Goal: Task Accomplishment & Management: Manage account settings

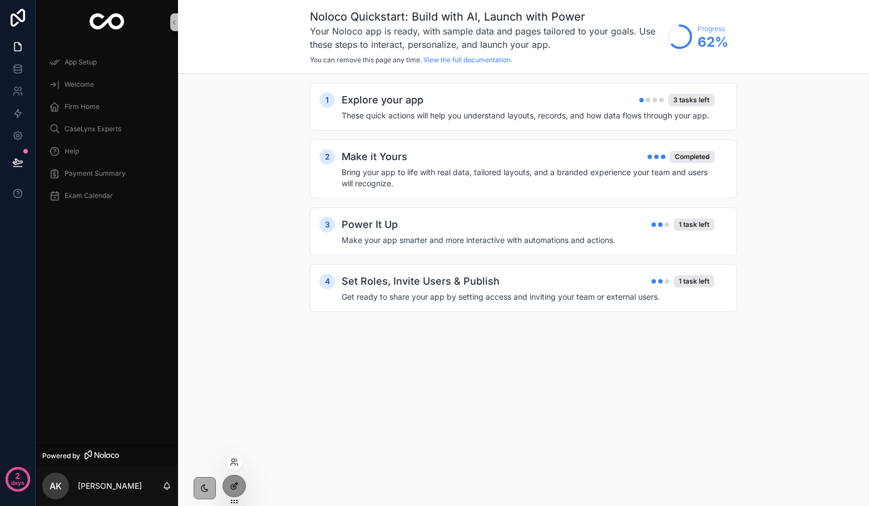
click at [234, 487] on icon at bounding box center [235, 485] width 4 height 4
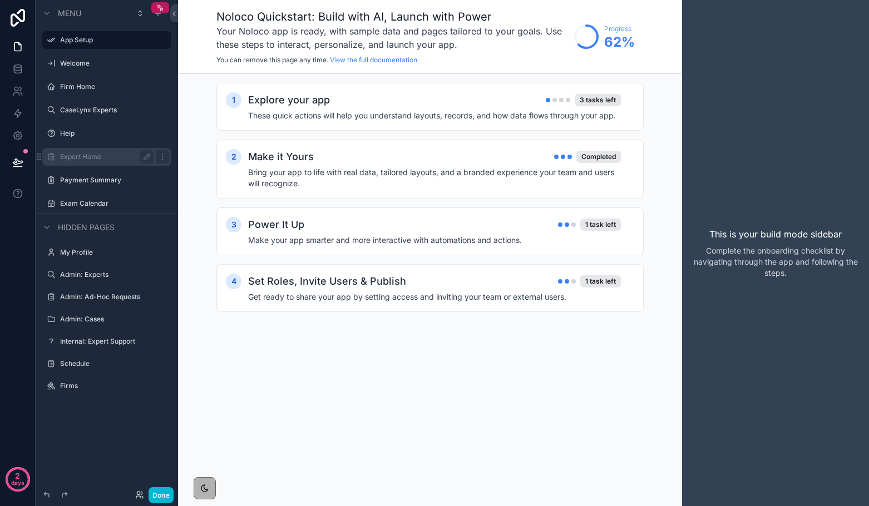
click at [87, 159] on label "Expert Home" at bounding box center [104, 156] width 89 height 9
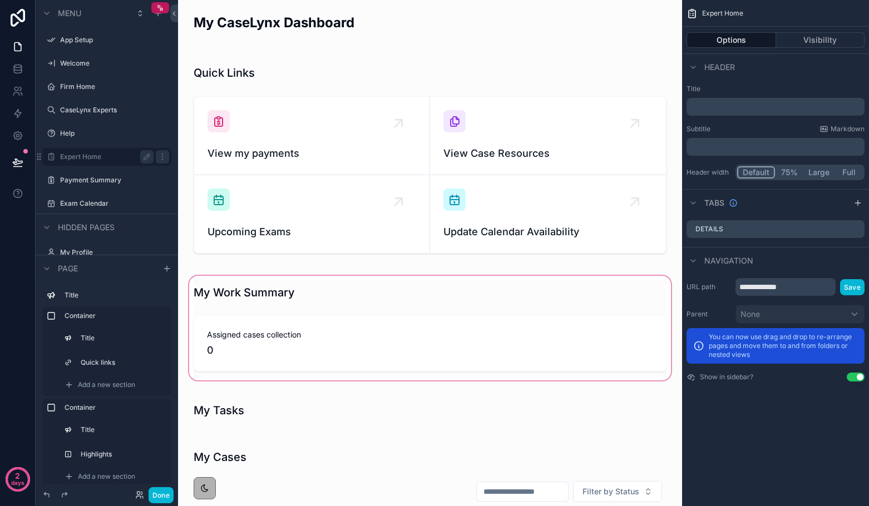
click at [340, 310] on div "scrollable content" at bounding box center [430, 328] width 486 height 109
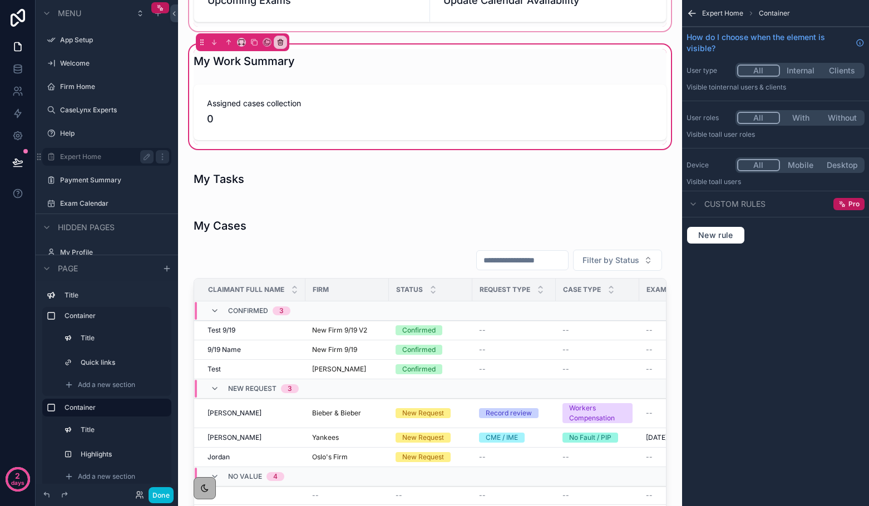
scroll to position [254, 0]
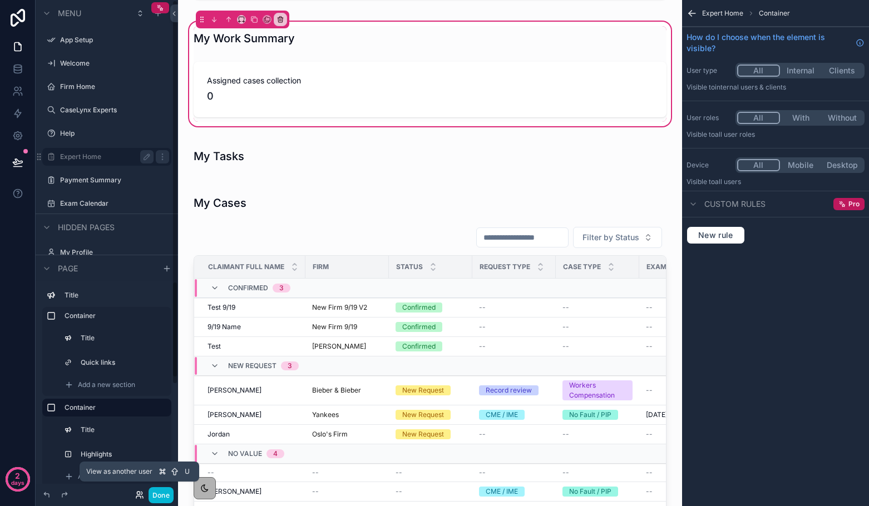
click at [137, 495] on icon at bounding box center [139, 495] width 9 height 9
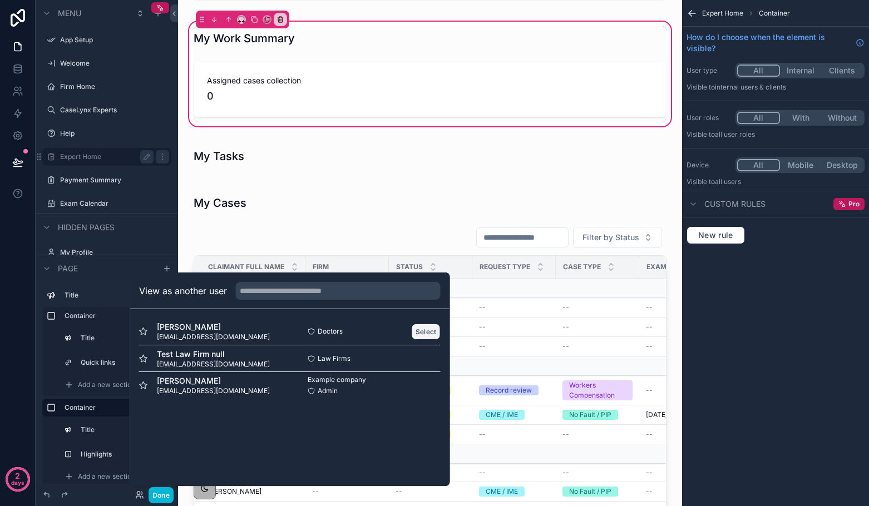
click at [420, 330] on button "Select" at bounding box center [426, 332] width 29 height 16
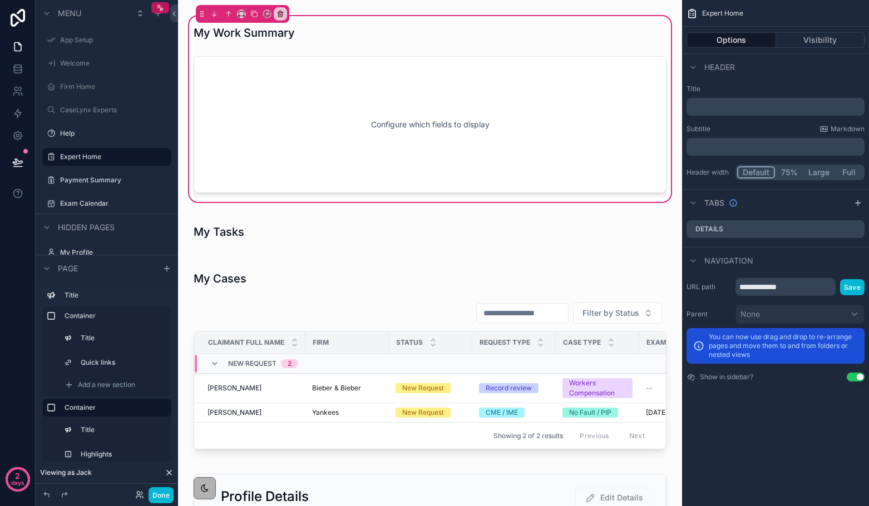
scroll to position [77, 0]
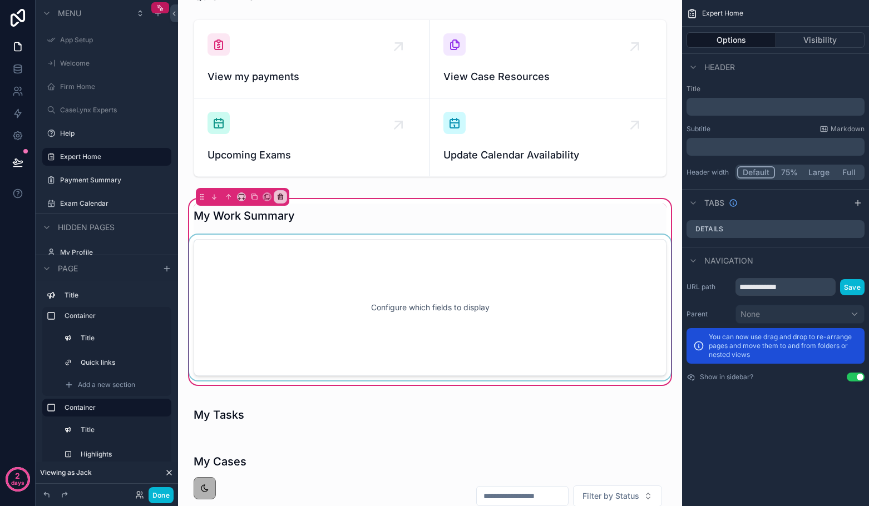
click at [566, 256] on div "scrollable content" at bounding box center [430, 308] width 486 height 146
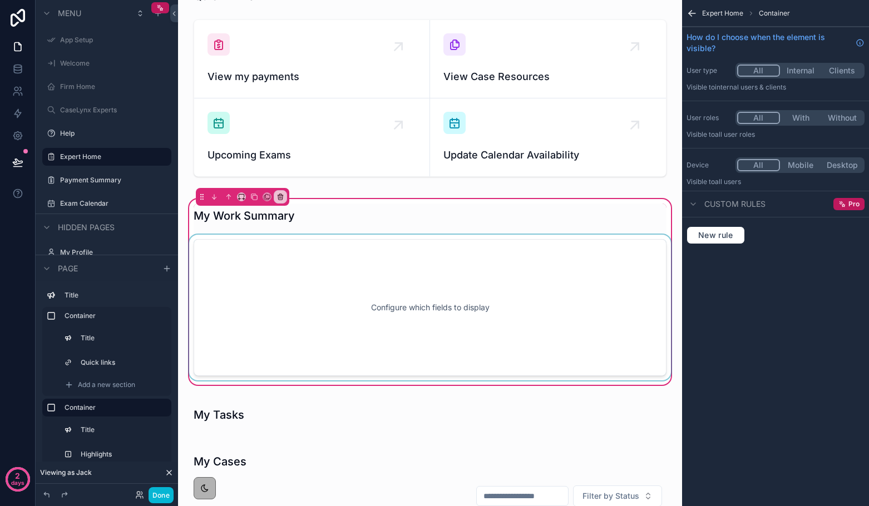
click at [637, 244] on div "scrollable content" at bounding box center [430, 308] width 486 height 146
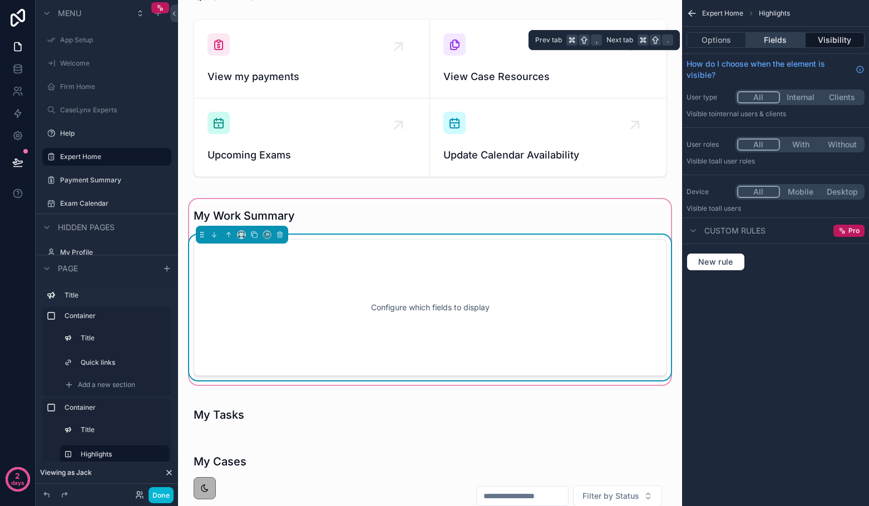
click at [781, 43] on button "Fields" at bounding box center [775, 40] width 59 height 16
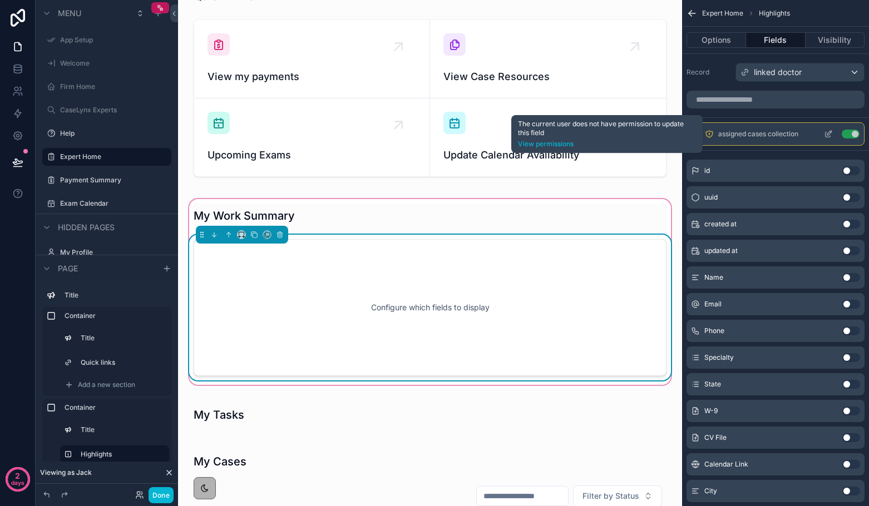
click at [709, 134] on icon "scrollable content" at bounding box center [709, 134] width 9 height 9
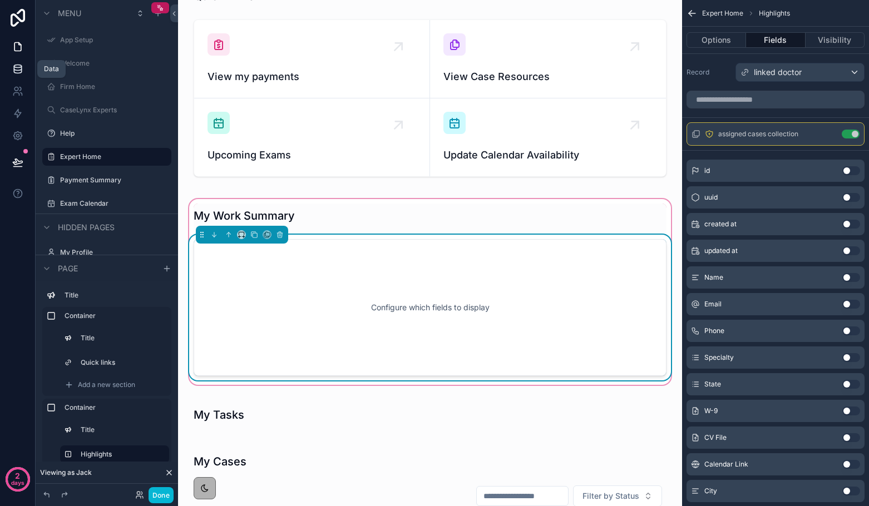
click at [17, 70] on icon at bounding box center [17, 68] width 7 height 4
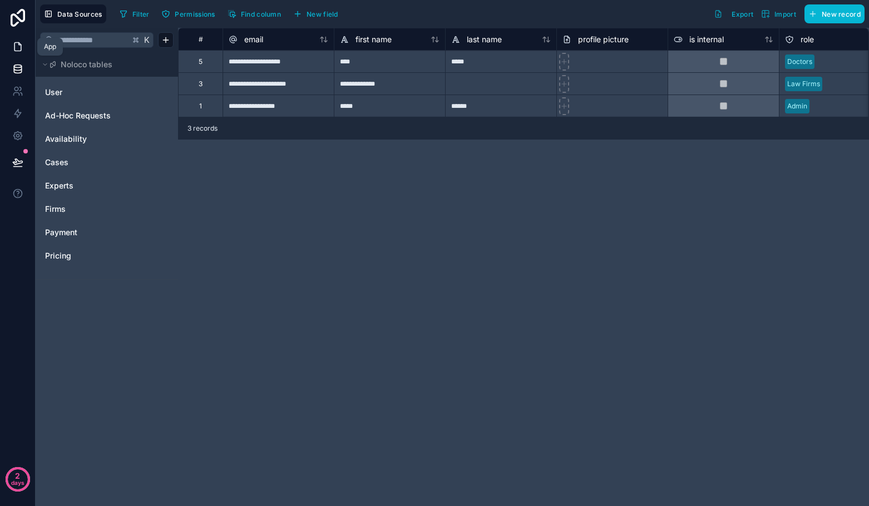
click at [19, 53] on link at bounding box center [17, 47] width 35 height 22
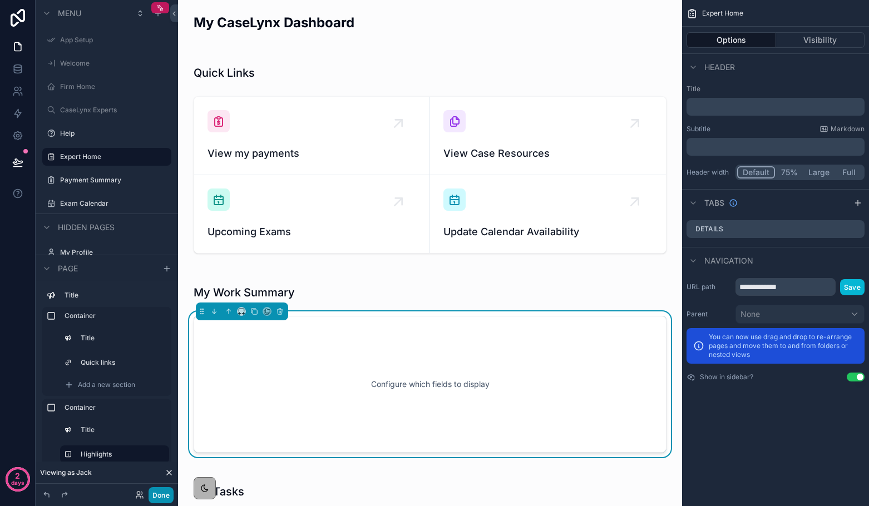
click at [155, 501] on button "Done" at bounding box center [161, 495] width 25 height 16
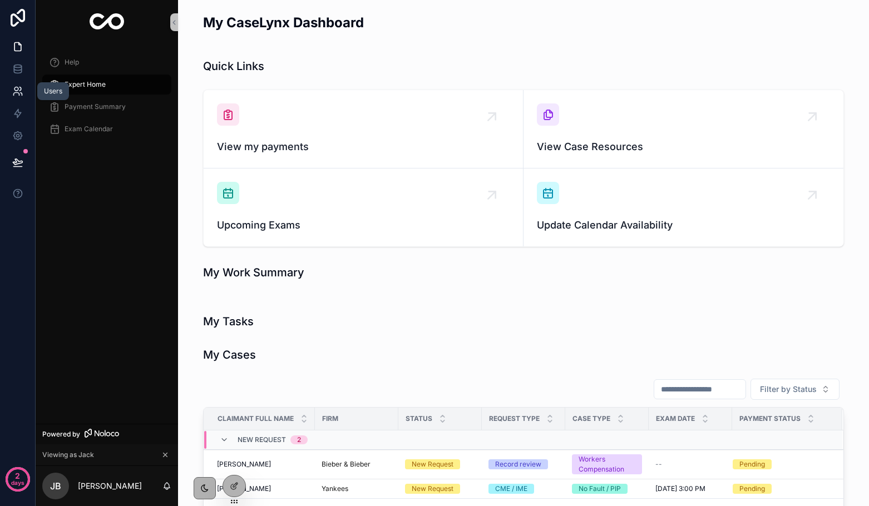
click at [17, 93] on icon at bounding box center [17, 91] width 11 height 11
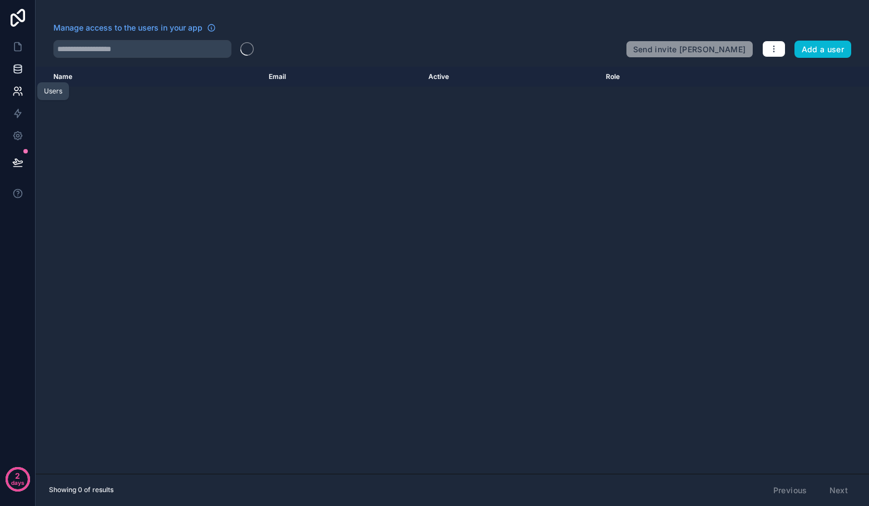
click at [16, 65] on icon at bounding box center [17, 66] width 7 height 3
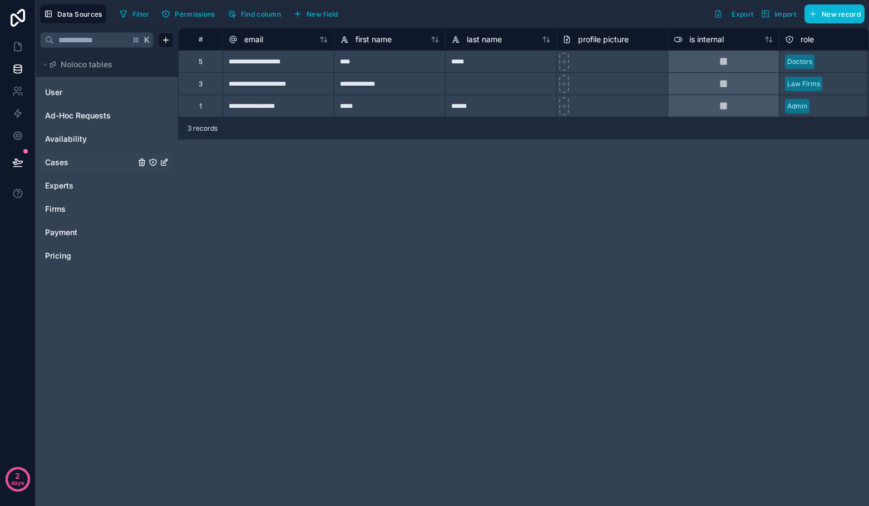
click at [150, 161] on icon "Cases" at bounding box center [153, 162] width 7 height 7
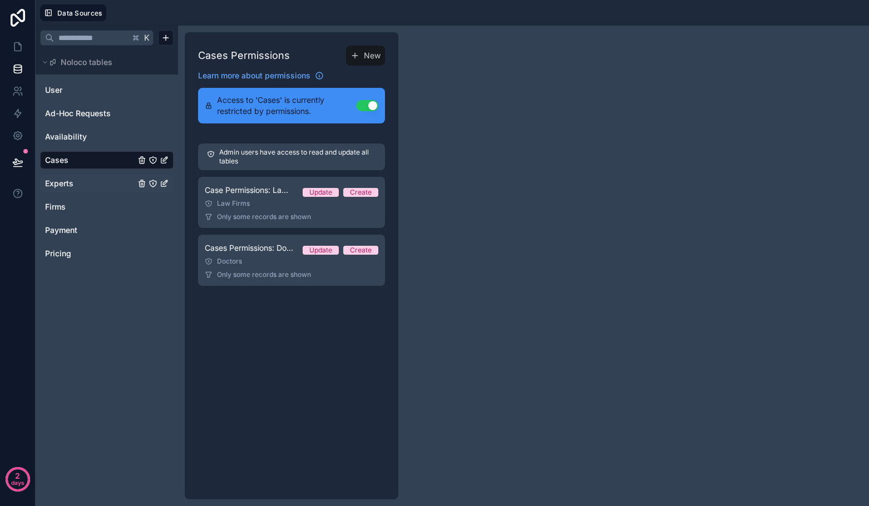
click at [151, 184] on icon "Experts" at bounding box center [153, 183] width 9 height 9
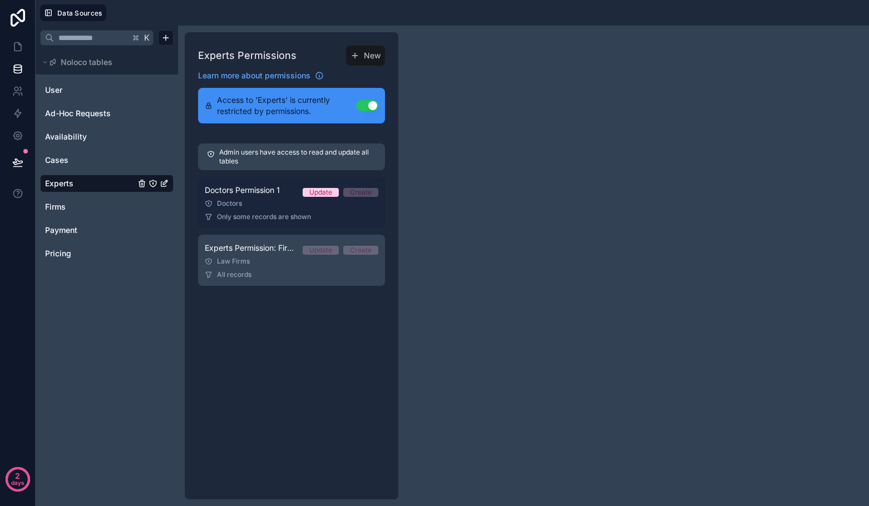
click at [272, 206] on div "Doctors" at bounding box center [292, 203] width 174 height 9
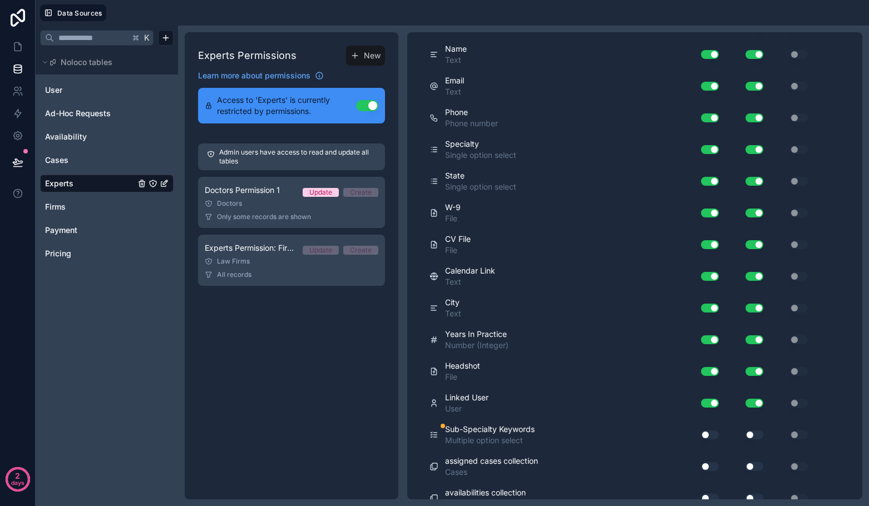
scroll to position [325, 0]
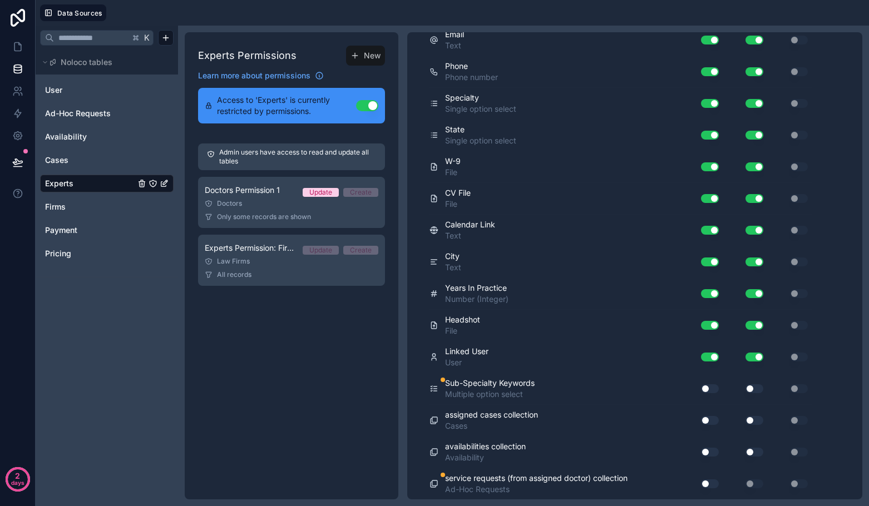
click at [709, 391] on button "Use setting" at bounding box center [710, 388] width 18 height 9
click at [750, 389] on button "Use setting" at bounding box center [754, 388] width 18 height 9
click at [711, 423] on button "Use setting" at bounding box center [710, 420] width 18 height 9
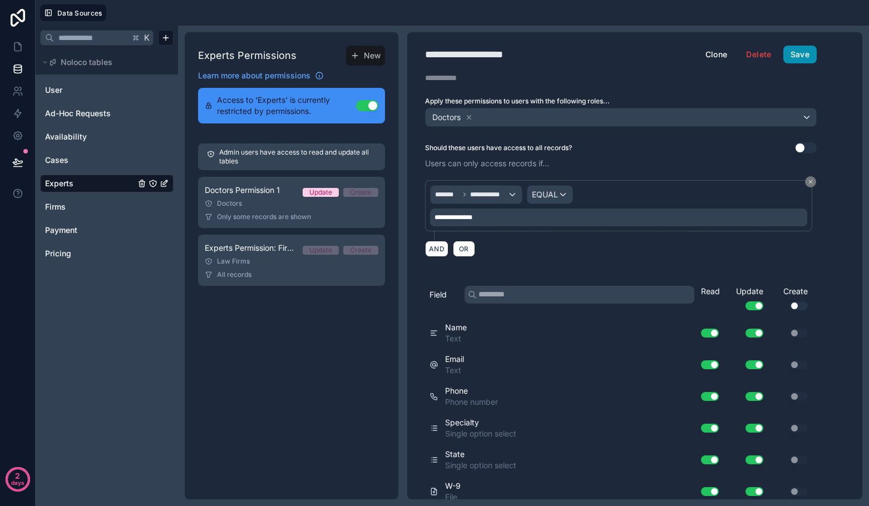
click at [798, 55] on button "Save" at bounding box center [799, 55] width 33 height 18
click at [19, 38] on link at bounding box center [17, 47] width 35 height 22
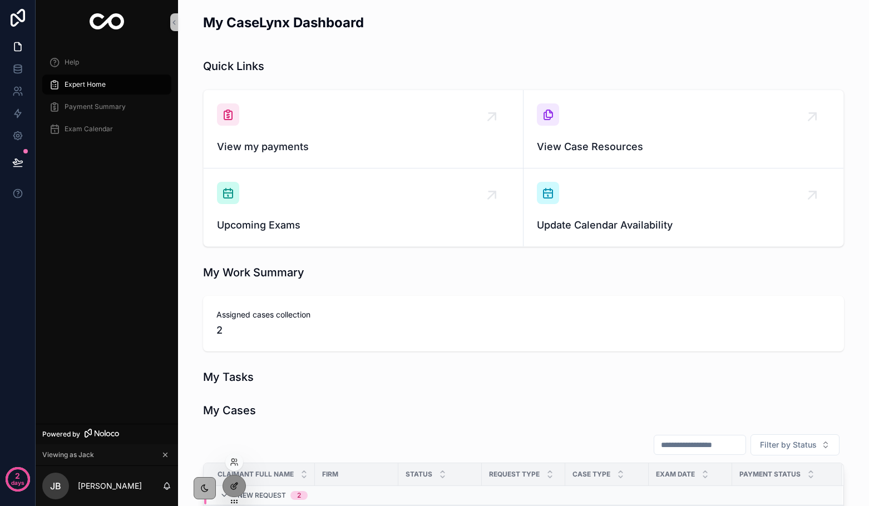
click at [236, 491] on div at bounding box center [234, 486] width 22 height 21
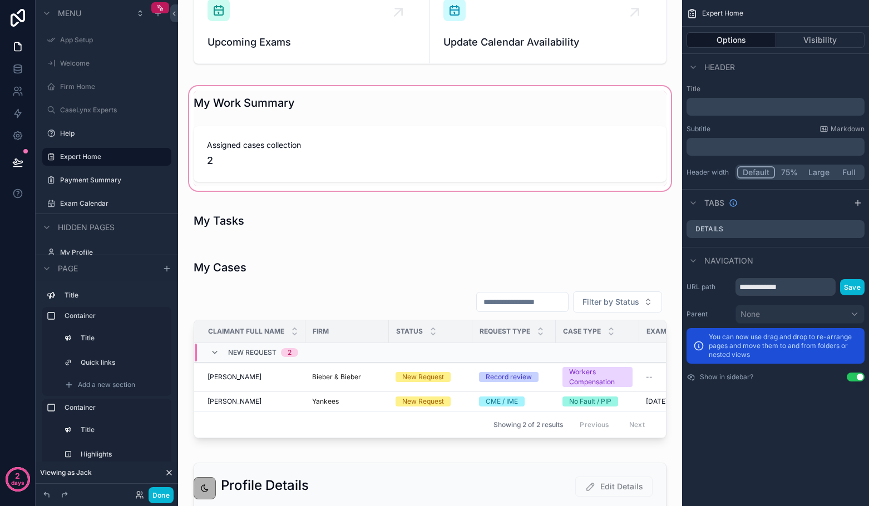
scroll to position [170, 0]
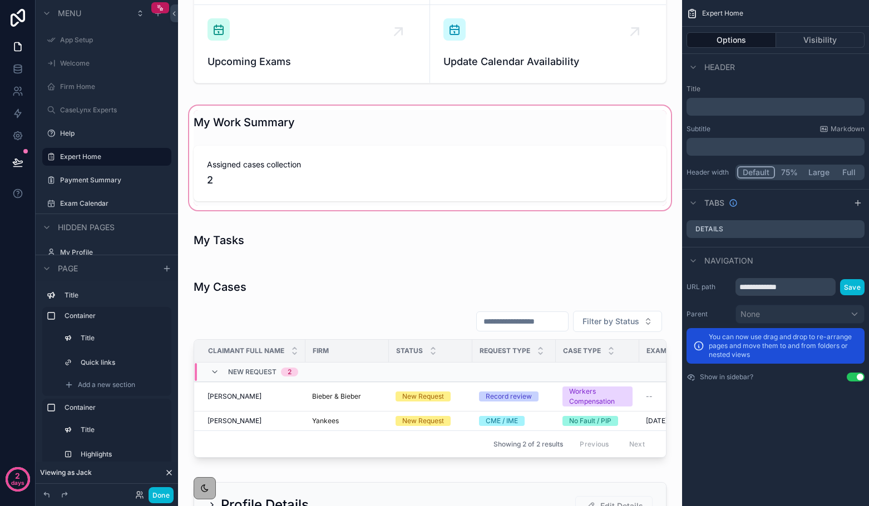
click at [246, 199] on div "scrollable content" at bounding box center [430, 157] width 486 height 109
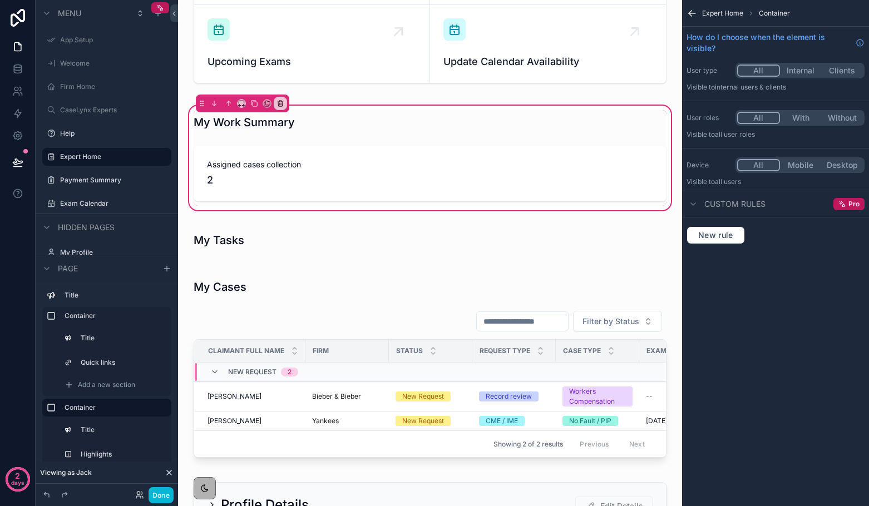
click at [688, 11] on icon "scrollable content" at bounding box center [691, 13] width 11 height 11
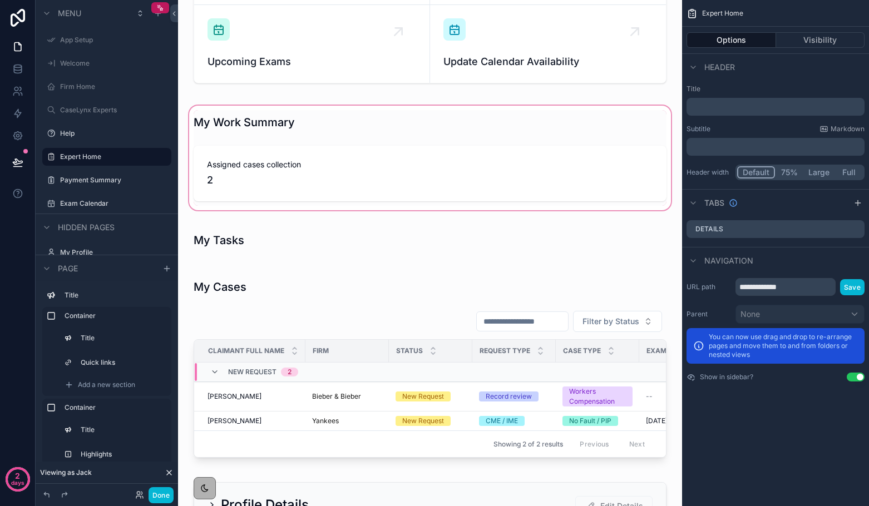
click at [274, 190] on div "scrollable content" at bounding box center [430, 157] width 486 height 109
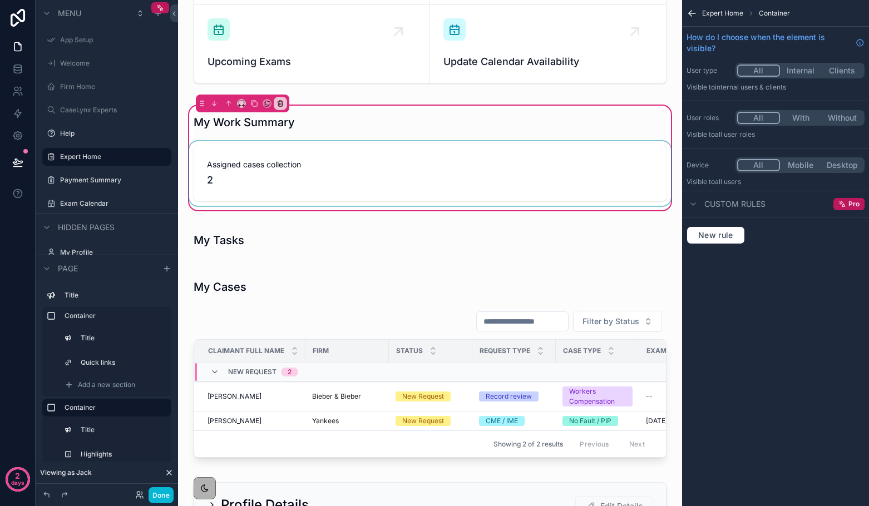
click at [590, 150] on div "scrollable content" at bounding box center [430, 173] width 486 height 65
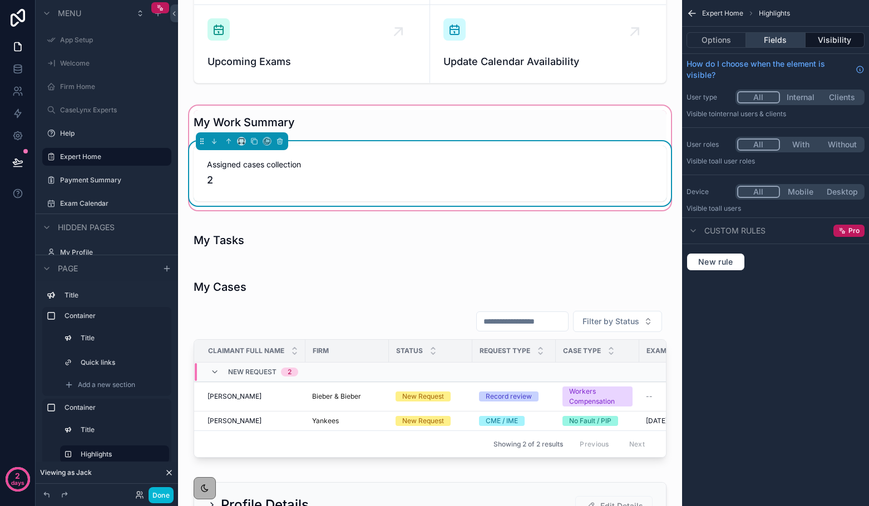
click at [778, 39] on button "Fields" at bounding box center [775, 40] width 59 height 16
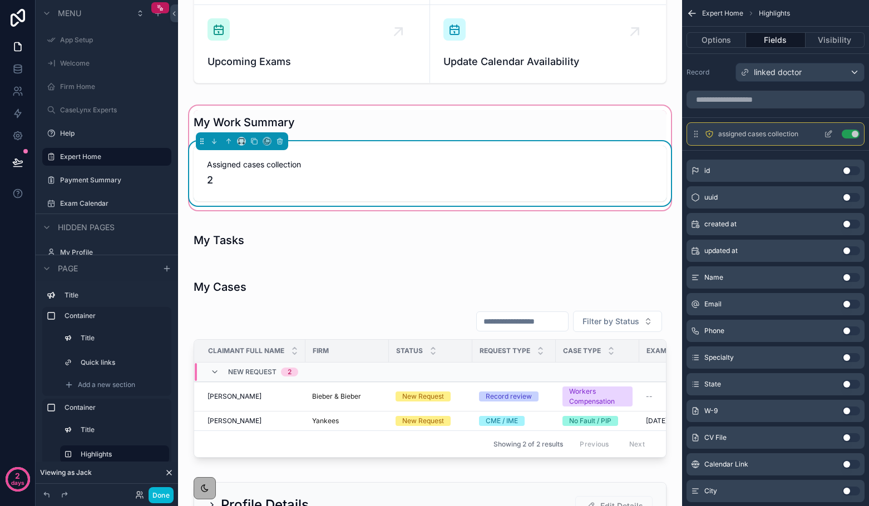
click at [831, 135] on icon "scrollable content" at bounding box center [828, 134] width 9 height 9
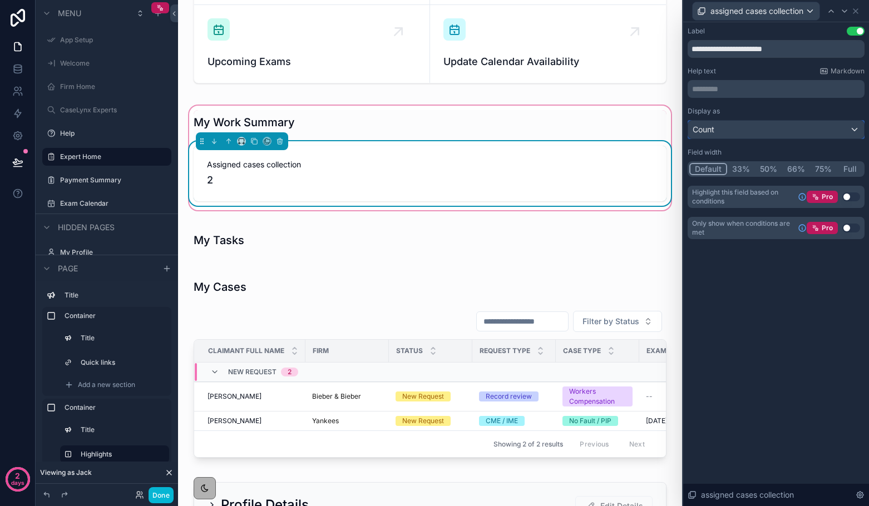
click at [755, 126] on div "Count" at bounding box center [776, 130] width 176 height 18
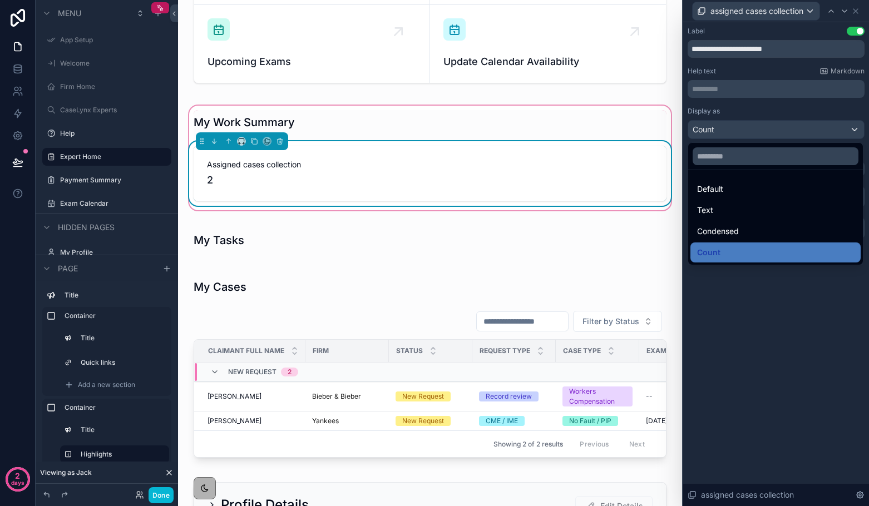
click at [737, 291] on div at bounding box center [776, 253] width 186 height 506
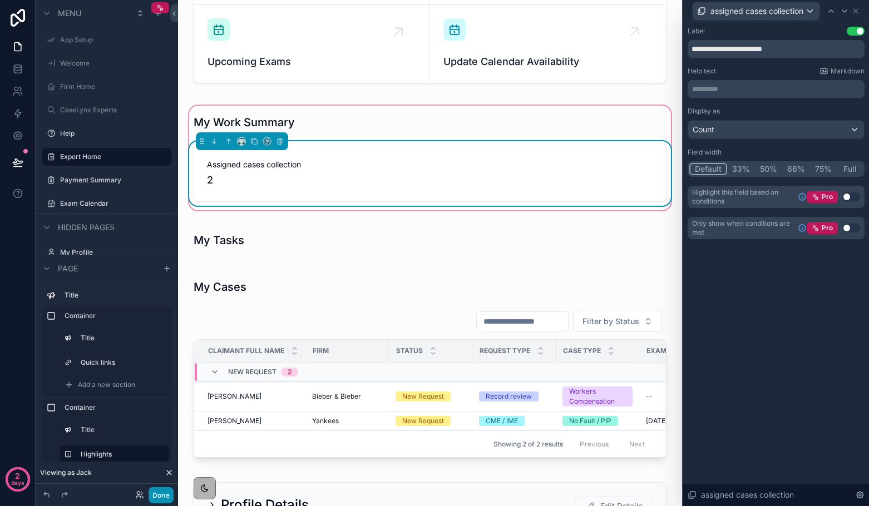
click at [162, 501] on button "Done" at bounding box center [161, 495] width 25 height 16
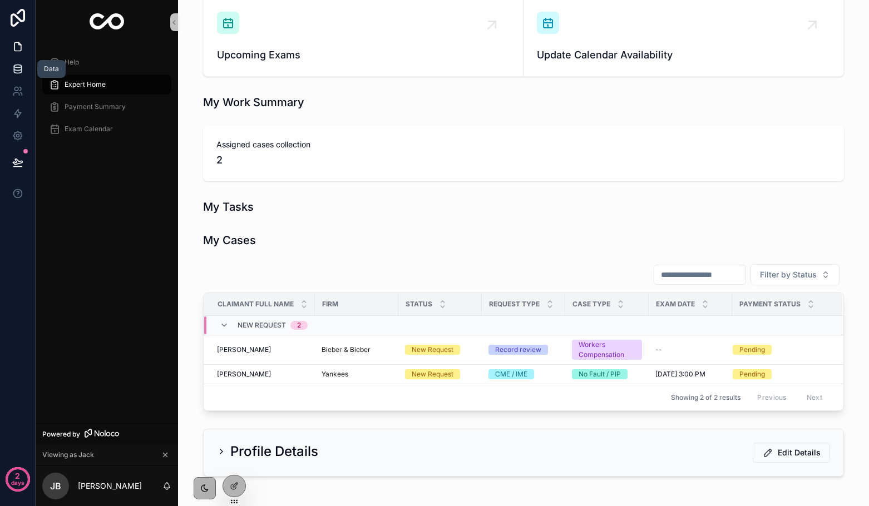
click at [20, 71] on icon at bounding box center [17, 68] width 11 height 11
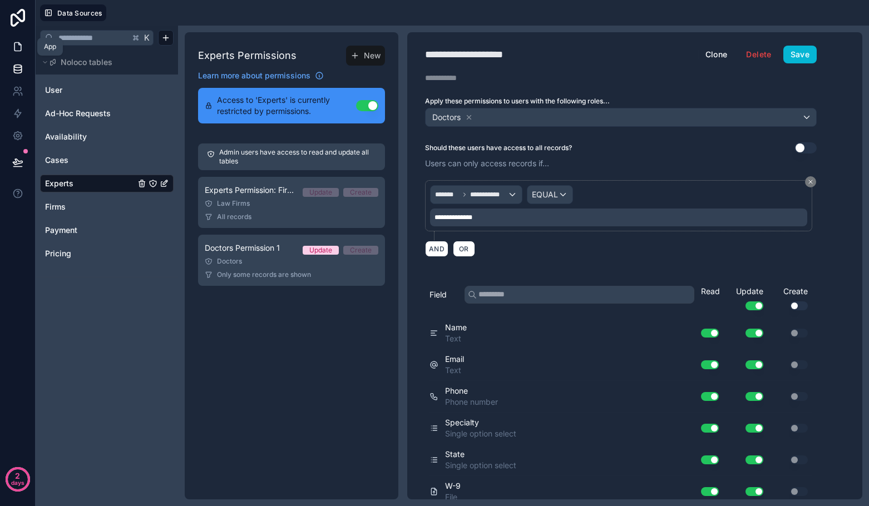
click at [21, 52] on icon at bounding box center [17, 46] width 11 height 11
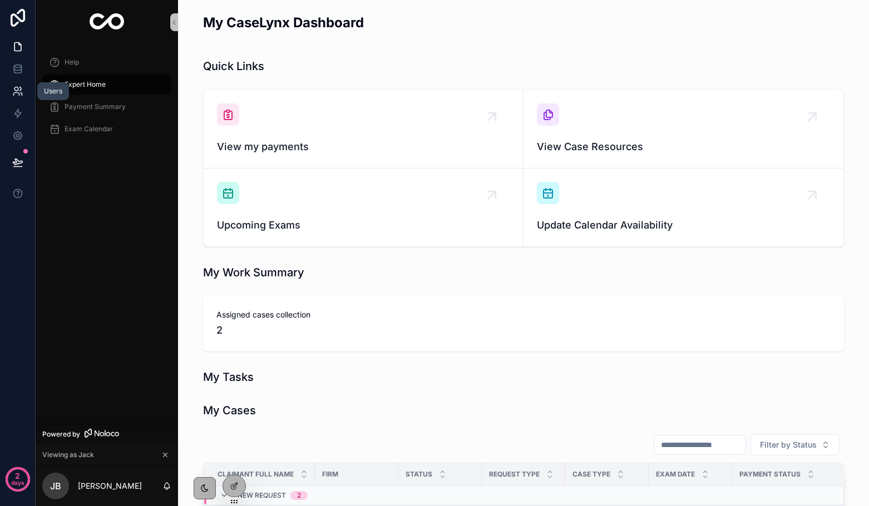
click at [14, 91] on icon at bounding box center [17, 91] width 11 height 11
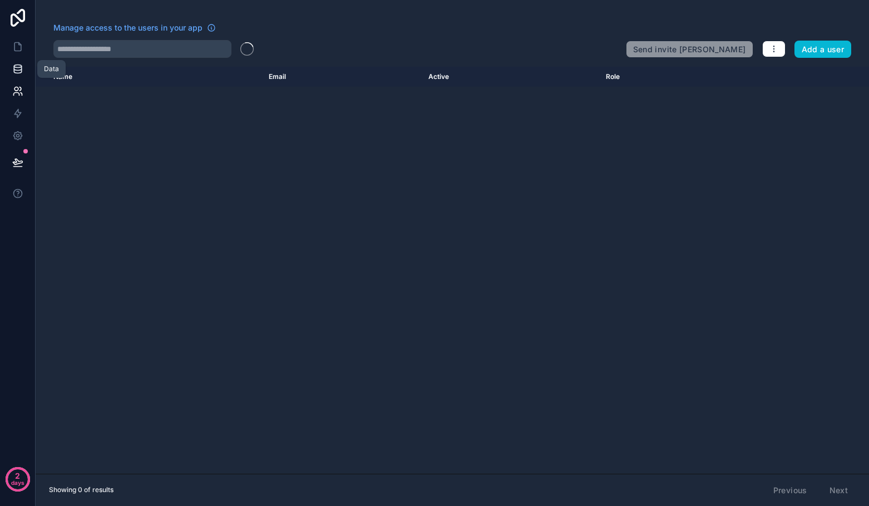
click at [13, 72] on icon at bounding box center [17, 68] width 11 height 11
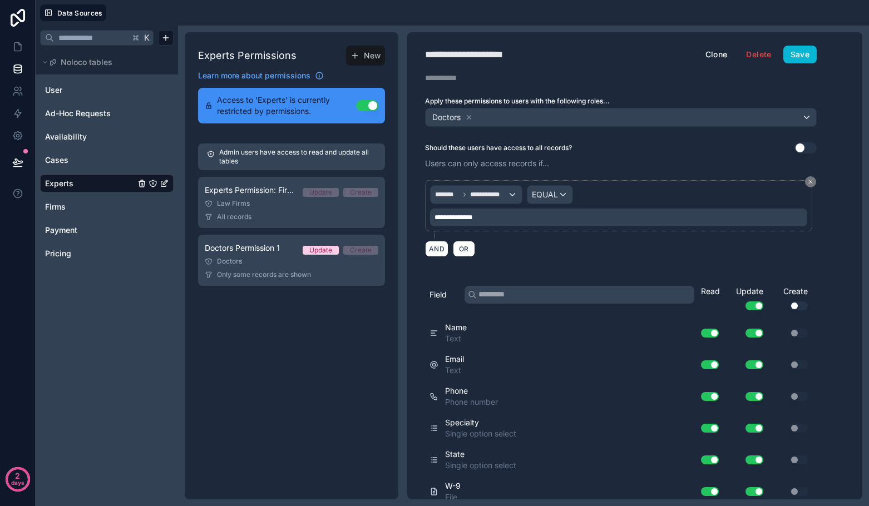
click at [69, 186] on span "Experts" at bounding box center [59, 183] width 28 height 11
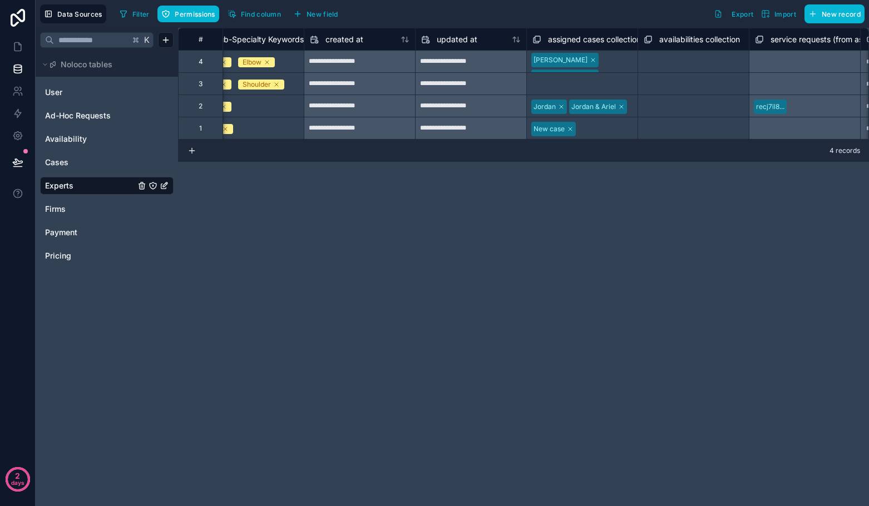
scroll to position [0, 1466]
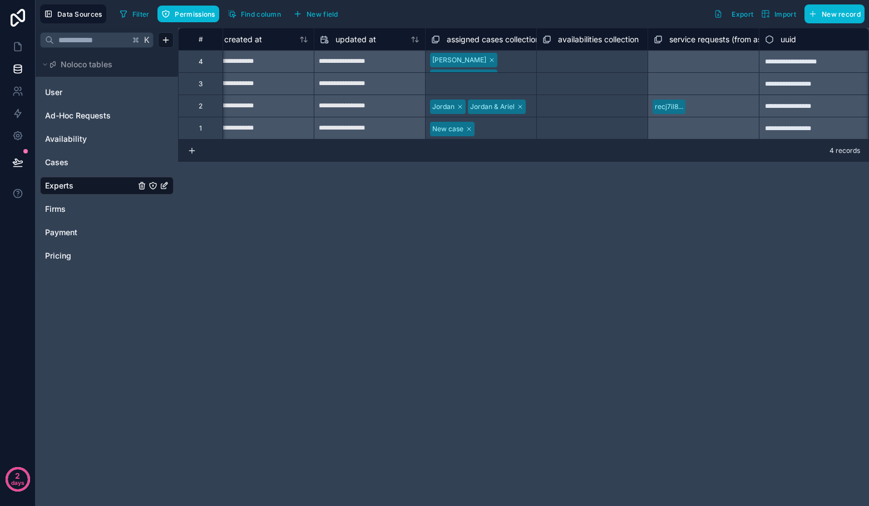
click at [495, 37] on span "assigned cases collection" at bounding box center [493, 39] width 93 height 11
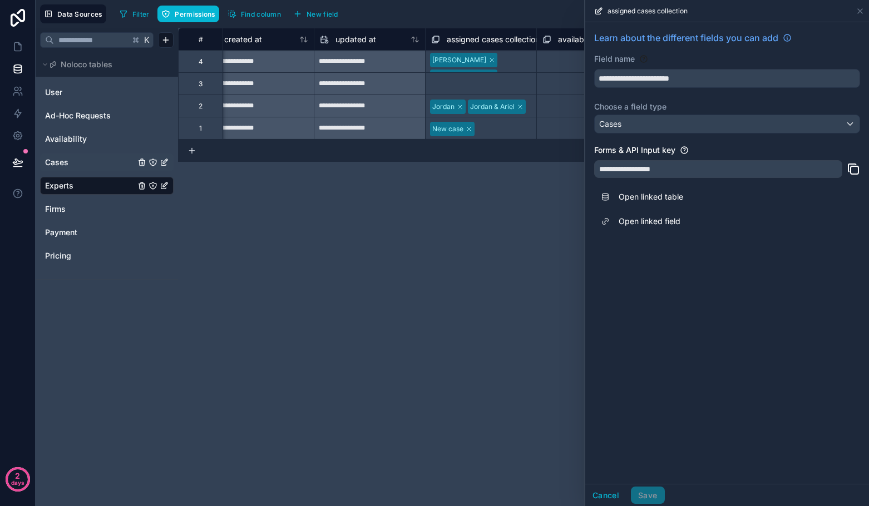
click at [72, 164] on link "Cases" at bounding box center [90, 162] width 90 height 11
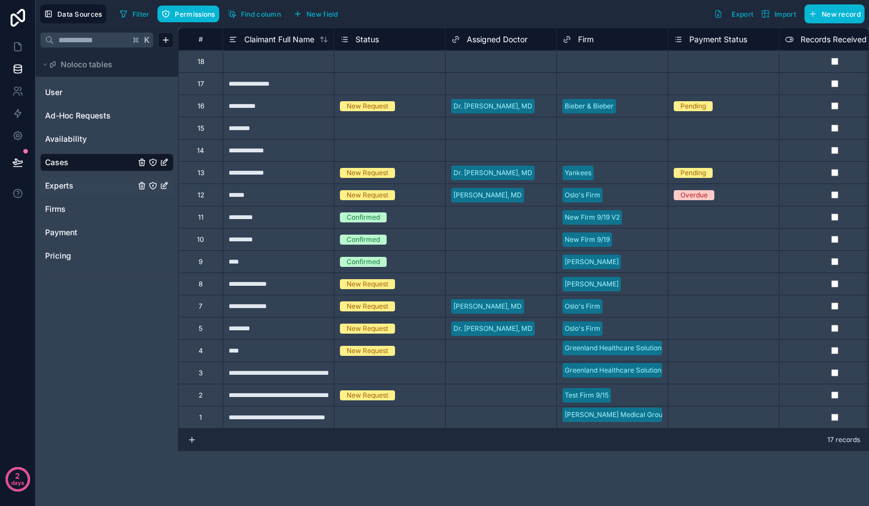
click at [65, 190] on span "Experts" at bounding box center [59, 185] width 28 height 11
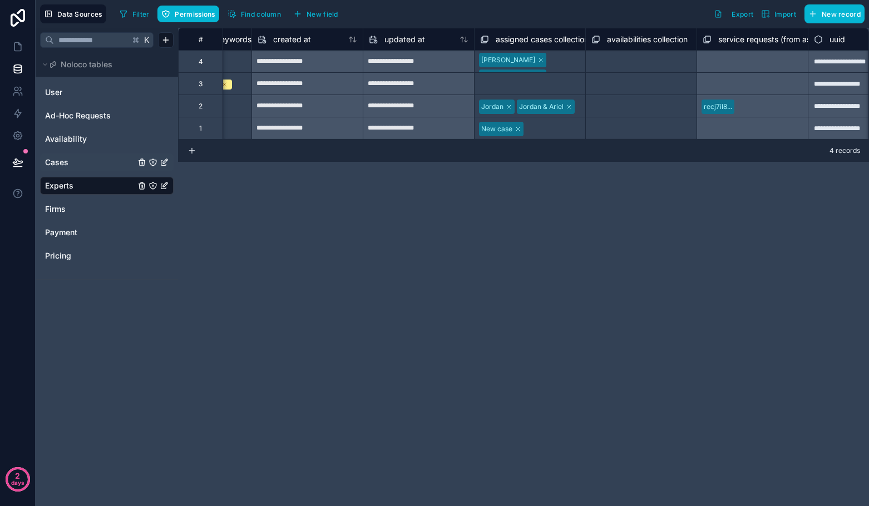
scroll to position [0, 1468]
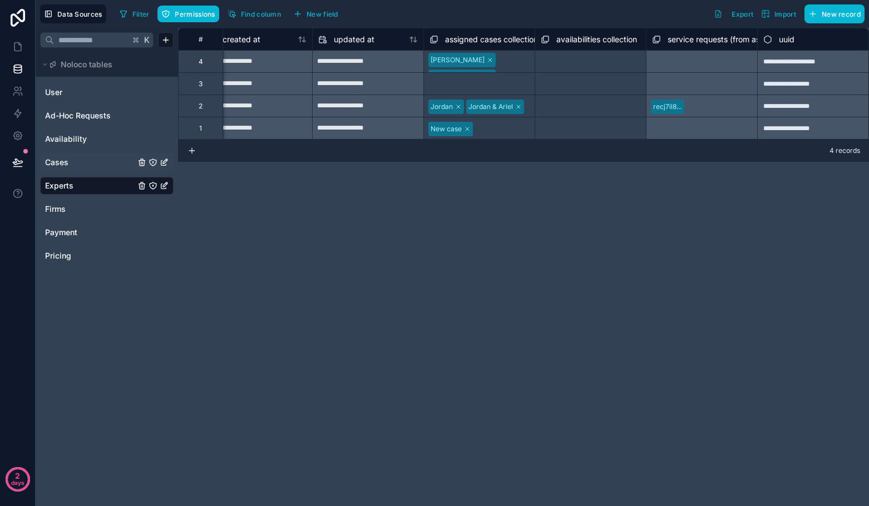
click at [467, 39] on span "assigned cases collection" at bounding box center [491, 39] width 93 height 11
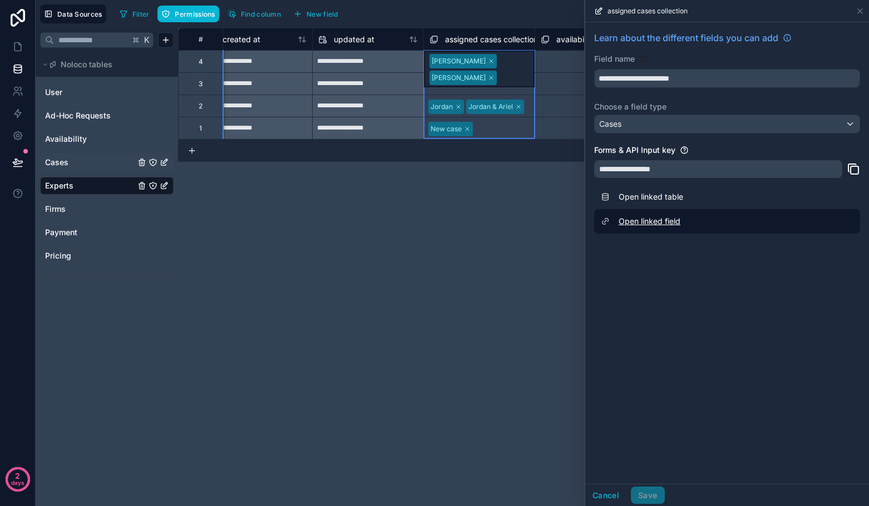
click at [644, 223] on link "Open linked field" at bounding box center [727, 221] width 266 height 24
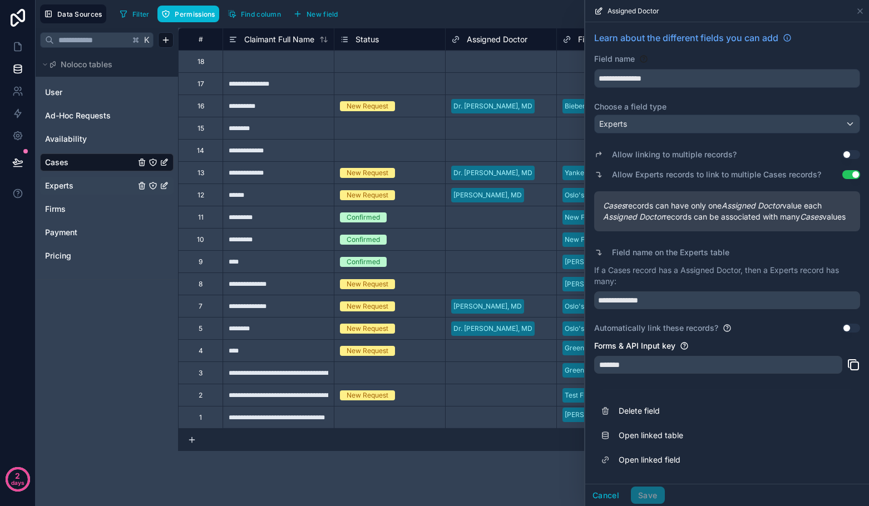
scroll to position [8, 0]
click at [608, 496] on button "Cancel" at bounding box center [605, 496] width 41 height 18
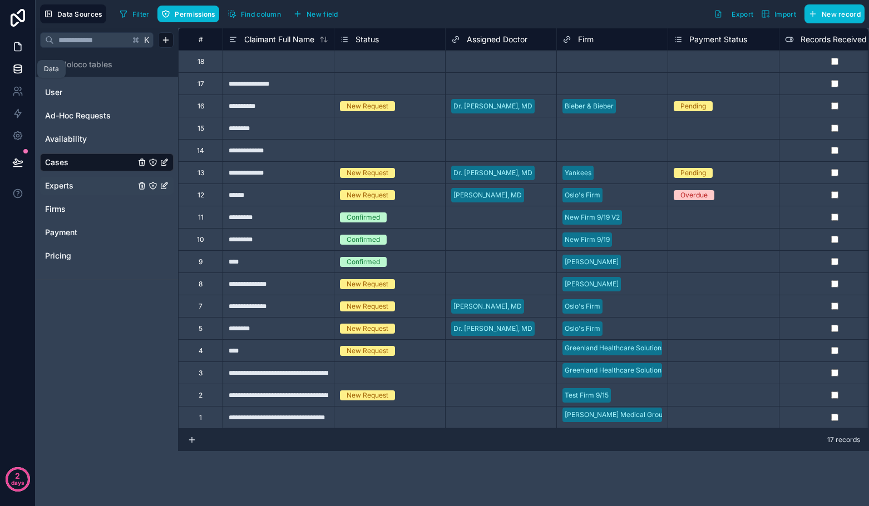
click at [13, 54] on link at bounding box center [17, 47] width 35 height 22
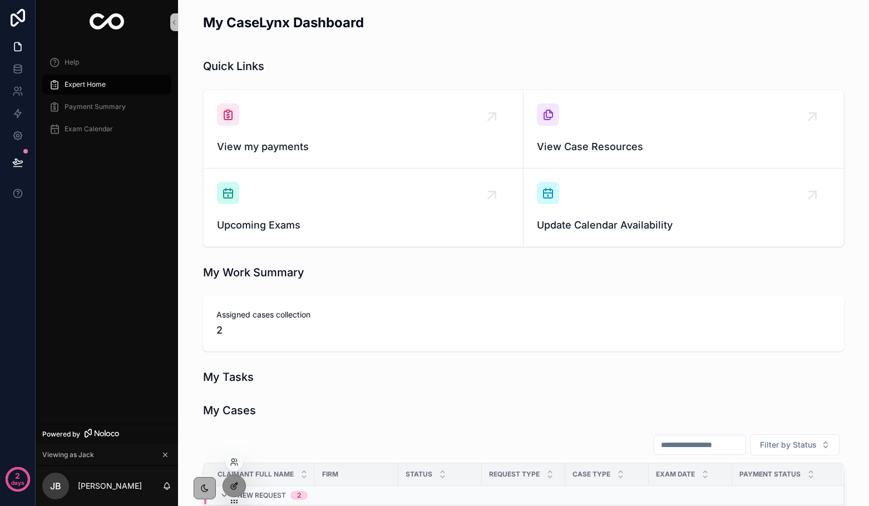
click at [231, 485] on icon at bounding box center [234, 486] width 9 height 9
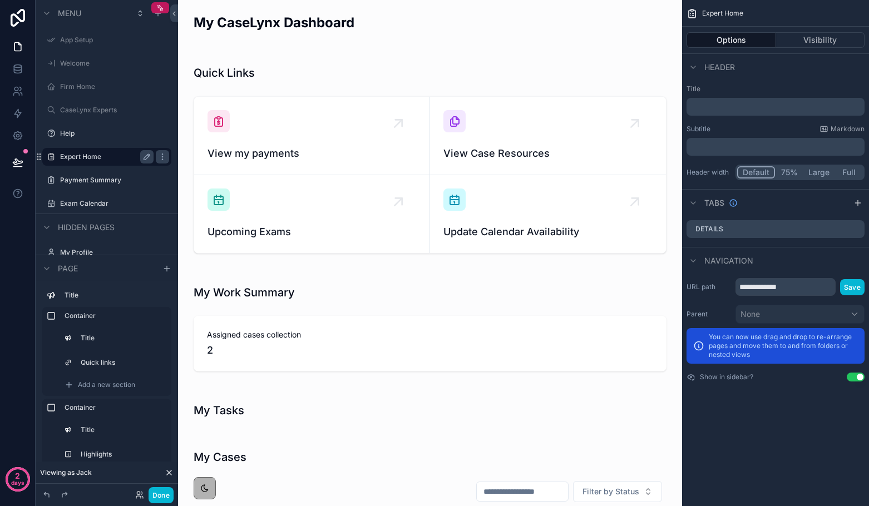
click at [91, 160] on label "Expert Home" at bounding box center [104, 156] width 89 height 9
click at [164, 496] on button "Done" at bounding box center [161, 495] width 25 height 16
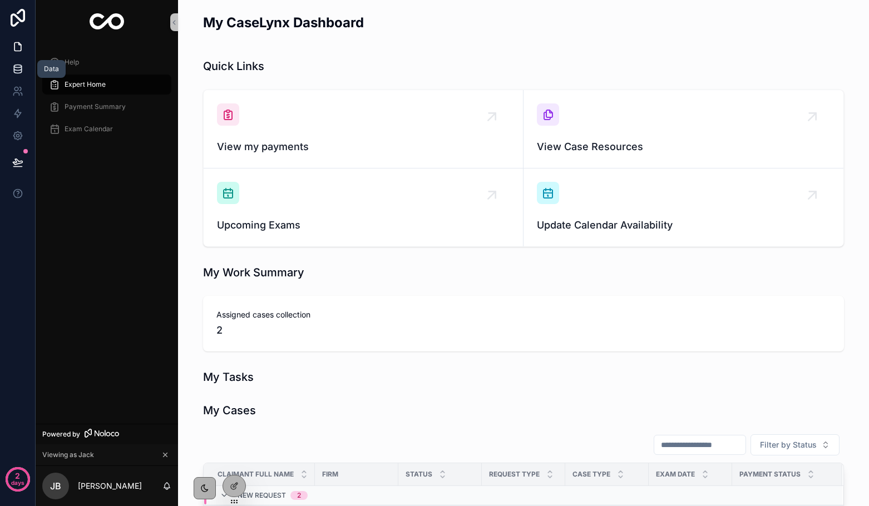
click at [12, 63] on icon at bounding box center [17, 68] width 11 height 11
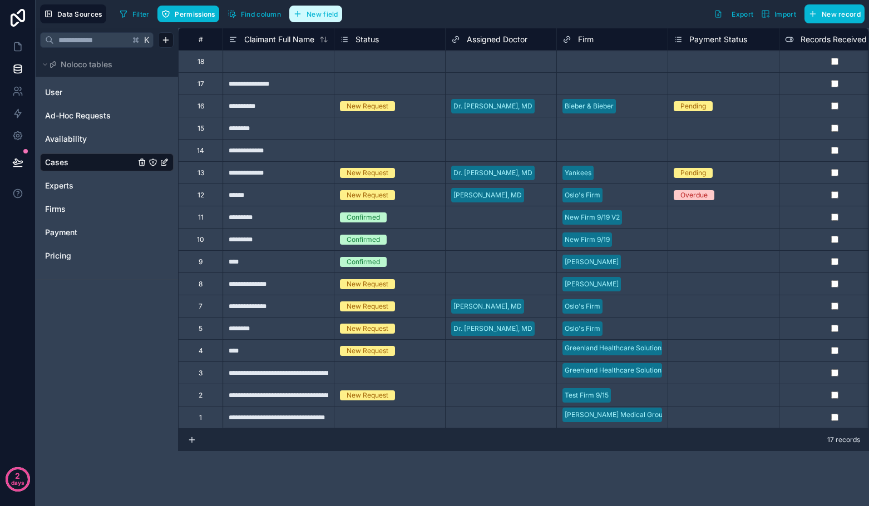
click at [319, 17] on span "New field" at bounding box center [323, 14] width 32 height 8
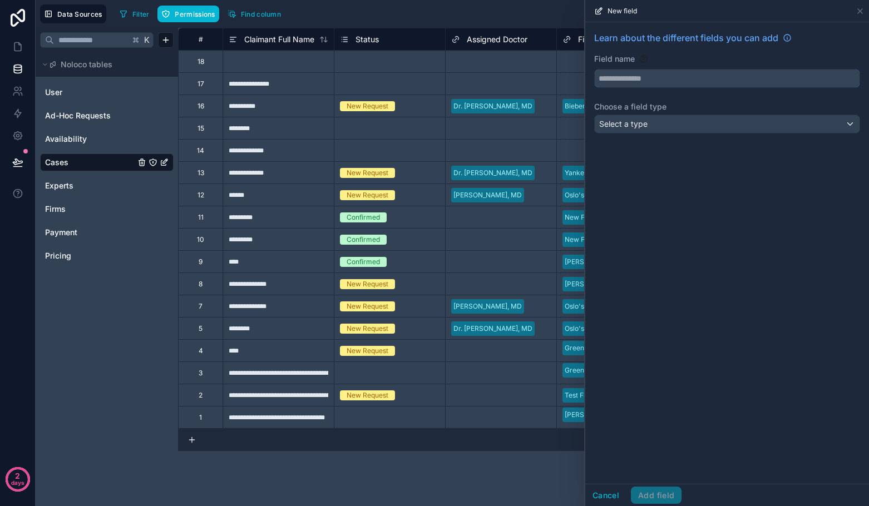
click at [629, 80] on input "text" at bounding box center [727, 79] width 265 height 18
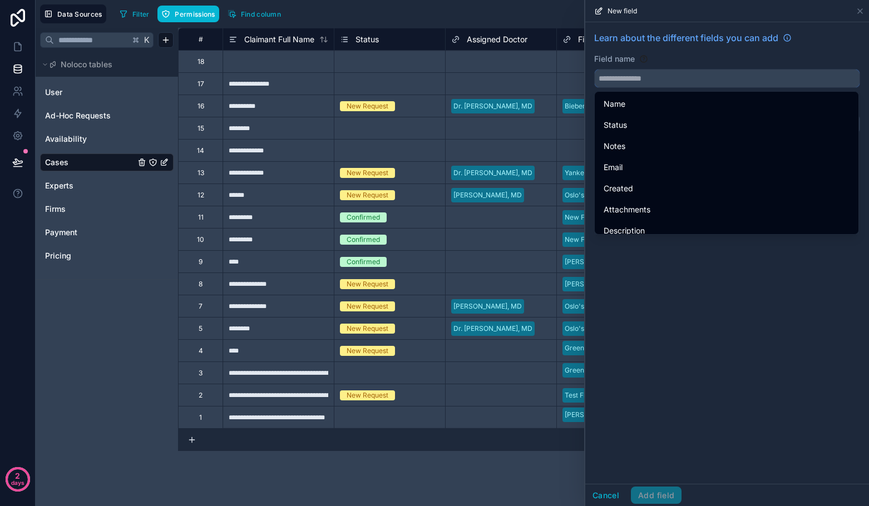
click at [675, 77] on input "text" at bounding box center [727, 79] width 265 height 18
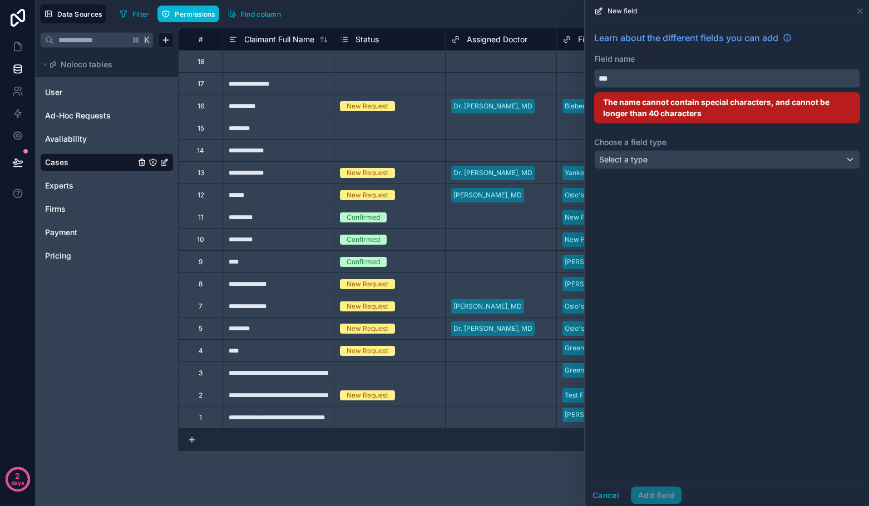
click at [594, 69] on button "**" at bounding box center [727, 78] width 266 height 19
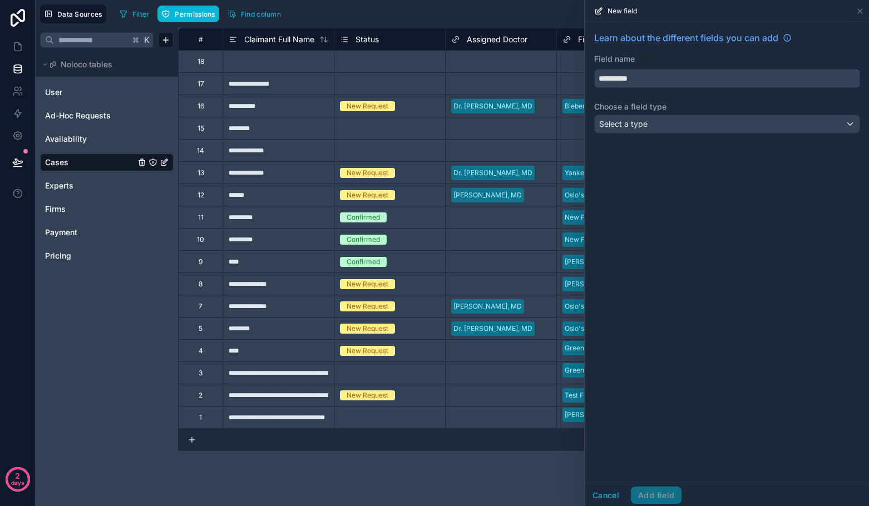
click at [594, 69] on button "*********" at bounding box center [727, 78] width 266 height 19
type input "**********"
click at [660, 120] on div "Select a type" at bounding box center [727, 124] width 265 height 18
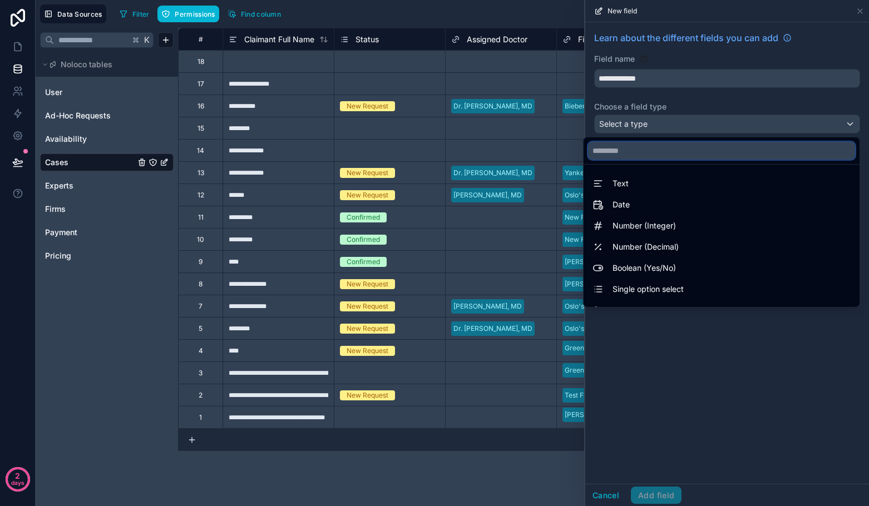
click at [626, 155] on input "text" at bounding box center [721, 151] width 267 height 18
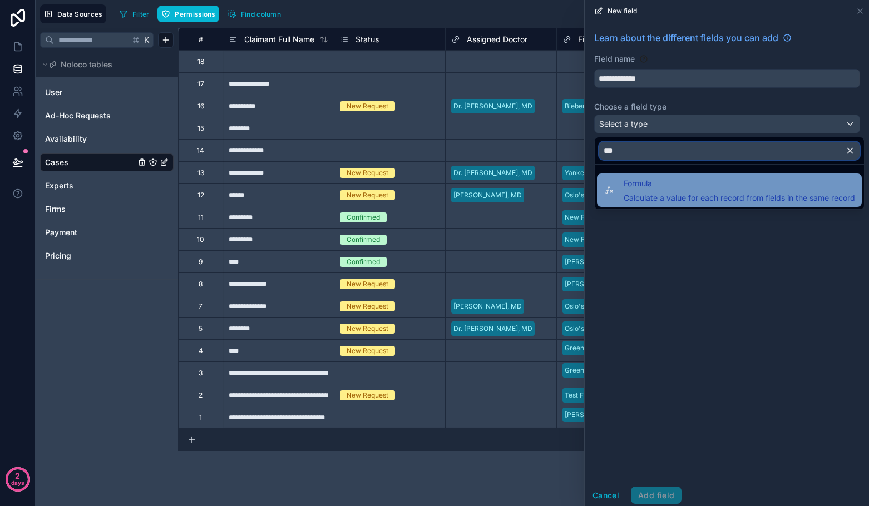
type input "***"
click at [631, 190] on span "Formula" at bounding box center [739, 183] width 231 height 13
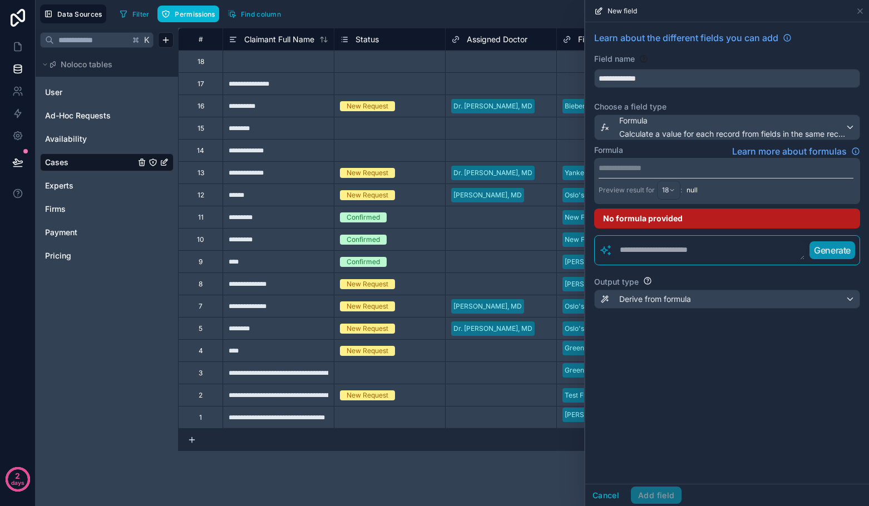
click at [654, 169] on p "**********" at bounding box center [726, 167] width 255 height 11
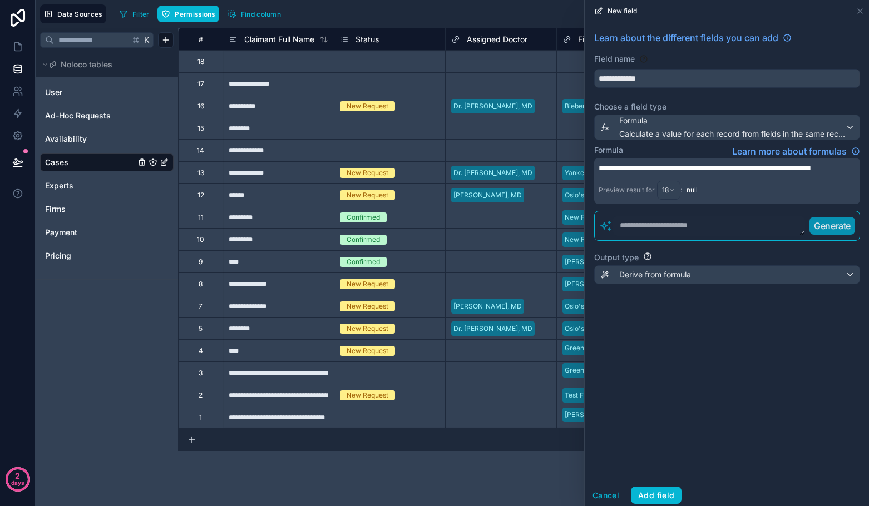
click at [671, 170] on span "**********" at bounding box center [705, 168] width 212 height 8
drag, startPoint x: 714, startPoint y: 167, endPoint x: 634, endPoint y: 165, distance: 80.7
click at [633, 166] on span "**********" at bounding box center [705, 168] width 212 height 8
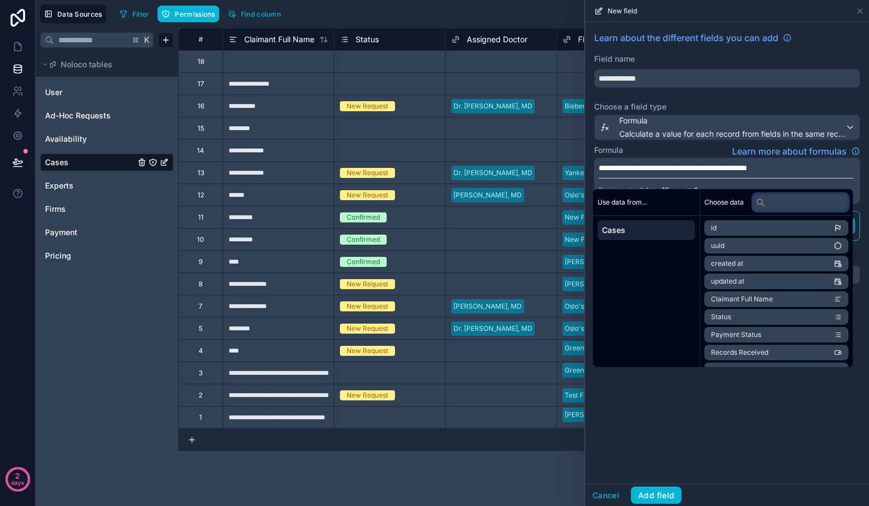
click at [767, 201] on input "text" at bounding box center [801, 203] width 96 height 18
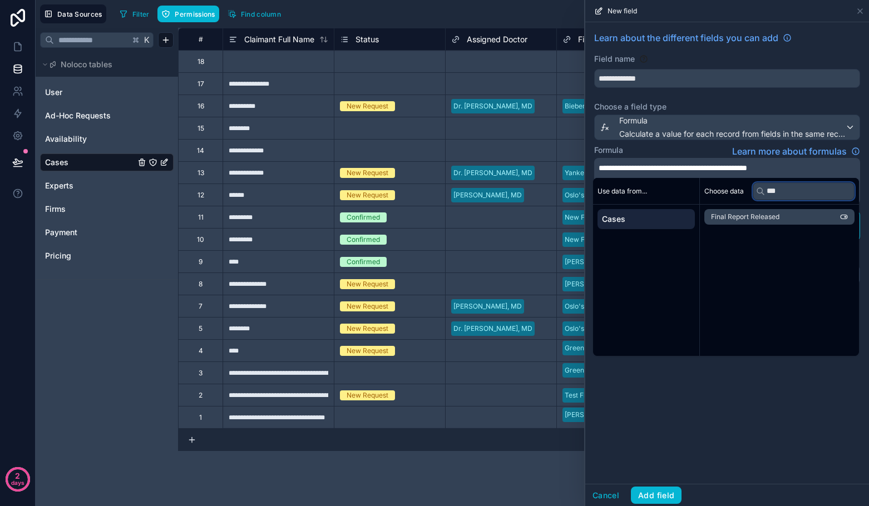
type input "***"
click at [770, 218] on span "Final Report Released" at bounding box center [745, 216] width 68 height 9
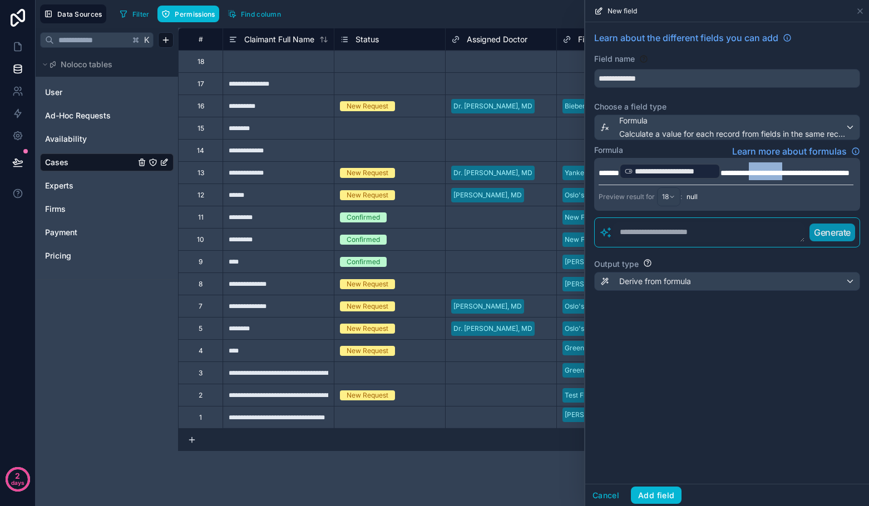
drag, startPoint x: 808, startPoint y: 171, endPoint x: 762, endPoint y: 171, distance: 45.6
click at [762, 171] on span "**********" at bounding box center [784, 173] width 129 height 8
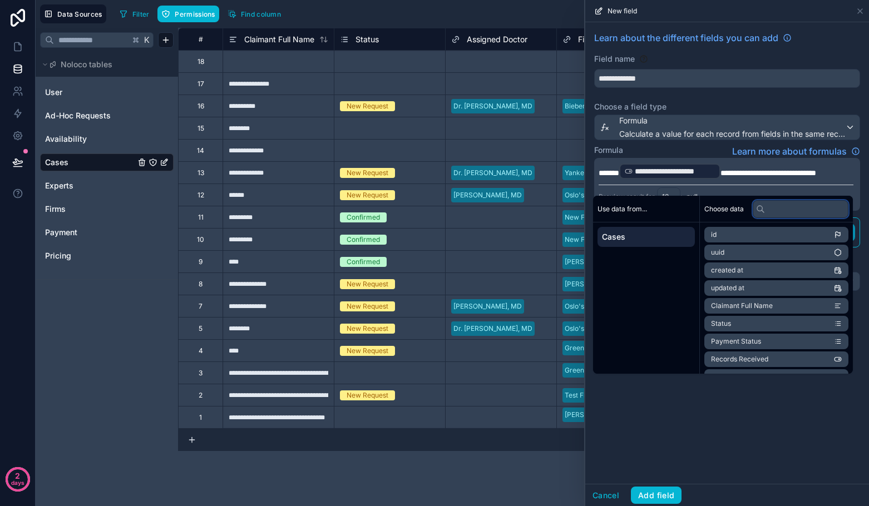
click at [773, 210] on input "text" at bounding box center [801, 209] width 96 height 18
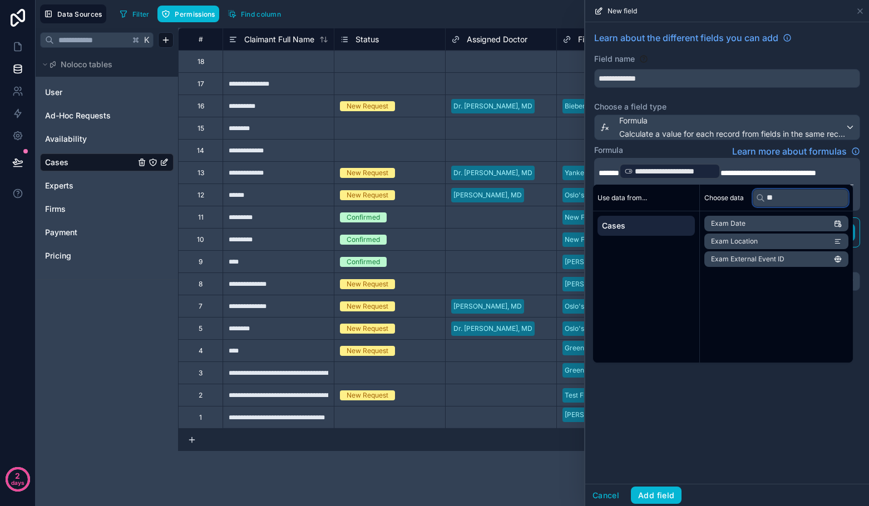
type input "**"
click at [764, 226] on li "Exam Date" at bounding box center [776, 224] width 144 height 16
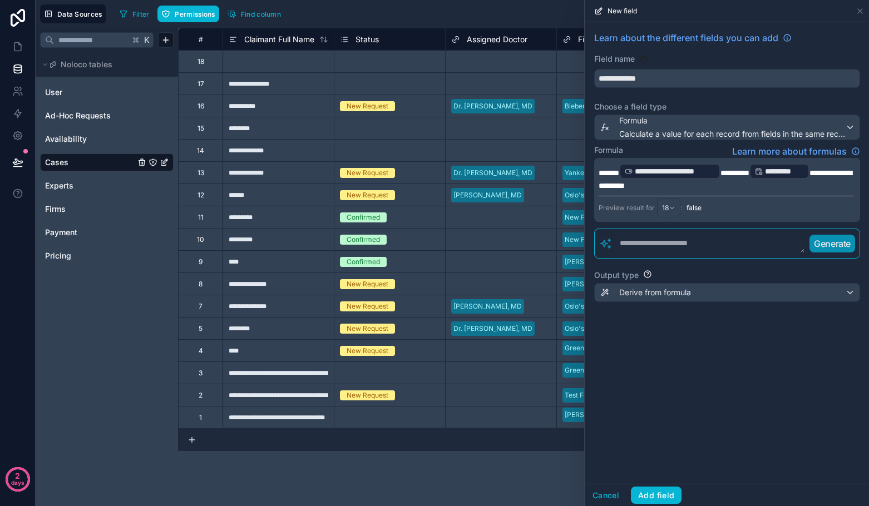
click at [671, 445] on div "**********" at bounding box center [727, 253] width 284 height 462
click at [632, 293] on span "Derive from formula" at bounding box center [655, 292] width 72 height 11
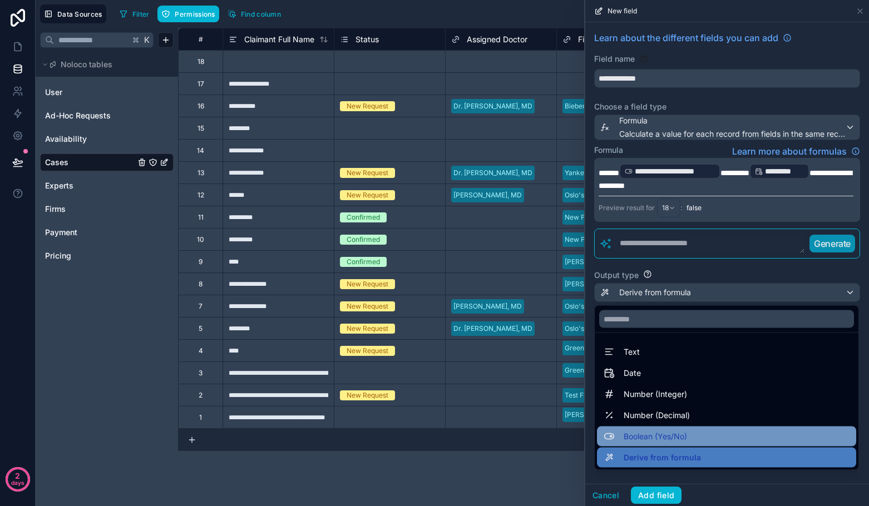
click at [656, 434] on span "Boolean (Yes/No)" at bounding box center [655, 436] width 63 height 13
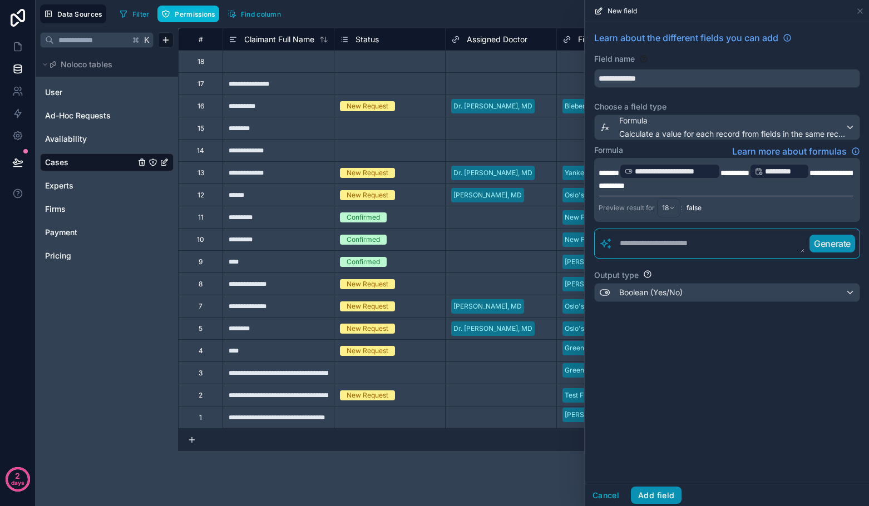
click at [658, 498] on button "Add field" at bounding box center [656, 496] width 51 height 18
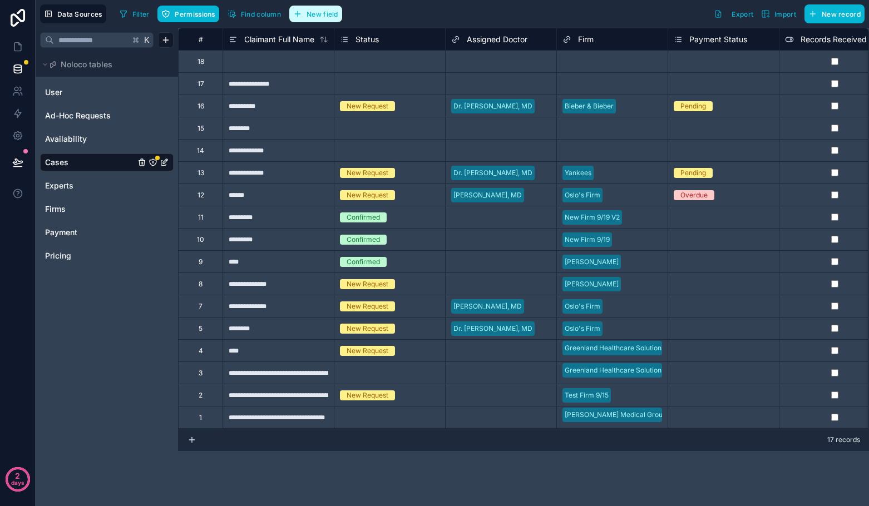
click at [316, 18] on button "New field" at bounding box center [315, 14] width 53 height 17
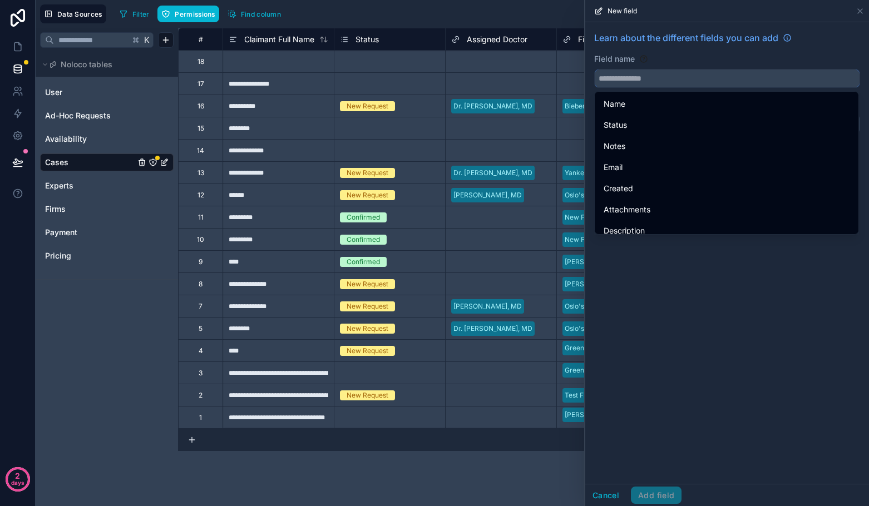
click at [637, 82] on input "text" at bounding box center [727, 79] width 265 height 18
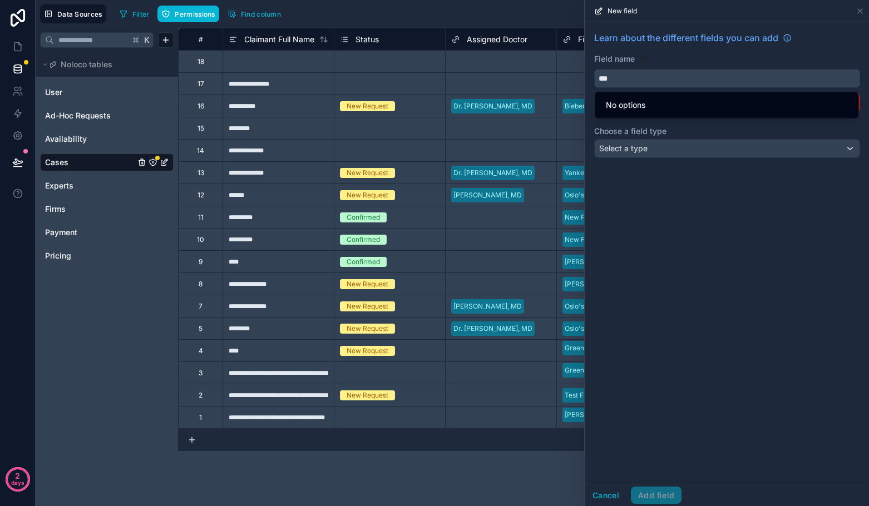
click at [594, 69] on button "**" at bounding box center [727, 78] width 266 height 19
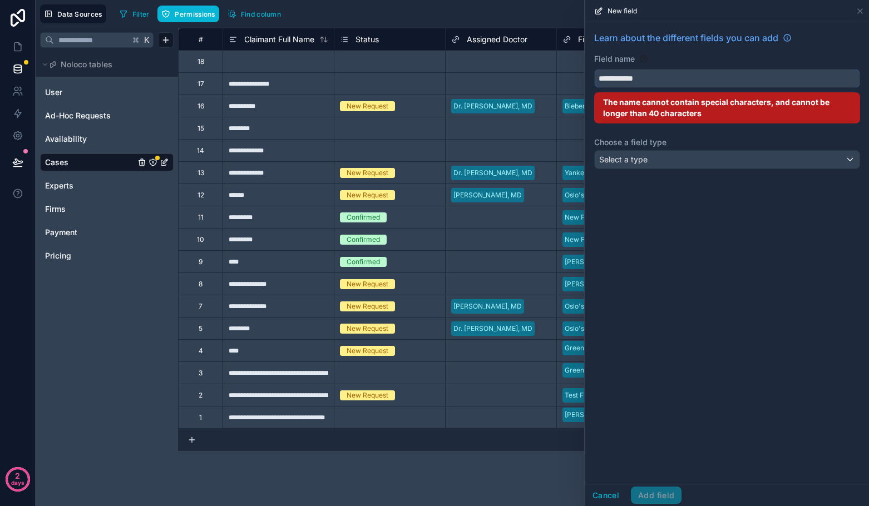
click at [594, 69] on button "**********" at bounding box center [727, 78] width 266 height 19
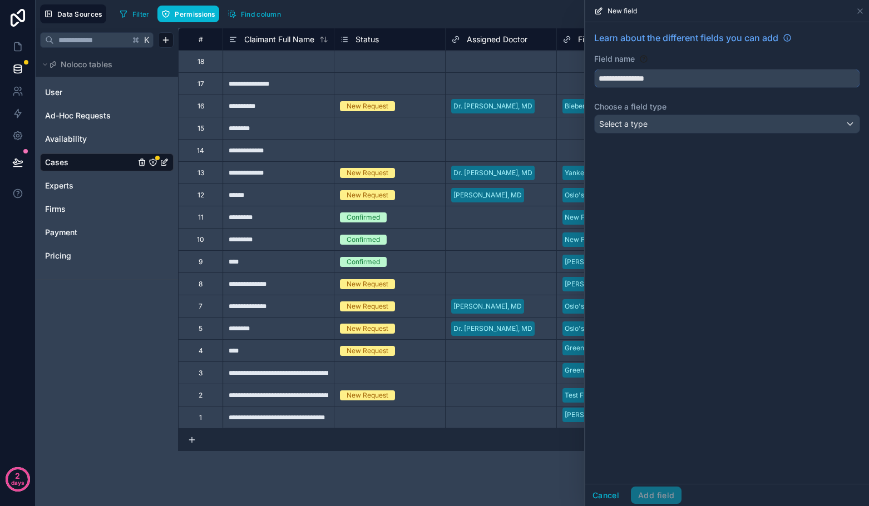
type input "**********"
click at [610, 121] on span "Select a type" at bounding box center [623, 123] width 48 height 9
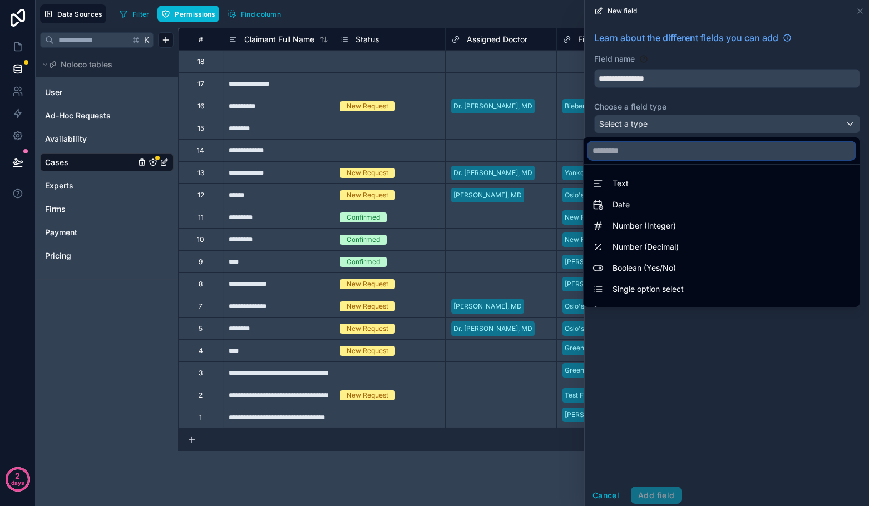
click at [620, 149] on input "text" at bounding box center [721, 151] width 267 height 18
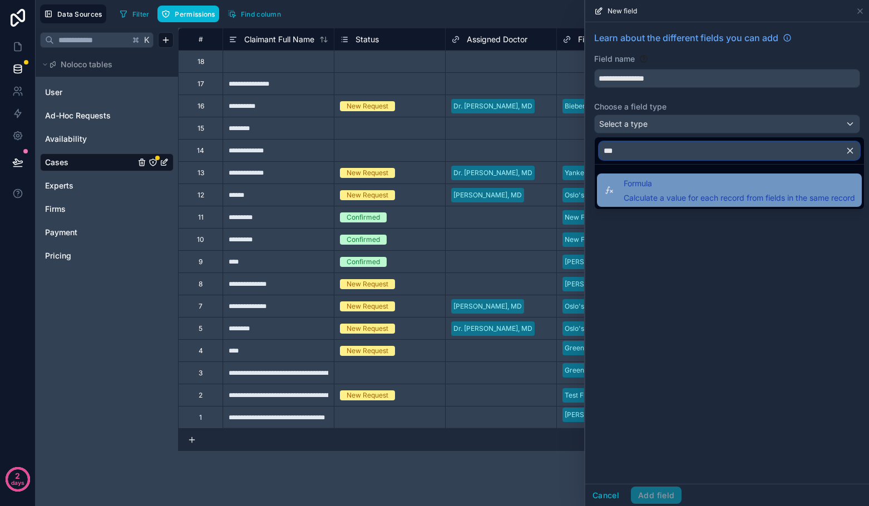
type input "***"
click at [629, 185] on span "Formula" at bounding box center [739, 183] width 231 height 13
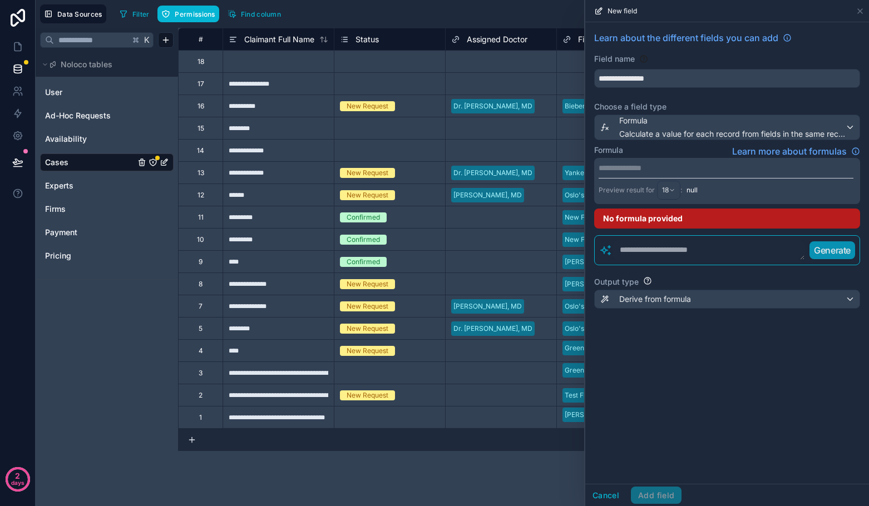
click at [664, 171] on p "**********" at bounding box center [726, 167] width 255 height 11
drag, startPoint x: 674, startPoint y: 167, endPoint x: 632, endPoint y: 167, distance: 42.3
click at [632, 167] on span "**********" at bounding box center [691, 168] width 185 height 8
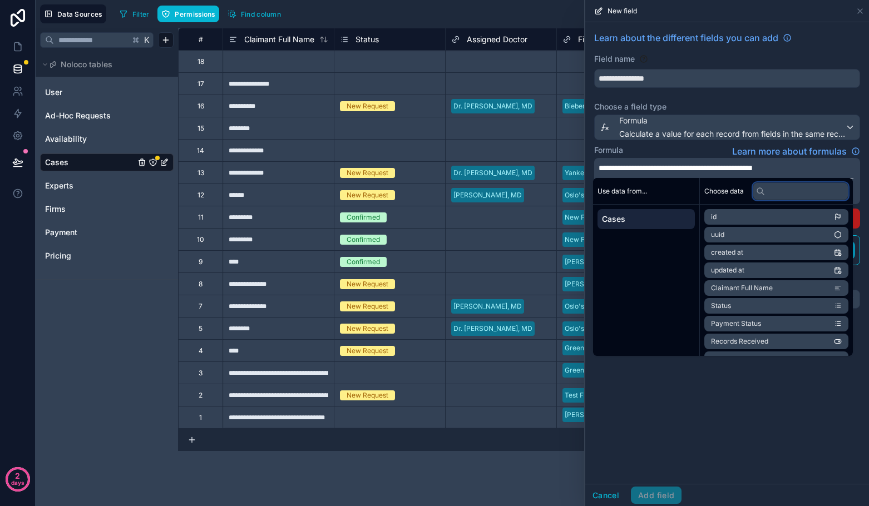
click at [774, 190] on input "text" at bounding box center [801, 191] width 96 height 18
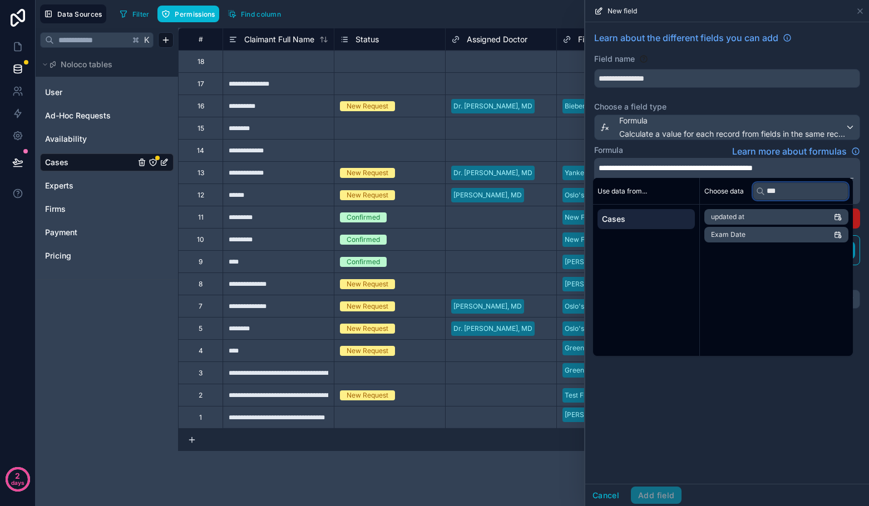
type input "***"
click at [756, 234] on li "Exam Date" at bounding box center [776, 235] width 144 height 16
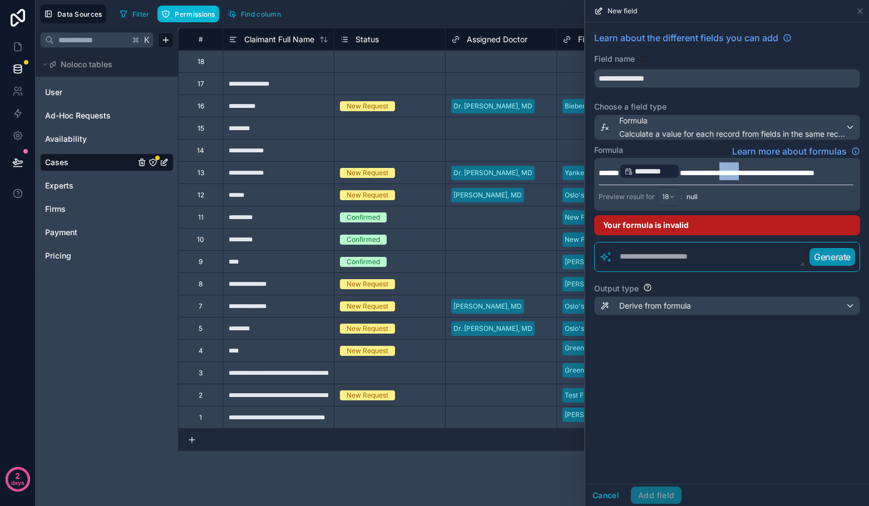
drag, startPoint x: 769, startPoint y: 172, endPoint x: 744, endPoint y: 171, distance: 25.1
click at [744, 171] on span "**********" at bounding box center [747, 173] width 135 height 8
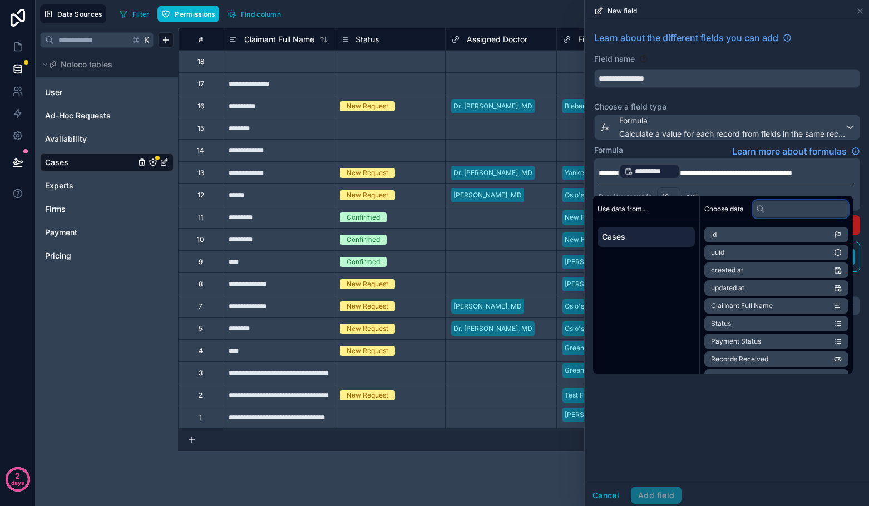
click at [777, 210] on input "text" at bounding box center [801, 209] width 96 height 18
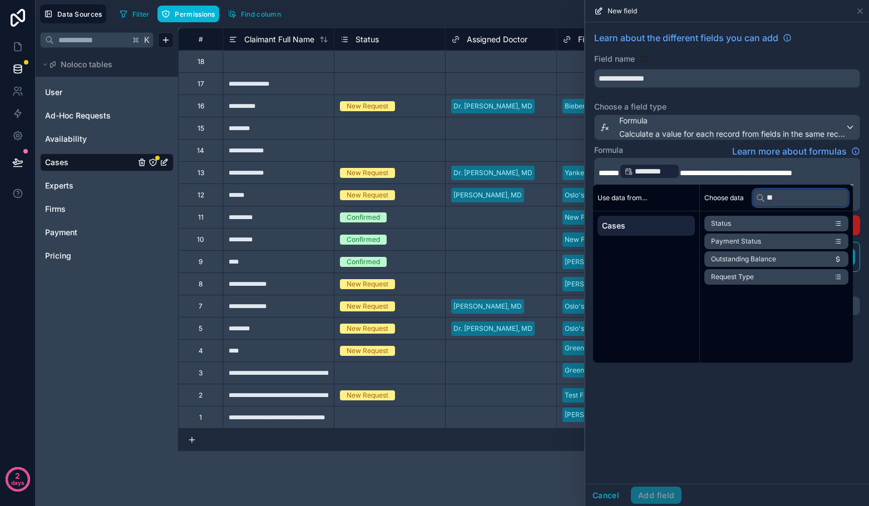
type input "**"
click at [765, 225] on li "Status" at bounding box center [776, 224] width 144 height 16
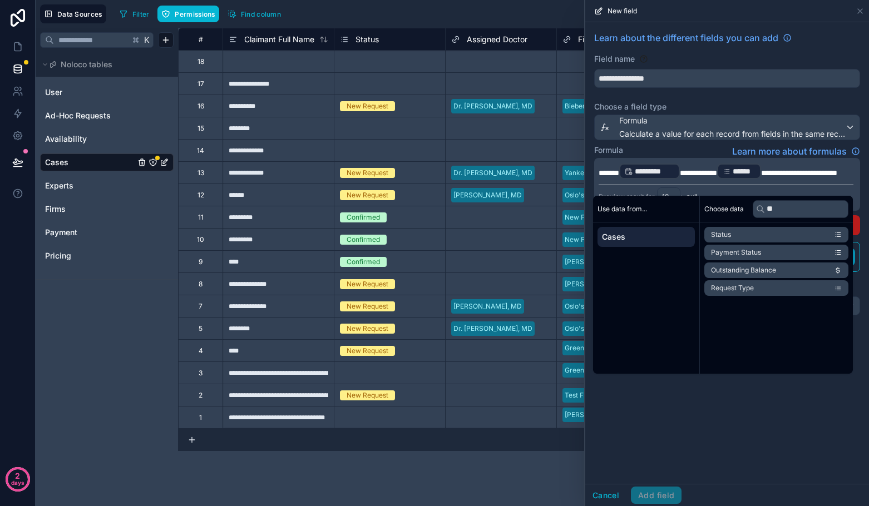
click at [811, 175] on span "**********" at bounding box center [799, 173] width 76 height 8
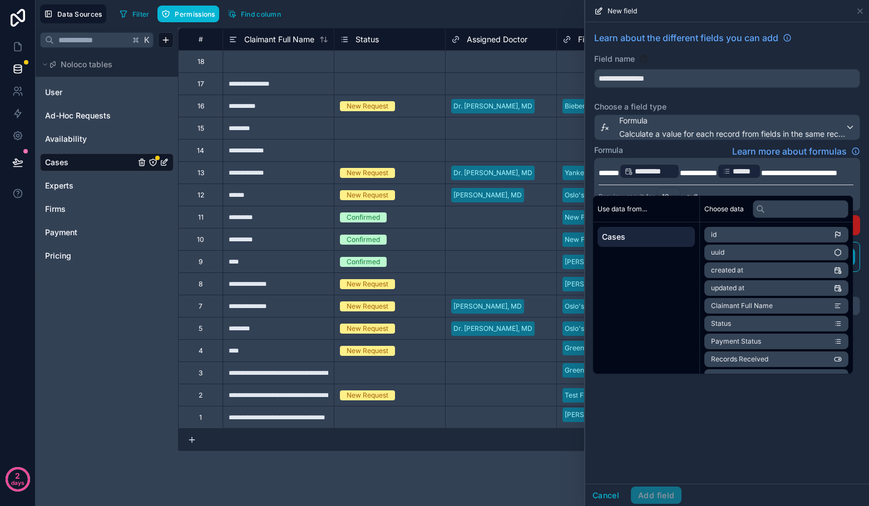
click at [702, 150] on div "Formula Learn more about formulas" at bounding box center [727, 151] width 266 height 13
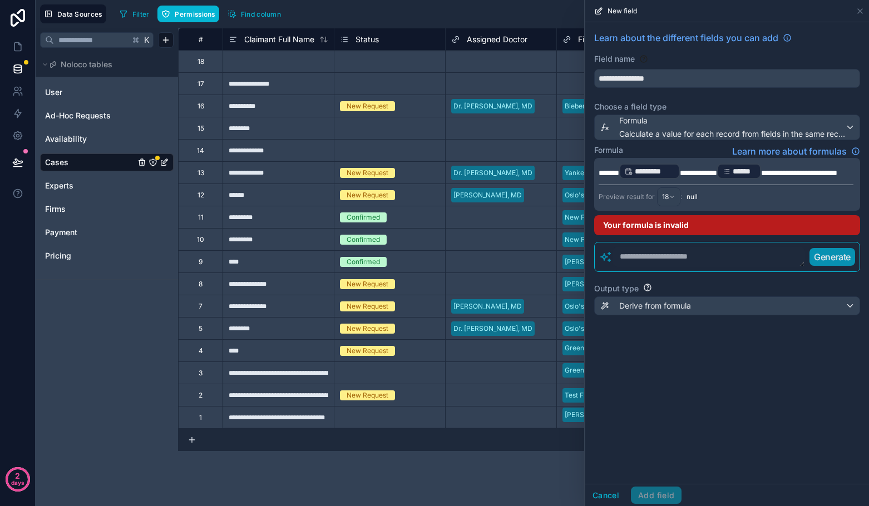
click at [792, 175] on span "**********" at bounding box center [799, 173] width 76 height 8
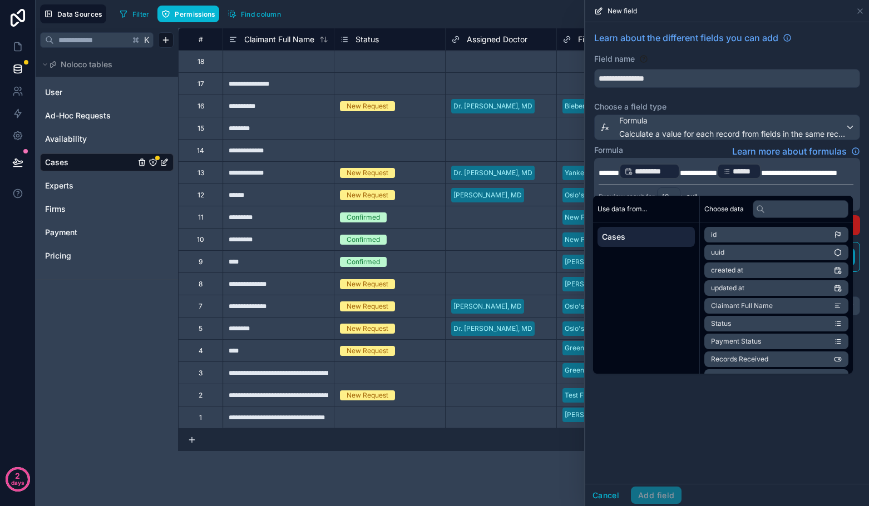
click at [789, 174] on span "**********" at bounding box center [799, 173] width 76 height 8
click at [790, 174] on span "**********" at bounding box center [799, 173] width 76 height 8
click at [799, 180] on p "**********" at bounding box center [726, 171] width 255 height 18
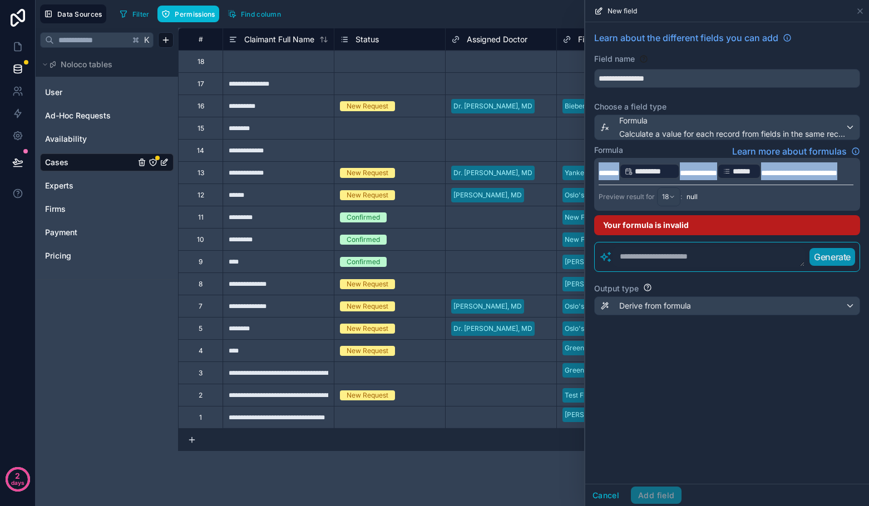
drag, startPoint x: 641, startPoint y: 186, endPoint x: 579, endPoint y: 157, distance: 68.7
click at [579, 157] on div "**********" at bounding box center [452, 253] width 833 height 506
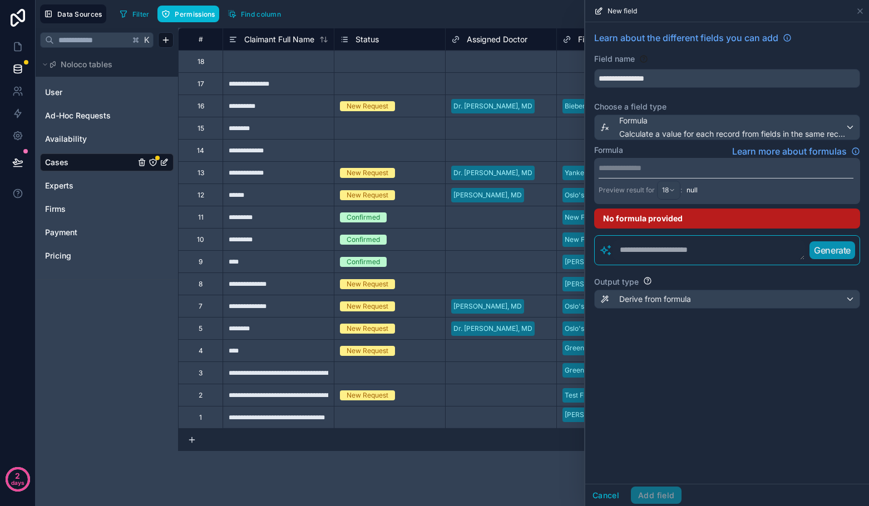
click at [668, 256] on textarea at bounding box center [708, 250] width 192 height 20
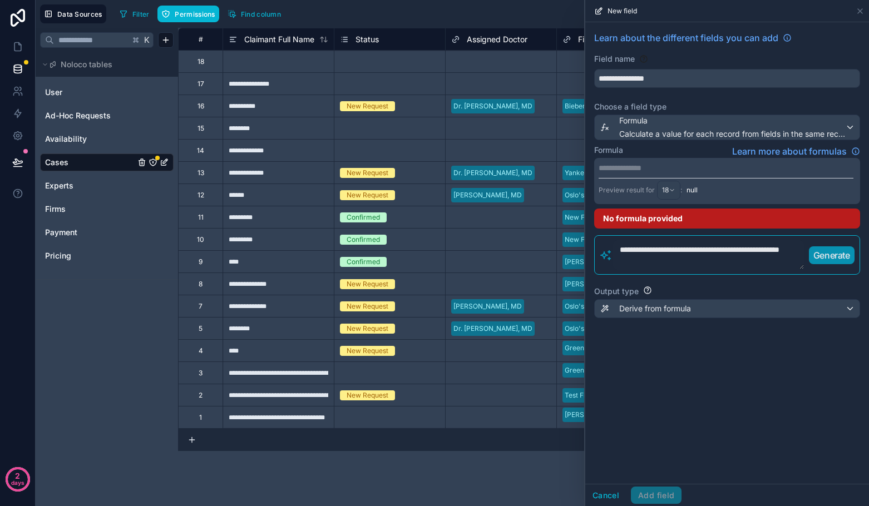
type textarea "**********"
click at [819, 258] on p "Generate" at bounding box center [831, 255] width 37 height 13
click at [649, 219] on div "No formula provided" at bounding box center [727, 219] width 266 height 20
click at [641, 175] on div "**********" at bounding box center [727, 181] width 266 height 46
click at [638, 169] on p "**********" at bounding box center [726, 167] width 255 height 11
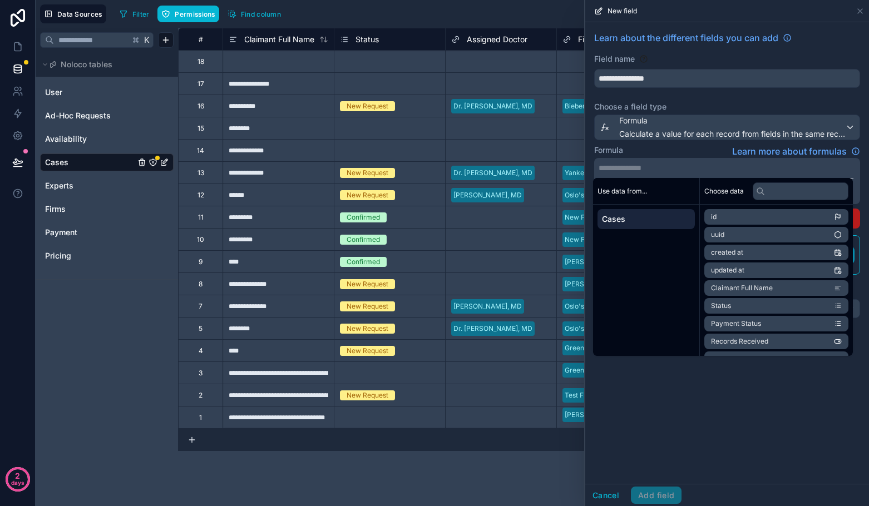
click at [638, 169] on p "**********" at bounding box center [726, 167] width 255 height 11
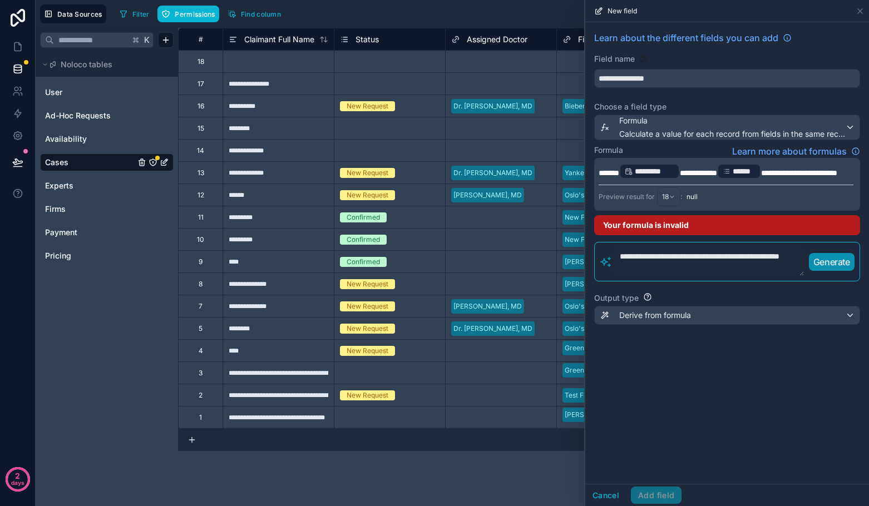
click at [762, 172] on div "******" at bounding box center [739, 172] width 45 height 16
drag, startPoint x: 735, startPoint y: 185, endPoint x: 740, endPoint y: 174, distance: 12.5
click at [740, 174] on p "**********" at bounding box center [726, 171] width 255 height 18
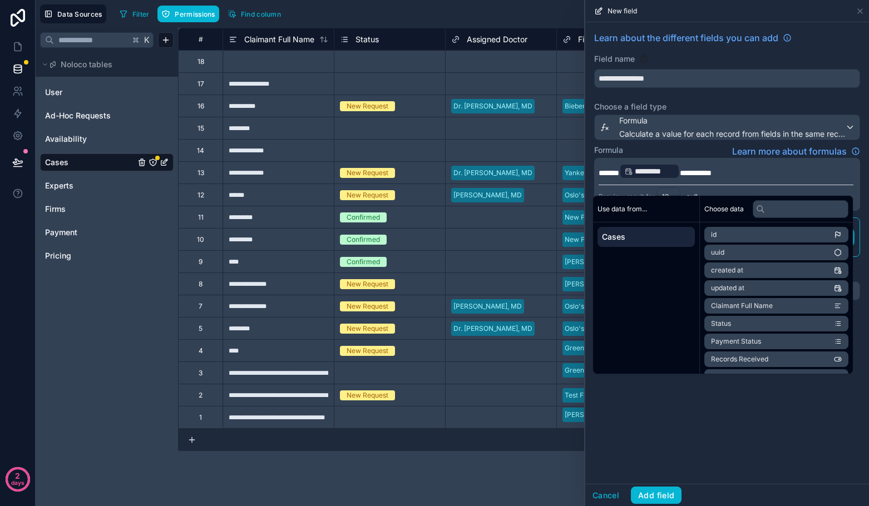
click at [785, 174] on p "**********" at bounding box center [726, 171] width 255 height 18
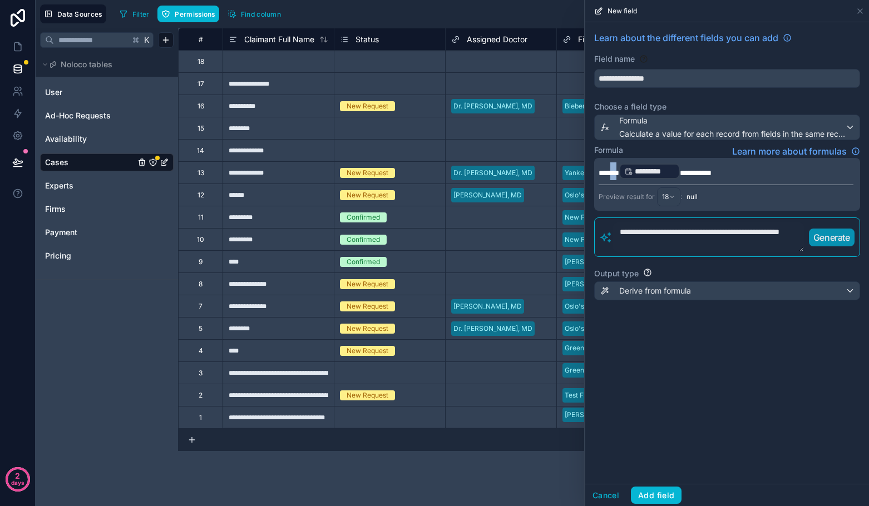
drag, startPoint x: 624, startPoint y: 171, endPoint x: 611, endPoint y: 171, distance: 12.3
click at [611, 171] on span "*******" at bounding box center [609, 173] width 21 height 8
click at [726, 172] on p "**********" at bounding box center [726, 171] width 255 height 18
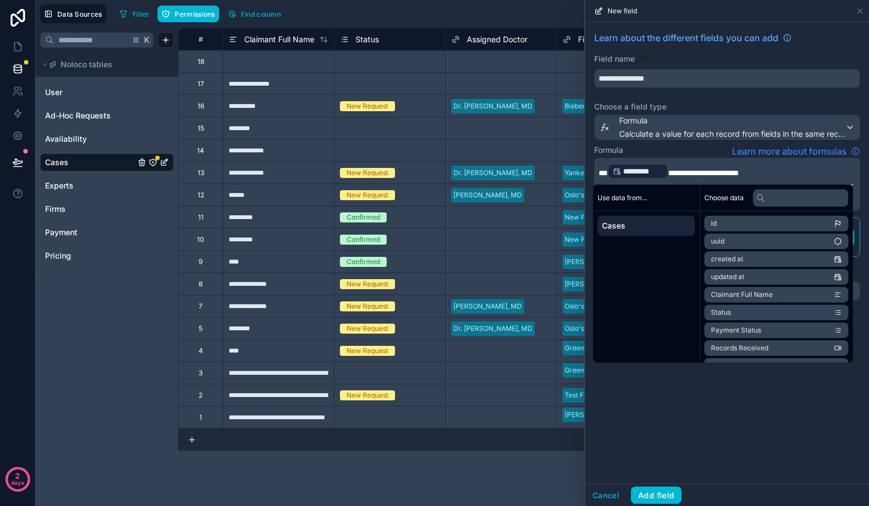
click at [743, 156] on span "Learn more about formulas" at bounding box center [789, 151] width 115 height 13
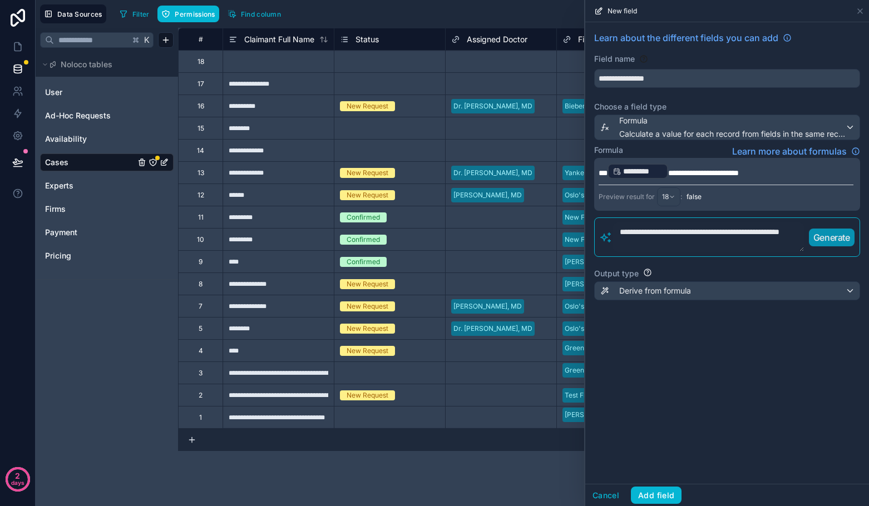
click at [734, 201] on div "Preview result for 18 : false" at bounding box center [726, 196] width 255 height 22
click at [739, 175] on span "**********" at bounding box center [703, 173] width 71 height 8
click at [778, 176] on p "**********" at bounding box center [726, 171] width 255 height 18
click at [693, 147] on div "Formula Learn more about formulas" at bounding box center [727, 151] width 266 height 13
click at [665, 500] on button "Add field" at bounding box center [656, 496] width 51 height 18
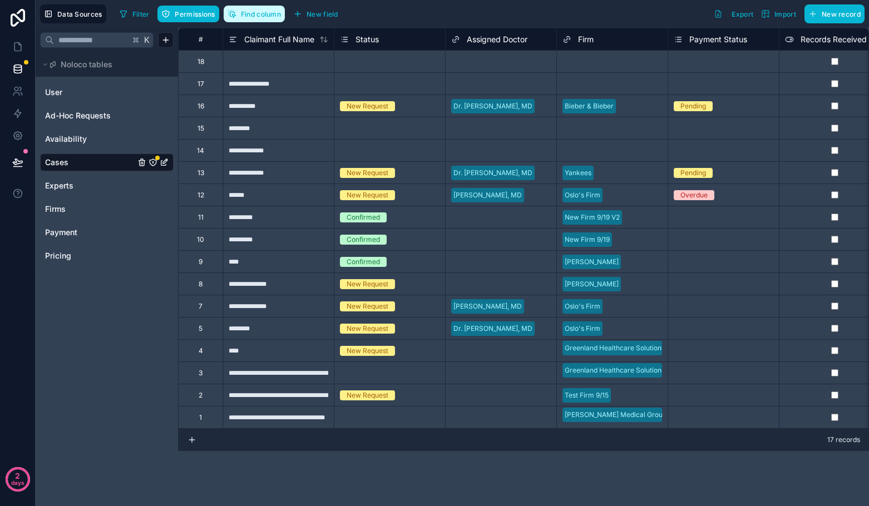
click at [245, 16] on span "Find column" at bounding box center [261, 14] width 40 height 8
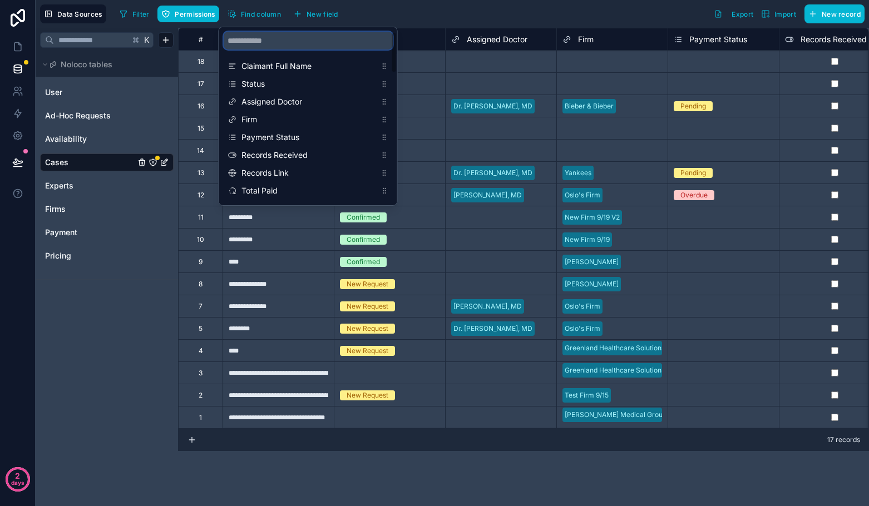
click at [275, 42] on input "scrollable content" at bounding box center [308, 41] width 169 height 18
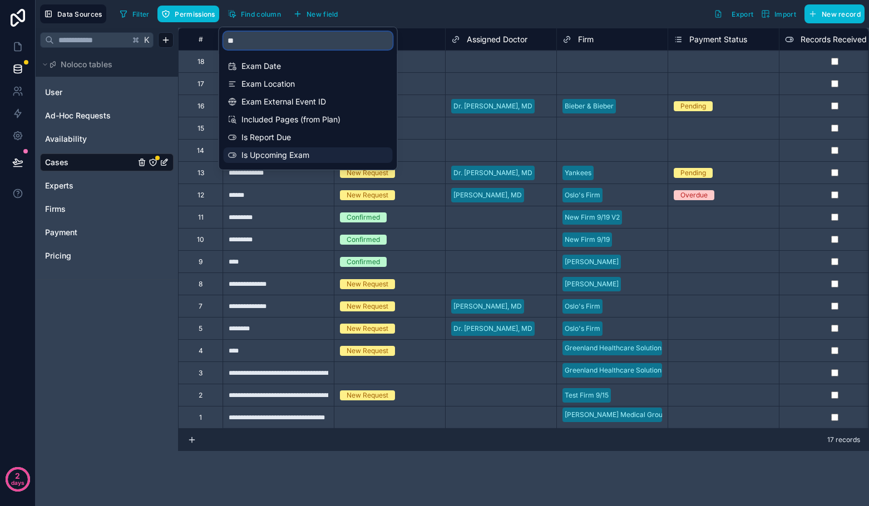
type input "**"
click at [286, 159] on span "Is Upcoming Exam" at bounding box center [308, 155] width 135 height 11
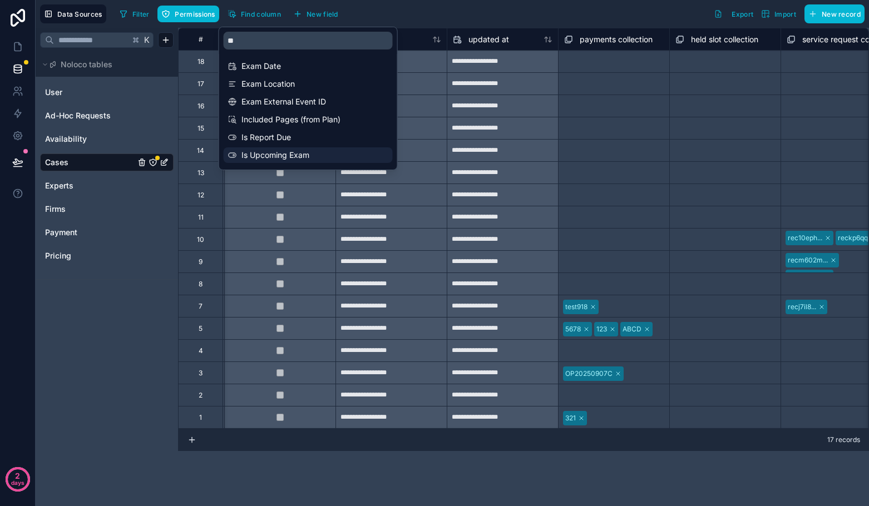
scroll to position [0, 3560]
click at [396, 4] on div "Filter Permissions Find column New field Export Import New record" at bounding box center [489, 13] width 749 height 19
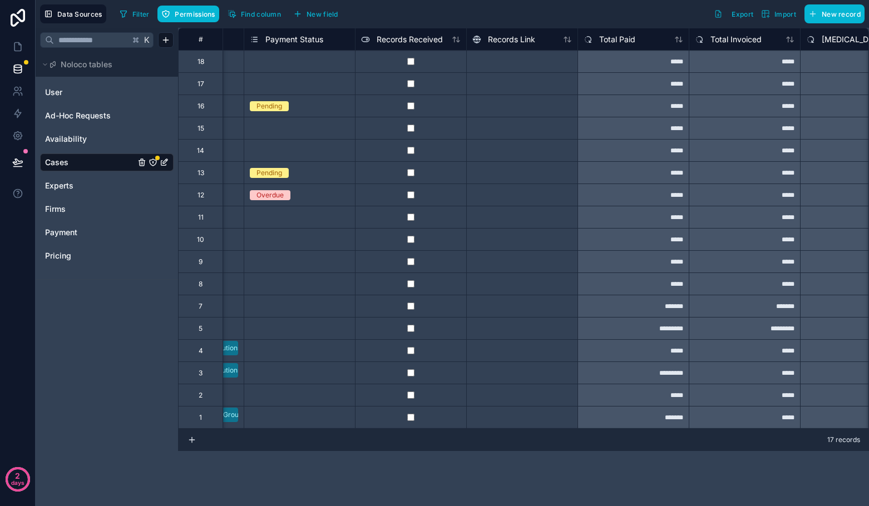
scroll to position [0, 377]
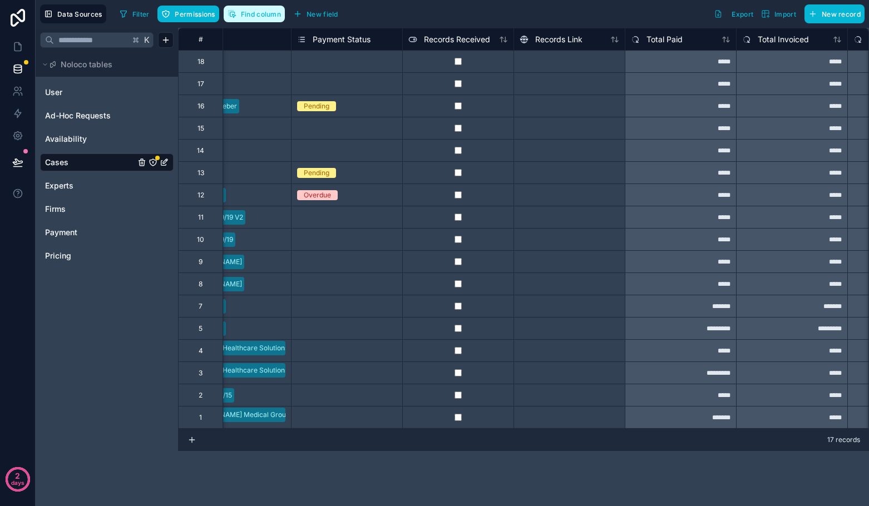
click at [253, 10] on span "Find column" at bounding box center [261, 14] width 40 height 8
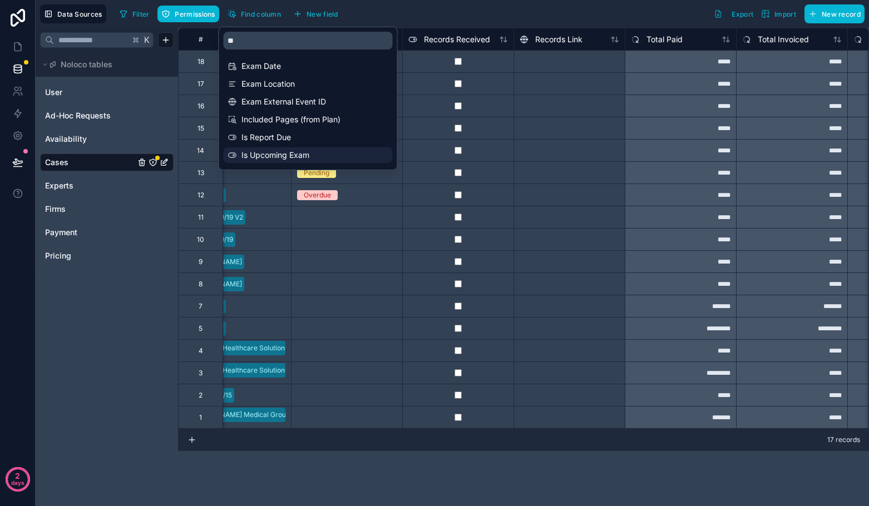
click at [302, 155] on span "Is Upcoming Exam" at bounding box center [308, 155] width 135 height 11
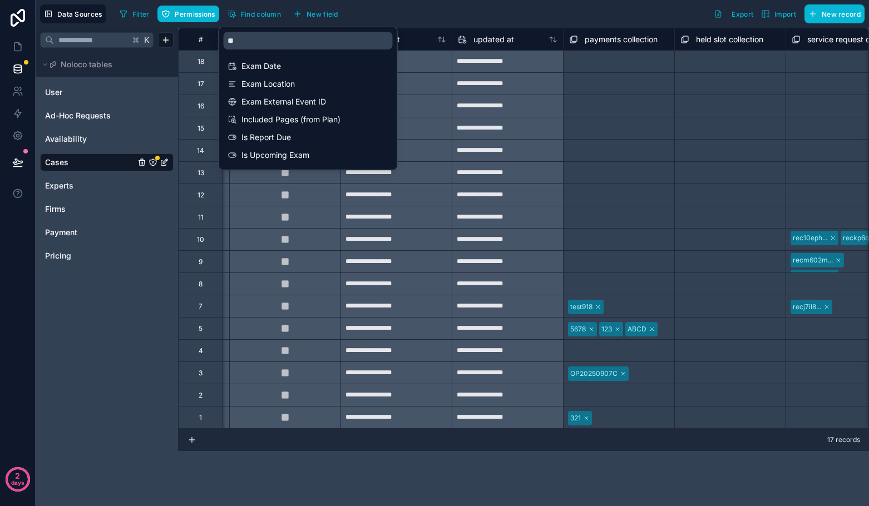
scroll to position [0, 3560]
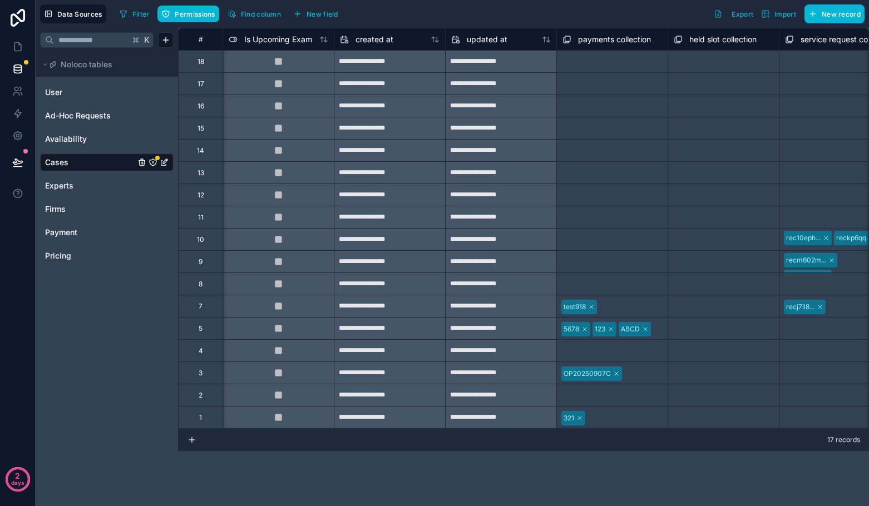
click at [532, 5] on div "Filter Permissions Find column New field Export Import New record" at bounding box center [489, 13] width 749 height 19
click at [287, 34] on span "Is Upcoming Exam" at bounding box center [278, 39] width 68 height 11
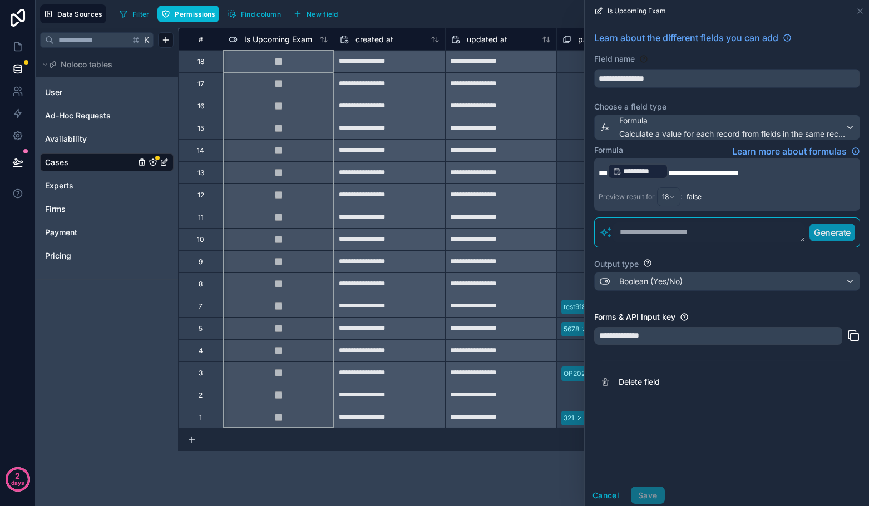
click at [691, 174] on span "**********" at bounding box center [703, 173] width 71 height 8
click at [701, 174] on span "**********" at bounding box center [703, 173] width 71 height 8
click at [725, 174] on span "**********" at bounding box center [703, 173] width 71 height 8
click at [763, 171] on p "**********" at bounding box center [726, 171] width 255 height 18
click at [719, 151] on div "Formula Learn more about formulas" at bounding box center [727, 151] width 266 height 13
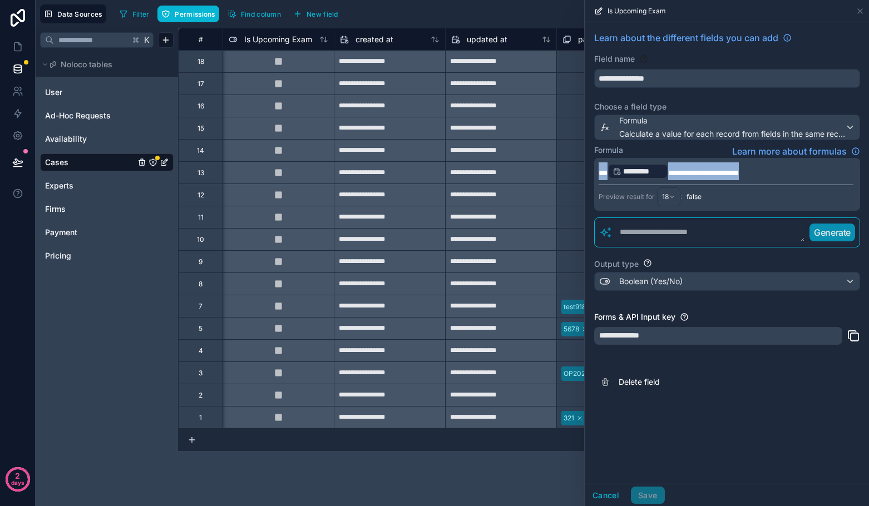
drag, startPoint x: 784, startPoint y: 174, endPoint x: 576, endPoint y: 162, distance: 208.4
click at [576, 162] on div "**********" at bounding box center [452, 253] width 833 height 506
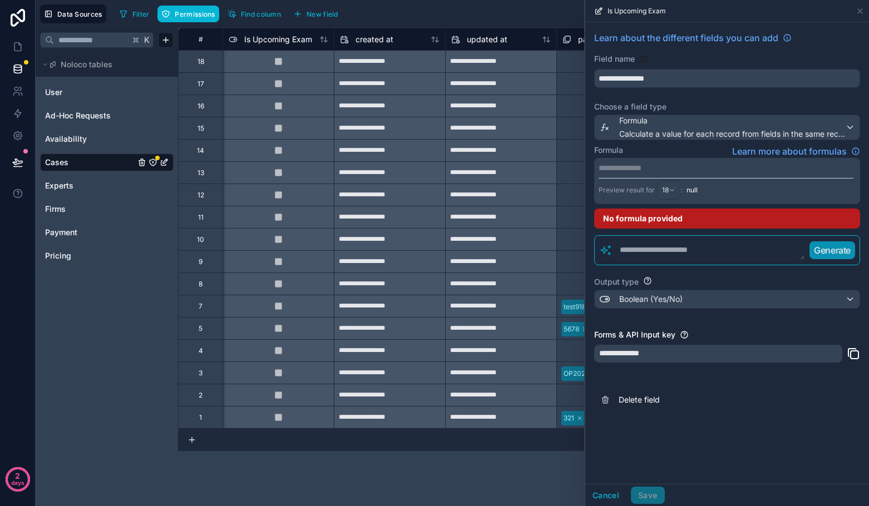
click at [656, 249] on textarea at bounding box center [708, 250] width 192 height 20
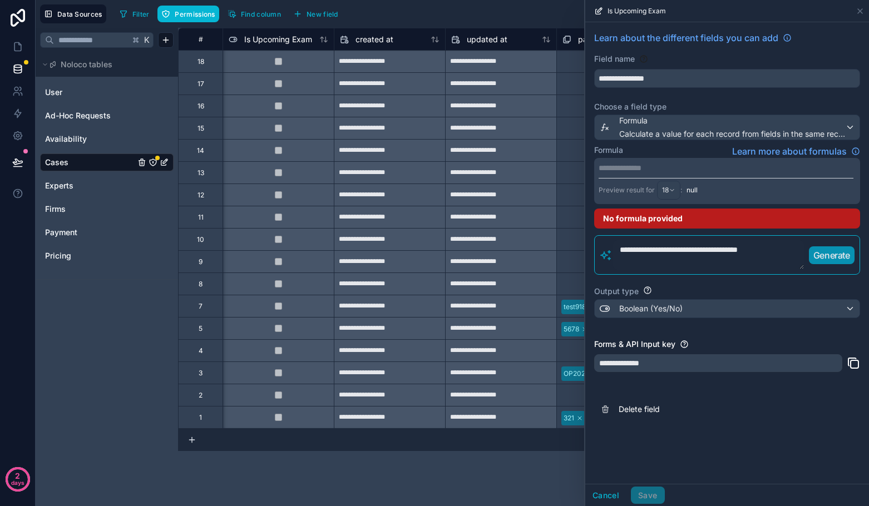
click at [814, 254] on p "Generate" at bounding box center [831, 255] width 37 height 13
click at [769, 248] on textarea "**********" at bounding box center [708, 254] width 192 height 29
drag, startPoint x: 778, startPoint y: 250, endPoint x: 589, endPoint y: 240, distance: 189.4
click at [589, 240] on div "**********" at bounding box center [727, 226] width 284 height 408
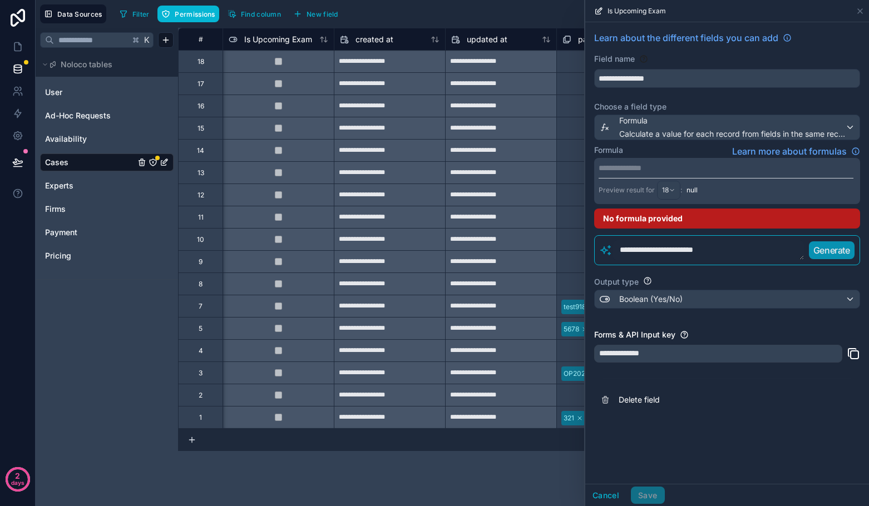
type textarea "**********"
click at [853, 249] on button "Generate" at bounding box center [832, 250] width 46 height 18
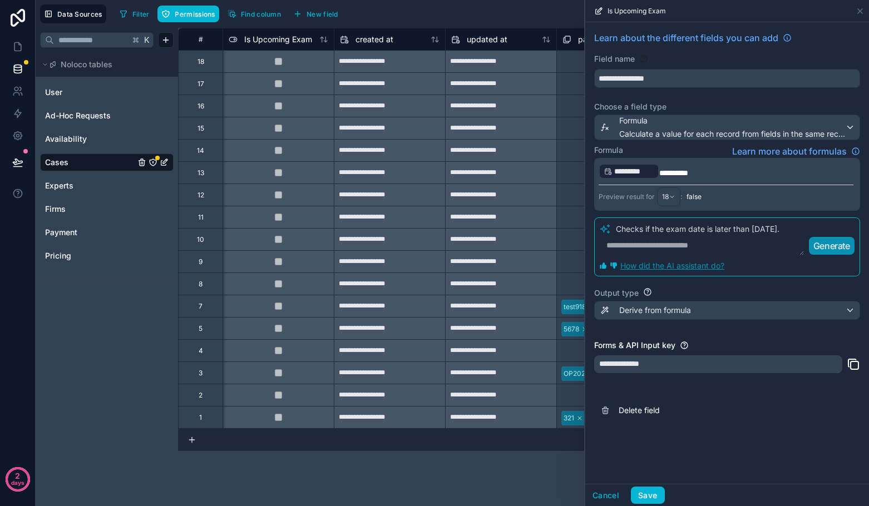
click at [705, 171] on p "﻿ ********* ﻿ *********" at bounding box center [726, 171] width 255 height 18
click at [674, 160] on div "﻿ ********* ﻿ ********* Preview result for 18 : false" at bounding box center [727, 184] width 266 height 53
click at [666, 175] on span "*********" at bounding box center [673, 173] width 29 height 8
click at [738, 176] on p "**********" at bounding box center [726, 171] width 255 height 18
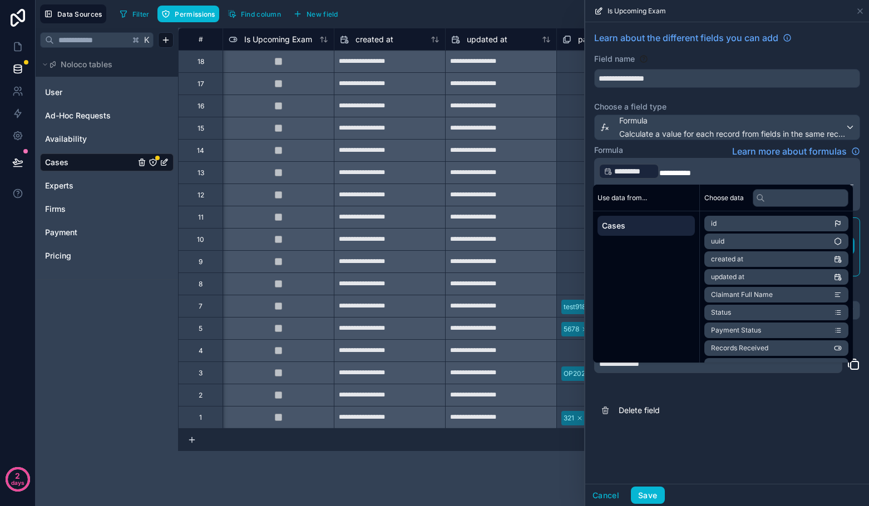
click at [705, 151] on div "Formula Learn more about formulas" at bounding box center [727, 151] width 266 height 13
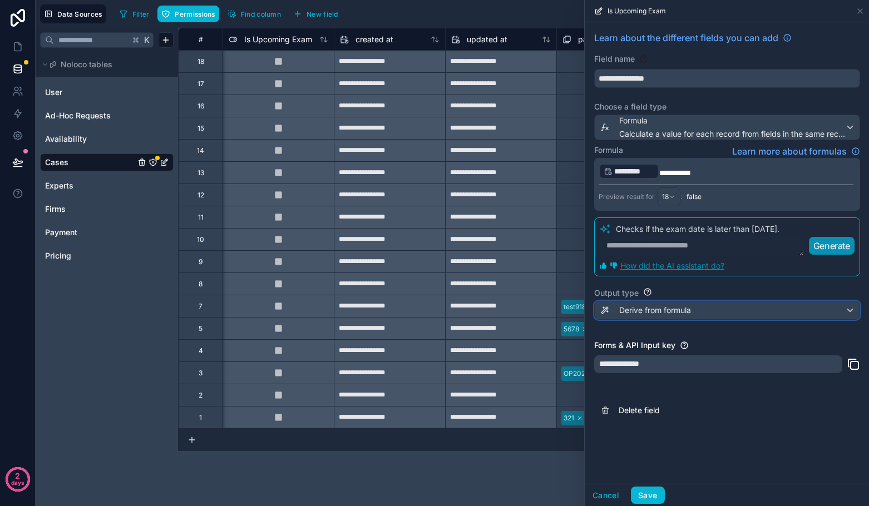
click at [658, 309] on span "Derive from formula" at bounding box center [655, 310] width 72 height 11
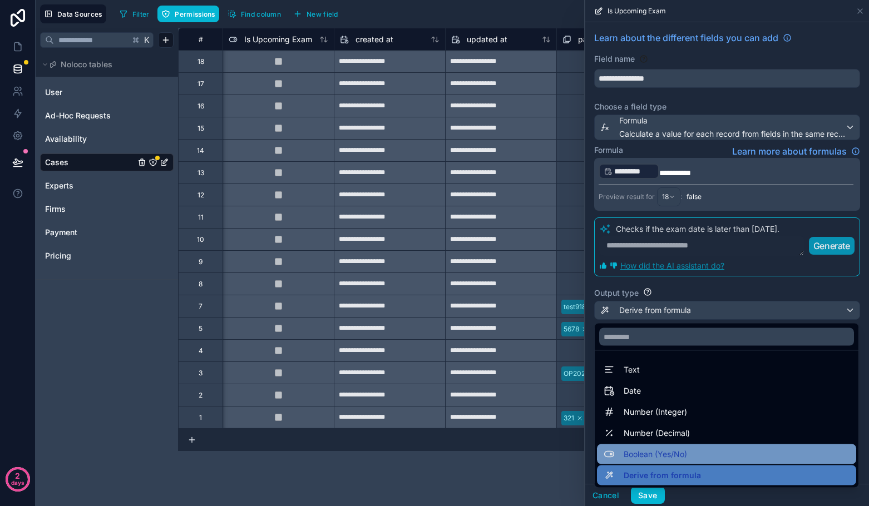
click at [674, 455] on span "Boolean (Yes/No)" at bounding box center [655, 454] width 63 height 13
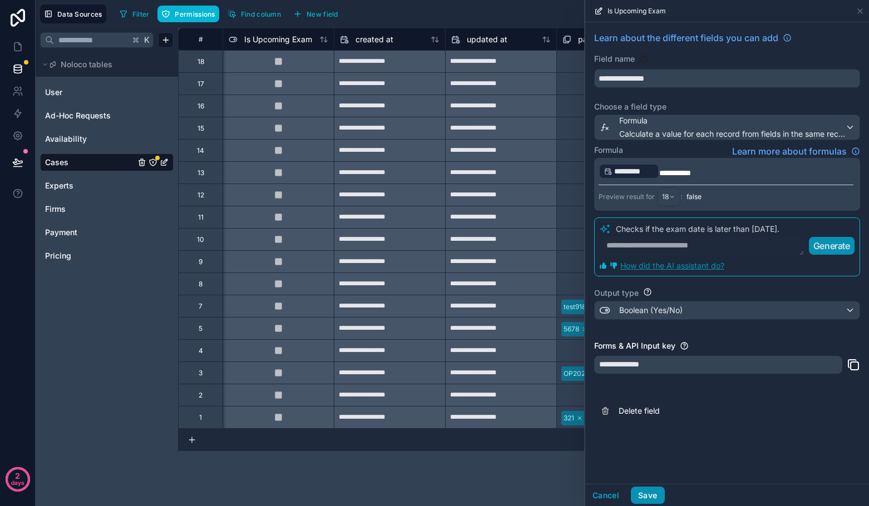
click at [651, 499] on button "Save" at bounding box center [647, 496] width 33 height 18
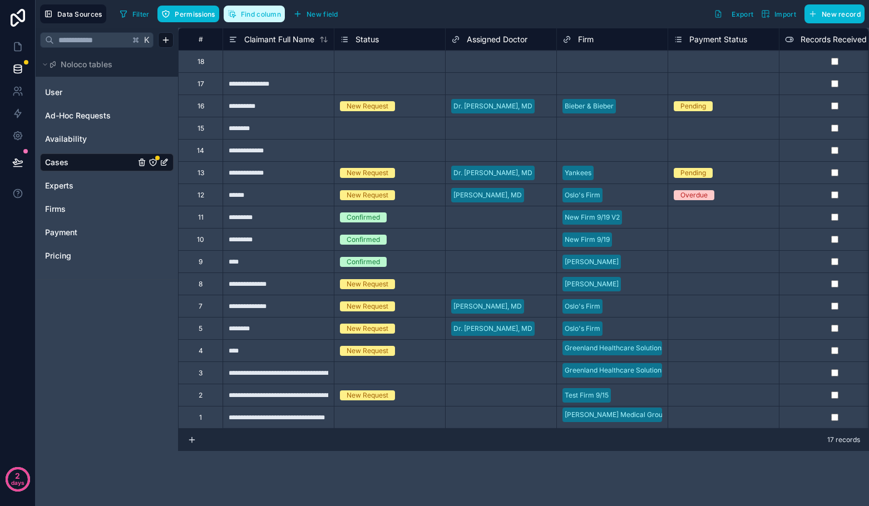
click at [231, 15] on icon "button" at bounding box center [232, 13] width 9 height 9
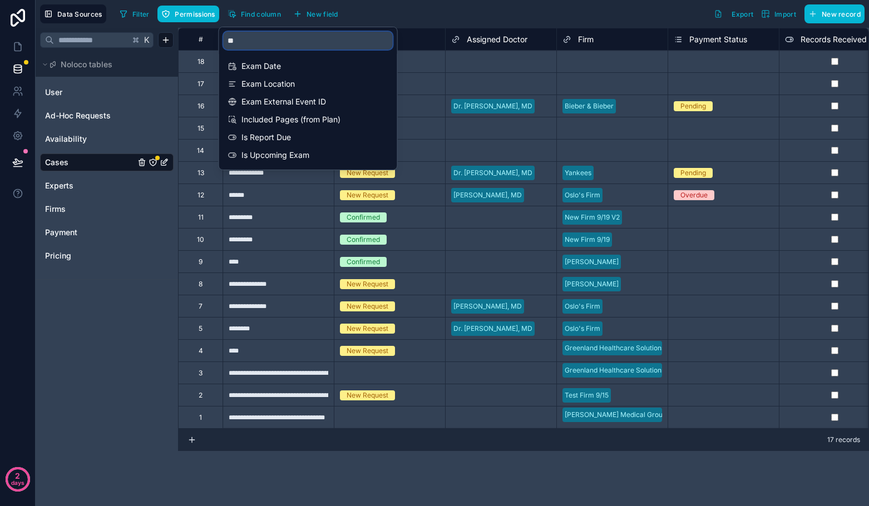
click at [269, 46] on input "**" at bounding box center [308, 41] width 169 height 18
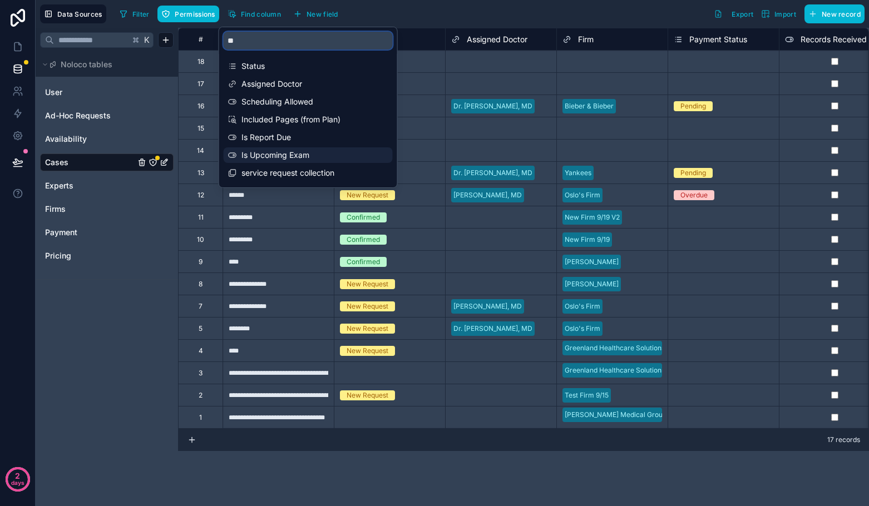
type input "**"
click at [295, 150] on span "Is Upcoming Exam" at bounding box center [308, 155] width 135 height 11
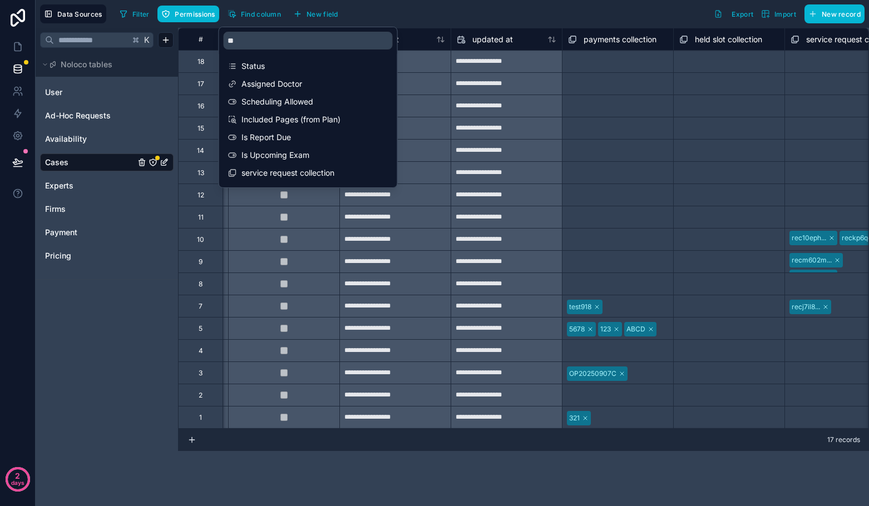
scroll to position [0, 3560]
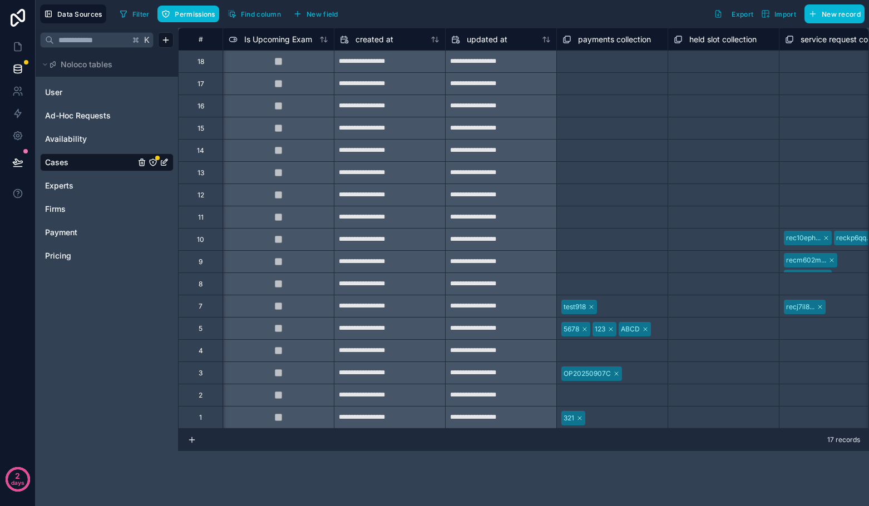
click at [560, 16] on div "Filter Permissions Find column New field Export Import New record" at bounding box center [489, 13] width 749 height 19
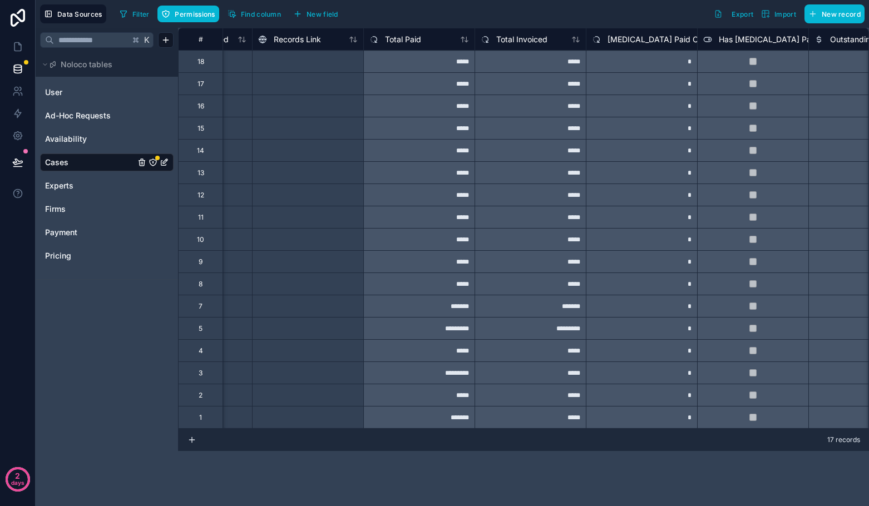
scroll to position [0, 0]
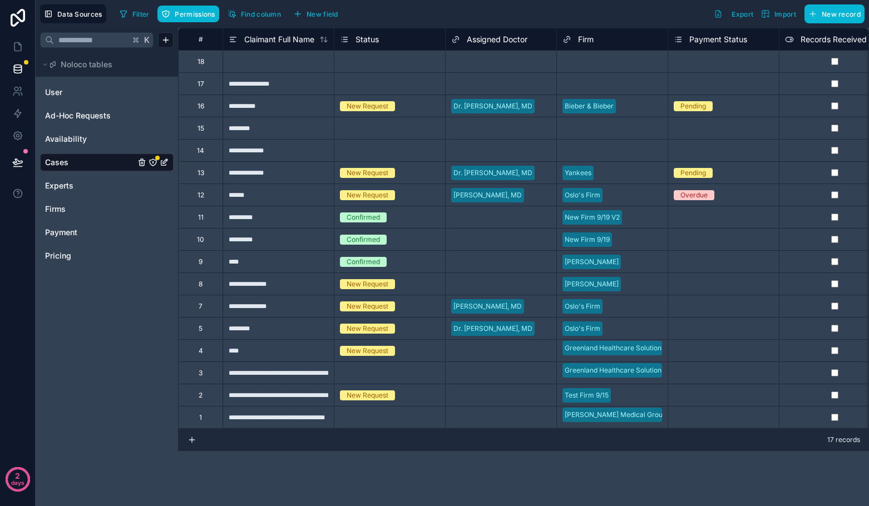
click at [255, 23] on div "Data Sources Filter Permissions Find column New field Export Import New record" at bounding box center [452, 14] width 833 height 28
click at [254, 19] on button "Find column" at bounding box center [254, 14] width 61 height 17
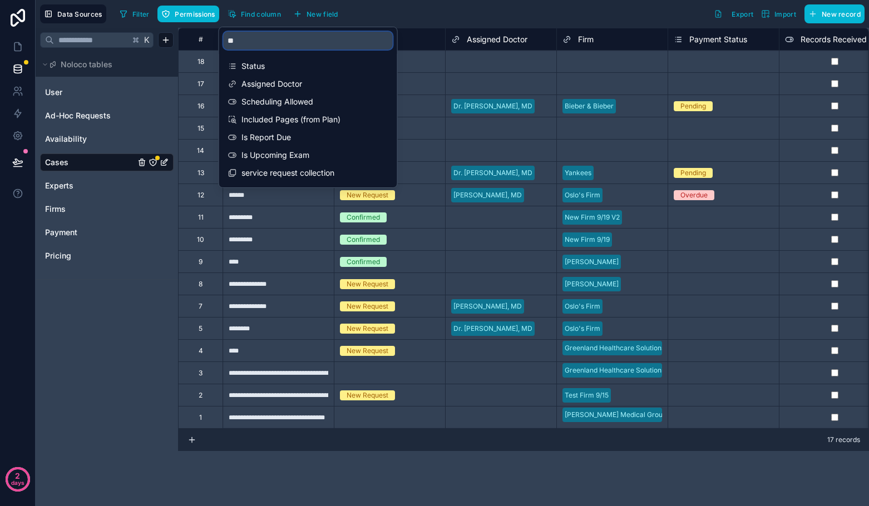
click at [282, 46] on input "**" at bounding box center [308, 41] width 169 height 18
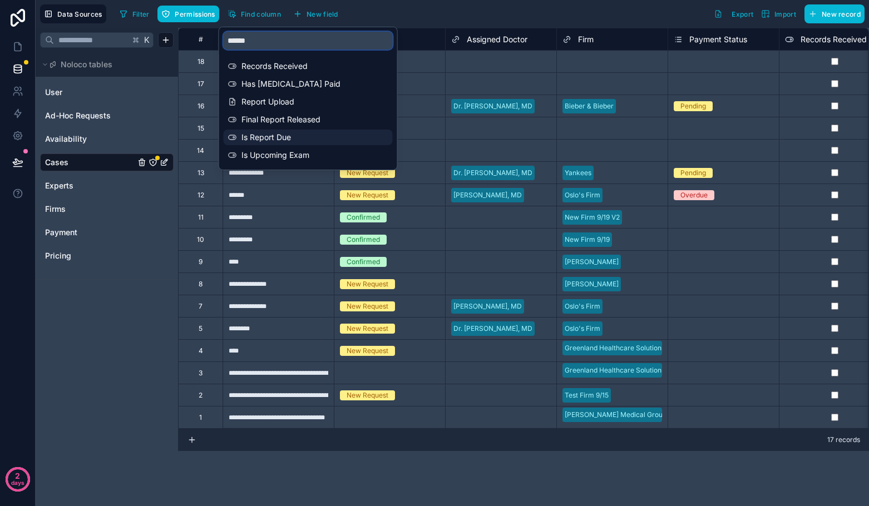
type input "******"
click at [298, 137] on span "Is Report Due" at bounding box center [308, 137] width 135 height 11
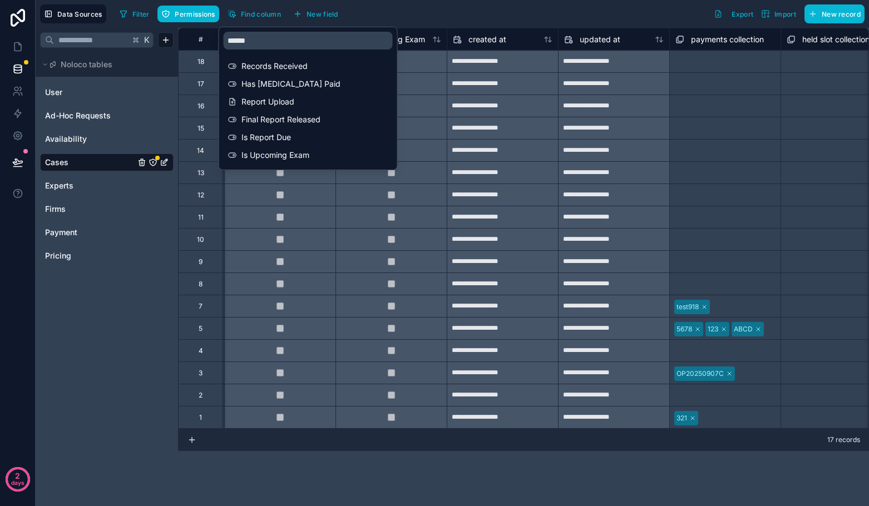
scroll to position [0, 3449]
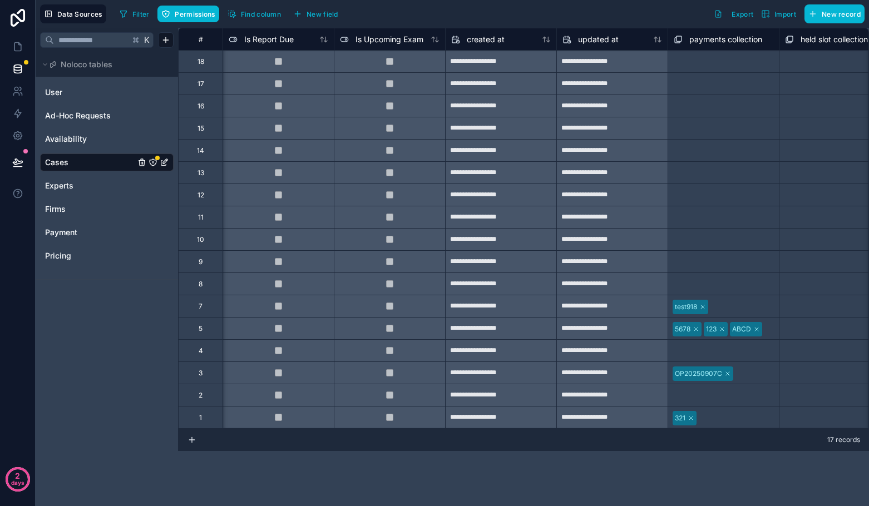
click at [447, 11] on div "Filter Permissions Find column New field Export Import New record" at bounding box center [489, 13] width 749 height 19
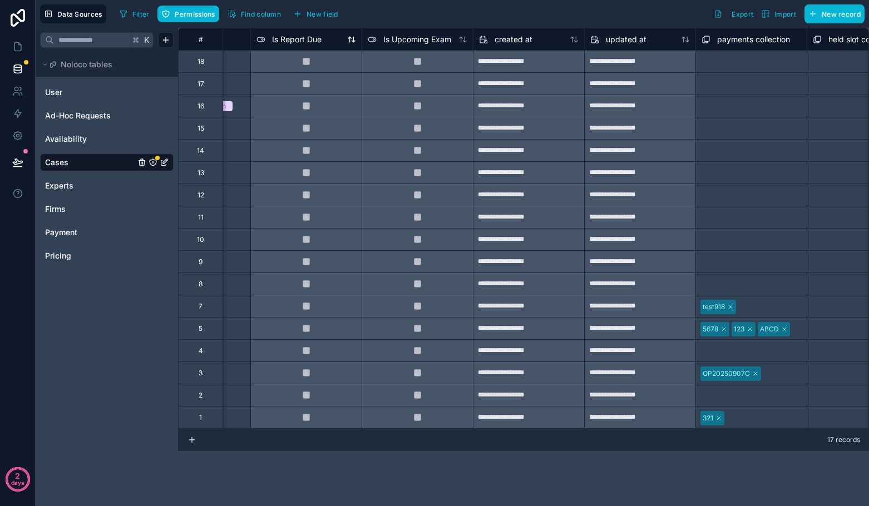
click at [289, 37] on span "Is Report Due" at bounding box center [297, 39] width 50 height 11
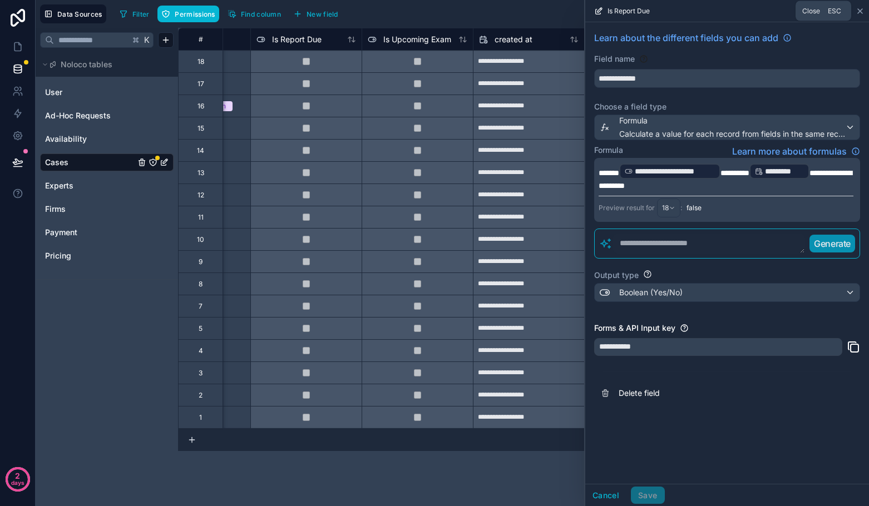
click at [860, 7] on icon at bounding box center [860, 11] width 9 height 9
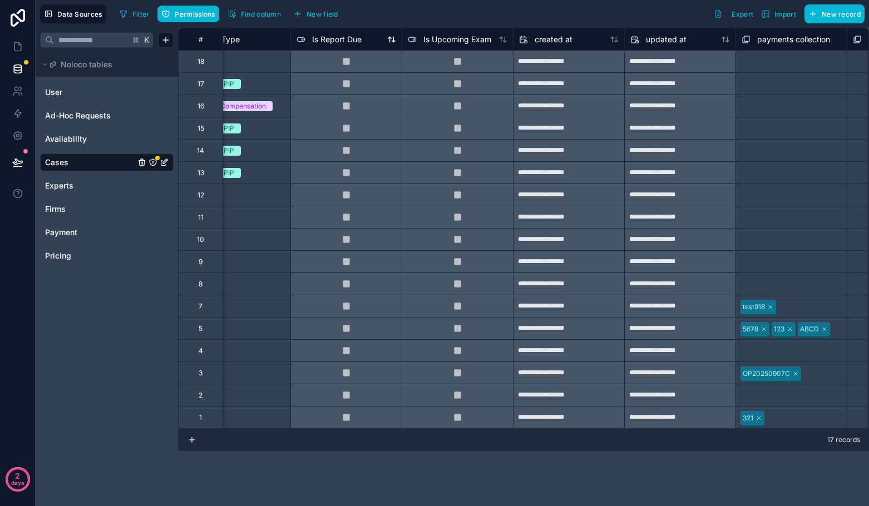
scroll to position [0, 3375]
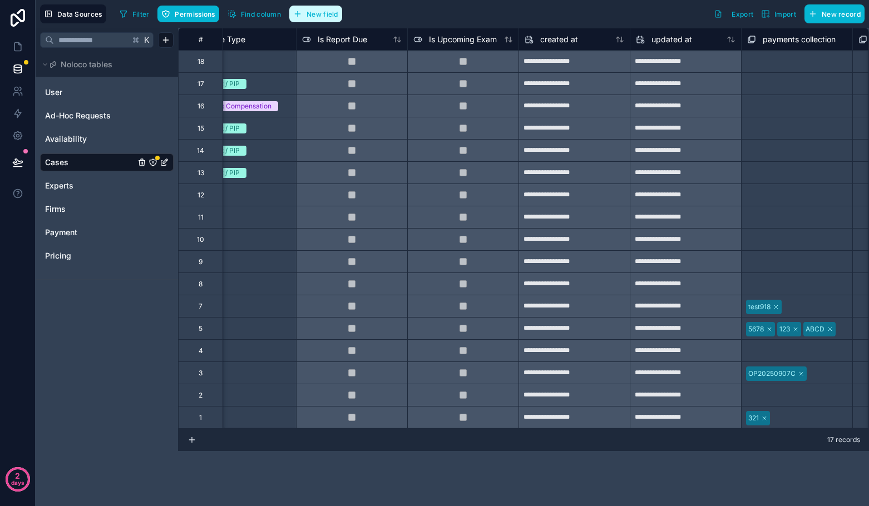
click at [317, 19] on button "New field" at bounding box center [315, 14] width 53 height 17
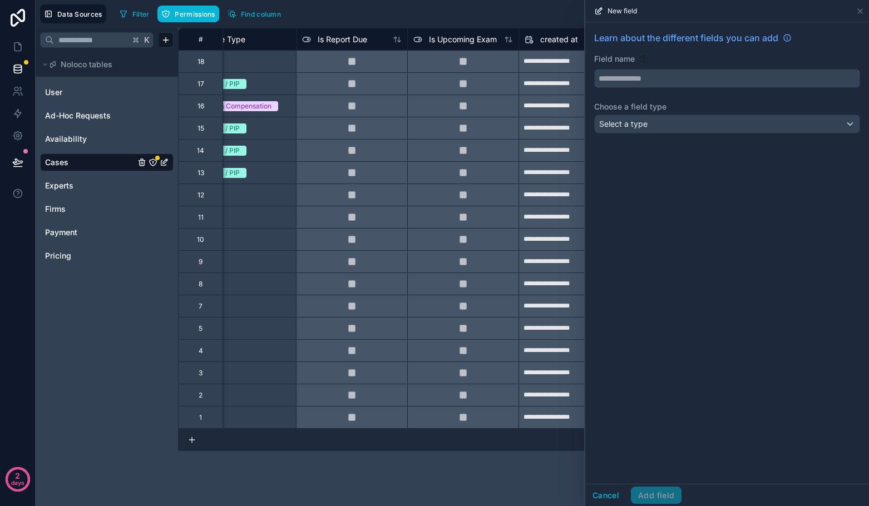
click at [653, 83] on input "text" at bounding box center [727, 79] width 265 height 18
type input "*"
click at [594, 69] on button "******" at bounding box center [727, 78] width 266 height 19
click at [594, 69] on button "*********" at bounding box center [727, 78] width 266 height 19
click at [594, 69] on button "**********" at bounding box center [727, 78] width 266 height 19
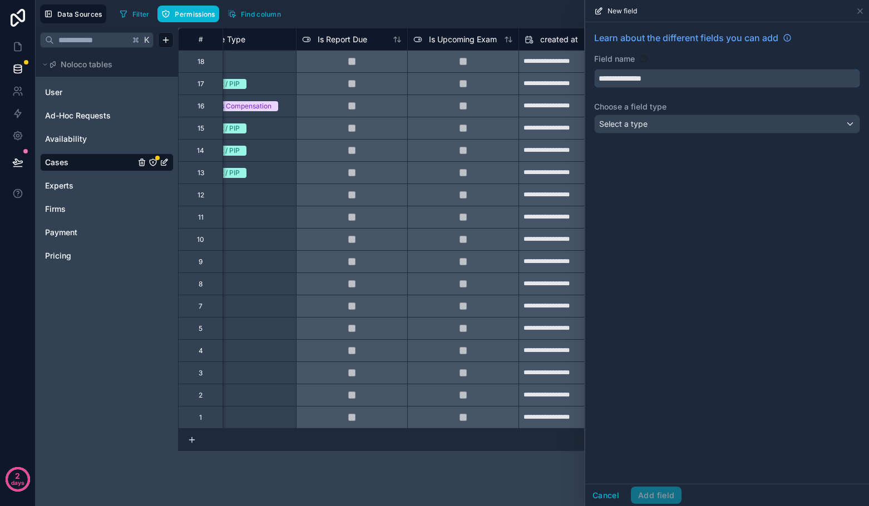
type input "**********"
click at [655, 123] on div "Select a type" at bounding box center [727, 124] width 265 height 18
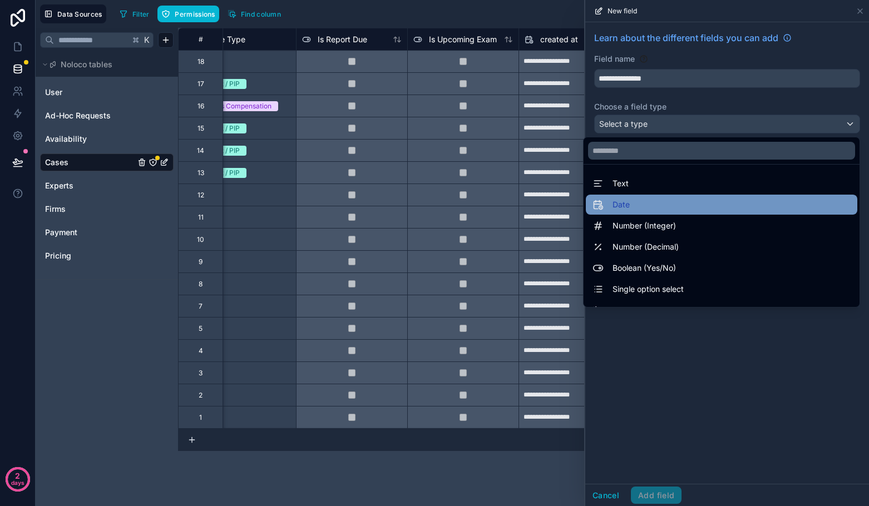
click at [631, 199] on div "Date" at bounding box center [721, 204] width 258 height 13
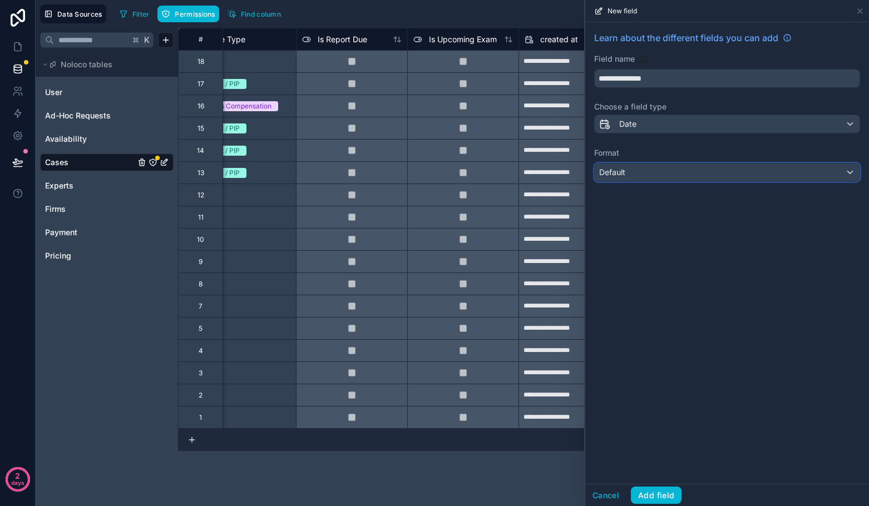
click at [631, 172] on div "Default" at bounding box center [727, 173] width 265 height 18
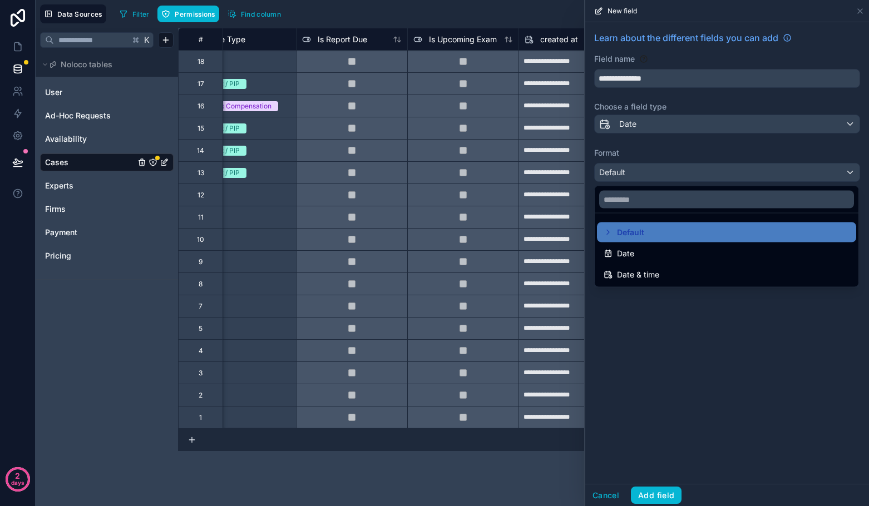
click at [632, 129] on div at bounding box center [727, 253] width 284 height 506
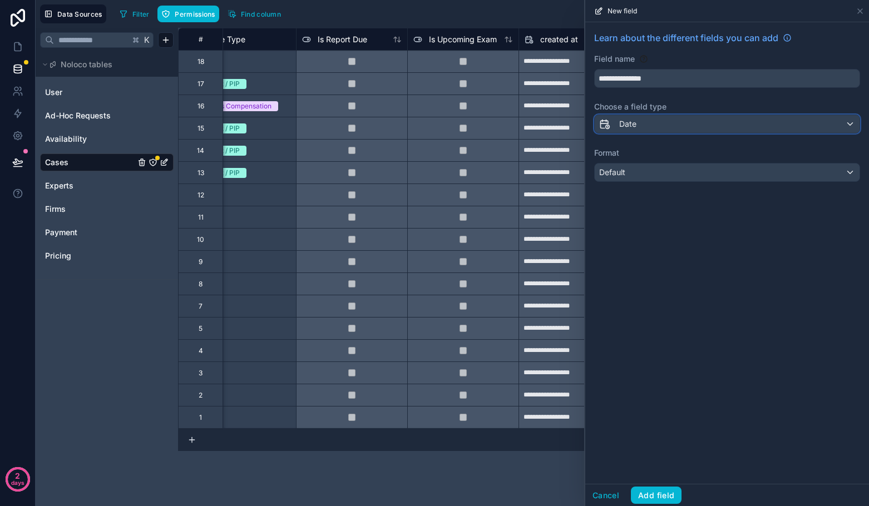
click at [632, 129] on span "Date" at bounding box center [627, 123] width 17 height 11
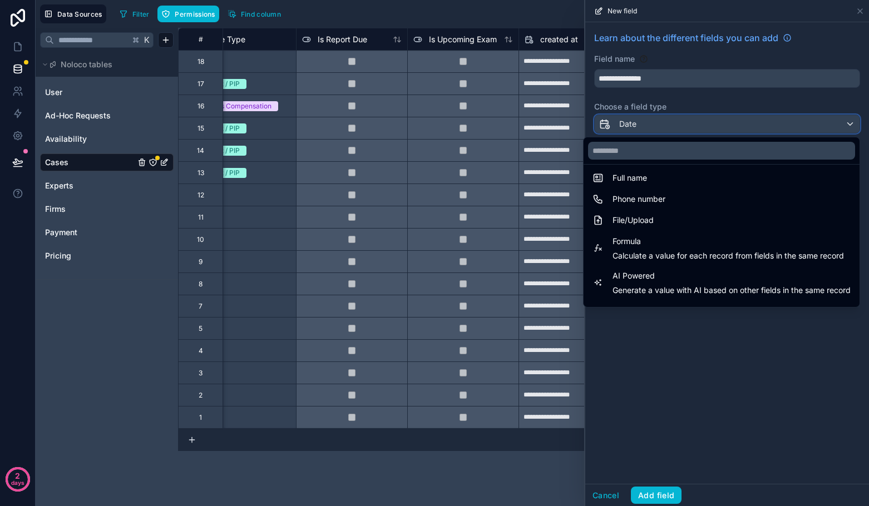
scroll to position [312, 0]
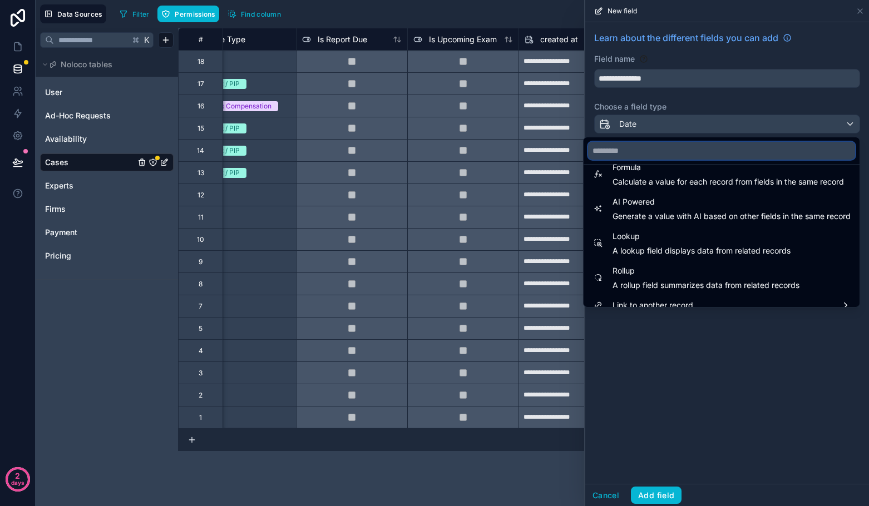
click at [639, 147] on input "text" at bounding box center [721, 151] width 267 height 18
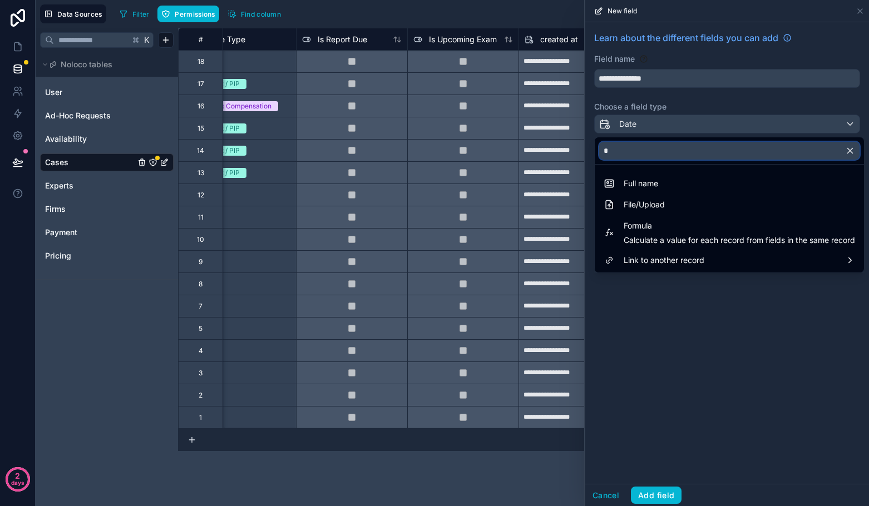
scroll to position [0, 0]
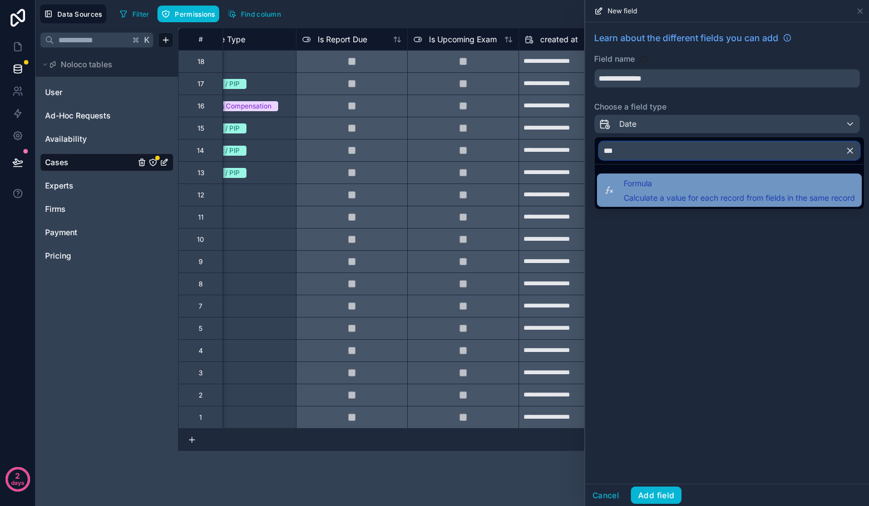
type input "***"
click at [654, 181] on span "Formula" at bounding box center [739, 183] width 231 height 13
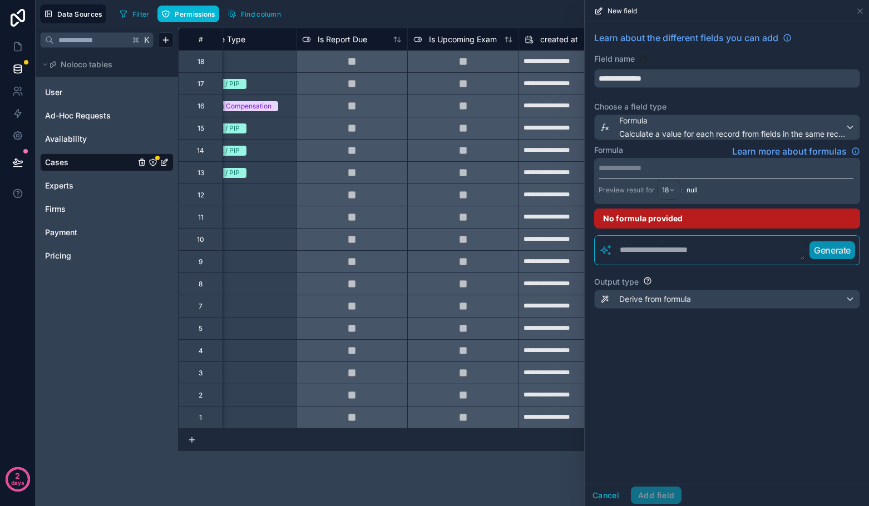
click at [644, 167] on p "**********" at bounding box center [726, 167] width 255 height 11
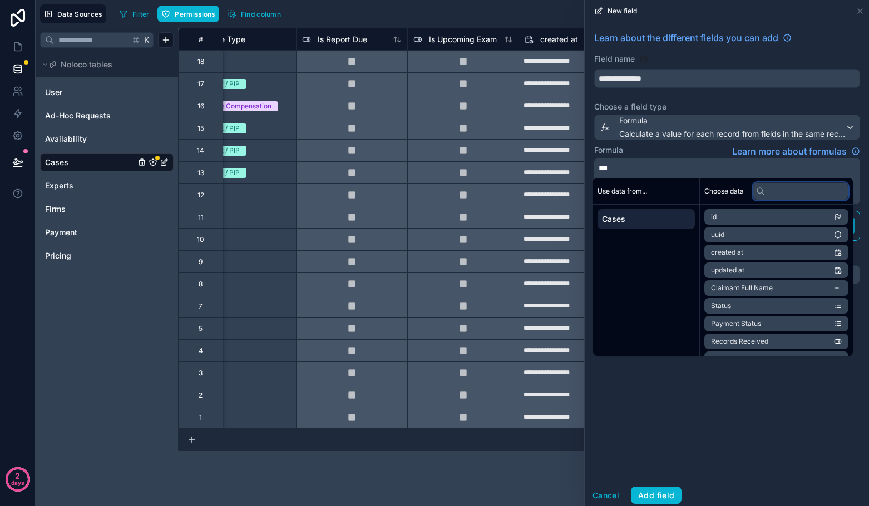
click at [806, 190] on input "text" at bounding box center [801, 191] width 96 height 18
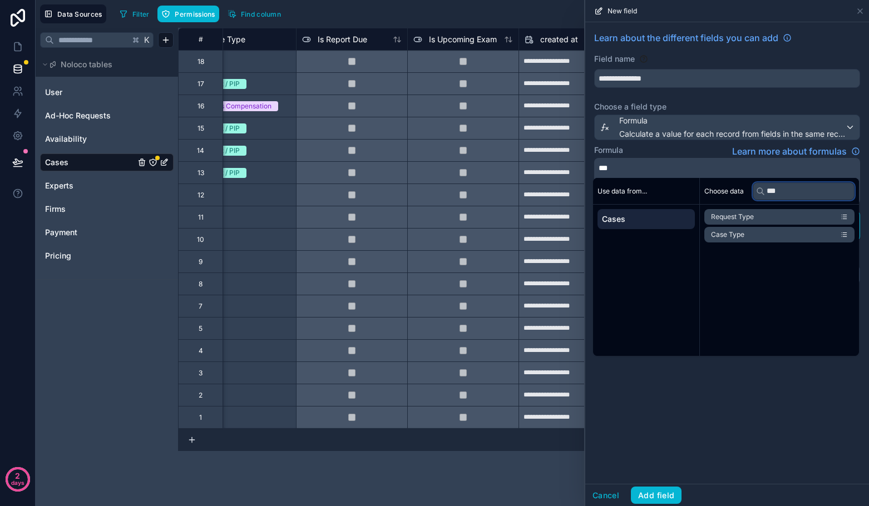
type input "****"
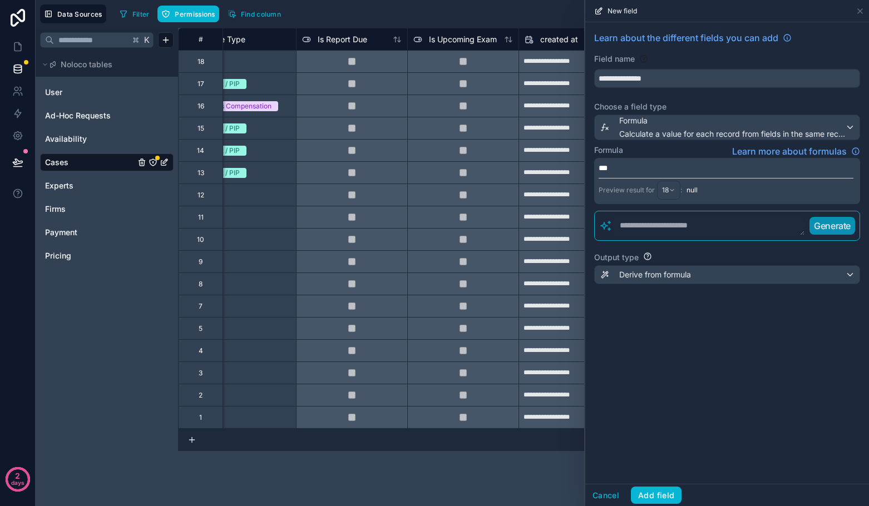
click at [713, 158] on div "*** Preview result for 18 : null" at bounding box center [727, 181] width 266 height 46
drag, startPoint x: 628, startPoint y: 171, endPoint x: 584, endPoint y: 166, distance: 44.7
click at [584, 166] on div "**********" at bounding box center [452, 253] width 833 height 506
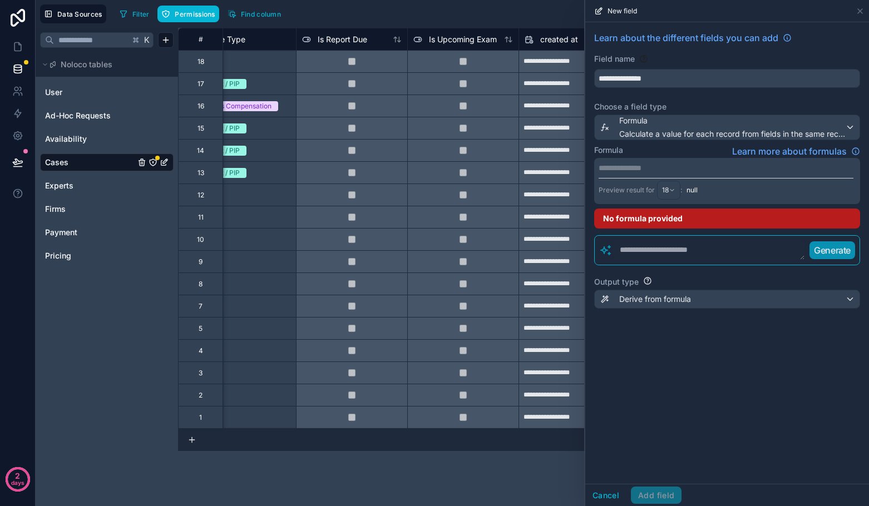
click at [639, 249] on textarea at bounding box center [708, 250] width 192 height 20
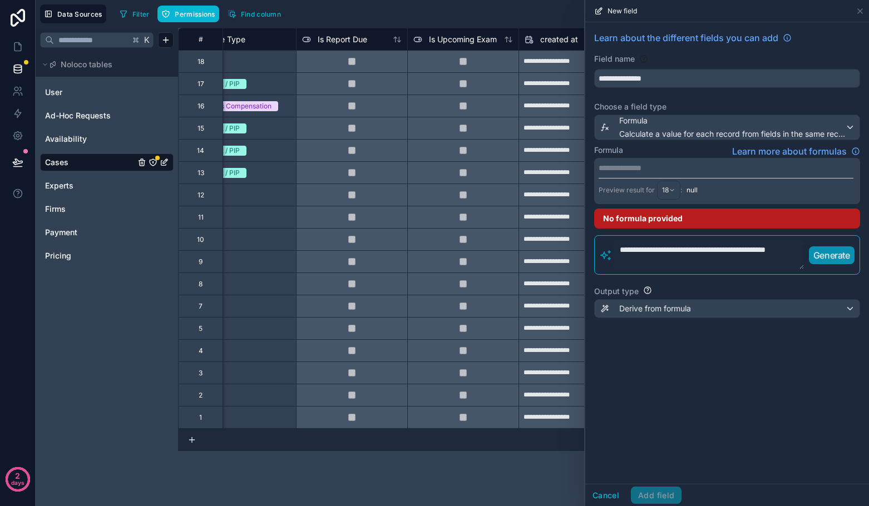
click at [811, 260] on button "Generate" at bounding box center [832, 255] width 46 height 18
click at [669, 261] on textarea "**********" at bounding box center [708, 254] width 192 height 29
drag, startPoint x: 669, startPoint y: 260, endPoint x: 601, endPoint y: 246, distance: 68.7
click at [601, 246] on div "**********" at bounding box center [727, 254] width 266 height 39
click at [817, 259] on p "Generate" at bounding box center [831, 255] width 37 height 13
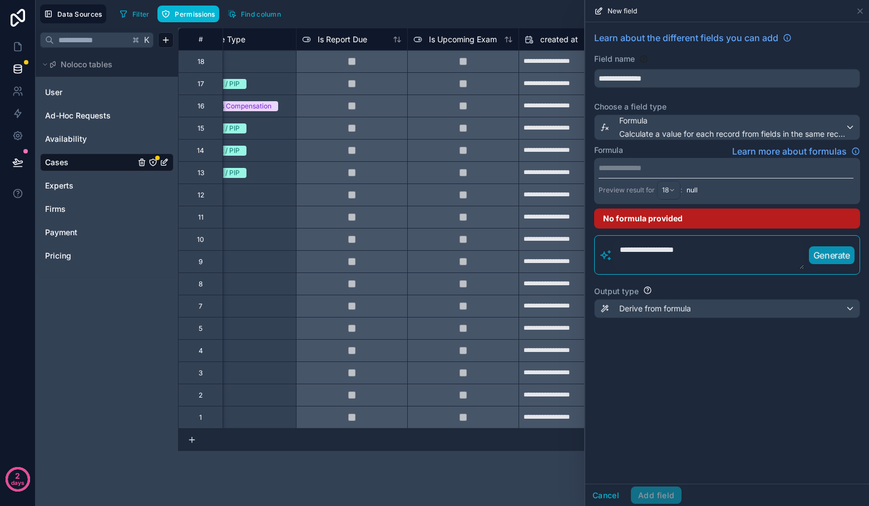
click at [697, 249] on textarea "**********" at bounding box center [708, 254] width 192 height 29
click at [674, 262] on textarea "**********" at bounding box center [708, 254] width 192 height 29
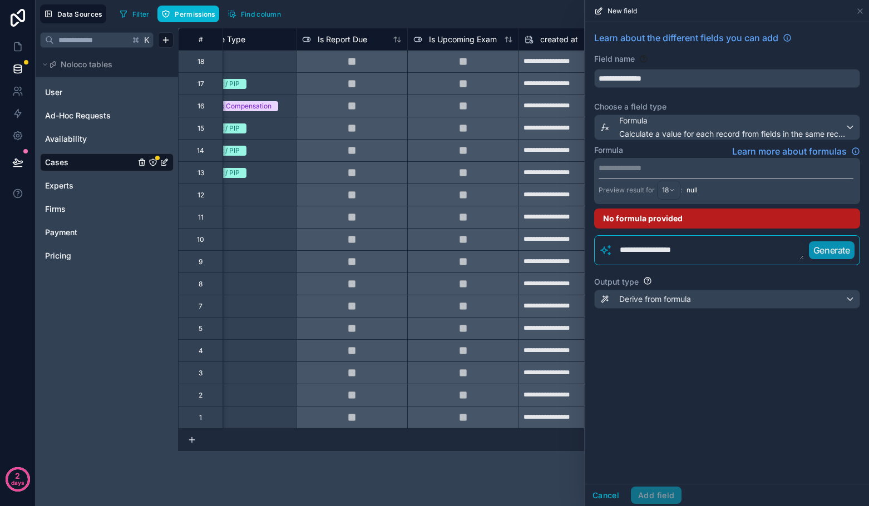
click at [817, 254] on p "Generate" at bounding box center [831, 250] width 37 height 13
drag, startPoint x: 720, startPoint y: 253, endPoint x: 621, endPoint y: 236, distance: 100.4
click at [621, 236] on div "**********" at bounding box center [727, 250] width 266 height 30
click at [817, 257] on button "Generate" at bounding box center [832, 250] width 46 height 18
drag, startPoint x: 740, startPoint y: 249, endPoint x: 666, endPoint y: 248, distance: 73.4
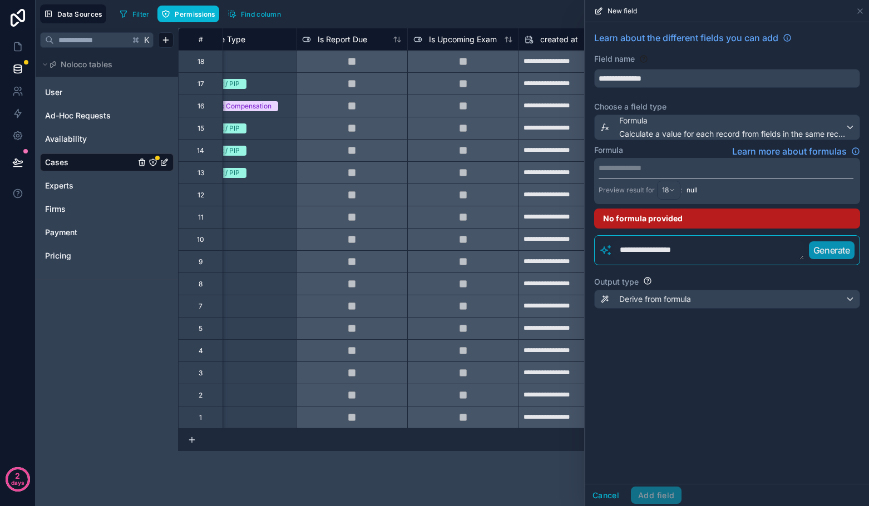
click at [666, 248] on textarea "**********" at bounding box center [708, 250] width 192 height 20
drag, startPoint x: 664, startPoint y: 257, endPoint x: 584, endPoint y: 240, distance: 81.9
click at [584, 240] on div "**********" at bounding box center [726, 253] width 285 height 506
type textarea "**********"
click at [837, 255] on p "Generate" at bounding box center [831, 250] width 37 height 13
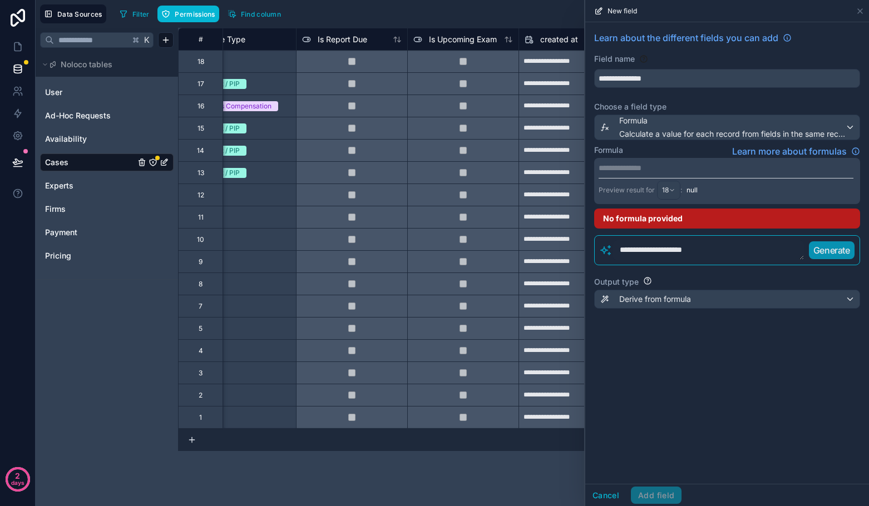
drag, startPoint x: 726, startPoint y: 250, endPoint x: 568, endPoint y: 235, distance: 158.6
click at [568, 236] on div "**********" at bounding box center [452, 253] width 833 height 506
click at [358, 11] on div "Filter Permissions Find column Export Import New record" at bounding box center [489, 13] width 749 height 19
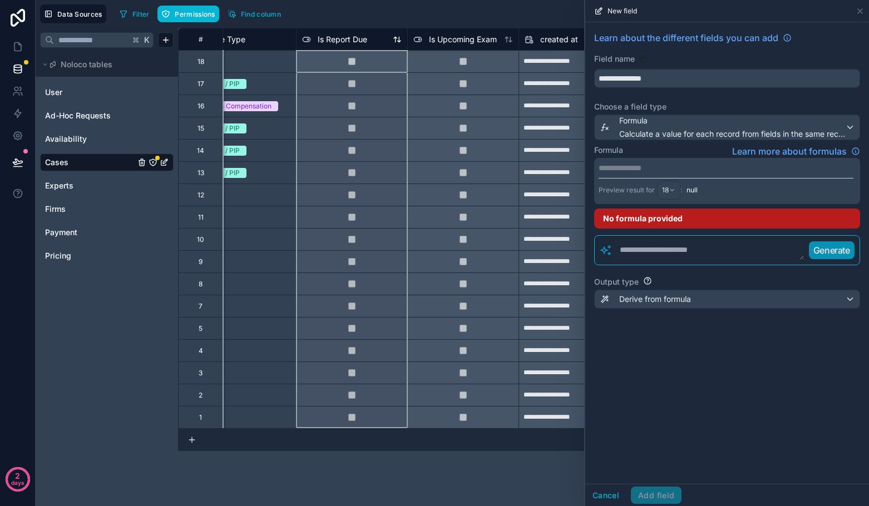
click at [365, 45] on div "Is Report Due" at bounding box center [334, 39] width 65 height 13
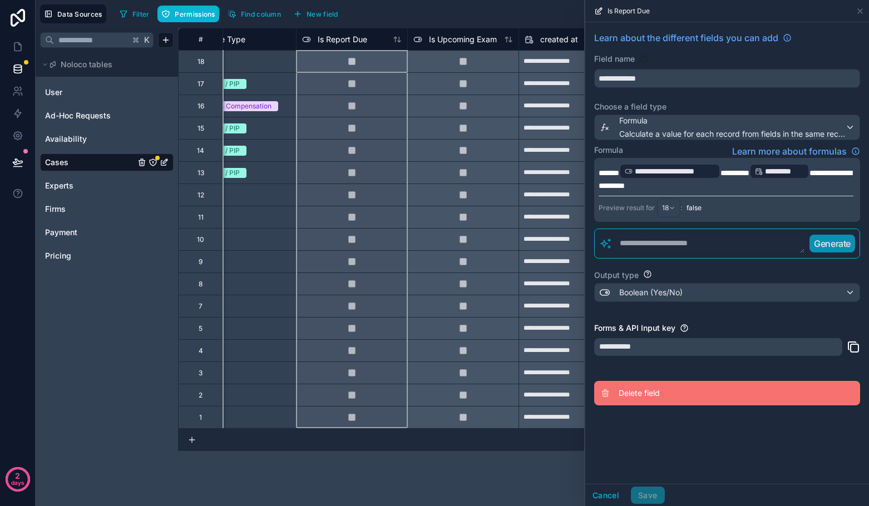
click at [632, 398] on span "Delete field" at bounding box center [699, 393] width 160 height 11
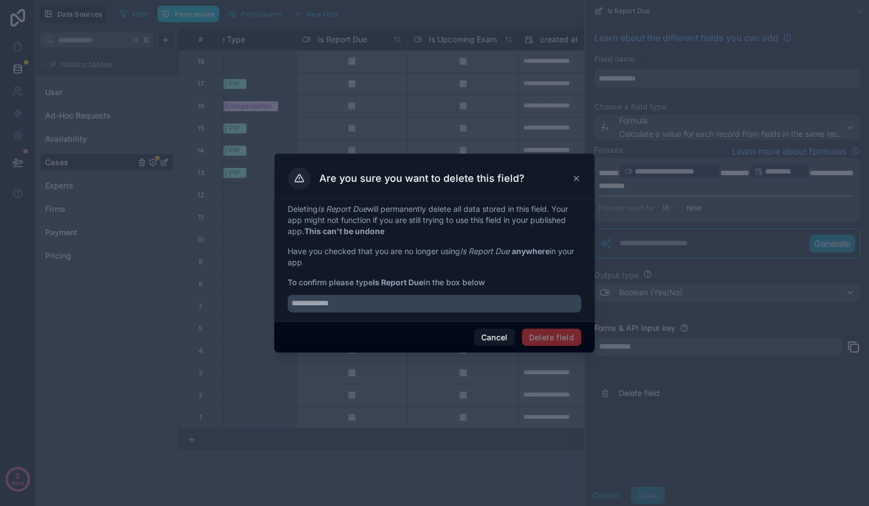
click at [506, 289] on div at bounding box center [435, 300] width 294 height 24
click at [495, 308] on input "text" at bounding box center [435, 304] width 294 height 18
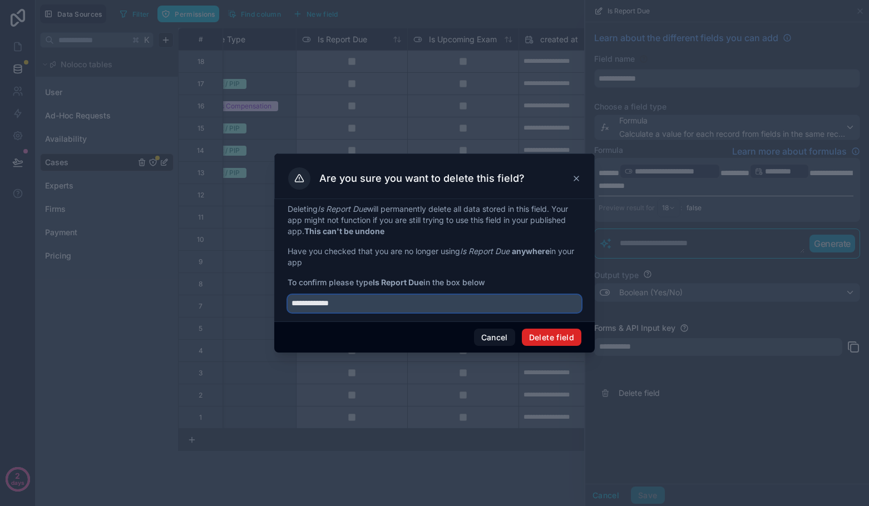
type input "**********"
click at [537, 333] on button "Delete field" at bounding box center [552, 338] width 60 height 18
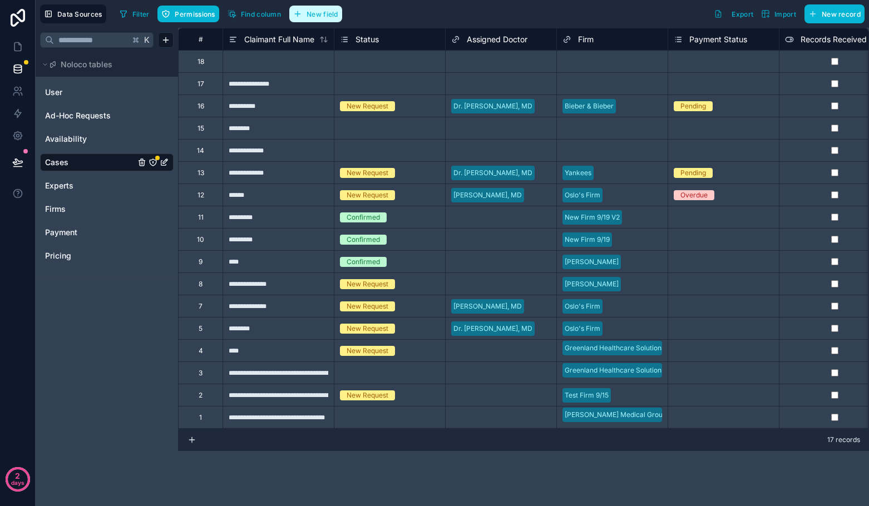
click at [324, 15] on span "New field" at bounding box center [323, 14] width 32 height 8
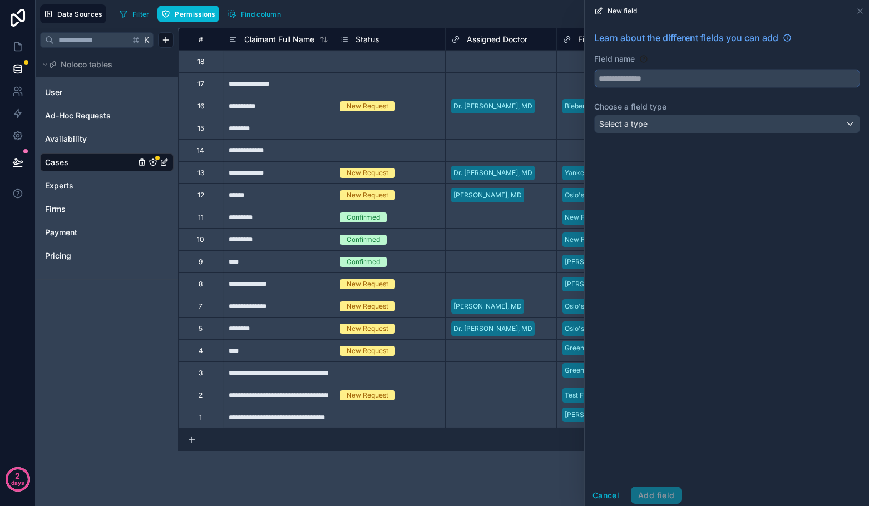
click at [619, 84] on input "text" at bounding box center [727, 79] width 265 height 18
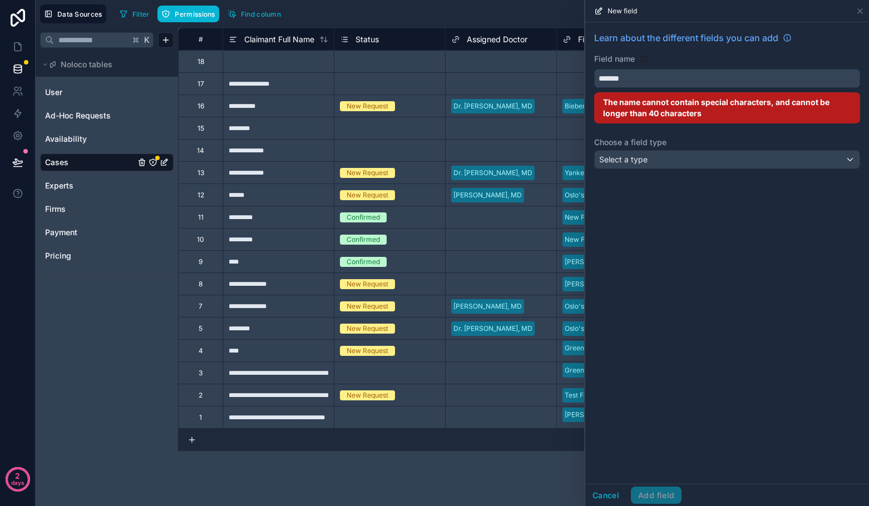
click at [594, 69] on button "******" at bounding box center [727, 78] width 266 height 19
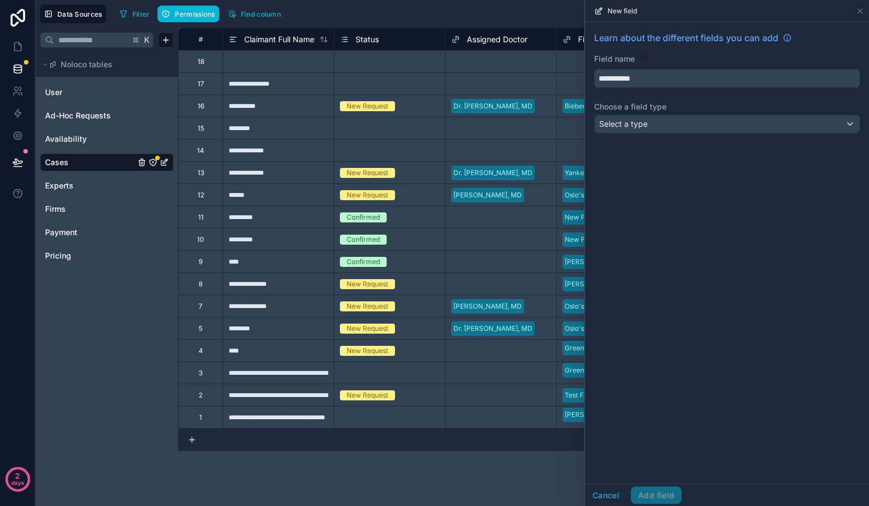
click at [594, 69] on button "**********" at bounding box center [727, 78] width 266 height 19
type input "**********"
click at [612, 497] on button "Cancel" at bounding box center [605, 496] width 41 height 18
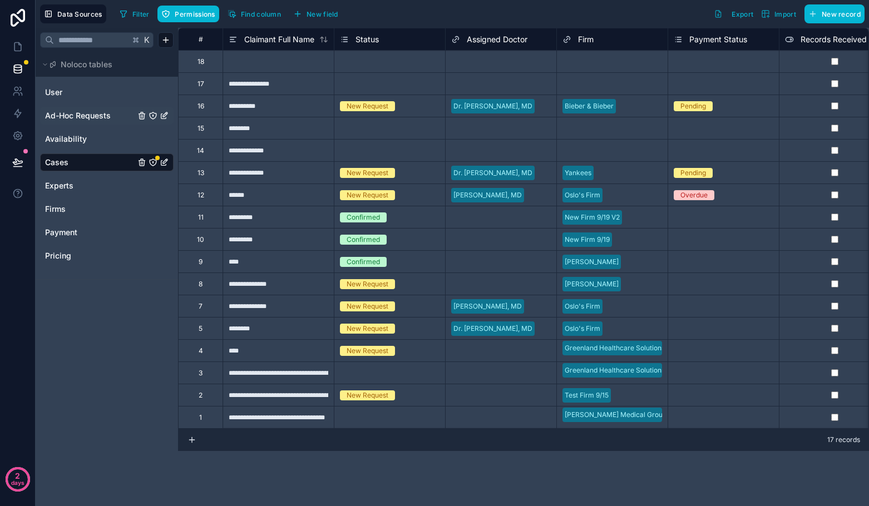
click at [65, 122] on div "Ad-Hoc Requests" at bounding box center [107, 116] width 134 height 18
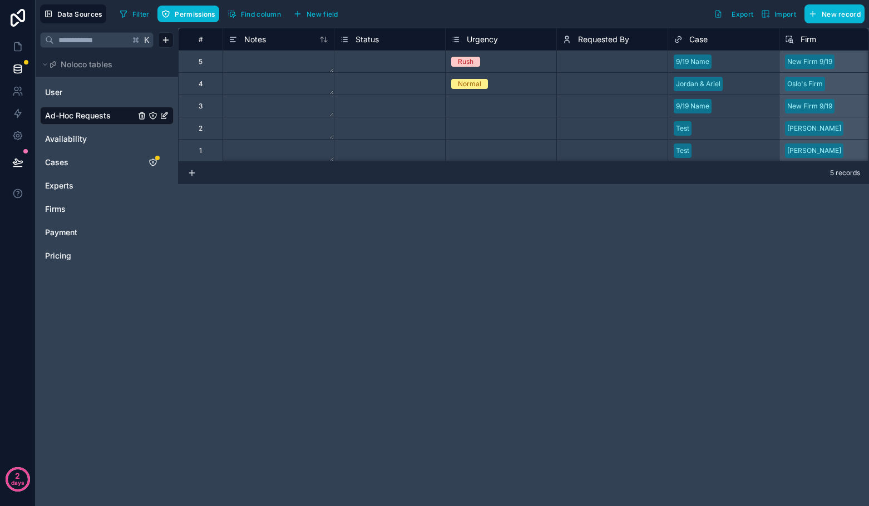
click at [364, 39] on span "Status" at bounding box center [366, 39] width 23 height 11
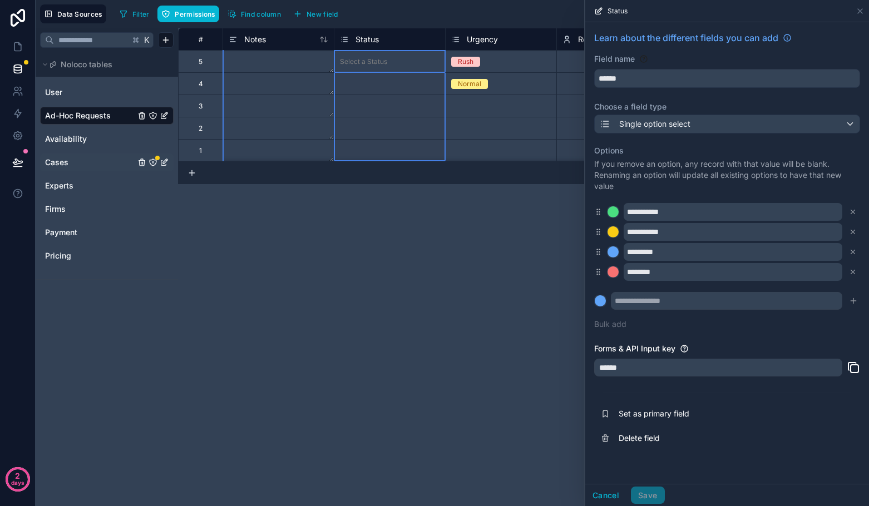
click at [65, 162] on span "Cases" at bounding box center [56, 162] width 23 height 11
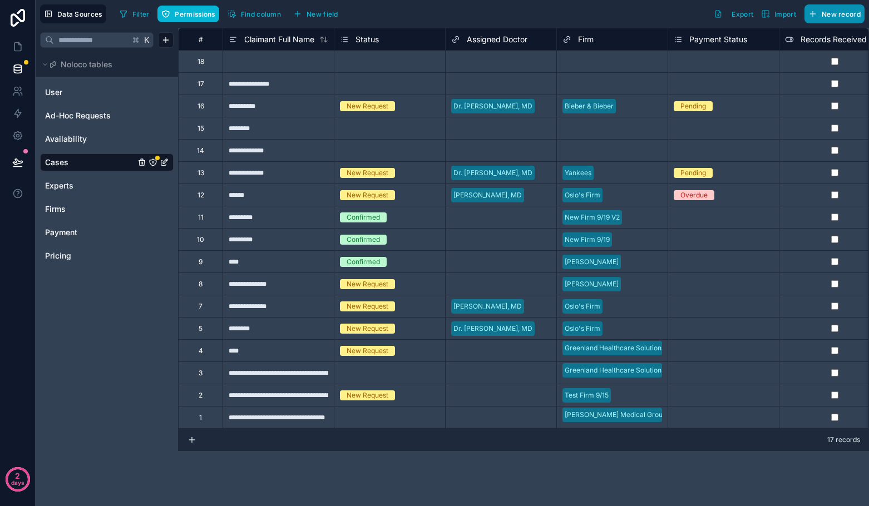
click at [811, 7] on button "New record" at bounding box center [834, 13] width 60 height 19
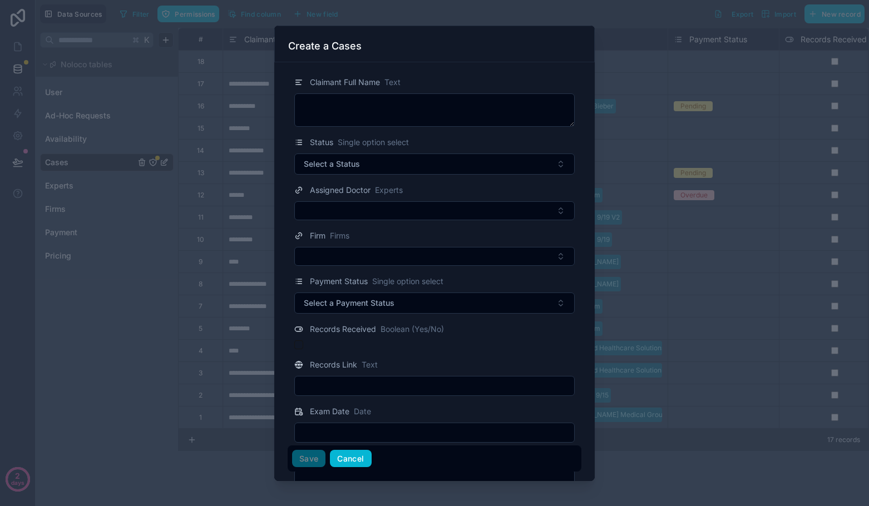
click at [350, 450] on button "Cancel" at bounding box center [350, 459] width 41 height 18
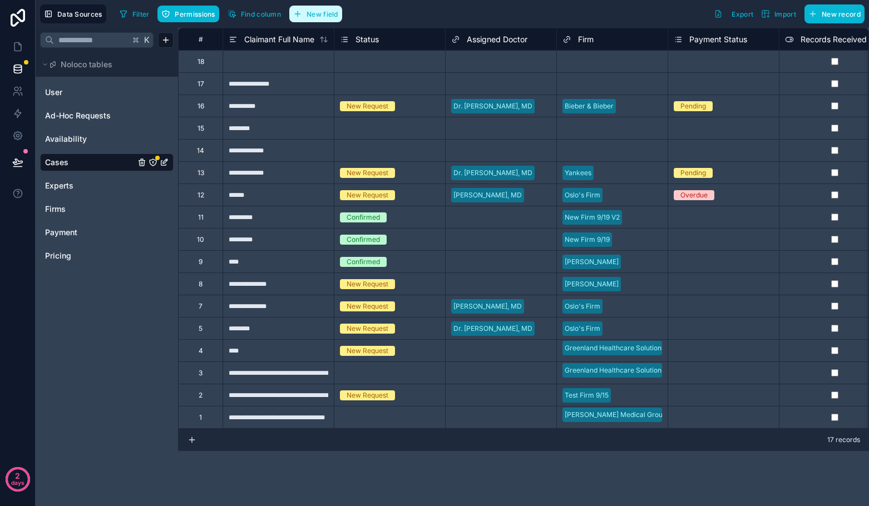
click at [328, 17] on span "New field" at bounding box center [323, 14] width 32 height 8
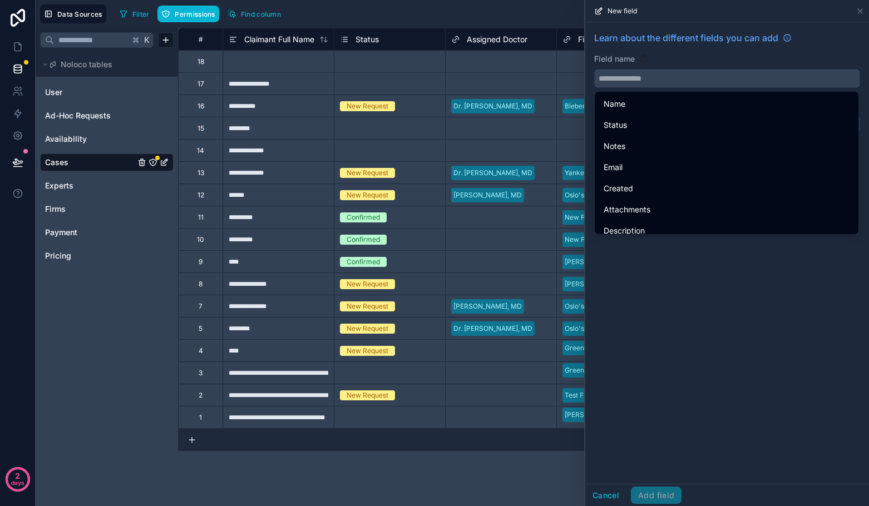
click at [640, 82] on input "text" at bounding box center [727, 79] width 265 height 18
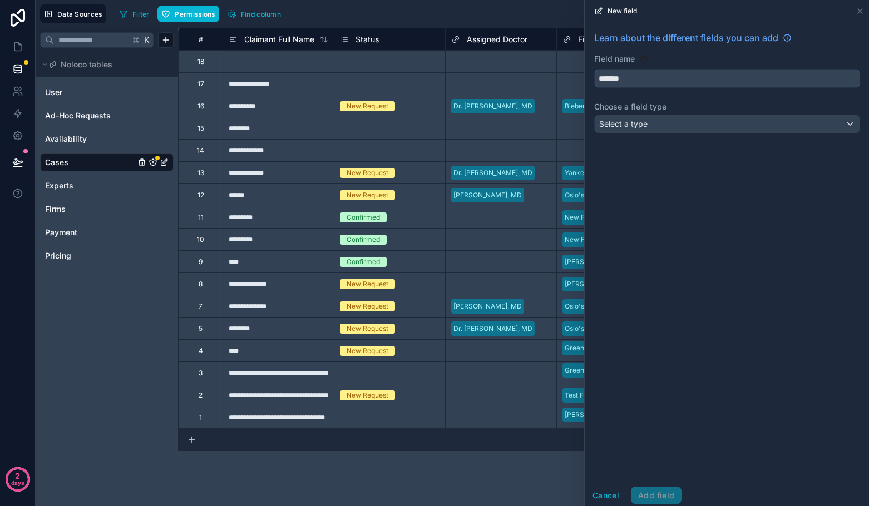
click at [594, 69] on button "******" at bounding box center [727, 78] width 266 height 19
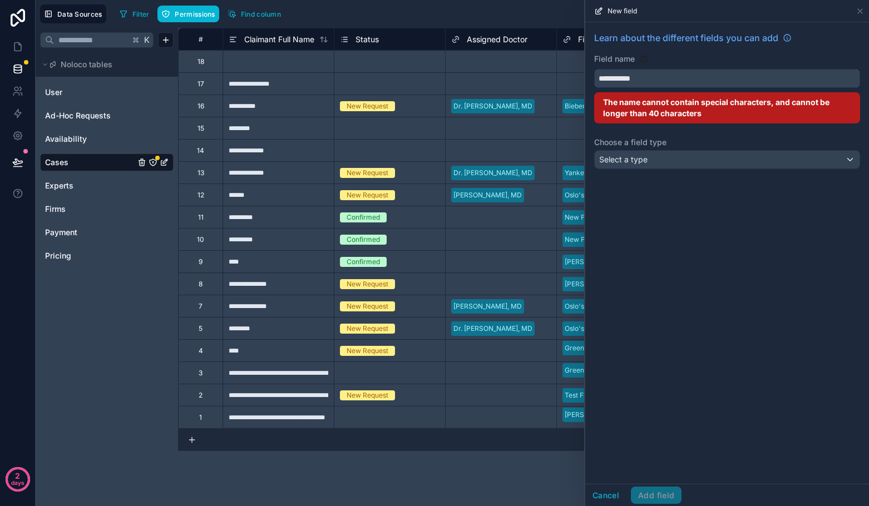
click at [594, 69] on button "**********" at bounding box center [727, 78] width 266 height 19
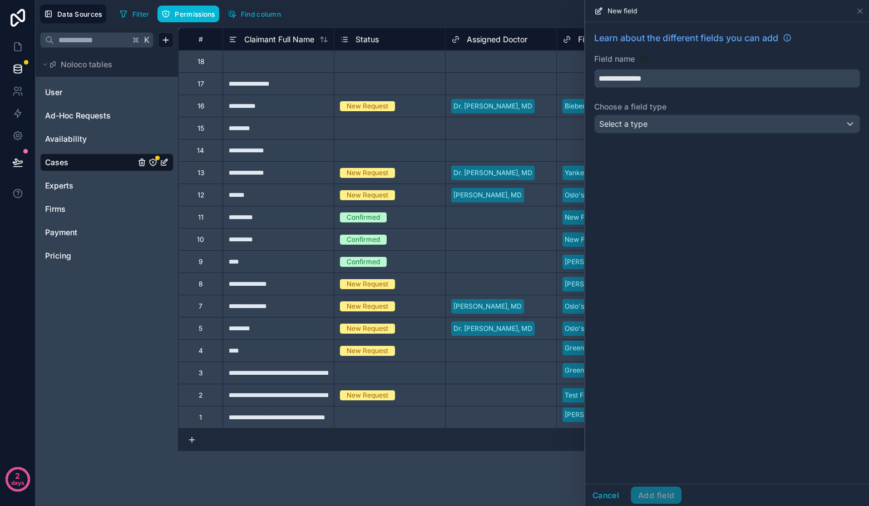
type input "**********"
click at [642, 120] on span "Select a type" at bounding box center [623, 123] width 48 height 9
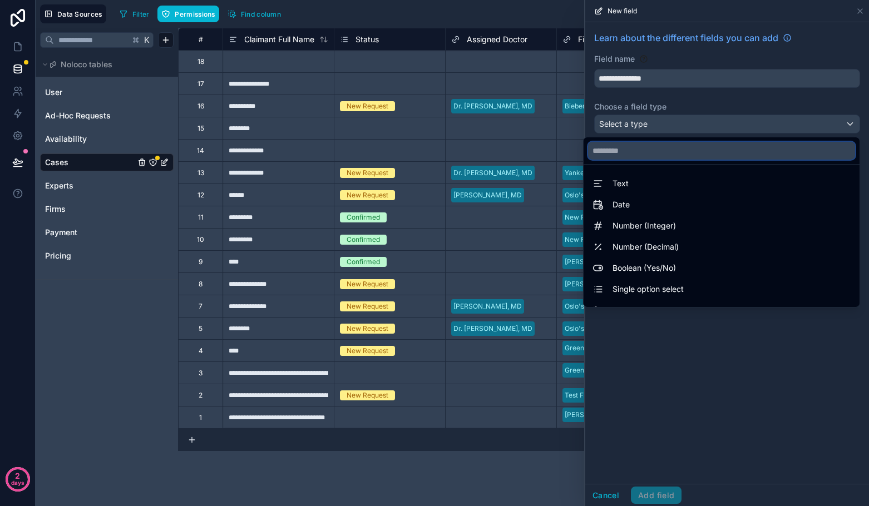
click at [625, 157] on input "text" at bounding box center [721, 151] width 267 height 18
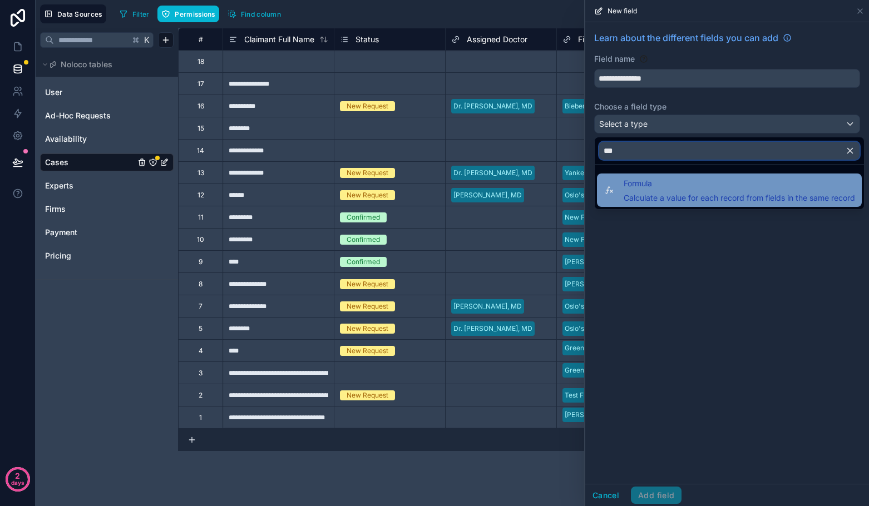
type input "***"
click at [630, 184] on span "Formula" at bounding box center [739, 183] width 231 height 13
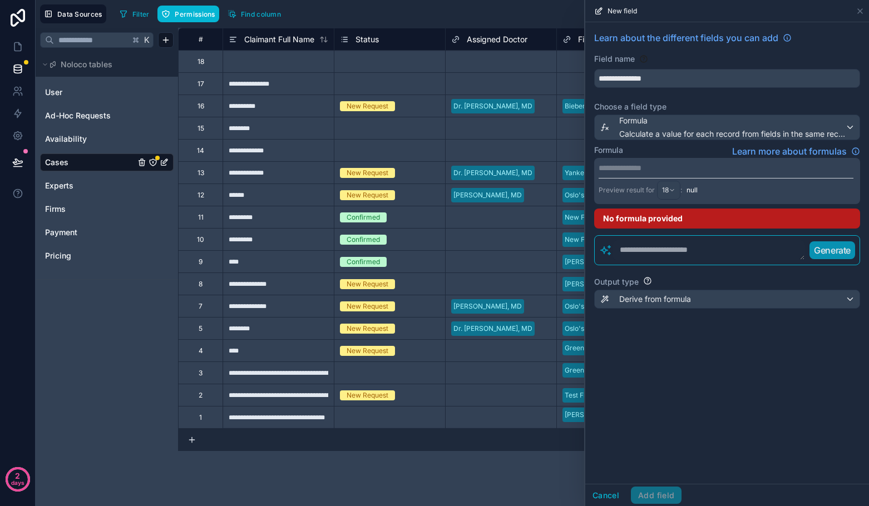
click at [627, 175] on div "**********" at bounding box center [727, 181] width 266 height 46
click at [625, 171] on p "**********" at bounding box center [726, 167] width 255 height 11
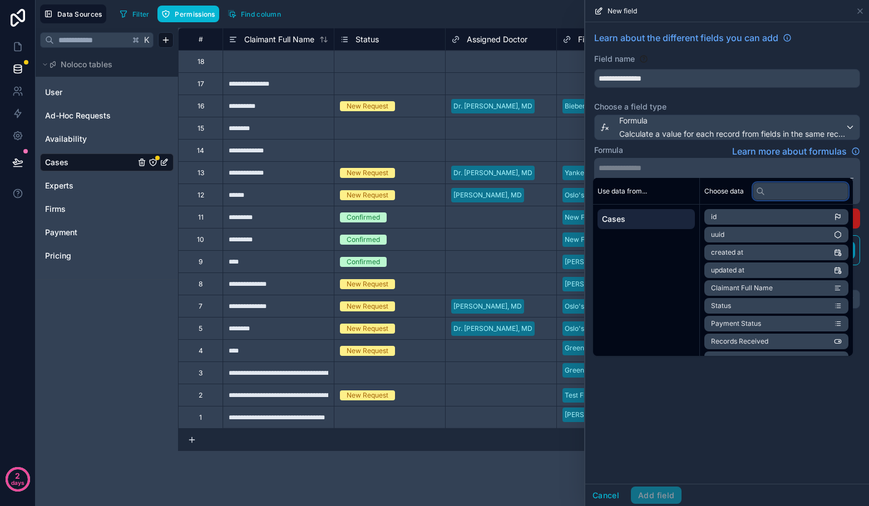
click at [828, 194] on input "text" at bounding box center [801, 191] width 96 height 18
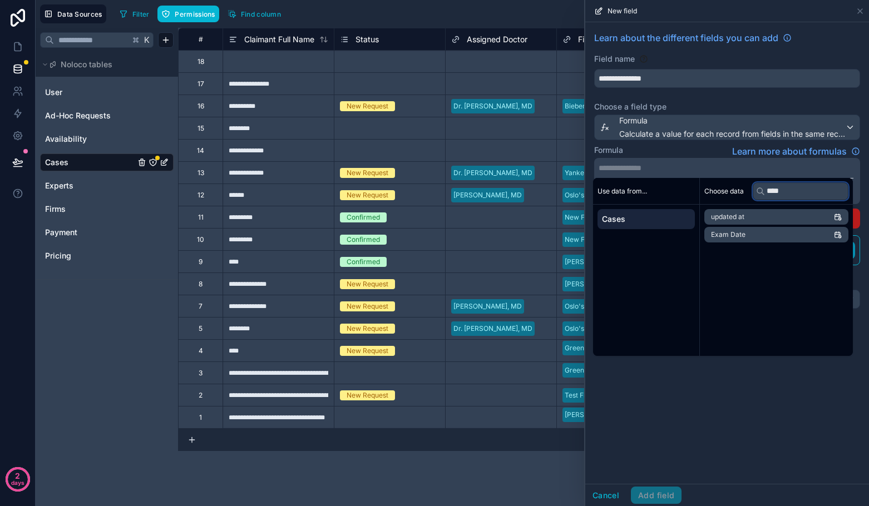
type input "****"
click at [773, 236] on li "Exam Date" at bounding box center [776, 235] width 144 height 16
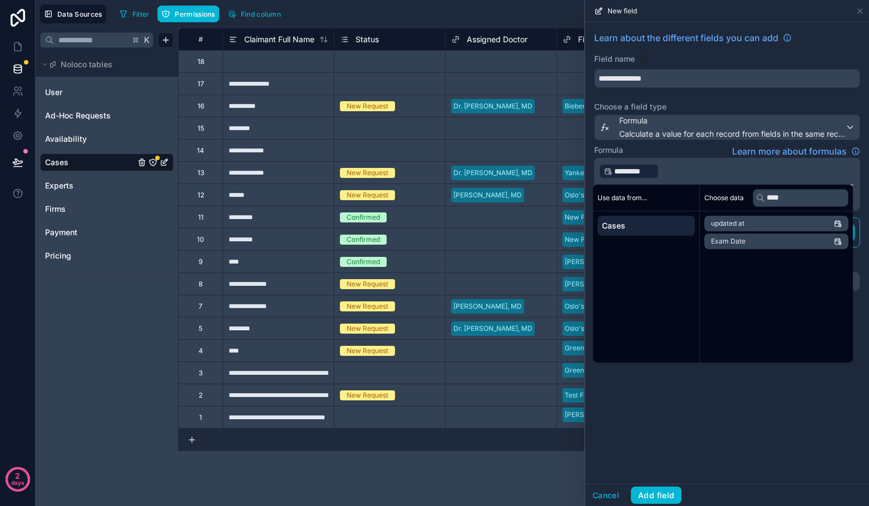
click at [731, 179] on p "﻿ ********* ﻿ ﻿" at bounding box center [726, 171] width 255 height 18
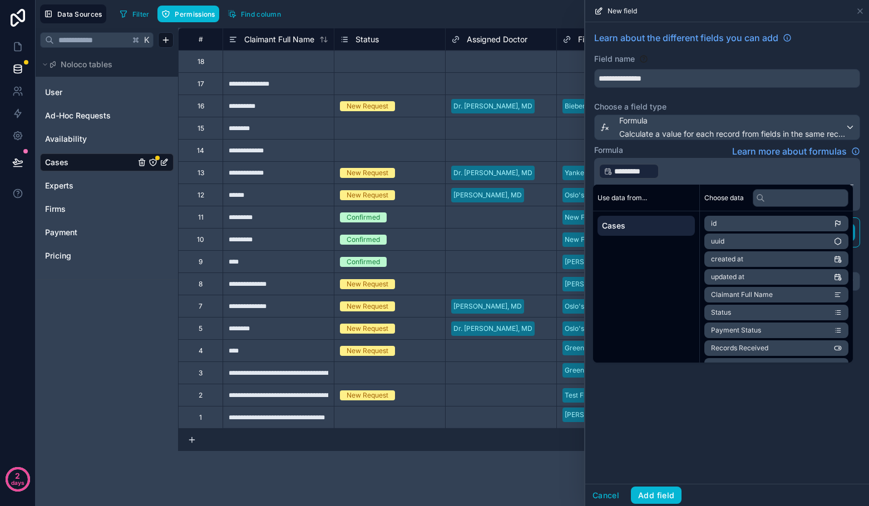
click at [731, 179] on p "﻿ ********* ﻿ ﻿" at bounding box center [726, 171] width 255 height 18
click at [728, 101] on label "Choose a field type" at bounding box center [727, 106] width 266 height 11
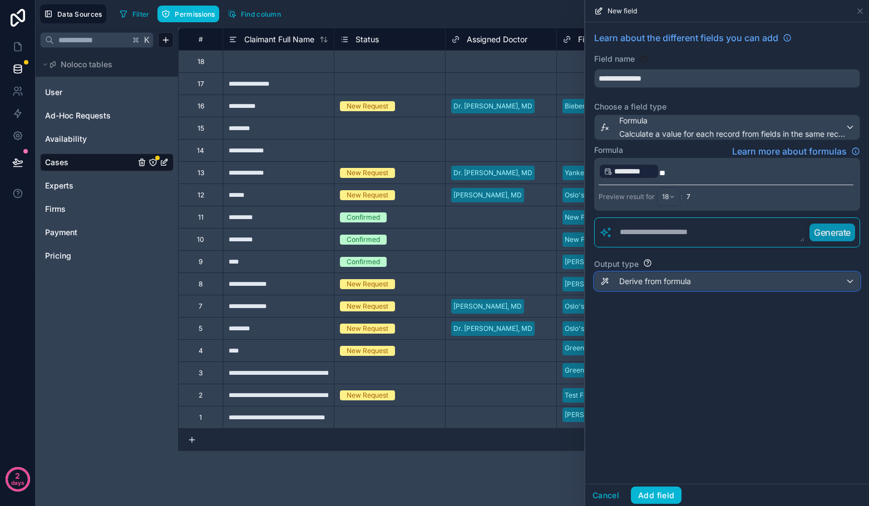
click at [669, 285] on span "Derive from formula" at bounding box center [655, 281] width 72 height 11
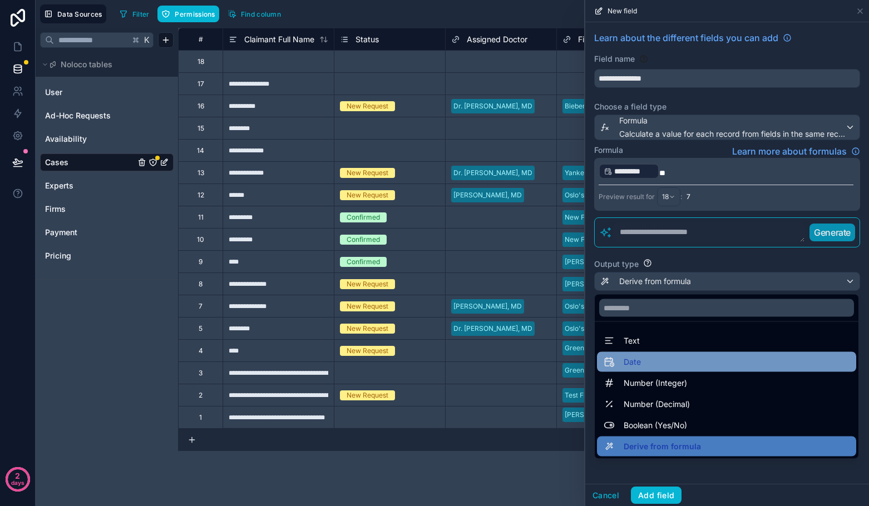
click at [658, 356] on div "Date" at bounding box center [727, 361] width 246 height 13
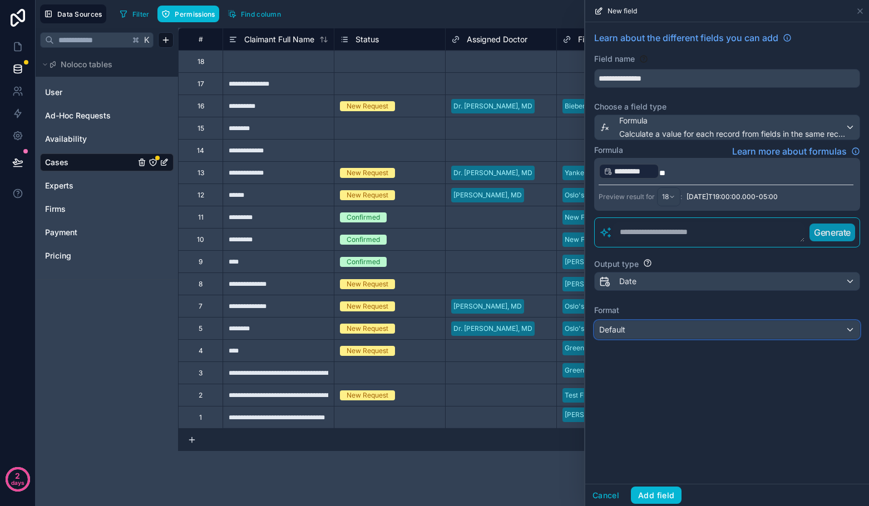
click at [648, 332] on div "Default" at bounding box center [727, 330] width 265 height 18
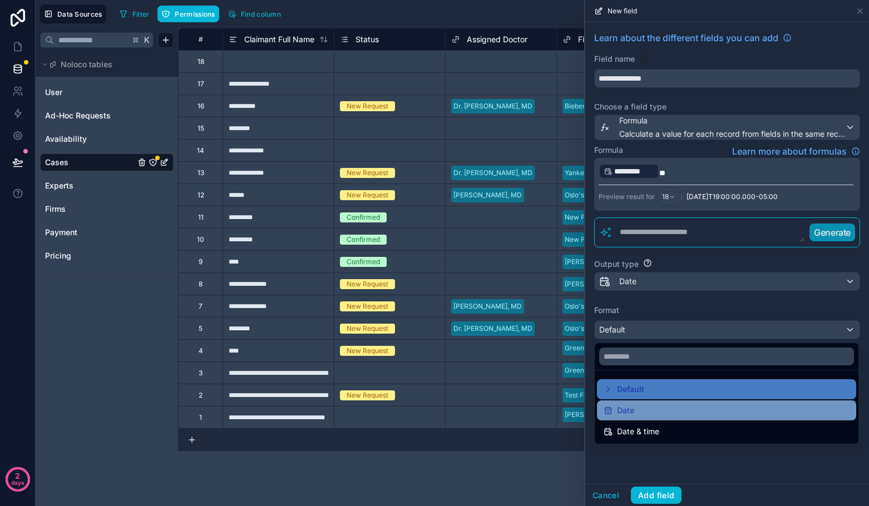
click at [626, 412] on span "Date" at bounding box center [625, 410] width 17 height 13
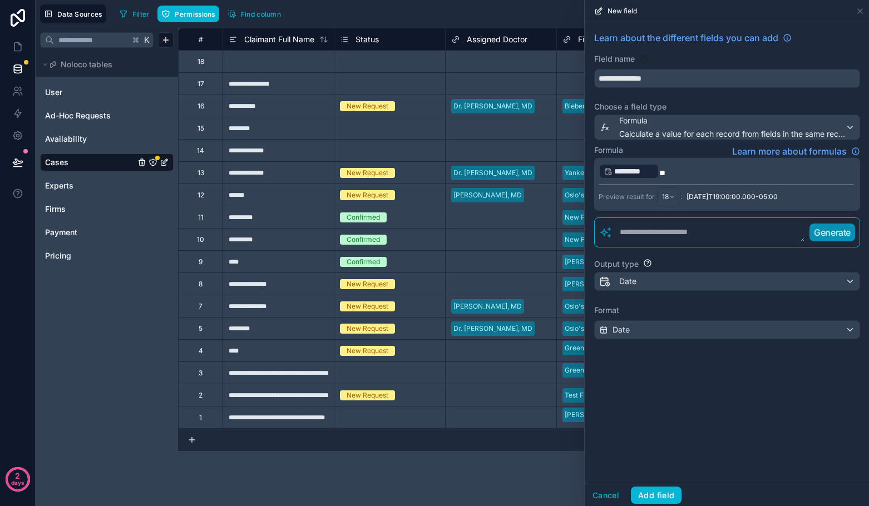
click at [630, 417] on div "**********" at bounding box center [727, 253] width 284 height 462
click at [647, 490] on button "Add field" at bounding box center [656, 496] width 51 height 18
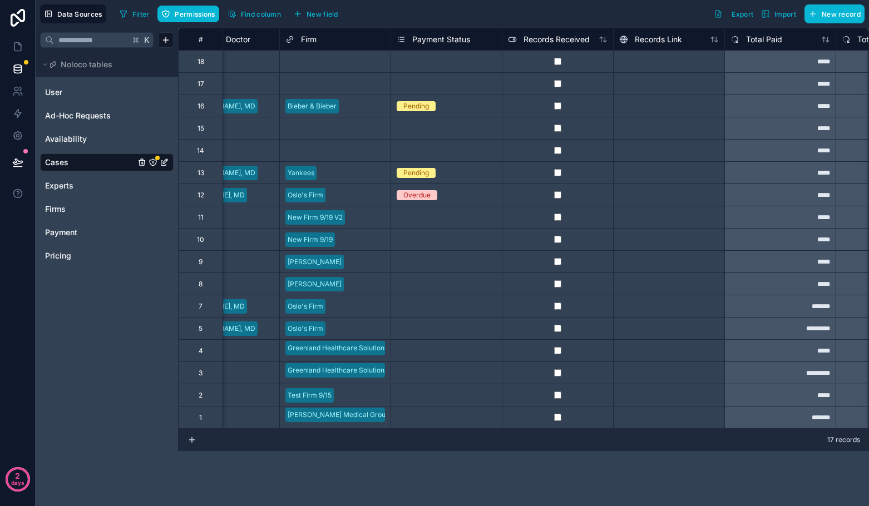
scroll to position [0, 607]
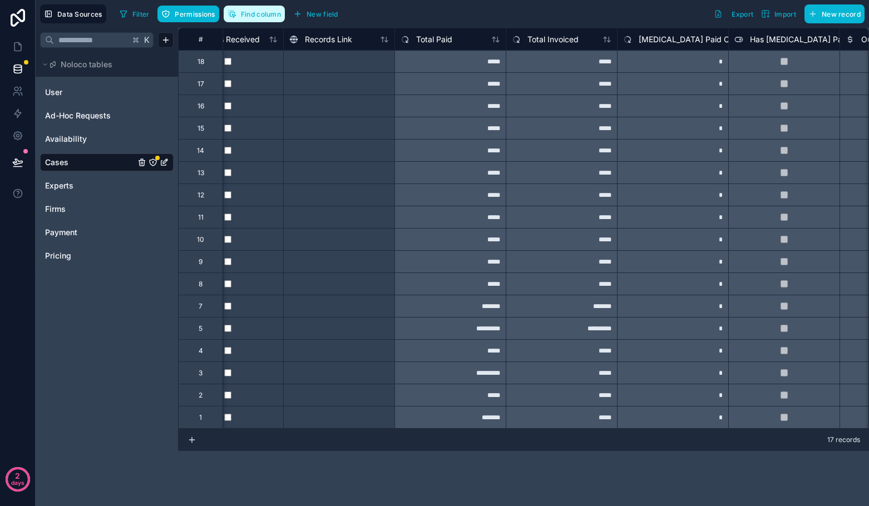
click at [265, 19] on button "Find column" at bounding box center [254, 14] width 61 height 17
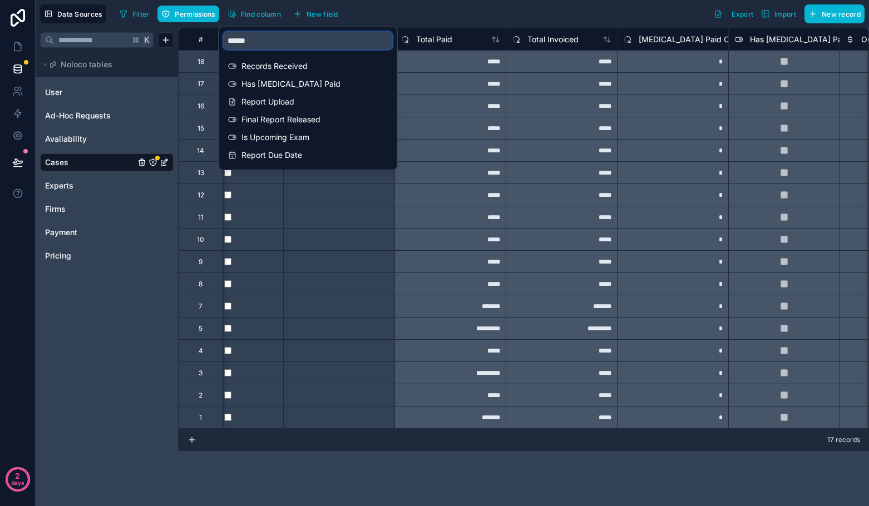
click at [254, 43] on input "******" at bounding box center [308, 41] width 169 height 18
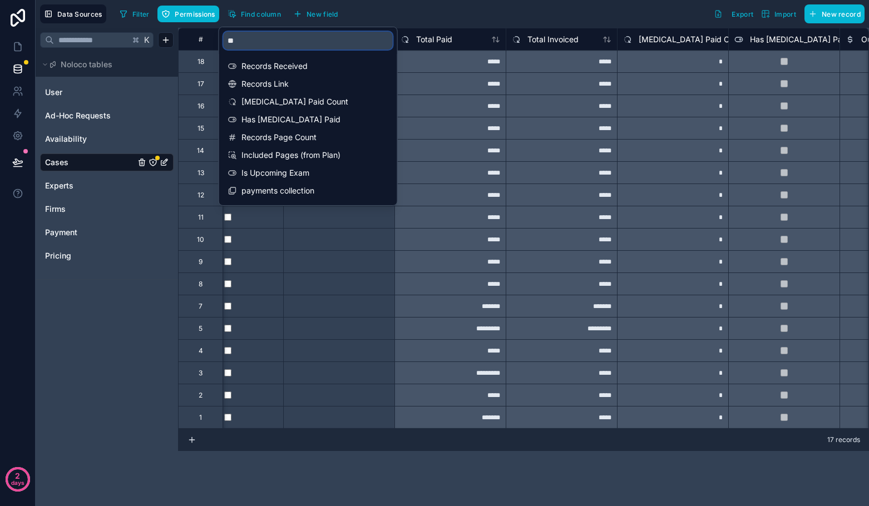
type input "*"
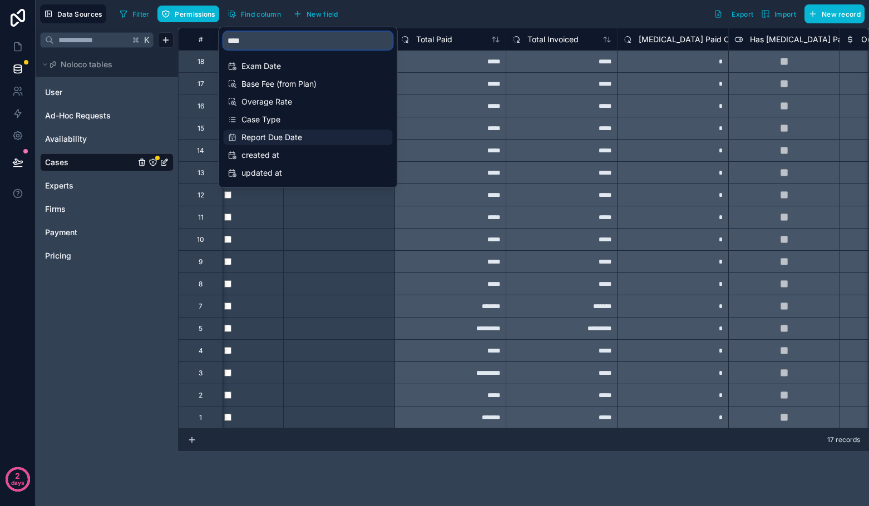
type input "****"
click at [270, 134] on span "Report Due Date" at bounding box center [308, 137] width 135 height 11
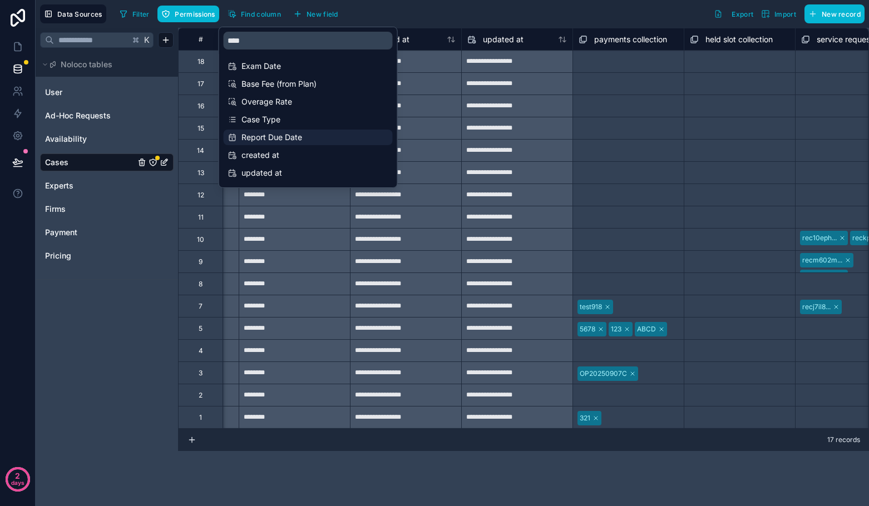
scroll to position [0, 3560]
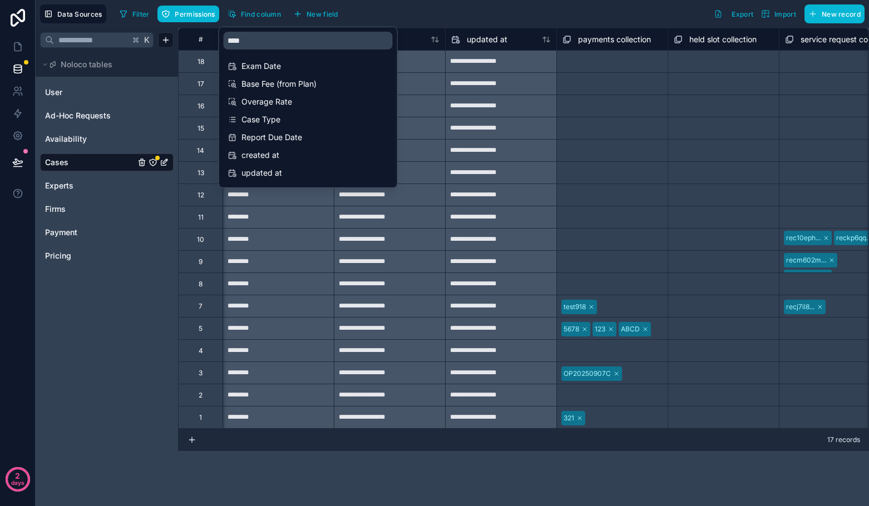
click at [649, 97] on div "Select a payments collection" at bounding box center [612, 106] width 111 height 22
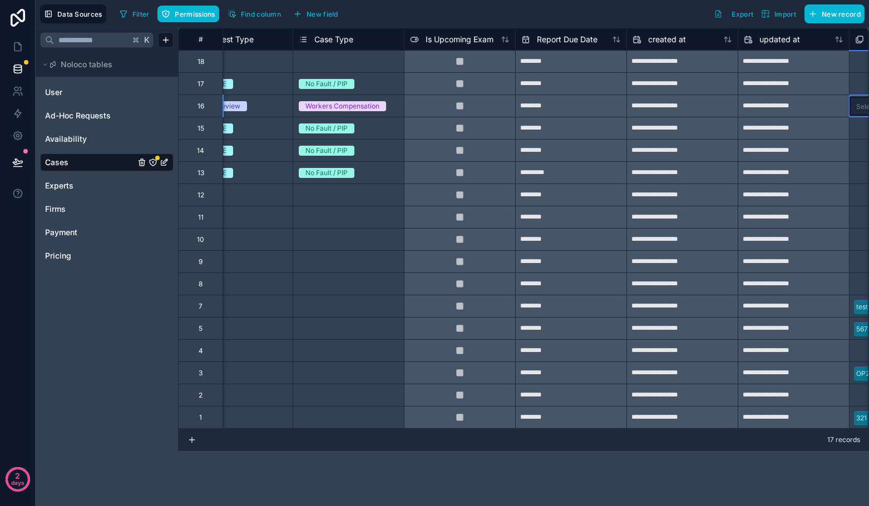
scroll to position [0, 3278]
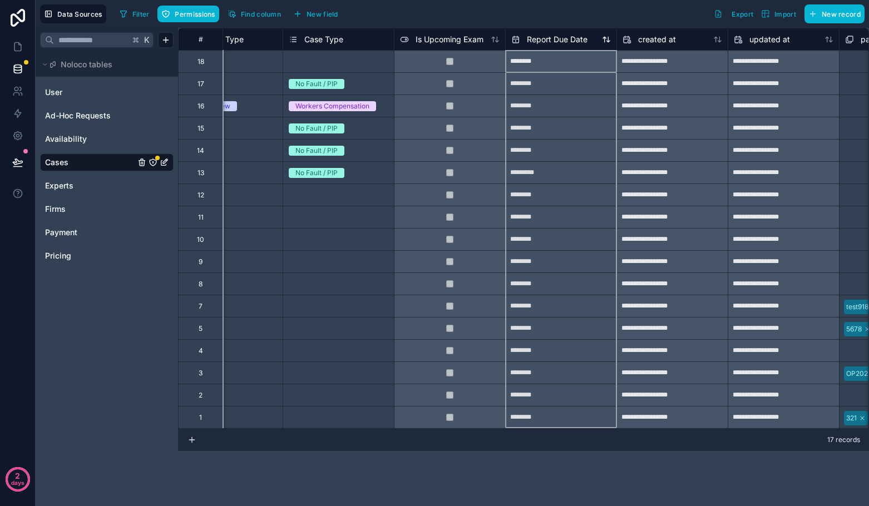
click at [556, 40] on span "Report Due Date" at bounding box center [557, 39] width 61 height 11
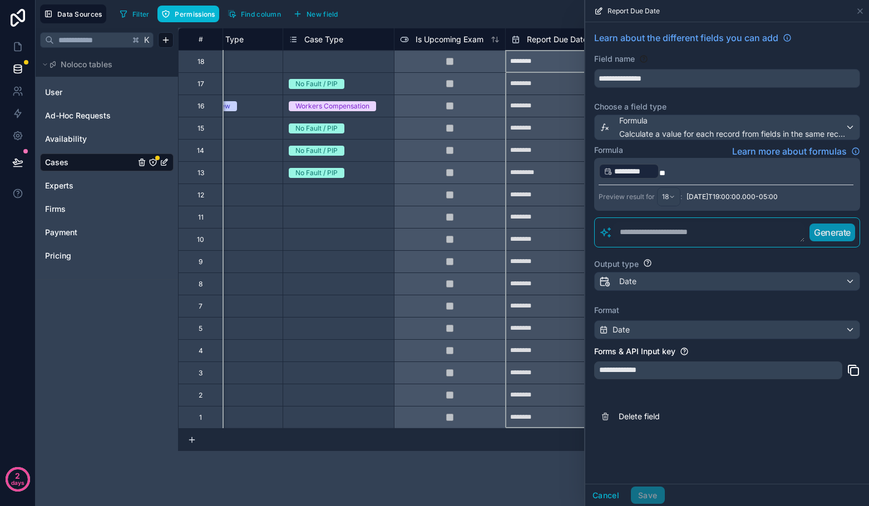
click at [686, 169] on p "﻿ ********* ﻿ **" at bounding box center [726, 171] width 255 height 18
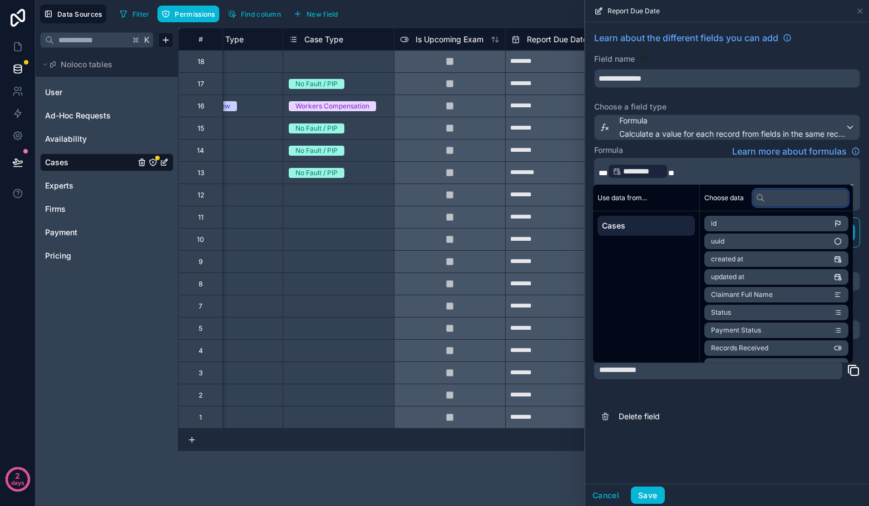
click at [803, 202] on input "text" at bounding box center [801, 198] width 96 height 18
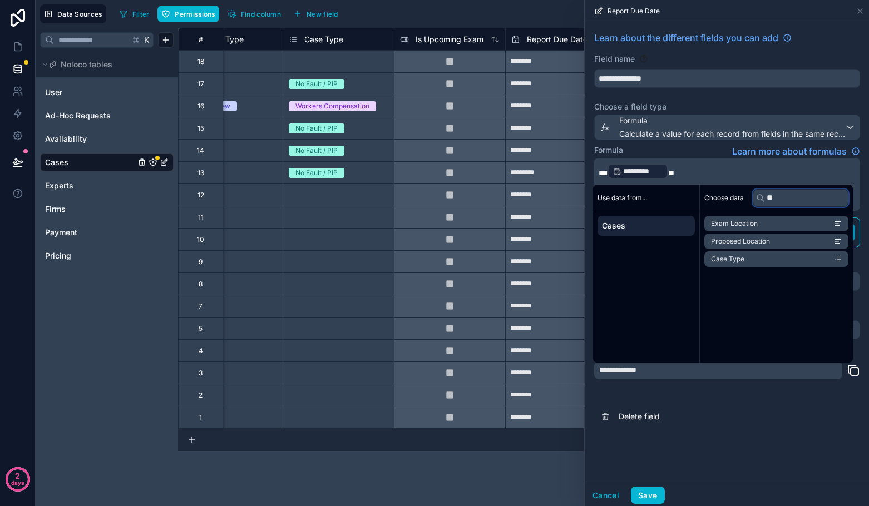
type input "*"
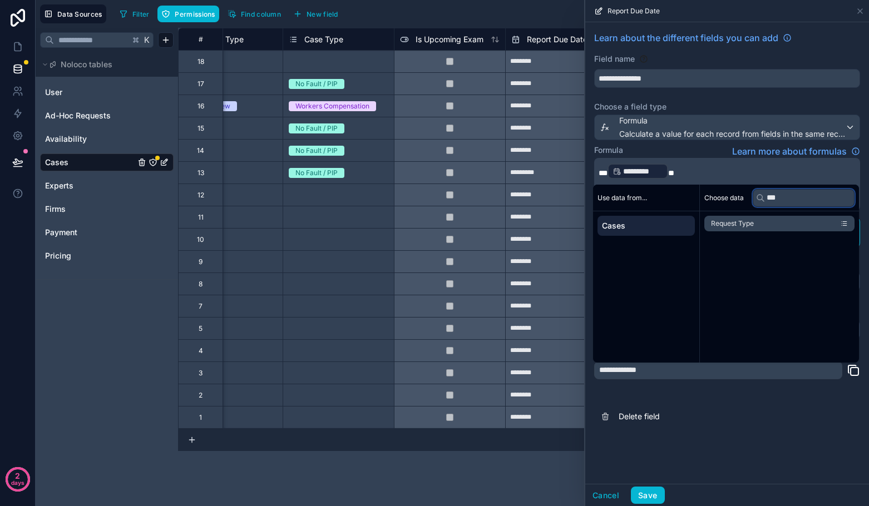
type input "***"
click at [778, 225] on li "Request Type" at bounding box center [779, 224] width 150 height 16
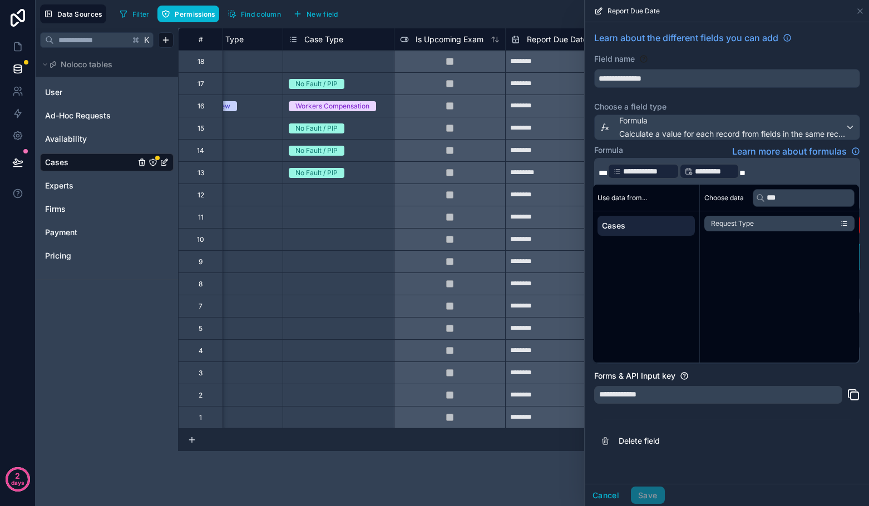
click at [766, 176] on p "**********" at bounding box center [726, 171] width 255 height 18
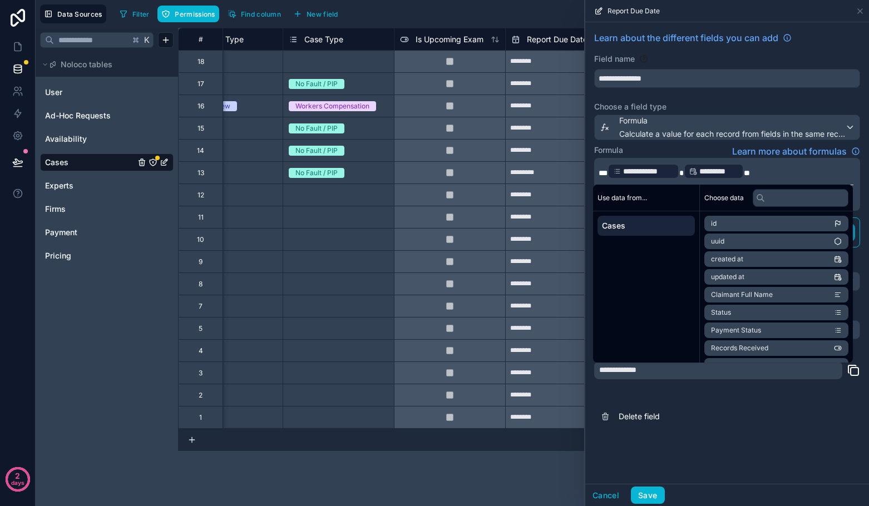
click at [669, 174] on span "**********" at bounding box center [648, 171] width 51 height 11
click at [746, 167] on span "**********" at bounding box center [745, 166] width 43 height 9
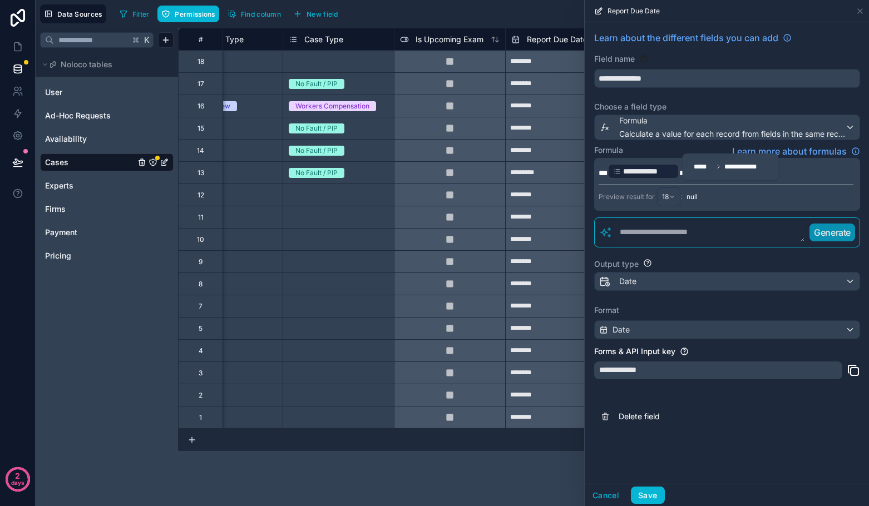
click at [802, 166] on p "**********" at bounding box center [726, 171] width 255 height 18
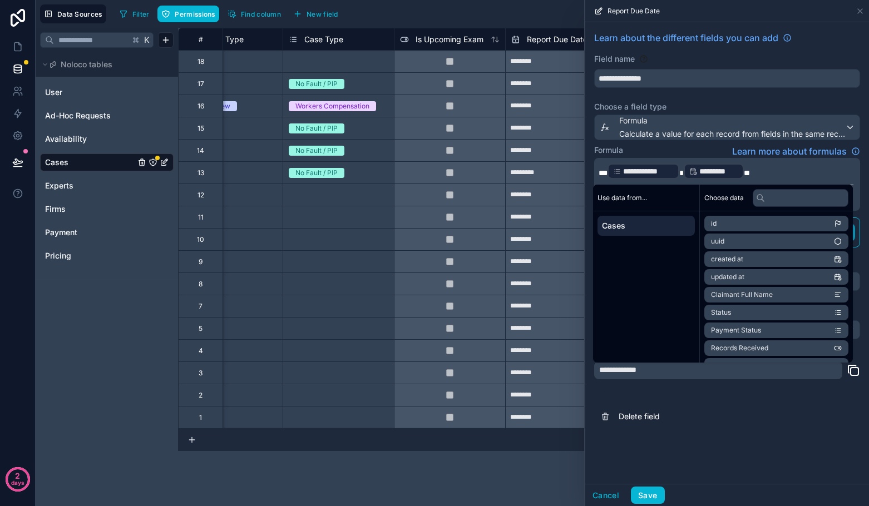
click at [682, 176] on span "*" at bounding box center [681, 173] width 4 height 8
click at [780, 204] on input "text" at bounding box center [801, 198] width 96 height 18
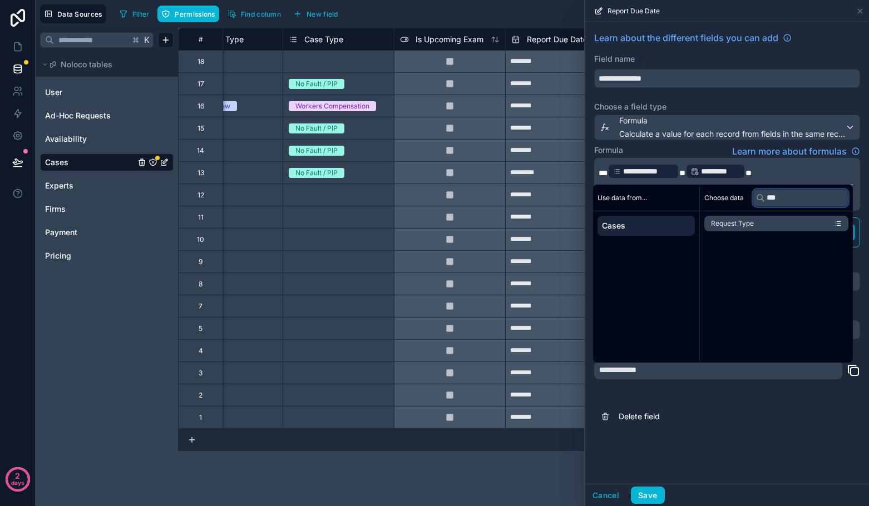
type input "***"
click at [840, 222] on icon "scrollable content" at bounding box center [838, 222] width 3 height 0
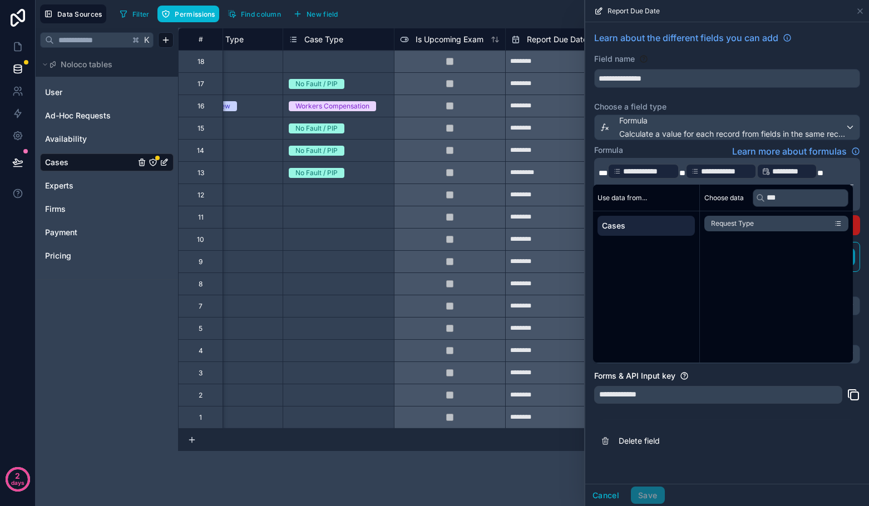
click at [852, 174] on p "**********" at bounding box center [726, 171] width 255 height 18
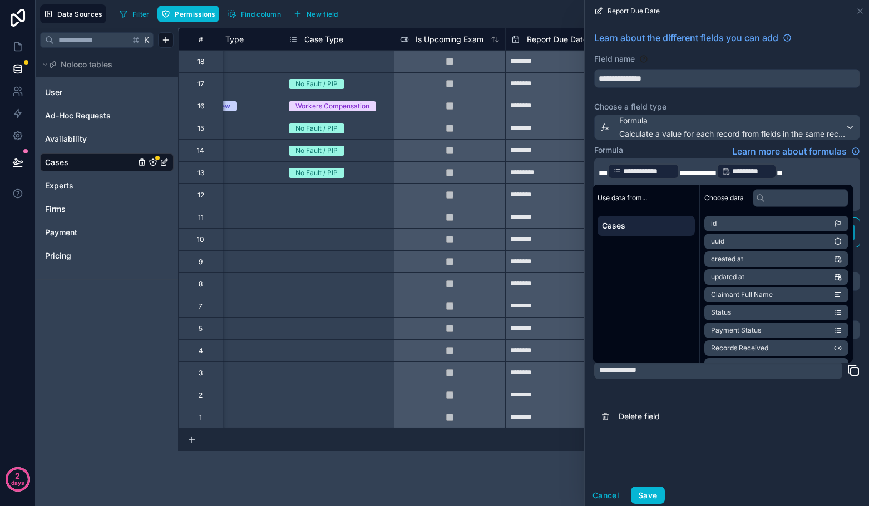
click at [816, 176] on p "**********" at bounding box center [726, 171] width 255 height 18
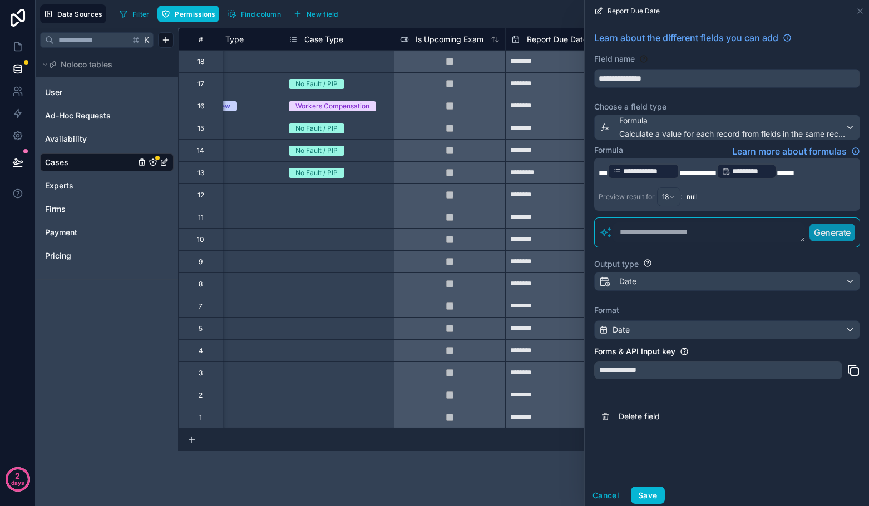
click at [700, 145] on div "Formula Learn more about formulas" at bounding box center [727, 151] width 266 height 13
click at [647, 502] on button "Save" at bounding box center [647, 496] width 33 height 18
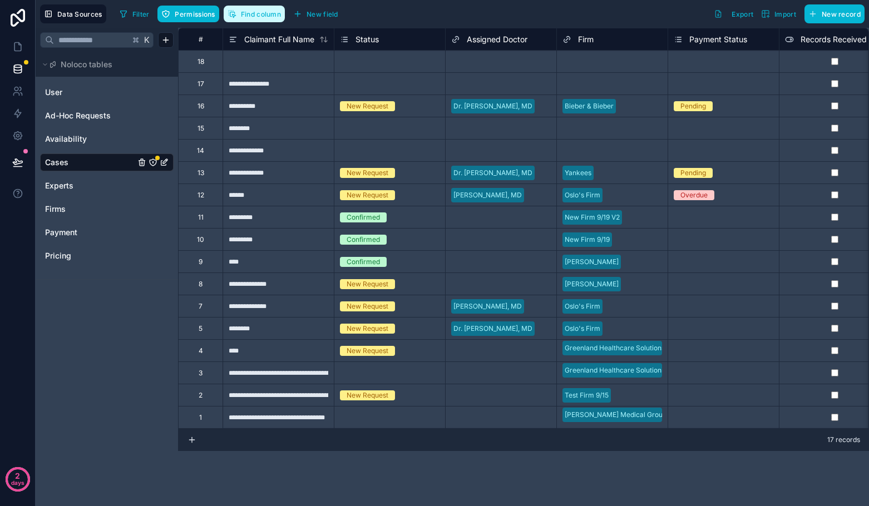
click at [255, 18] on span "Find column" at bounding box center [261, 14] width 40 height 8
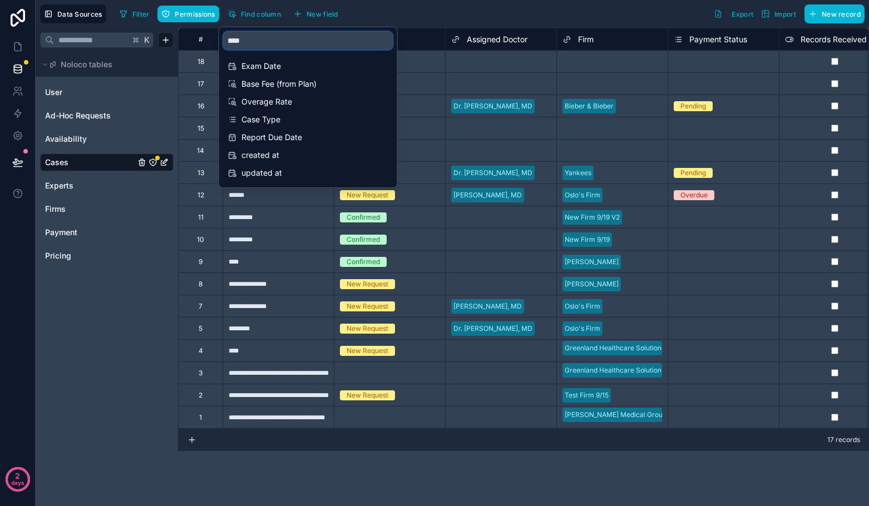
click at [271, 45] on input "****" at bounding box center [308, 41] width 169 height 18
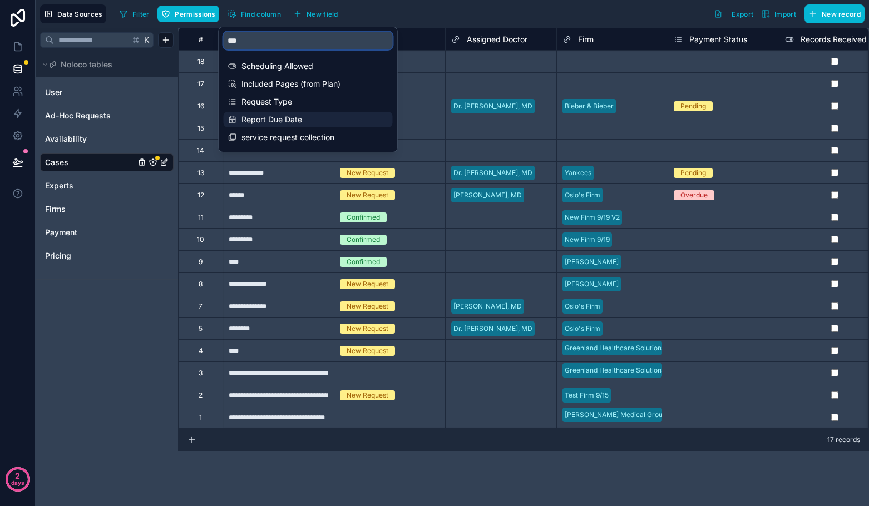
type input "***"
click at [282, 121] on span "Report Due Date" at bounding box center [308, 119] width 135 height 11
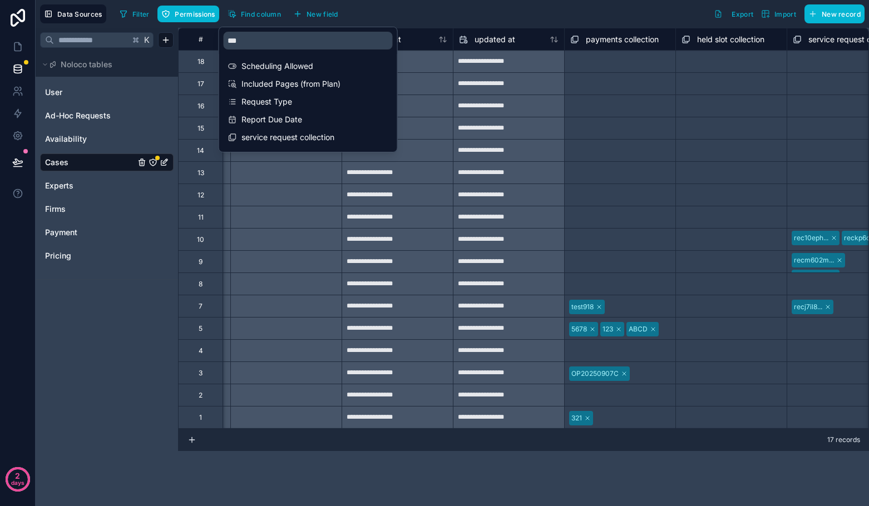
scroll to position [0, 3560]
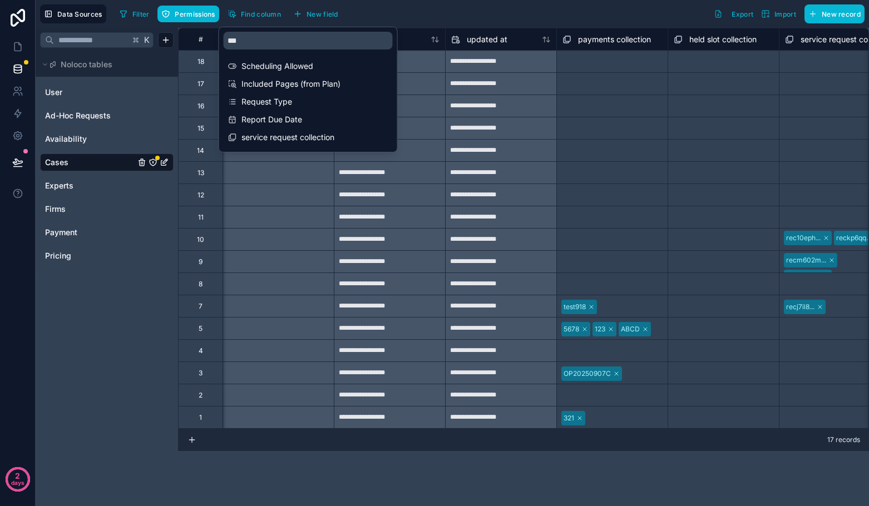
click at [477, 9] on div "Filter Permissions Find column New field Export Import New record" at bounding box center [489, 13] width 749 height 19
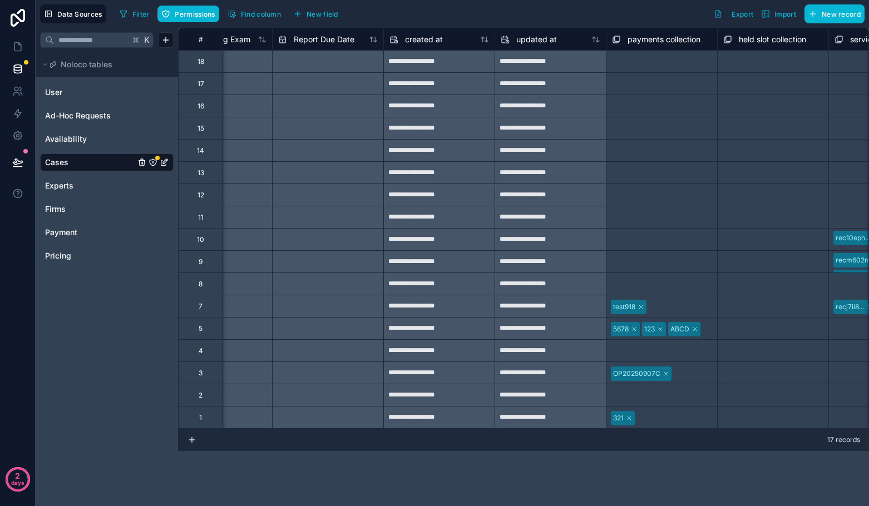
scroll to position [0, 3508]
click at [318, 38] on span "Report Due Date" at bounding box center [326, 39] width 61 height 11
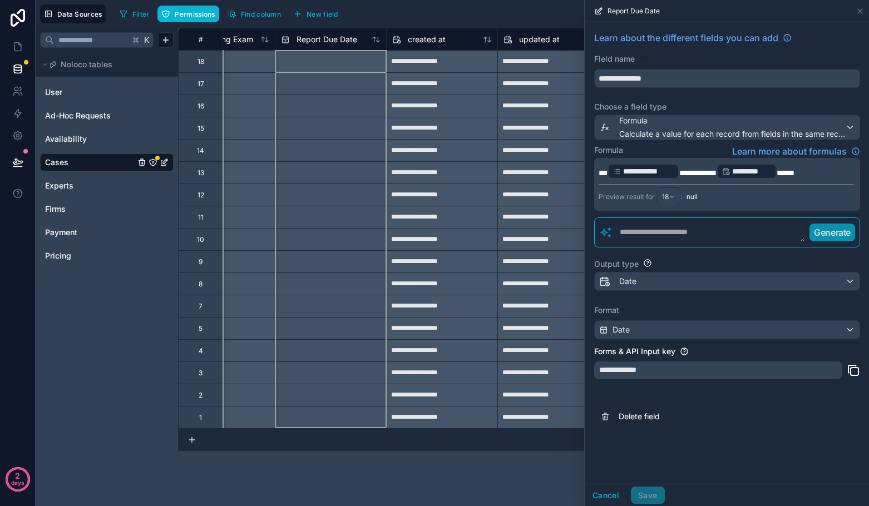
click at [711, 179] on p "**********" at bounding box center [726, 171] width 255 height 18
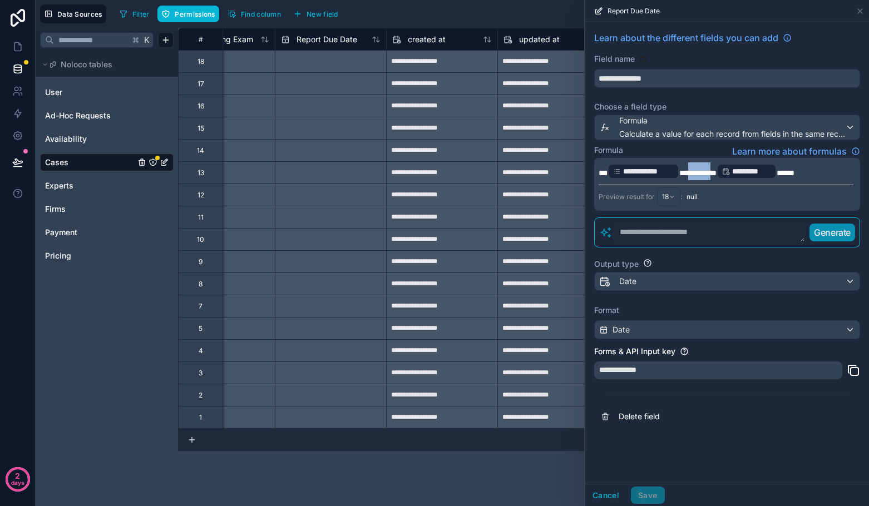
drag, startPoint x: 722, startPoint y: 172, endPoint x: 690, endPoint y: 171, distance: 31.7
click at [690, 171] on span "**********" at bounding box center [697, 173] width 37 height 8
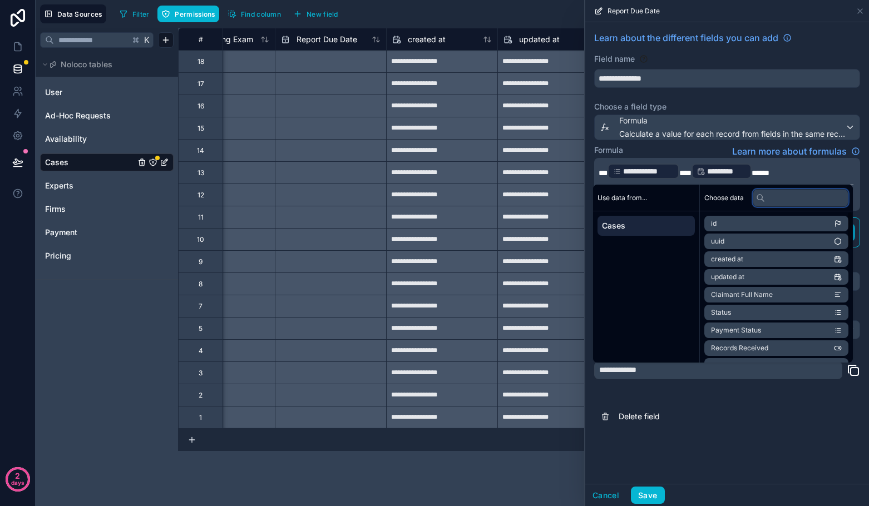
click at [792, 200] on input "text" at bounding box center [801, 198] width 96 height 18
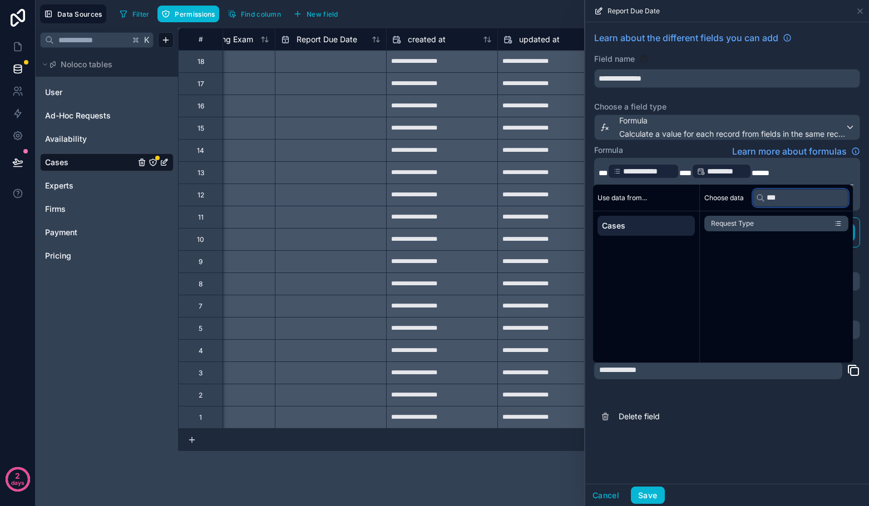
type input "***"
click at [848, 224] on li "Request Type" at bounding box center [776, 224] width 144 height 16
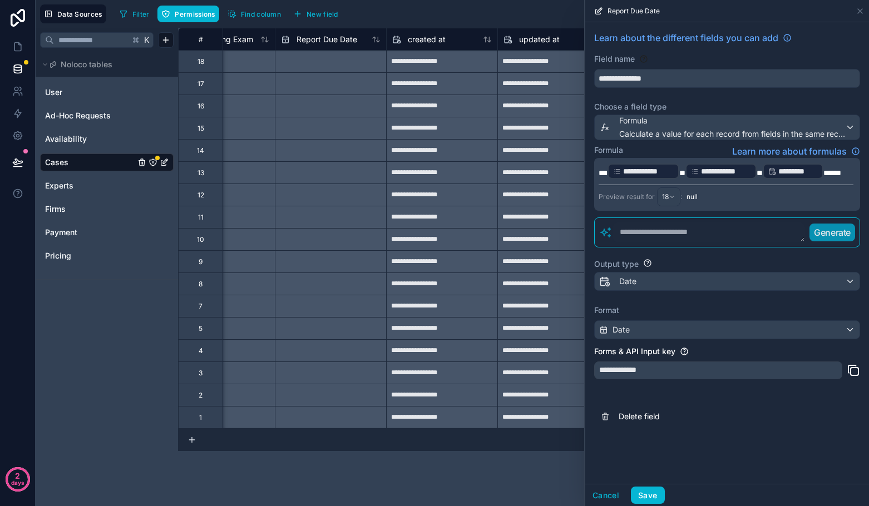
click at [728, 172] on span "**********" at bounding box center [726, 171] width 51 height 11
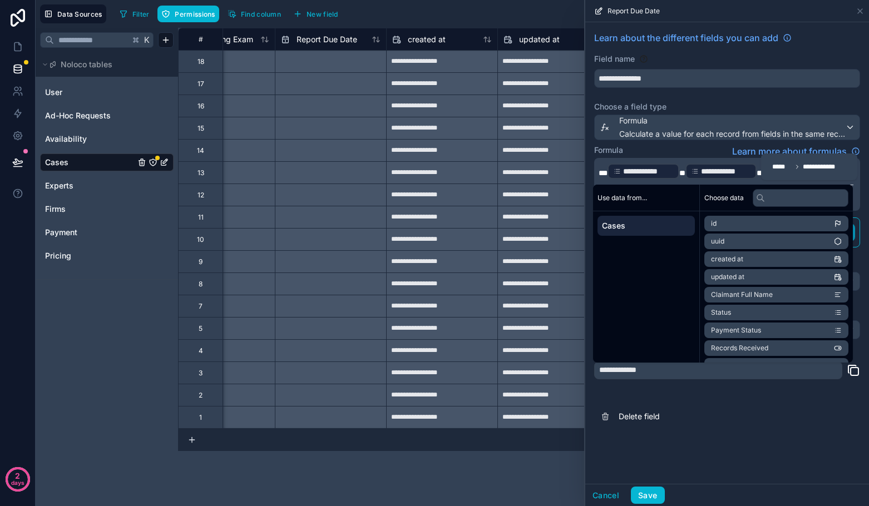
click at [757, 174] on span "*" at bounding box center [760, 173] width 6 height 8
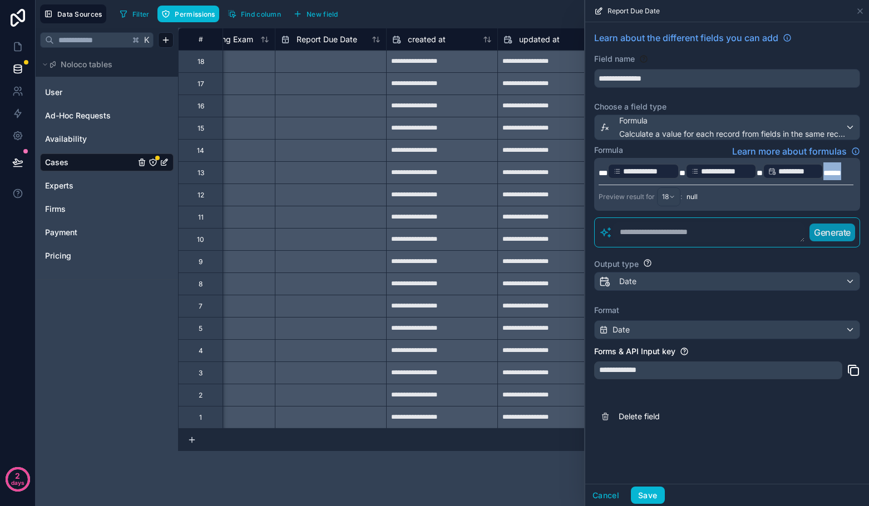
drag, startPoint x: 844, startPoint y: 171, endPoint x: 780, endPoint y: 171, distance: 63.4
click at [780, 171] on p "**********" at bounding box center [726, 171] width 255 height 18
drag, startPoint x: 759, startPoint y: 174, endPoint x: 594, endPoint y: 170, distance: 165.3
click at [594, 170] on div "**********" at bounding box center [727, 184] width 266 height 53
click at [685, 171] on p "********* ﻿ ******" at bounding box center [726, 171] width 255 height 18
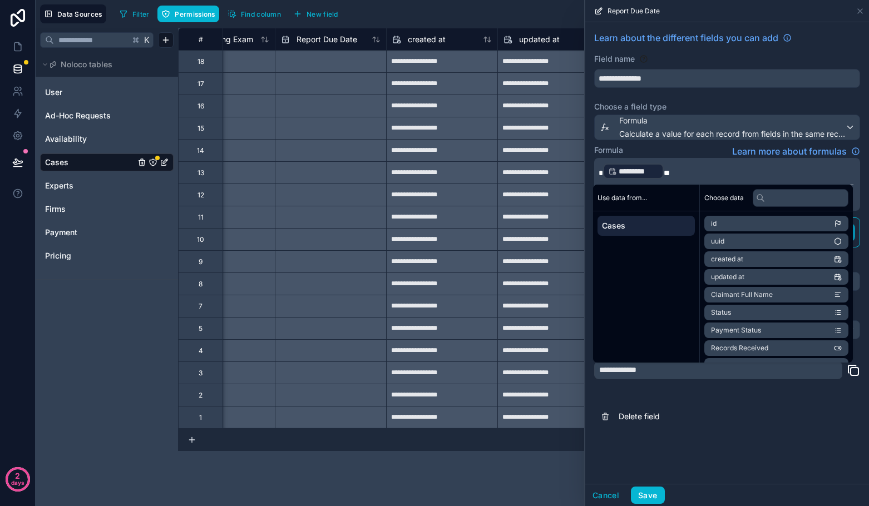
click at [668, 149] on div "Formula Learn more about formulas" at bounding box center [727, 151] width 266 height 13
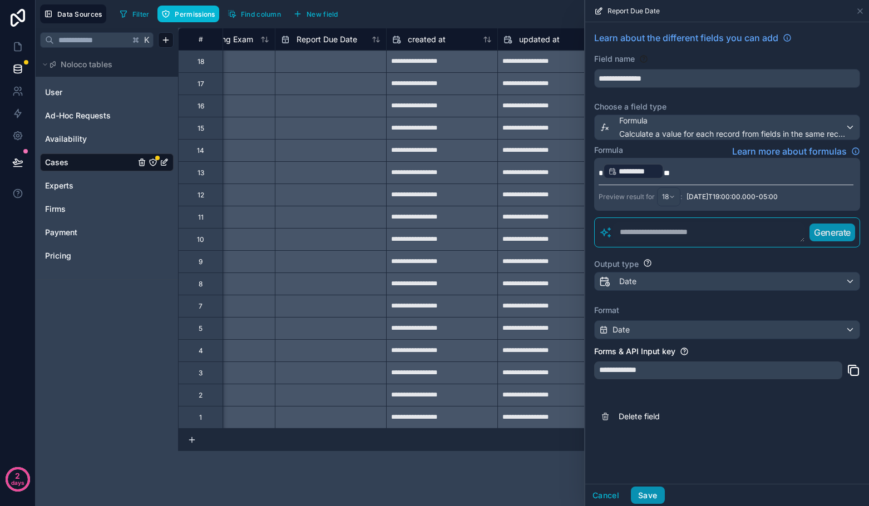
click at [651, 496] on button "Save" at bounding box center [647, 496] width 33 height 18
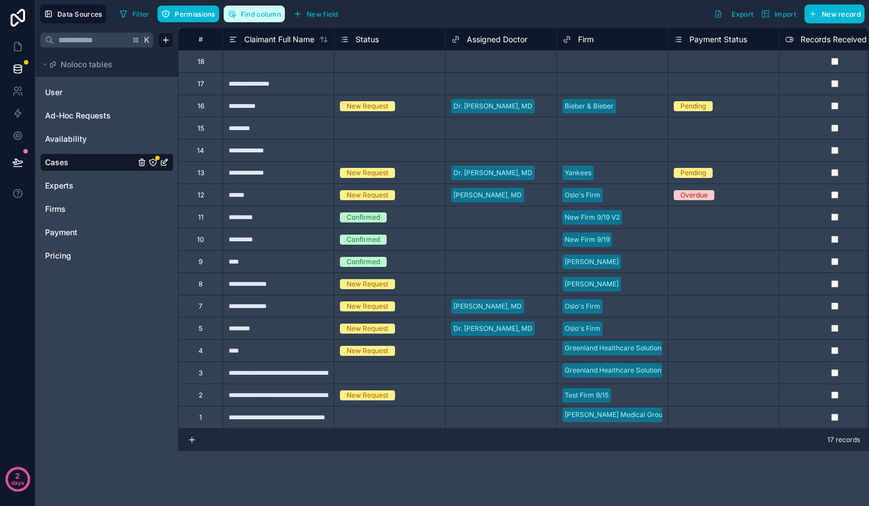
click at [254, 13] on span "Find column" at bounding box center [261, 14] width 40 height 8
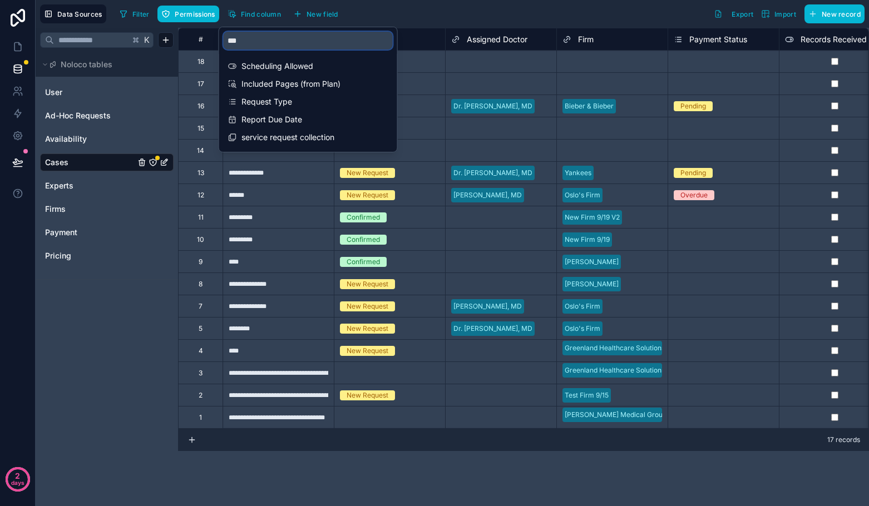
click at [274, 40] on input "***" at bounding box center [308, 41] width 169 height 18
click at [285, 114] on span "Report Due Date" at bounding box center [308, 119] width 135 height 11
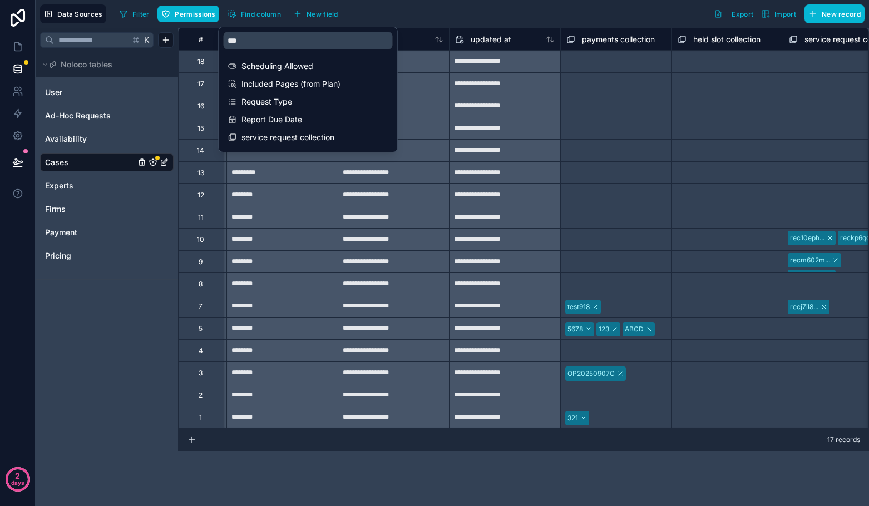
scroll to position [0, 3560]
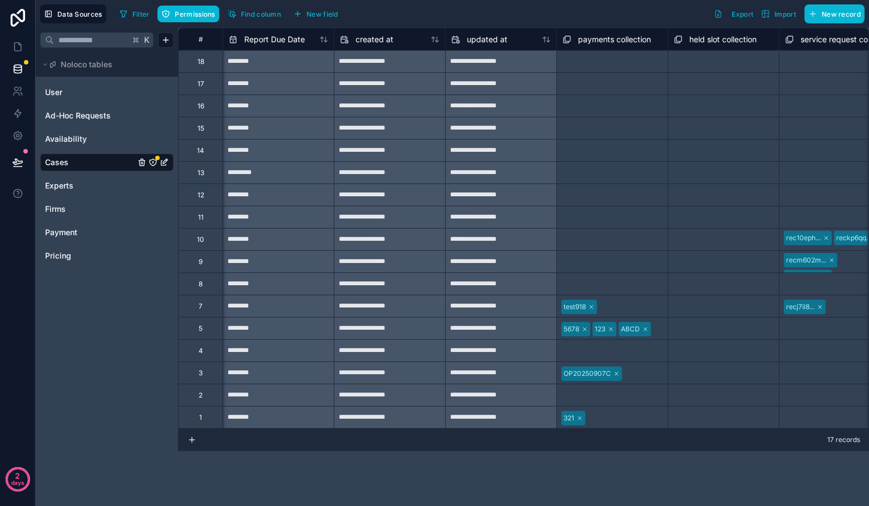
click at [426, 16] on div "Filter Permissions Find column New field Export Import New record" at bounding box center [489, 13] width 749 height 19
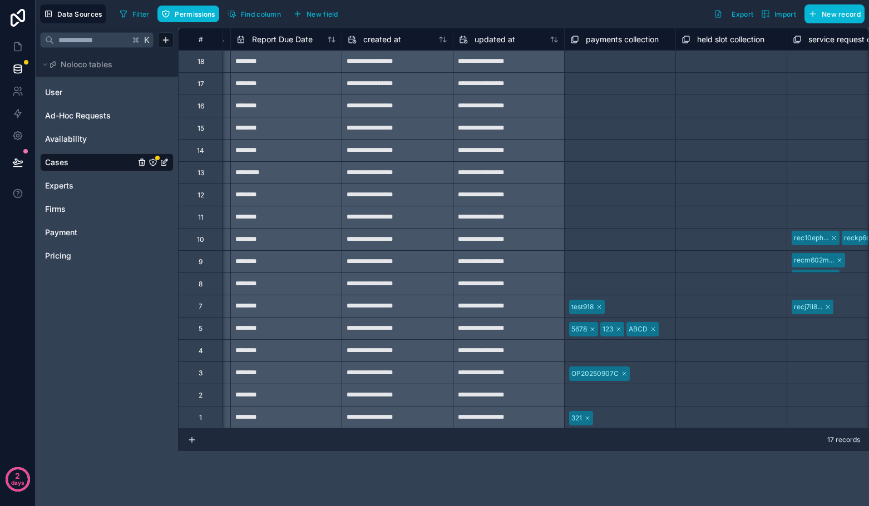
scroll to position [0, 3550]
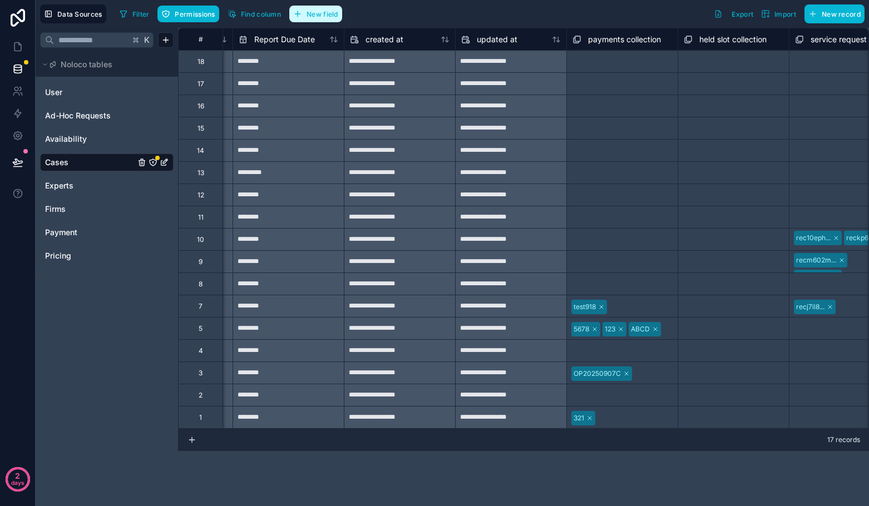
click at [318, 9] on button "New field" at bounding box center [315, 14] width 53 height 17
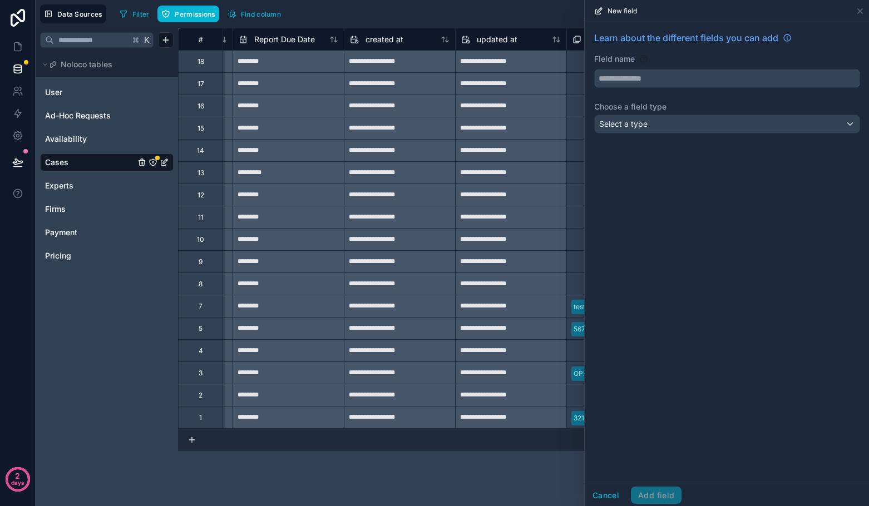
click at [631, 75] on input "text" at bounding box center [727, 79] width 265 height 18
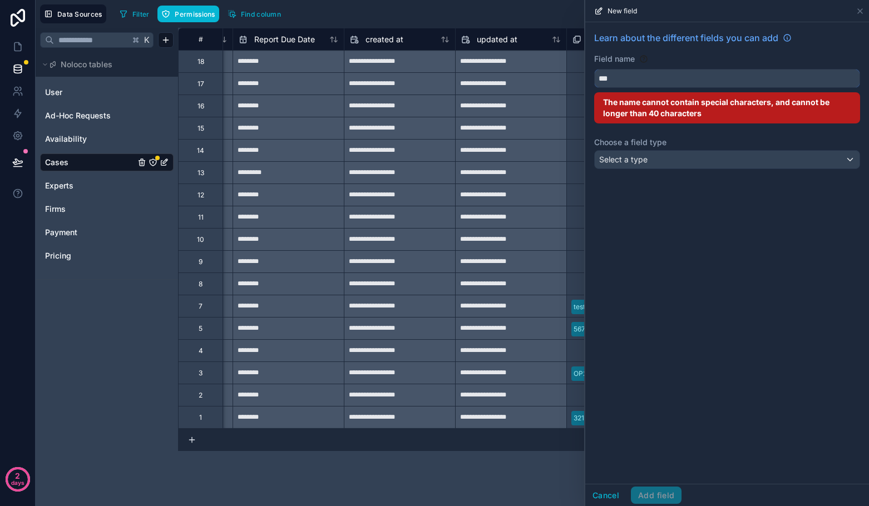
click at [594, 69] on button "**" at bounding box center [727, 78] width 266 height 19
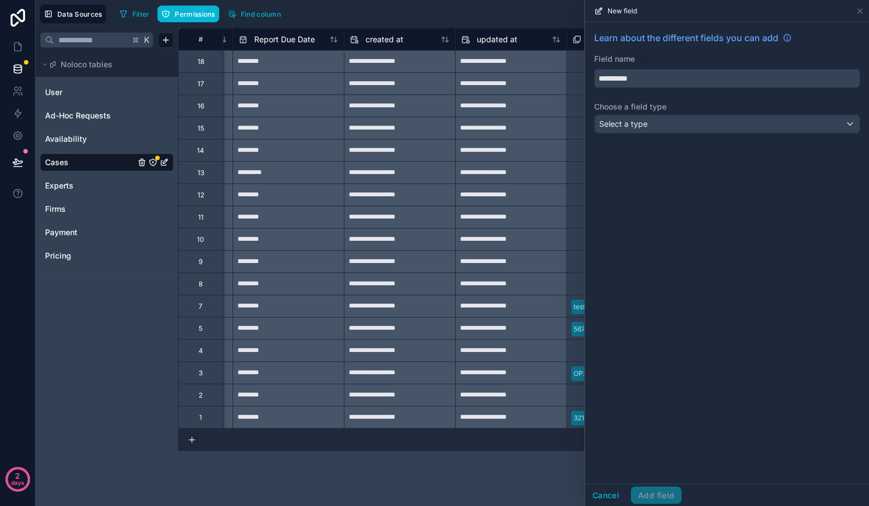
click at [594, 69] on button "*********" at bounding box center [727, 78] width 266 height 19
type input "**********"
click at [611, 120] on span "Select a type" at bounding box center [623, 123] width 48 height 9
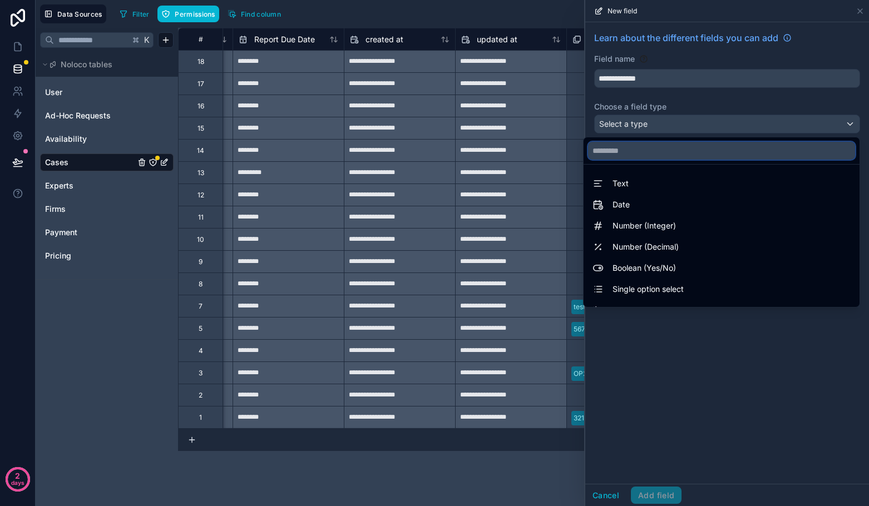
click at [635, 154] on input "text" at bounding box center [721, 151] width 267 height 18
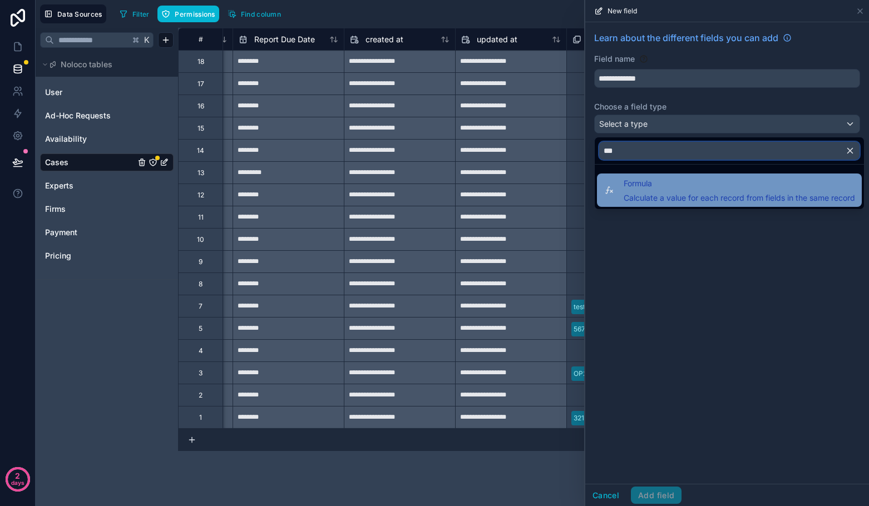
type input "***"
click at [637, 186] on span "Formula" at bounding box center [739, 183] width 231 height 13
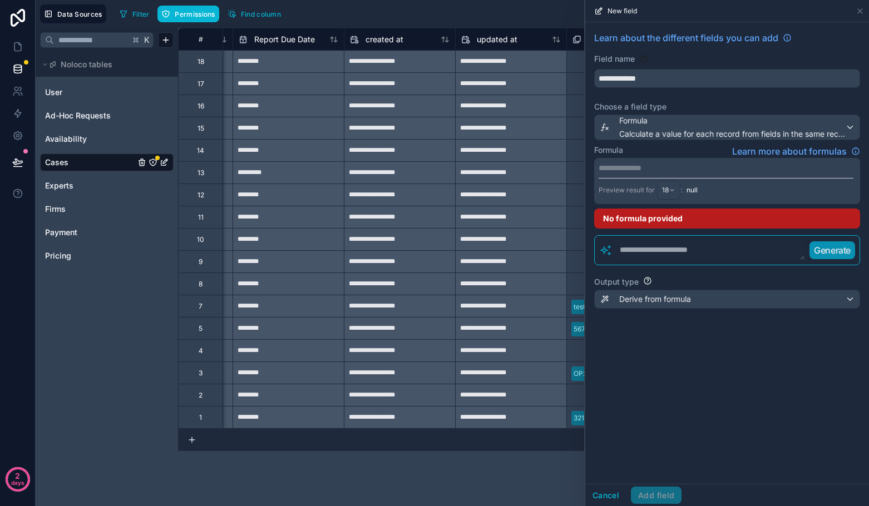
click at [636, 171] on p "**********" at bounding box center [726, 167] width 255 height 11
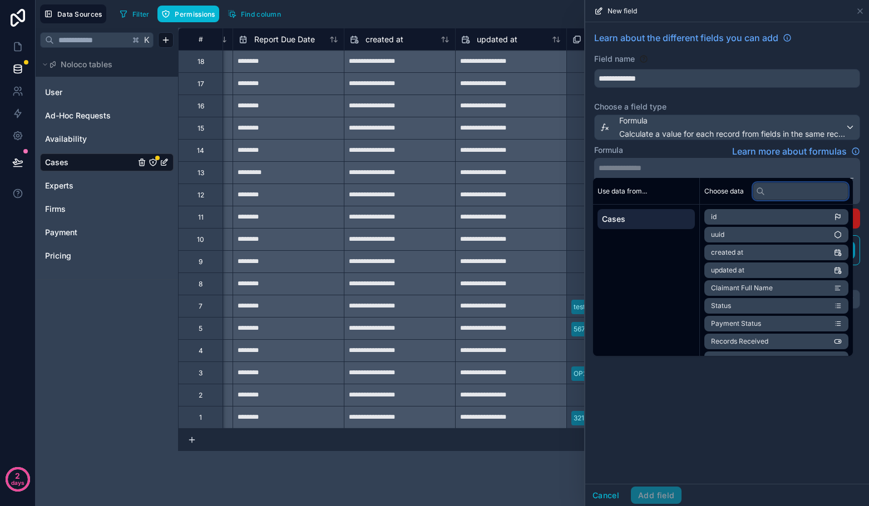
click at [788, 192] on input "text" at bounding box center [801, 191] width 96 height 18
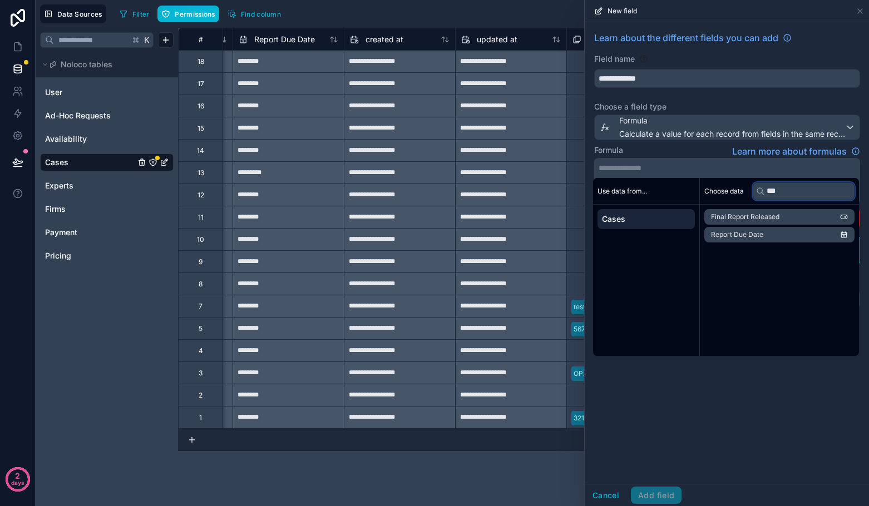
type input "***"
click at [777, 235] on li "Report Due Date" at bounding box center [779, 235] width 150 height 16
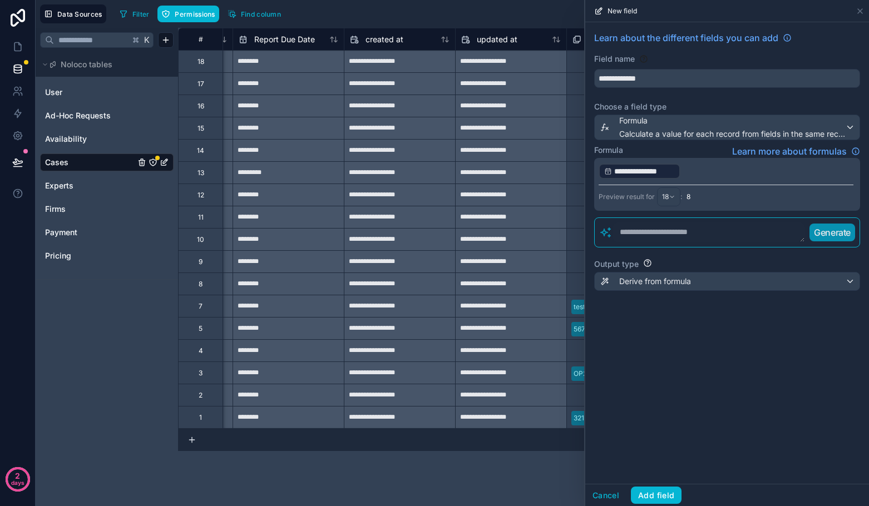
click at [750, 174] on p "**********" at bounding box center [726, 171] width 255 height 18
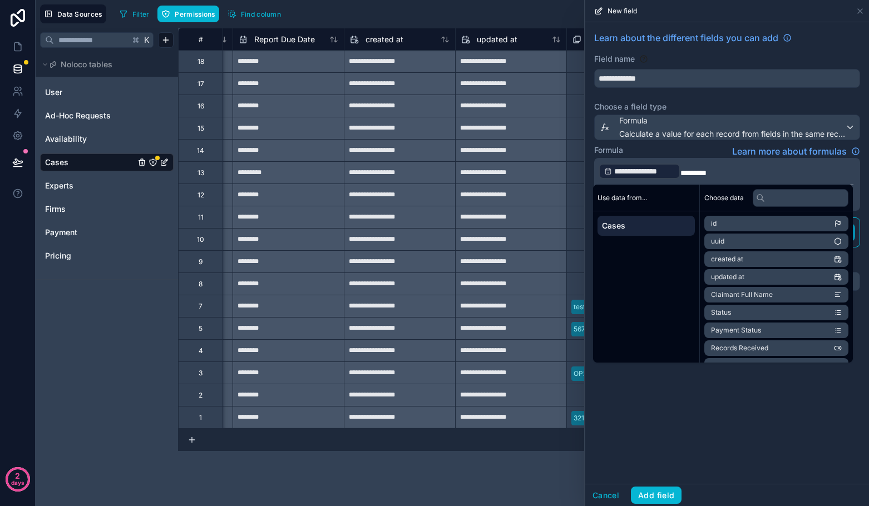
click at [703, 431] on div "**********" at bounding box center [727, 253] width 284 height 462
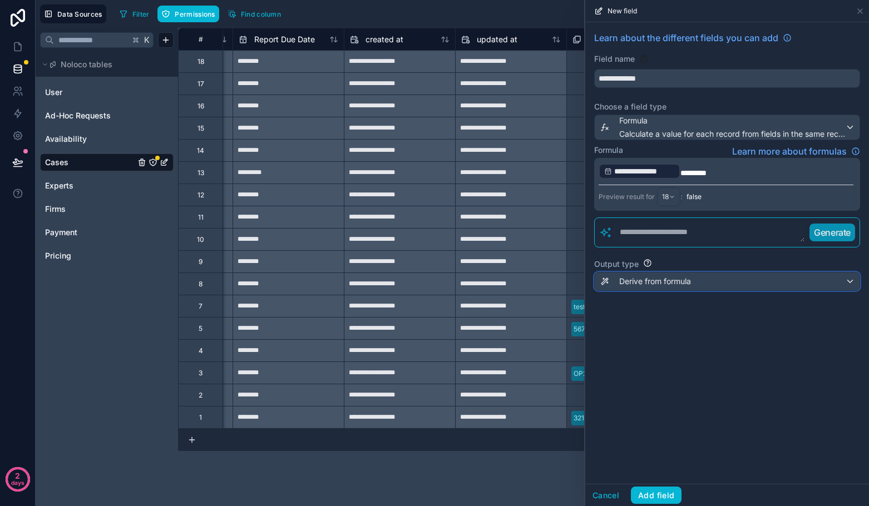
click at [655, 285] on span "Derive from formula" at bounding box center [655, 281] width 72 height 11
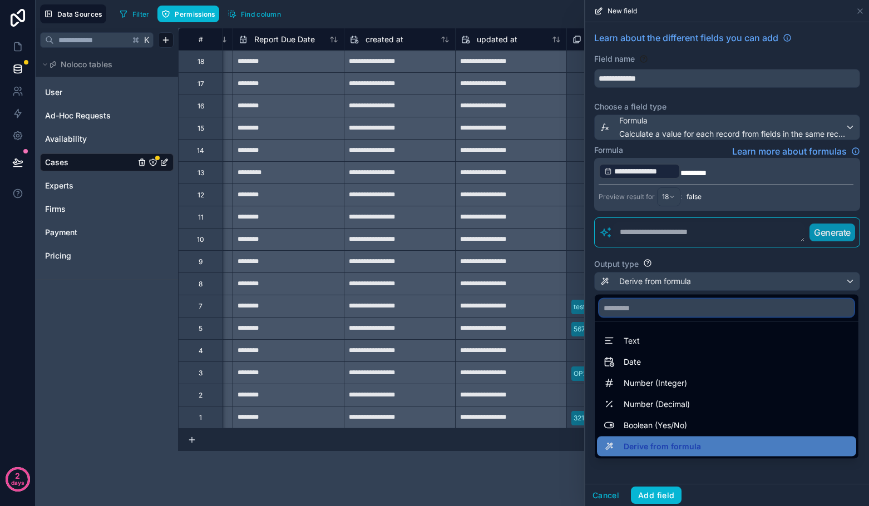
click at [648, 308] on input "text" at bounding box center [726, 308] width 255 height 18
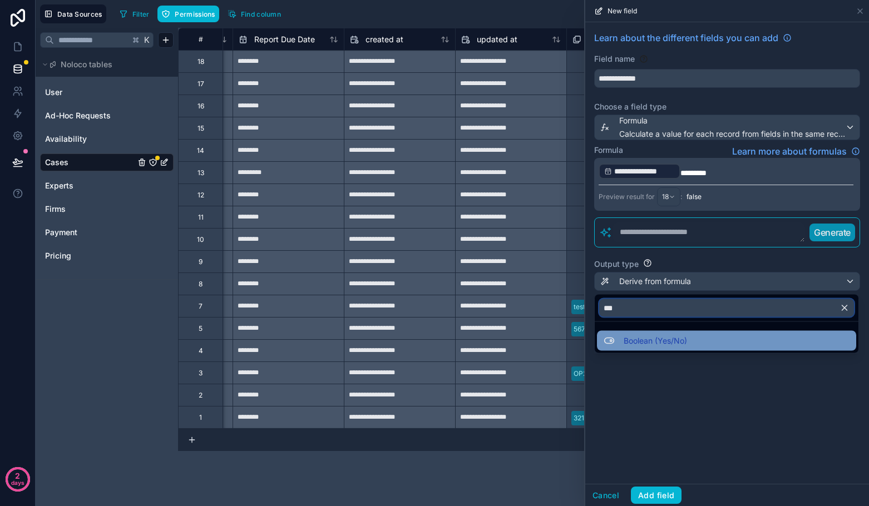
type input "***"
click at [646, 333] on div "Boolean (Yes/No)" at bounding box center [726, 341] width 259 height 20
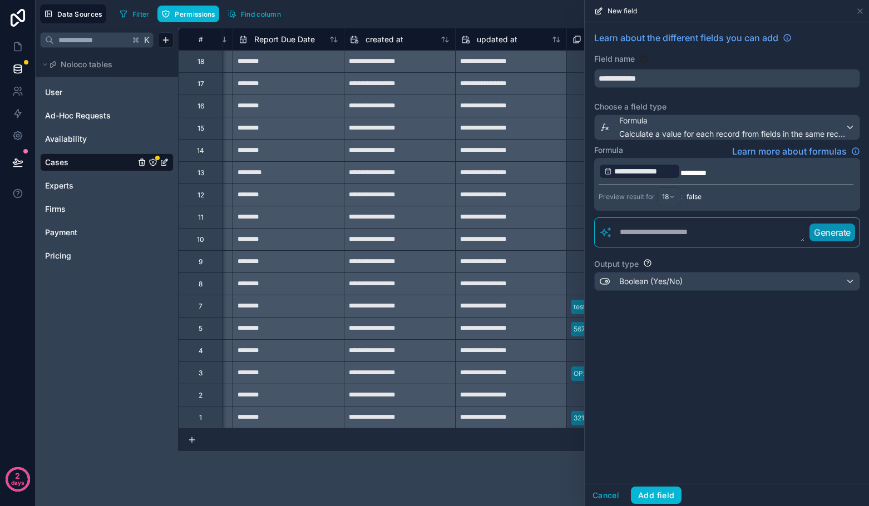
click at [658, 486] on div "Cancel Add field" at bounding box center [727, 495] width 284 height 22
click at [656, 491] on button "Add field" at bounding box center [656, 496] width 51 height 18
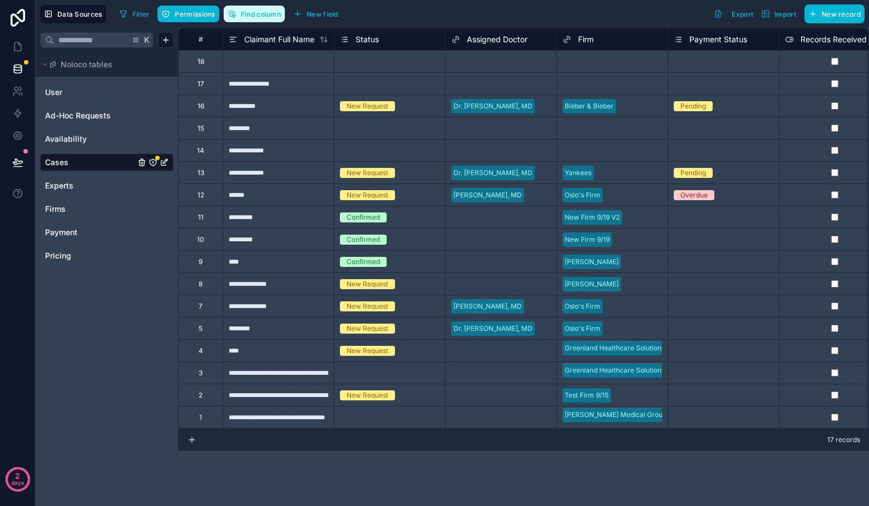
click at [249, 21] on button "Find column" at bounding box center [254, 14] width 61 height 17
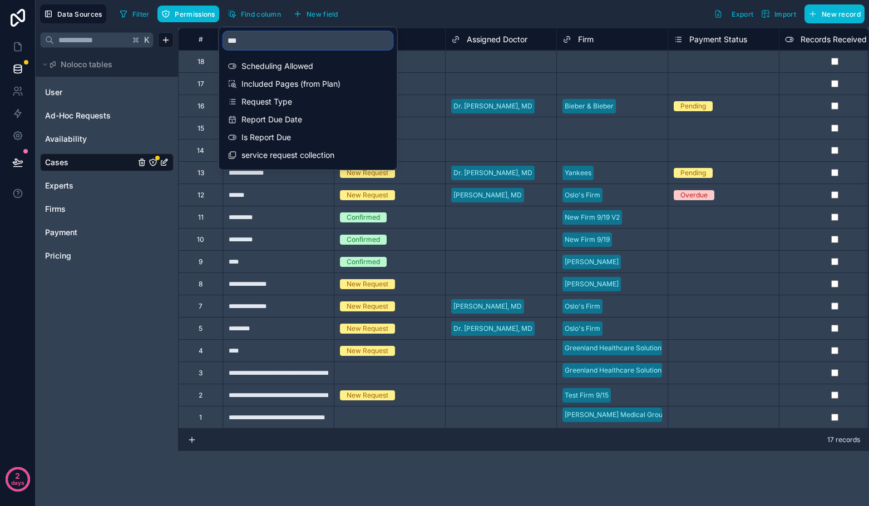
click at [254, 46] on input "***" at bounding box center [308, 41] width 169 height 18
type input "*"
type input "******"
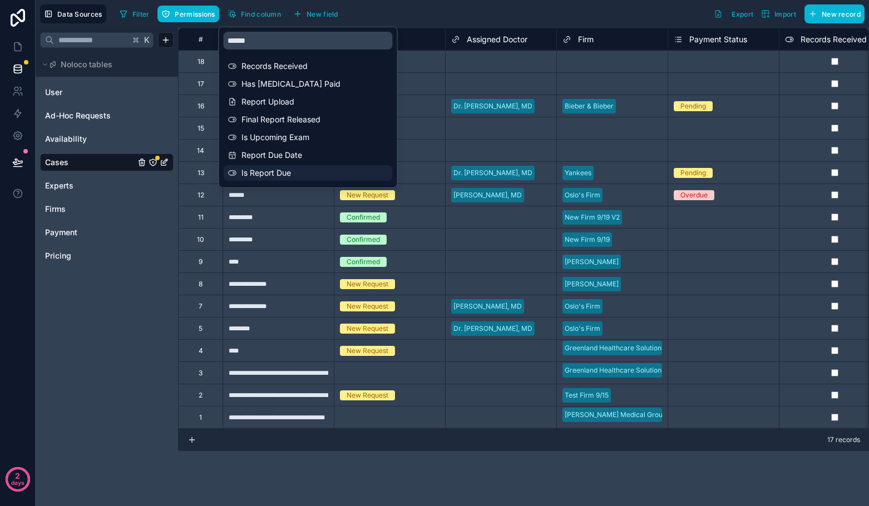
click at [275, 180] on div "Is Report Due" at bounding box center [308, 173] width 169 height 16
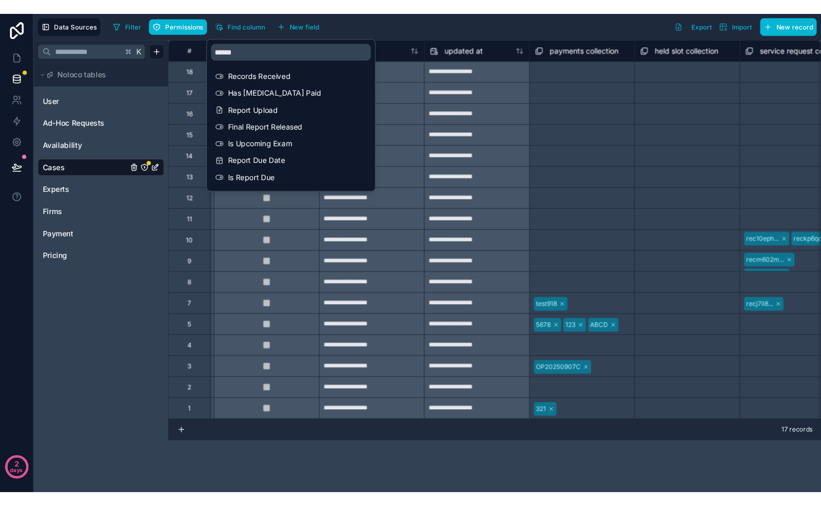
scroll to position [0, 3671]
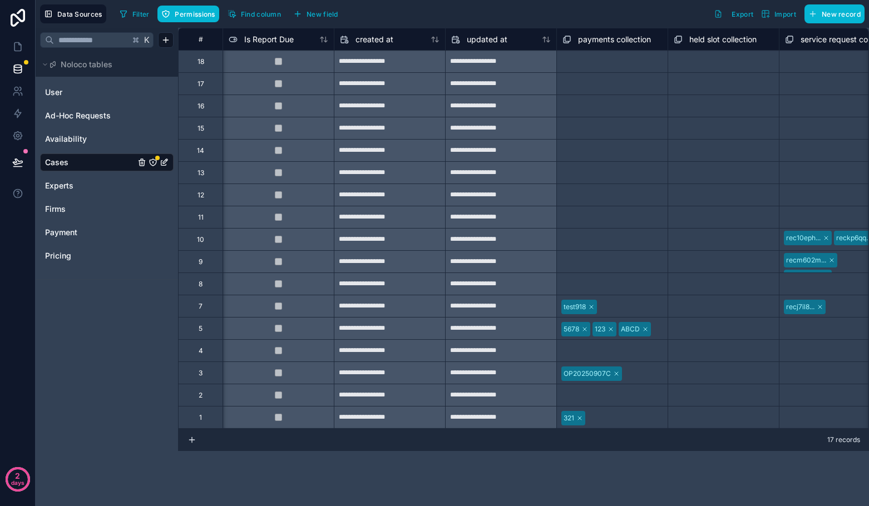
click at [512, 14] on div "Filter Permissions Find column New field Export Import New record" at bounding box center [489, 13] width 749 height 19
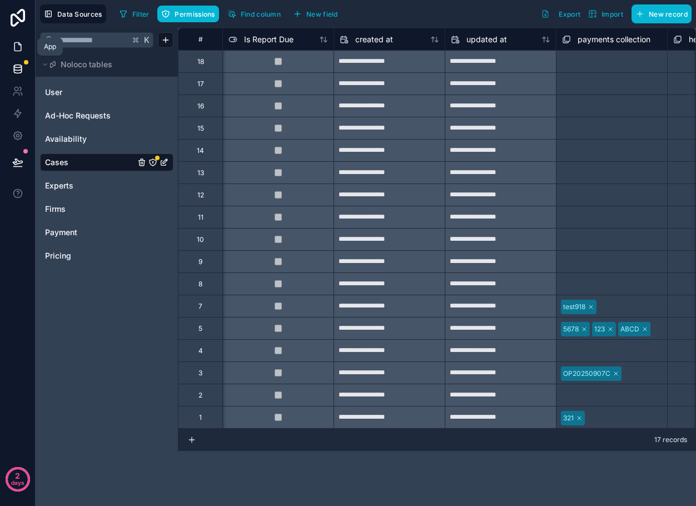
click at [16, 48] on icon at bounding box center [17, 46] width 11 height 11
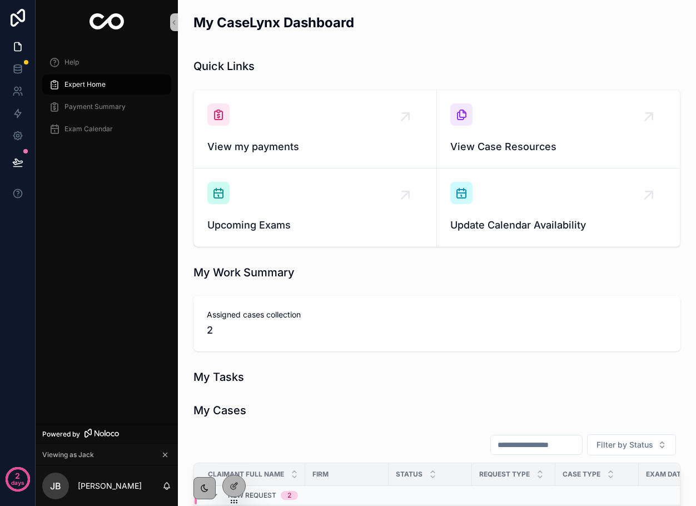
click at [309, 327] on div "2" at bounding box center [437, 331] width 461 height 16
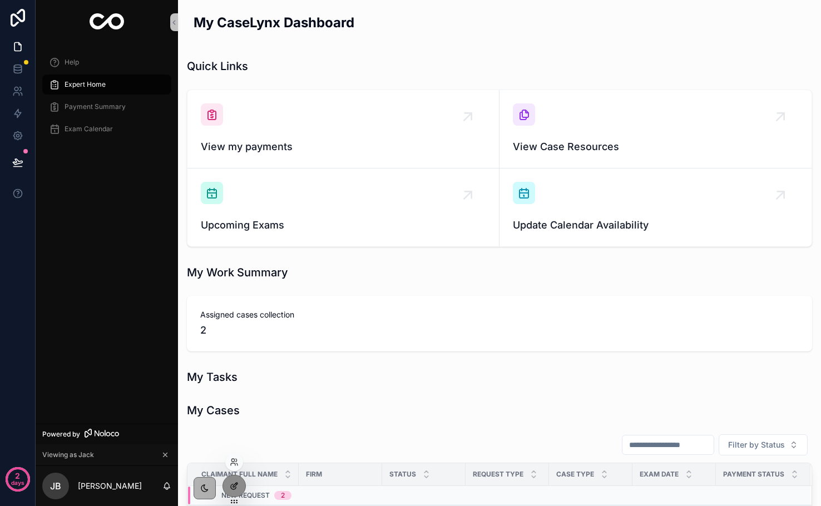
click at [231, 486] on icon at bounding box center [233, 487] width 5 height 5
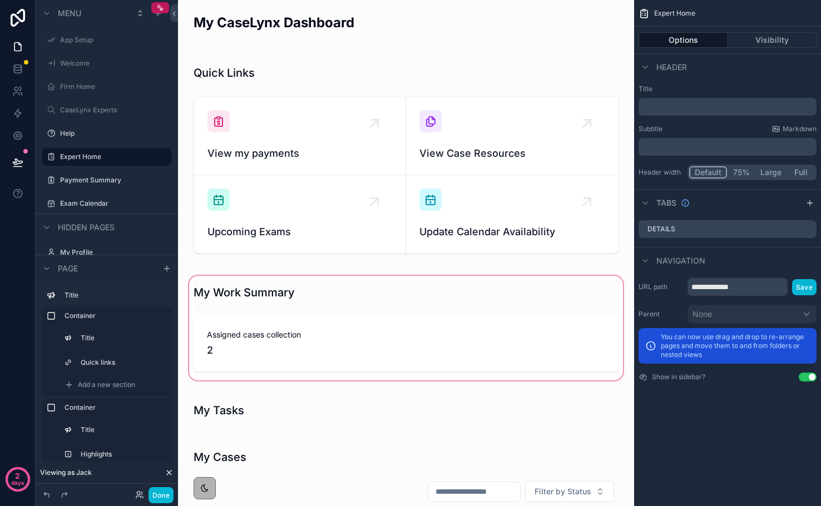
click at [246, 365] on div "scrollable content" at bounding box center [406, 328] width 438 height 109
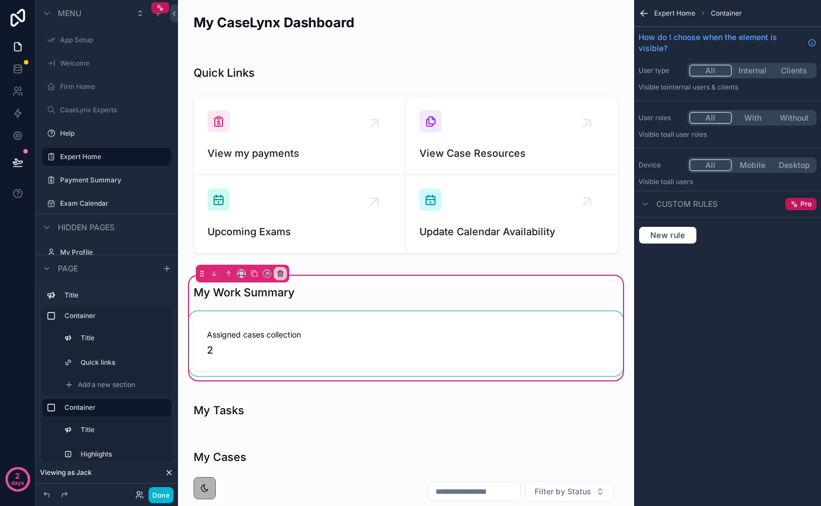
click at [253, 353] on div "scrollable content" at bounding box center [406, 344] width 438 height 65
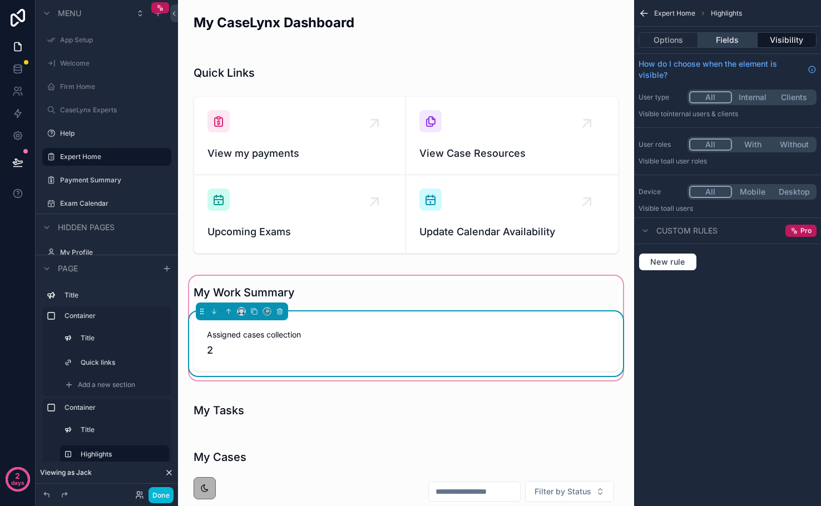
click at [721, 42] on button "Fields" at bounding box center [727, 40] width 59 height 16
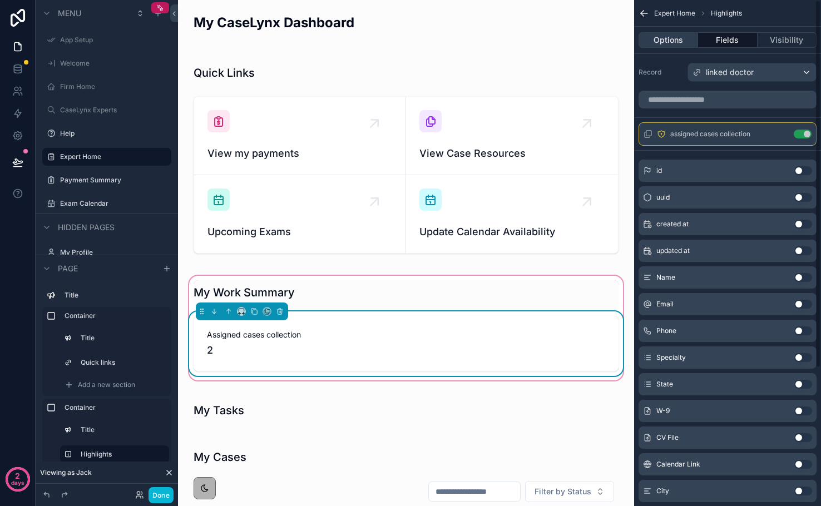
click at [683, 44] on button "Options" at bounding box center [669, 40] width 60 height 16
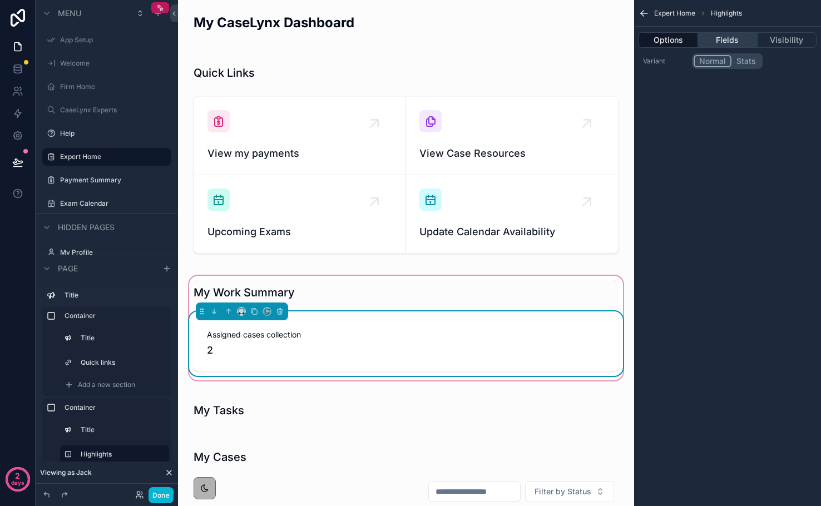
click at [722, 43] on button "Fields" at bounding box center [727, 40] width 59 height 16
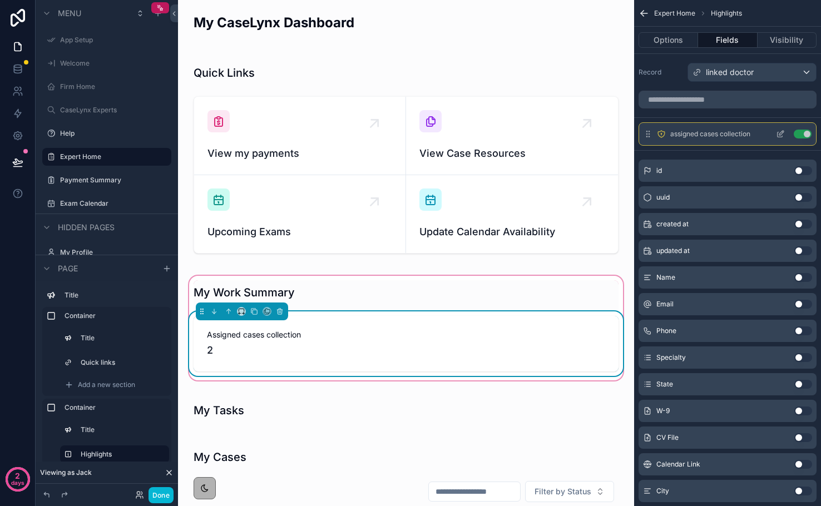
click at [780, 135] on icon "scrollable content" at bounding box center [781, 133] width 4 height 4
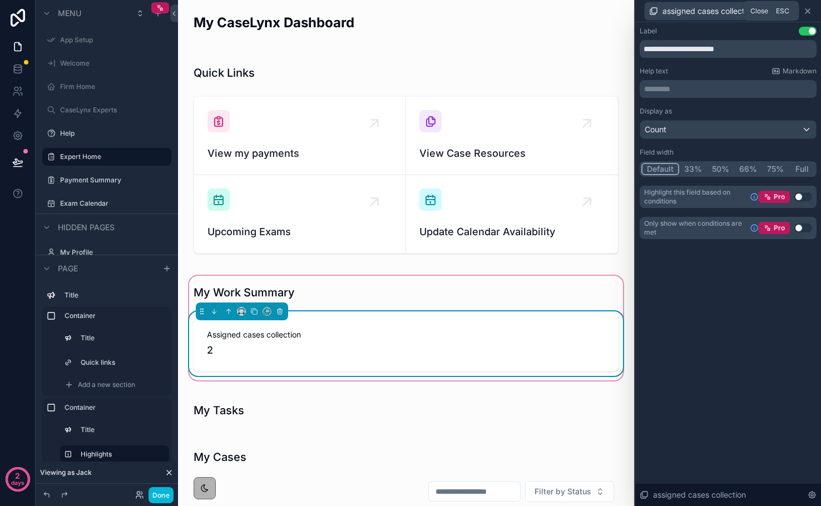
click at [807, 13] on icon at bounding box center [807, 11] width 9 height 9
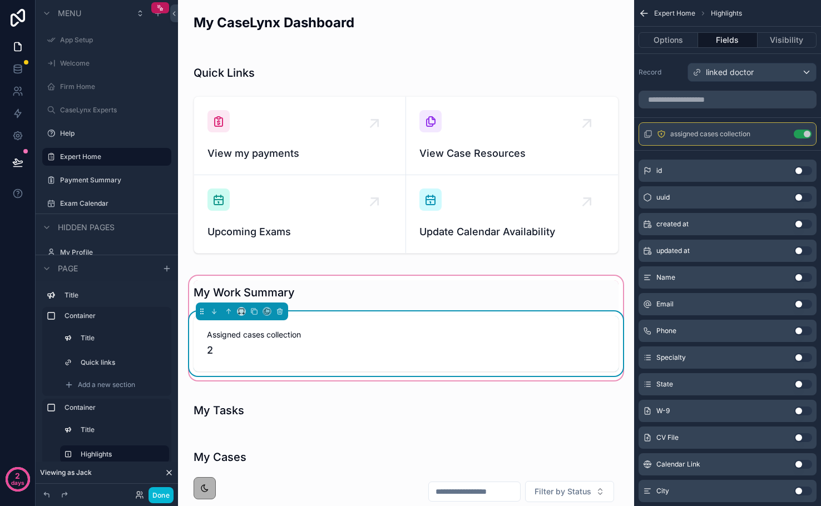
click at [491, 343] on div "2" at bounding box center [406, 351] width 398 height 16
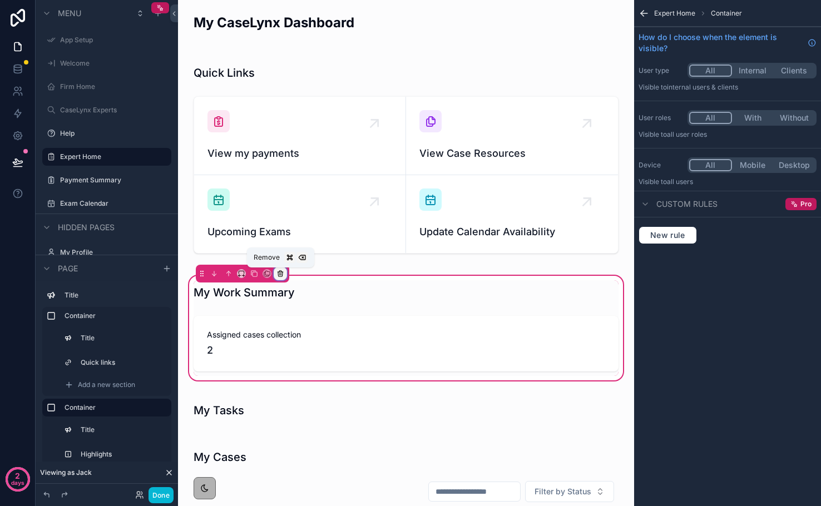
click at [283, 278] on div "scrollable content" at bounding box center [280, 274] width 12 height 12
click at [268, 330] on div "scrollable content" at bounding box center [410, 253] width 821 height 506
click at [243, 348] on div "scrollable content" at bounding box center [406, 344] width 438 height 65
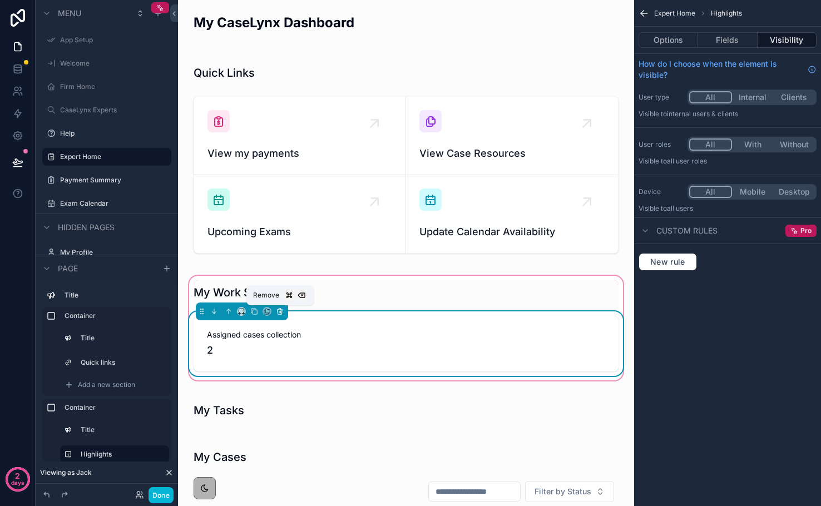
click at [284, 312] on button "scrollable content" at bounding box center [280, 311] width 12 height 12
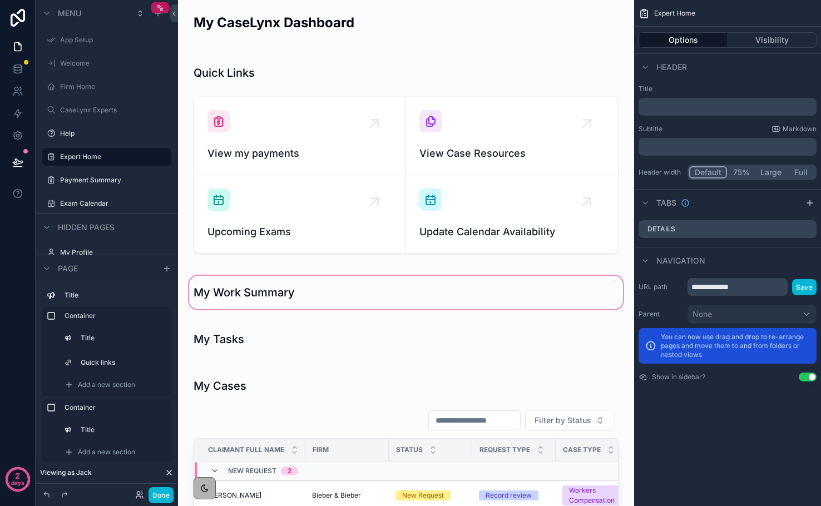
click at [272, 300] on div "scrollable content" at bounding box center [406, 293] width 438 height 38
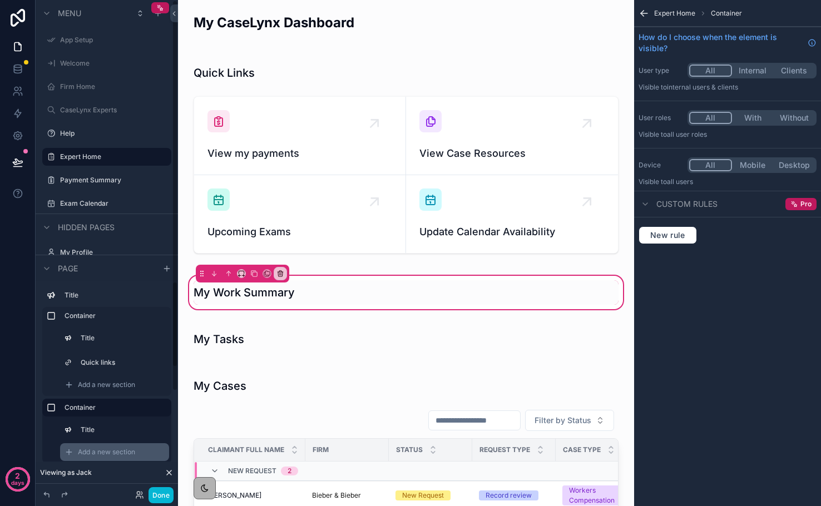
click at [101, 453] on span "Add a new section" at bounding box center [106, 452] width 57 height 9
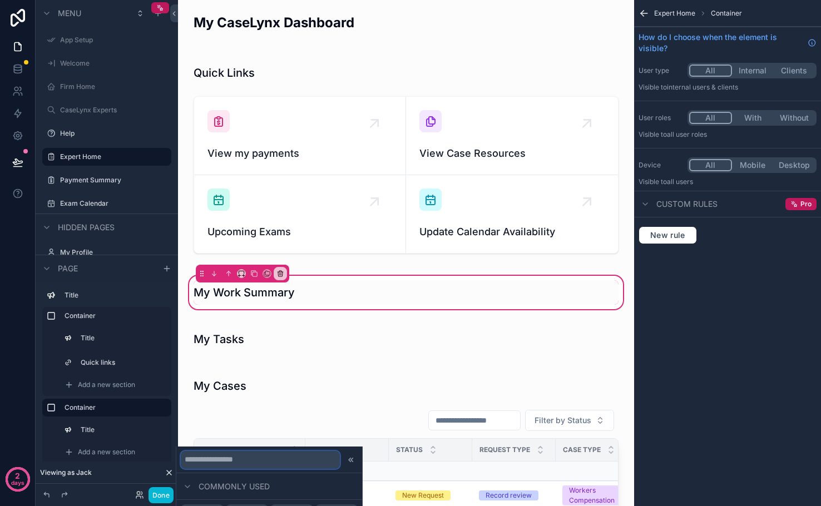
click at [249, 461] on input "text" at bounding box center [260, 460] width 159 height 18
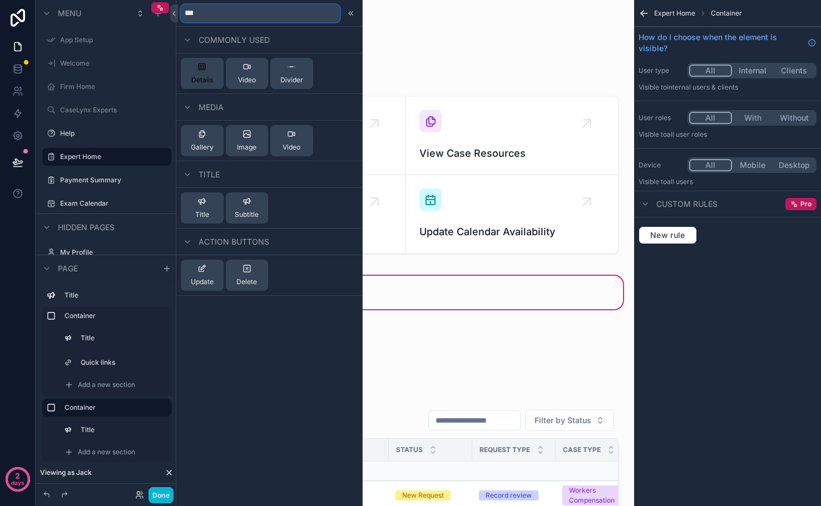
type input "***"
click at [209, 76] on span "Details" at bounding box center [202, 80] width 22 height 9
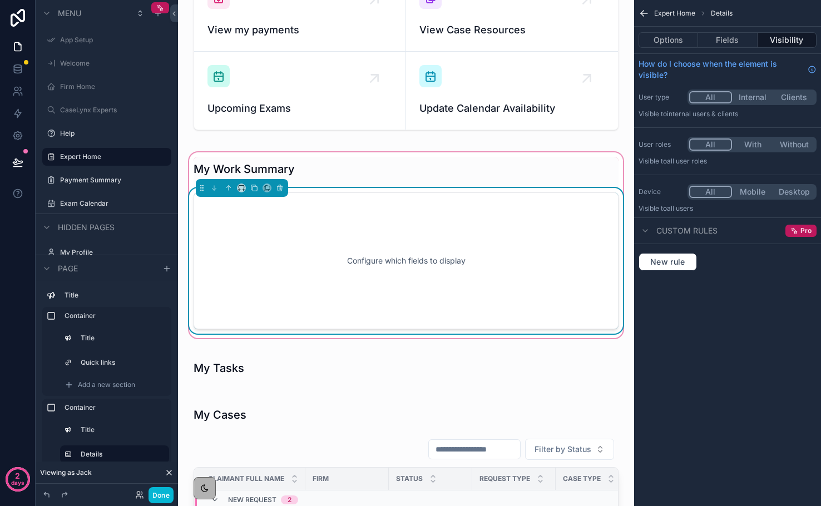
scroll to position [131, 0]
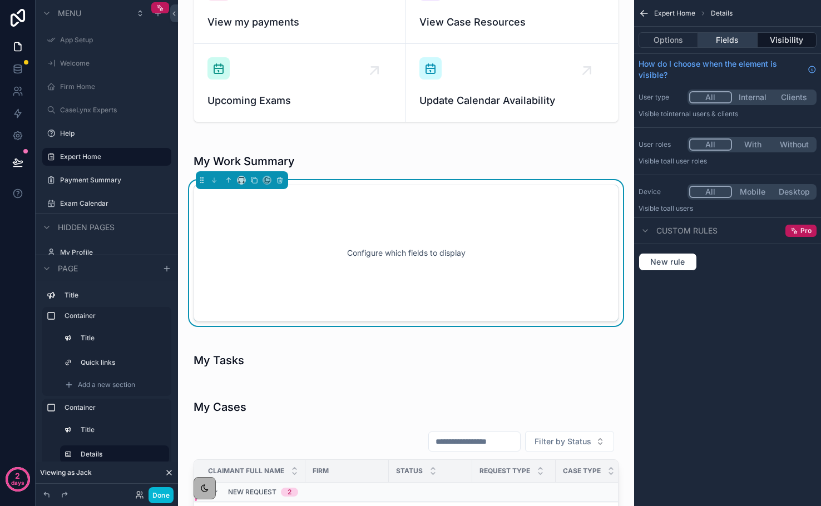
click at [720, 45] on button "Fields" at bounding box center [727, 40] width 59 height 16
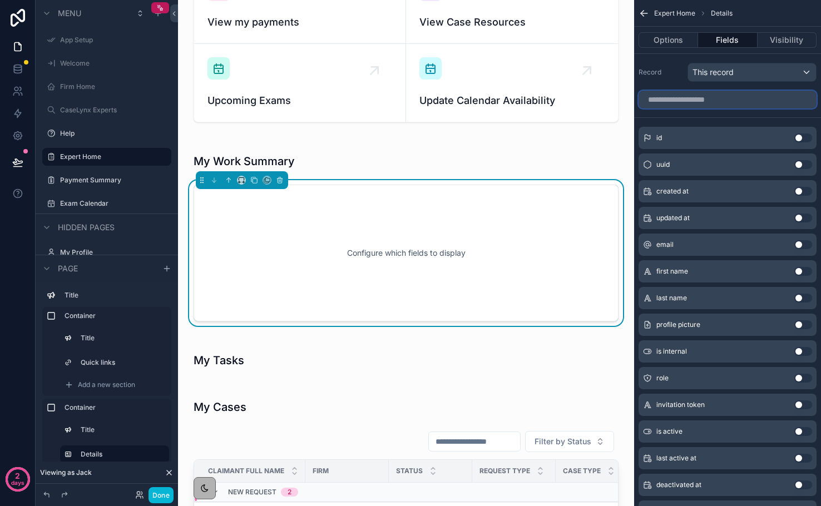
click at [717, 98] on input "scrollable content" at bounding box center [728, 100] width 178 height 18
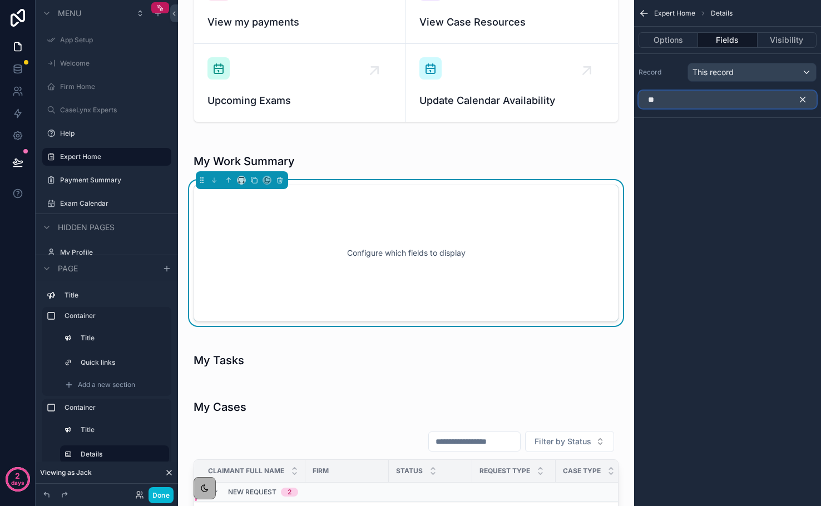
type input "*"
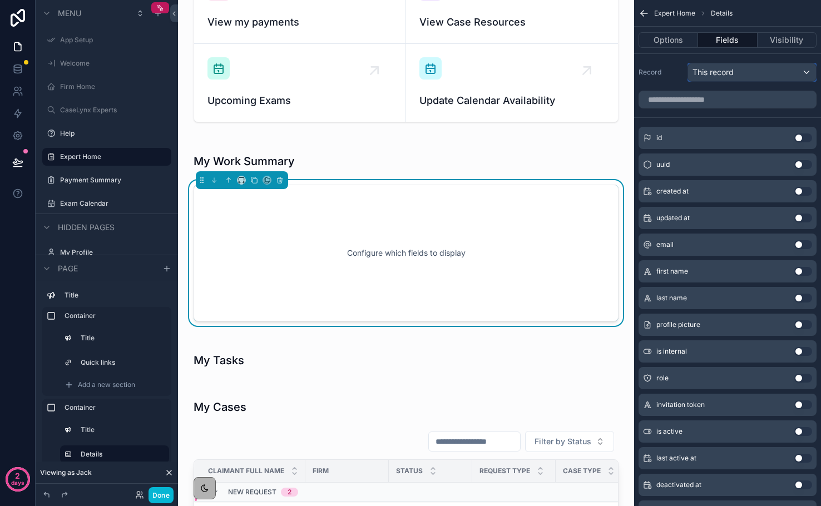
click at [787, 67] on div "This record" at bounding box center [752, 72] width 128 height 18
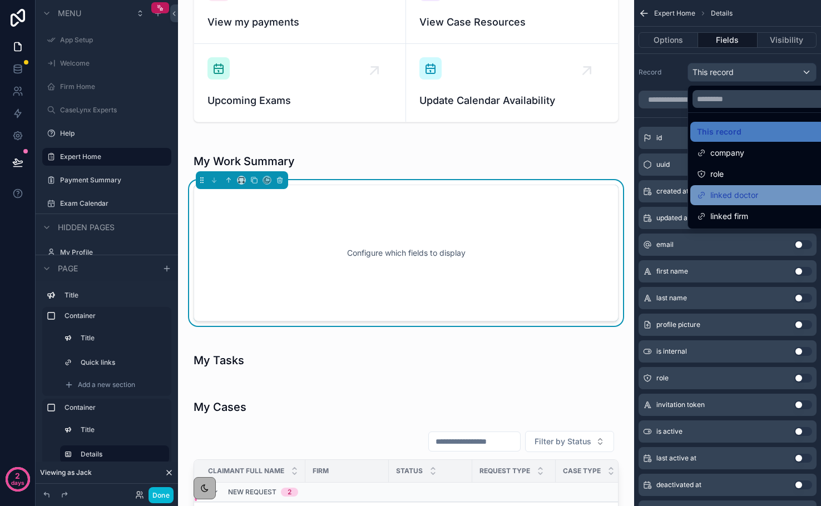
click at [730, 200] on span "linked doctor" at bounding box center [734, 195] width 48 height 13
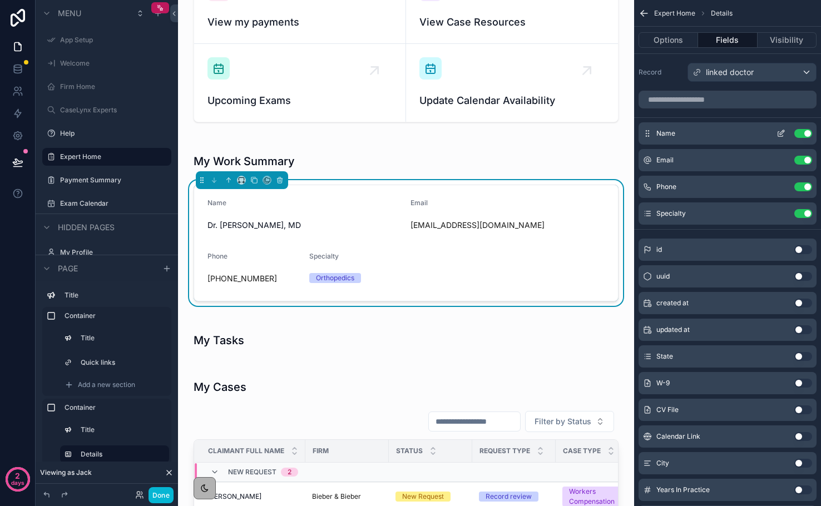
click at [800, 135] on button "Use setting" at bounding box center [803, 133] width 18 height 9
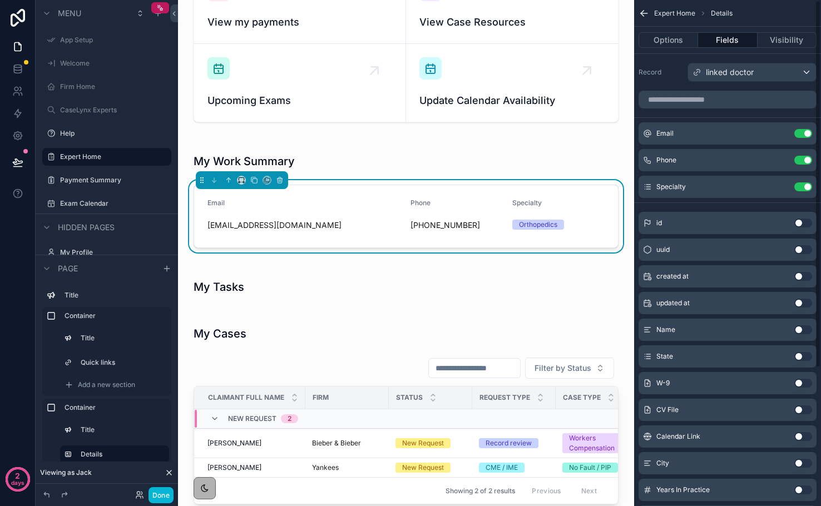
click at [800, 135] on button "Use setting" at bounding box center [803, 133] width 18 height 9
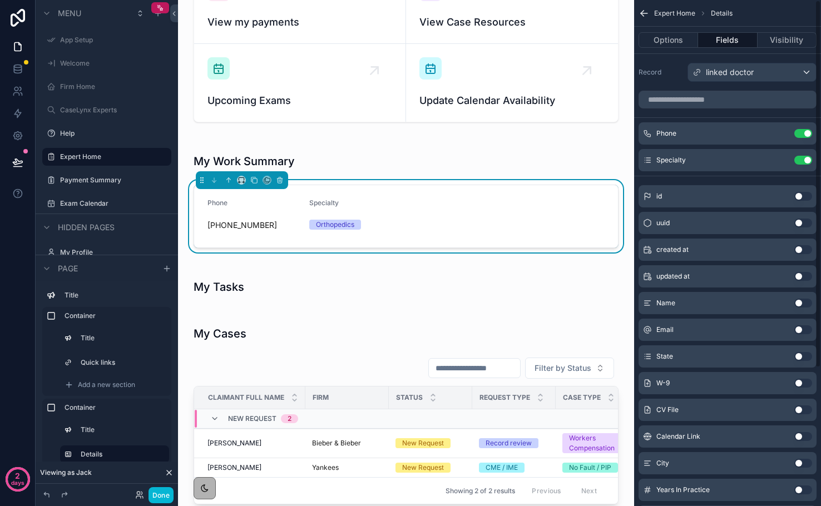
click at [800, 135] on button "Use setting" at bounding box center [803, 133] width 18 height 9
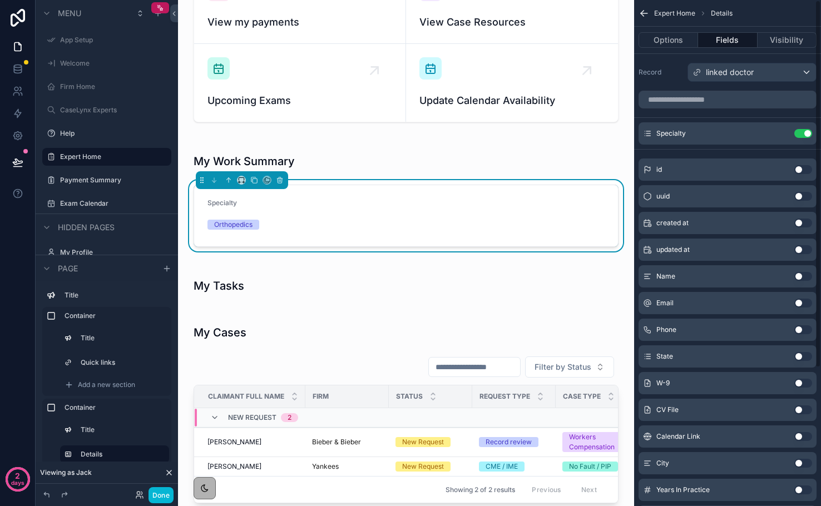
click at [800, 135] on button "Use setting" at bounding box center [803, 133] width 18 height 9
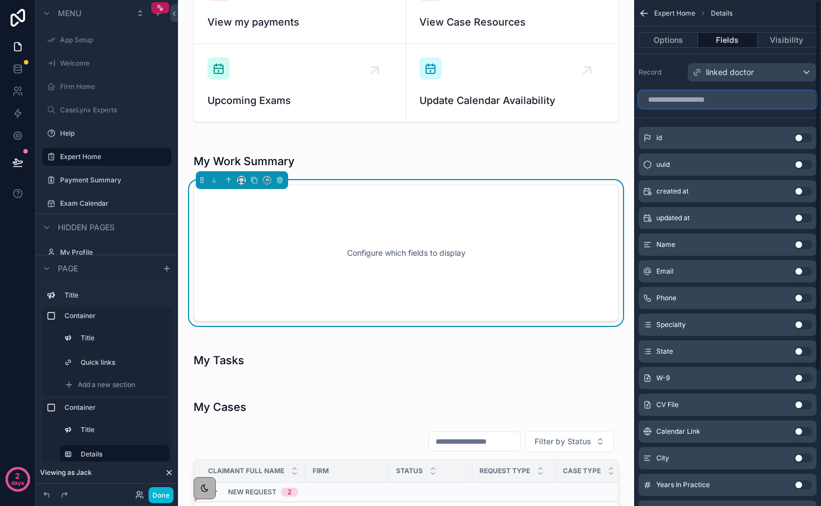
click at [742, 96] on input "scrollable content" at bounding box center [728, 100] width 178 height 18
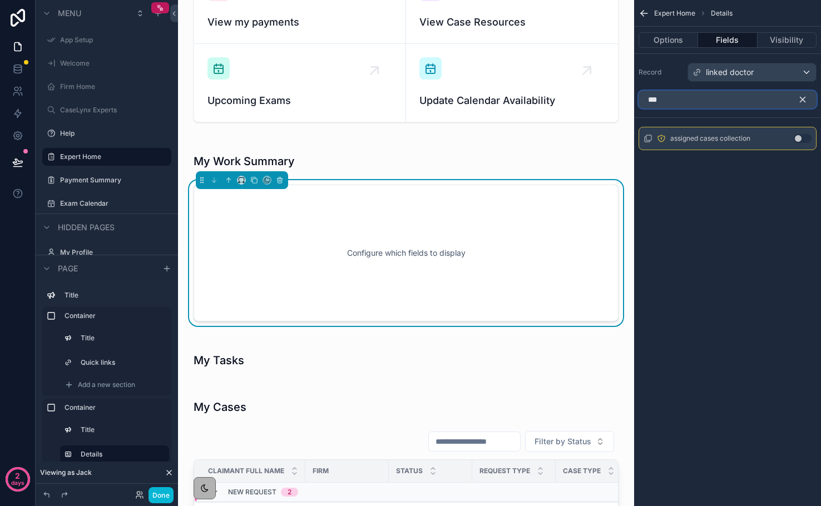
type input "***"
click at [796, 138] on button "Use setting" at bounding box center [803, 138] width 18 height 9
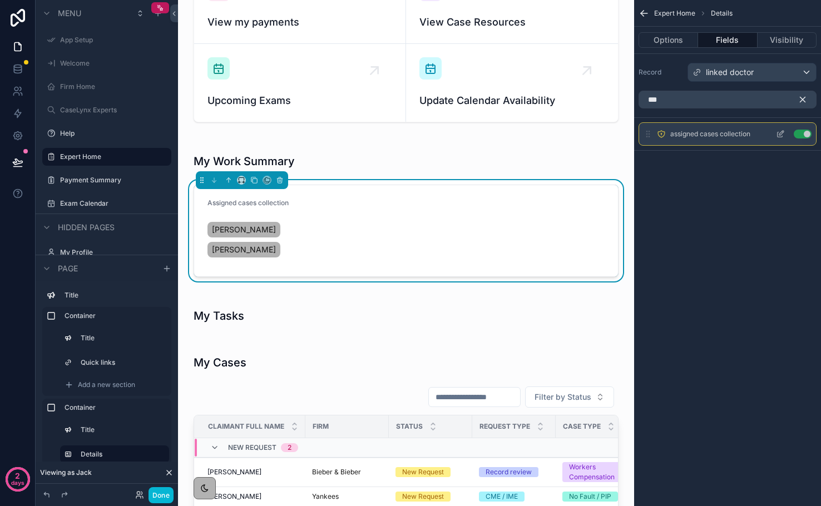
click at [776, 135] on icon "scrollable content" at bounding box center [780, 134] width 9 height 9
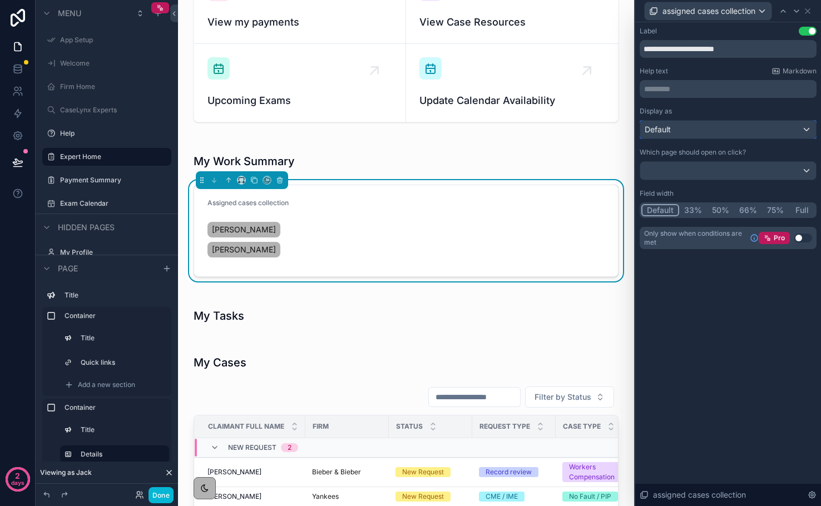
click at [674, 127] on div "Default" at bounding box center [728, 130] width 176 height 18
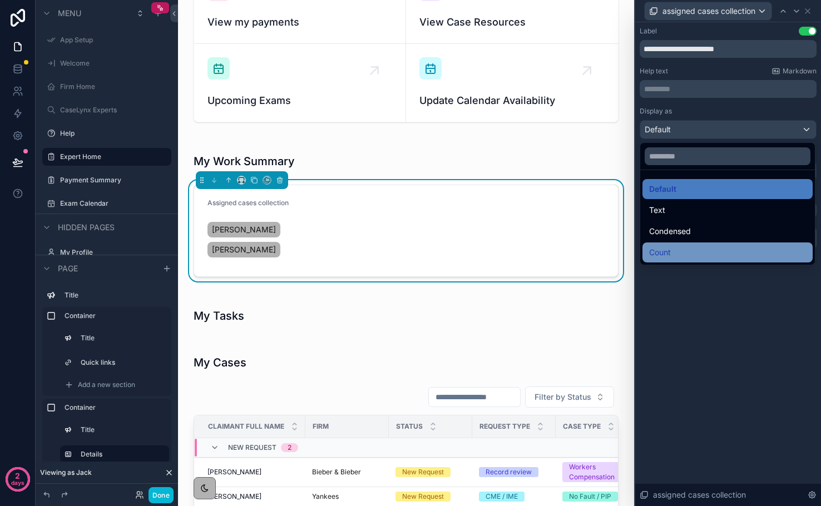
click at [678, 243] on div "Count" at bounding box center [728, 253] width 170 height 20
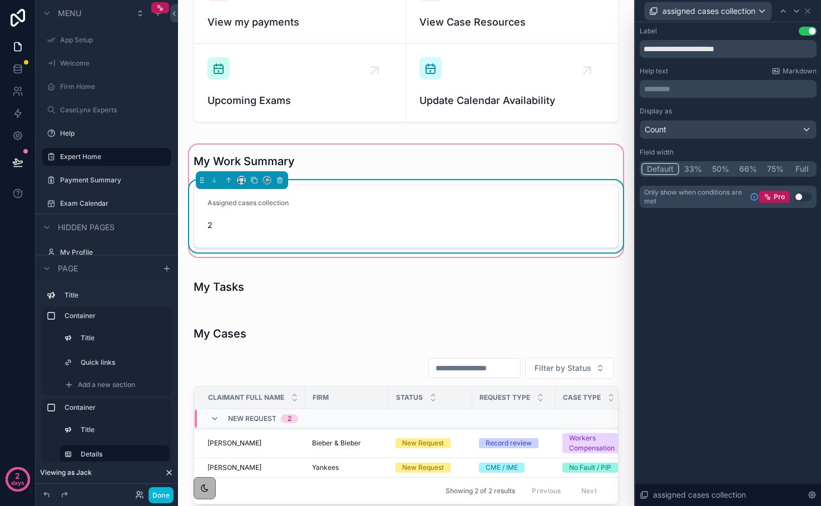
click at [597, 212] on form "Assigned cases collection 2" at bounding box center [406, 216] width 424 height 62
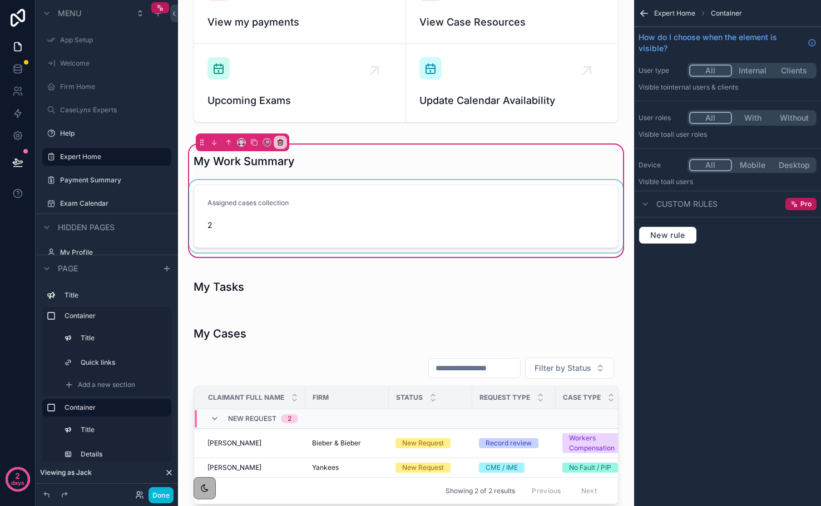
click at [536, 215] on div "scrollable content" at bounding box center [406, 216] width 438 height 72
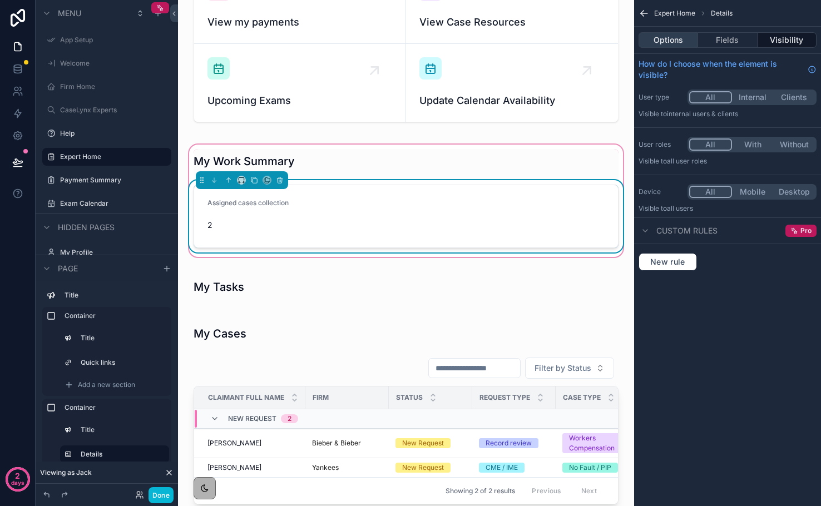
click at [659, 44] on button "Options" at bounding box center [669, 40] width 60 height 16
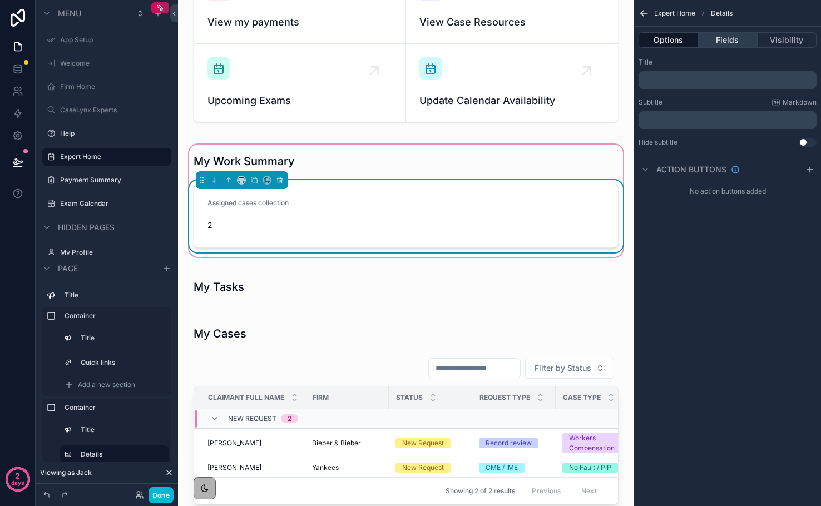
click at [718, 44] on button "Fields" at bounding box center [727, 40] width 59 height 16
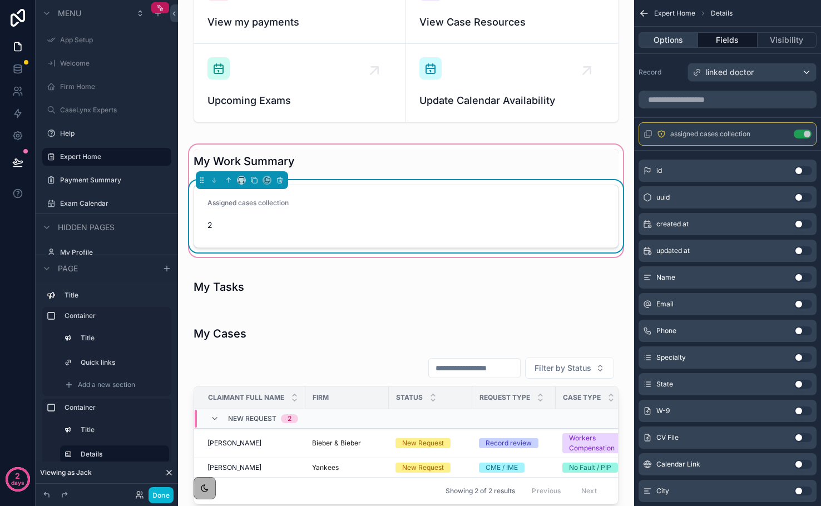
click at [664, 43] on button "Options" at bounding box center [669, 40] width 60 height 16
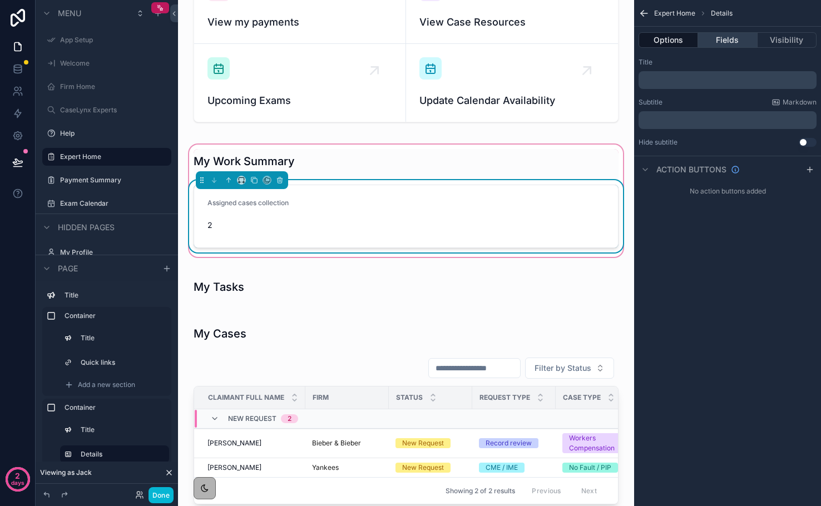
click at [716, 43] on button "Fields" at bounding box center [727, 40] width 59 height 16
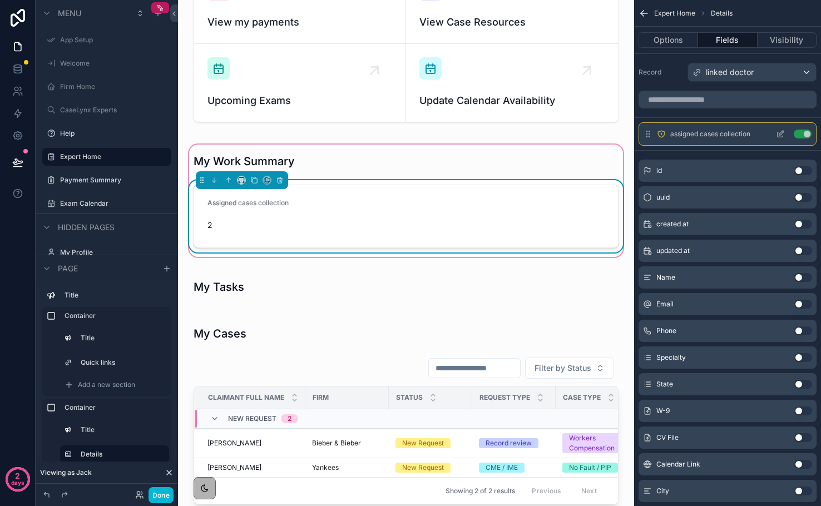
click at [778, 135] on icon "scrollable content" at bounding box center [780, 134] width 9 height 9
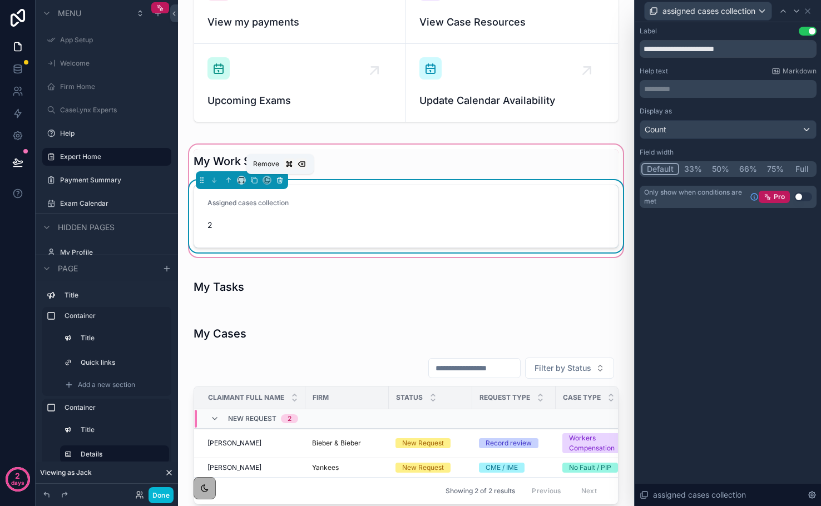
click at [279, 179] on icon "scrollable content" at bounding box center [280, 180] width 8 height 8
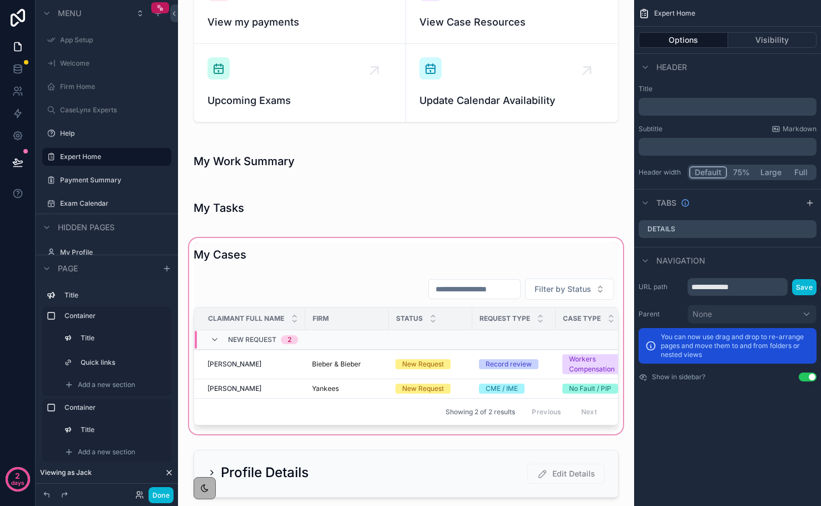
scroll to position [0, 0]
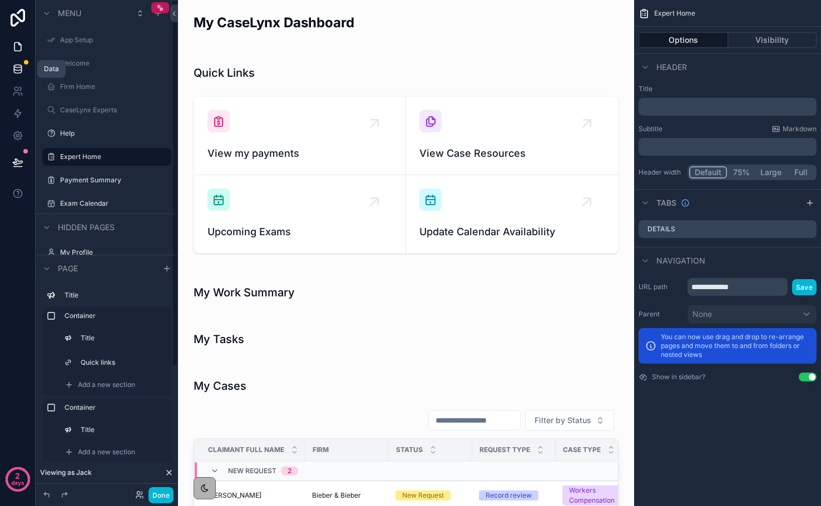
click at [17, 66] on icon at bounding box center [17, 68] width 11 height 11
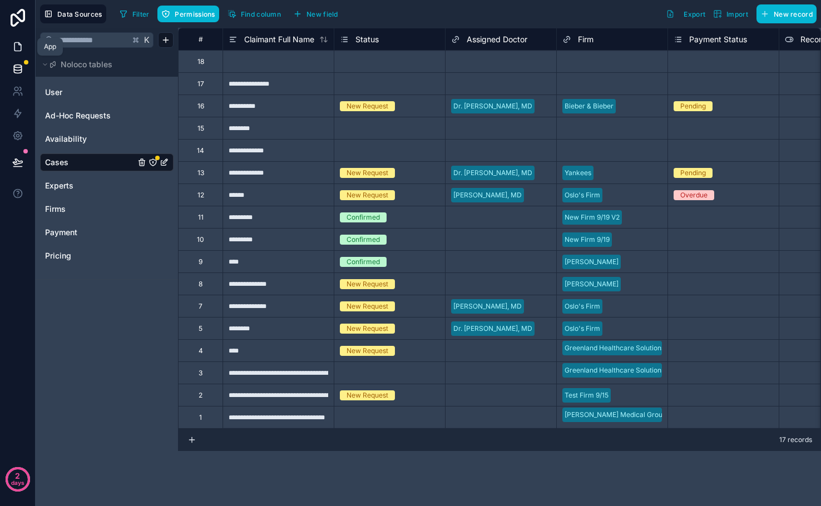
click at [18, 44] on icon at bounding box center [19, 44] width 2 height 2
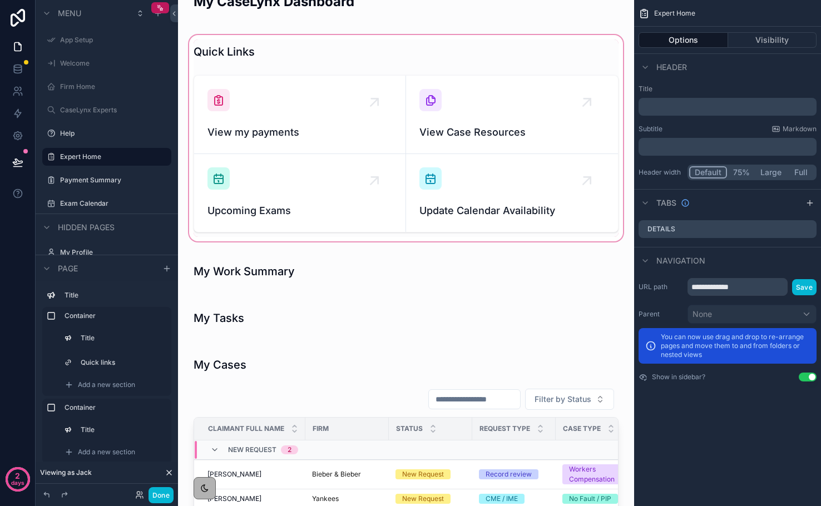
scroll to position [4, 0]
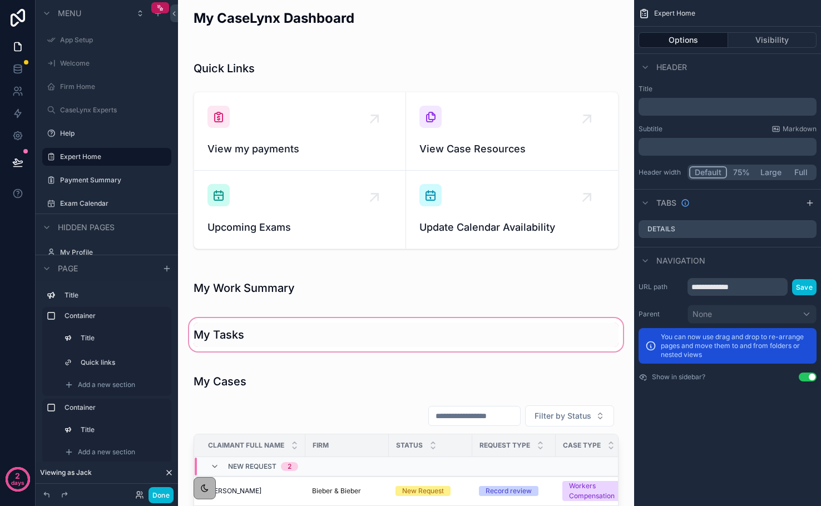
click at [409, 343] on div "scrollable content" at bounding box center [406, 335] width 438 height 38
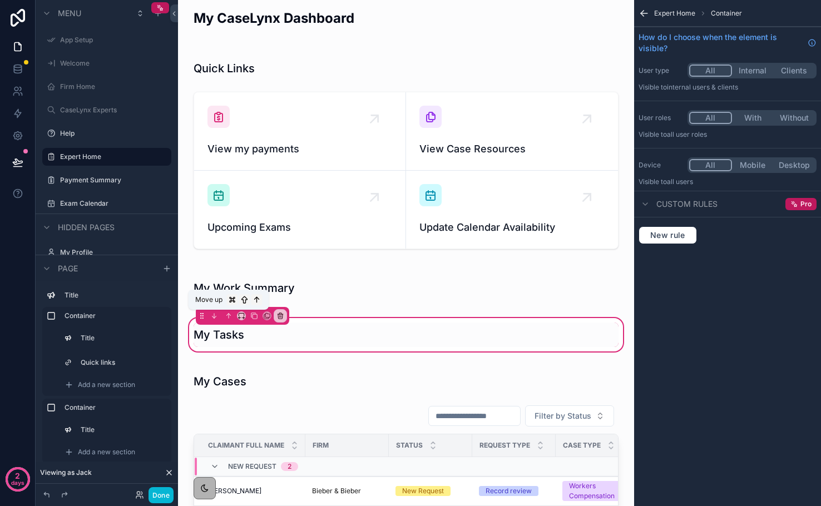
click at [227, 294] on div "Move up" at bounding box center [229, 300] width 81 height 20
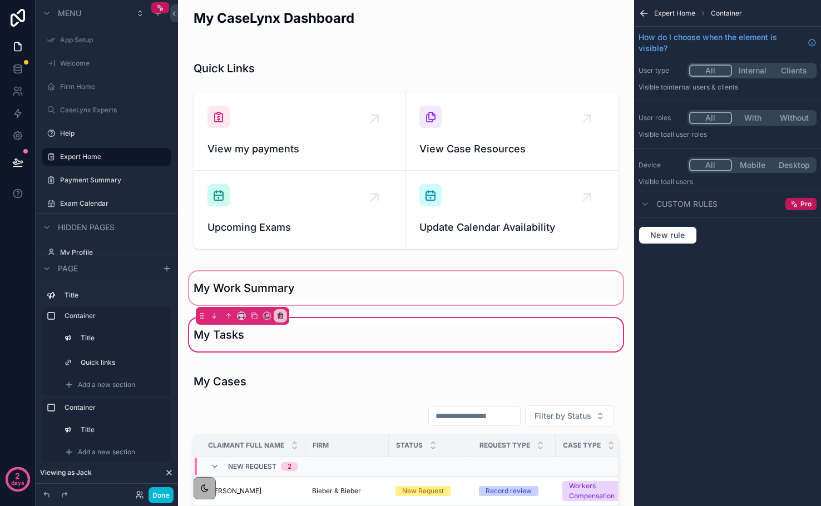
click at [225, 286] on div "scrollable content" at bounding box center [406, 288] width 438 height 38
click at [210, 286] on div "scrollable content" at bounding box center [406, 288] width 438 height 38
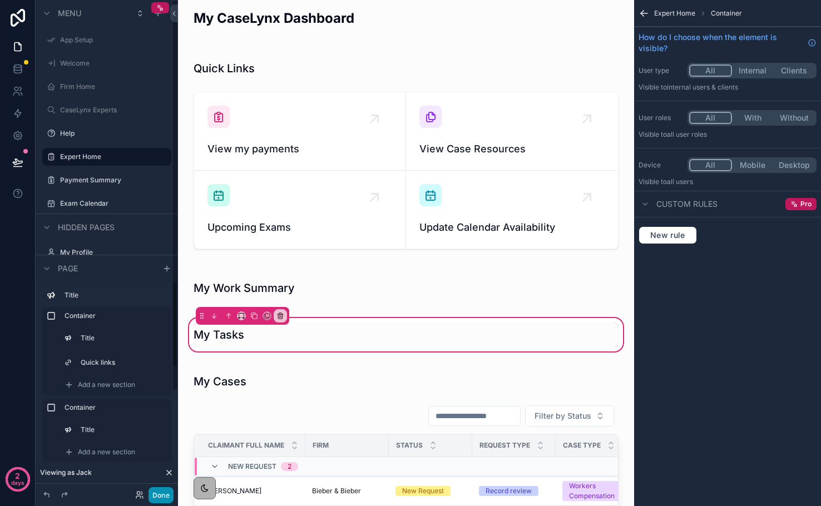
click at [150, 497] on button "Done" at bounding box center [161, 495] width 25 height 16
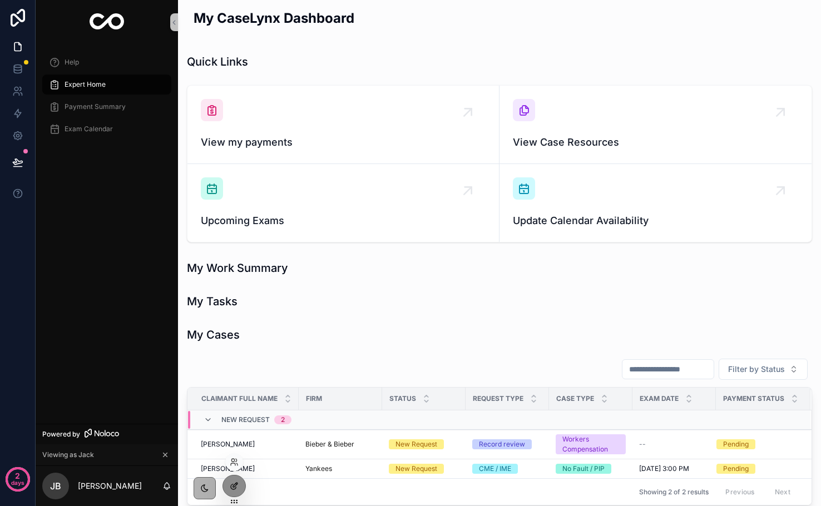
click at [237, 480] on div at bounding box center [234, 486] width 22 height 21
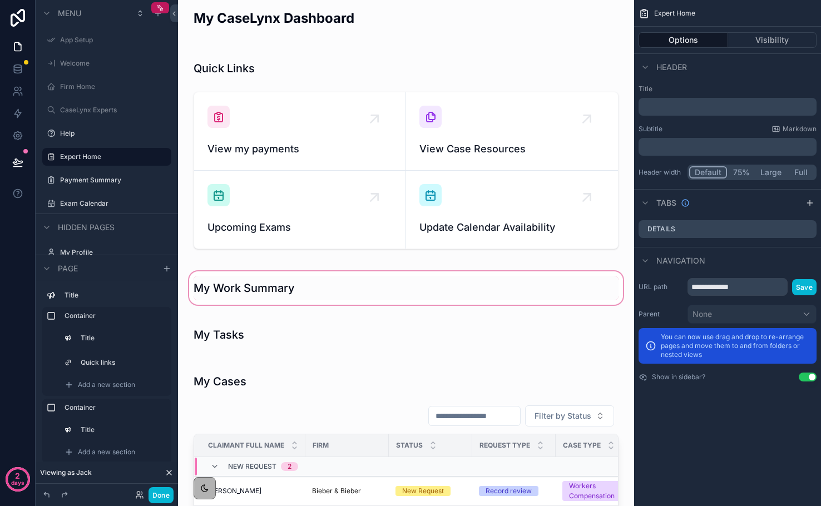
click at [223, 277] on div "scrollable content" at bounding box center [406, 288] width 438 height 38
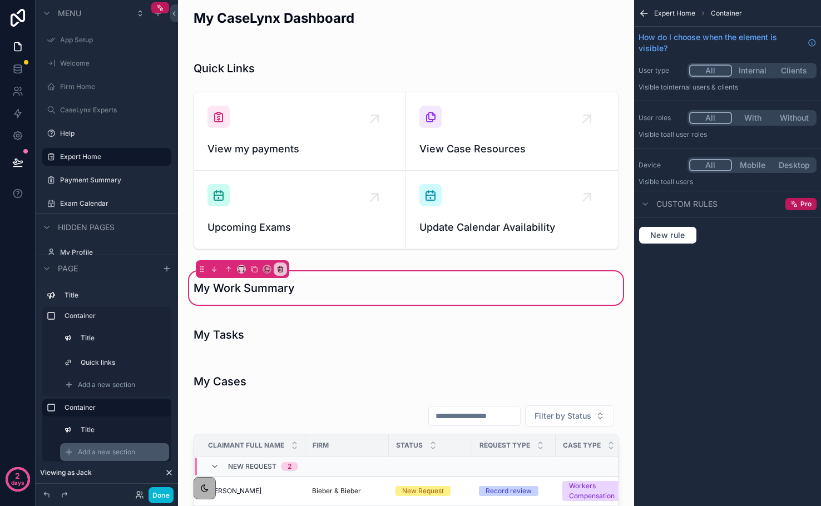
click at [98, 448] on span "Add a new section" at bounding box center [106, 452] width 57 height 9
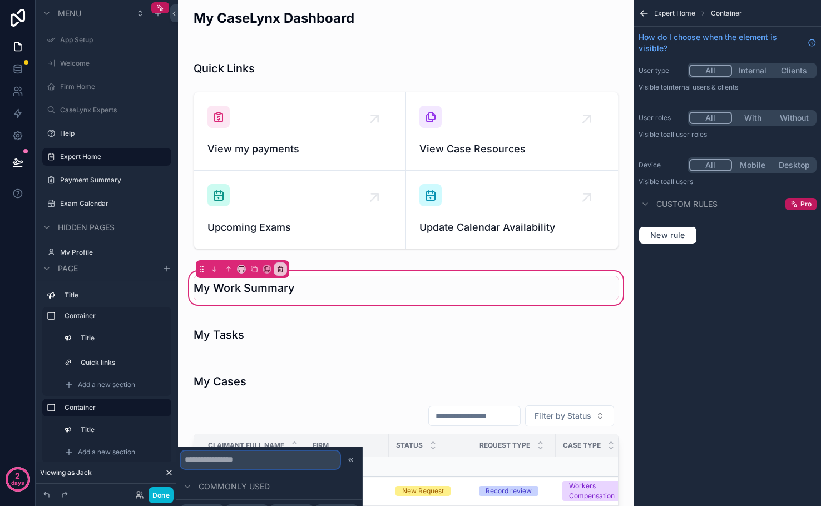
click at [232, 458] on input "text" at bounding box center [260, 460] width 159 height 18
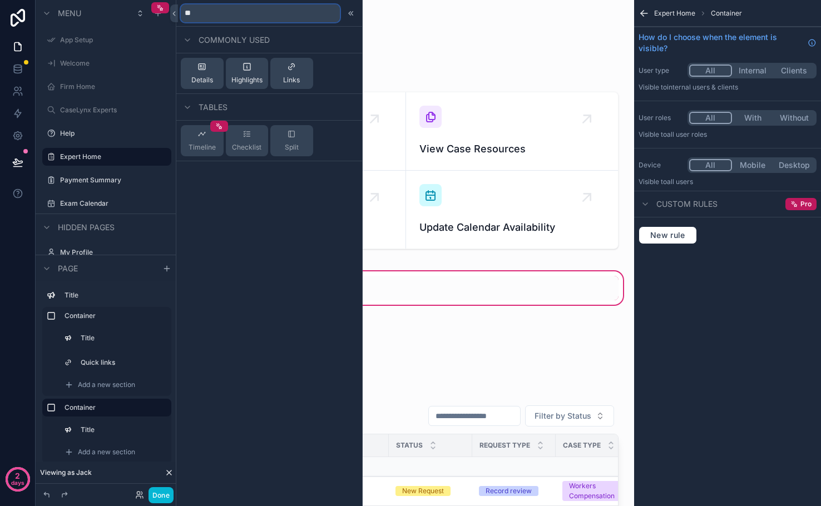
type input "*"
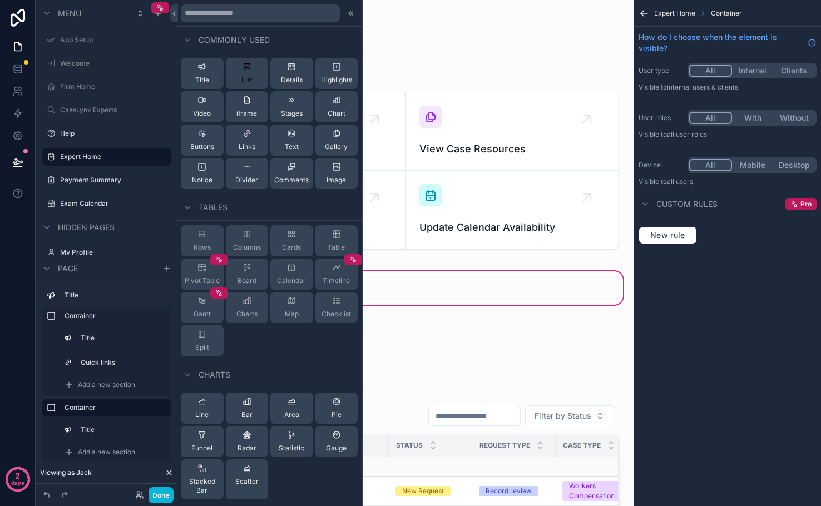
click at [249, 73] on div "List" at bounding box center [246, 73] width 11 height 22
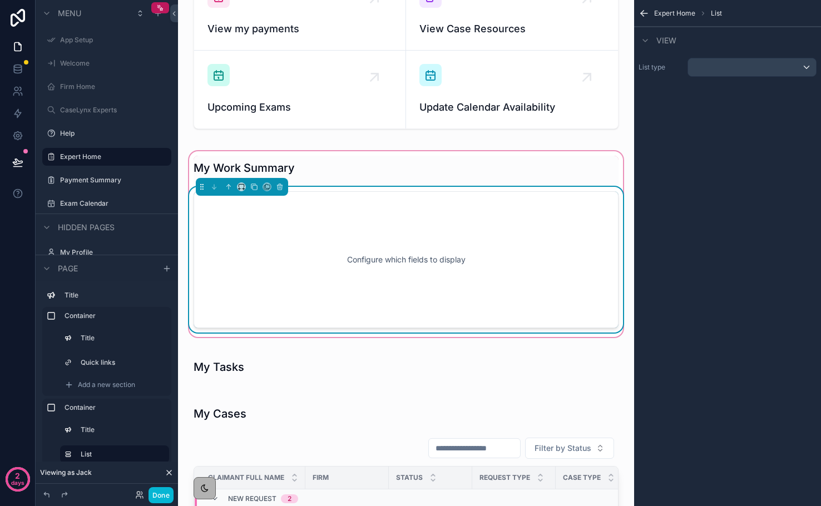
scroll to position [131, 0]
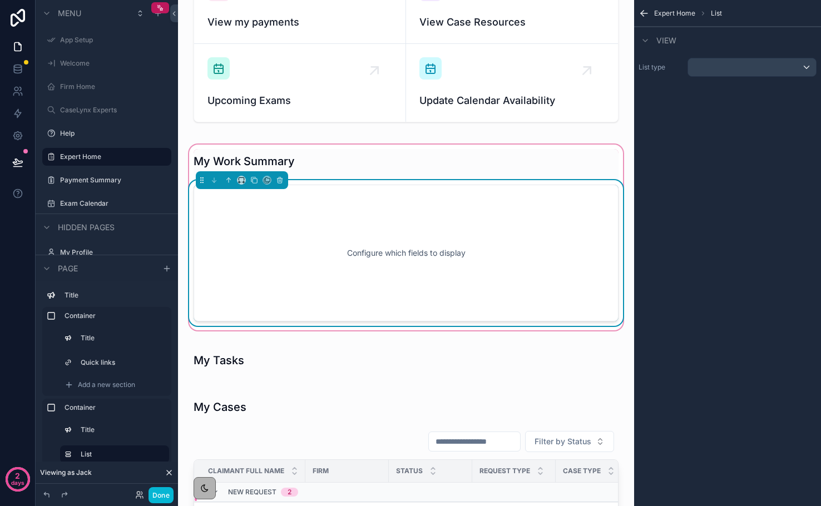
click at [309, 274] on div "Configure which fields to display" at bounding box center [406, 253] width 388 height 100
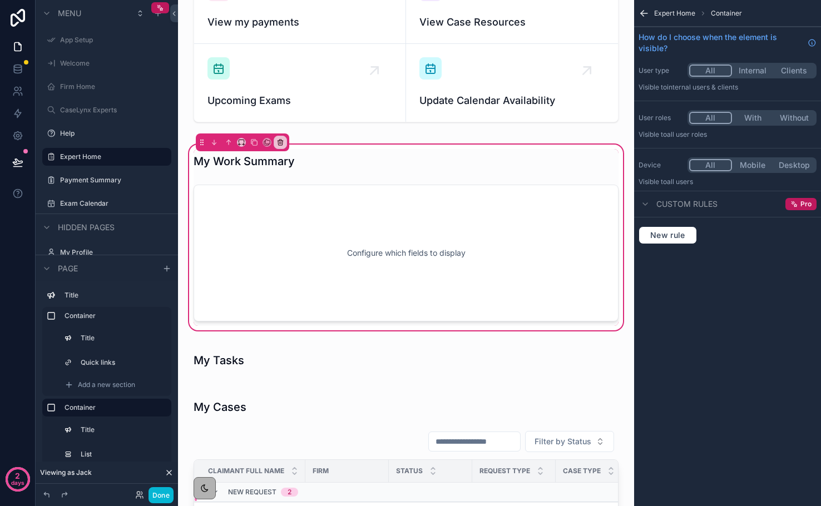
click at [645, 14] on icon "scrollable content" at bounding box center [644, 13] width 11 height 11
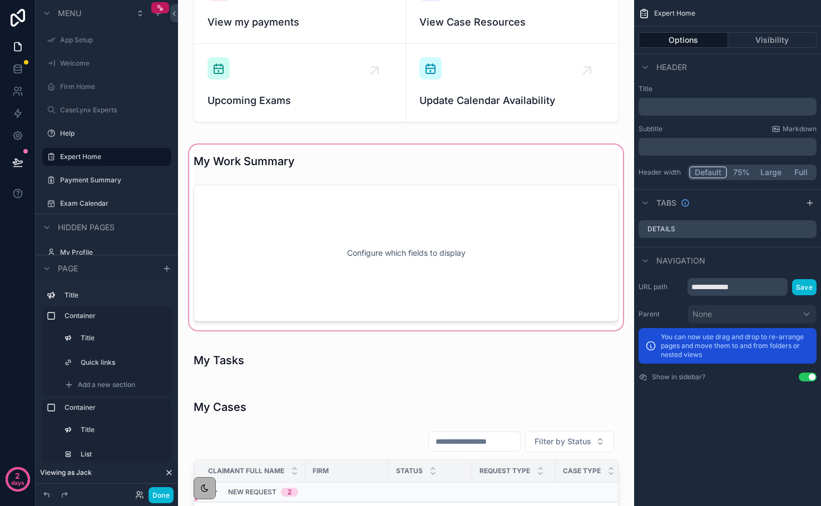
click at [497, 253] on div "scrollable content" at bounding box center [406, 237] width 438 height 190
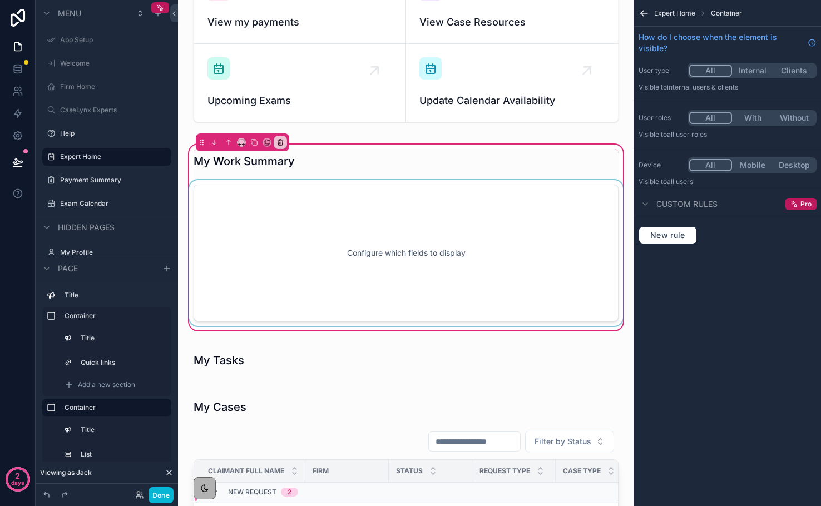
click at [473, 247] on div "scrollable content" at bounding box center [406, 253] width 438 height 146
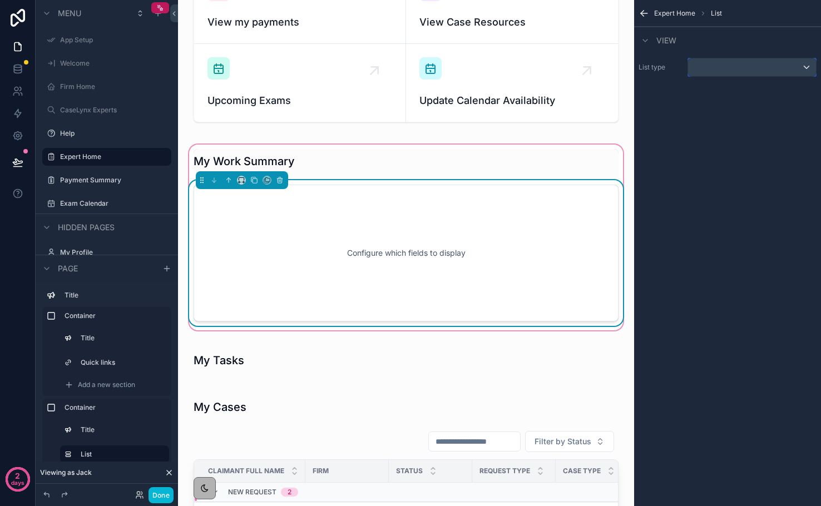
click at [712, 66] on div "scrollable content" at bounding box center [752, 67] width 128 height 18
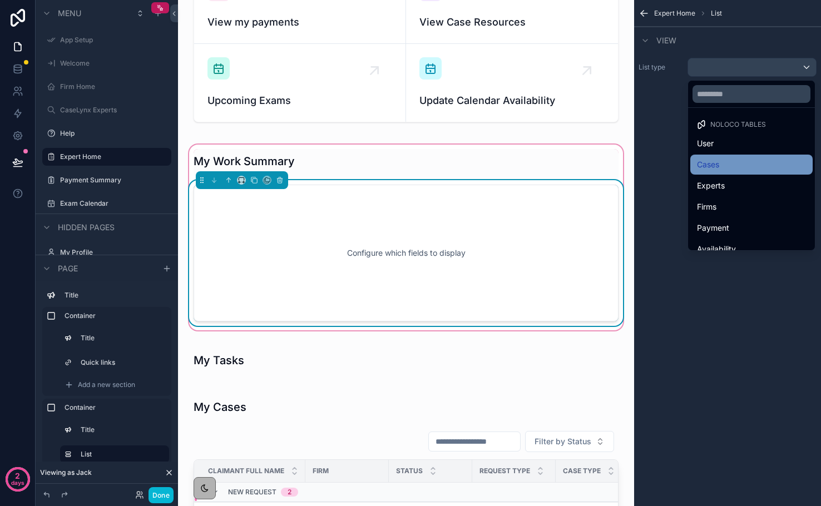
click at [716, 156] on div "Cases" at bounding box center [751, 165] width 122 height 20
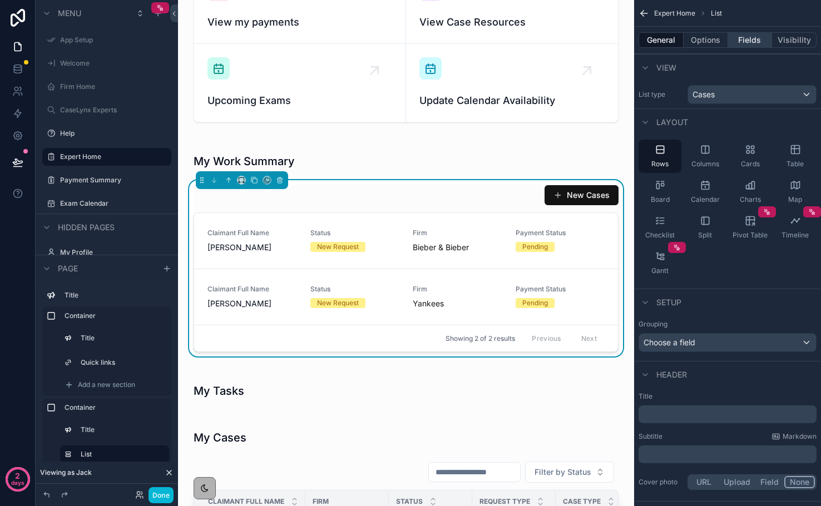
click at [748, 47] on button "Fields" at bounding box center [750, 40] width 45 height 16
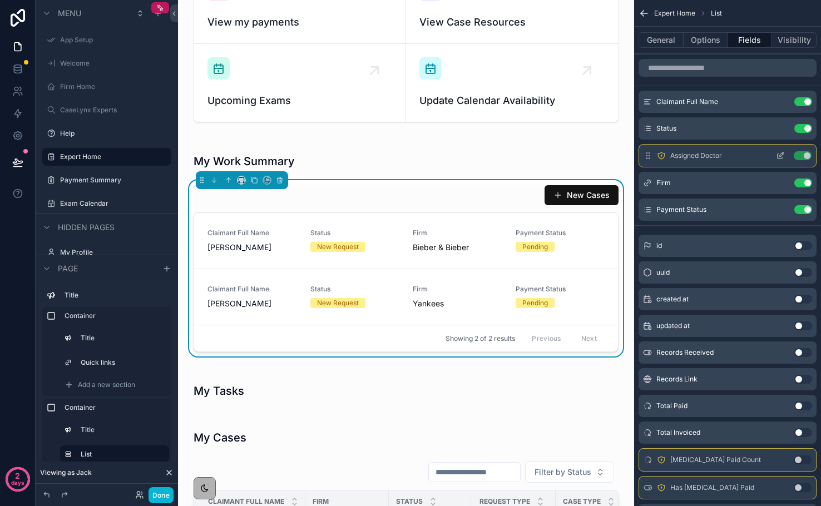
click at [795, 155] on button "Use setting" at bounding box center [803, 155] width 18 height 9
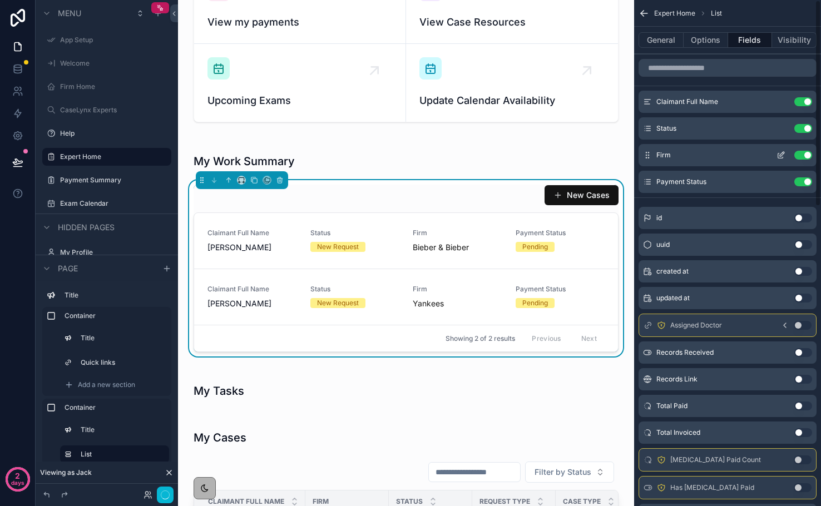
click at [795, 155] on button "Use setting" at bounding box center [803, 155] width 18 height 9
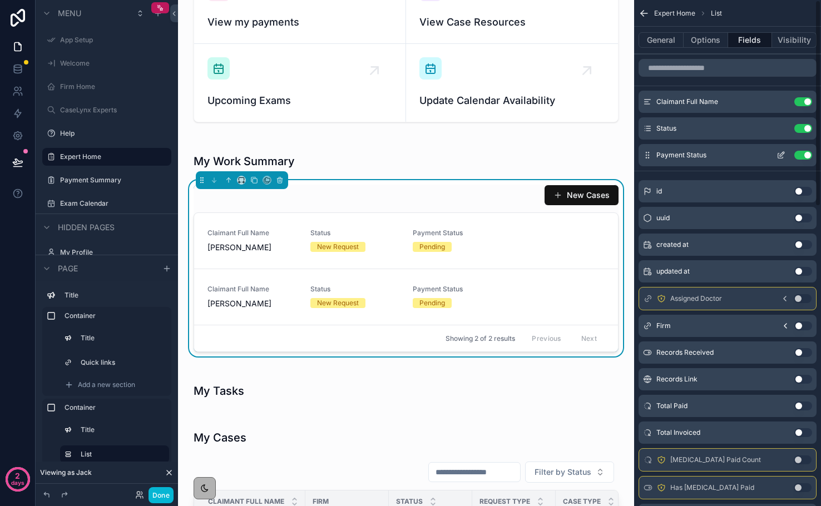
click at [800, 155] on button "Use setting" at bounding box center [803, 155] width 18 height 9
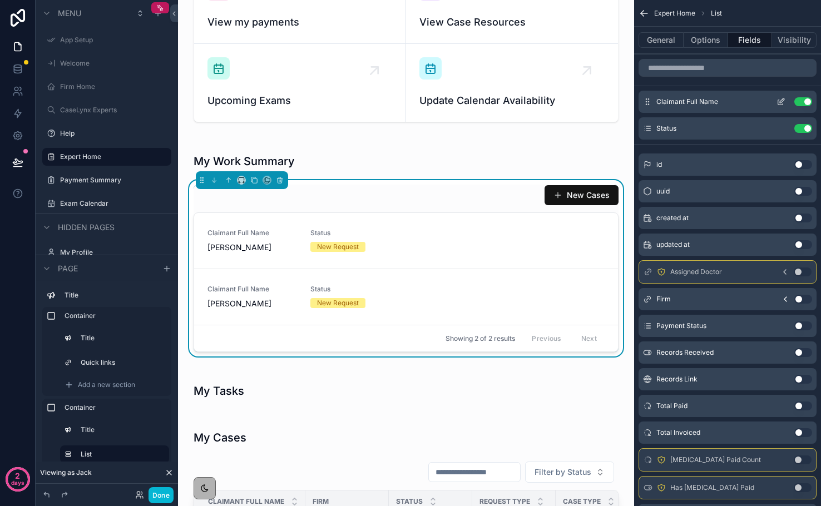
click at [802, 104] on button "Use setting" at bounding box center [803, 101] width 18 height 9
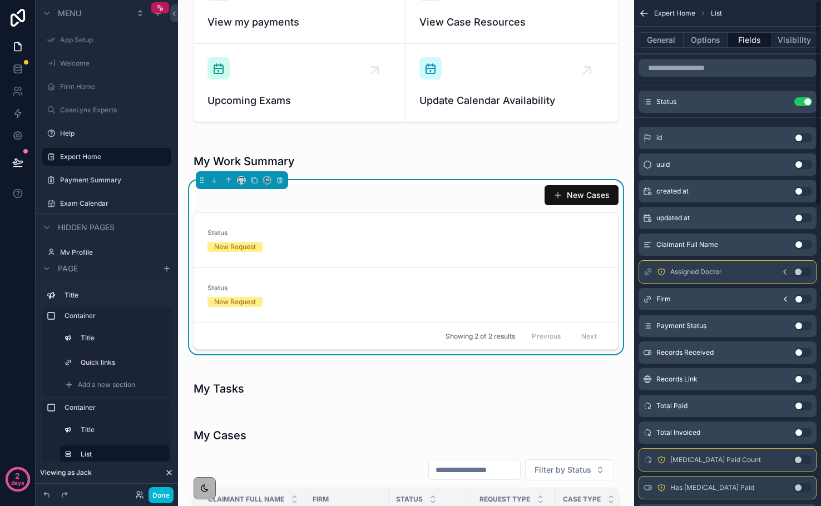
click at [802, 104] on button "Use setting" at bounding box center [803, 101] width 18 height 9
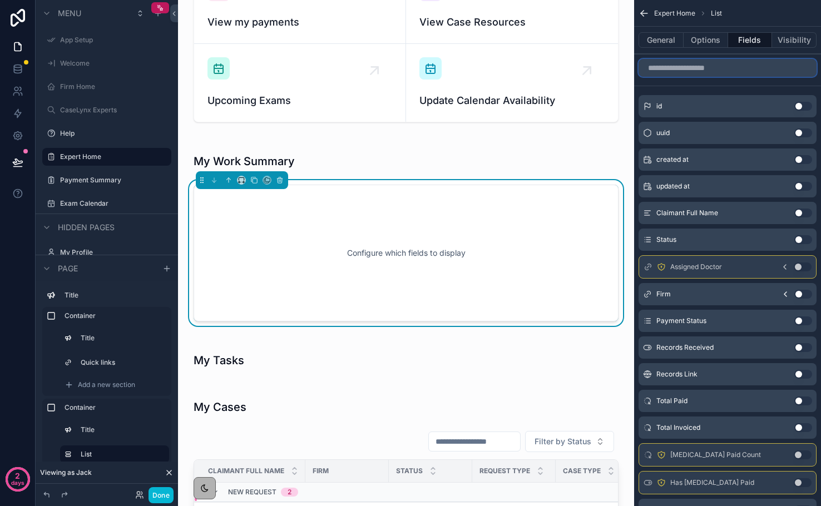
click at [701, 70] on input "scrollable content" at bounding box center [728, 68] width 178 height 18
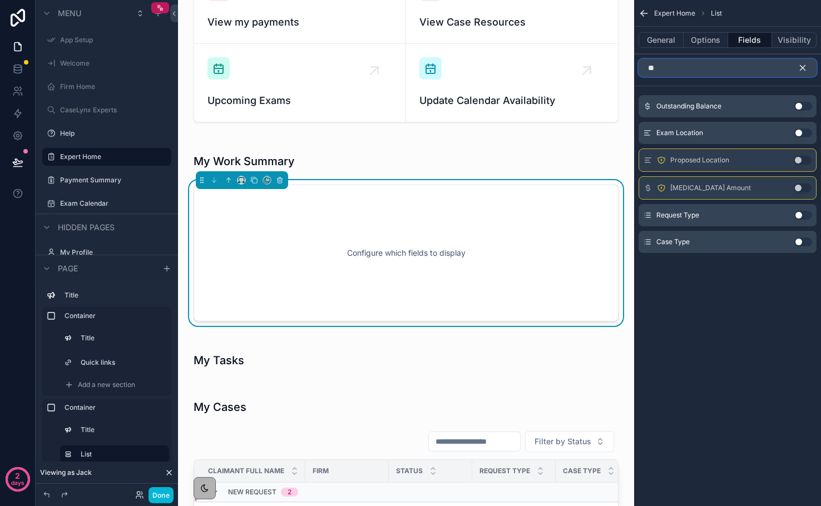
type input "**"
click at [802, 70] on icon "scrollable content" at bounding box center [803, 68] width 10 height 10
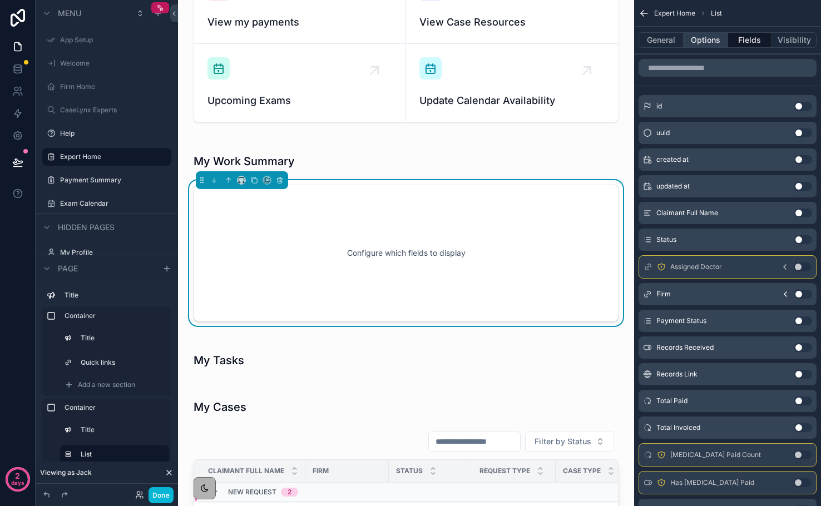
click at [704, 41] on button "Options" at bounding box center [706, 40] width 45 height 16
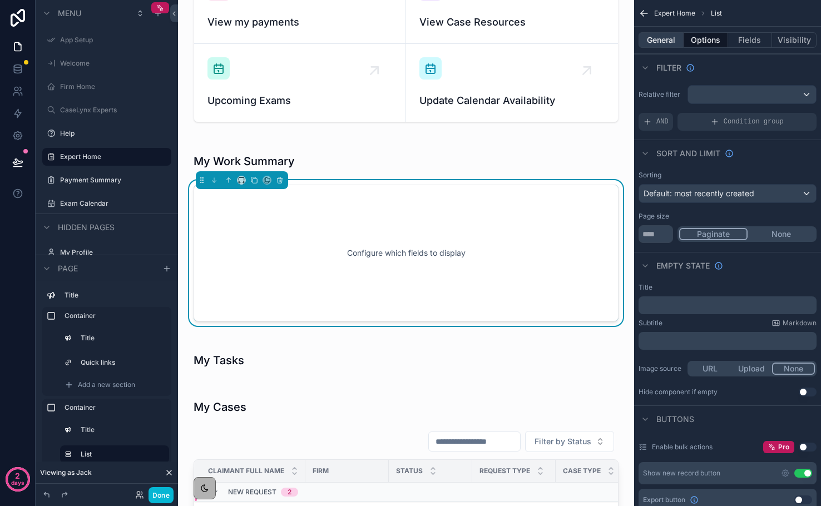
click at [663, 39] on button "General" at bounding box center [661, 40] width 45 height 16
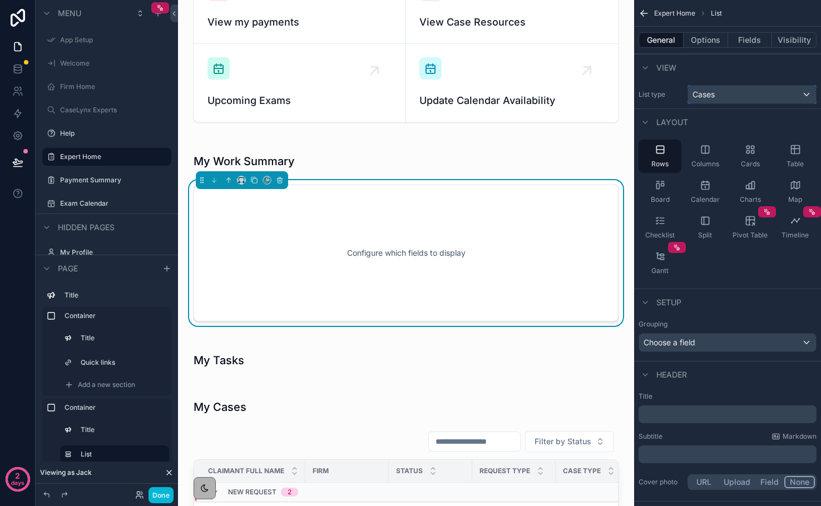
click at [708, 92] on span "Cases" at bounding box center [704, 94] width 22 height 11
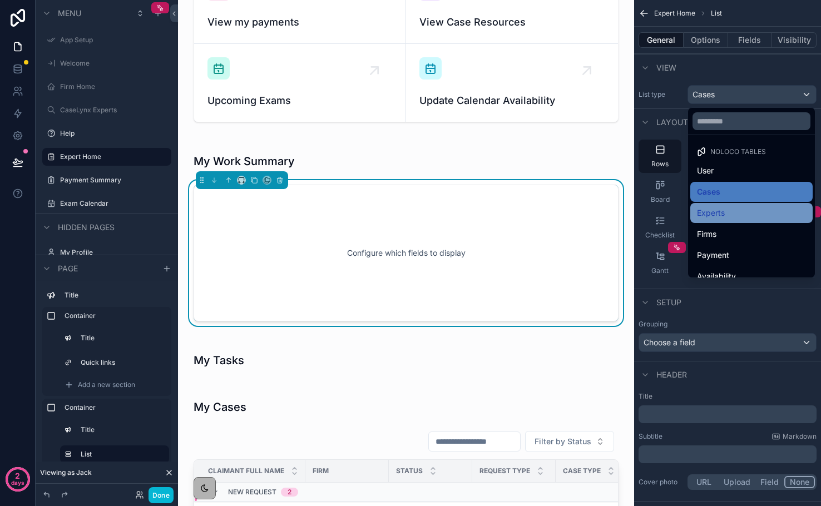
click at [718, 210] on span "Experts" at bounding box center [711, 212] width 28 height 13
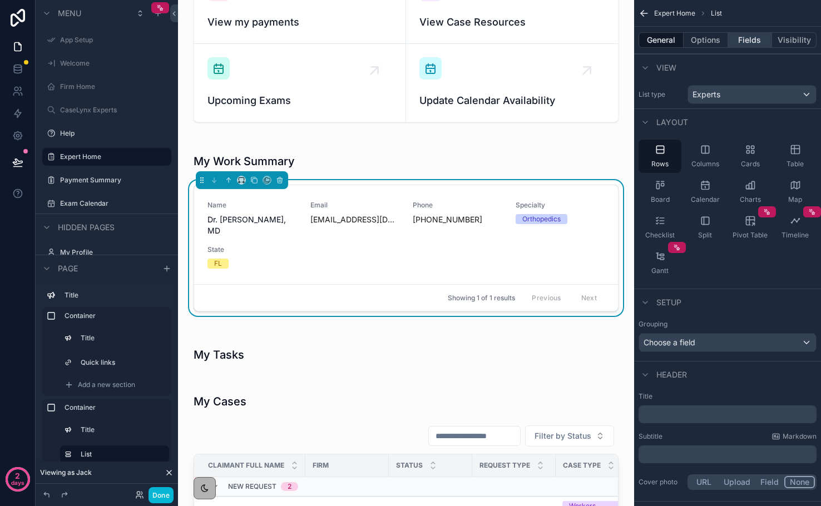
click at [742, 43] on button "Fields" at bounding box center [750, 40] width 45 height 16
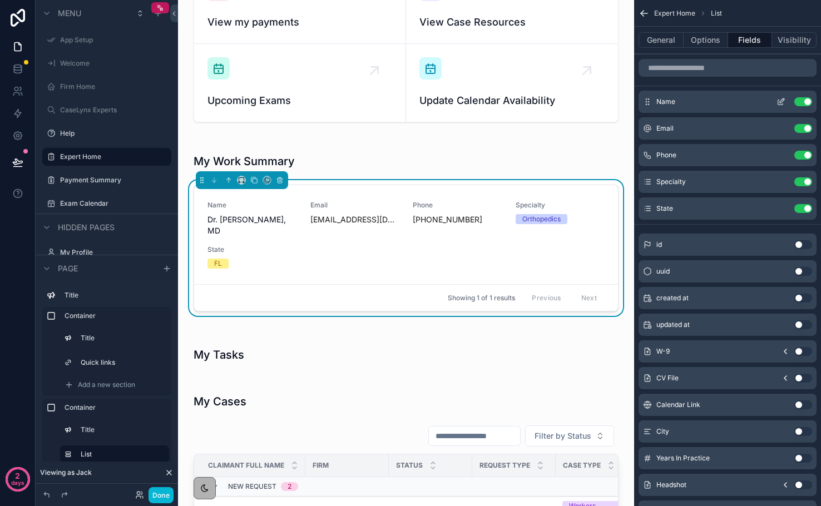
click at [801, 99] on button "Use setting" at bounding box center [803, 101] width 18 height 9
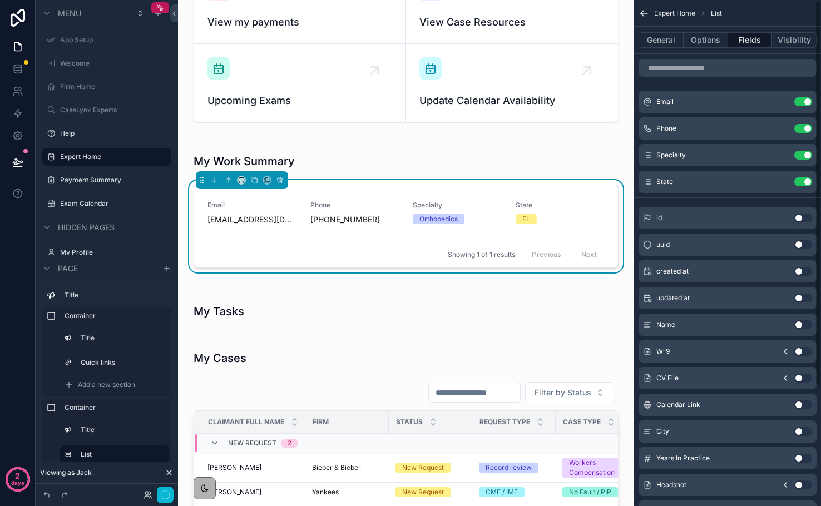
click at [801, 99] on button "Use setting" at bounding box center [803, 101] width 18 height 9
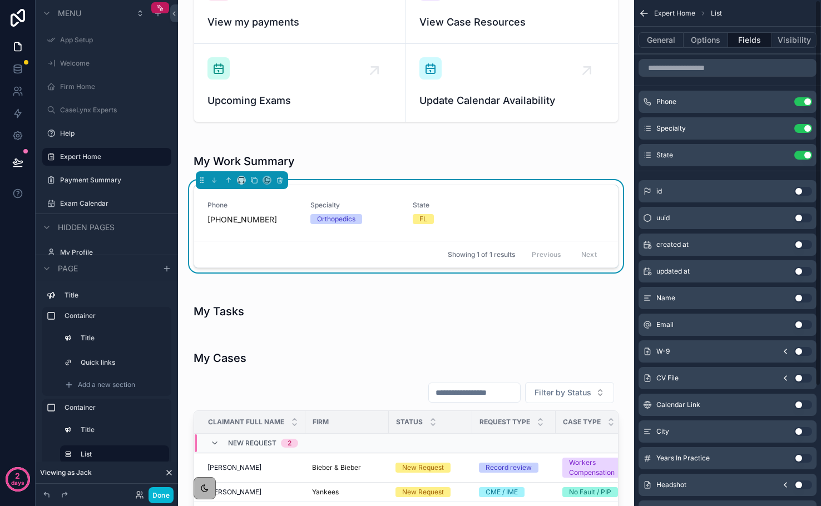
click at [801, 99] on button "Use setting" at bounding box center [803, 101] width 18 height 9
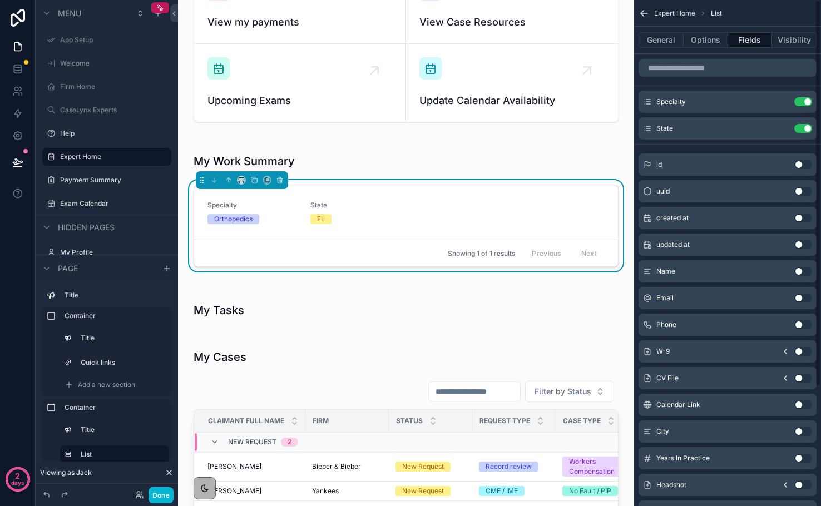
click at [801, 99] on button "Use setting" at bounding box center [803, 101] width 18 height 9
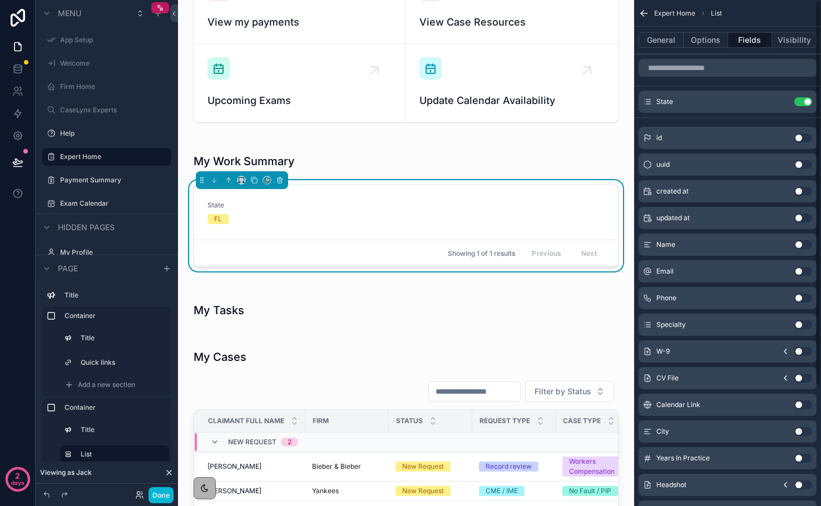
click at [801, 99] on button "Use setting" at bounding box center [803, 101] width 18 height 9
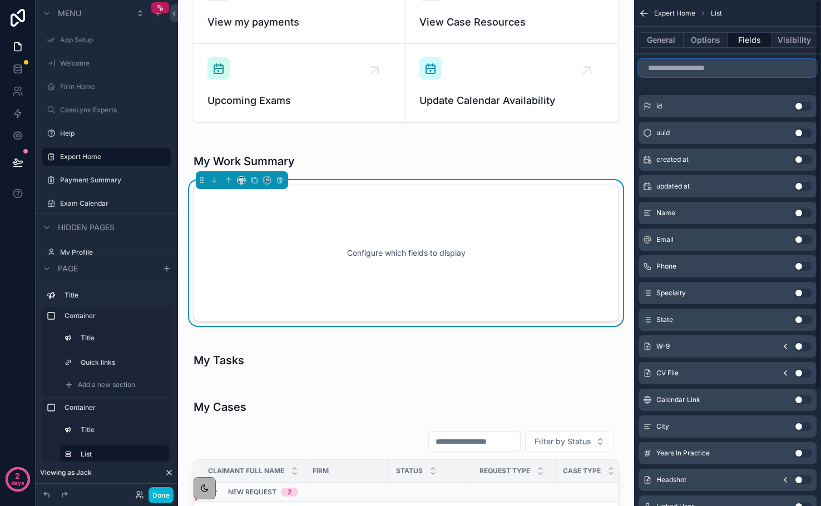
click at [772, 70] on input "scrollable content" at bounding box center [728, 68] width 178 height 18
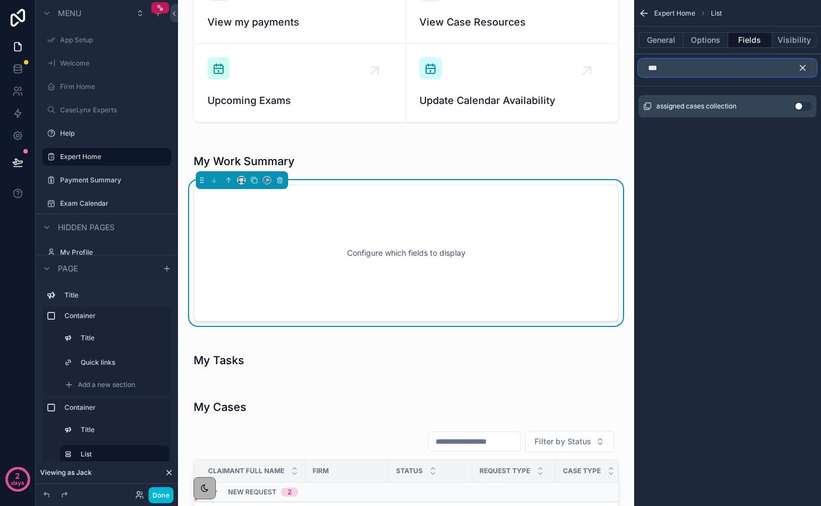
type input "***"
click at [799, 101] on div "assigned cases collection Use setting" at bounding box center [728, 106] width 178 height 22
click at [799, 105] on button "Use setting" at bounding box center [803, 106] width 18 height 9
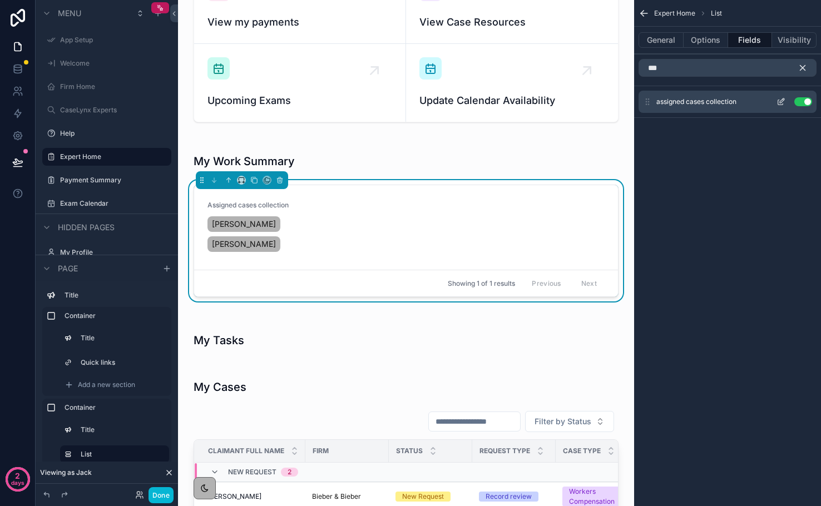
click at [784, 105] on icon "scrollable content" at bounding box center [781, 101] width 9 height 9
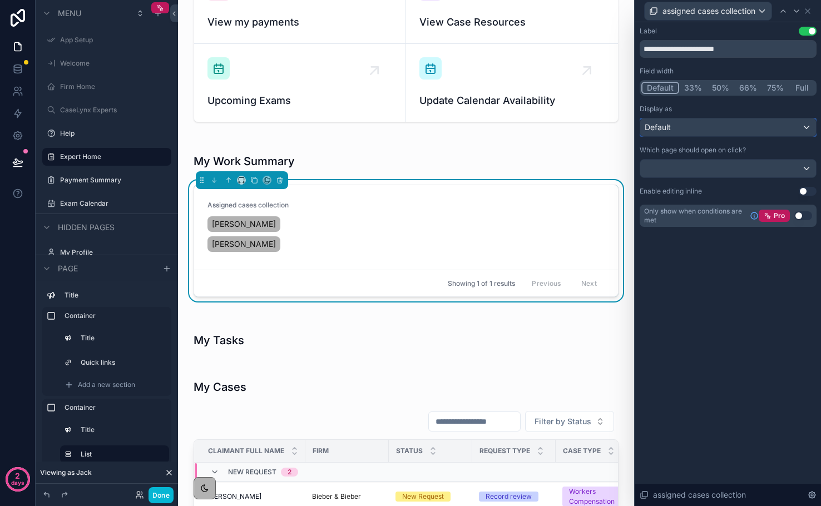
click at [668, 123] on span "Default" at bounding box center [658, 127] width 26 height 11
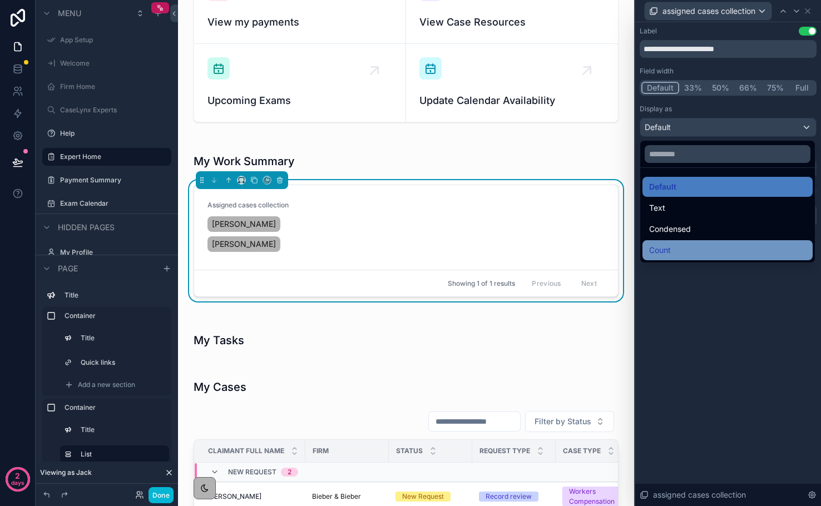
click at [669, 250] on span "Count" at bounding box center [660, 250] width 22 height 13
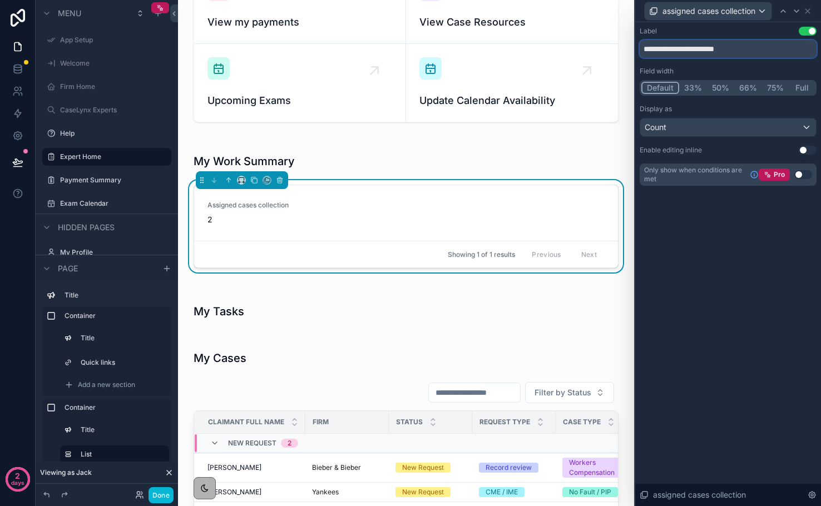
drag, startPoint x: 777, startPoint y: 50, endPoint x: 631, endPoint y: 43, distance: 146.5
click at [630, 43] on div "**********" at bounding box center [410, 253] width 821 height 506
click at [651, 52] on input "**********" at bounding box center [728, 49] width 177 height 18
drag, startPoint x: 732, startPoint y: 50, endPoint x: 614, endPoint y: 34, distance: 118.3
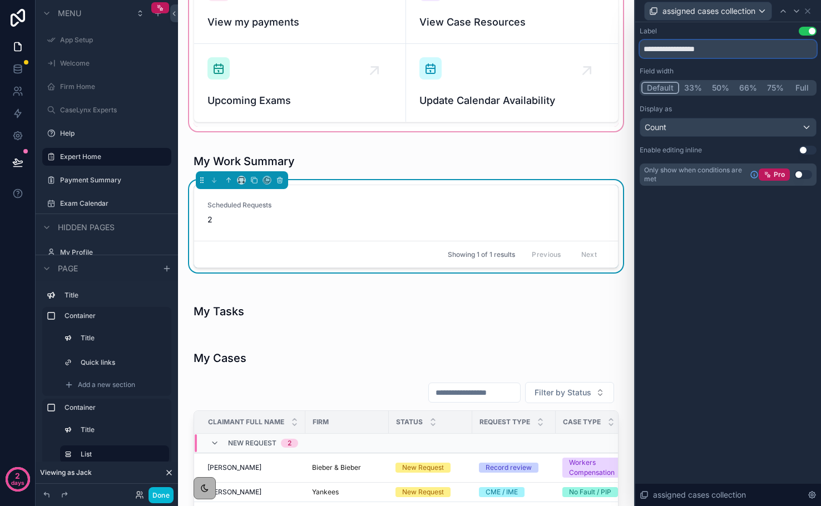
click at [614, 34] on div "**********" at bounding box center [410, 253] width 821 height 506
drag, startPoint x: 690, startPoint y: 50, endPoint x: 630, endPoint y: 41, distance: 61.3
click at [630, 41] on div "assigned cases collection Label Use setting ********* Field width Default 33% 5…" at bounding box center [410, 253] width 821 height 506
type input "**********"
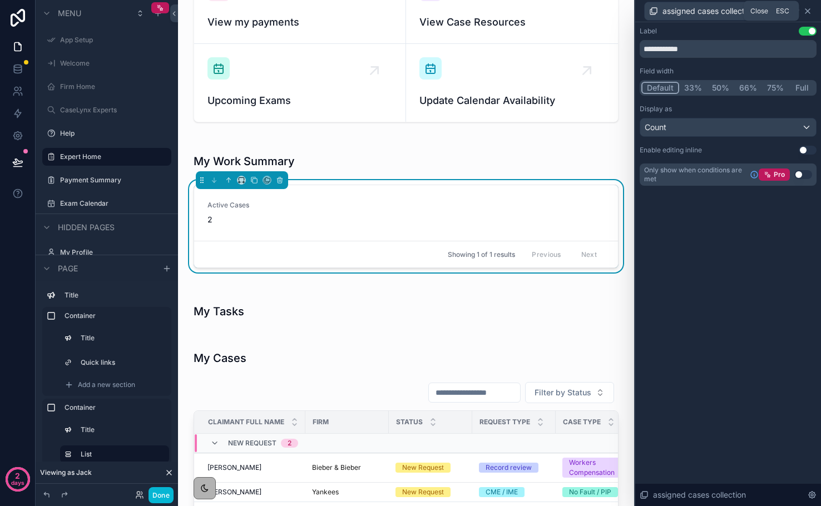
click at [808, 14] on icon at bounding box center [807, 11] width 9 height 9
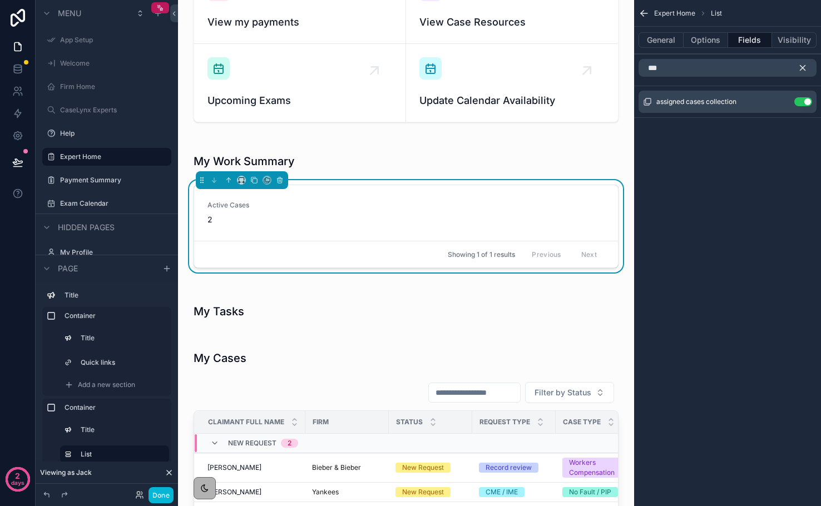
click at [801, 67] on icon "scrollable content" at bounding box center [802, 68] width 5 height 5
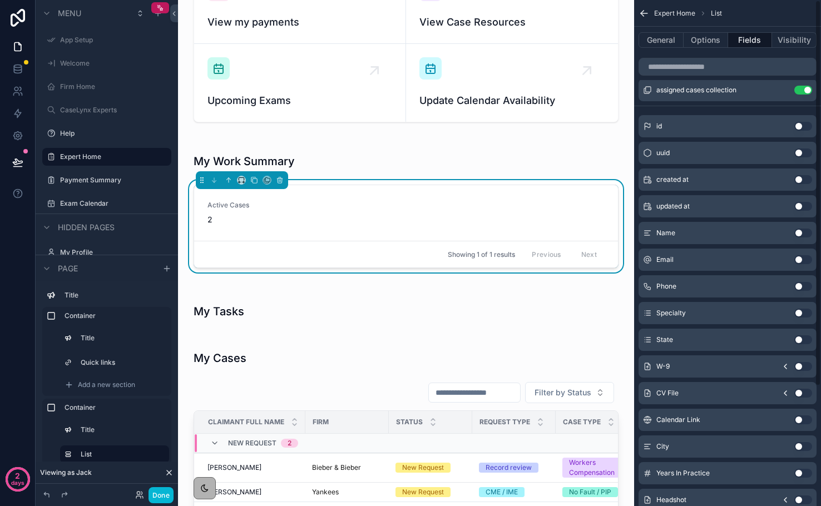
scroll to position [0, 0]
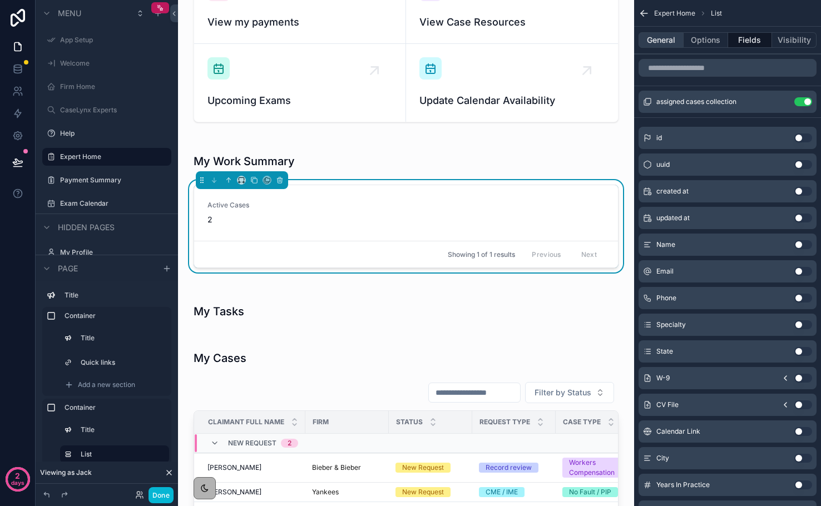
click at [671, 40] on button "General" at bounding box center [661, 40] width 45 height 16
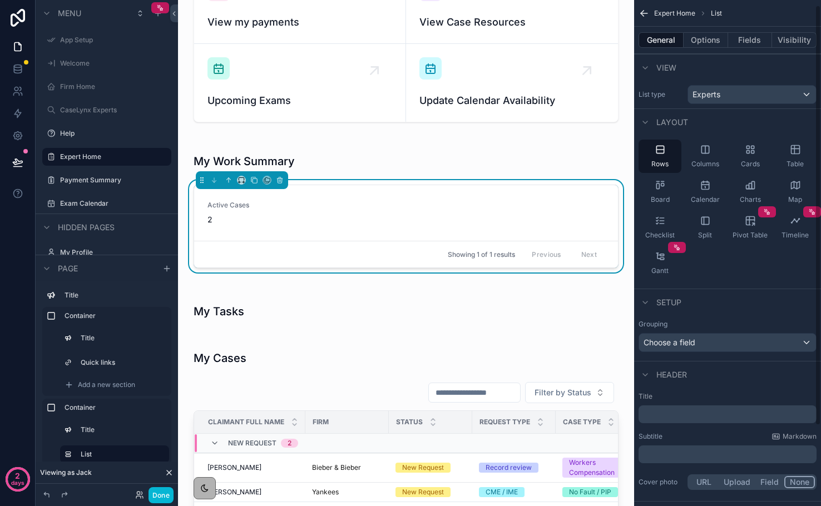
scroll to position [103, 0]
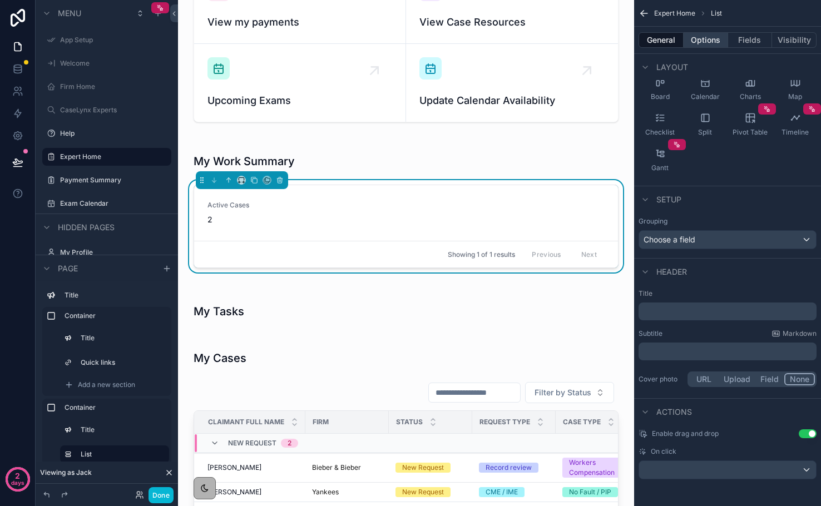
click at [714, 46] on button "Options" at bounding box center [706, 40] width 45 height 16
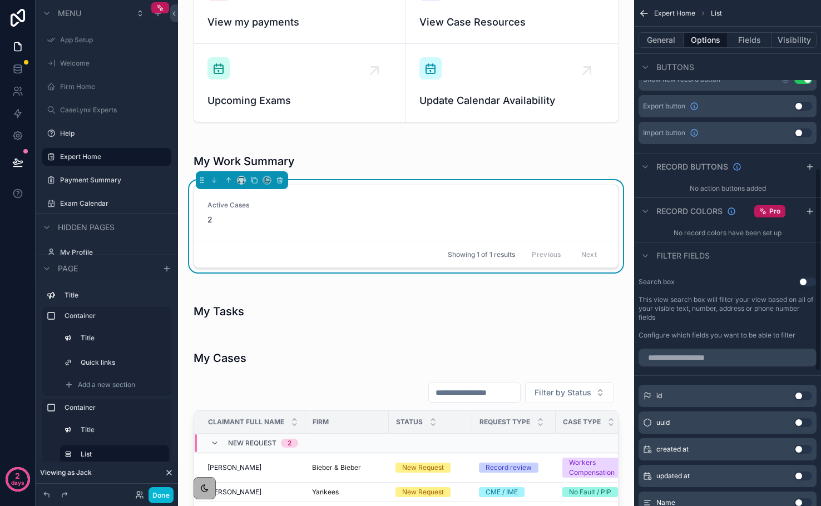
scroll to position [458, 0]
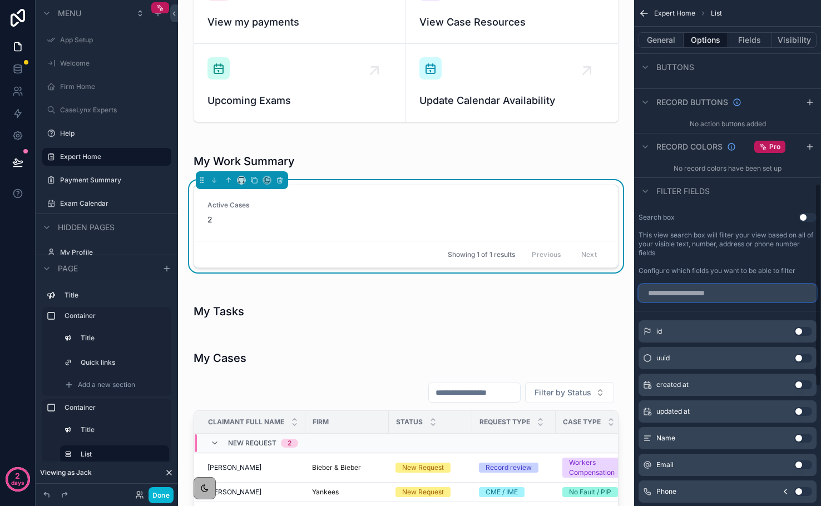
click at [693, 291] on input "scrollable content" at bounding box center [728, 293] width 178 height 18
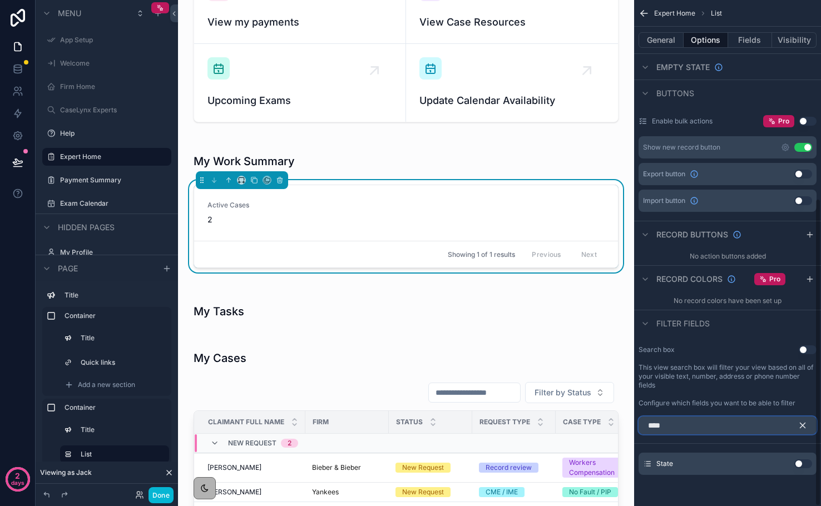
scroll to position [326, 0]
type input "*"
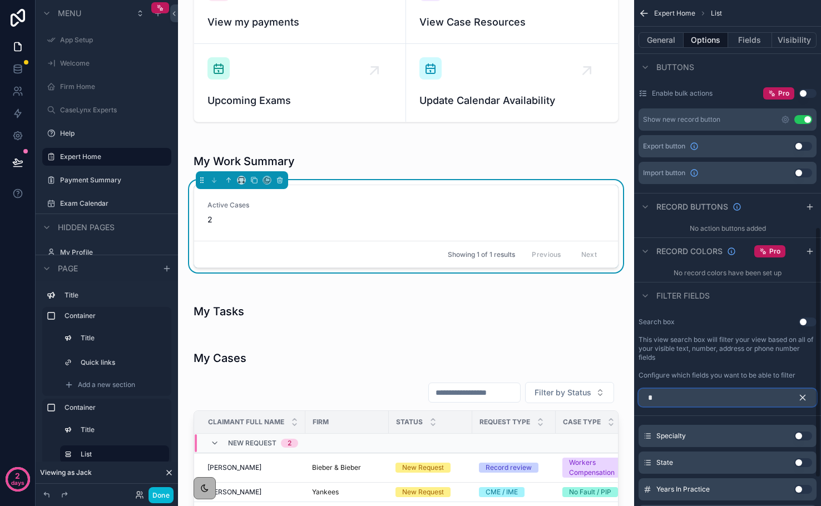
scroll to position [458, 0]
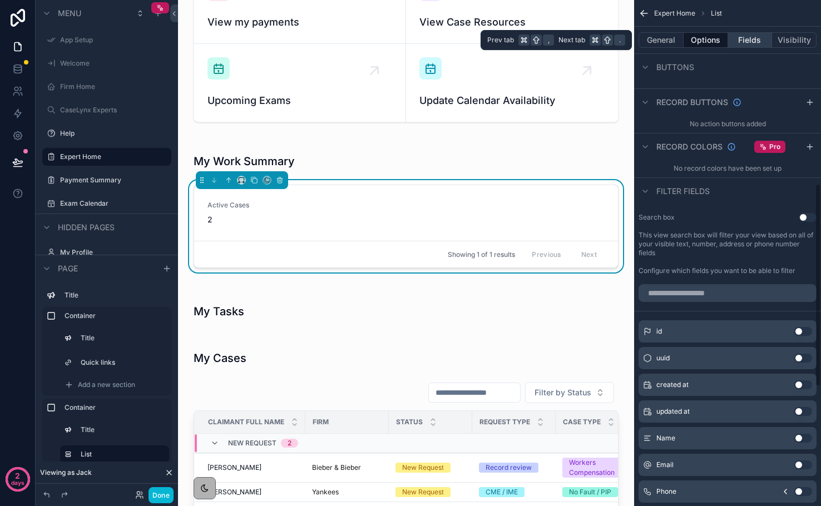
click at [753, 42] on button "Fields" at bounding box center [750, 40] width 45 height 16
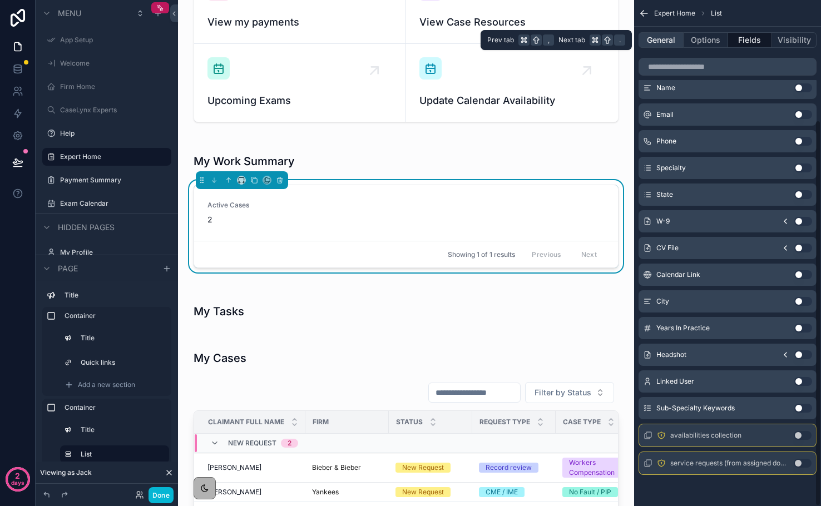
click at [665, 42] on button "General" at bounding box center [661, 40] width 45 height 16
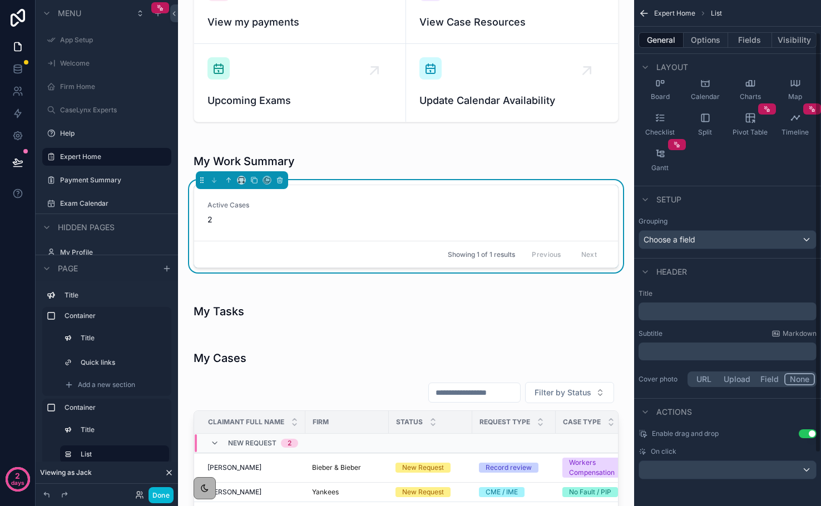
scroll to position [0, 0]
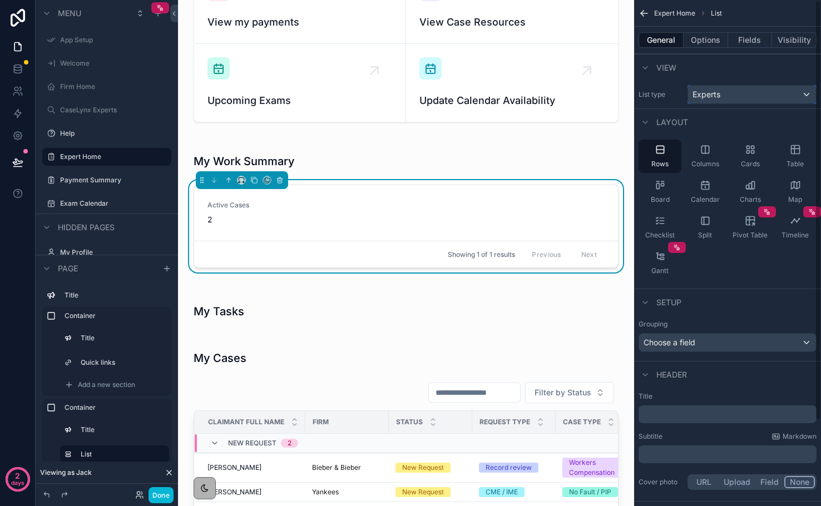
click at [734, 98] on div "Experts" at bounding box center [752, 95] width 128 height 18
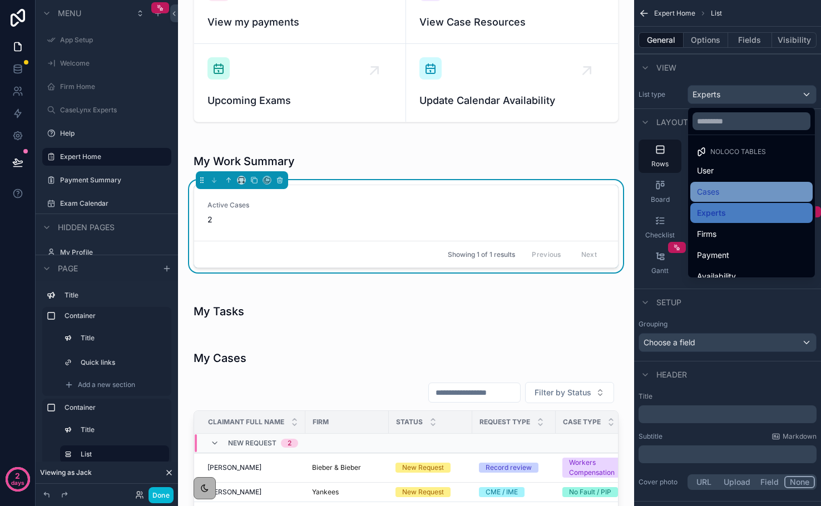
click at [720, 187] on div "Cases" at bounding box center [751, 191] width 109 height 13
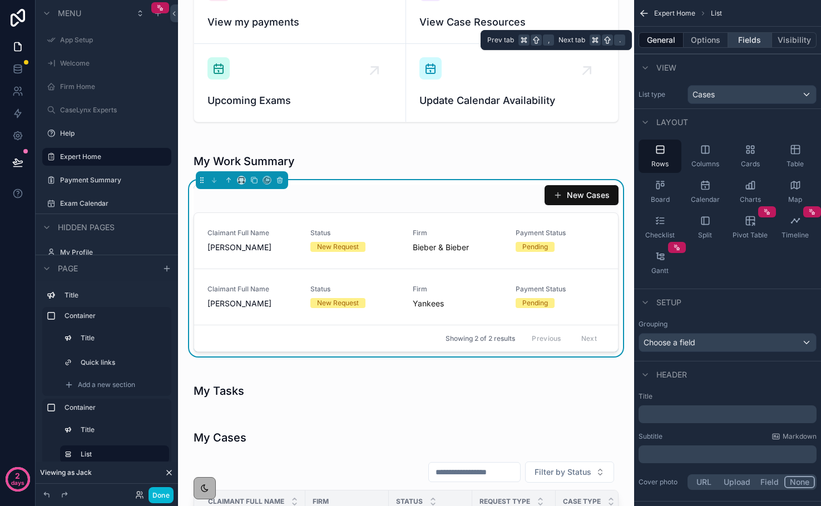
click at [744, 42] on button "Fields" at bounding box center [750, 40] width 45 height 16
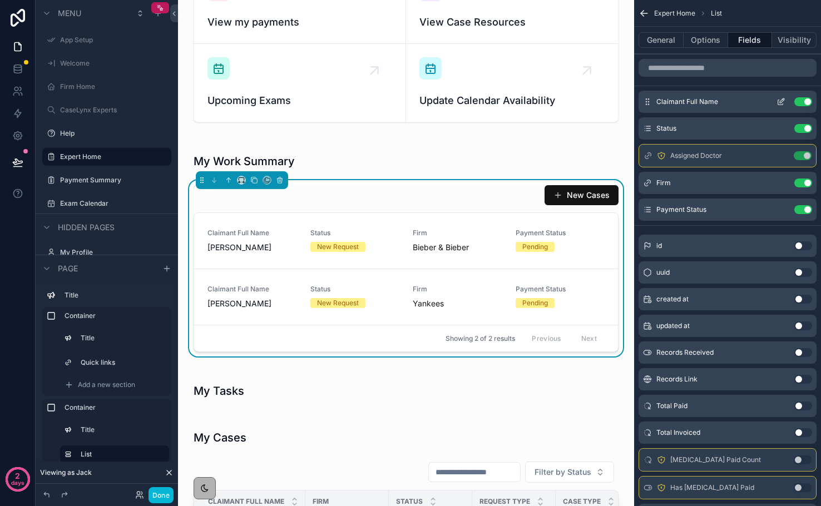
click at [800, 103] on button "Use setting" at bounding box center [803, 101] width 18 height 9
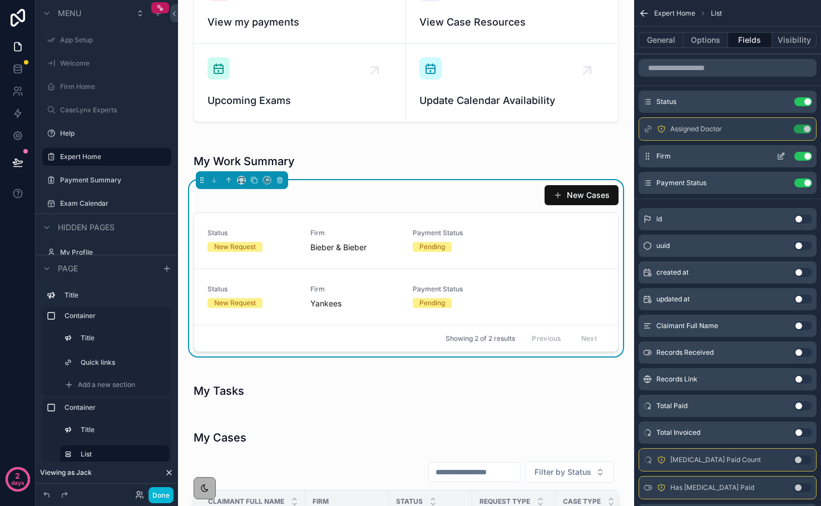
click at [806, 156] on button "Use setting" at bounding box center [803, 156] width 18 height 9
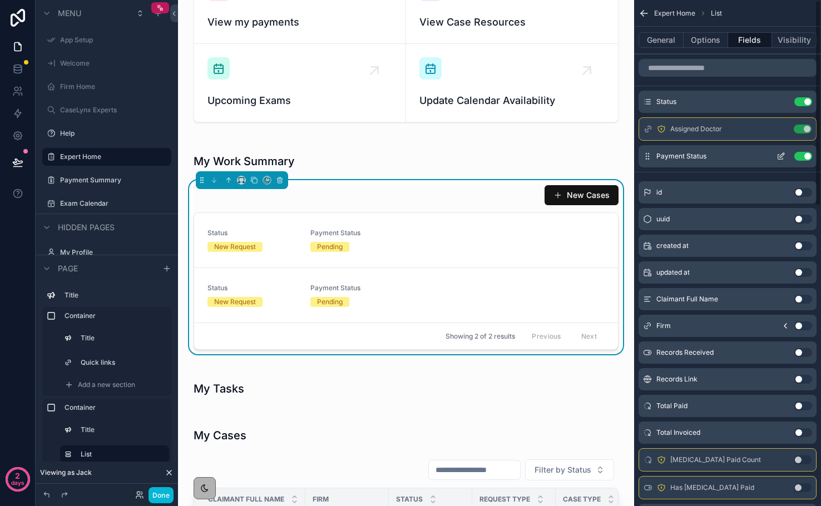
click at [806, 157] on button "Use setting" at bounding box center [803, 156] width 18 height 9
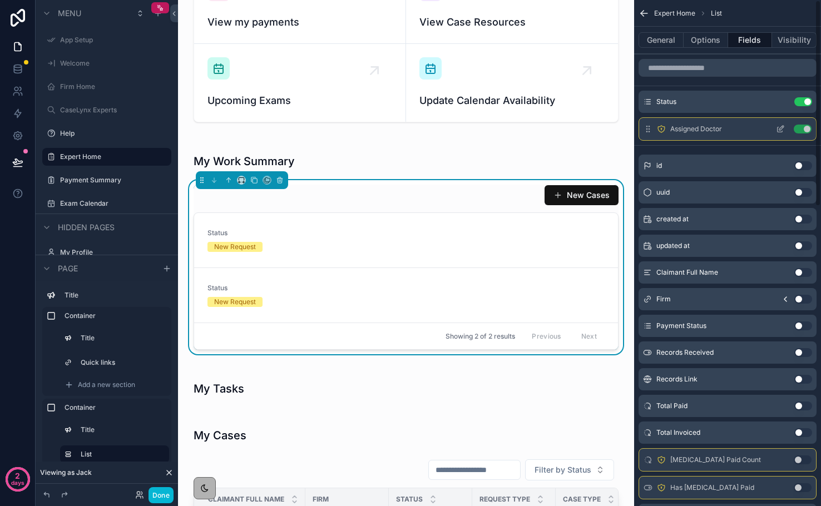
click at [803, 131] on button "Use setting" at bounding box center [803, 129] width 18 height 9
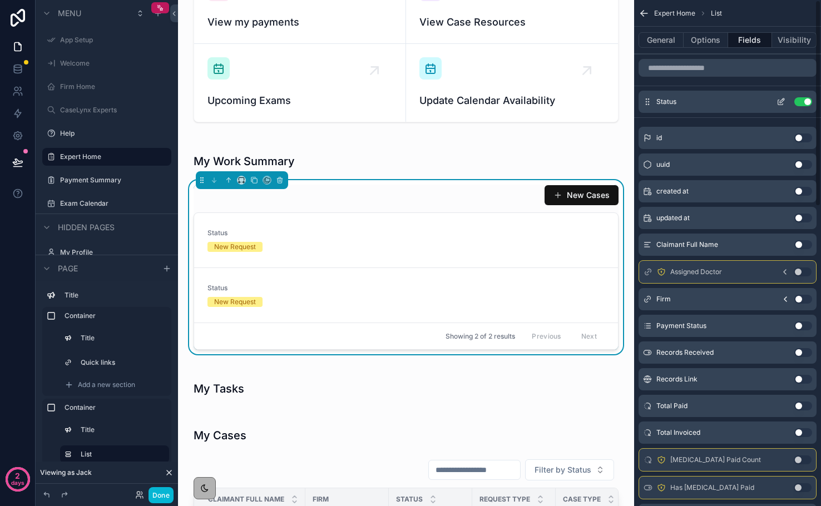
click at [780, 105] on icon "scrollable content" at bounding box center [780, 102] width 5 height 5
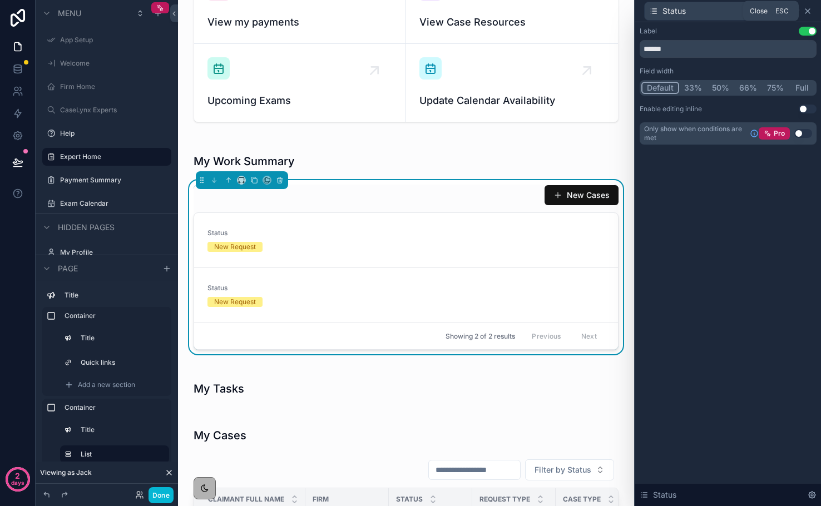
click at [806, 14] on icon at bounding box center [807, 11] width 9 height 9
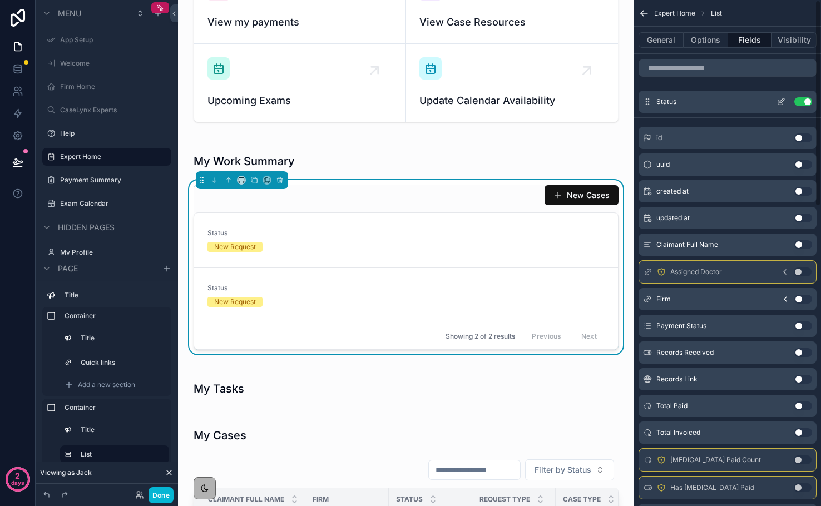
click at [802, 102] on button "Use setting" at bounding box center [803, 101] width 18 height 9
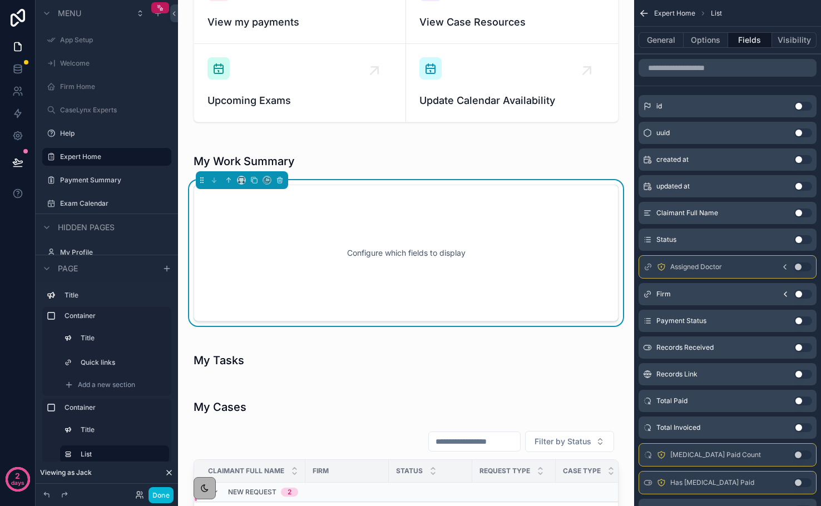
click at [800, 214] on button "Use setting" at bounding box center [803, 213] width 18 height 9
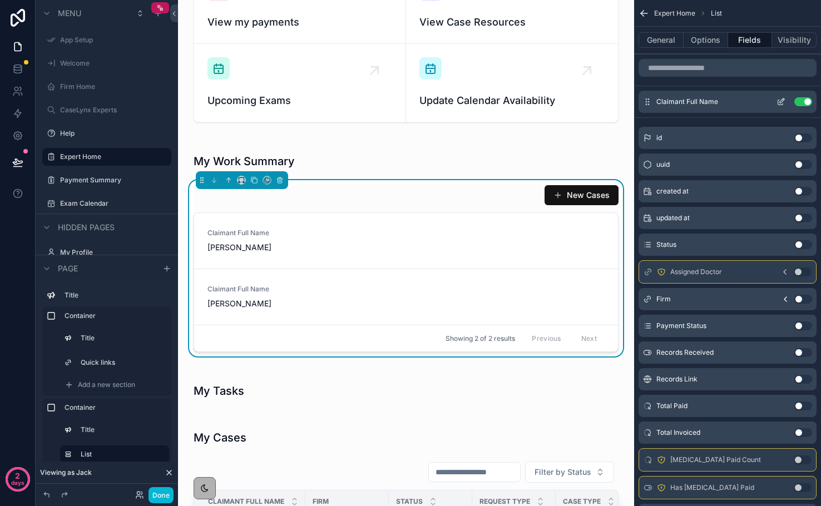
click at [782, 105] on icon "scrollable content" at bounding box center [780, 102] width 5 height 5
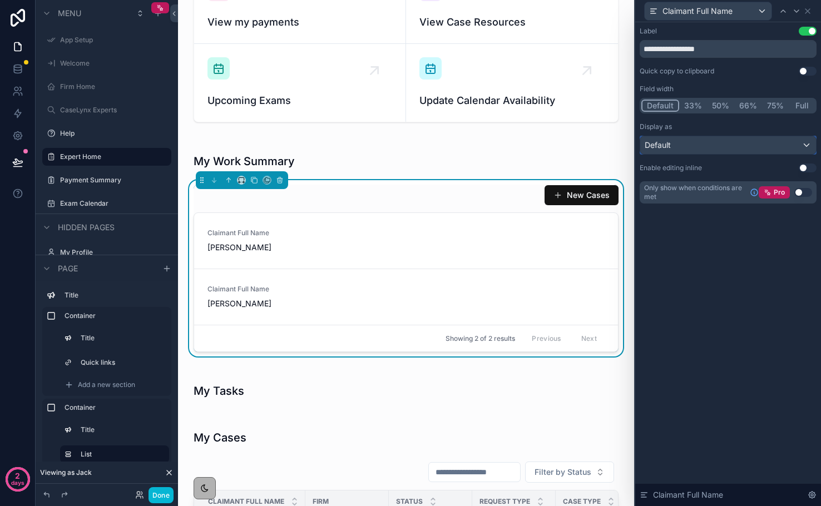
click at [727, 140] on div "Default" at bounding box center [728, 145] width 176 height 18
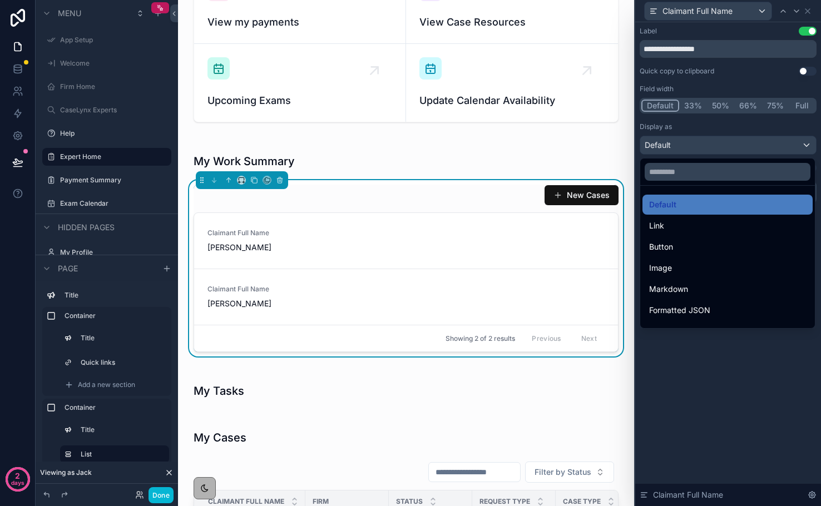
click at [706, 364] on div at bounding box center [728, 253] width 186 height 506
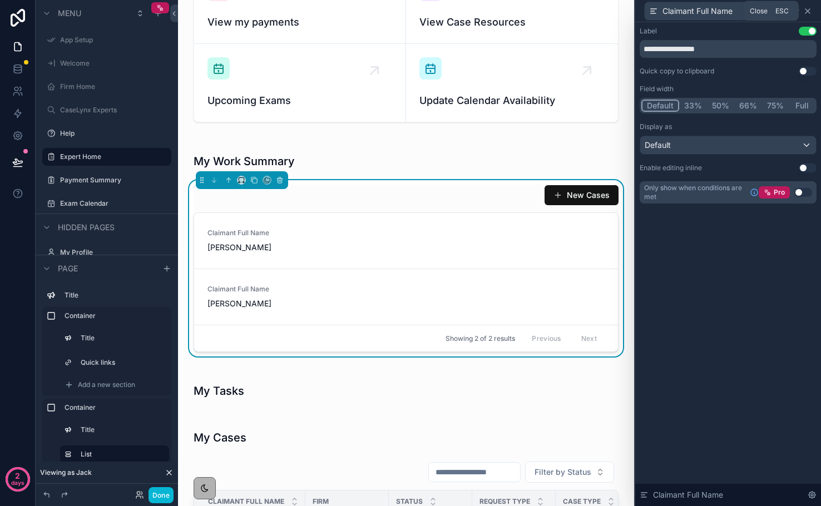
click at [807, 12] on icon at bounding box center [807, 11] width 9 height 9
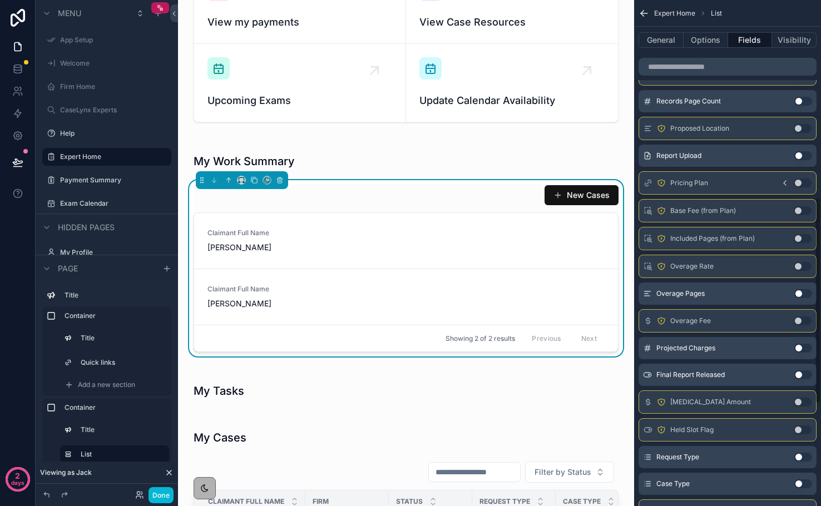
scroll to position [672, 0]
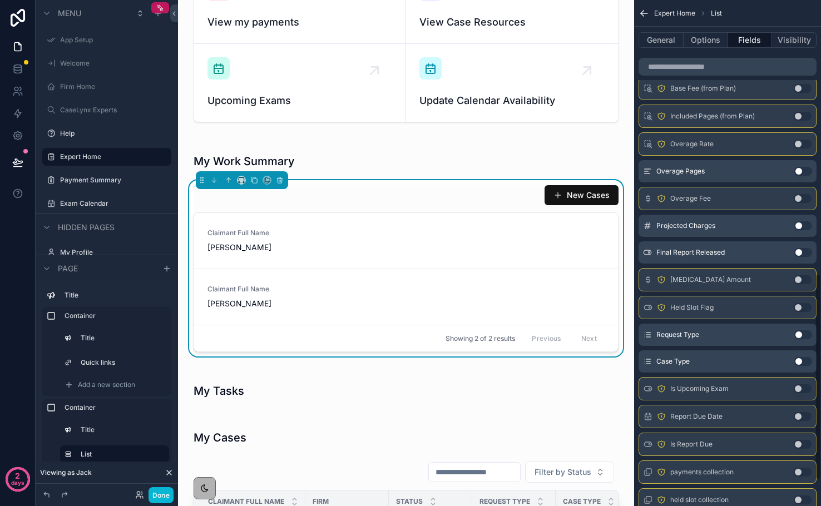
click at [710, 48] on div "General Options Fields Visibility" at bounding box center [727, 40] width 187 height 27
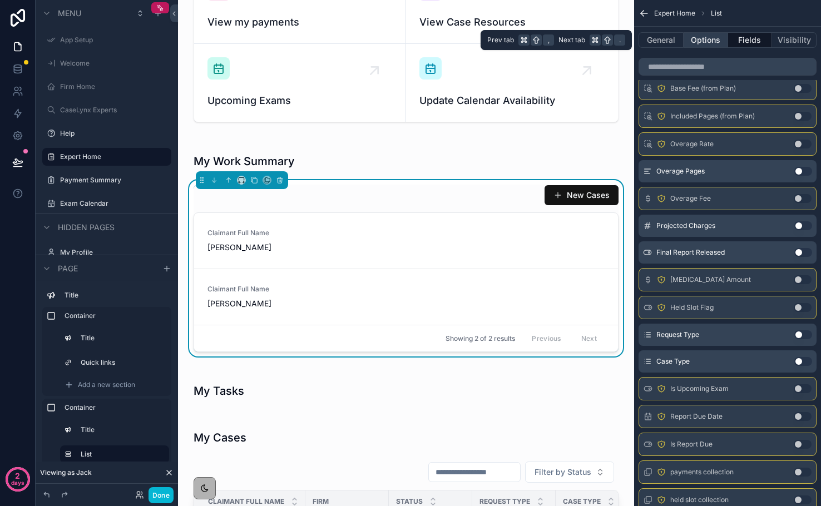
click at [709, 43] on button "Options" at bounding box center [706, 40] width 45 height 16
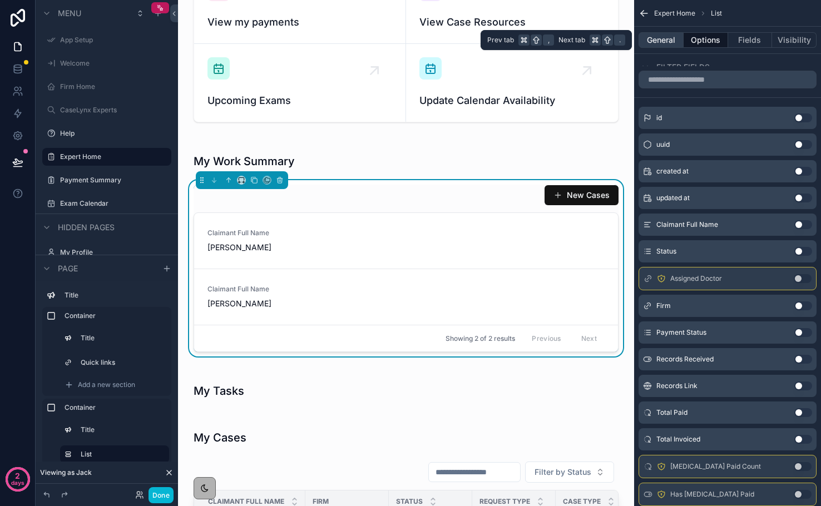
click at [663, 40] on button "General" at bounding box center [661, 40] width 45 height 16
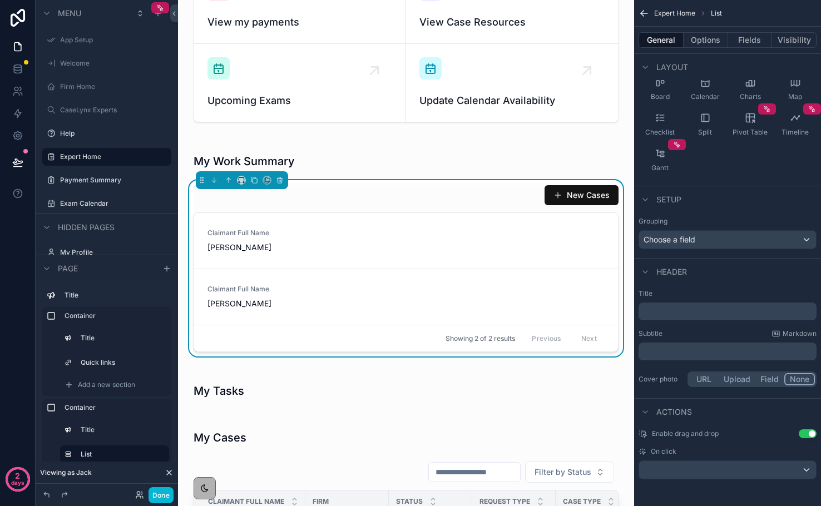
scroll to position [0, 0]
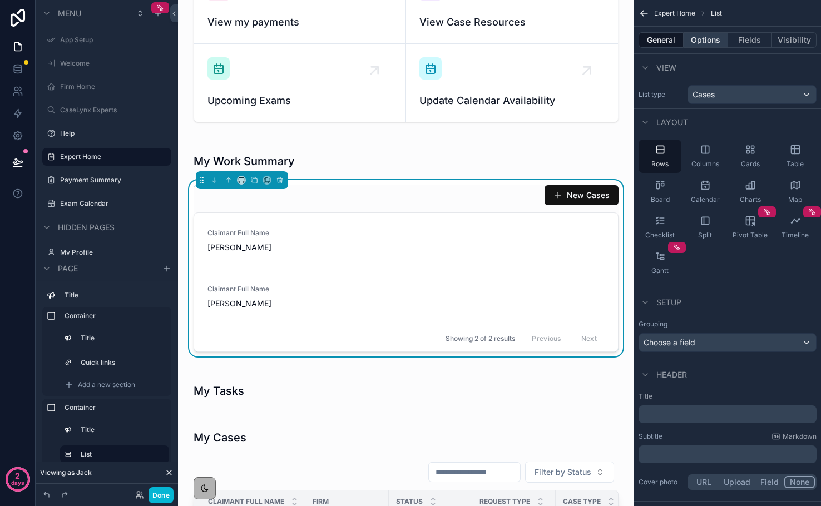
click at [715, 42] on button "Options" at bounding box center [706, 40] width 45 height 16
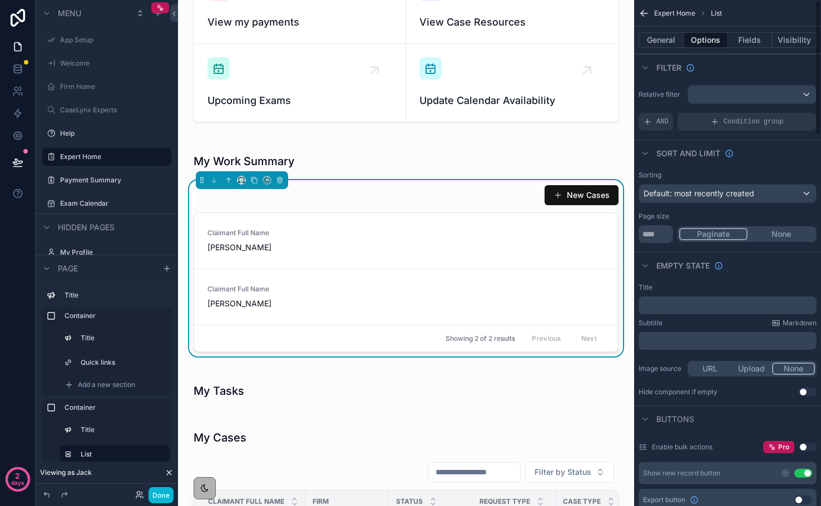
click at [810, 473] on button "Use setting" at bounding box center [803, 473] width 18 height 9
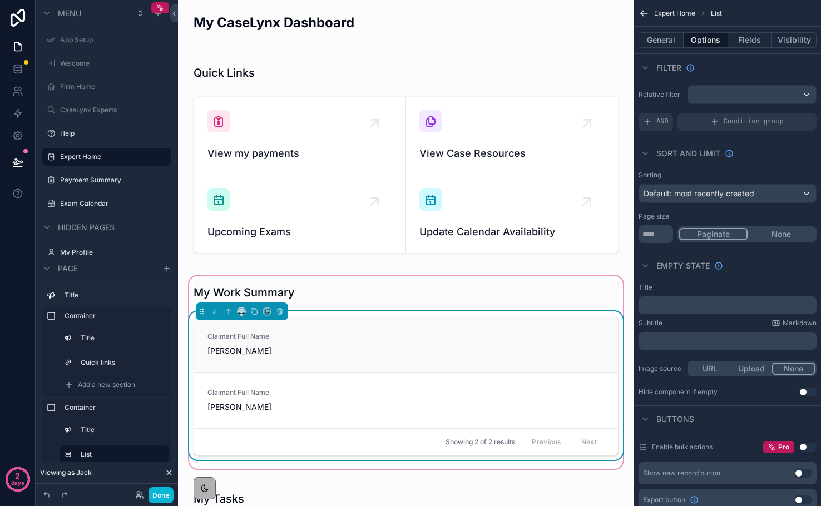
click at [497, 334] on div "Claimant Full Name Tom Cruise" at bounding box center [405, 344] width 397 height 24
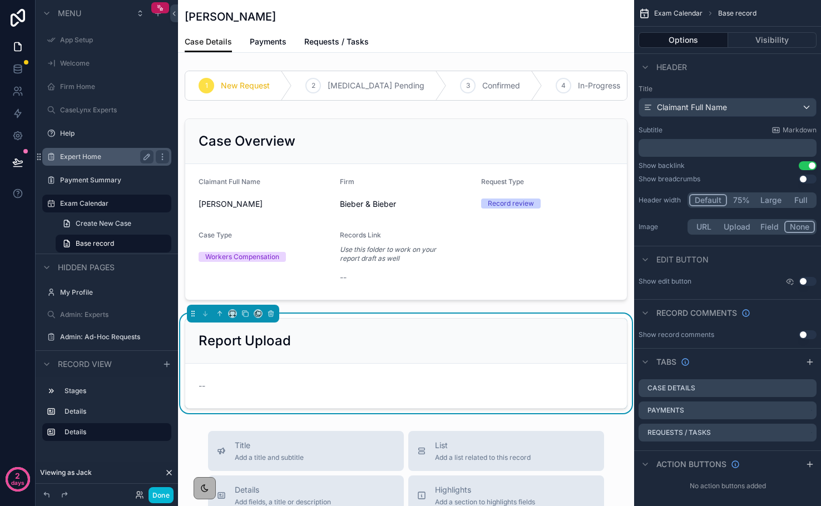
click at [82, 160] on label "Expert Home" at bounding box center [104, 156] width 89 height 9
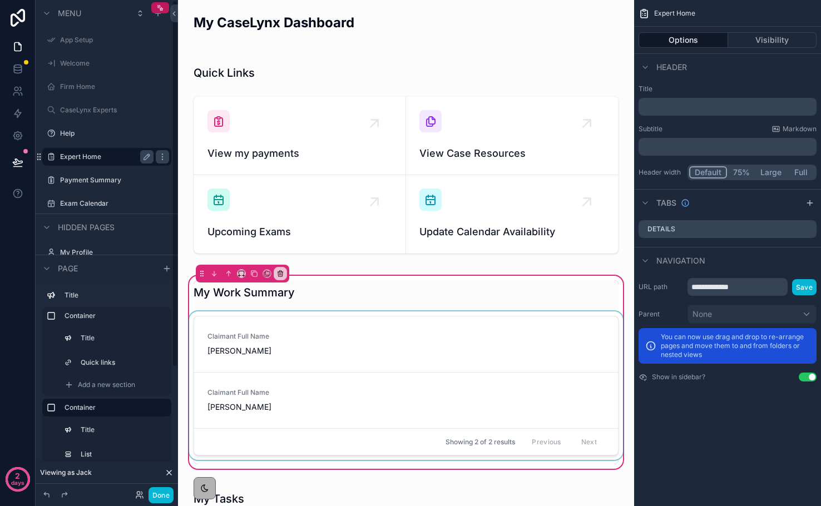
click at [308, 328] on div "scrollable content" at bounding box center [406, 388] width 438 height 153
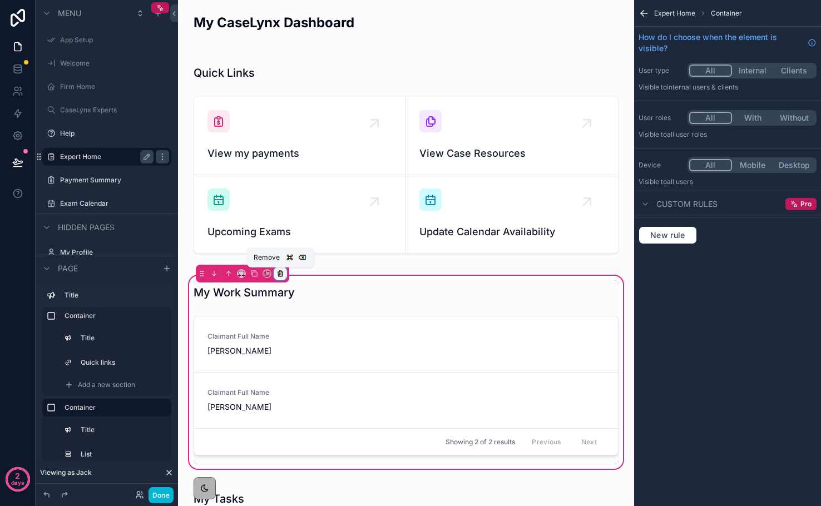
click at [280, 276] on icon "scrollable content" at bounding box center [280, 274] width 4 height 4
click at [288, 365] on div "scrollable content" at bounding box center [410, 253] width 821 height 506
click at [281, 348] on div "scrollable content" at bounding box center [406, 388] width 438 height 153
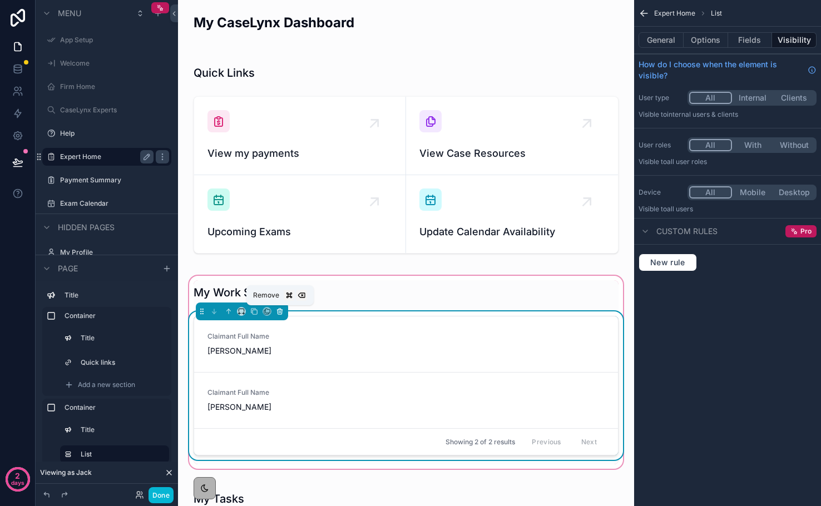
click at [276, 308] on icon "scrollable content" at bounding box center [280, 312] width 8 height 8
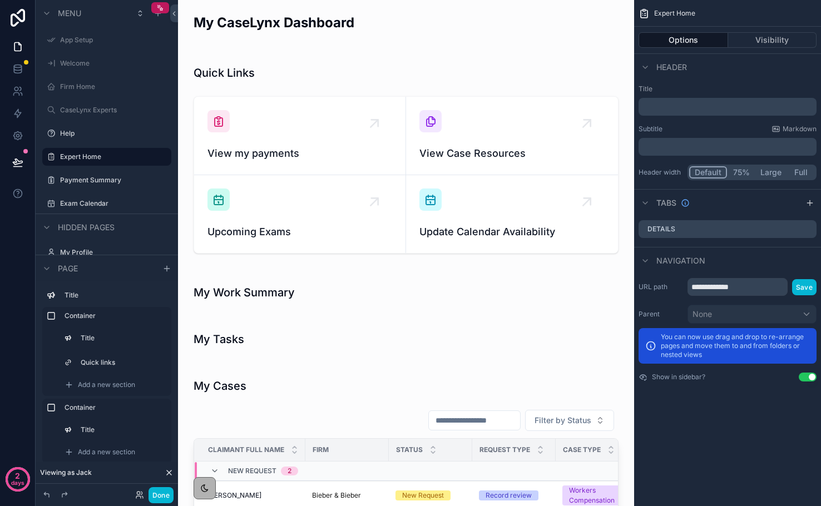
scroll to position [26, 0]
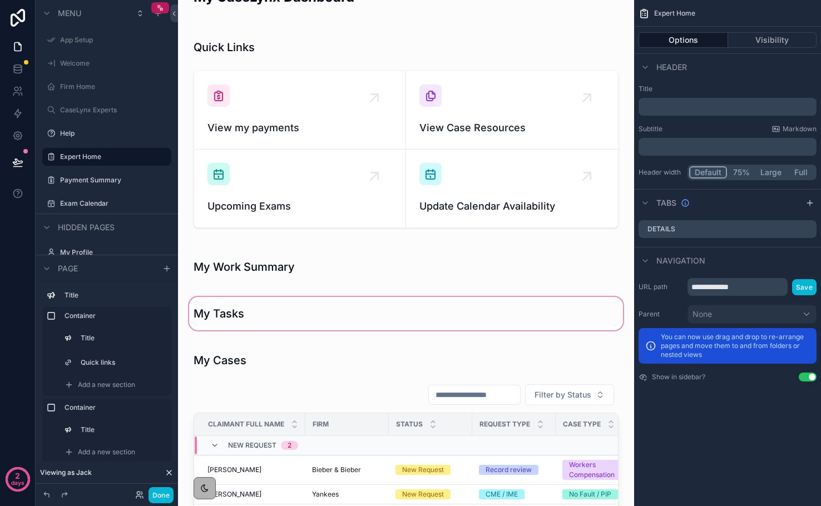
click at [259, 324] on div "scrollable content" at bounding box center [406, 314] width 438 height 38
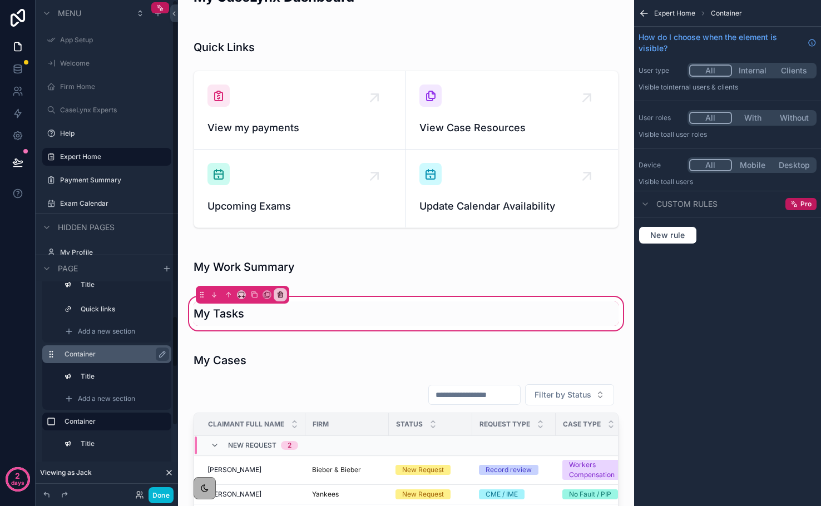
scroll to position [75, 0]
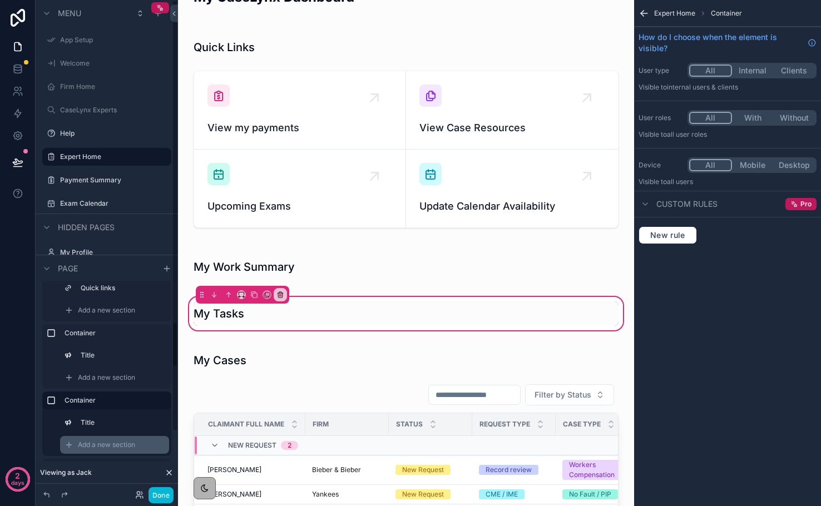
click at [117, 452] on div "Add a new section" at bounding box center [114, 445] width 109 height 18
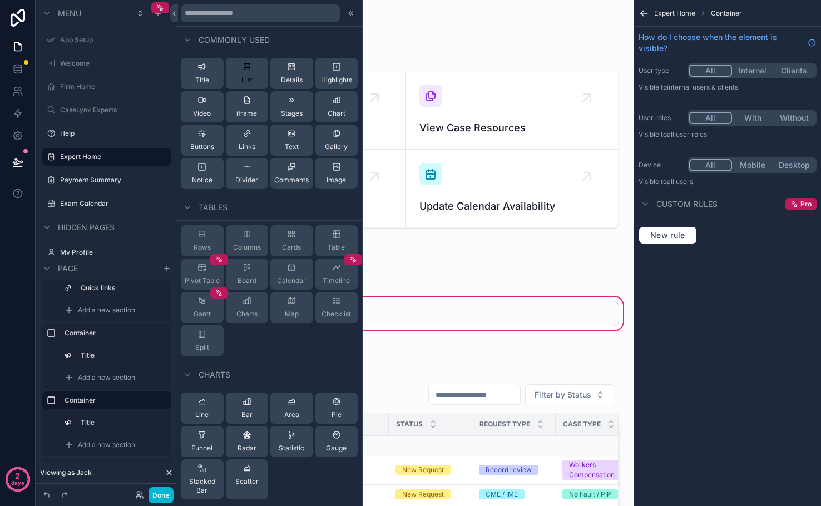
click at [239, 78] on button "List" at bounding box center [247, 73] width 43 height 31
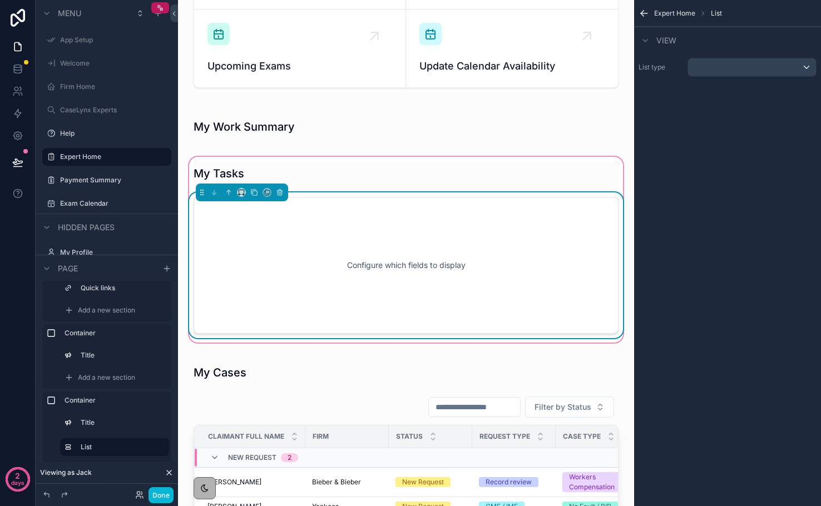
scroll to position [178, 0]
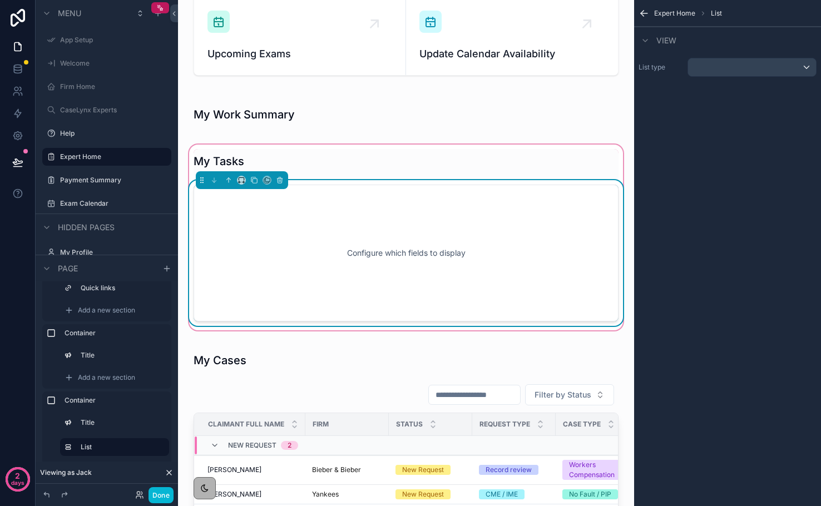
click at [373, 241] on div "Configure which fields to display" at bounding box center [406, 253] width 388 height 100
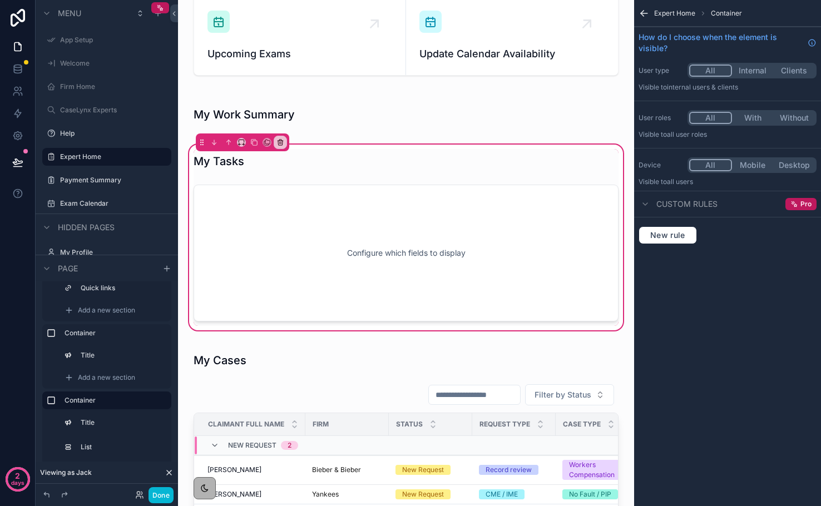
click at [643, 14] on icon "scrollable content" at bounding box center [644, 13] width 11 height 11
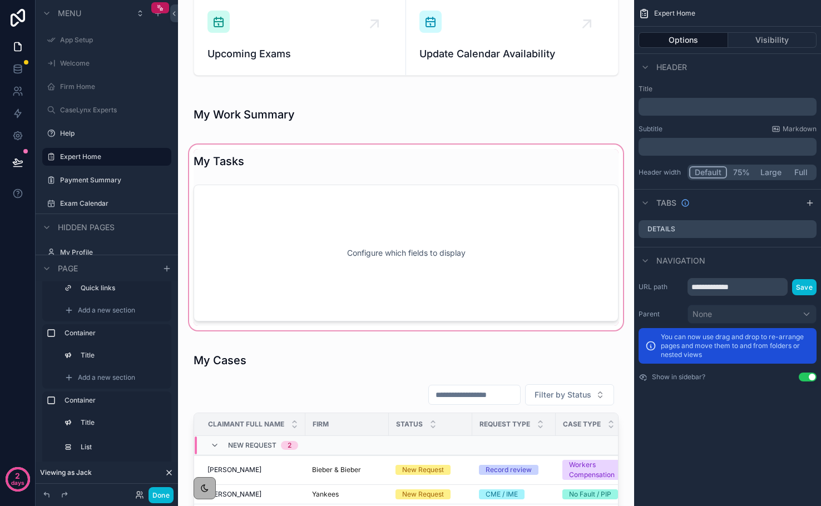
click at [504, 252] on div "scrollable content" at bounding box center [406, 237] width 438 height 190
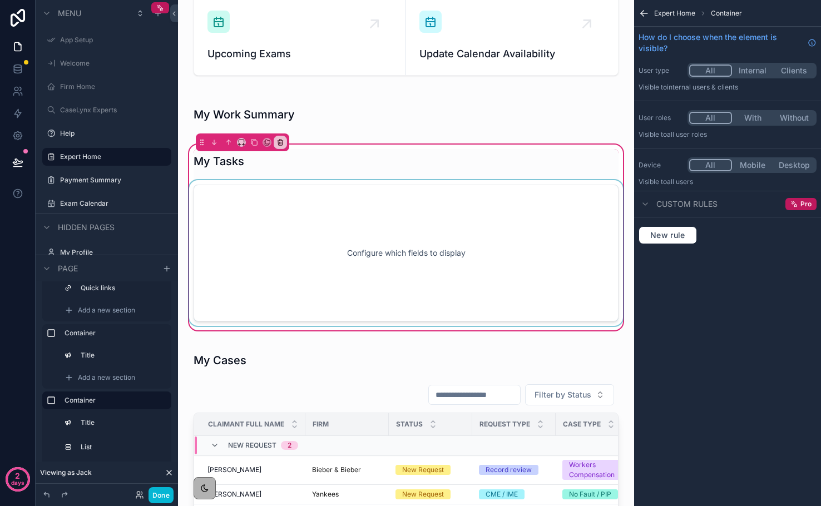
click at [485, 248] on div "scrollable content" at bounding box center [406, 253] width 438 height 146
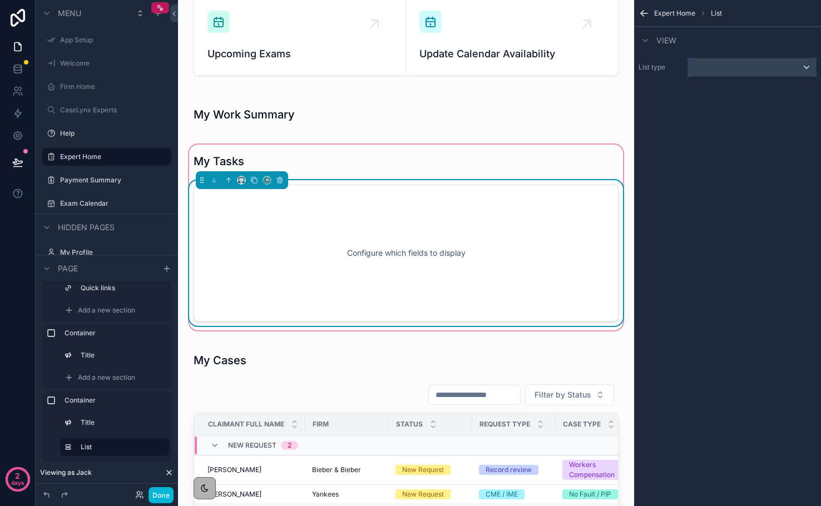
click at [699, 75] on div "scrollable content" at bounding box center [752, 67] width 128 height 18
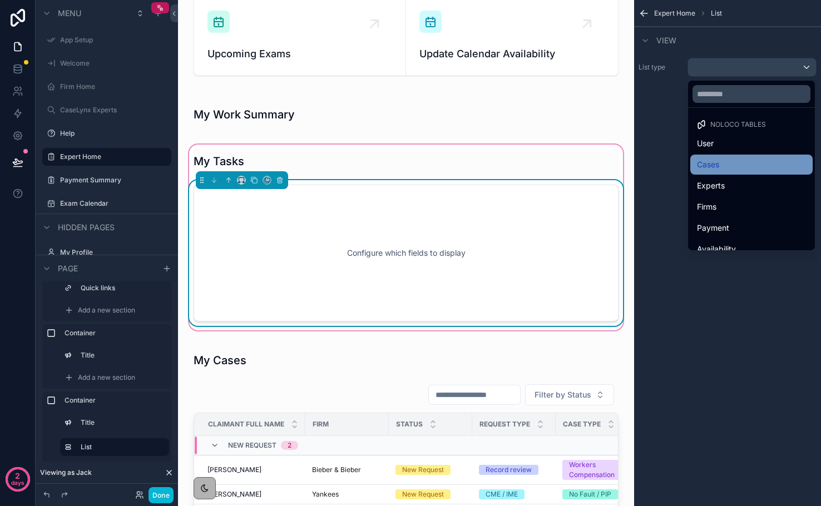
click at [719, 159] on span "Cases" at bounding box center [708, 164] width 22 height 13
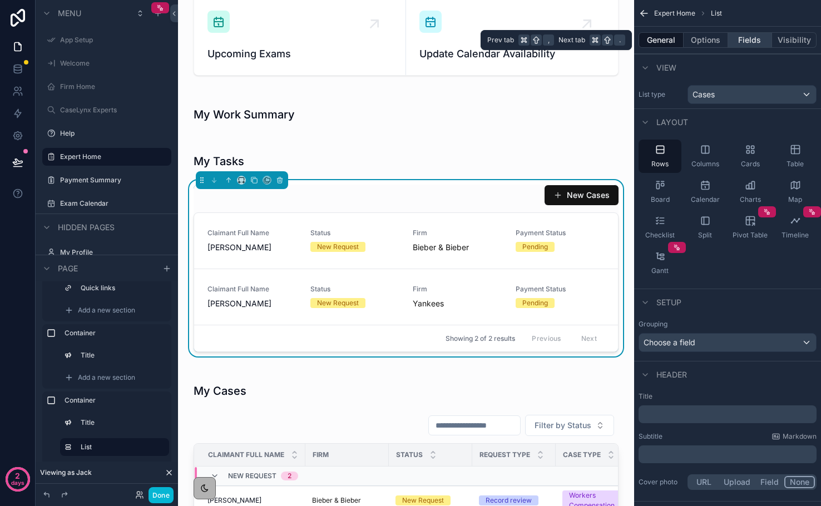
click at [744, 44] on button "Fields" at bounding box center [750, 40] width 45 height 16
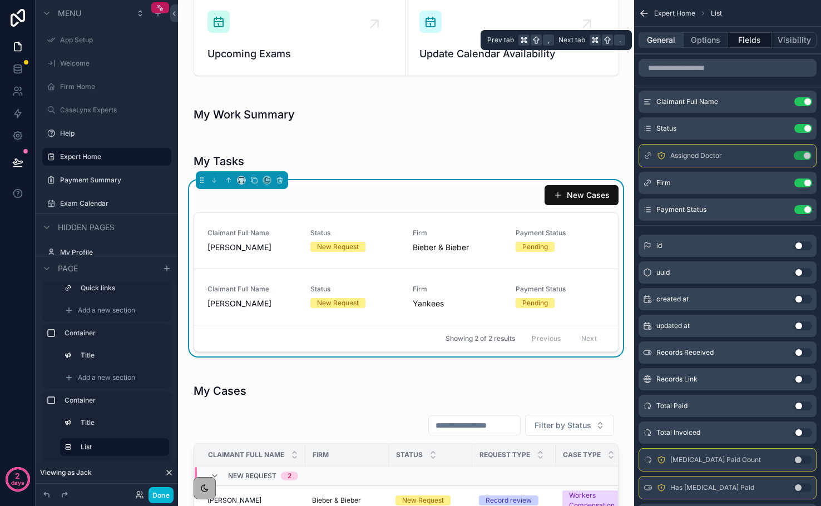
click at [673, 42] on button "General" at bounding box center [661, 40] width 45 height 16
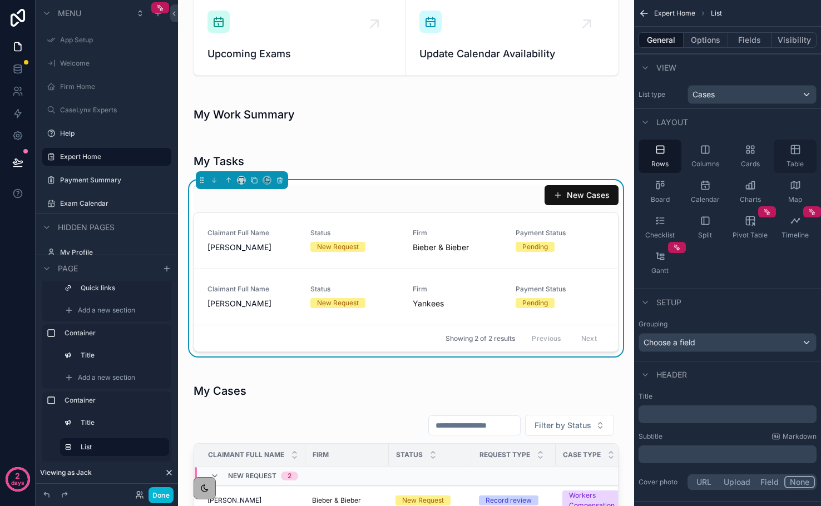
click at [797, 164] on span "Table" at bounding box center [795, 164] width 17 height 9
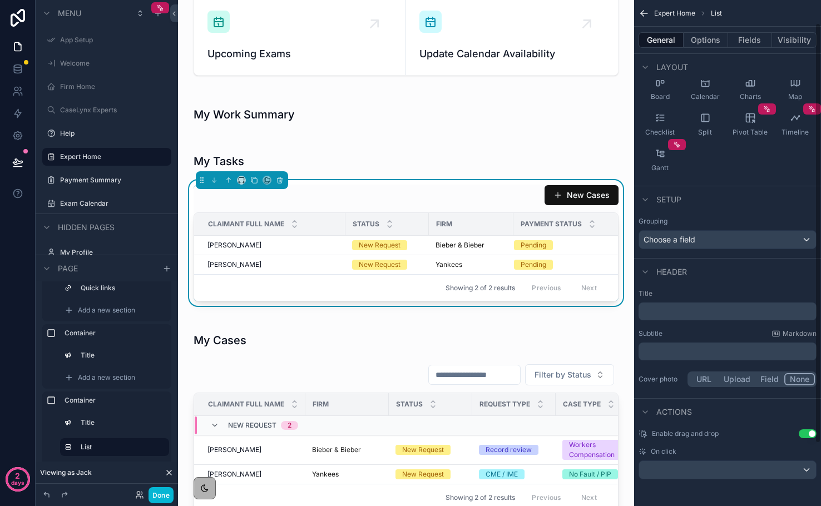
scroll to position [0, 0]
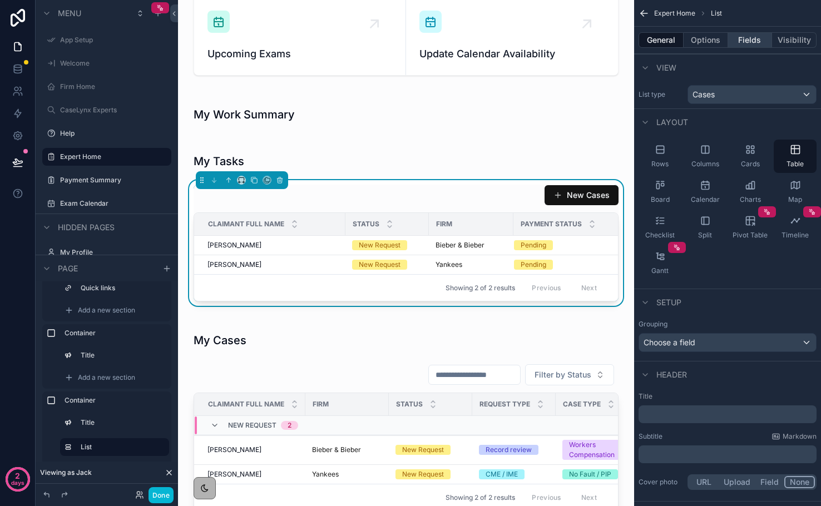
click at [751, 46] on button "Fields" at bounding box center [750, 40] width 45 height 16
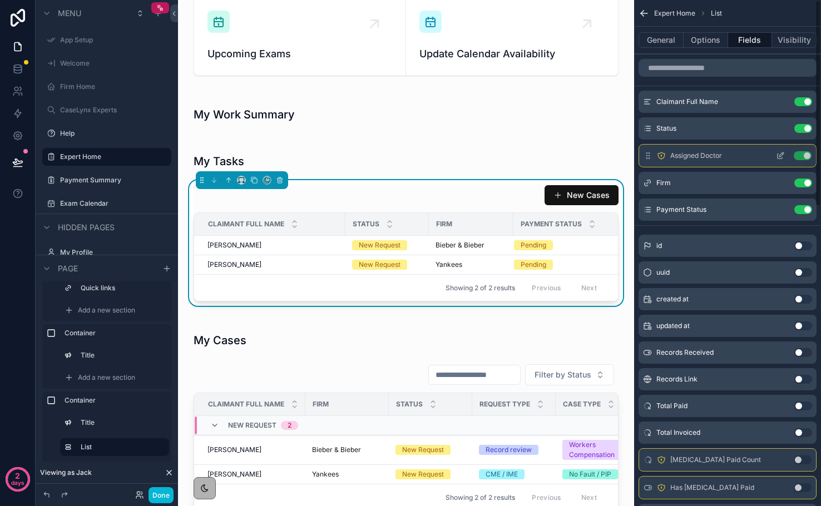
click at [799, 153] on button "Use setting" at bounding box center [803, 155] width 18 height 9
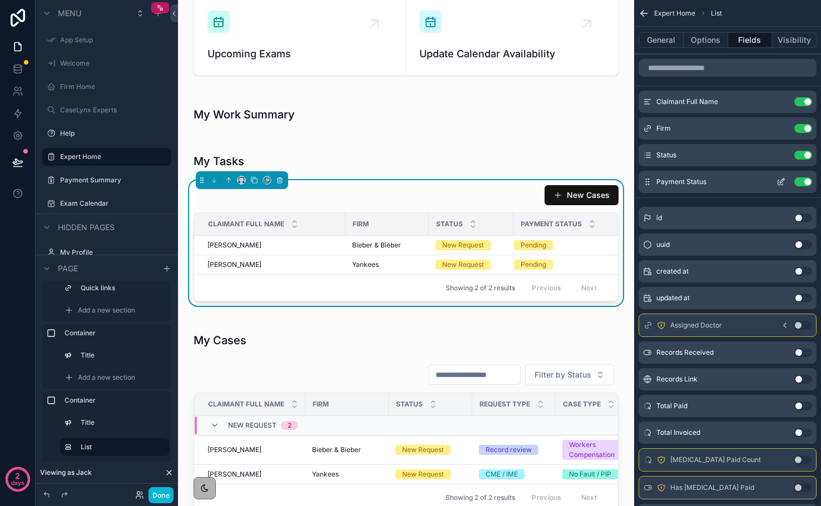
click at [805, 180] on button "Use setting" at bounding box center [803, 181] width 18 height 9
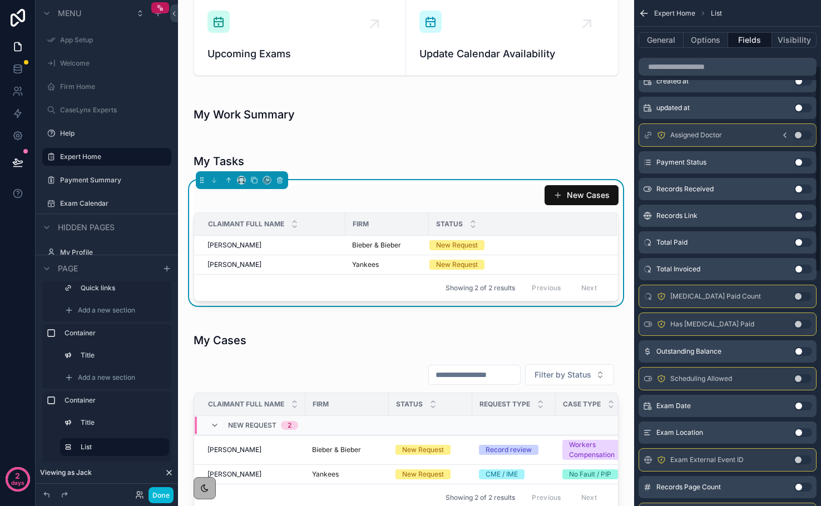
scroll to position [165, 0]
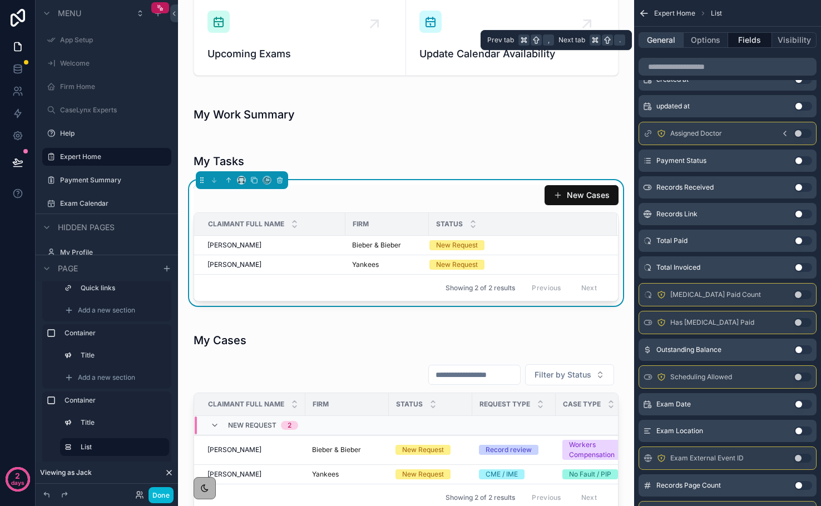
click at [673, 38] on button "General" at bounding box center [661, 40] width 45 height 16
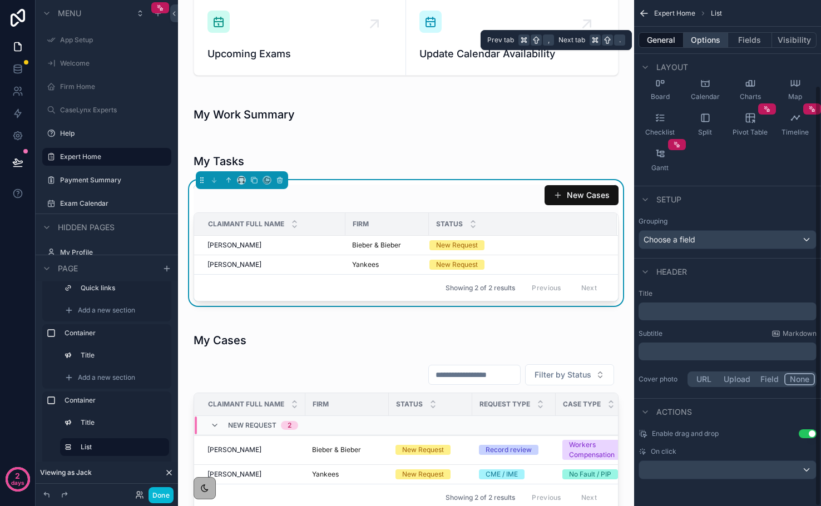
click at [699, 38] on button "Options" at bounding box center [706, 40] width 45 height 16
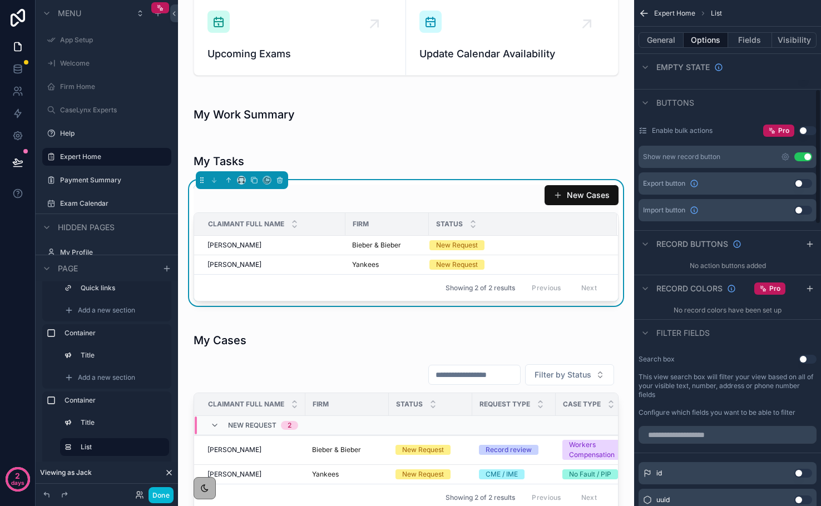
scroll to position [348, 0]
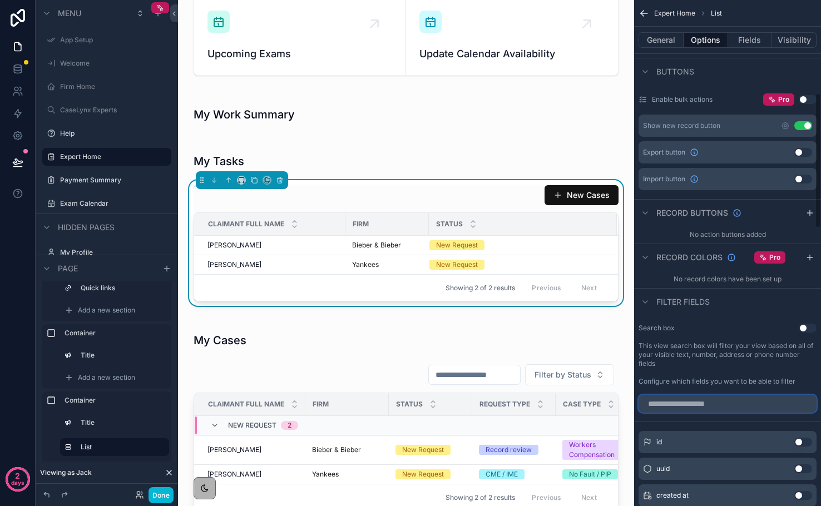
click at [737, 406] on input "scrollable content" at bounding box center [728, 404] width 178 height 18
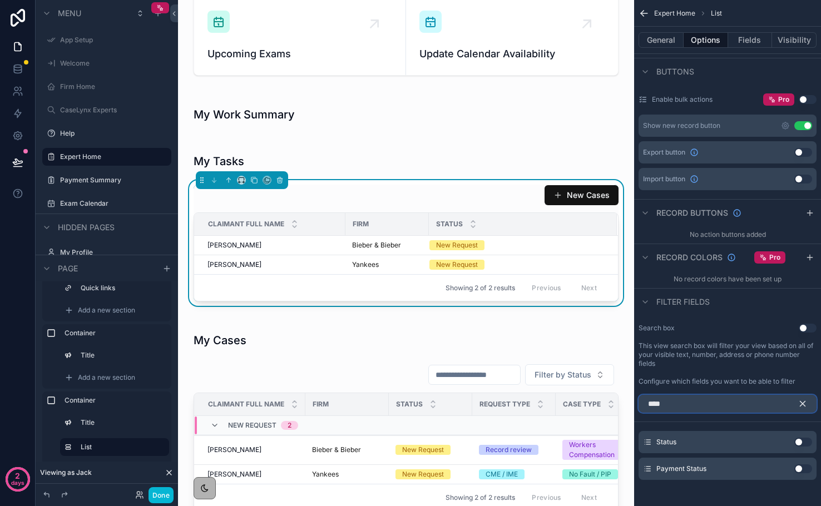
scroll to position [353, 0]
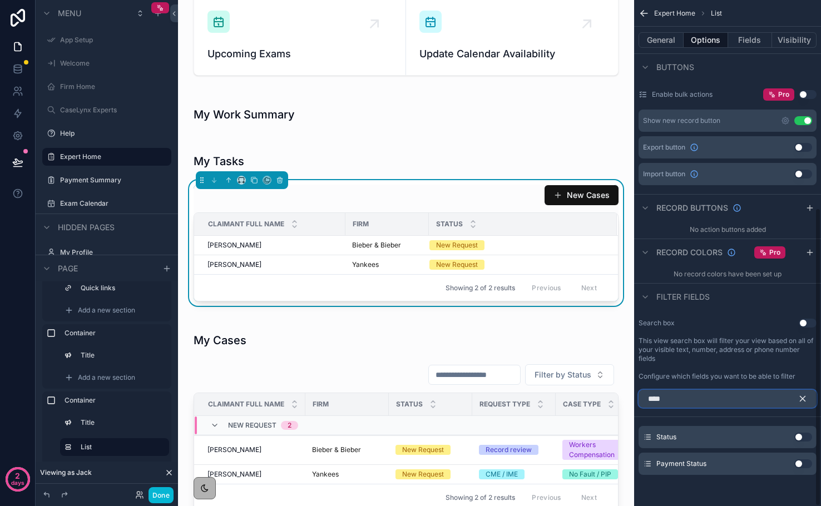
type input "****"
click at [805, 438] on button "Use setting" at bounding box center [803, 437] width 18 height 9
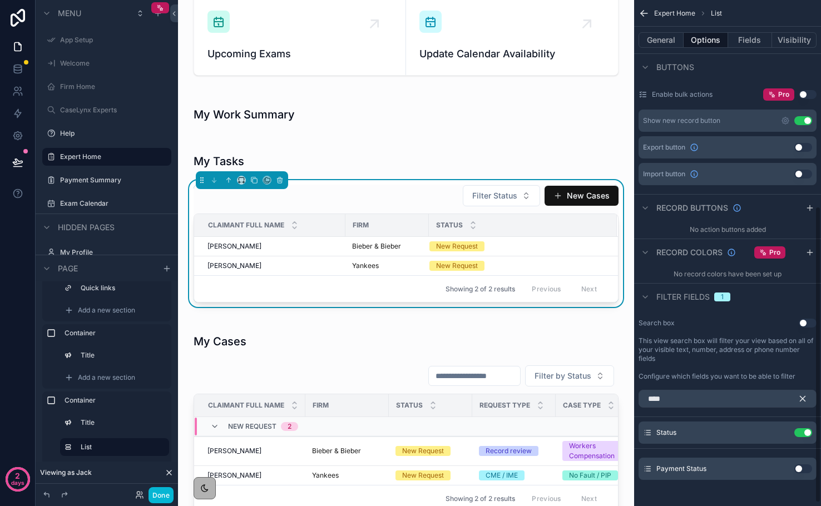
scroll to position [358, 0]
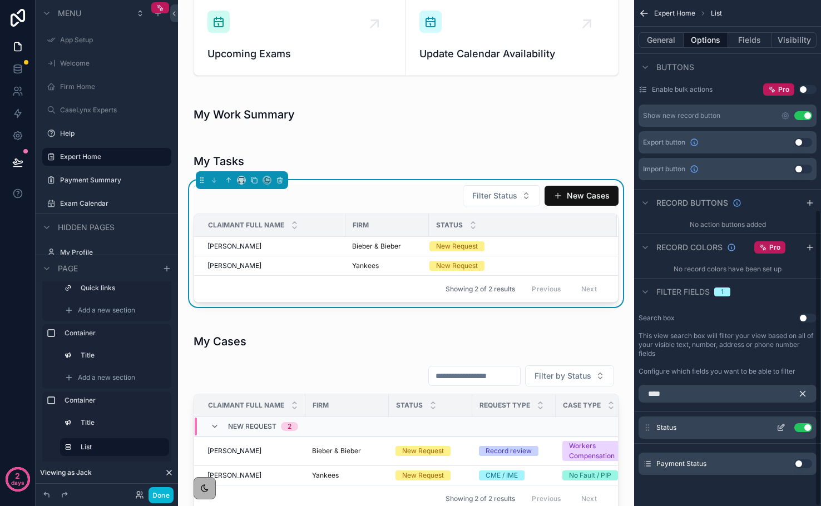
click at [780, 427] on icon "scrollable content" at bounding box center [782, 426] width 4 height 4
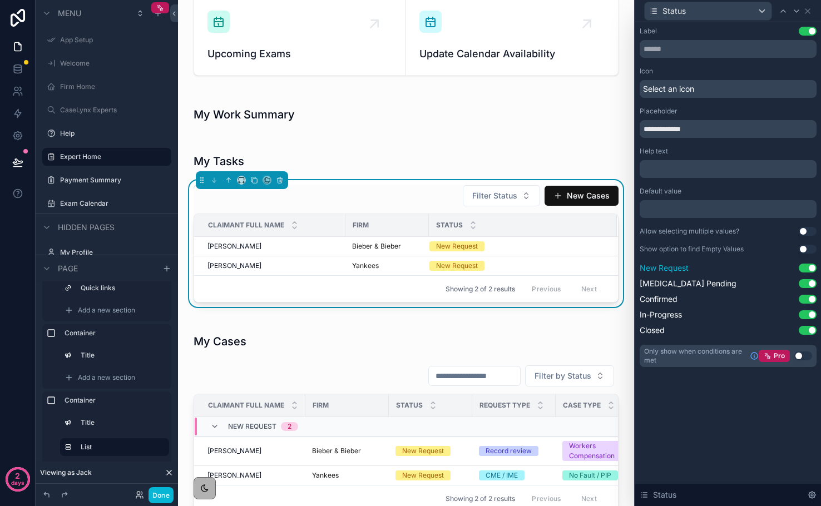
click at [811, 270] on button "Use setting" at bounding box center [808, 268] width 18 height 9
click at [809, 329] on button "Use setting" at bounding box center [808, 330] width 18 height 9
click at [808, 11] on icon at bounding box center [807, 11] width 4 height 4
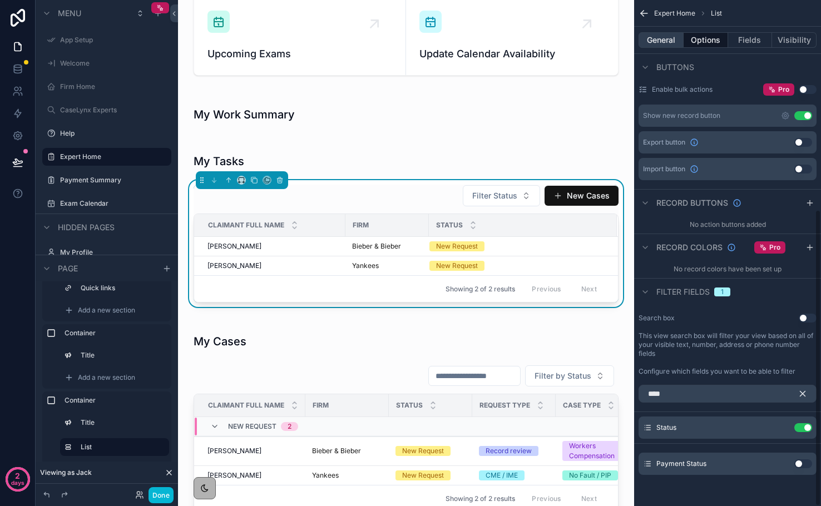
click at [665, 46] on button "General" at bounding box center [661, 40] width 45 height 16
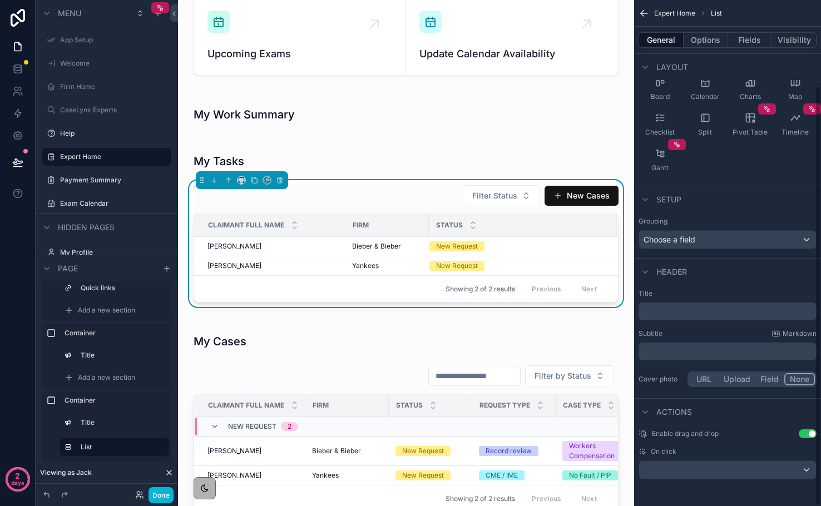
scroll to position [35, 0]
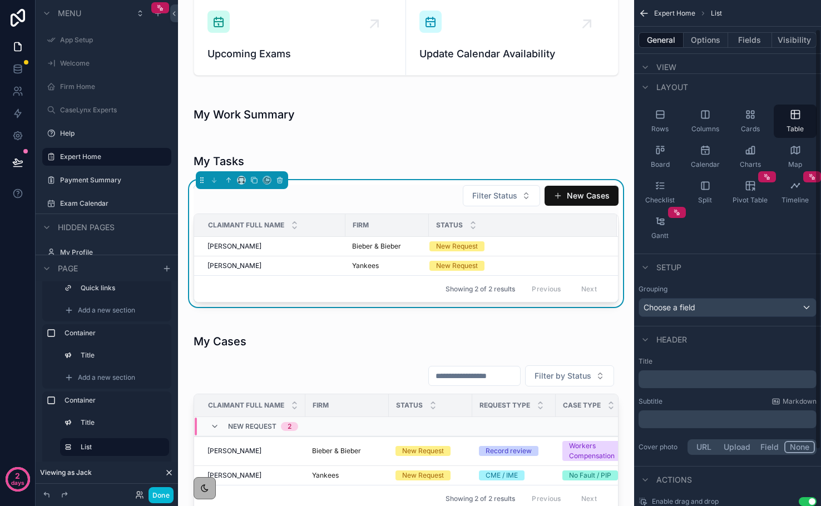
click at [661, 374] on p "﻿" at bounding box center [728, 379] width 171 height 11
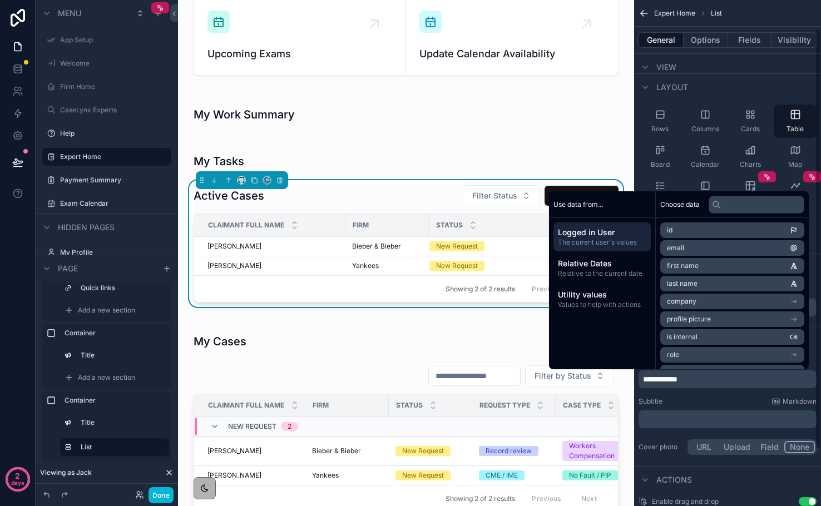
click at [629, 156] on div "My CaseLynx Dashboard Quick Links View my payments View Case Resources Upcoming…" at bounding box center [406, 461] width 456 height 1279
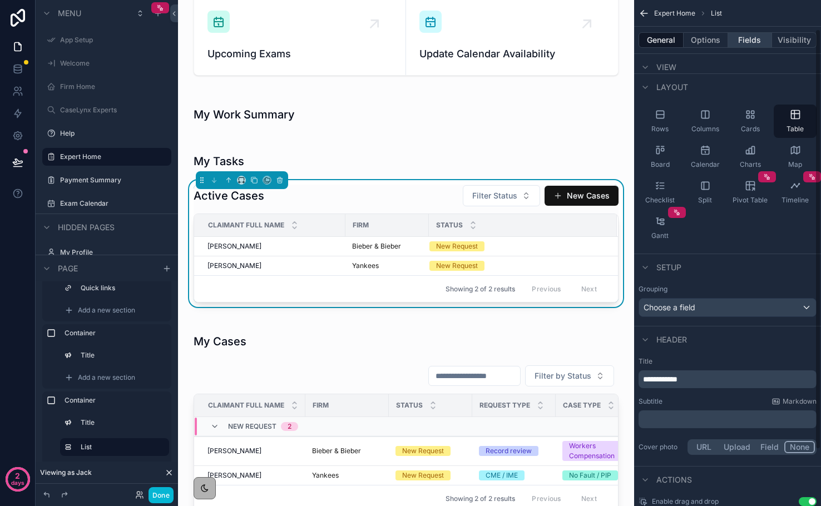
click at [738, 39] on button "Fields" at bounding box center [750, 40] width 45 height 16
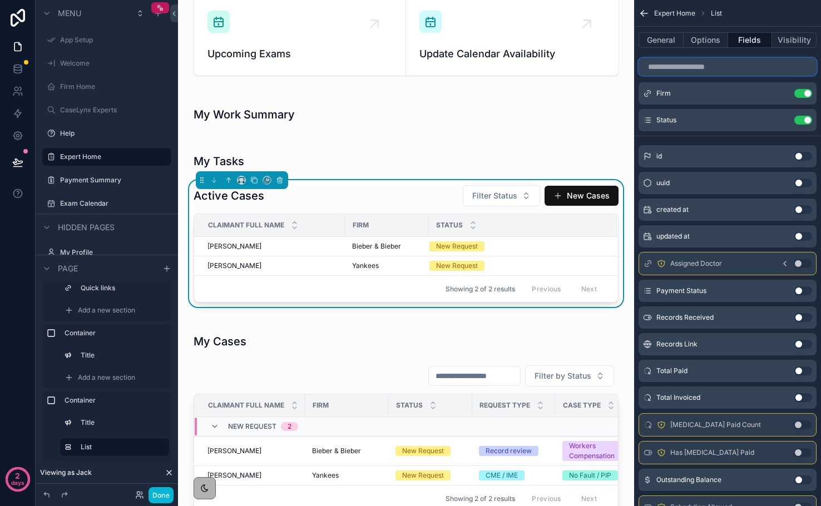
click at [716, 65] on input "scrollable content" at bounding box center [728, 67] width 178 height 18
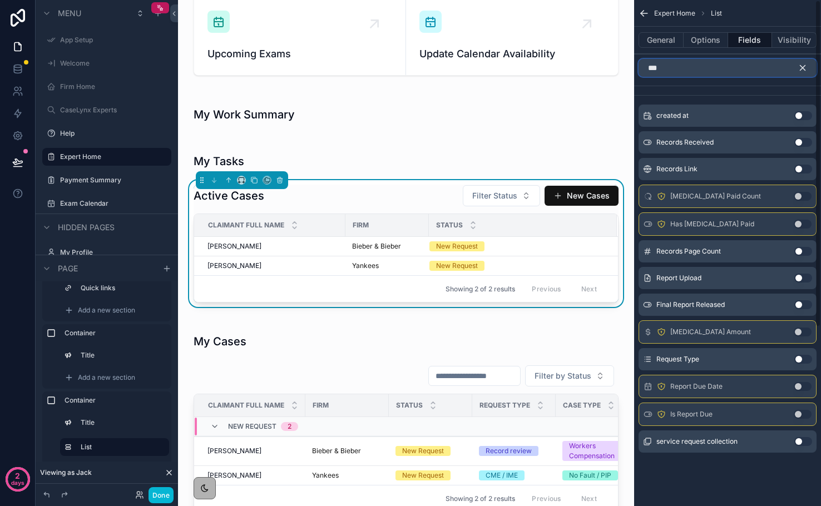
scroll to position [0, 0]
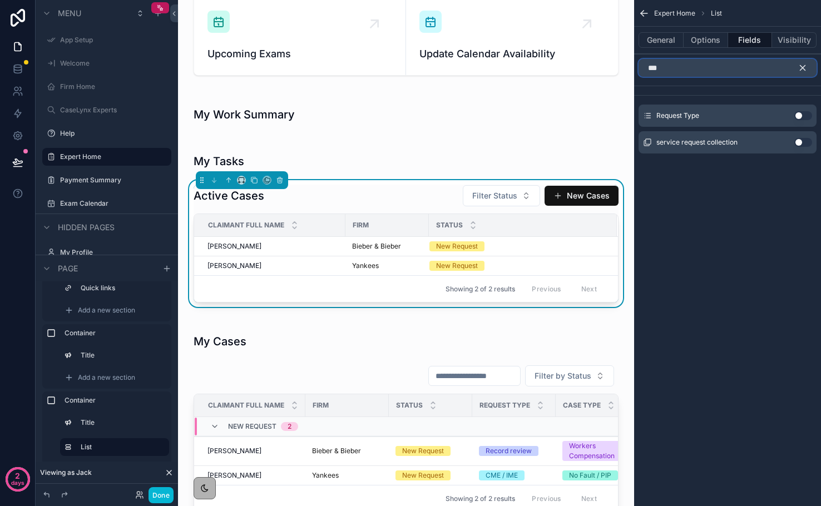
type input "***"
click at [803, 117] on button "Use setting" at bounding box center [803, 115] width 18 height 9
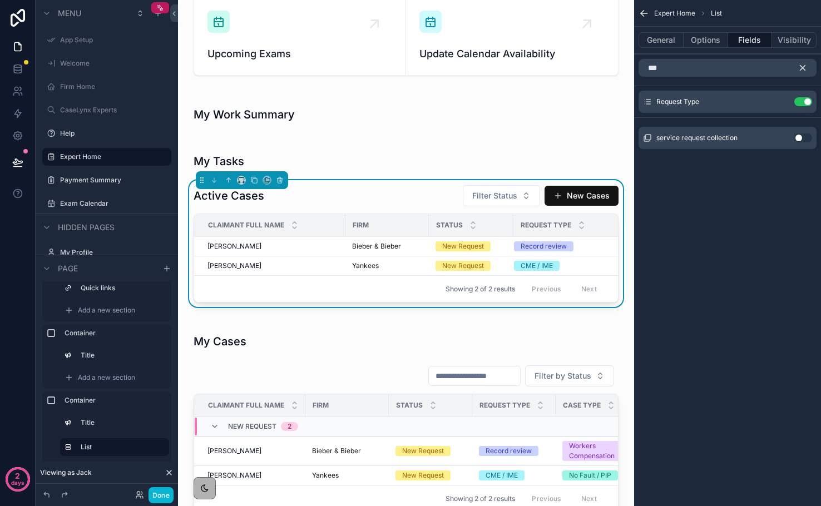
click at [802, 71] on icon "scrollable content" at bounding box center [803, 68] width 10 height 10
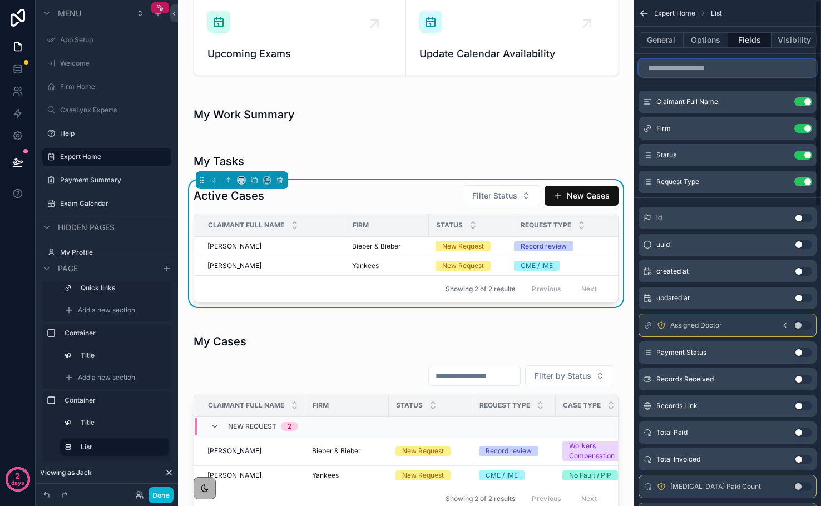
click at [778, 71] on input "scrollable content" at bounding box center [728, 68] width 178 height 18
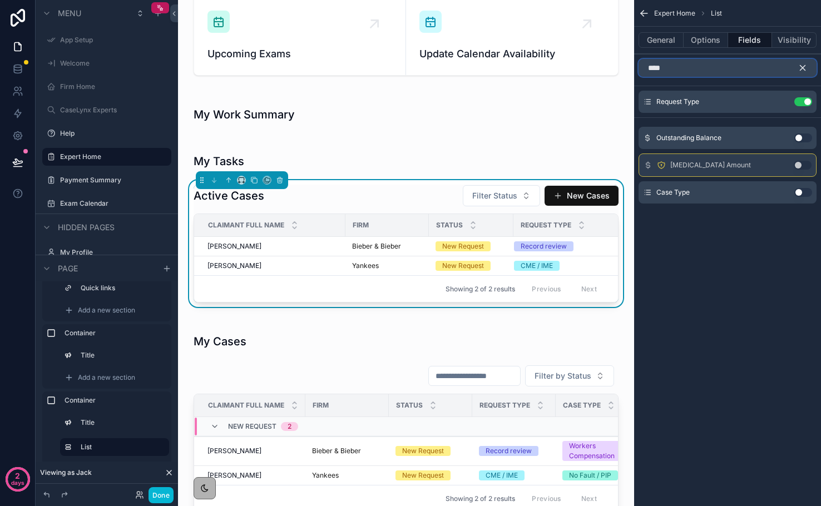
type input "****"
click at [803, 70] on icon "scrollable content" at bounding box center [803, 68] width 10 height 10
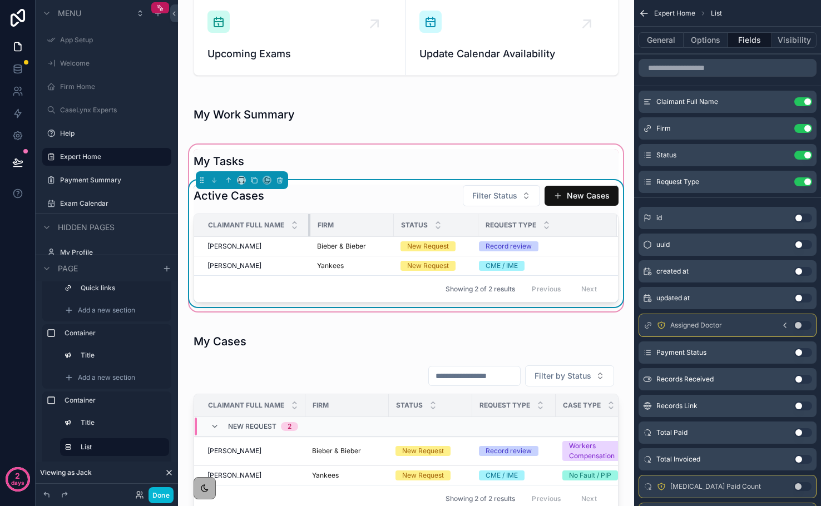
drag, startPoint x: 344, startPoint y: 225, endPoint x: 309, endPoint y: 225, distance: 35.0
click at [309, 225] on div "scrollable content" at bounding box center [310, 225] width 4 height 22
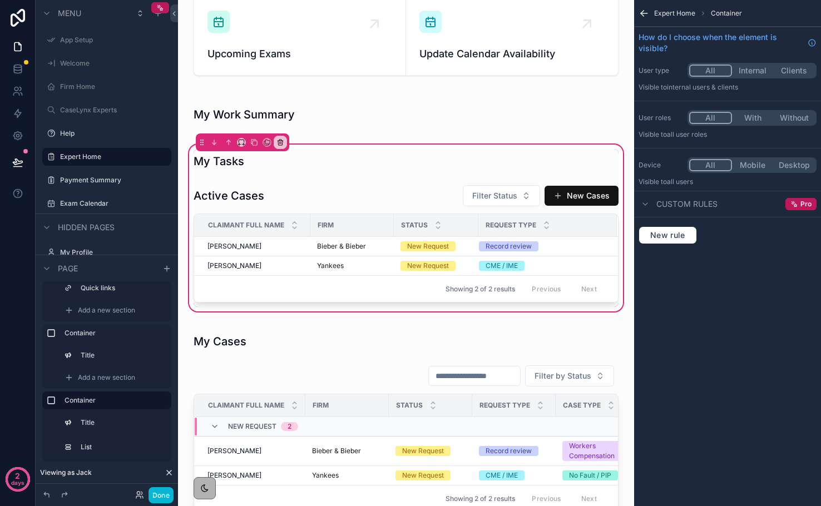
click at [645, 14] on icon "scrollable content" at bounding box center [644, 13] width 11 height 11
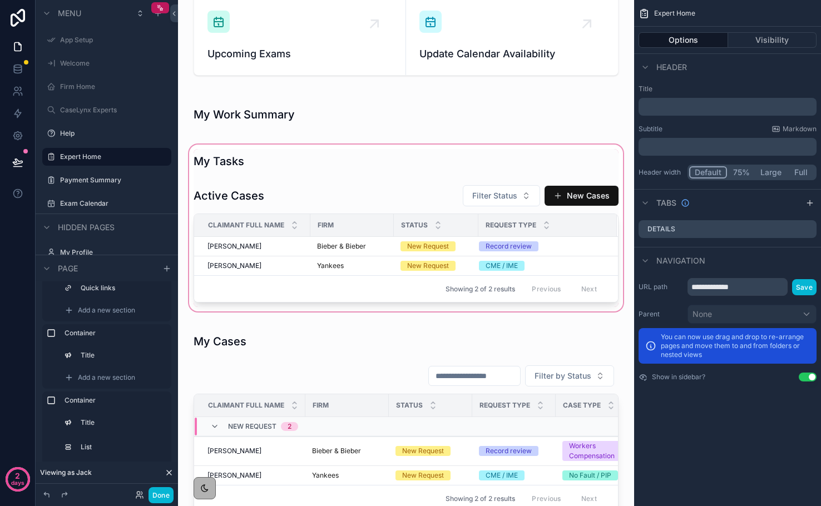
click at [472, 212] on div "scrollable content" at bounding box center [406, 227] width 438 height 171
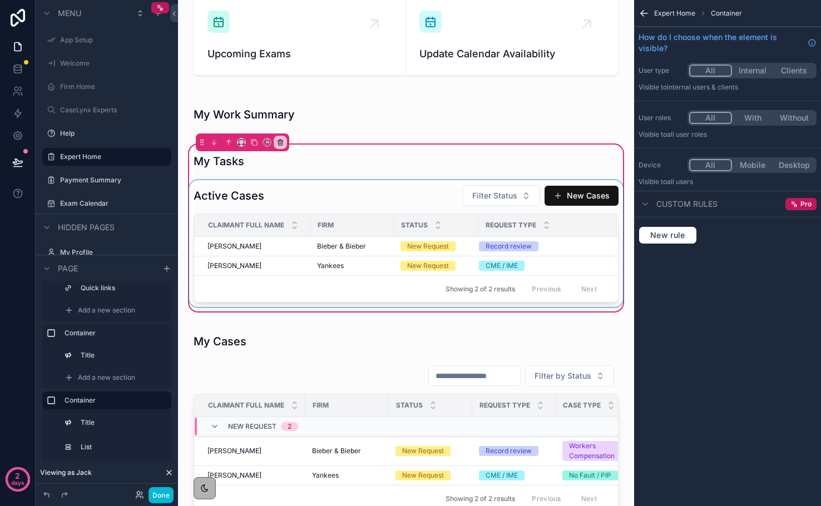
click at [452, 221] on div "Status" at bounding box center [435, 225] width 83 height 21
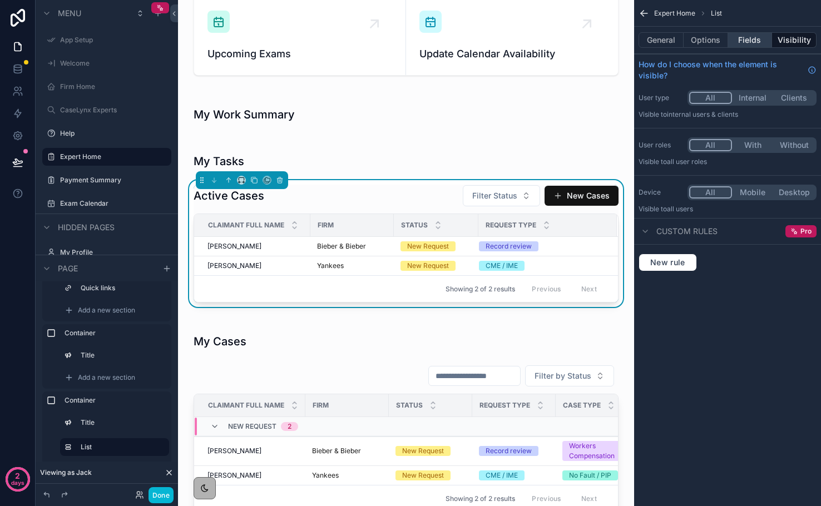
click at [755, 46] on button "Fields" at bounding box center [750, 40] width 45 height 16
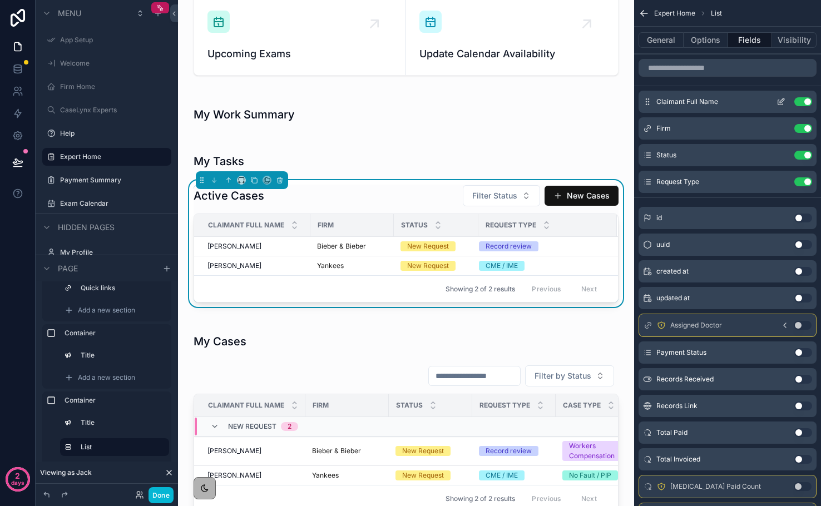
click at [779, 103] on icon "scrollable content" at bounding box center [781, 101] width 9 height 9
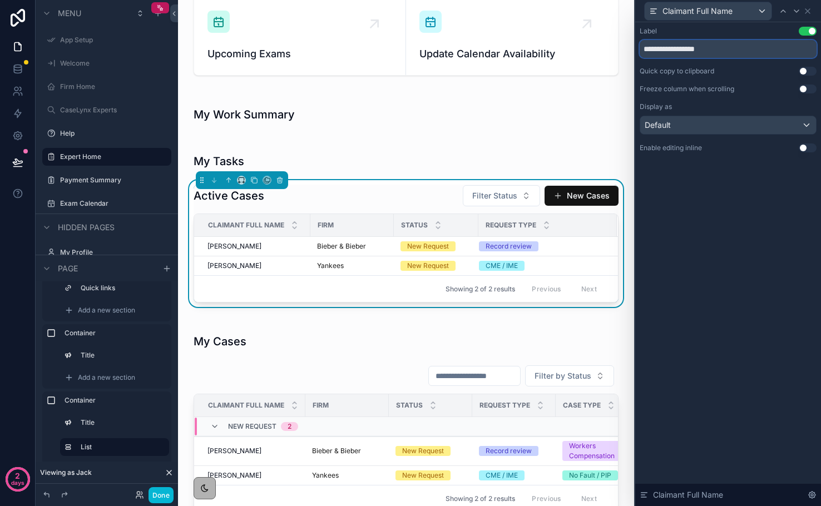
drag, startPoint x: 720, startPoint y: 50, endPoint x: 676, endPoint y: 48, distance: 44.0
click at [675, 50] on input "**********" at bounding box center [728, 49] width 177 height 18
type input "********"
click at [810, 12] on icon at bounding box center [807, 11] width 9 height 9
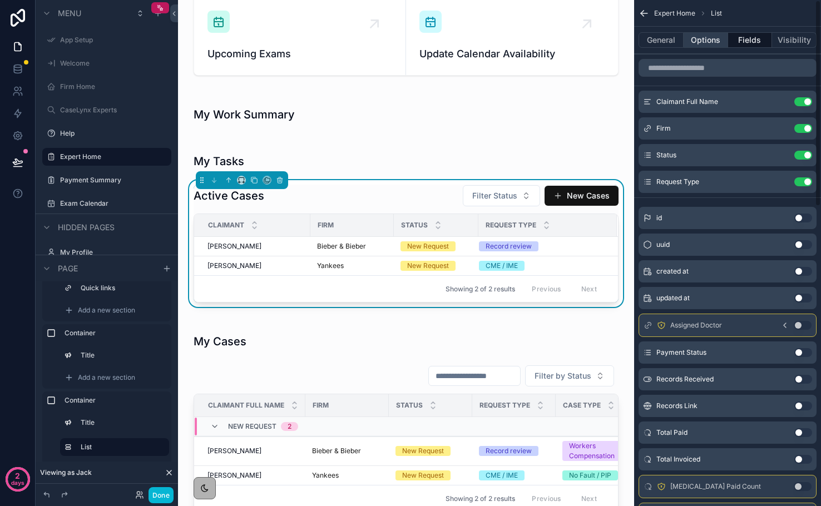
click at [719, 45] on button "Options" at bounding box center [706, 40] width 45 height 16
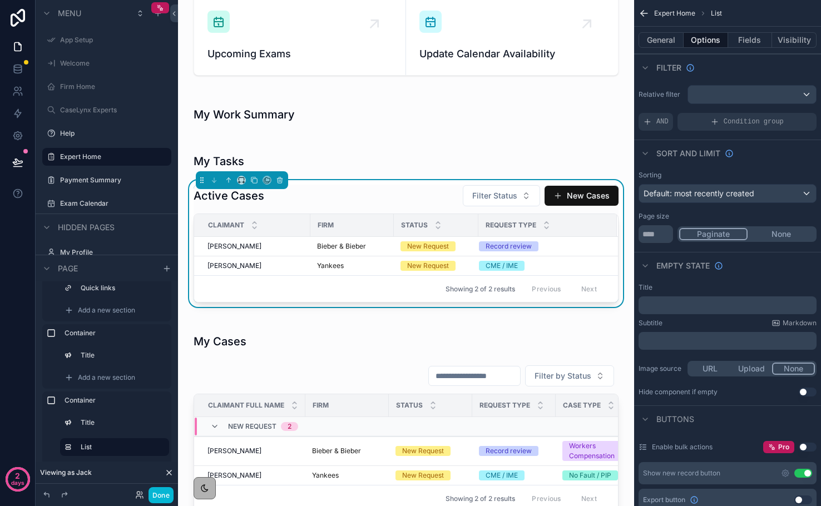
click at [804, 474] on button "Use setting" at bounding box center [803, 473] width 18 height 9
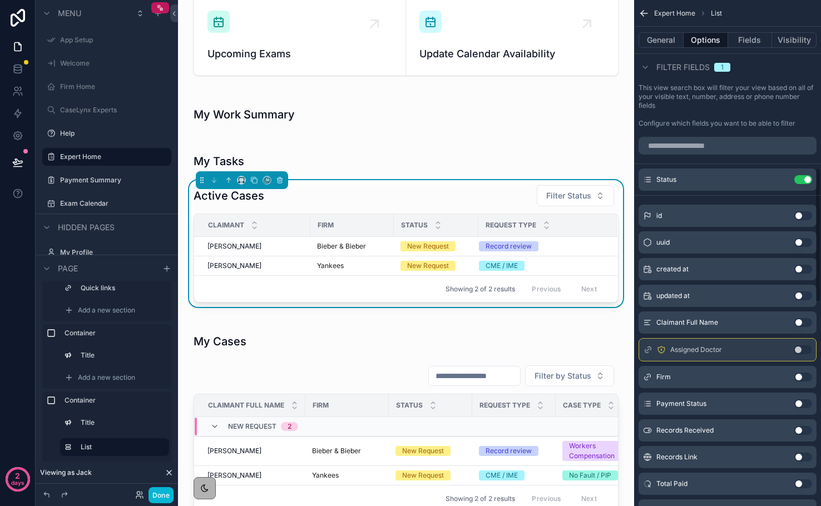
scroll to position [648, 0]
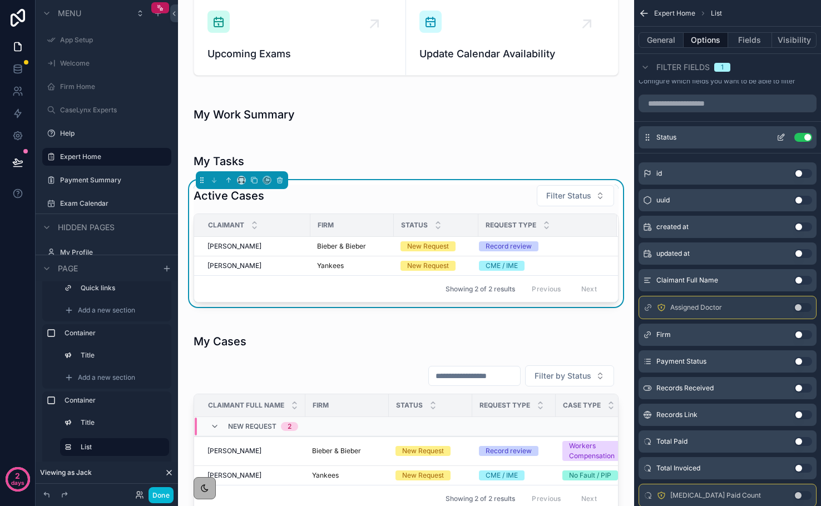
click at [777, 138] on icon "scrollable content" at bounding box center [781, 137] width 9 height 9
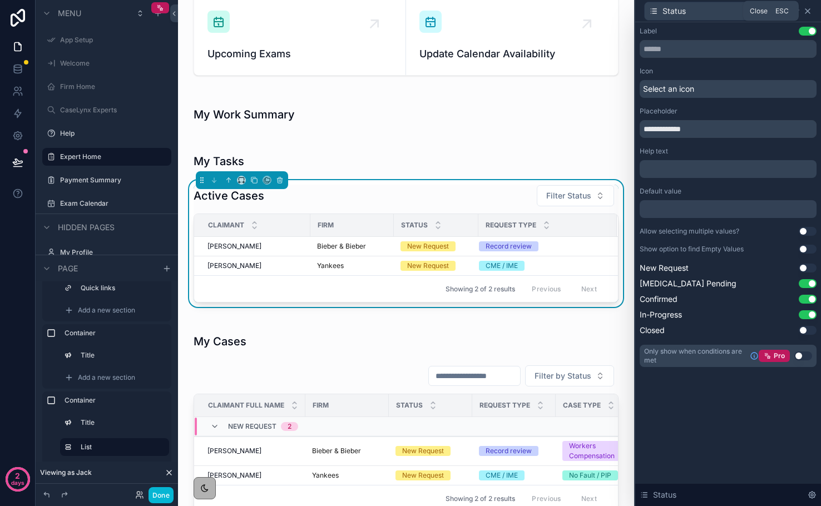
click at [808, 13] on icon at bounding box center [807, 11] width 9 height 9
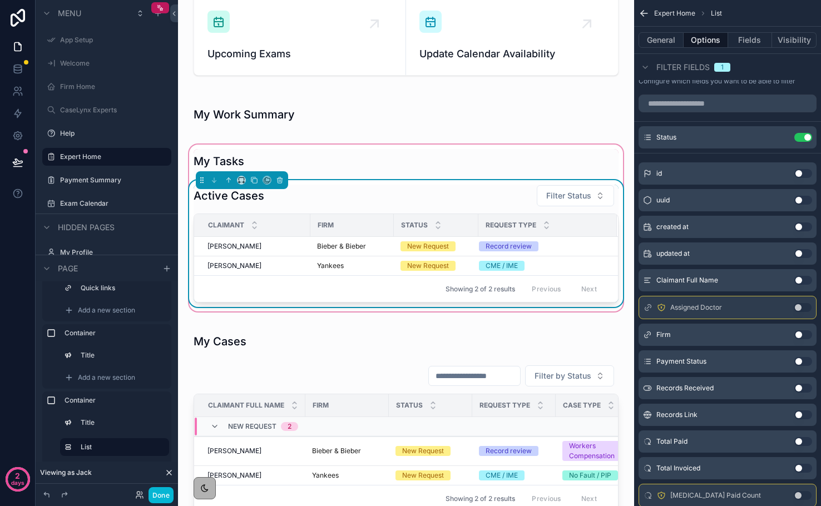
click at [296, 201] on div "Active Cases Filter Status" at bounding box center [406, 196] width 425 height 22
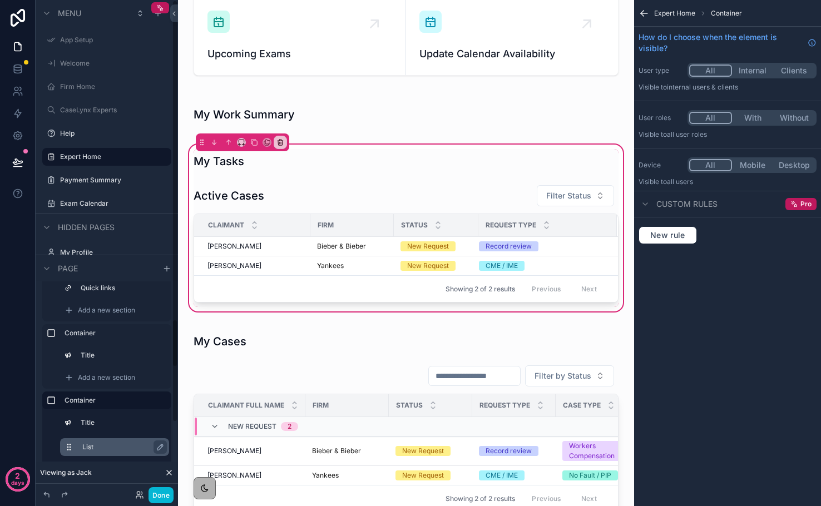
scroll to position [121, 0]
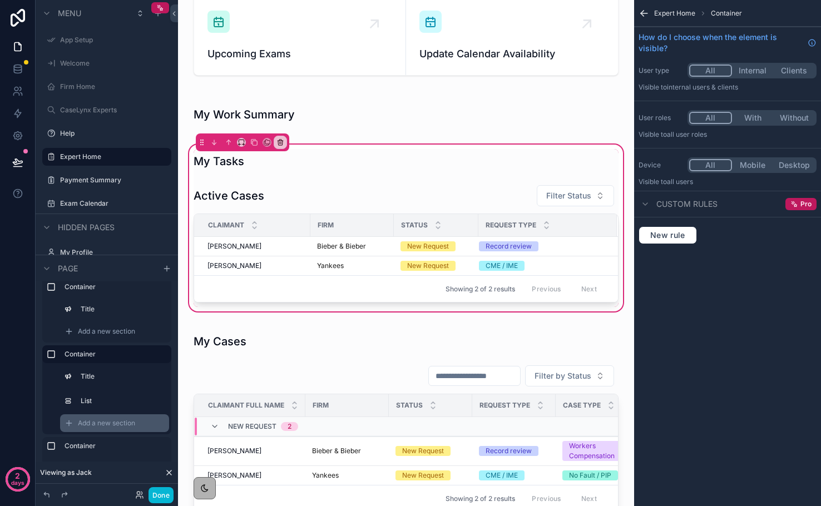
click at [98, 423] on span "Add a new section" at bounding box center [106, 423] width 57 height 9
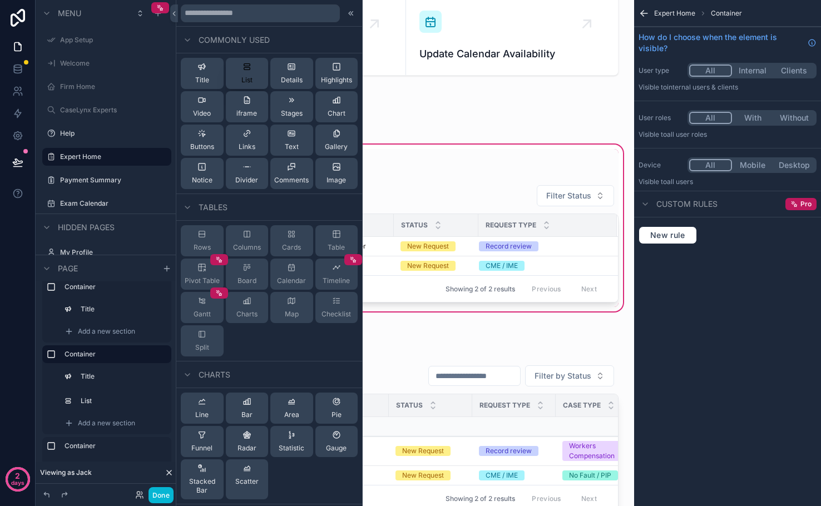
click at [259, 81] on button "List" at bounding box center [247, 73] width 43 height 31
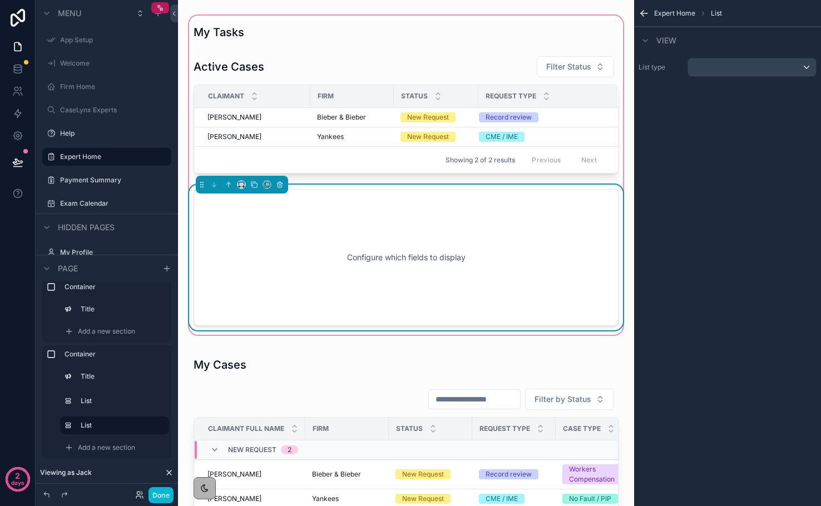
scroll to position [312, 0]
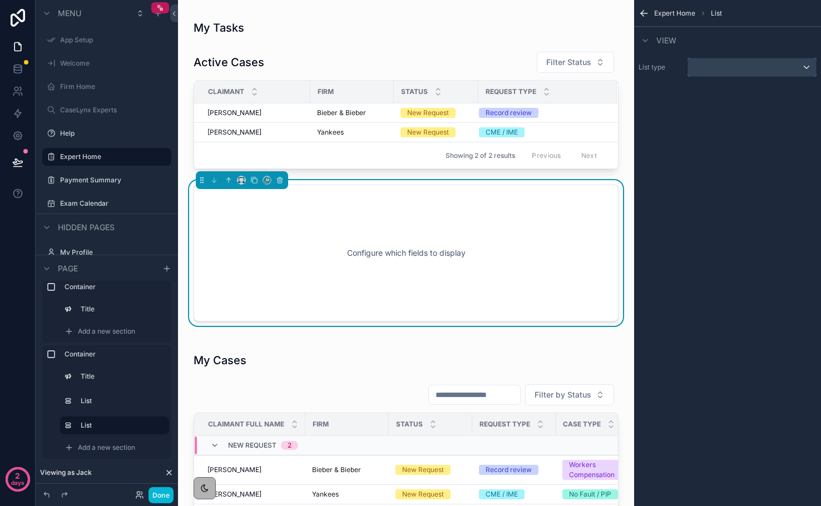
click at [710, 67] on div "scrollable content" at bounding box center [752, 67] width 128 height 18
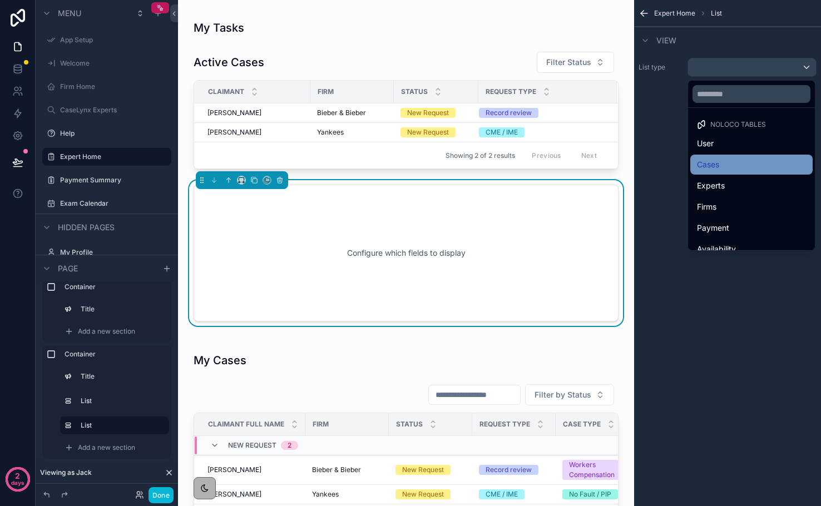
click at [715, 170] on span "Cases" at bounding box center [708, 164] width 22 height 13
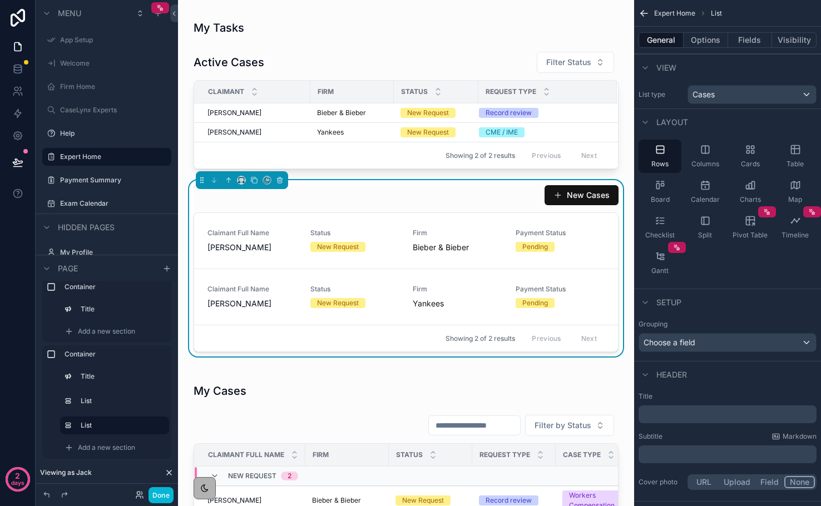
click at [659, 411] on p "﻿" at bounding box center [728, 414] width 171 height 11
click at [712, 118] on div "Layout" at bounding box center [727, 121] width 187 height 27
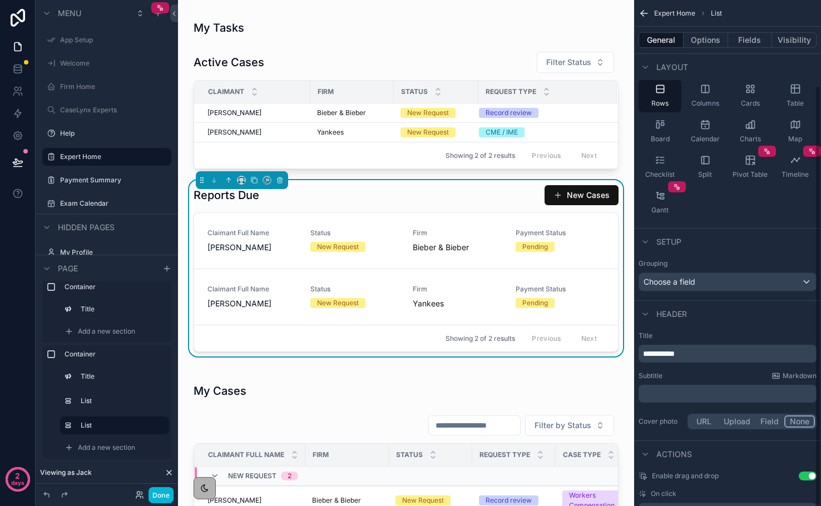
scroll to position [103, 0]
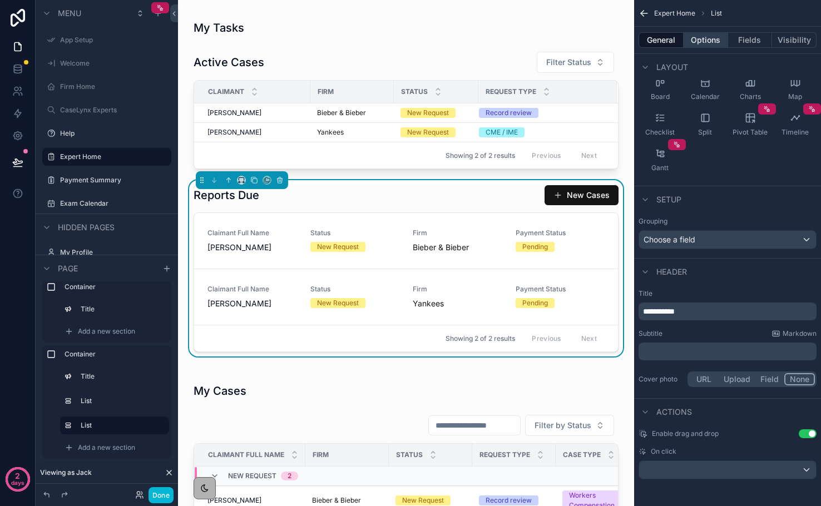
click at [711, 43] on button "Options" at bounding box center [706, 40] width 45 height 16
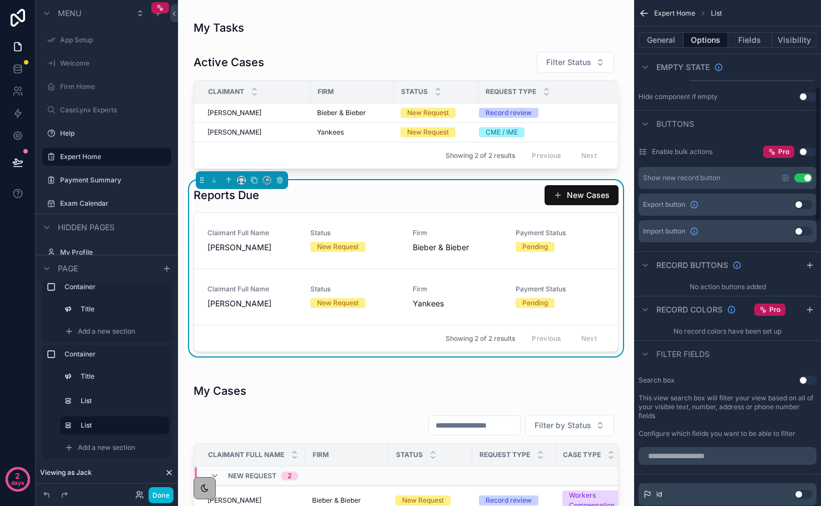
scroll to position [486, 0]
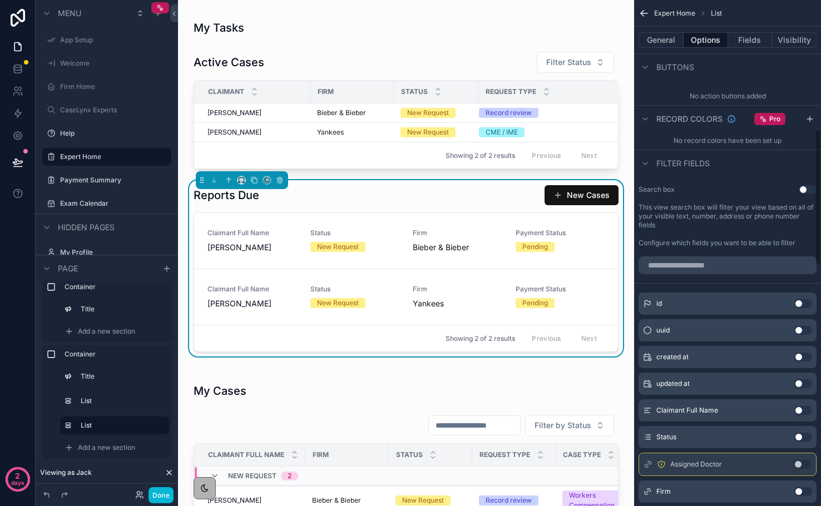
click at [801, 189] on button "Use setting" at bounding box center [808, 189] width 18 height 9
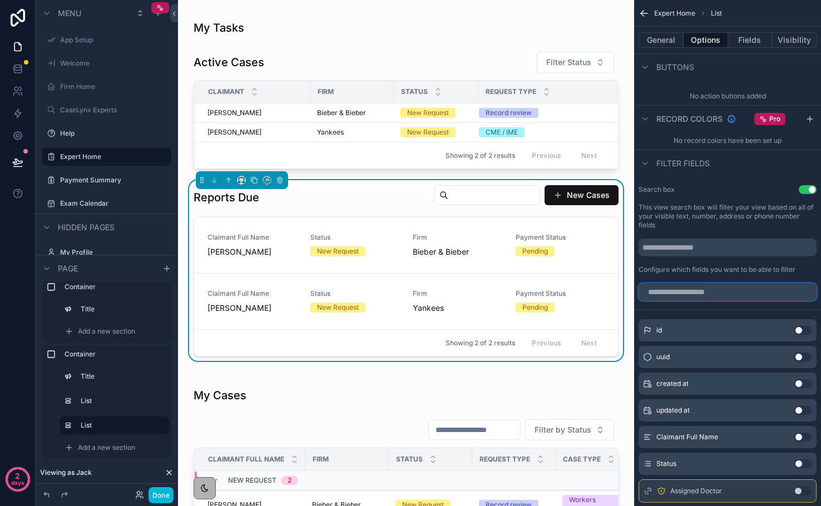
click at [703, 300] on input "scrollable content" at bounding box center [728, 292] width 178 height 18
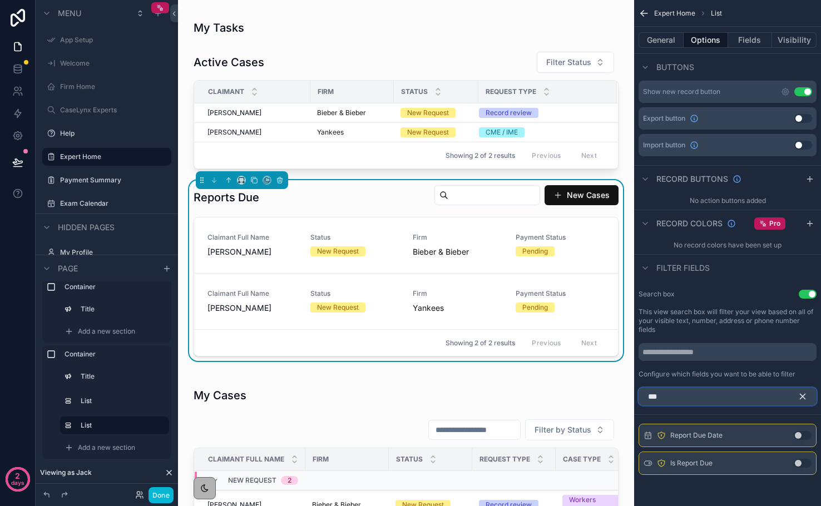
type input "***"
click at [800, 464] on button "Use setting" at bounding box center [803, 463] width 18 height 9
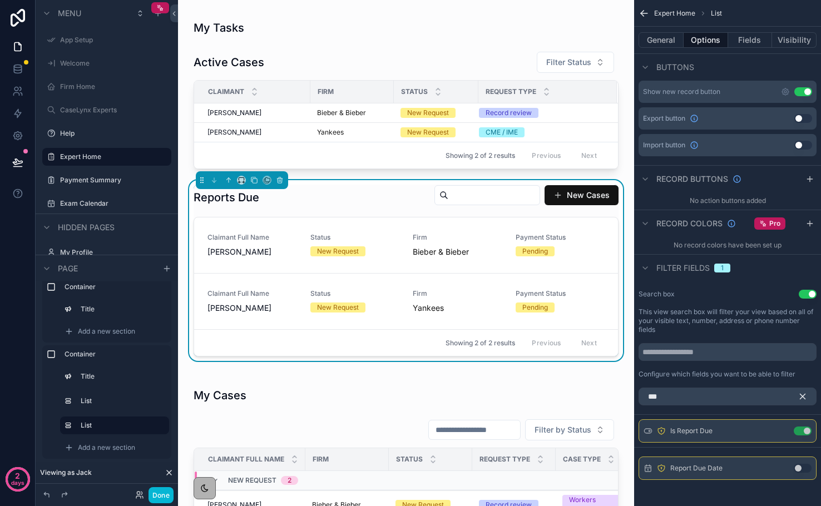
click at [805, 401] on icon "scrollable content" at bounding box center [803, 397] width 10 height 10
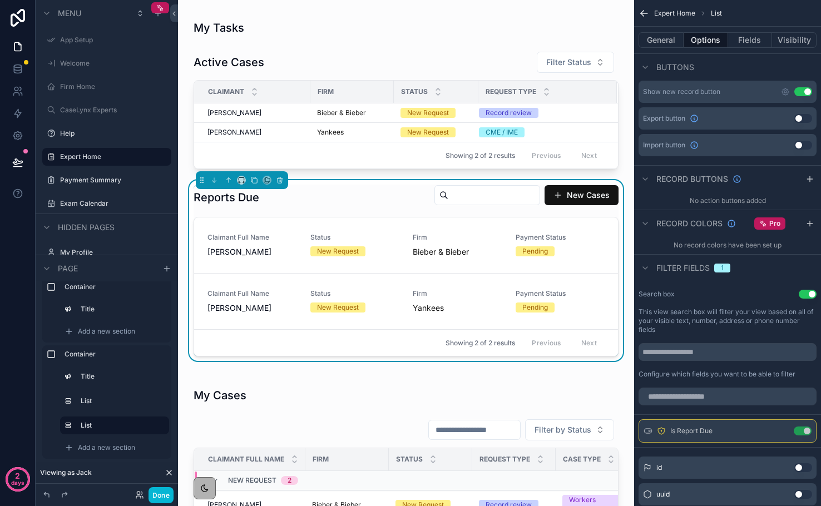
scroll to position [379, 0]
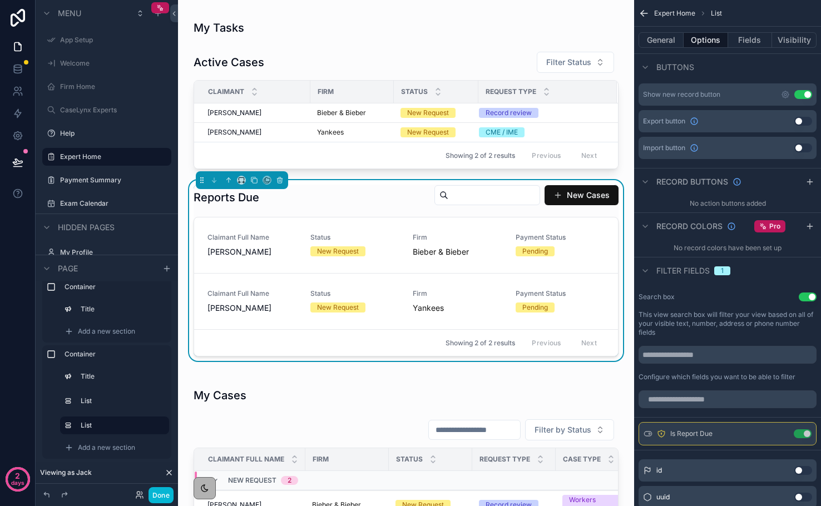
click at [808, 298] on button "Use setting" at bounding box center [808, 297] width 18 height 9
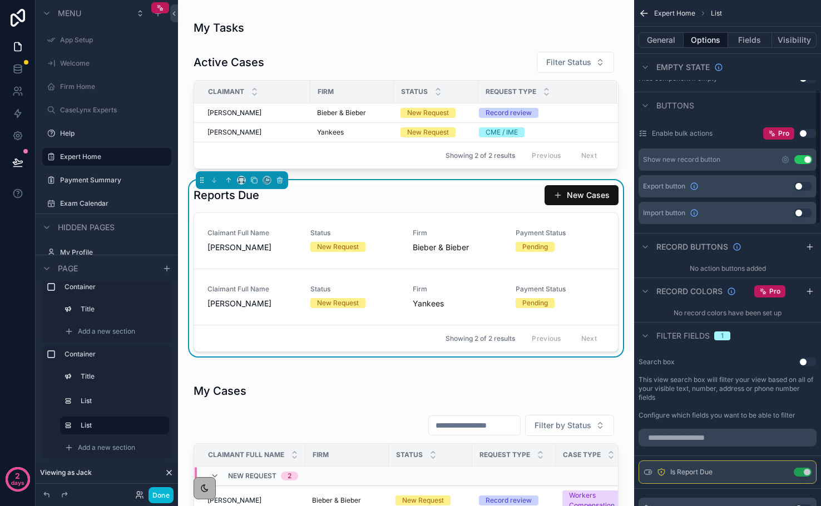
scroll to position [240, 0]
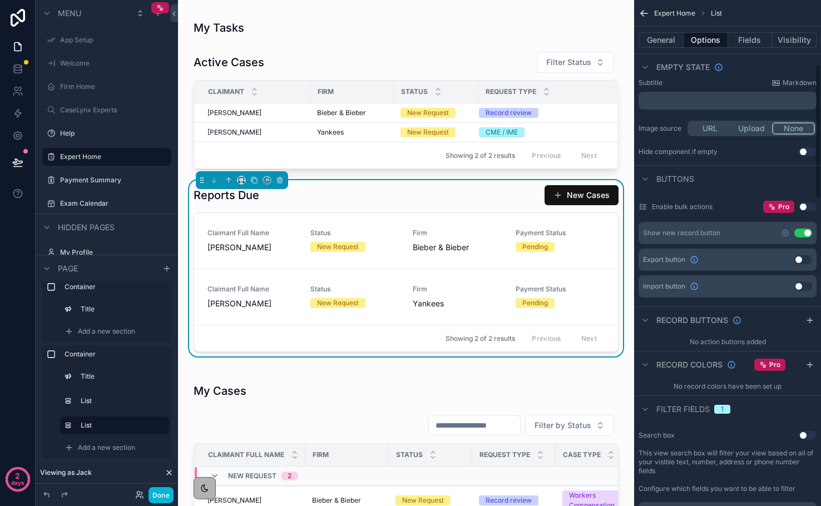
click at [809, 232] on button "Use setting" at bounding box center [803, 233] width 18 height 9
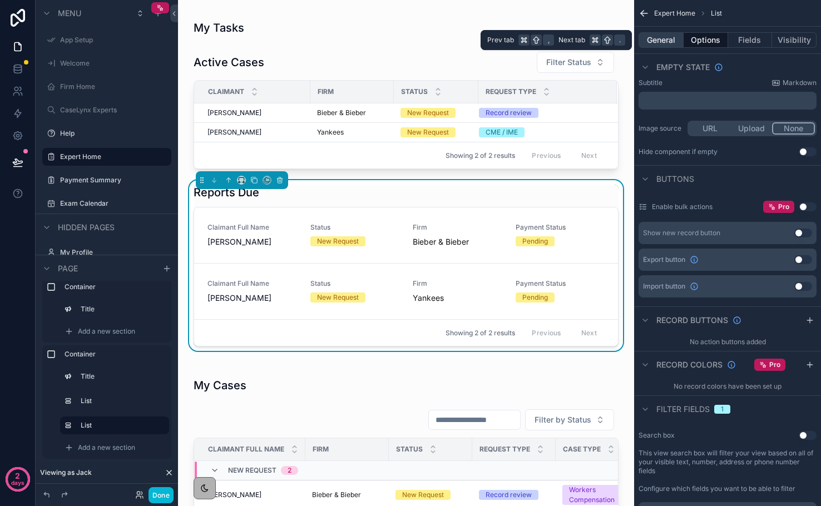
click at [667, 38] on button "General" at bounding box center [661, 40] width 45 height 16
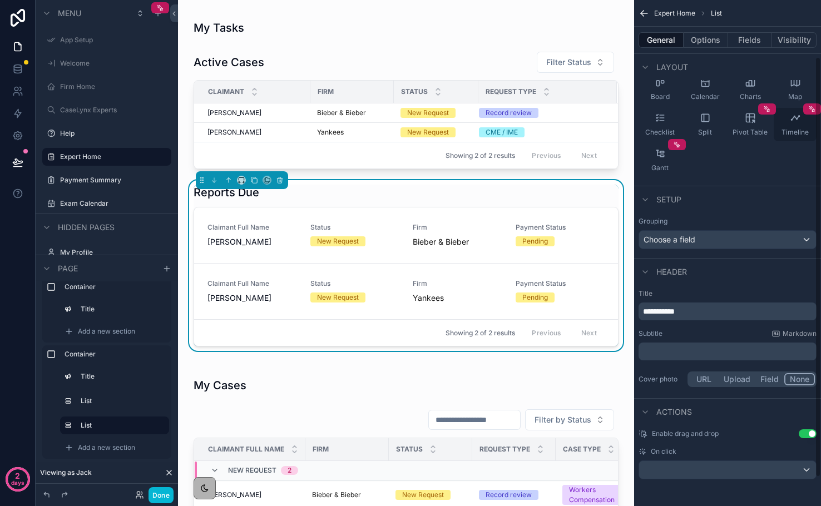
scroll to position [0, 0]
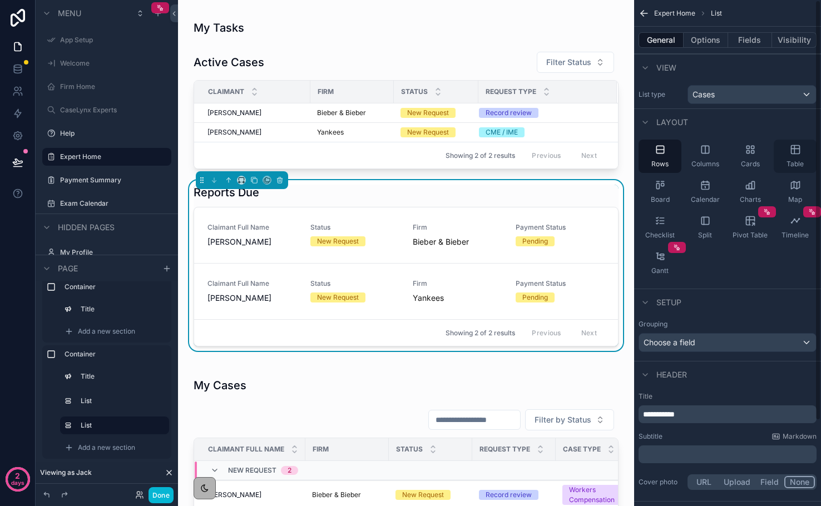
click at [793, 149] on icon "scrollable content" at bounding box center [795, 149] width 11 height 11
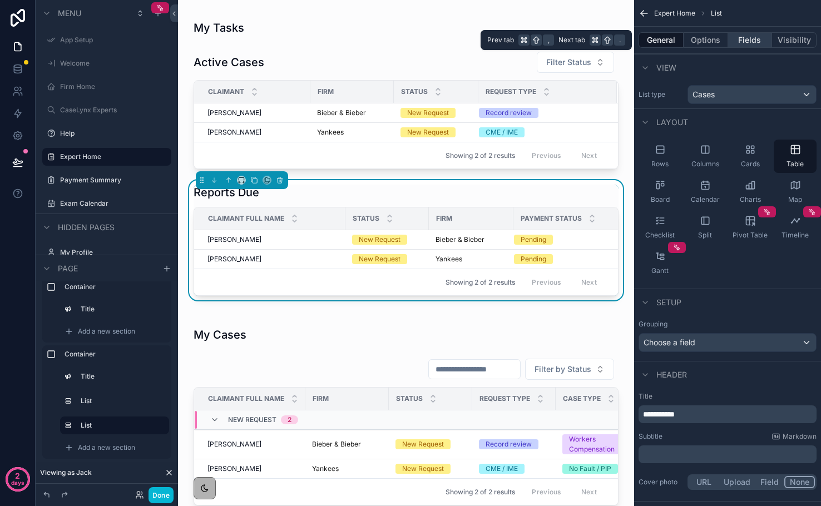
click at [748, 37] on button "Fields" at bounding box center [750, 40] width 45 height 16
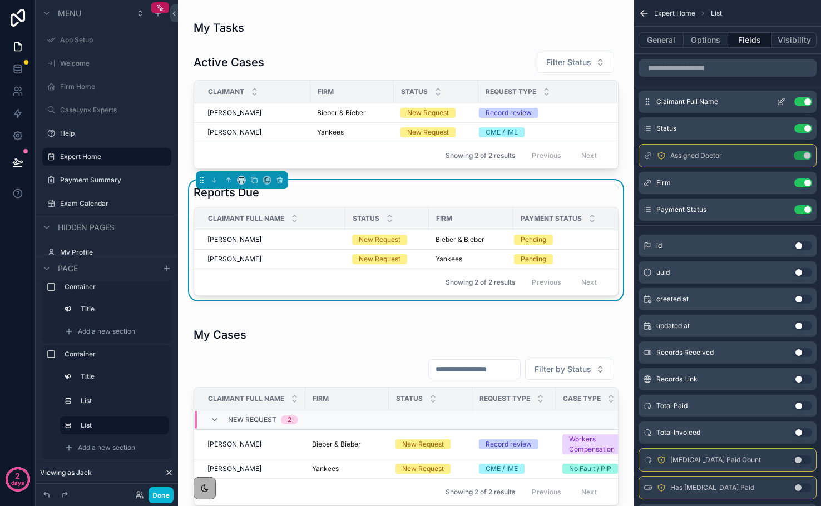
click at [780, 101] on icon "scrollable content" at bounding box center [782, 100] width 4 height 4
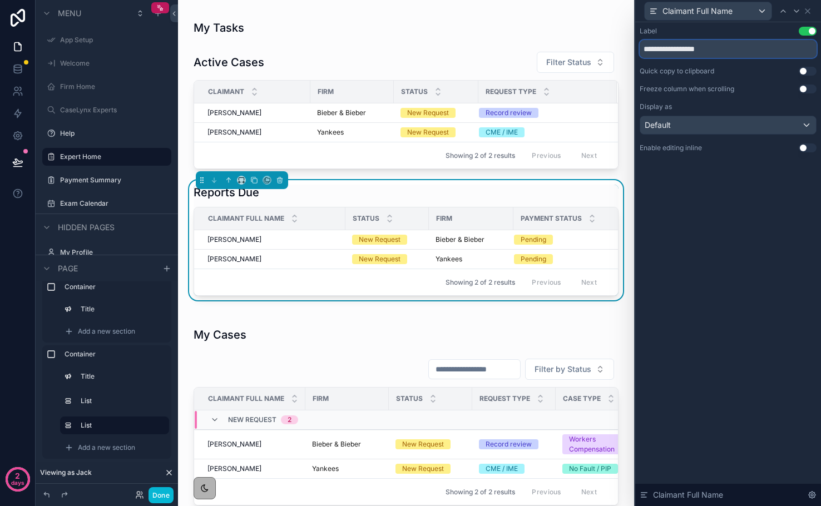
drag, startPoint x: 727, startPoint y: 50, endPoint x: 678, endPoint y: 50, distance: 49.5
click at [678, 50] on input "**********" at bounding box center [728, 49] width 177 height 18
type input "********"
click at [810, 9] on icon at bounding box center [807, 11] width 9 height 9
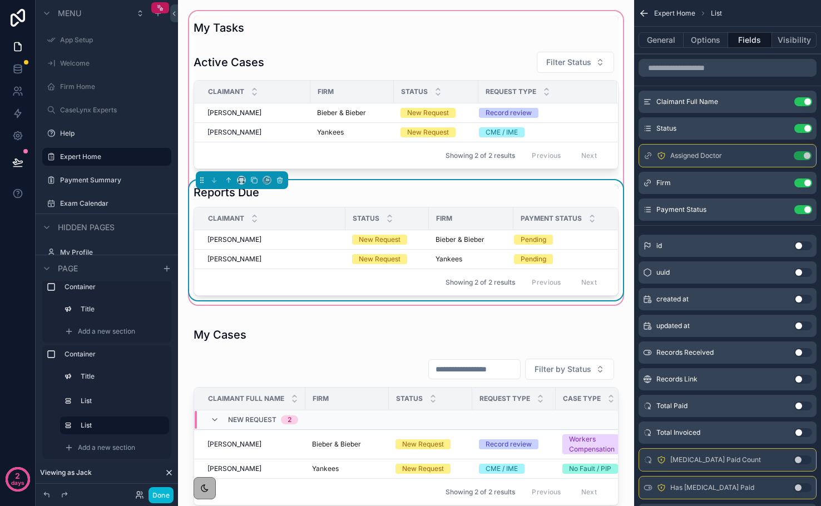
drag, startPoint x: 345, startPoint y: 215, endPoint x: 304, endPoint y: 212, distance: 40.7
click at [304, 212] on tr "Claimant Status Firm Payment Status" at bounding box center [411, 218] width 434 height 23
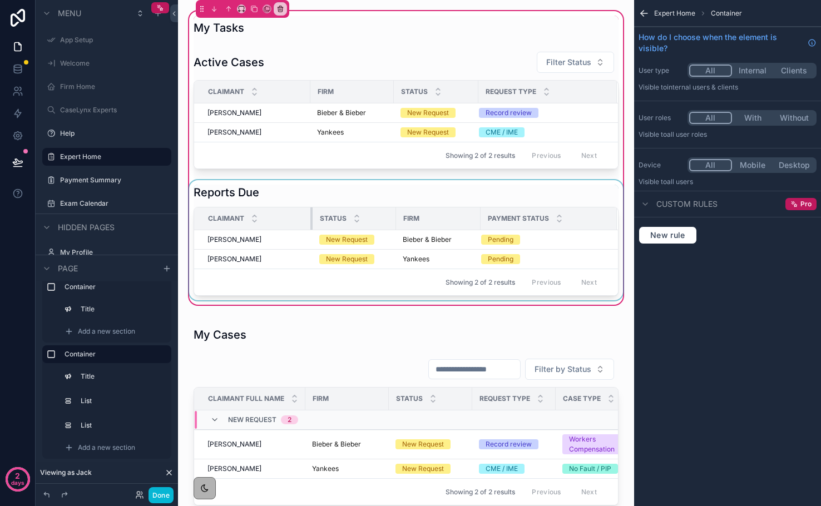
drag, startPoint x: 344, startPoint y: 212, endPoint x: 311, endPoint y: 205, distance: 33.5
click at [311, 205] on div "Reports Due Claimant Status Firm Payment Status Tom Cruise Tom Cruise New Reque…" at bounding box center [406, 240] width 425 height 111
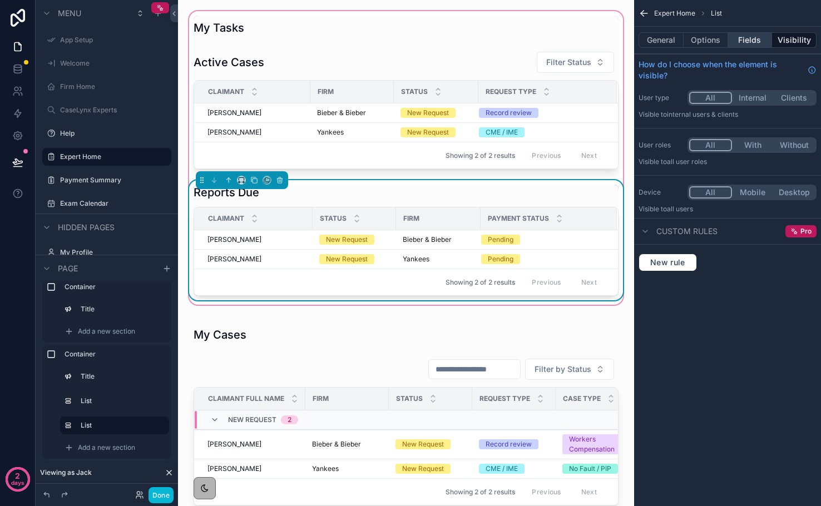
click at [745, 33] on button "Fields" at bounding box center [750, 40] width 45 height 16
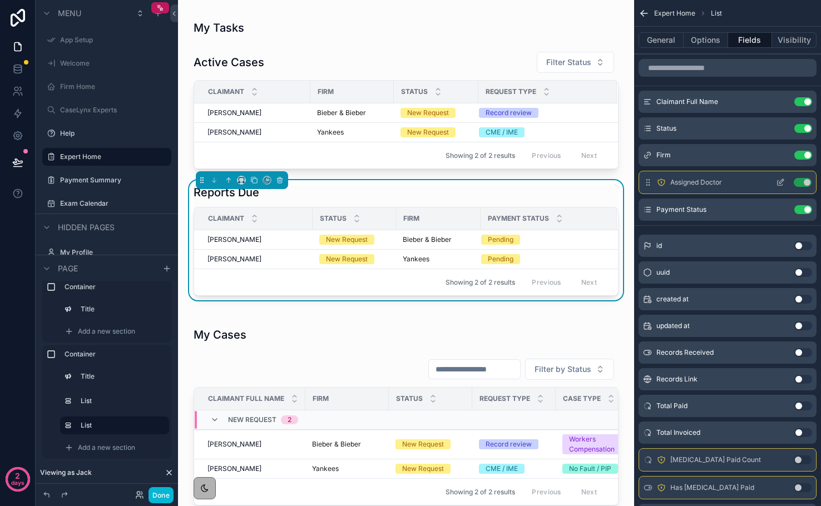
click at [804, 182] on button "Use setting" at bounding box center [803, 182] width 18 height 9
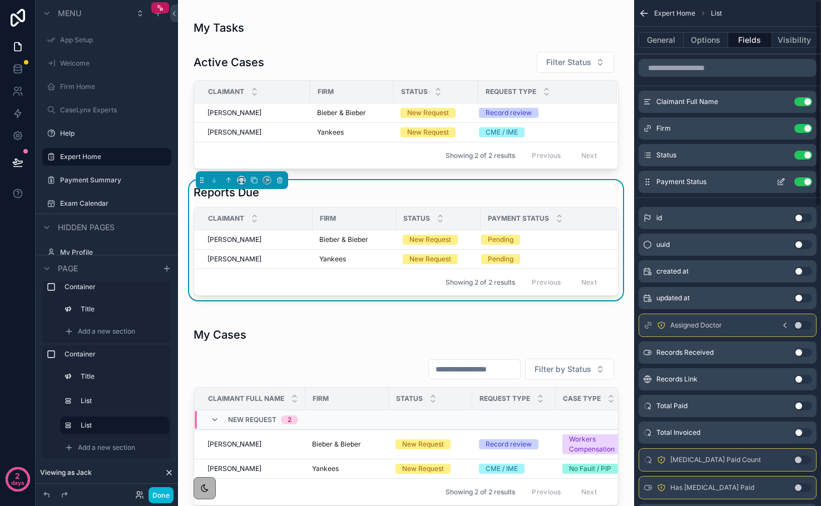
click at [804, 185] on button "Use setting" at bounding box center [803, 181] width 18 height 9
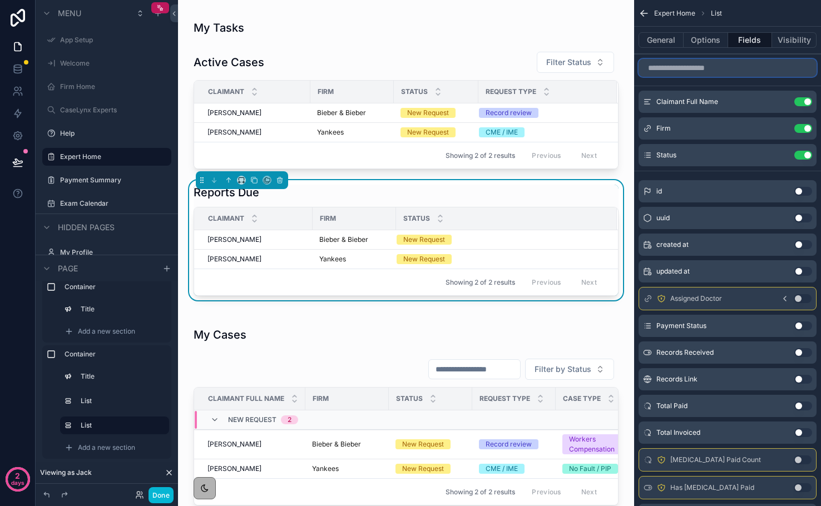
click at [733, 71] on input "scrollable content" at bounding box center [728, 68] width 178 height 18
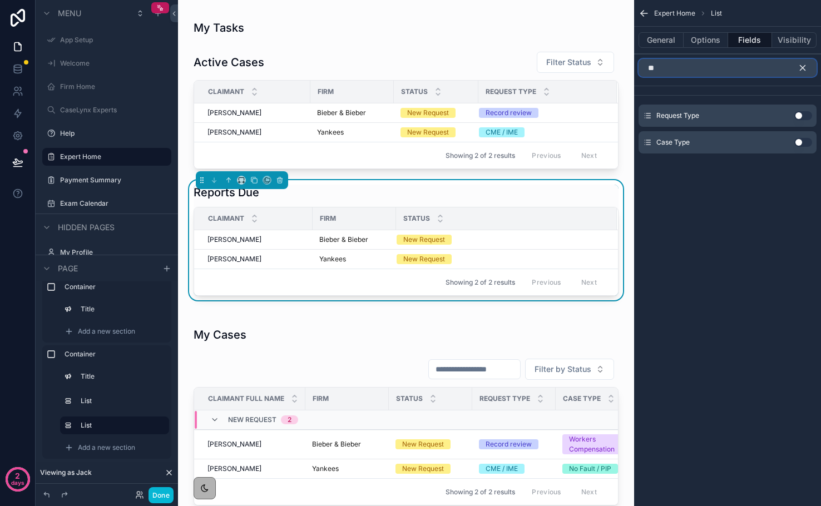
type input "**"
click at [803, 117] on button "Use setting" at bounding box center [803, 115] width 18 height 9
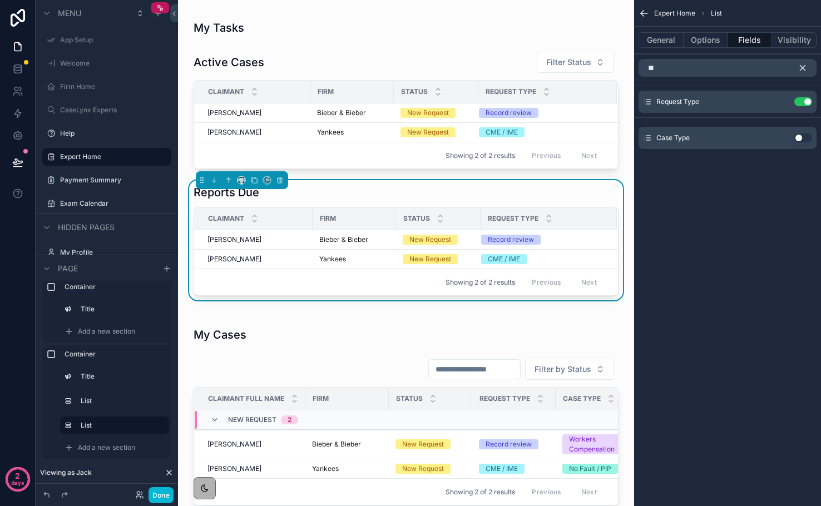
click at [803, 70] on icon "scrollable content" at bounding box center [803, 68] width 10 height 10
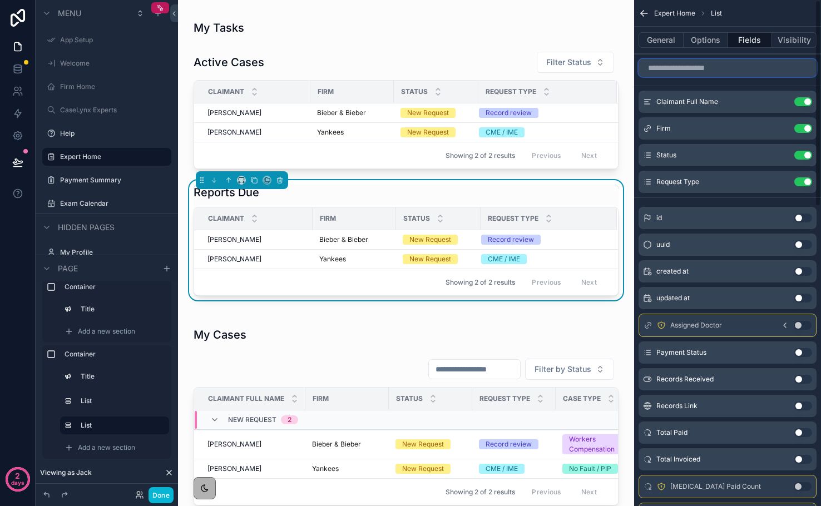
click at [770, 67] on input "scrollable content" at bounding box center [728, 68] width 178 height 18
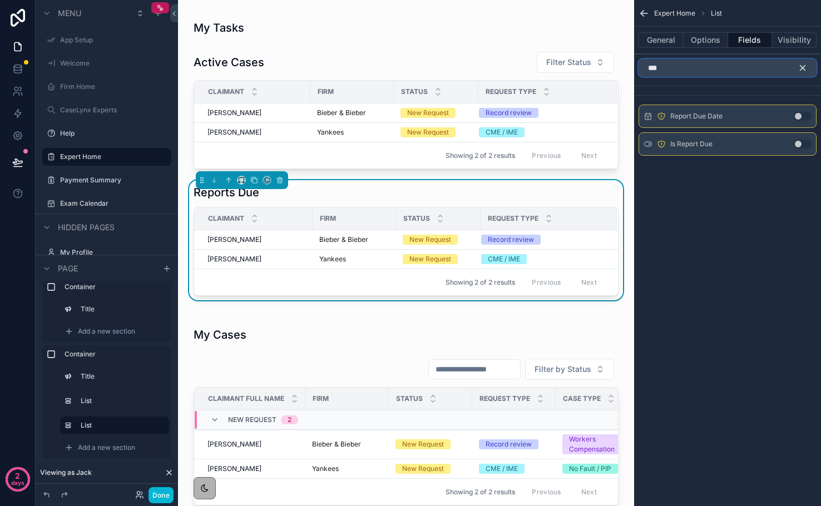
type input "***"
click at [805, 113] on button "Use setting" at bounding box center [803, 116] width 18 height 9
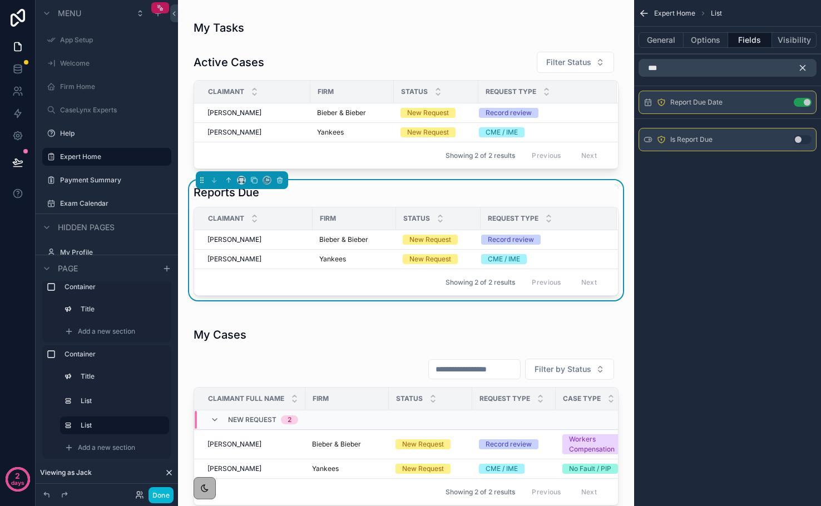
click at [805, 63] on icon "scrollable content" at bounding box center [803, 68] width 10 height 10
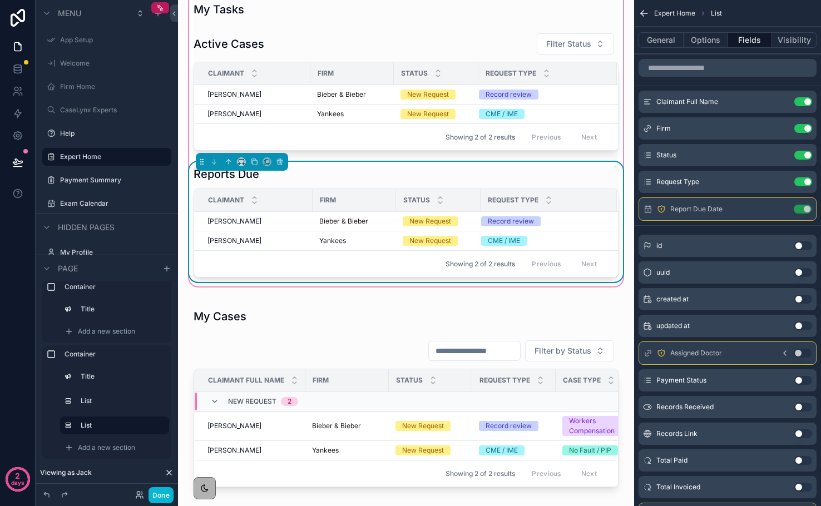
scroll to position [330, 0]
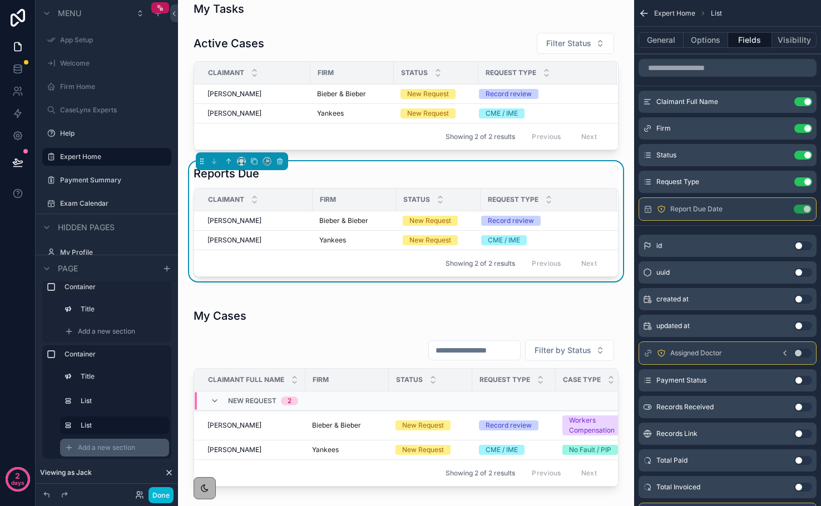
click at [94, 449] on span "Add a new section" at bounding box center [106, 447] width 57 height 9
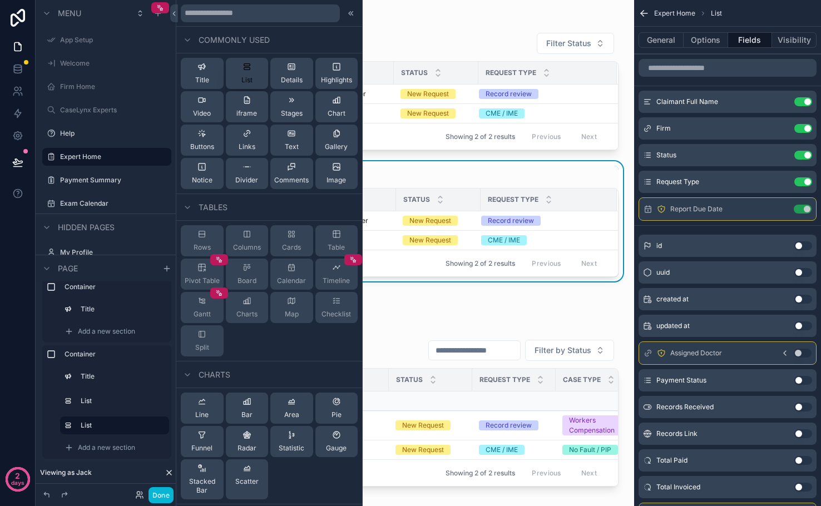
click at [244, 75] on div "List" at bounding box center [246, 73] width 11 height 22
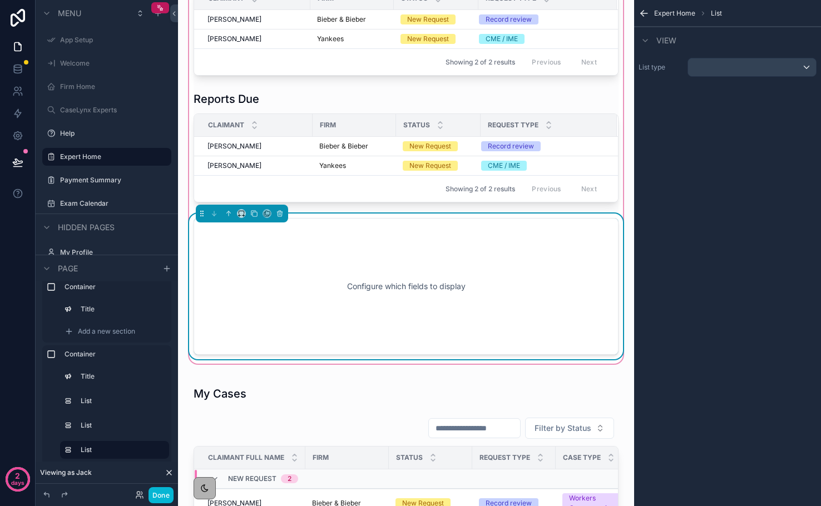
scroll to position [438, 0]
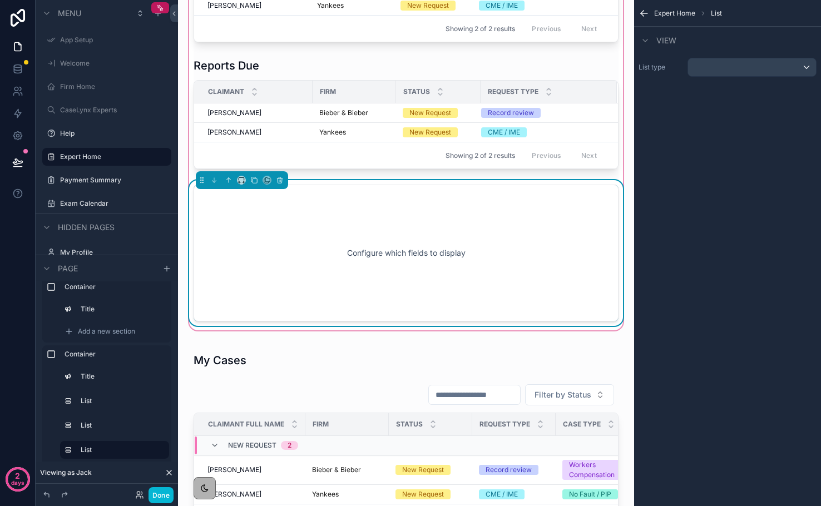
click at [312, 245] on div "Configure which fields to display" at bounding box center [406, 253] width 388 height 100
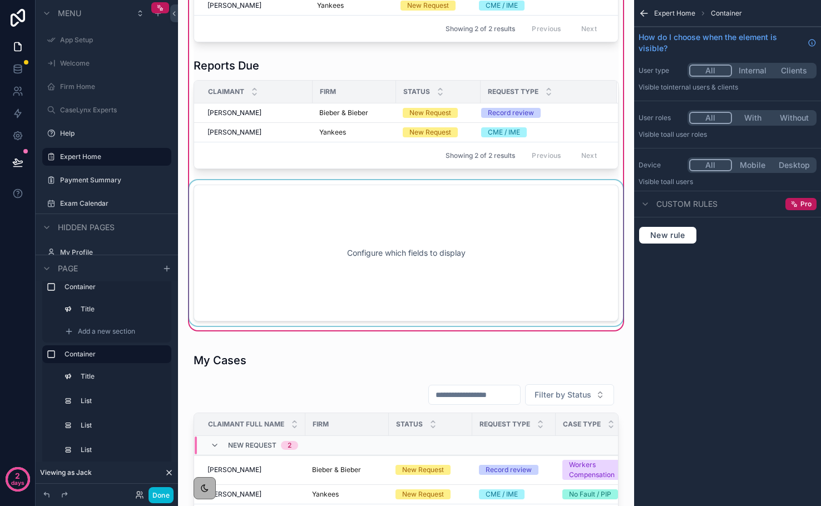
click at [487, 216] on div "scrollable content" at bounding box center [406, 253] width 438 height 146
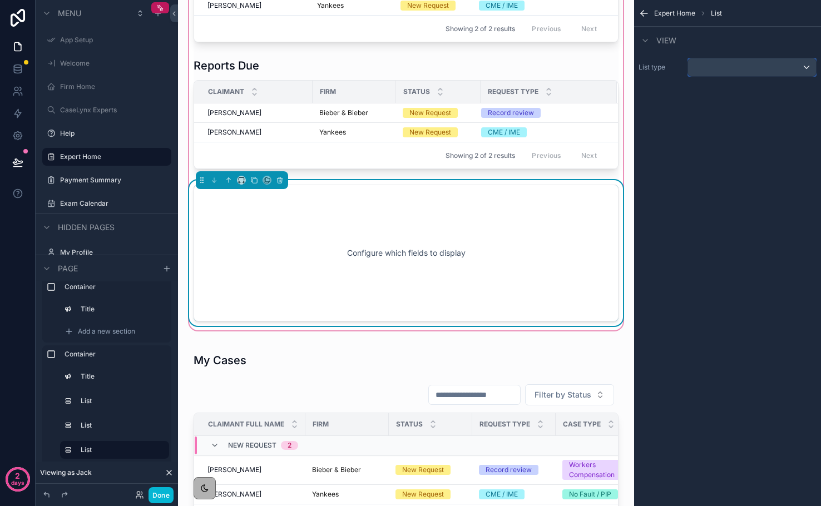
click at [741, 76] on button "scrollable content" at bounding box center [752, 67] width 129 height 19
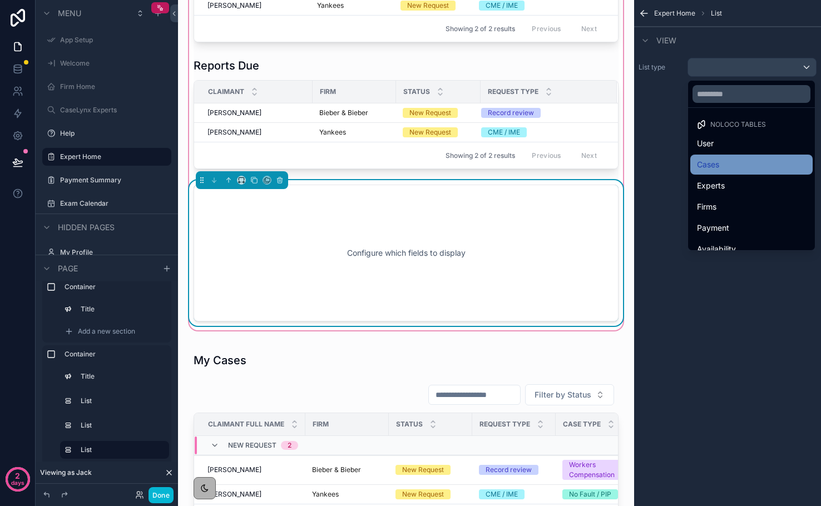
click at [723, 158] on div "Cases" at bounding box center [751, 164] width 109 height 13
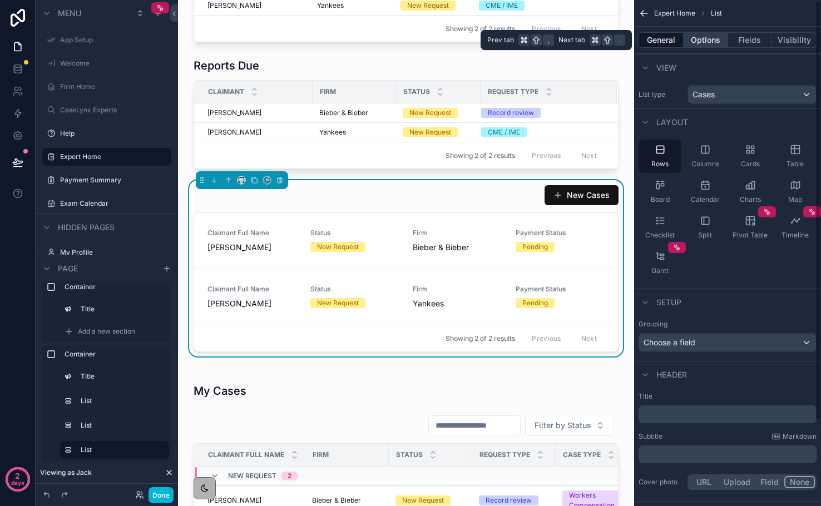
click at [695, 45] on button "Options" at bounding box center [706, 40] width 45 height 16
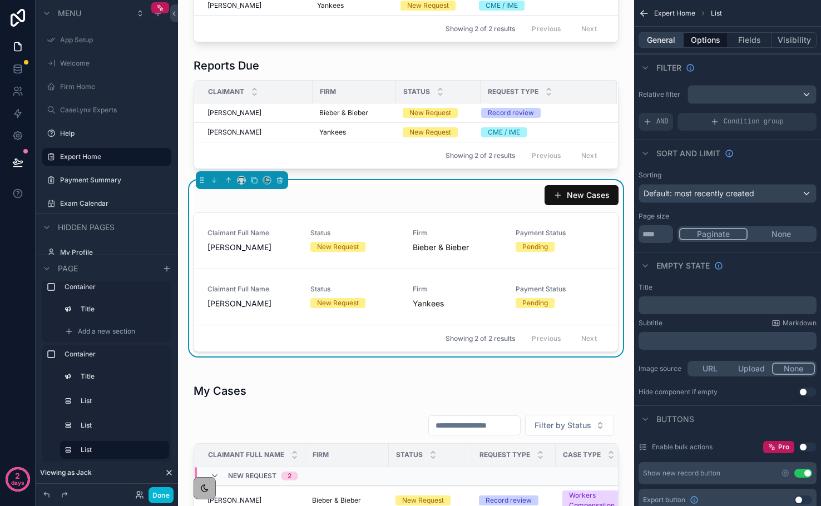
click at [665, 37] on button "General" at bounding box center [661, 40] width 45 height 16
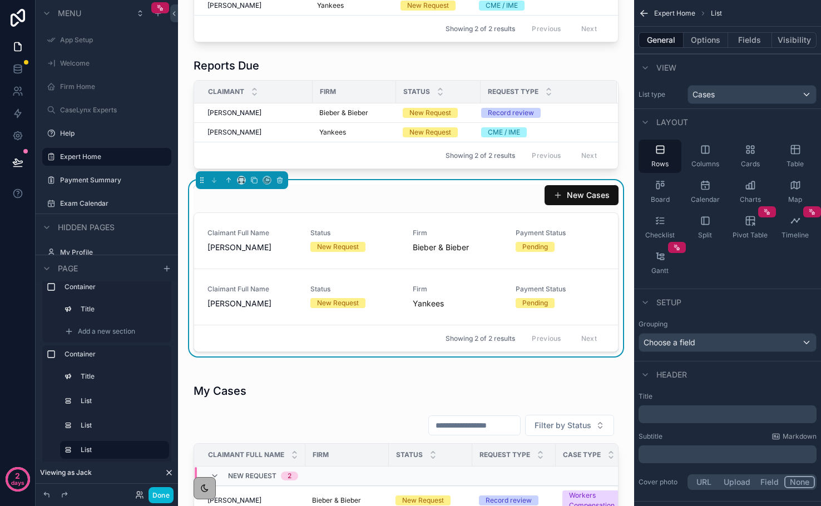
click at [671, 418] on p "﻿" at bounding box center [728, 414] width 171 height 11
click at [785, 156] on div "Table" at bounding box center [795, 156] width 43 height 33
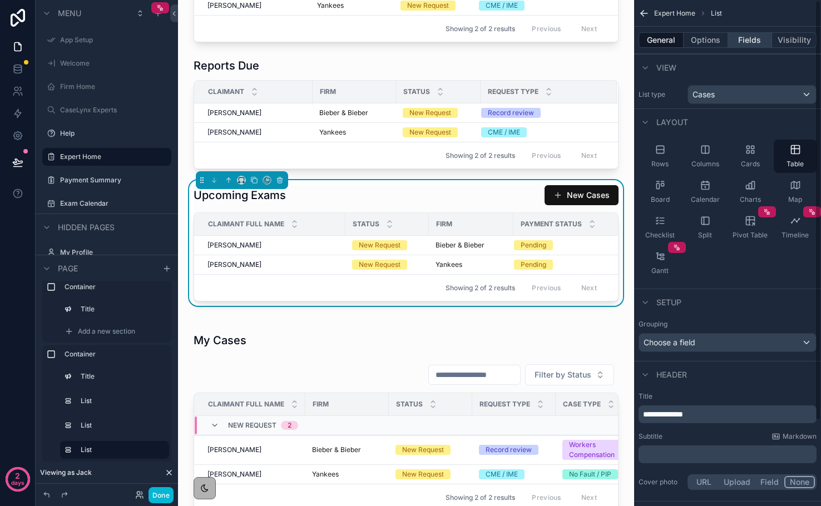
click at [754, 33] on button "Fields" at bounding box center [750, 40] width 45 height 16
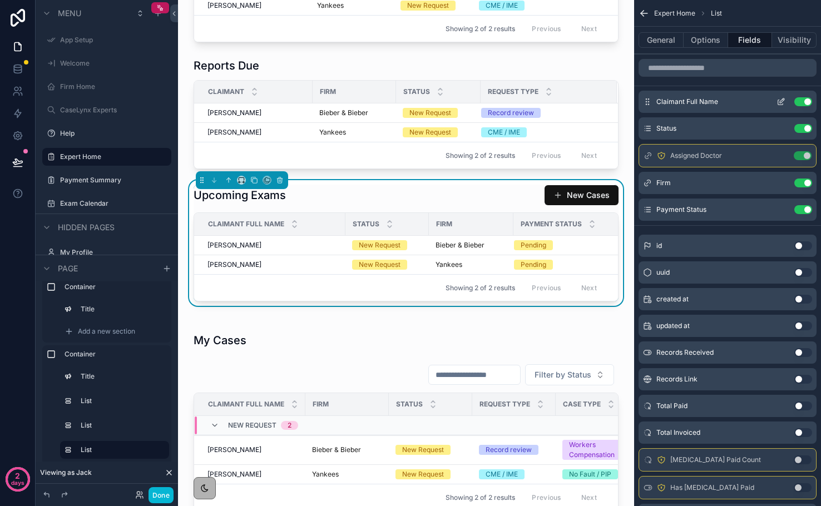
click at [778, 100] on icon "scrollable content" at bounding box center [781, 101] width 9 height 9
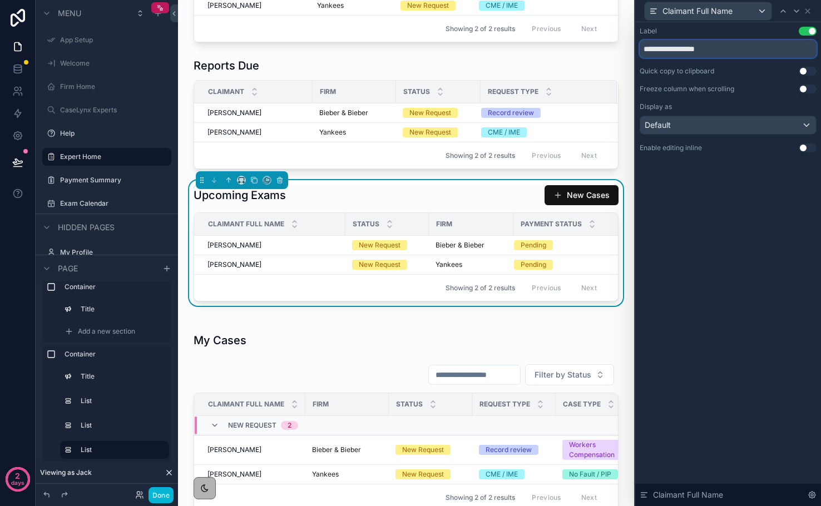
drag, startPoint x: 724, startPoint y: 48, endPoint x: 683, endPoint y: 48, distance: 41.7
click at [683, 48] on input "**********" at bounding box center [728, 49] width 177 height 18
type input "********"
click at [804, 90] on button "Use setting" at bounding box center [808, 89] width 18 height 9
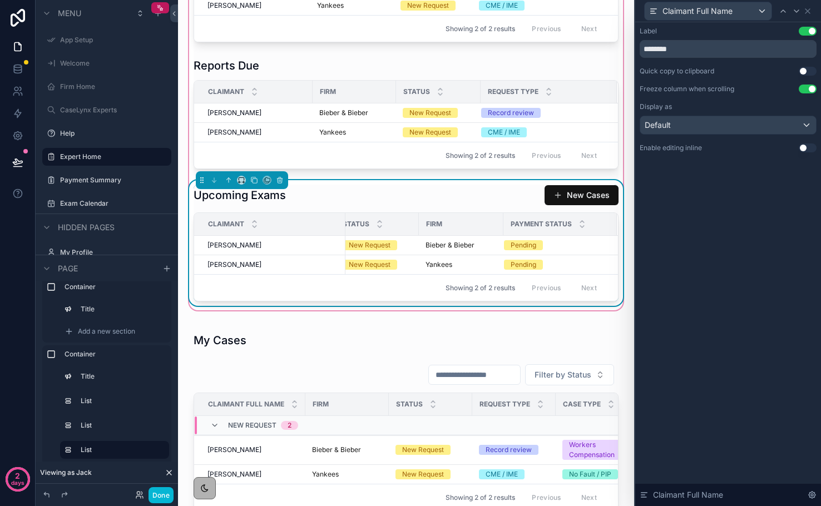
scroll to position [0, 0]
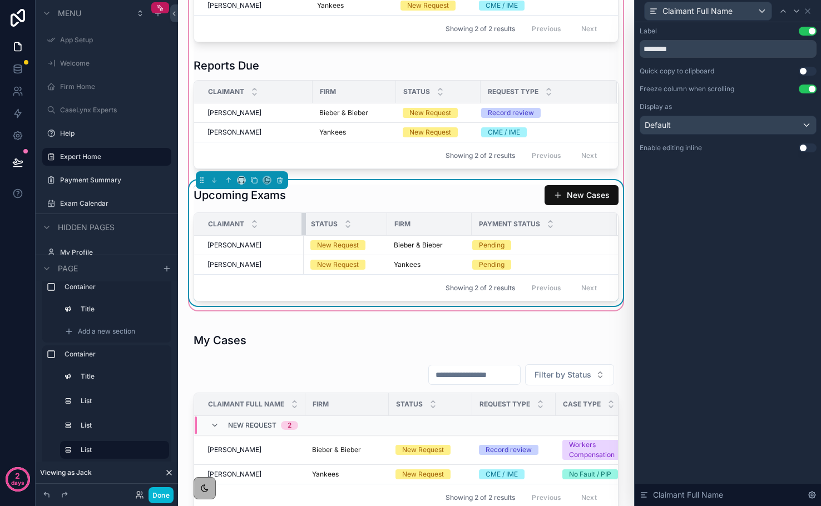
drag, startPoint x: 345, startPoint y: 216, endPoint x: 303, endPoint y: 206, distance: 42.9
click at [303, 206] on div "Upcoming Exams New Cases Claimant Status Firm Payment Status Tom Cruise Tom Cru…" at bounding box center [406, 243] width 425 height 117
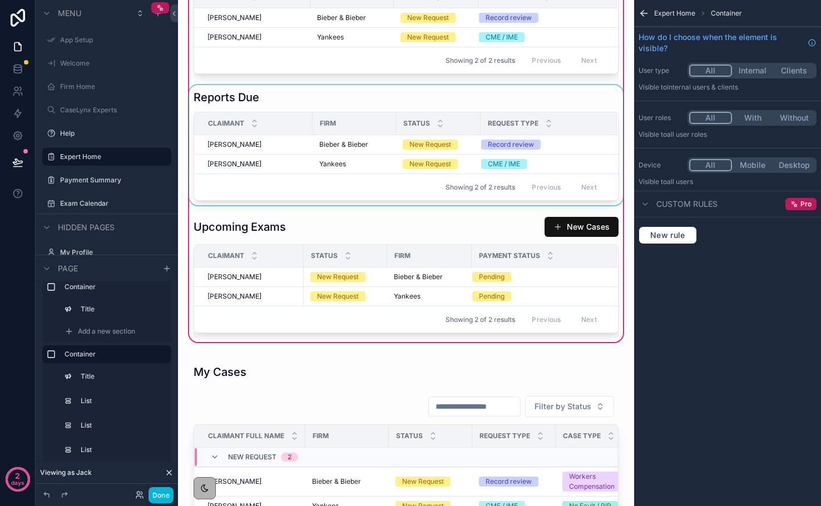
scroll to position [403, 0]
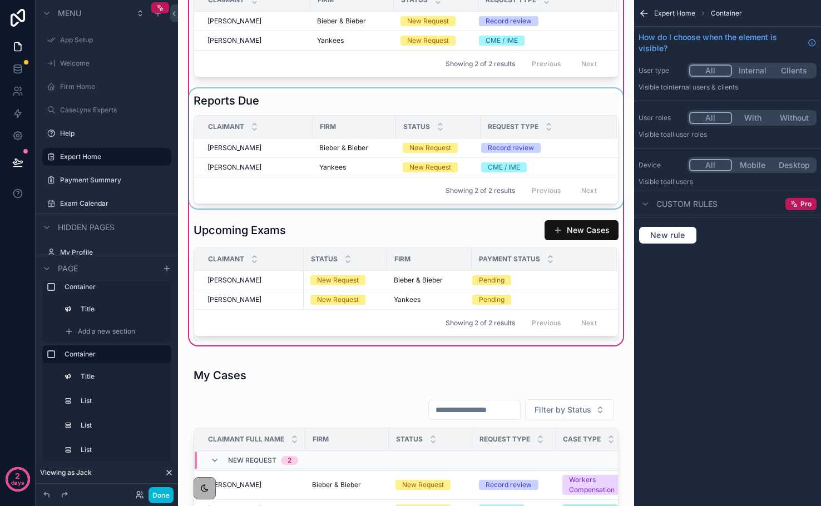
click at [600, 126] on div "Request Type" at bounding box center [548, 126] width 135 height 21
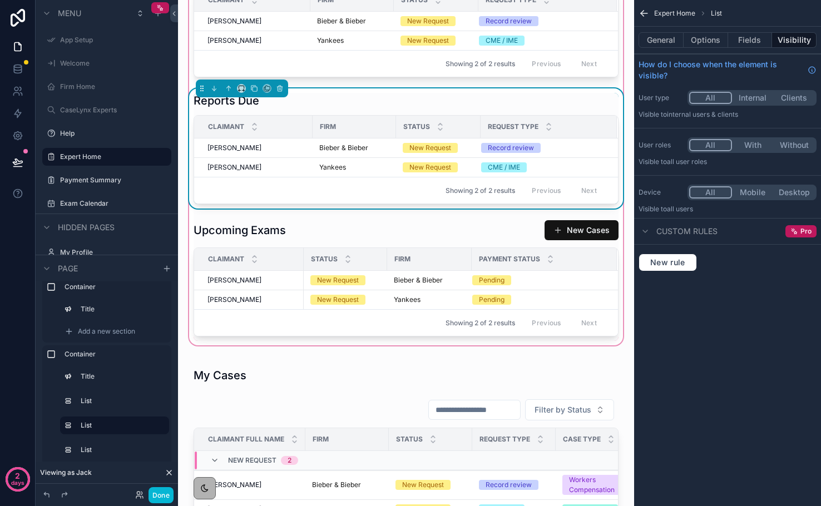
click at [592, 126] on div "Request Type" at bounding box center [548, 126] width 135 height 21
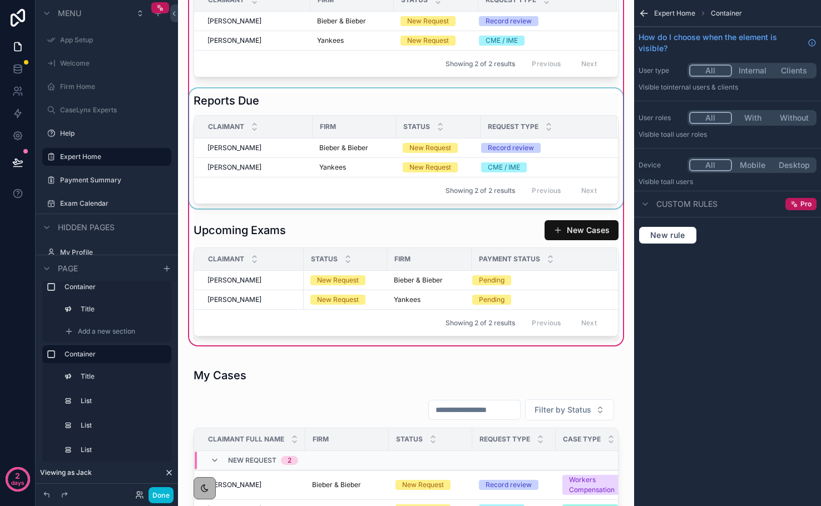
click at [577, 141] on div "scrollable content" at bounding box center [406, 148] width 438 height 120
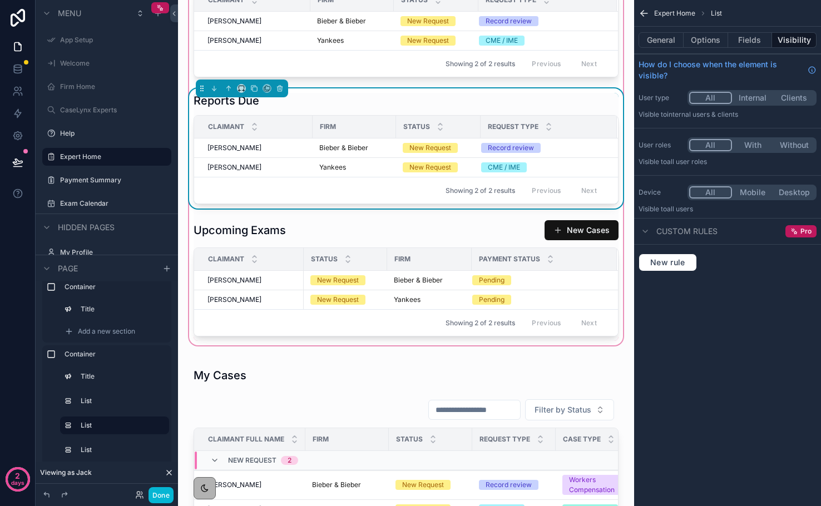
click at [351, 194] on div "Showing 2 of 2 results Previous Next" at bounding box center [406, 190] width 424 height 27
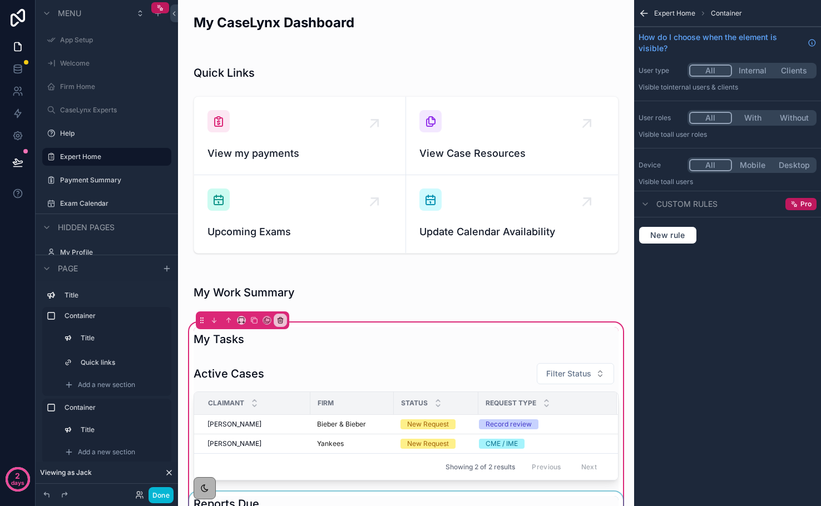
scroll to position [403, 0]
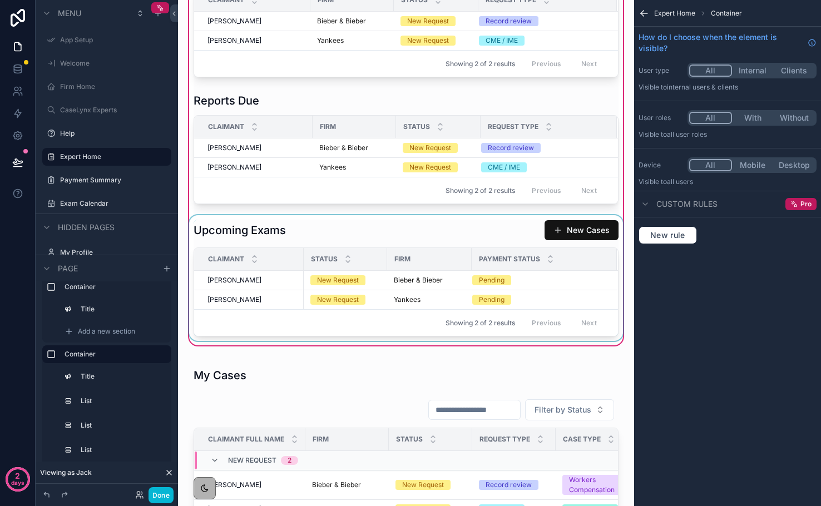
click at [353, 258] on div "Status" at bounding box center [345, 259] width 82 height 21
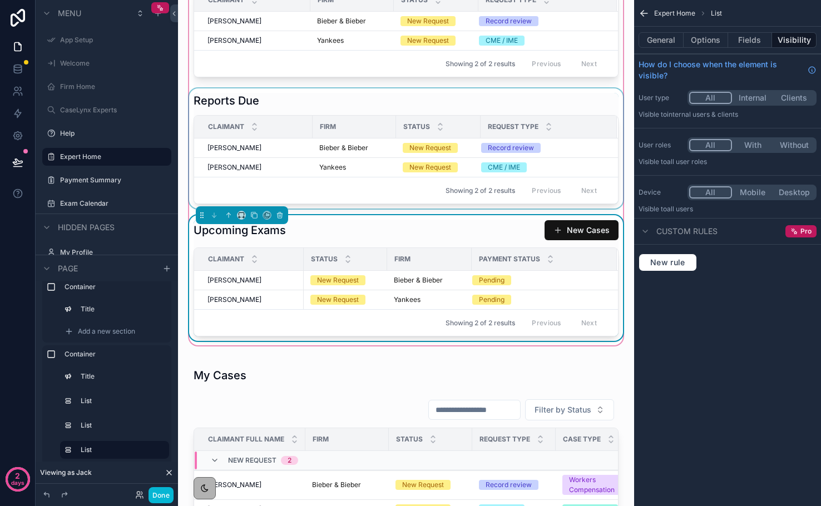
click at [407, 154] on div "scrollable content" at bounding box center [406, 148] width 438 height 120
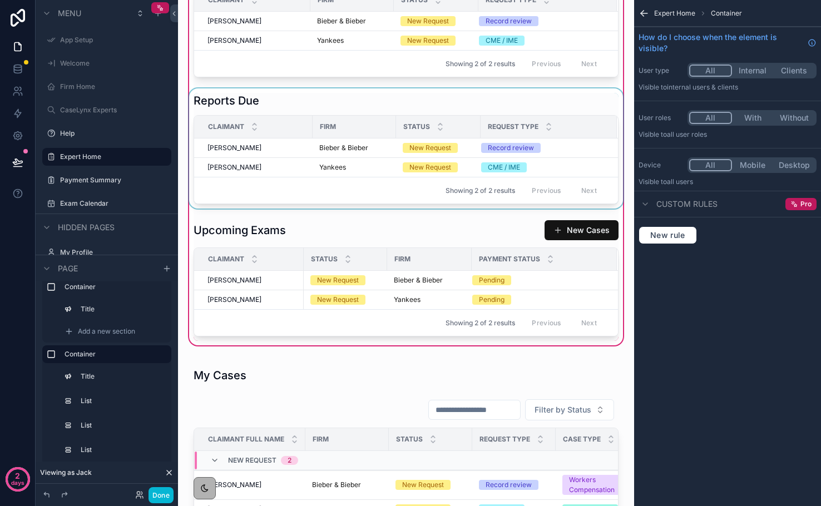
click at [404, 131] on div "Status" at bounding box center [438, 126] width 83 height 21
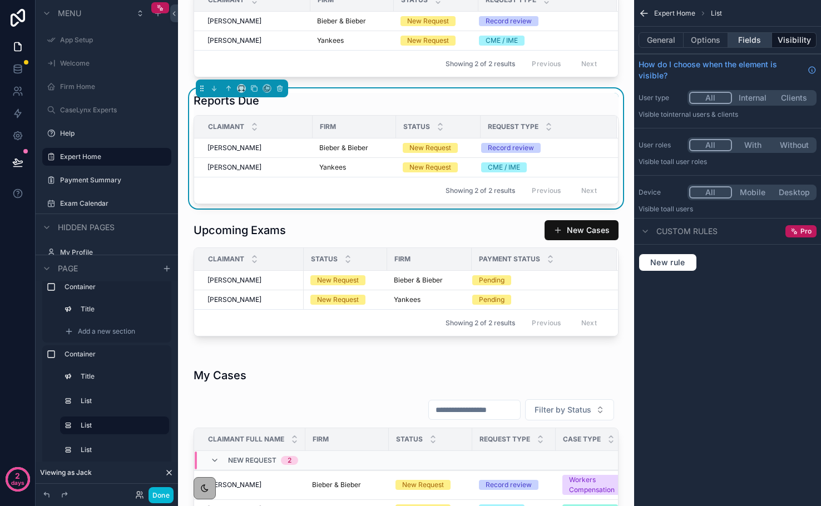
click at [740, 41] on button "Fields" at bounding box center [750, 40] width 45 height 16
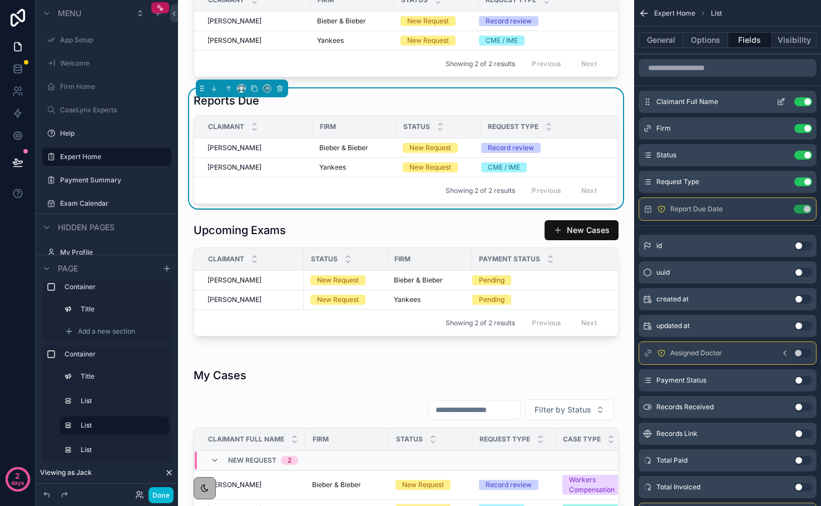
click at [779, 101] on icon "scrollable content" at bounding box center [781, 101] width 9 height 9
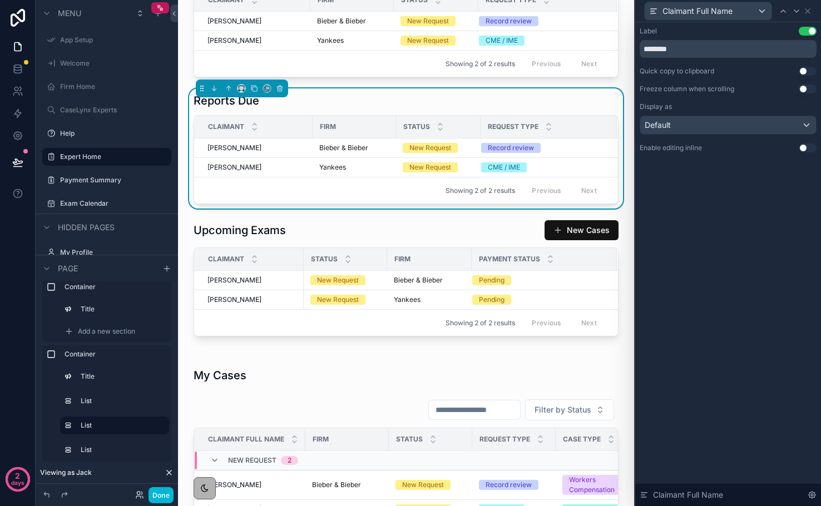
click at [808, 86] on button "Use setting" at bounding box center [808, 89] width 18 height 9
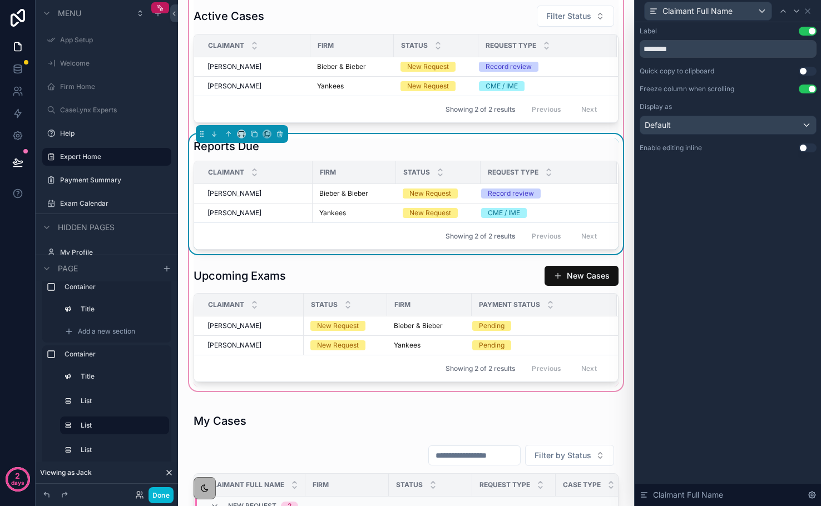
scroll to position [319, 0]
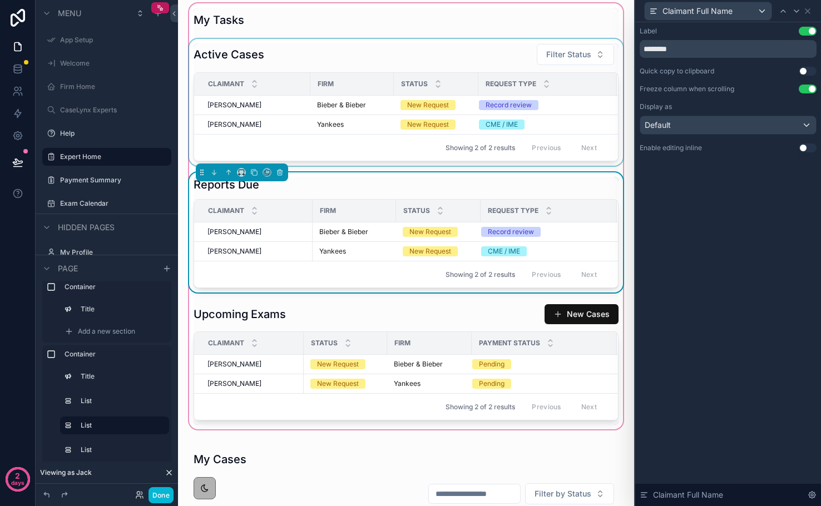
click at [483, 125] on div "scrollable content" at bounding box center [406, 102] width 438 height 127
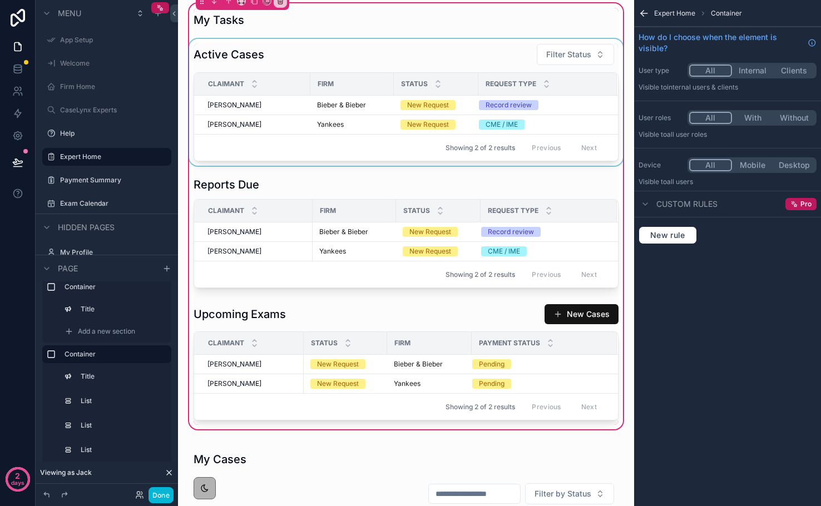
click at [475, 109] on div "scrollable content" at bounding box center [406, 102] width 438 height 127
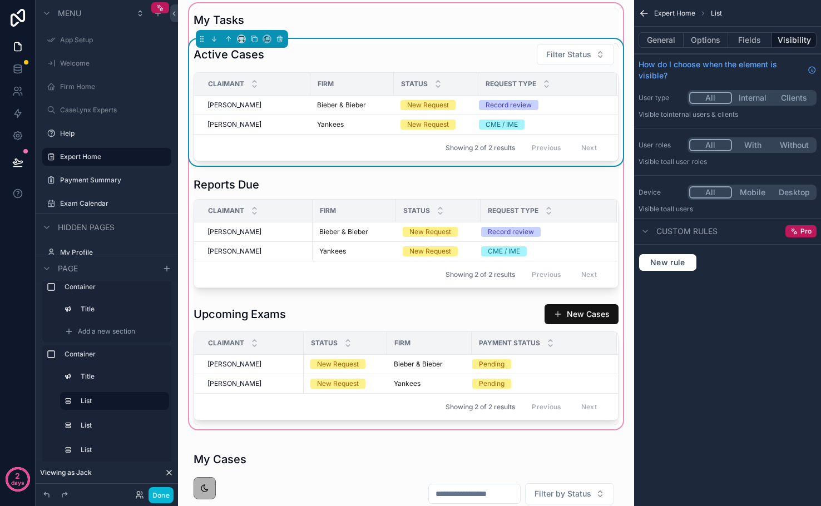
scroll to position [279, 0]
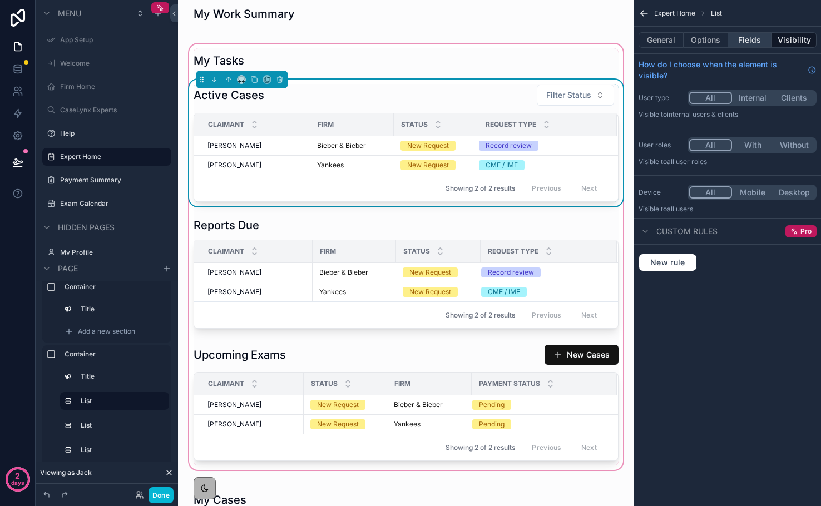
click at [750, 42] on button "Fields" at bounding box center [750, 40] width 45 height 16
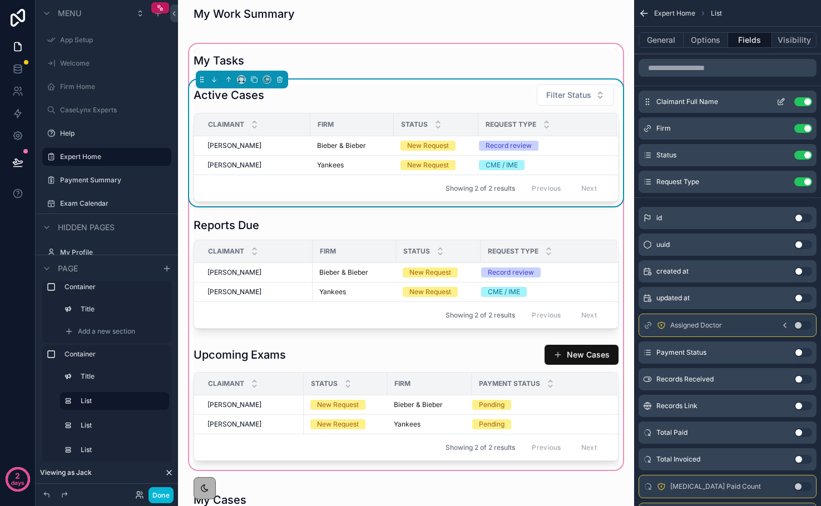
click at [782, 98] on icon "scrollable content" at bounding box center [781, 101] width 9 height 9
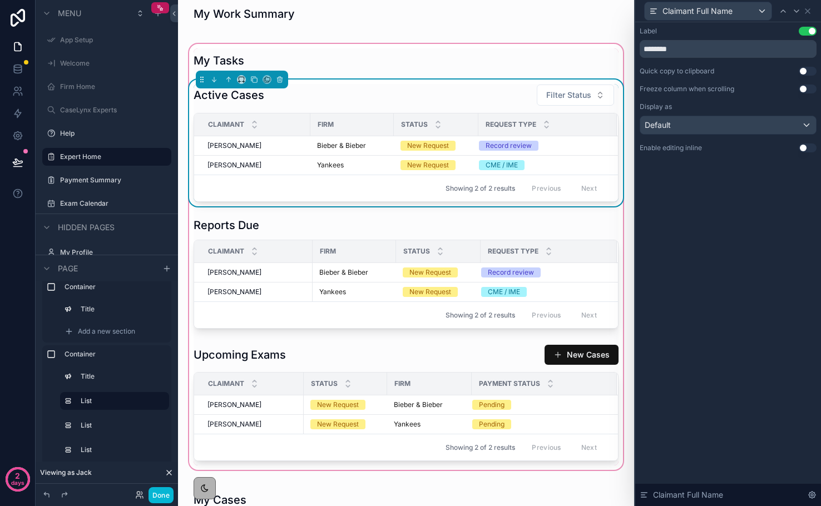
click at [807, 91] on button "Use setting" at bounding box center [808, 89] width 18 height 9
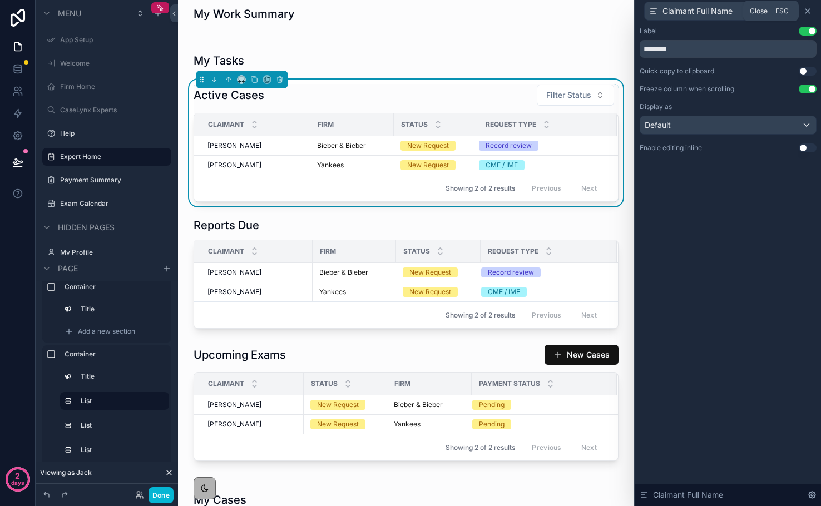
click at [808, 13] on icon at bounding box center [807, 11] width 9 height 9
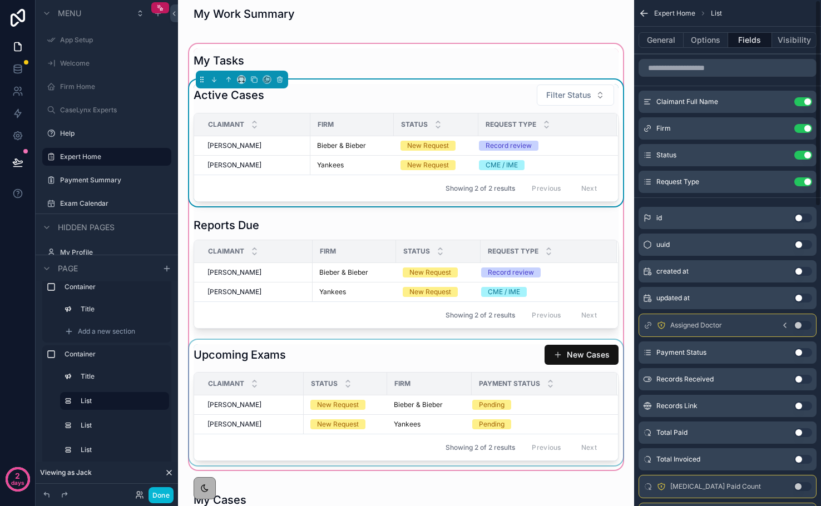
click at [462, 438] on div "Showing 2 of 2 results Previous Next" at bounding box center [406, 447] width 424 height 27
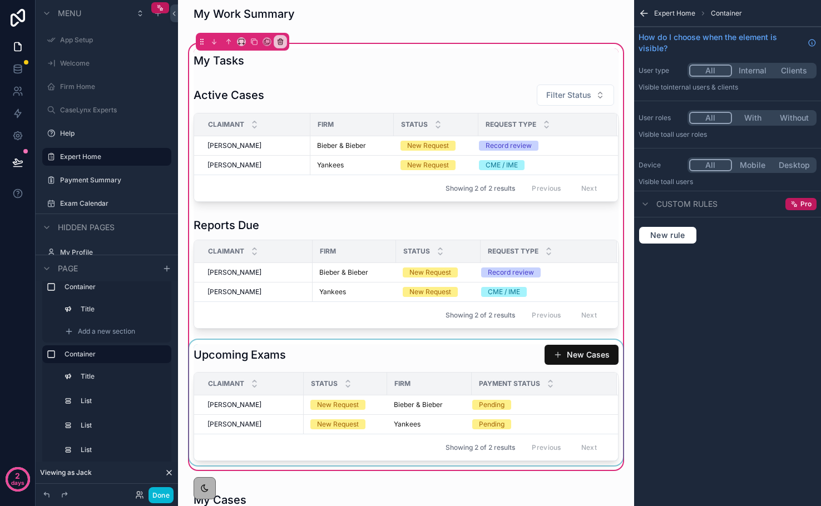
click at [534, 408] on div "scrollable content" at bounding box center [406, 403] width 438 height 126
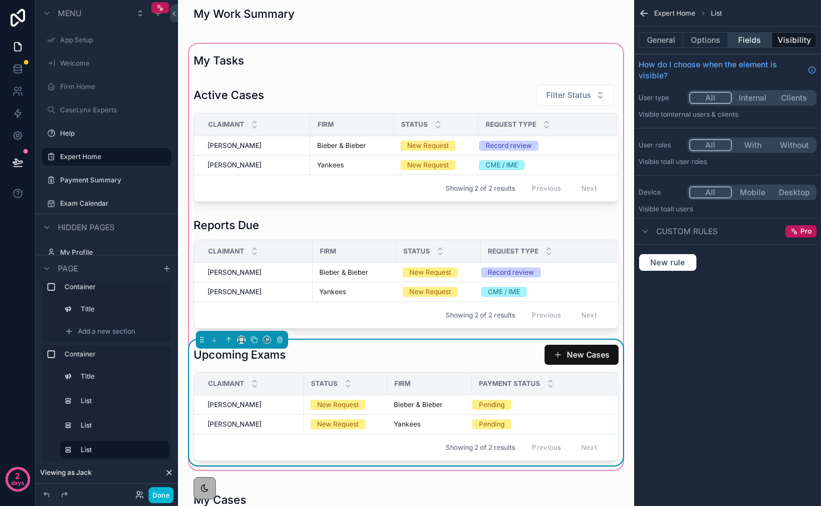
click at [747, 37] on button "Fields" at bounding box center [750, 40] width 45 height 16
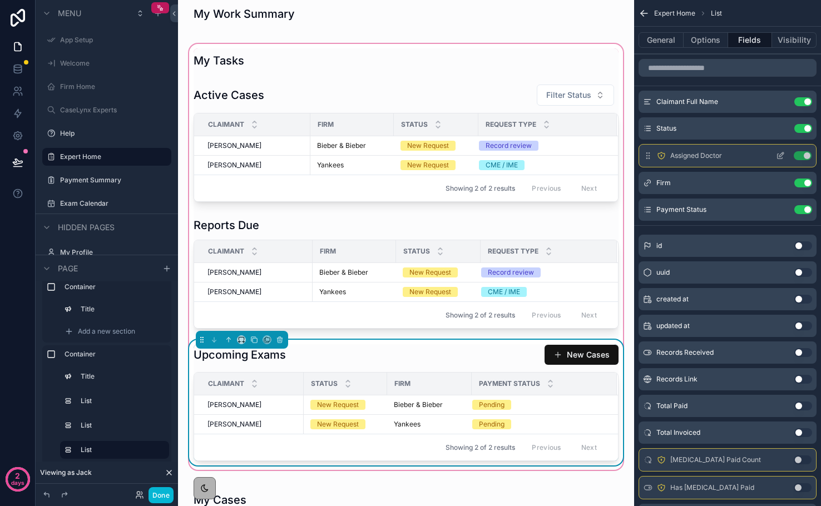
click at [804, 154] on button "Use setting" at bounding box center [803, 155] width 18 height 9
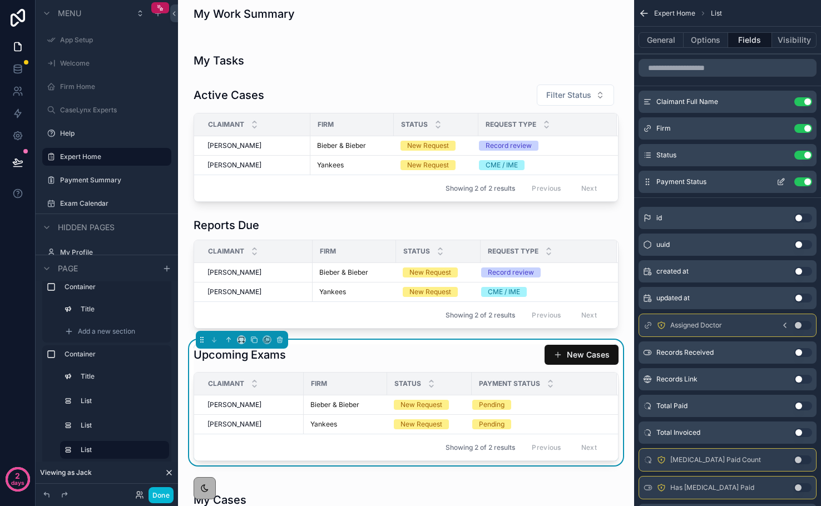
click at [803, 182] on button "Use setting" at bounding box center [803, 181] width 18 height 9
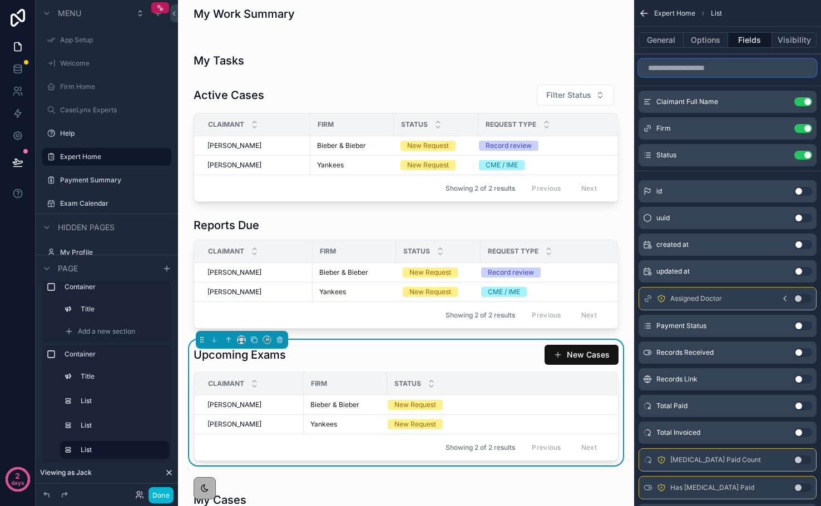
click at [700, 65] on input "scrollable content" at bounding box center [728, 68] width 178 height 18
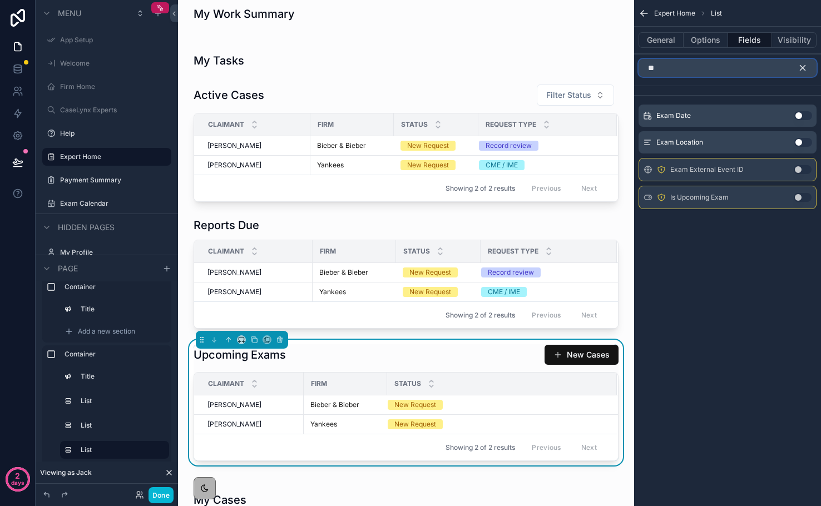
type input "**"
click at [799, 116] on button "Use setting" at bounding box center [803, 115] width 18 height 9
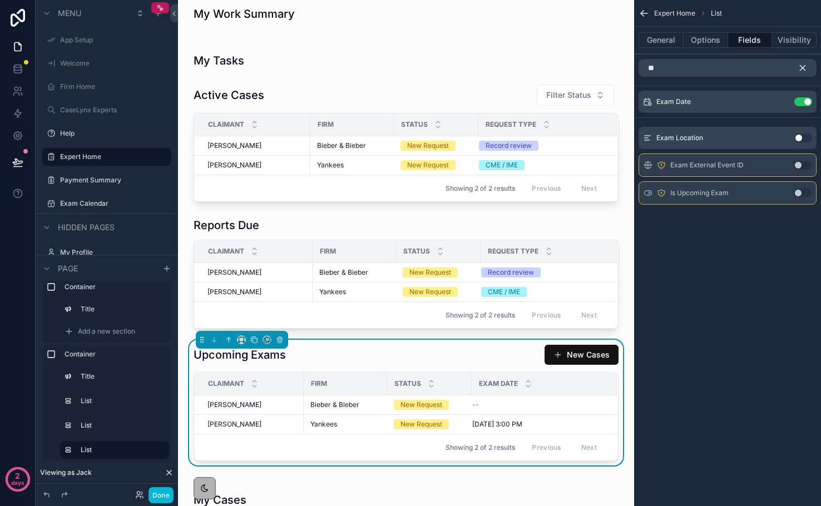
click at [801, 70] on icon "scrollable content" at bounding box center [803, 68] width 10 height 10
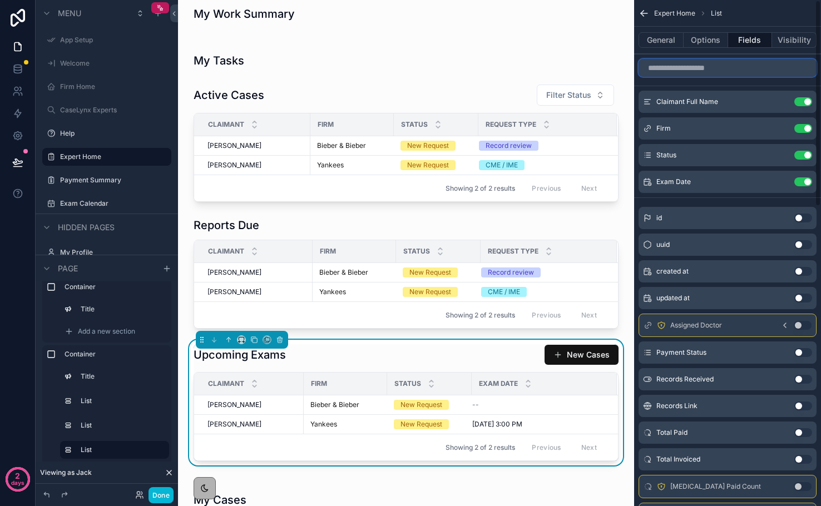
click at [765, 70] on input "scrollable content" at bounding box center [728, 68] width 178 height 18
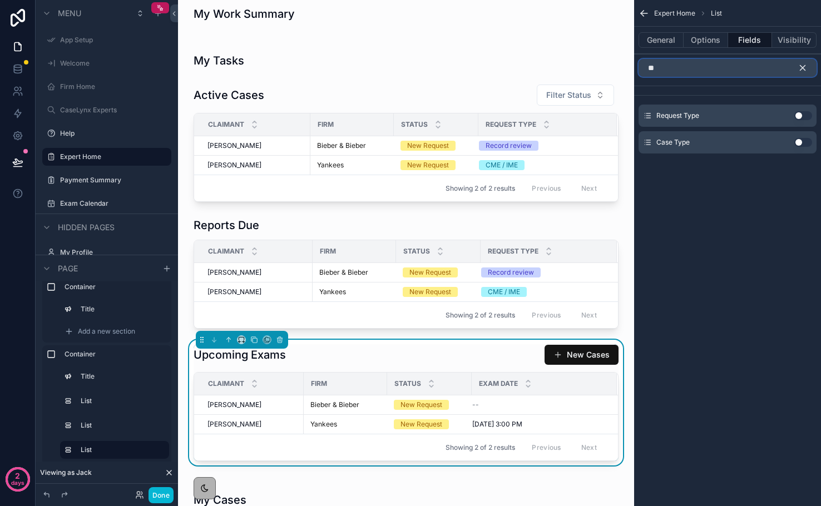
type input "**"
click at [802, 117] on button "Use setting" at bounding box center [803, 115] width 18 height 9
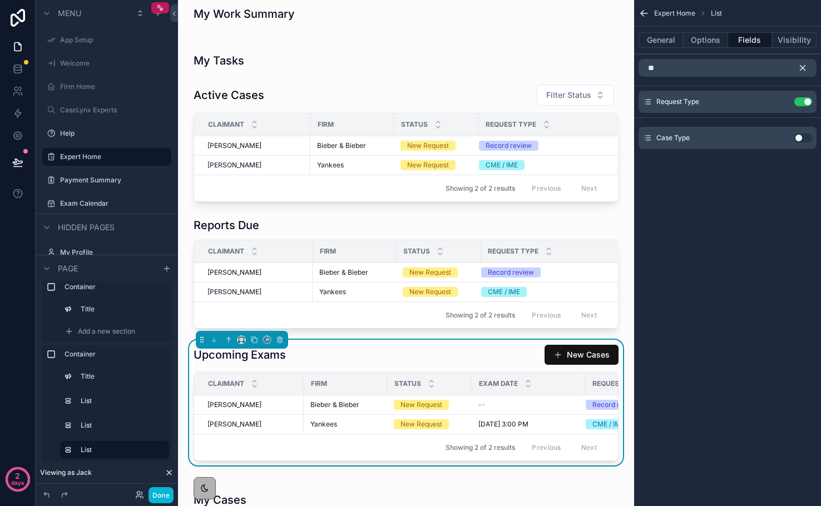
click at [800, 73] on button "scrollable content" at bounding box center [807, 68] width 19 height 18
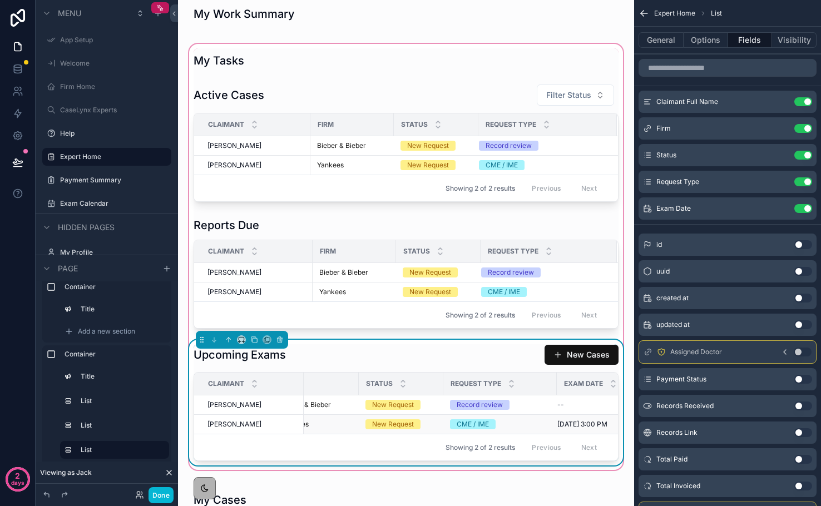
scroll to position [0, 0]
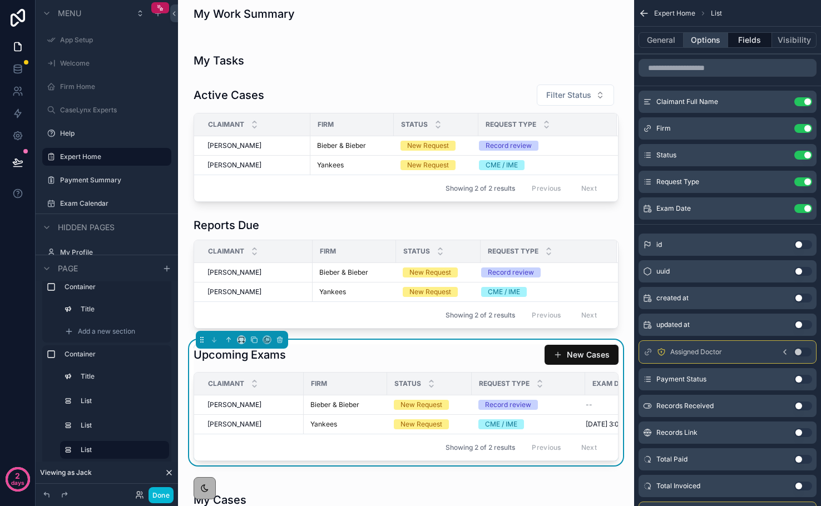
click at [703, 40] on button "Options" at bounding box center [706, 40] width 45 height 16
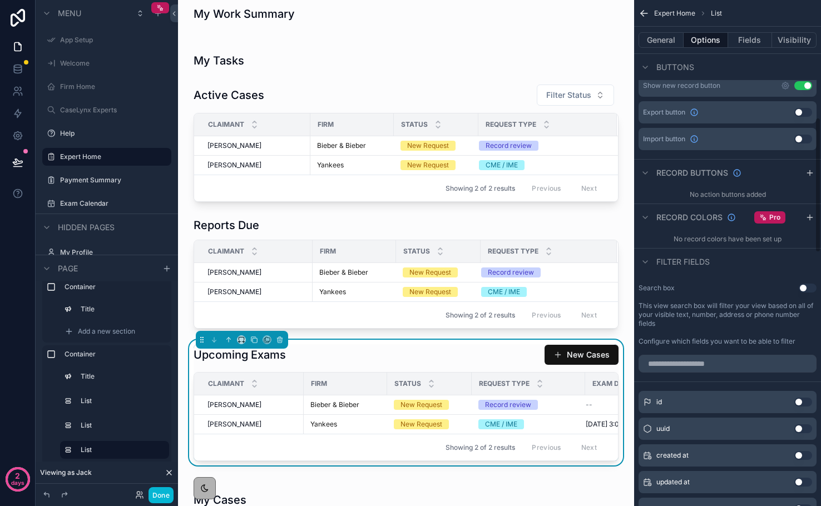
scroll to position [441, 0]
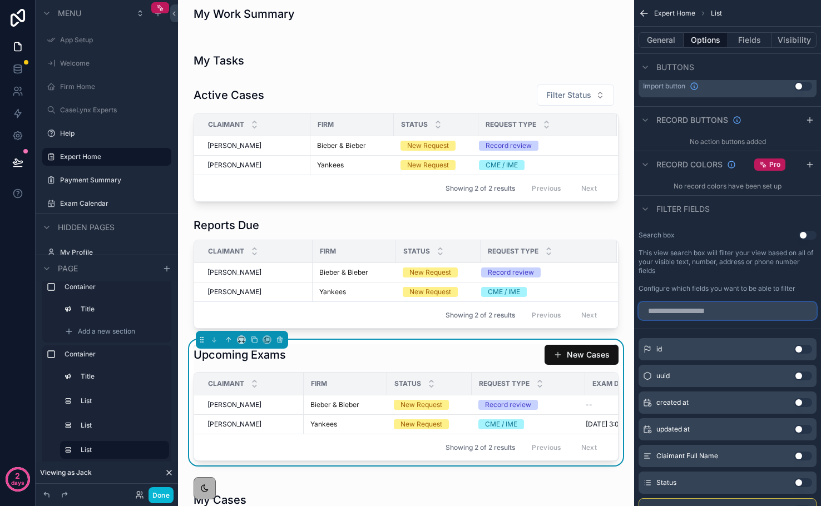
click at [678, 311] on input "scrollable content" at bounding box center [728, 311] width 178 height 18
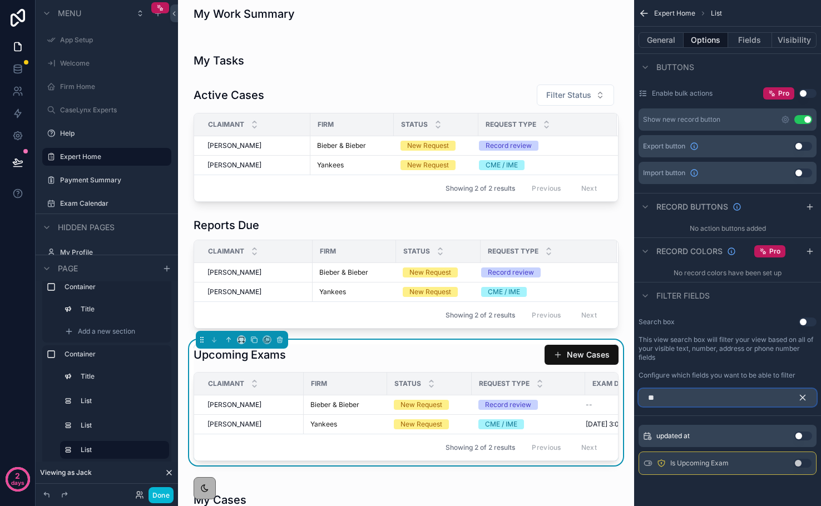
type input "**"
click at [802, 461] on button "Use setting" at bounding box center [803, 463] width 18 height 9
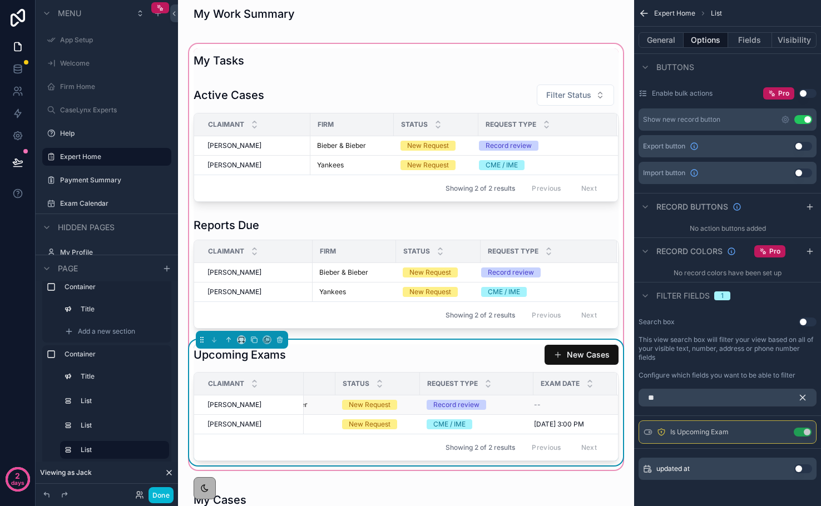
scroll to position [0, 0]
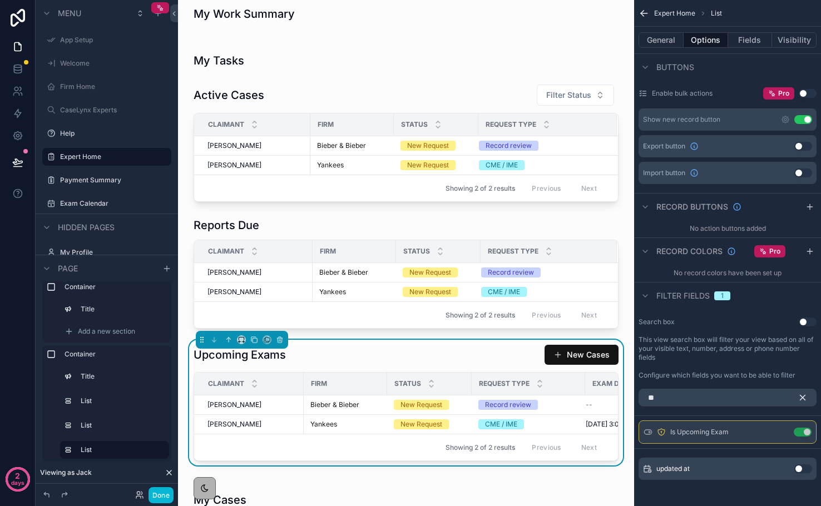
click at [644, 14] on icon "scrollable content" at bounding box center [644, 13] width 11 height 11
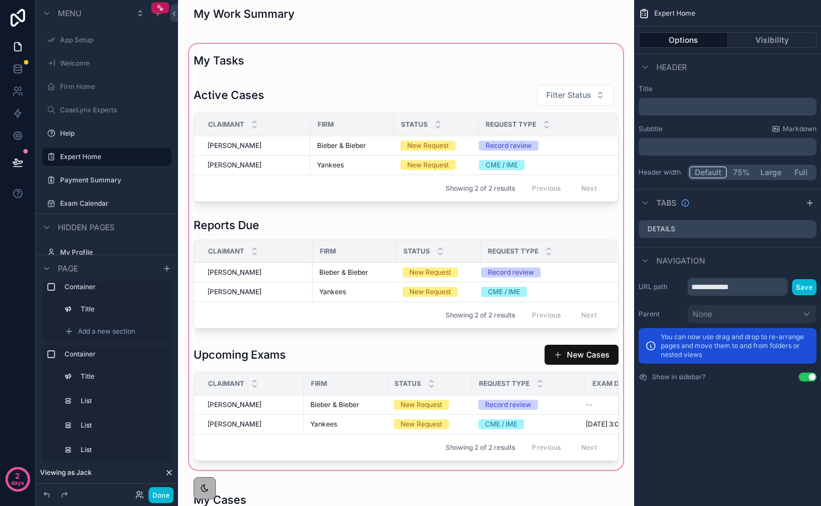
click at [502, 362] on div "scrollable content" at bounding box center [406, 257] width 438 height 431
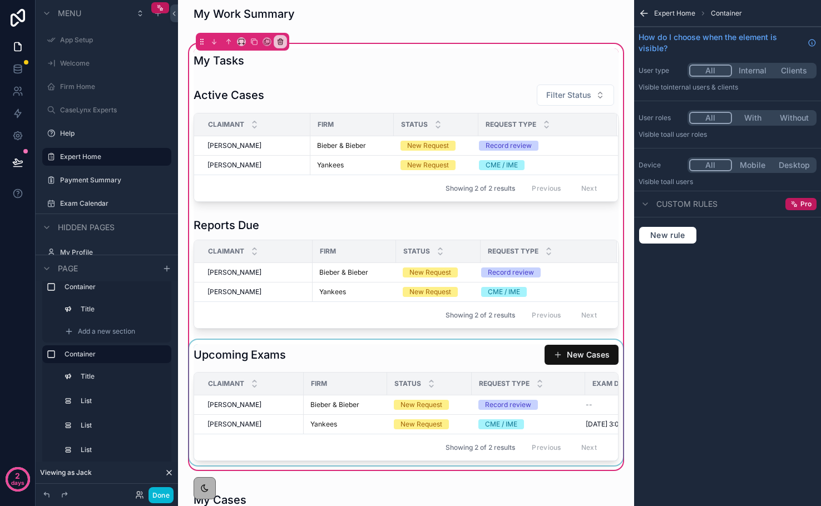
click at [502, 387] on span "Request Type" at bounding box center [504, 383] width 51 height 9
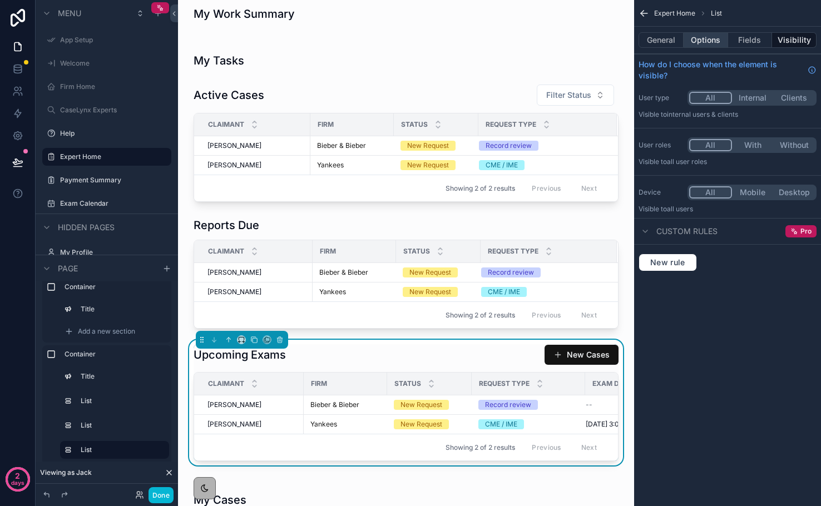
click at [701, 43] on button "Options" at bounding box center [706, 40] width 45 height 16
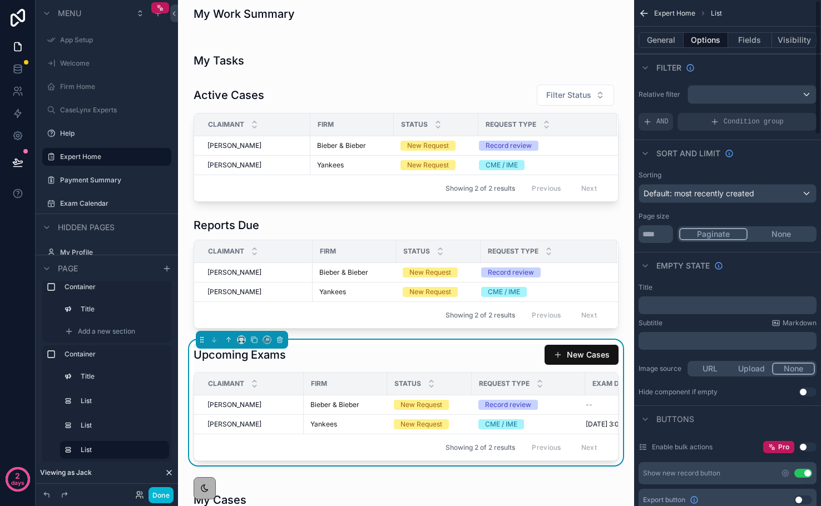
click at [805, 473] on button "Use setting" at bounding box center [803, 473] width 18 height 9
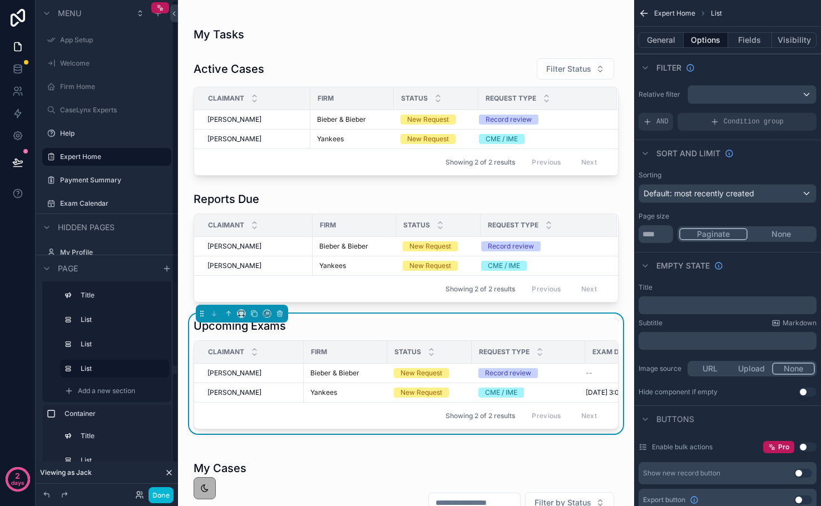
scroll to position [203, 0]
click at [112, 389] on span "Add a new section" at bounding box center [106, 390] width 57 height 9
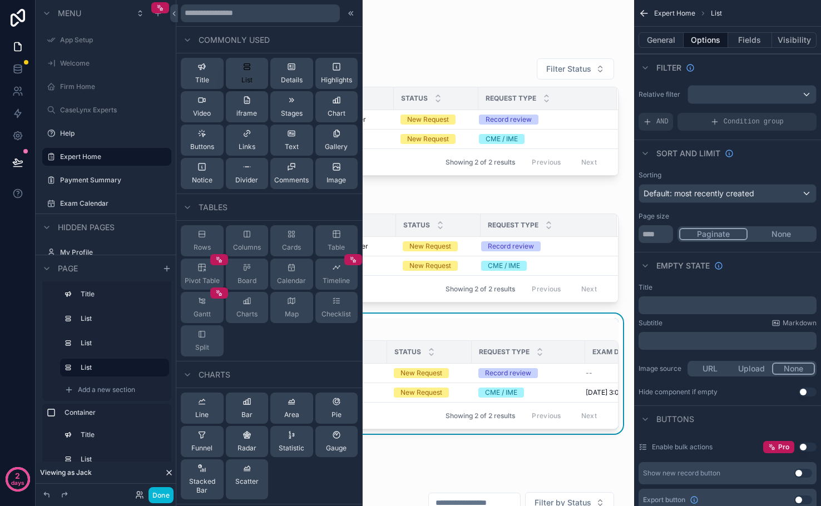
click at [254, 70] on button "List" at bounding box center [247, 73] width 43 height 31
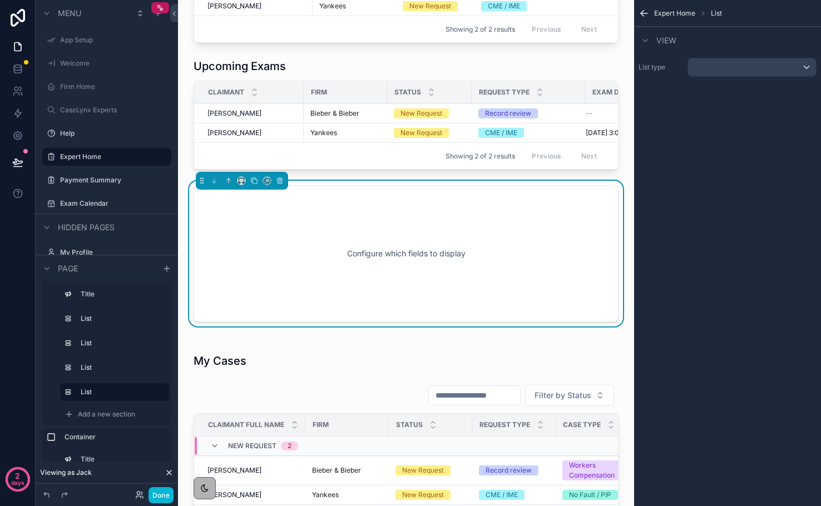
scroll to position [565, 0]
click at [742, 66] on div "scrollable content" at bounding box center [752, 67] width 128 height 18
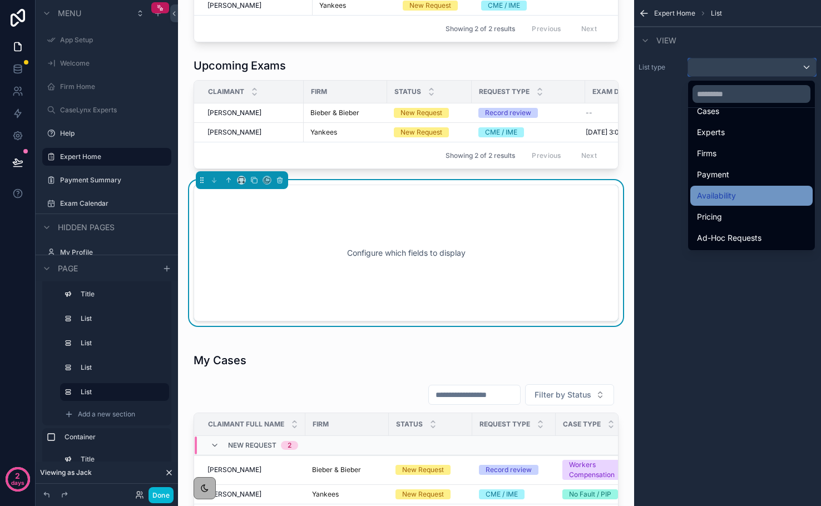
scroll to position [53, 0]
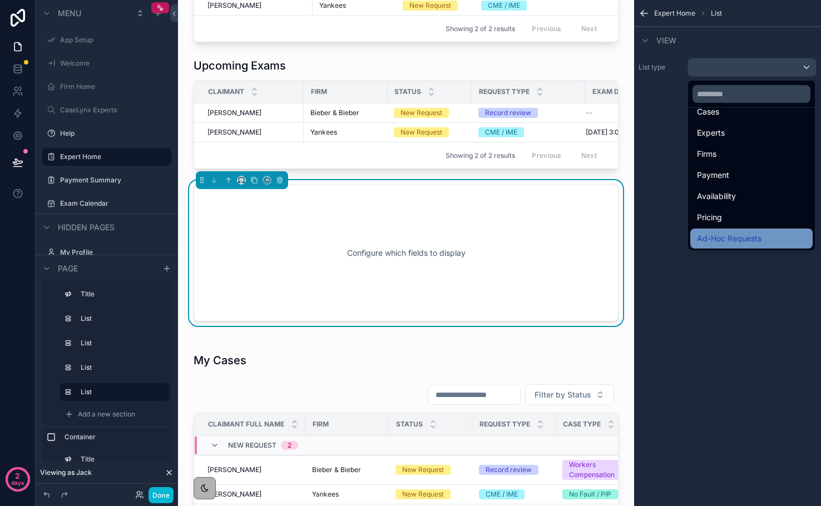
click at [723, 233] on span "Ad-Hoc Requests" at bounding box center [729, 238] width 65 height 13
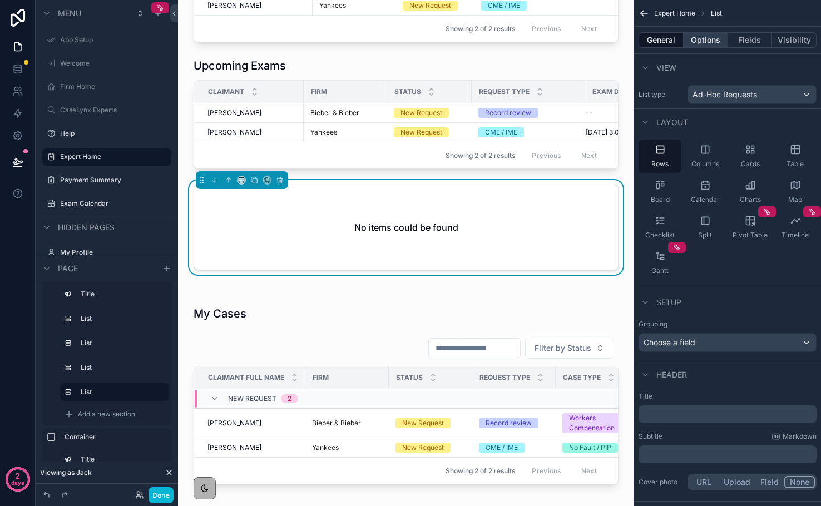
click at [699, 41] on button "Options" at bounding box center [706, 40] width 45 height 16
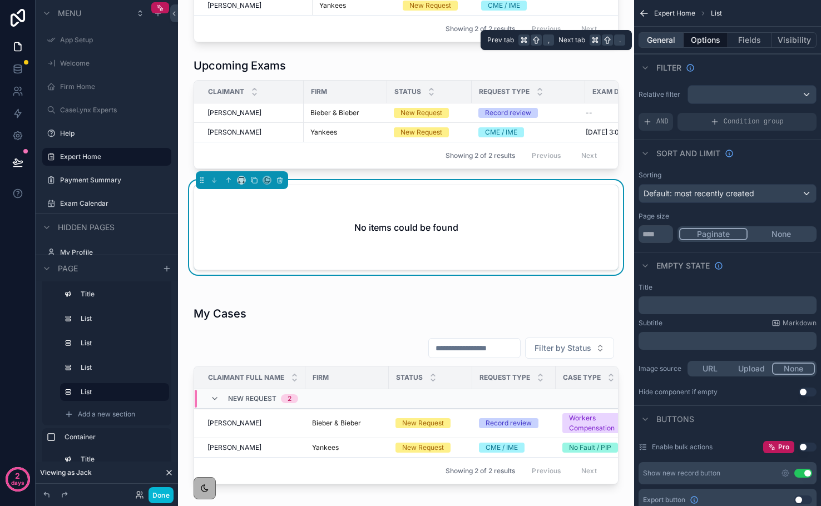
click at [675, 39] on button "General" at bounding box center [661, 40] width 45 height 16
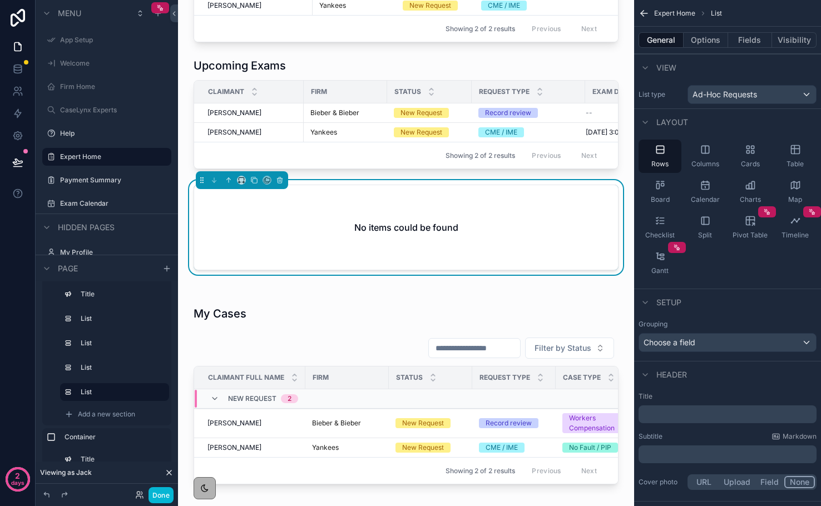
click at [675, 416] on p "﻿" at bounding box center [728, 414] width 171 height 11
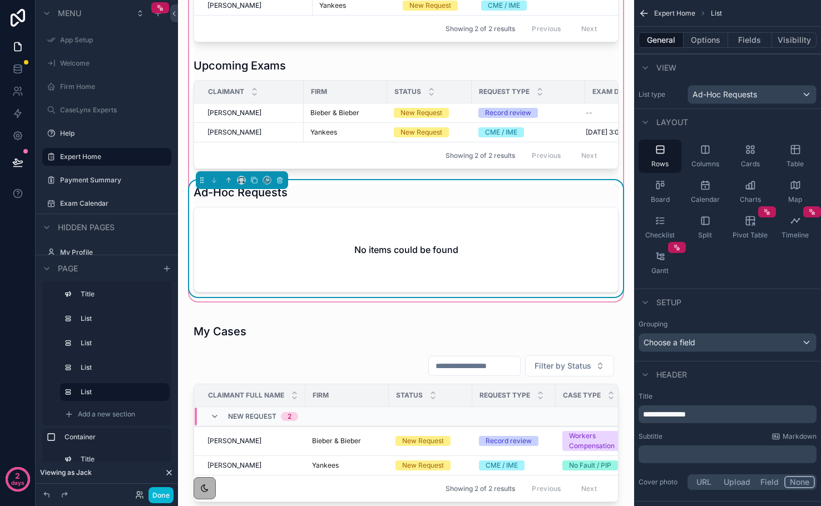
click at [477, 275] on div "No items could be found" at bounding box center [406, 249] width 424 height 85
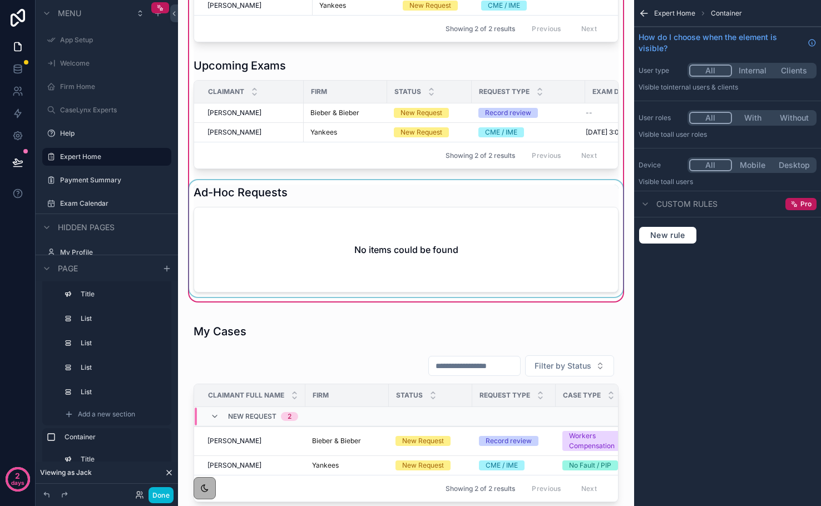
click at [576, 275] on div "scrollable content" at bounding box center [406, 238] width 438 height 117
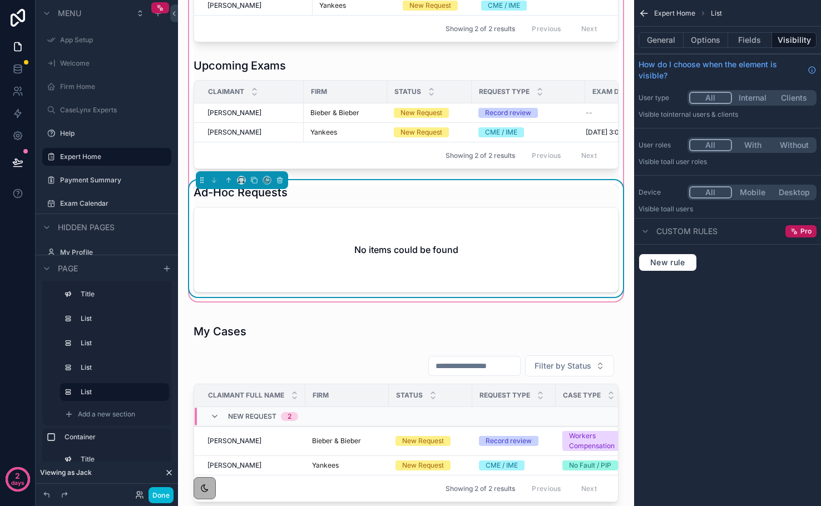
click at [541, 255] on div "No items could be found" at bounding box center [406, 249] width 424 height 85
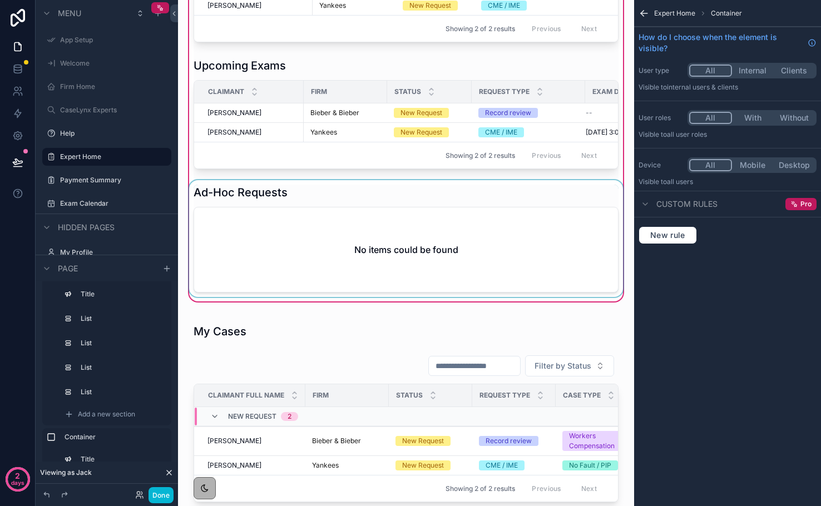
click at [566, 233] on div "scrollable content" at bounding box center [406, 238] width 438 height 117
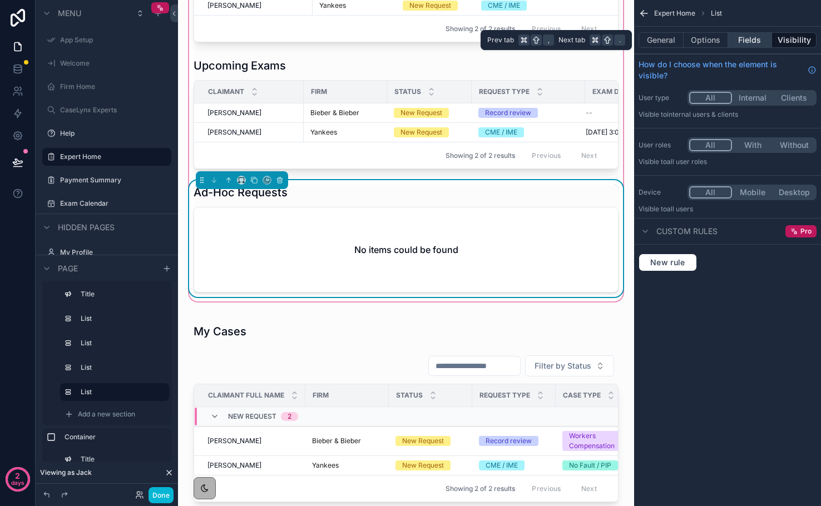
click at [752, 37] on button "Fields" at bounding box center [750, 40] width 45 height 16
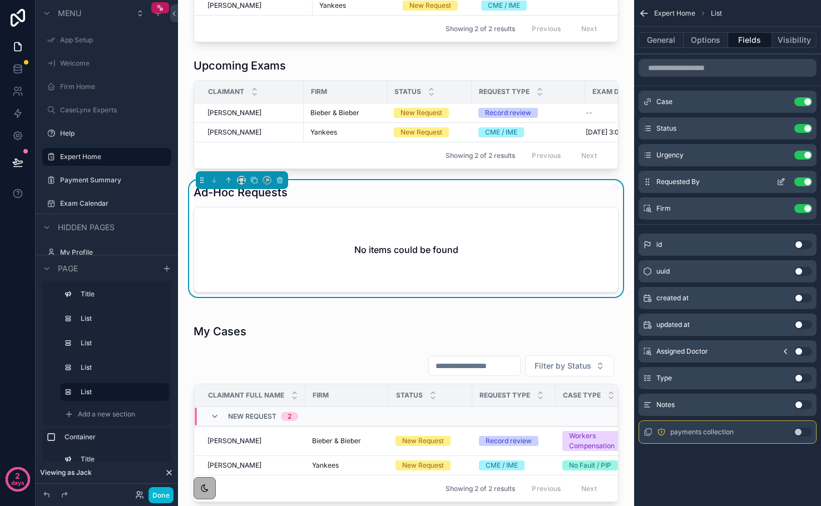
click at [797, 182] on button "Use setting" at bounding box center [803, 181] width 18 height 9
click at [801, 376] on button "Use setting" at bounding box center [803, 378] width 18 height 9
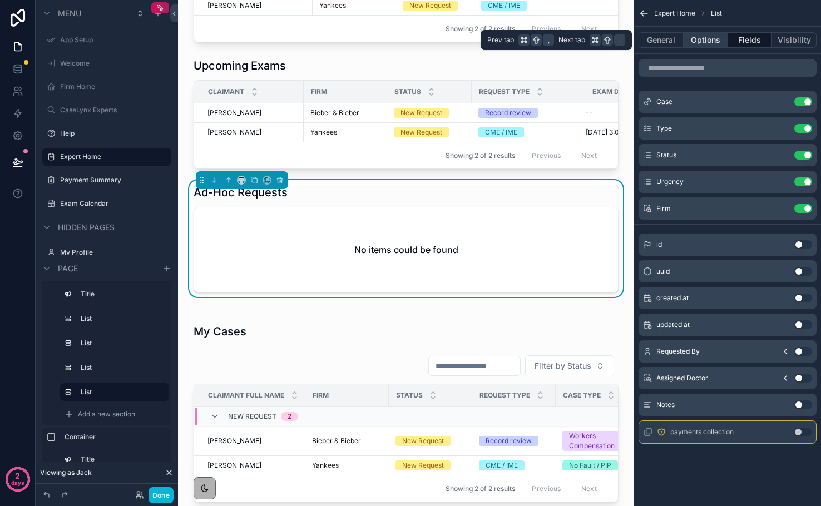
click at [701, 42] on button "Options" at bounding box center [706, 40] width 45 height 16
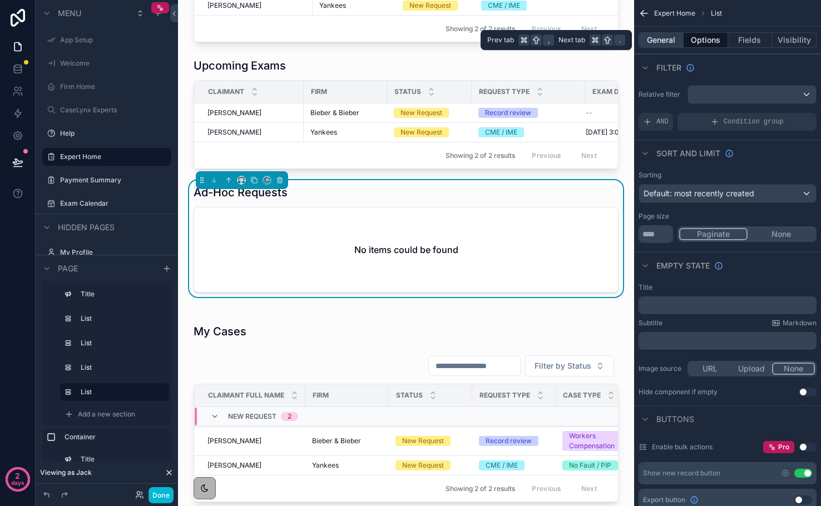
click at [665, 39] on button "General" at bounding box center [661, 40] width 45 height 16
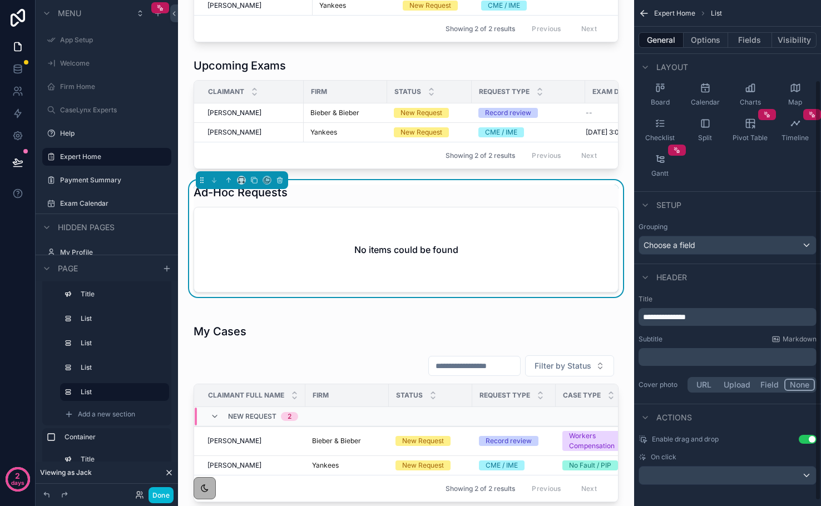
scroll to position [98, 0]
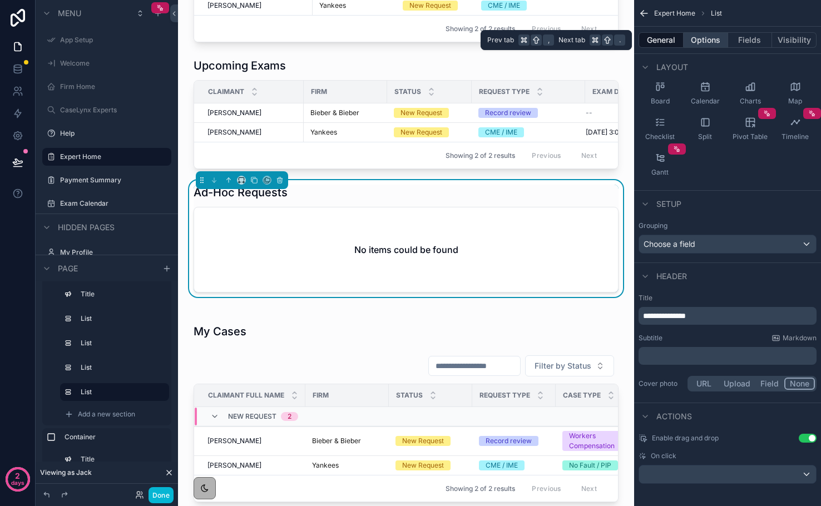
click at [700, 45] on button "Options" at bounding box center [706, 40] width 45 height 16
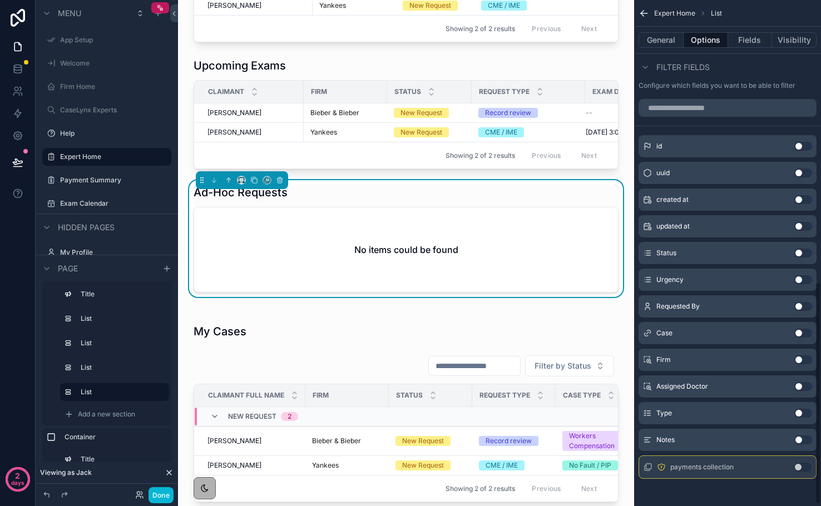
scroll to position [553, 0]
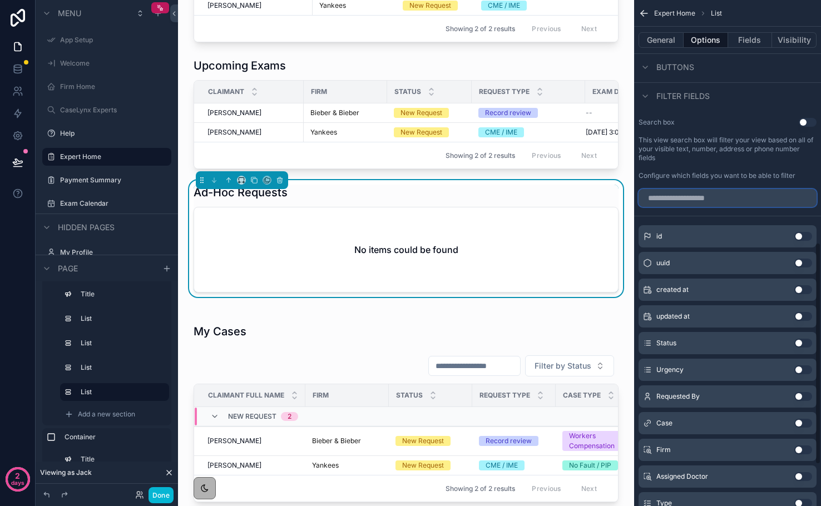
click at [690, 203] on input "scrollable content" at bounding box center [728, 198] width 178 height 18
click at [684, 197] on input "scrollable content" at bounding box center [728, 198] width 178 height 18
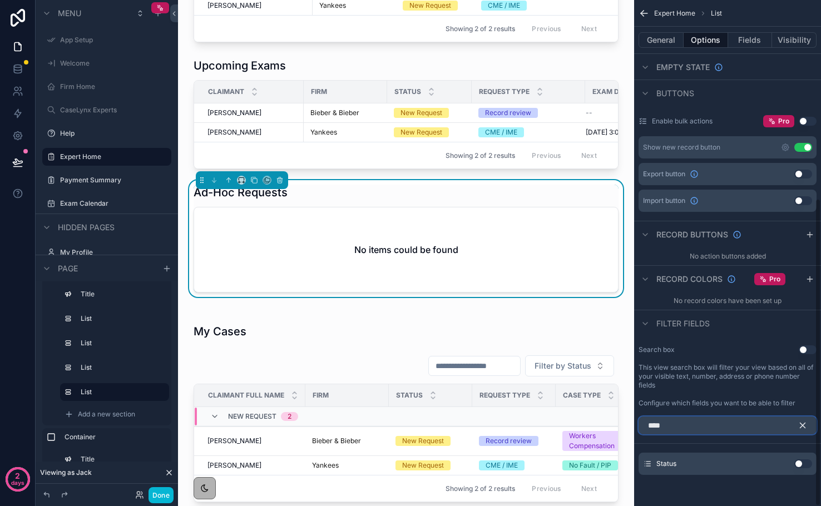
scroll to position [326, 0]
type input "****"
click at [801, 463] on button "Use setting" at bounding box center [803, 463] width 18 height 9
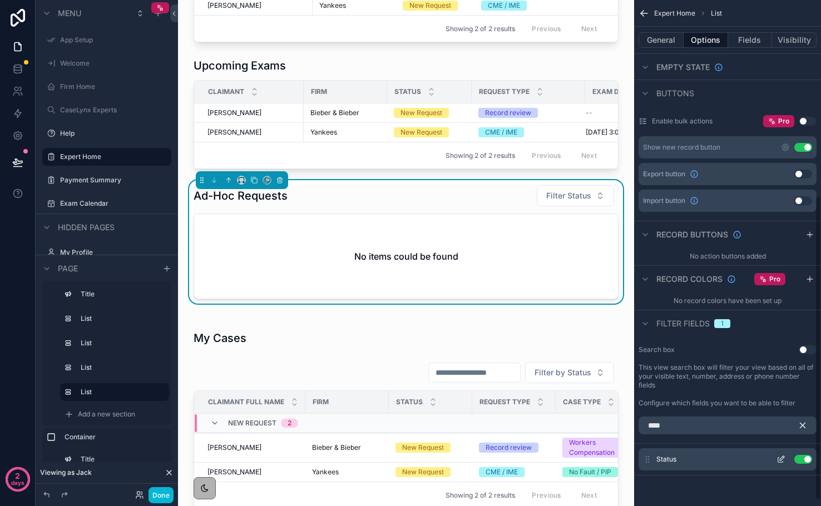
click at [779, 462] on icon "scrollable content" at bounding box center [780, 460] width 5 height 5
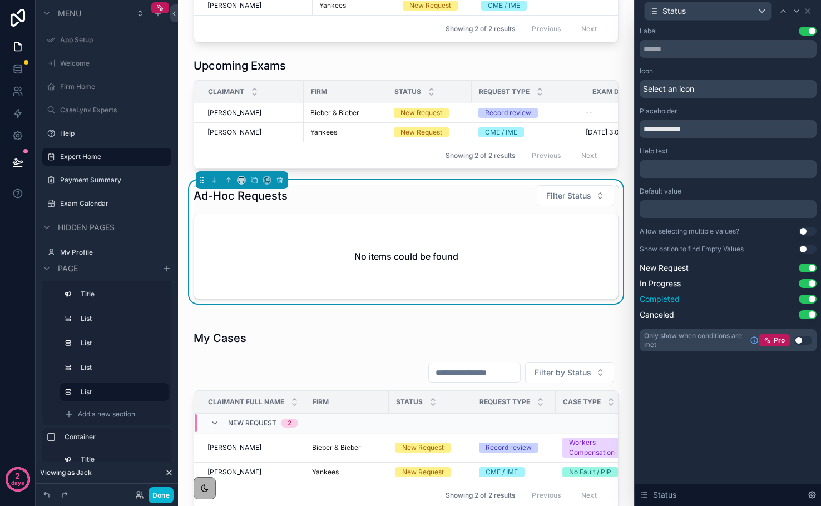
click at [805, 299] on button "Use setting" at bounding box center [808, 299] width 18 height 9
click at [805, 310] on button "Use setting" at bounding box center [808, 314] width 18 height 9
click at [809, 8] on icon at bounding box center [807, 11] width 9 height 9
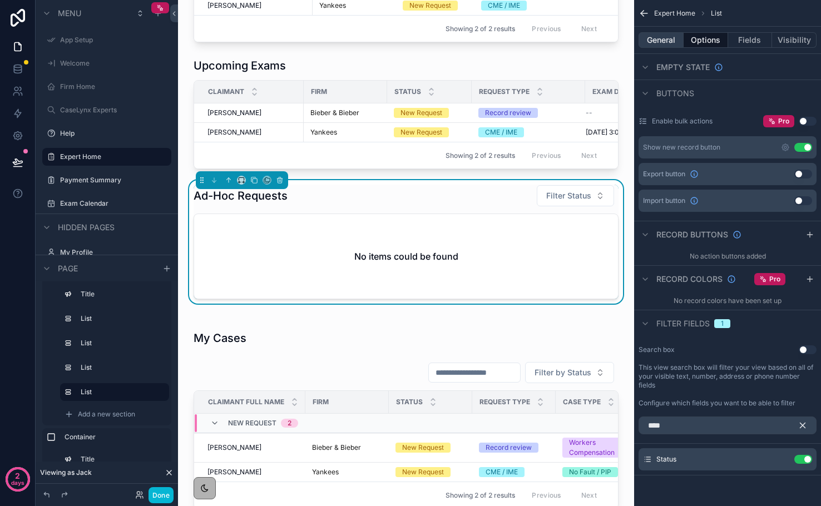
click at [664, 45] on button "General" at bounding box center [661, 40] width 45 height 16
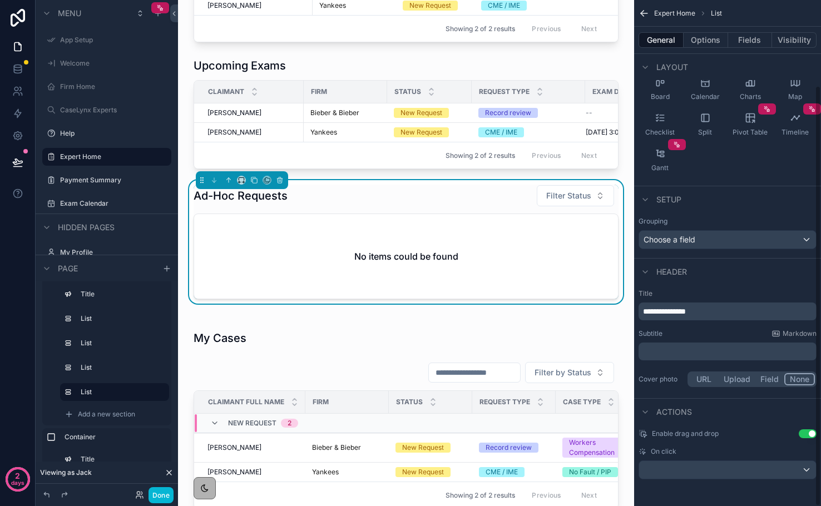
scroll to position [103, 0]
click at [645, 309] on span "**********" at bounding box center [664, 312] width 43 height 8
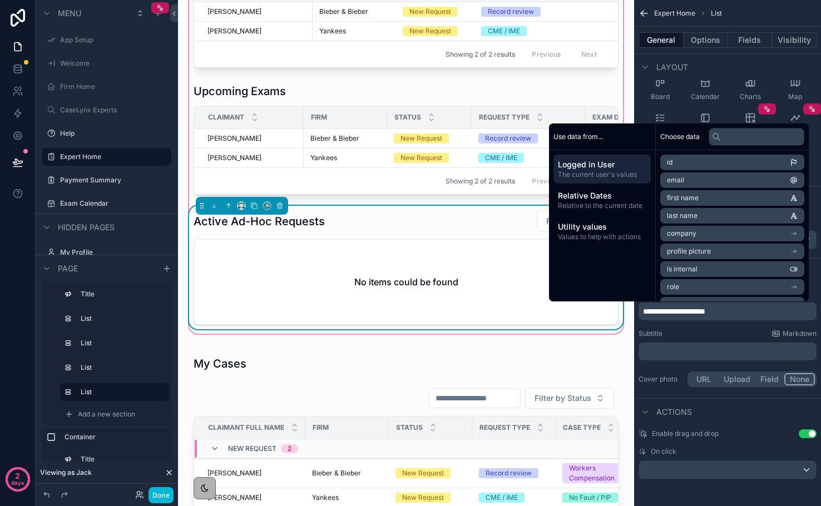
scroll to position [540, 0]
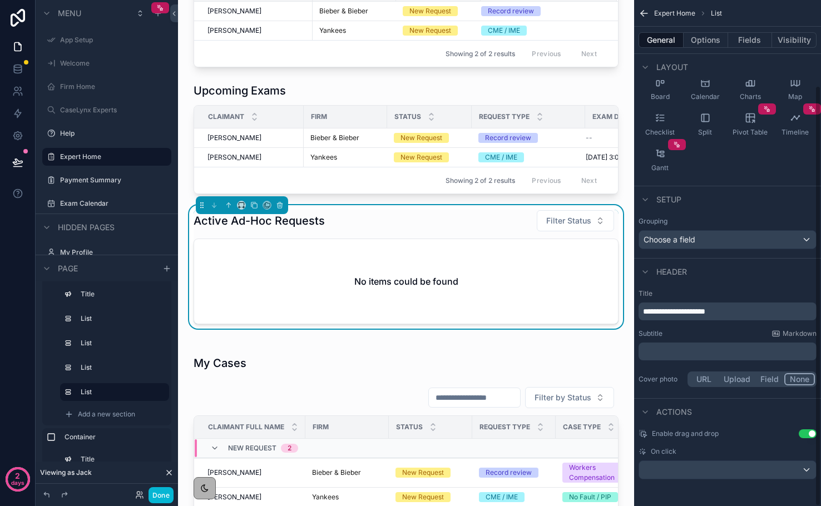
click at [789, 69] on div "Layout" at bounding box center [727, 66] width 187 height 27
click at [747, 33] on button "Fields" at bounding box center [750, 40] width 45 height 16
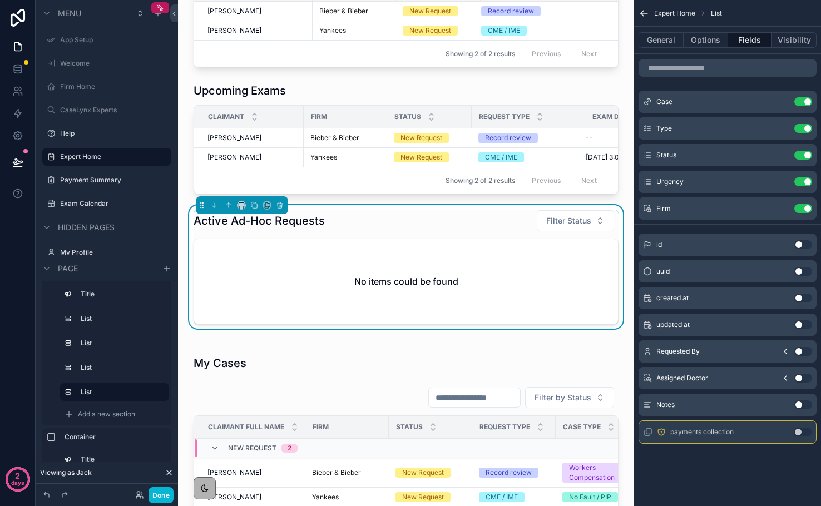
scroll to position [0, 0]
click at [779, 101] on icon "scrollable content" at bounding box center [781, 101] width 9 height 9
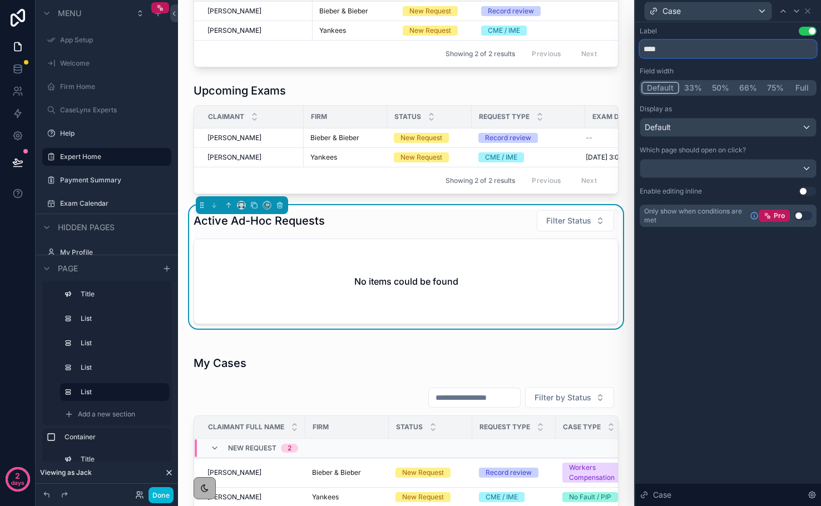
drag, startPoint x: 671, startPoint y: 51, endPoint x: 649, endPoint y: 51, distance: 21.7
click at [649, 51] on input "****" at bounding box center [728, 49] width 177 height 18
type input "********"
click at [806, 13] on icon at bounding box center [807, 11] width 9 height 9
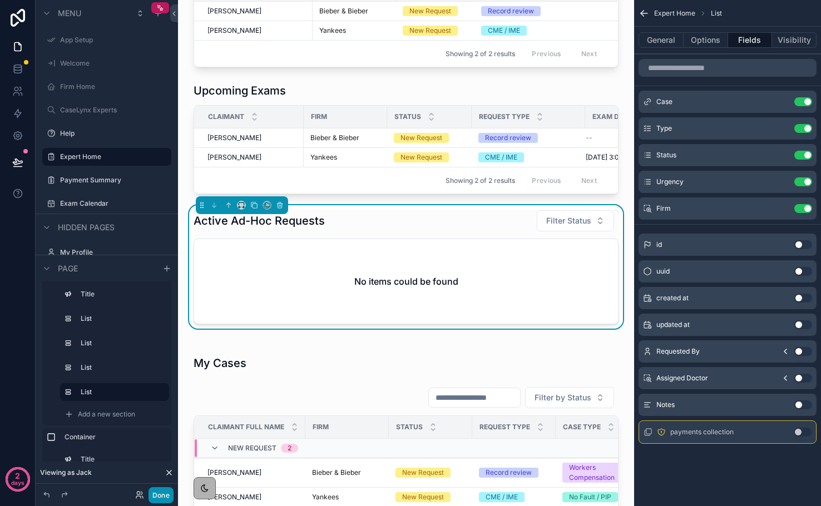
click at [164, 496] on button "Done" at bounding box center [161, 495] width 25 height 16
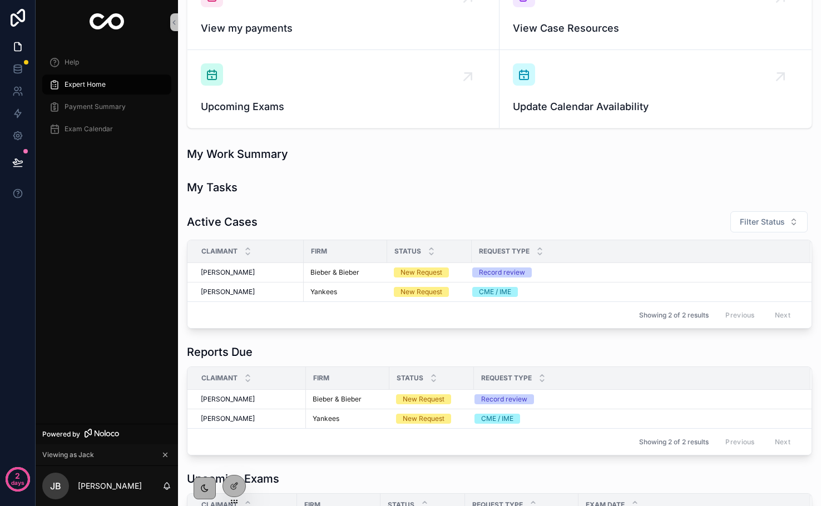
scroll to position [116, 0]
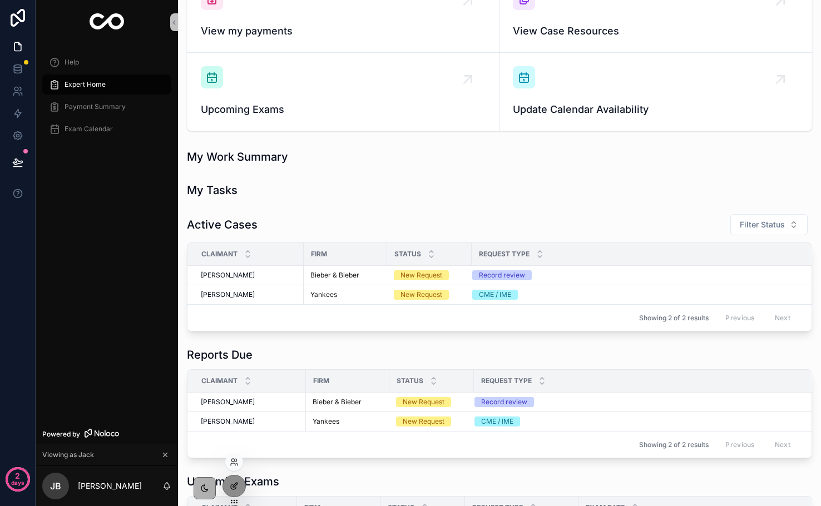
click at [235, 485] on icon at bounding box center [235, 485] width 4 height 4
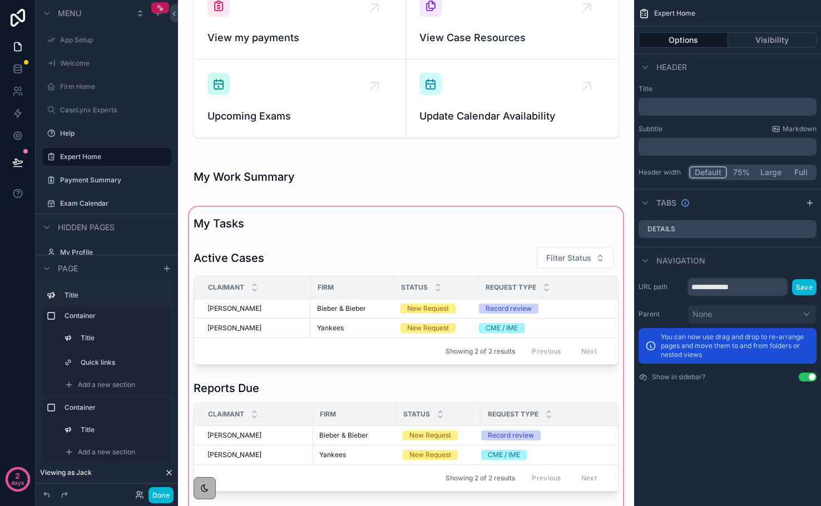
click at [217, 215] on div "scrollable content" at bounding box center [406, 482] width 438 height 555
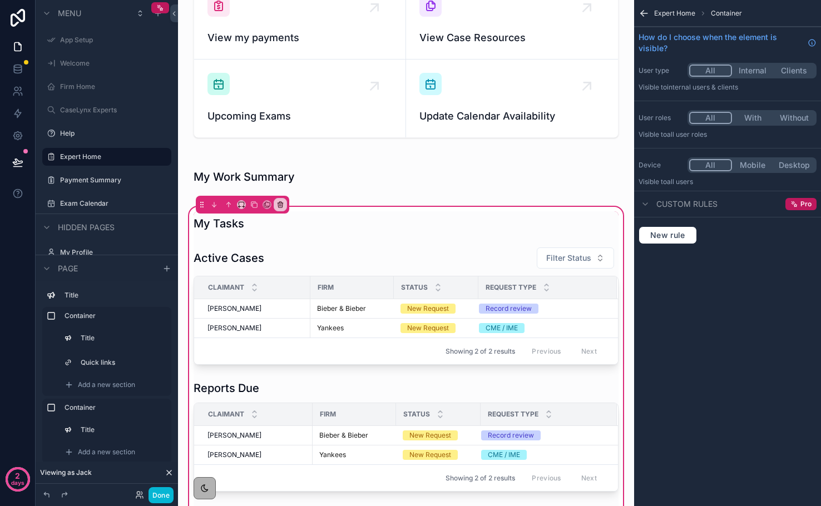
click at [398, 206] on div "My Tasks Active Cases Filter Status Claimant Firm Status Request Type Tom Cruis…" at bounding box center [406, 482] width 438 height 555
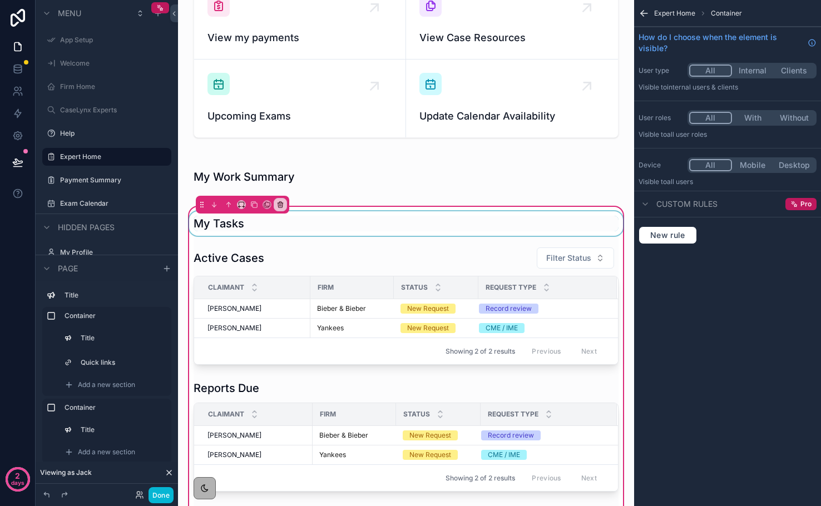
click at [197, 222] on div "scrollable content" at bounding box center [406, 223] width 438 height 24
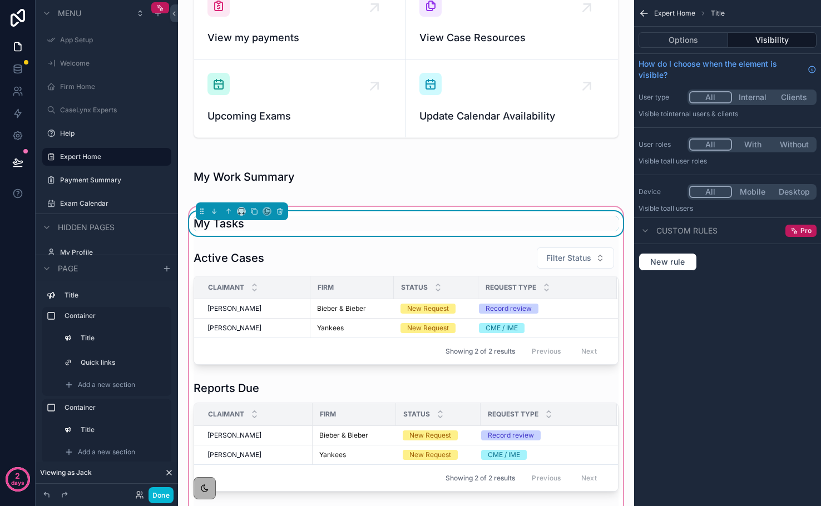
click at [193, 209] on div "My Tasks Active Cases Filter Status Claimant Firm Status Request Type Tom Cruis…" at bounding box center [406, 482] width 438 height 555
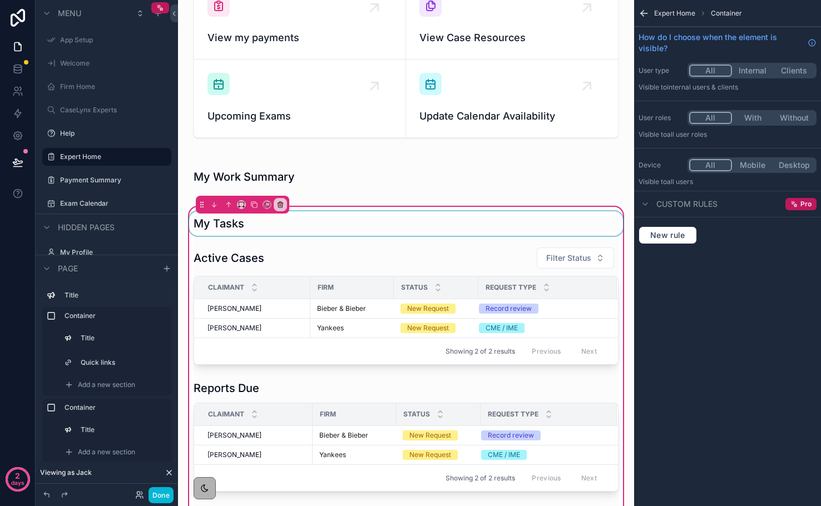
click at [351, 211] on div "My Tasks Active Cases Filter Status Claimant Firm Status Request Type Tom Cruis…" at bounding box center [406, 482] width 438 height 555
click at [724, 17] on span "Container" at bounding box center [726, 13] width 31 height 9
click at [724, 14] on span "Container" at bounding box center [726, 13] width 31 height 9
click at [156, 495] on button "Done" at bounding box center [161, 495] width 25 height 16
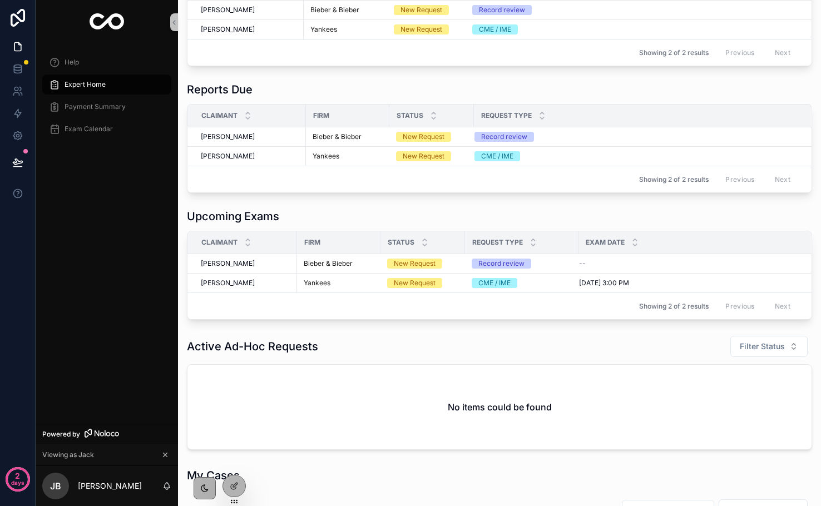
scroll to position [225, 0]
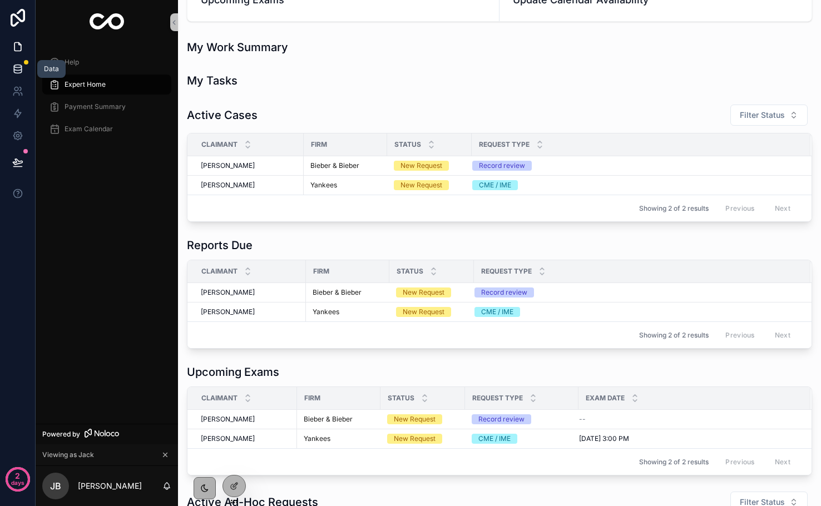
click at [14, 71] on icon at bounding box center [17, 71] width 7 height 4
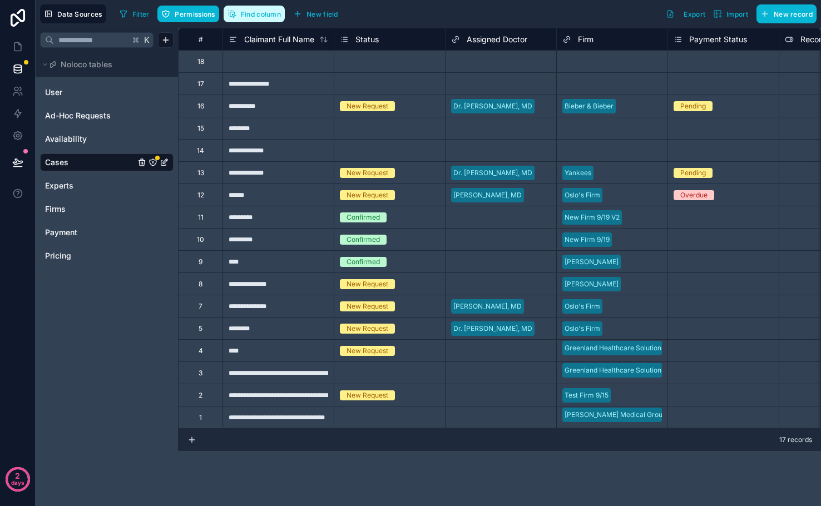
click at [234, 13] on icon "button" at bounding box center [232, 13] width 9 height 9
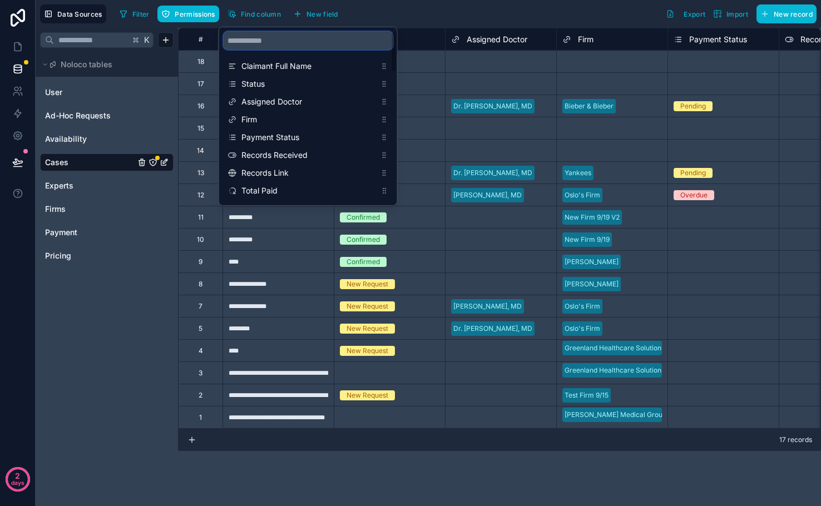
click at [253, 38] on input "scrollable content" at bounding box center [308, 41] width 169 height 18
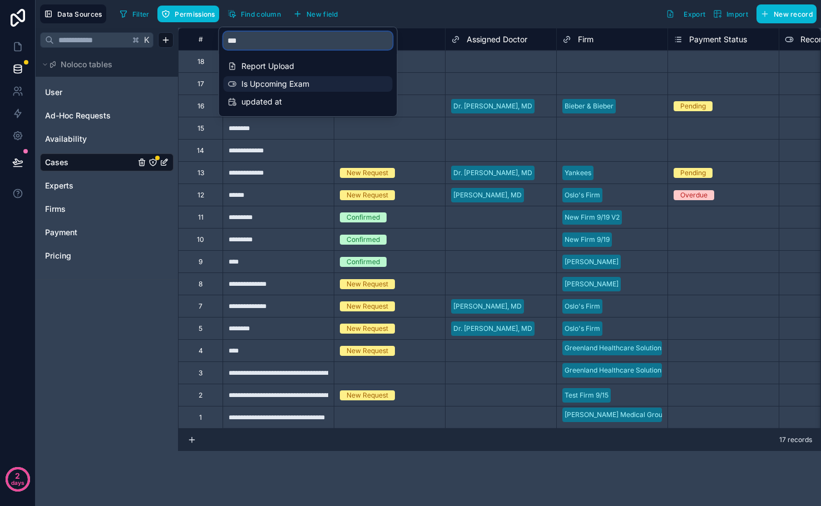
type input "***"
click at [270, 82] on span "Is Upcoming Exam" at bounding box center [308, 83] width 135 height 11
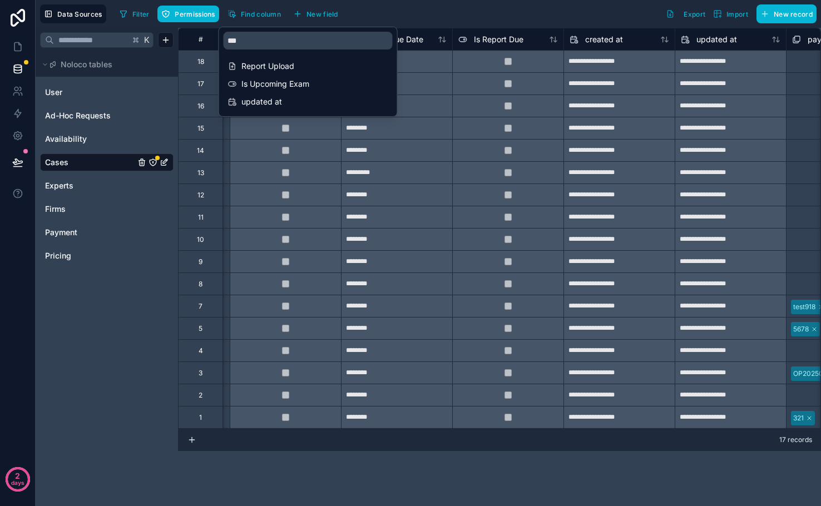
scroll to position [0, 3449]
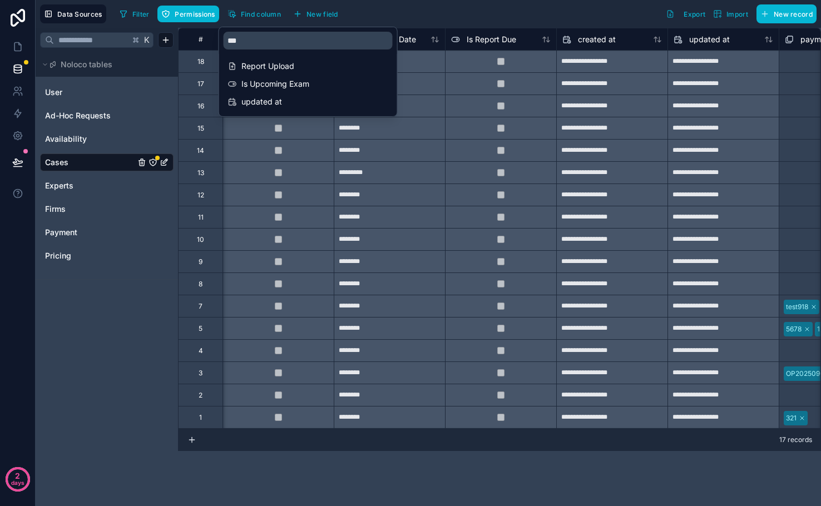
click at [419, 4] on div "Filter Permissions Find column New field Export Import New record" at bounding box center [465, 13] width 701 height 19
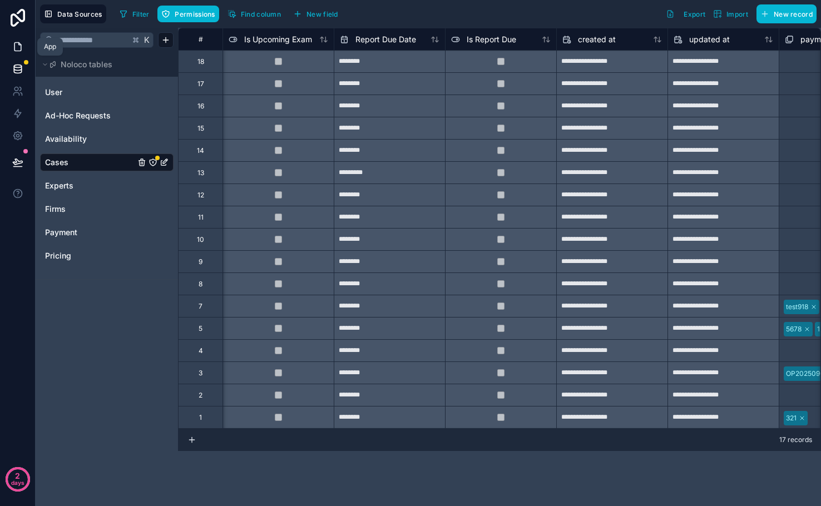
click at [16, 47] on icon at bounding box center [17, 46] width 11 height 11
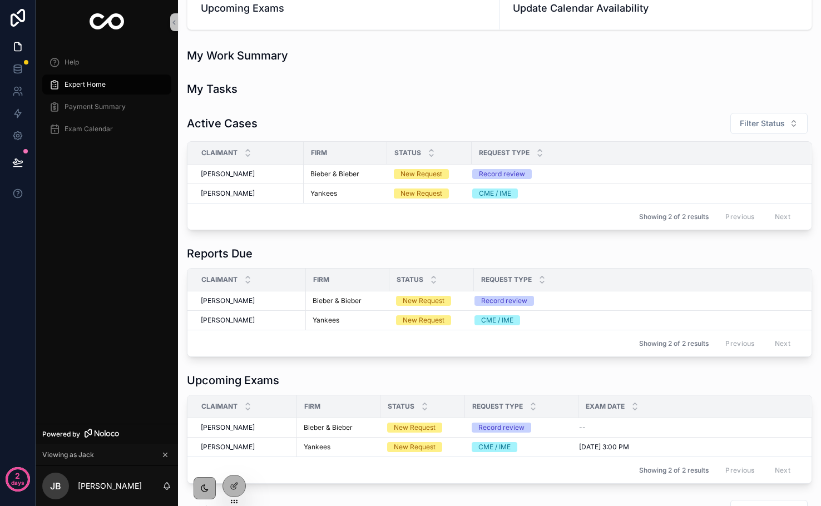
scroll to position [279, 0]
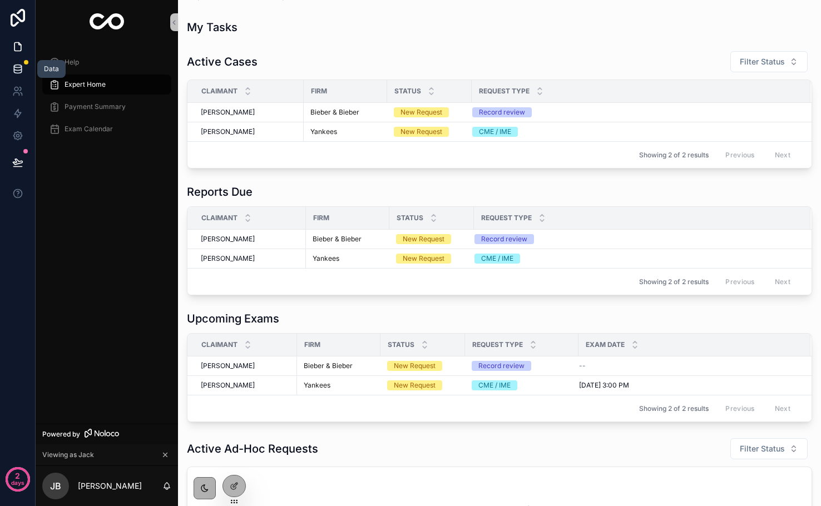
click at [18, 66] on icon at bounding box center [17, 68] width 11 height 11
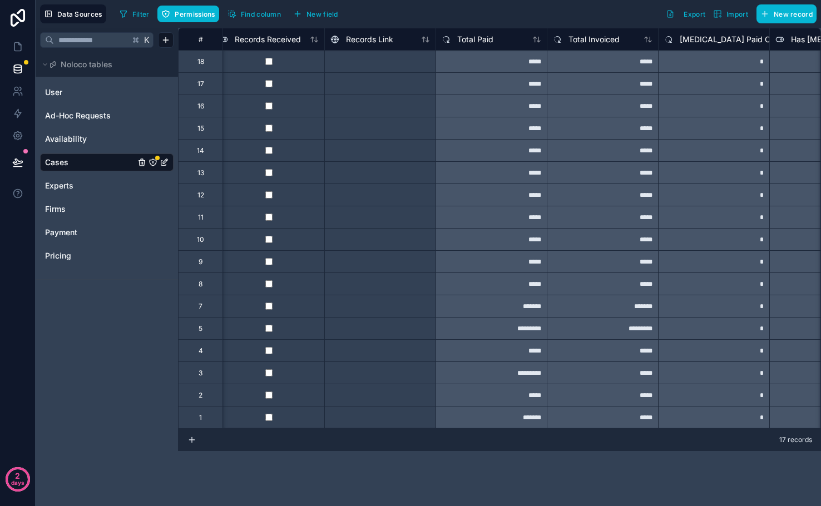
scroll to position [0, 743]
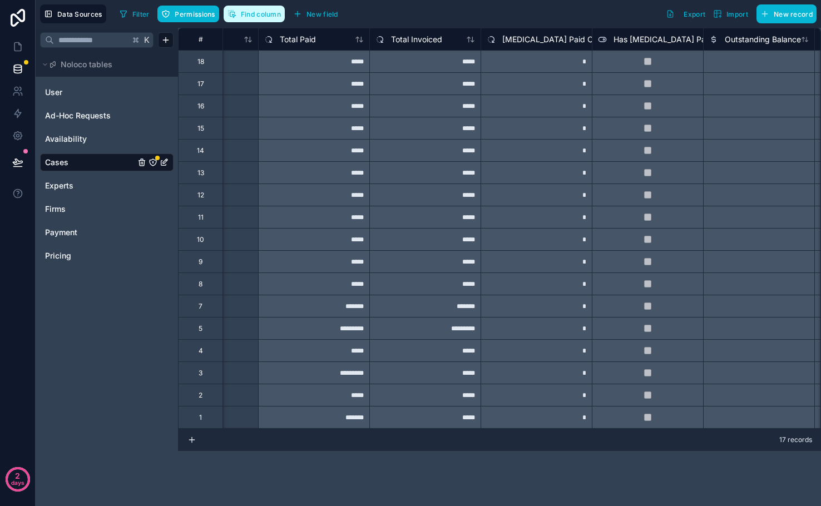
click at [240, 15] on button "Find column" at bounding box center [254, 14] width 61 height 17
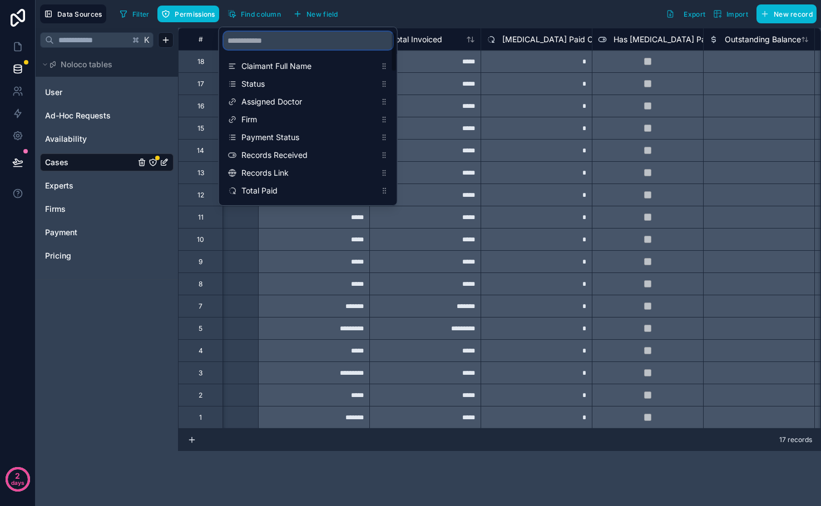
click at [253, 45] on input "scrollable content" at bounding box center [308, 41] width 169 height 18
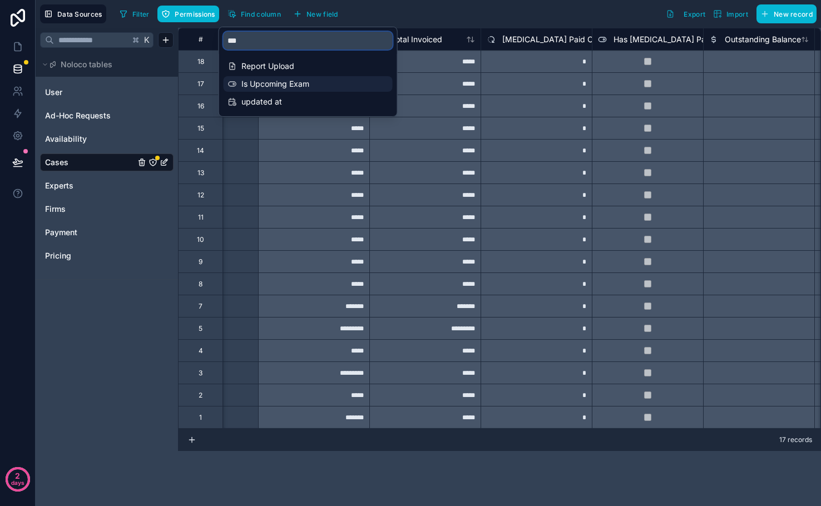
type input "***"
click at [271, 86] on span "Is Upcoming Exam" at bounding box center [308, 83] width 135 height 11
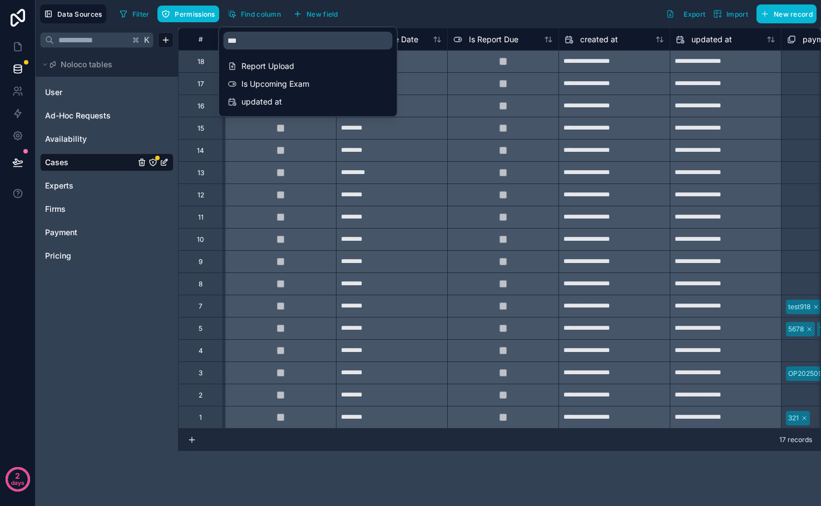
scroll to position [0, 3449]
click at [364, 0] on div "Data Sources Filter Permissions Find column New field Export Import New record" at bounding box center [428, 14] width 785 height 28
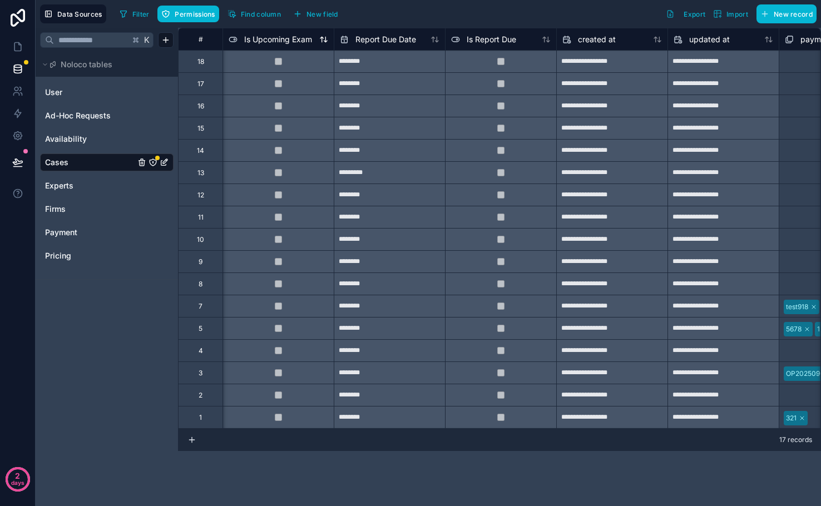
click at [279, 41] on span "Is Upcoming Exam" at bounding box center [278, 39] width 68 height 11
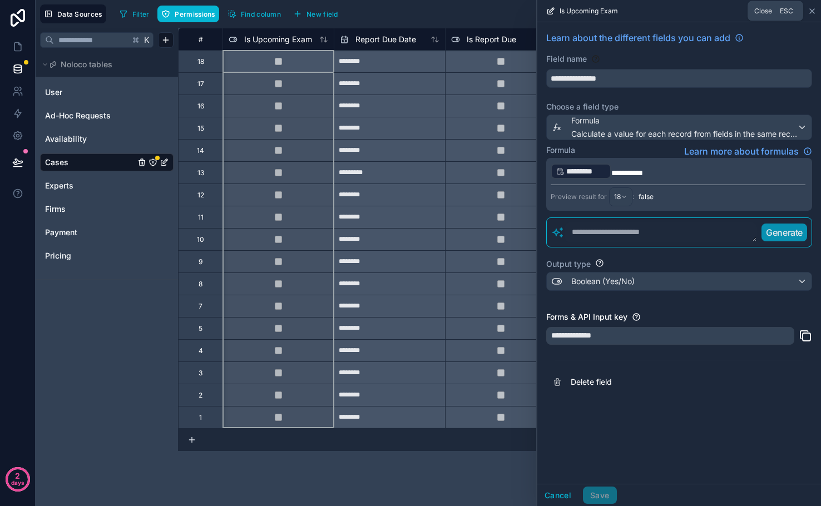
click at [810, 12] on icon at bounding box center [812, 11] width 4 height 4
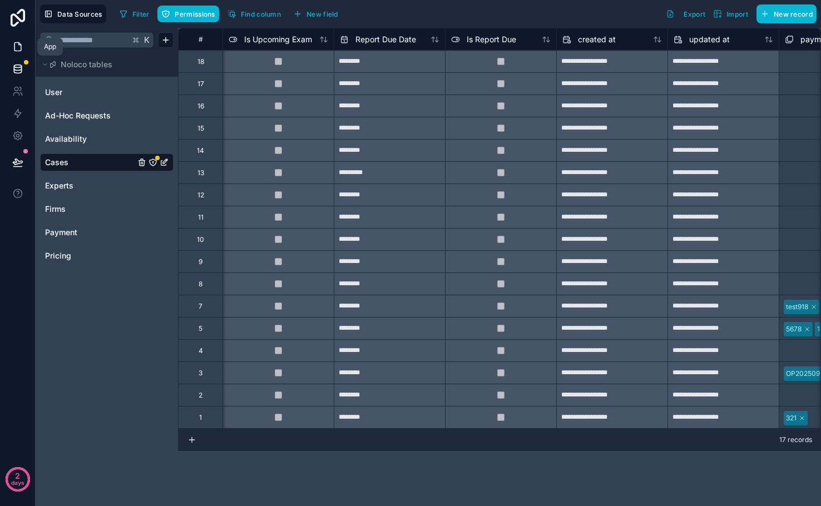
click at [17, 46] on icon at bounding box center [17, 46] width 11 height 11
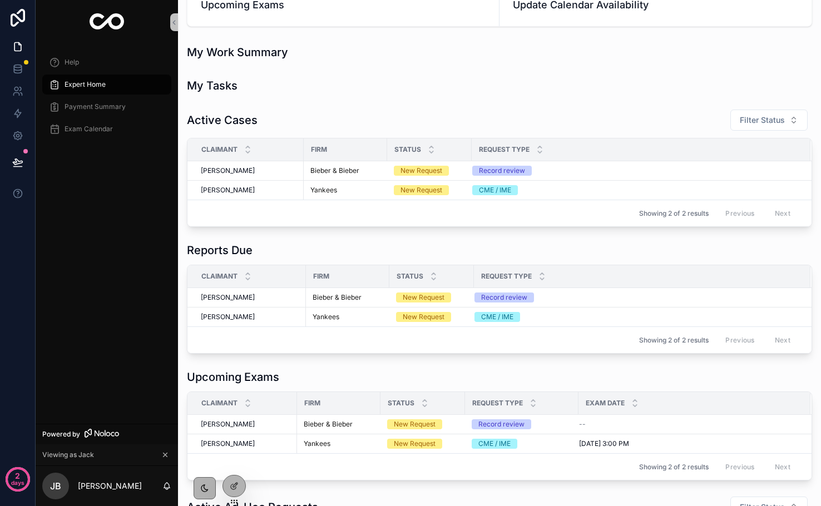
scroll to position [227, 0]
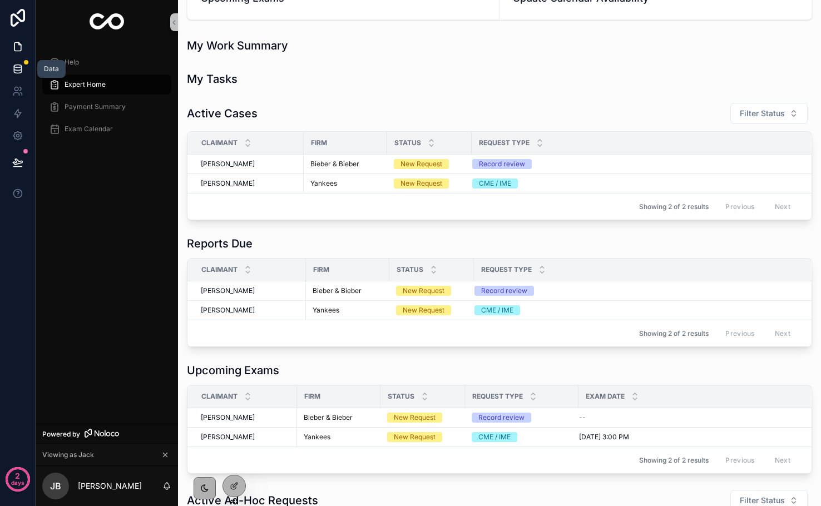
click at [22, 73] on icon at bounding box center [17, 68] width 11 height 11
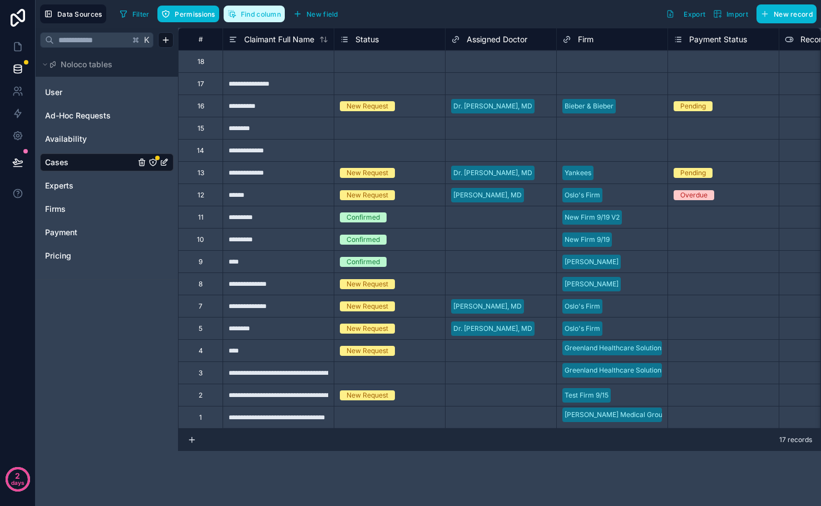
click at [241, 16] on span "Find column" at bounding box center [261, 14] width 40 height 8
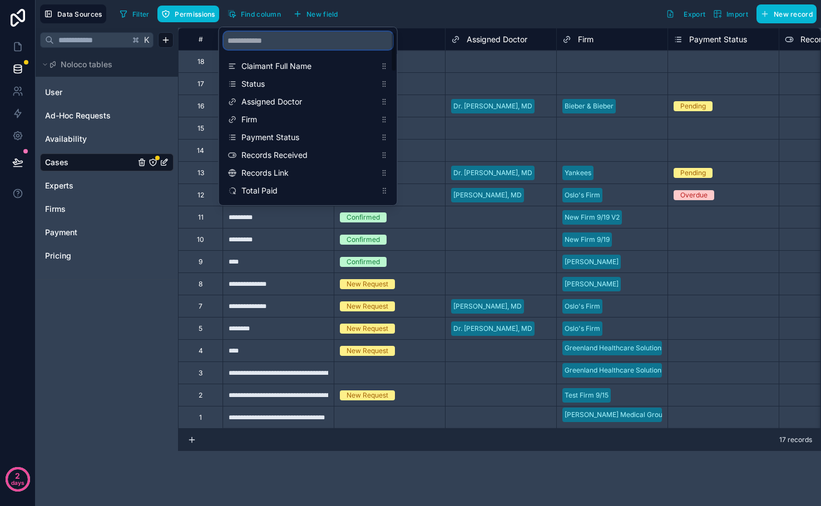
click at [265, 42] on input "scrollable content" at bounding box center [308, 41] width 169 height 18
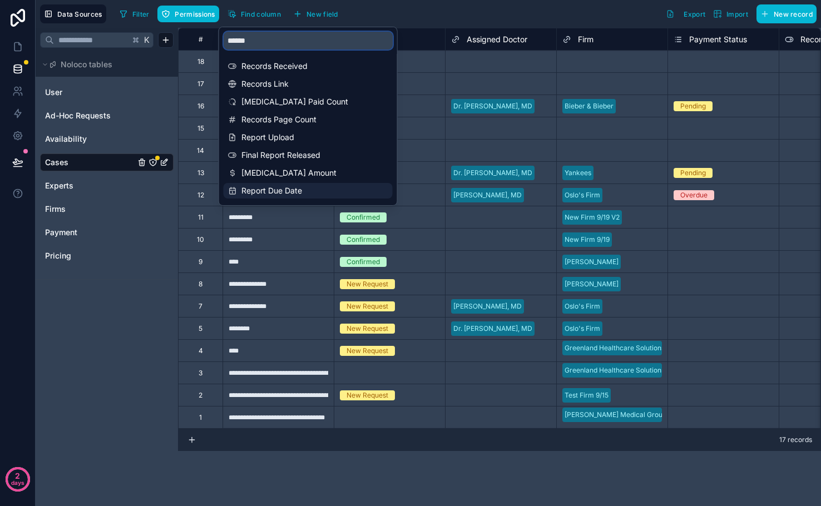
type input "******"
click at [281, 187] on span "Report Due Date" at bounding box center [308, 190] width 135 height 11
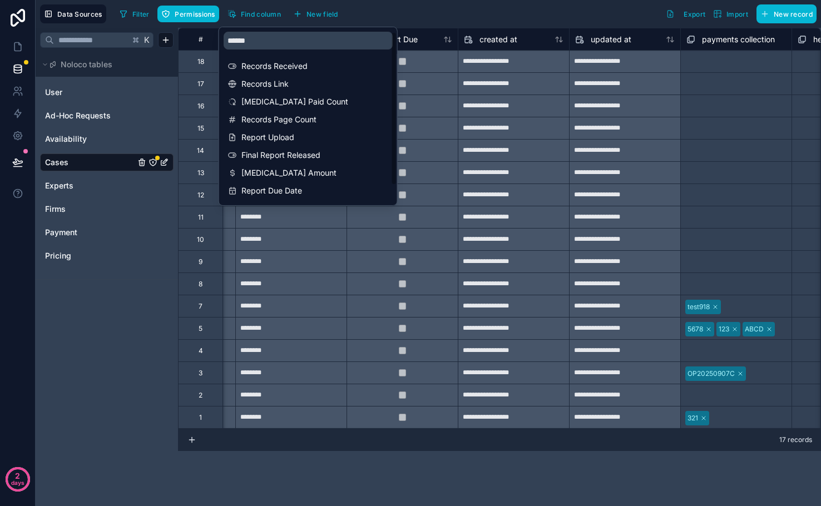
scroll to position [0, 3560]
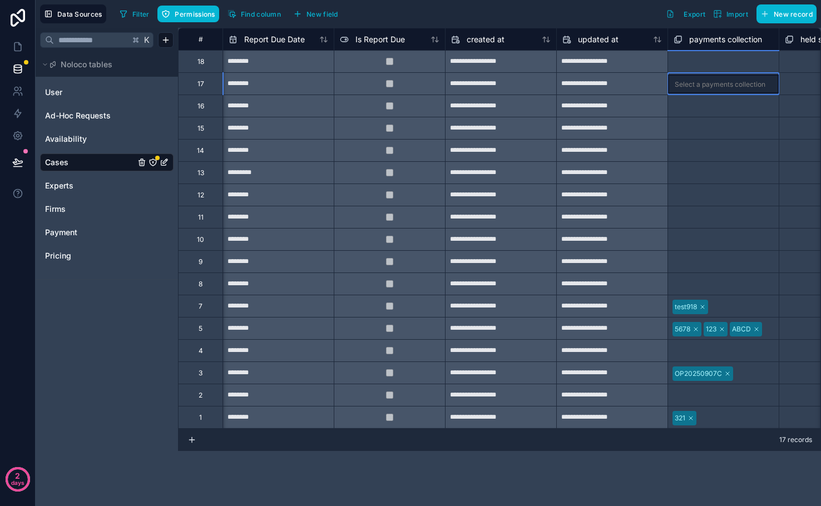
click at [725, 86] on div "Select a payments collection" at bounding box center [720, 84] width 91 height 9
click at [19, 37] on link at bounding box center [17, 47] width 35 height 22
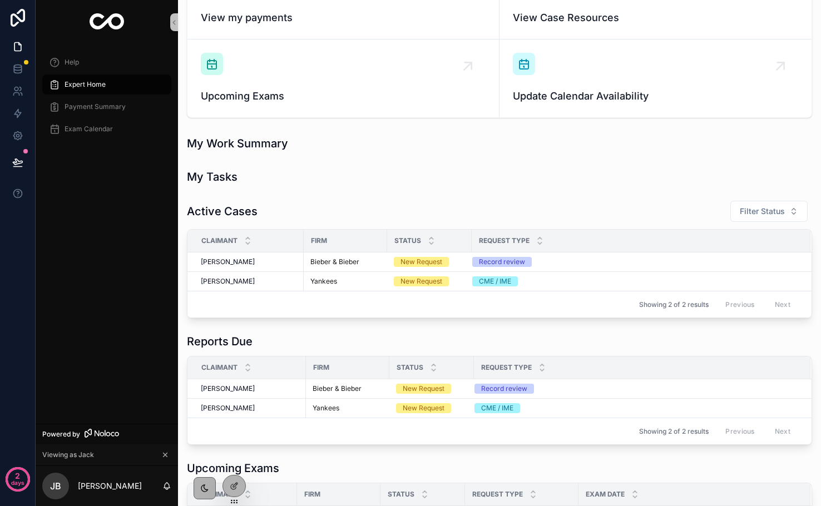
scroll to position [304, 0]
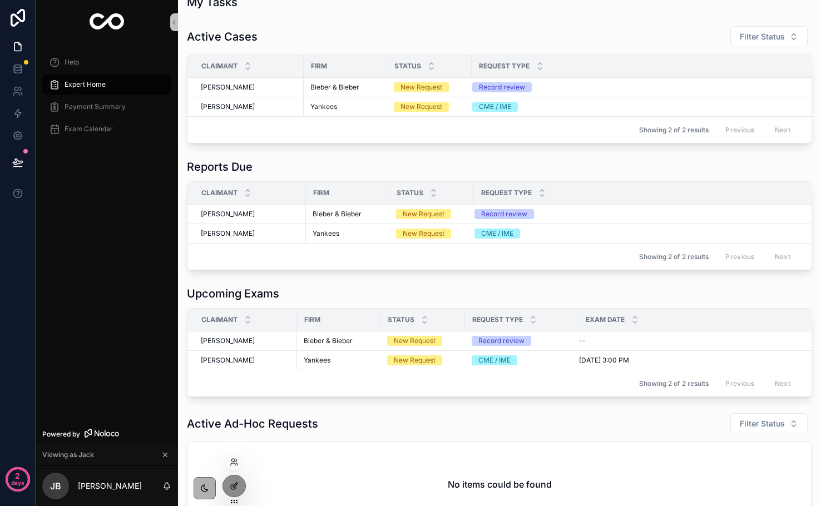
click at [236, 485] on icon at bounding box center [234, 486] width 9 height 9
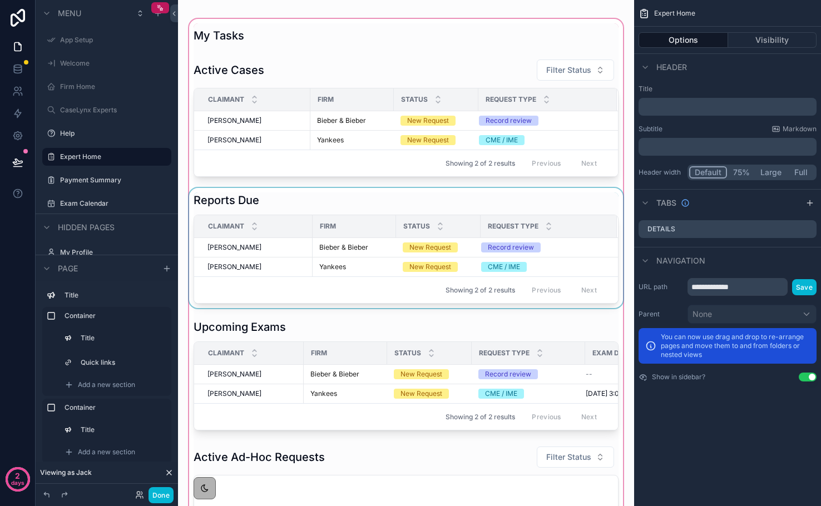
click at [247, 226] on div "Claimant" at bounding box center [253, 226] width 117 height 21
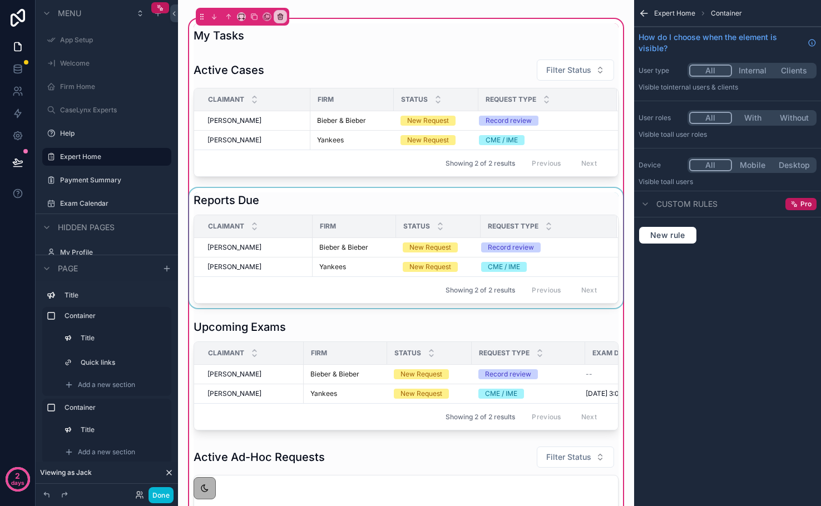
click at [235, 219] on div "Claimant" at bounding box center [253, 226] width 117 height 21
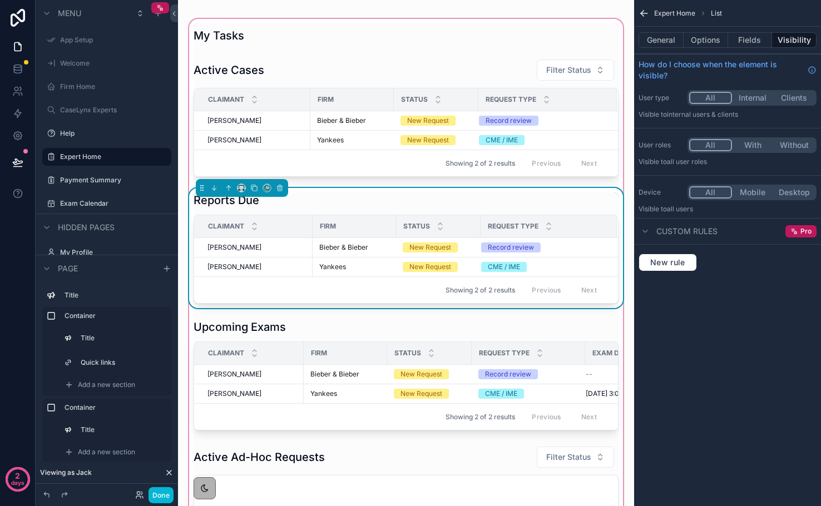
click at [350, 238] on th "Firm" at bounding box center [354, 226] width 83 height 23
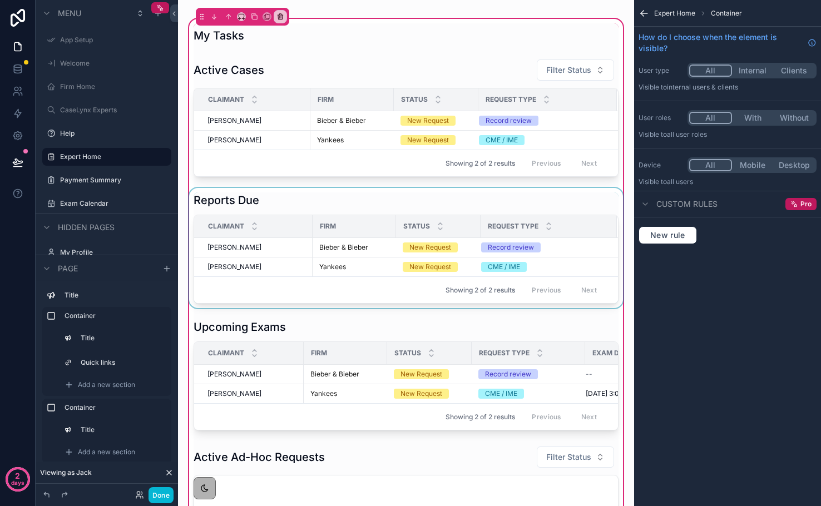
click at [515, 236] on div "Request Type" at bounding box center [548, 226] width 135 height 21
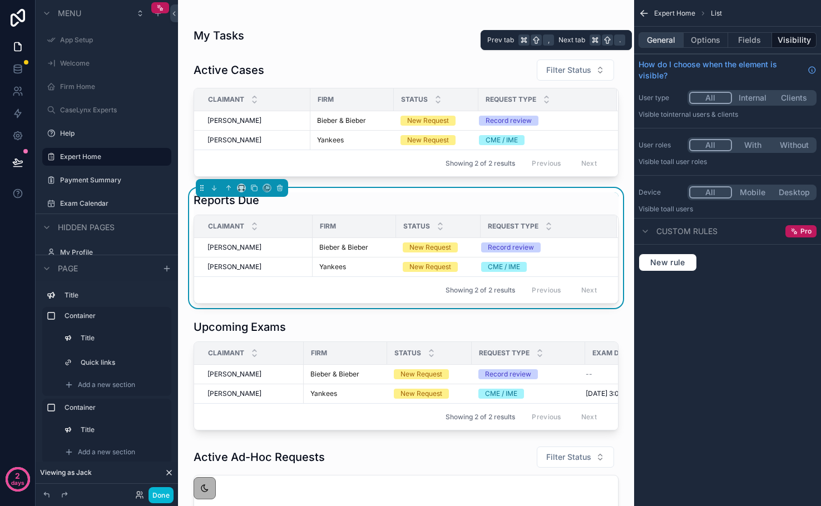
click at [678, 39] on button "General" at bounding box center [661, 40] width 45 height 16
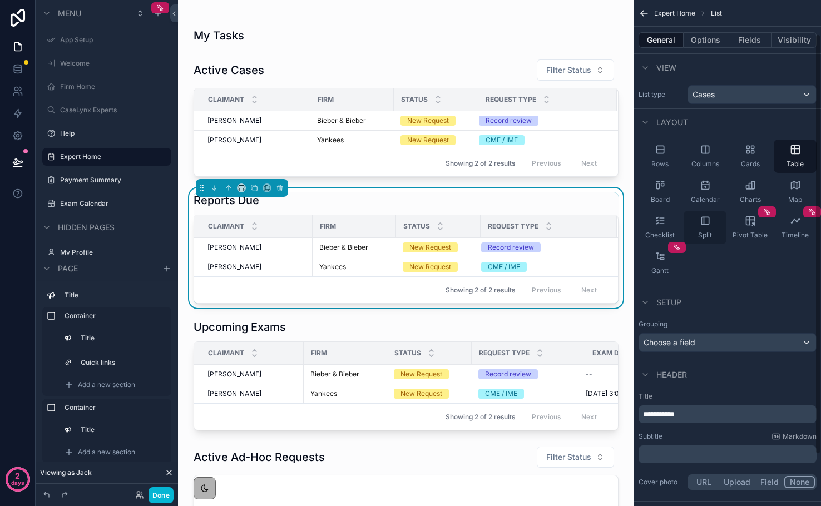
scroll to position [103, 0]
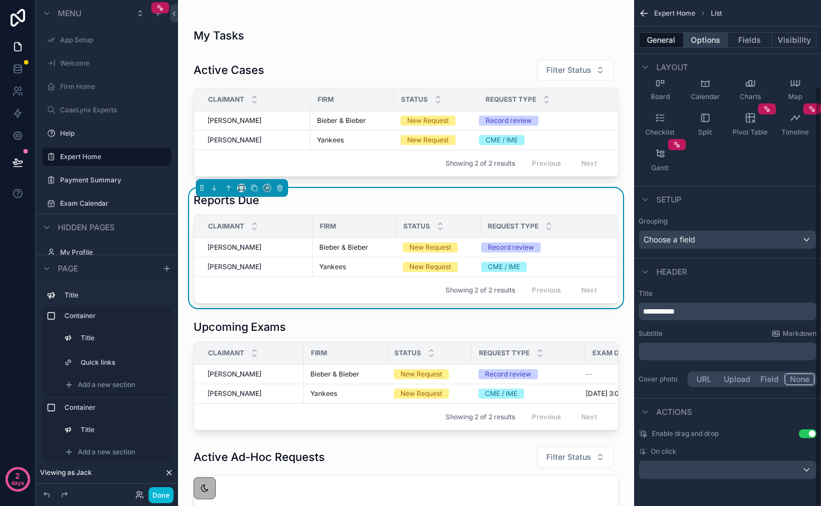
click at [711, 45] on button "Options" at bounding box center [706, 40] width 45 height 16
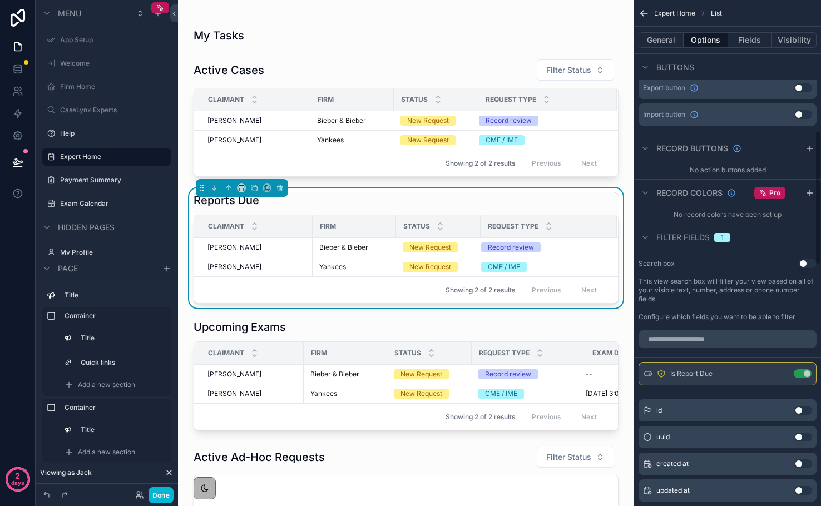
scroll to position [492, 0]
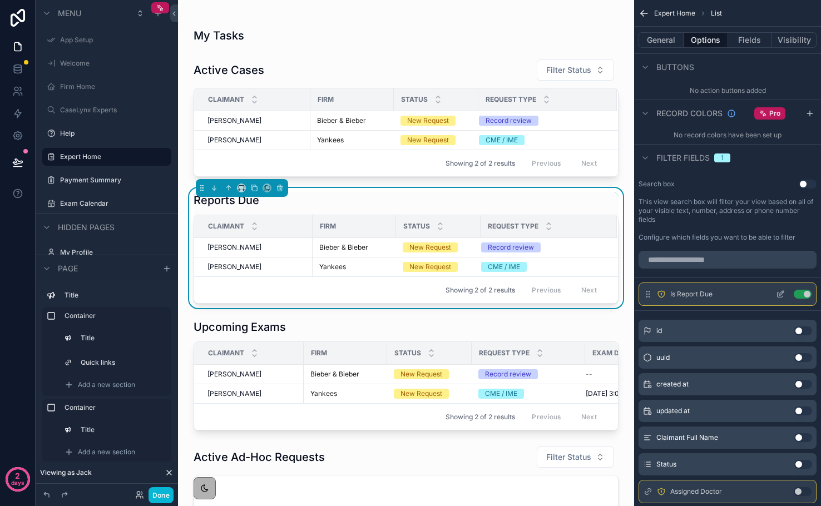
click at [780, 292] on icon "scrollable content" at bounding box center [781, 293] width 4 height 4
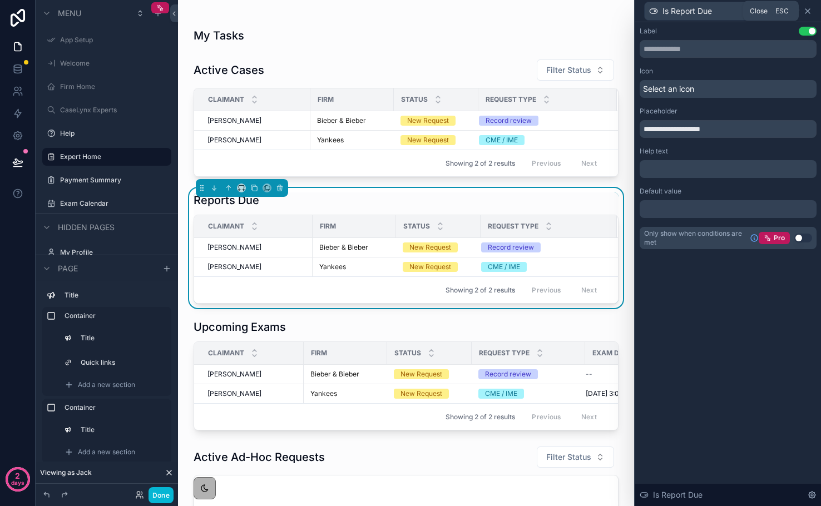
click at [808, 10] on icon at bounding box center [807, 11] width 9 height 9
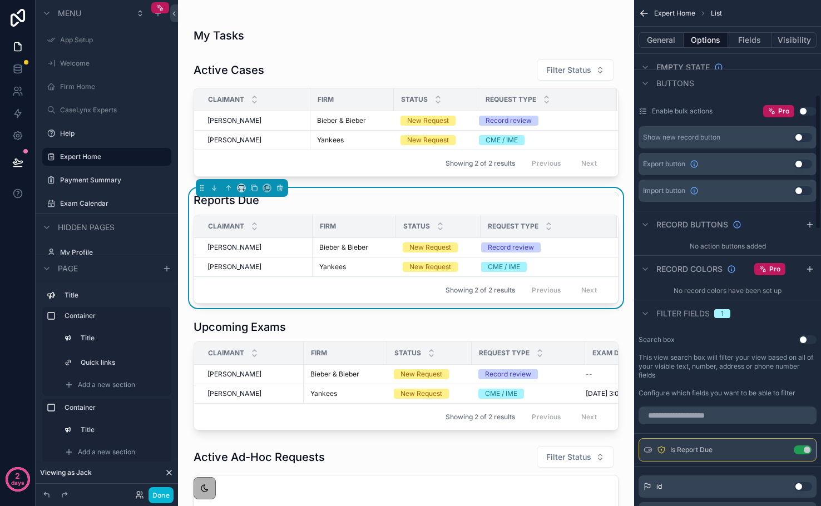
scroll to position [471, 0]
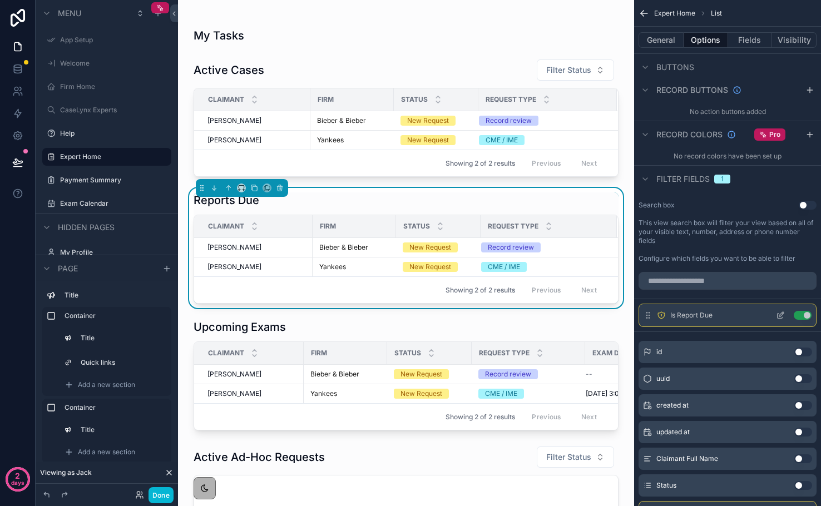
click at [779, 315] on icon "scrollable content" at bounding box center [781, 314] width 4 height 4
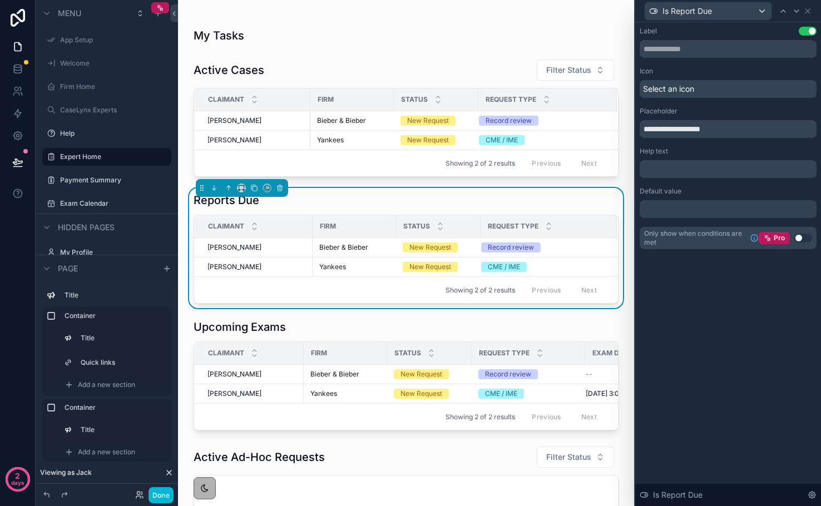
click at [703, 211] on div at bounding box center [728, 209] width 177 height 18
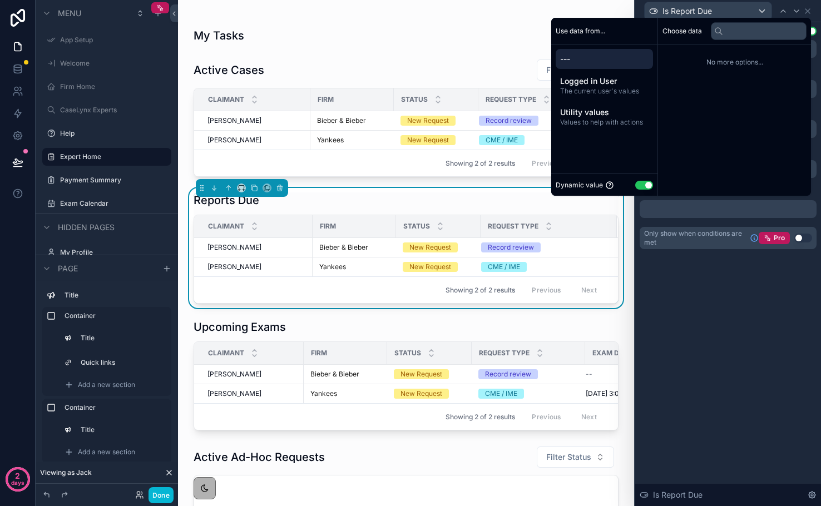
click at [719, 297] on div "**********" at bounding box center [728, 264] width 186 height 484
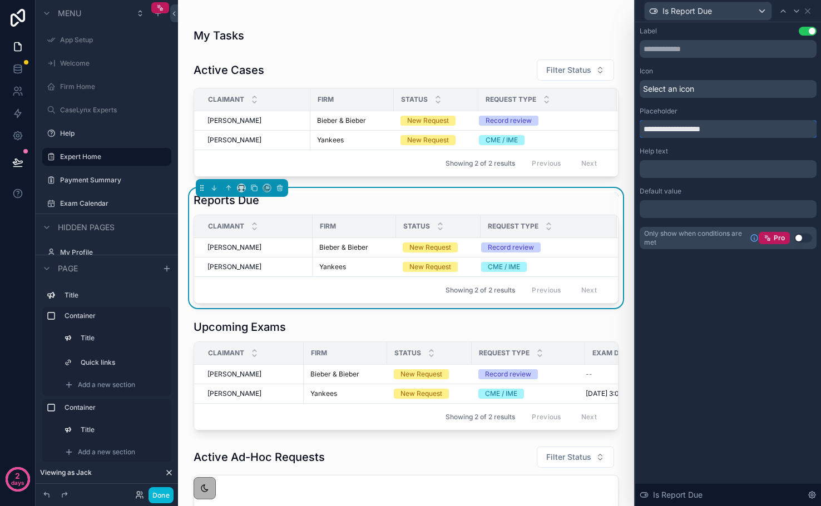
click at [671, 131] on input "**********" at bounding box center [728, 129] width 177 height 18
click at [666, 86] on span "Select an icon" at bounding box center [668, 88] width 51 height 11
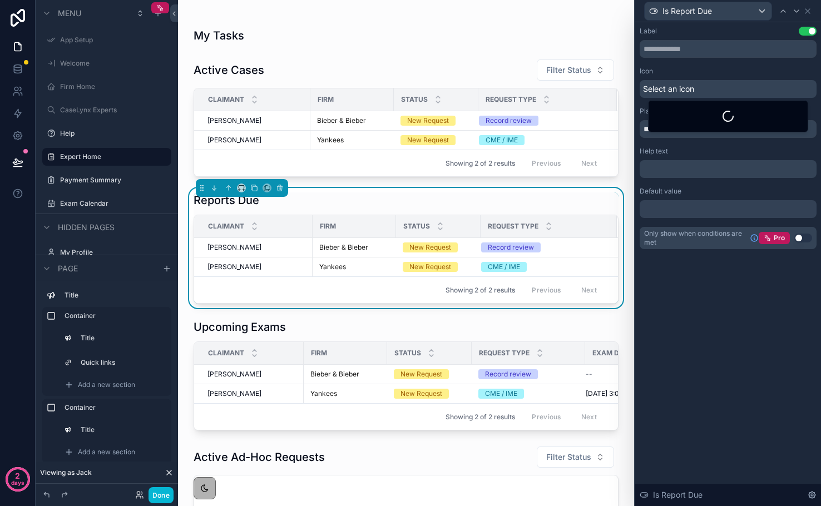
click at [668, 71] on div "Icon" at bounding box center [728, 71] width 177 height 9
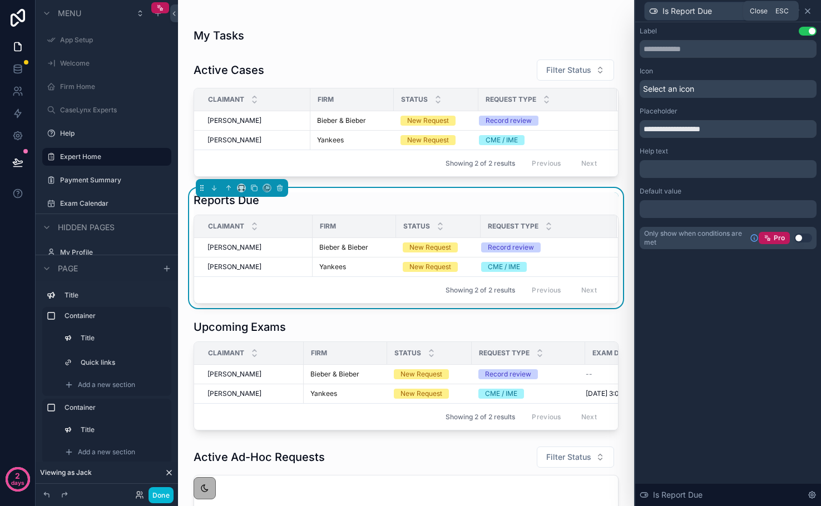
click at [805, 12] on icon at bounding box center [807, 11] width 9 height 9
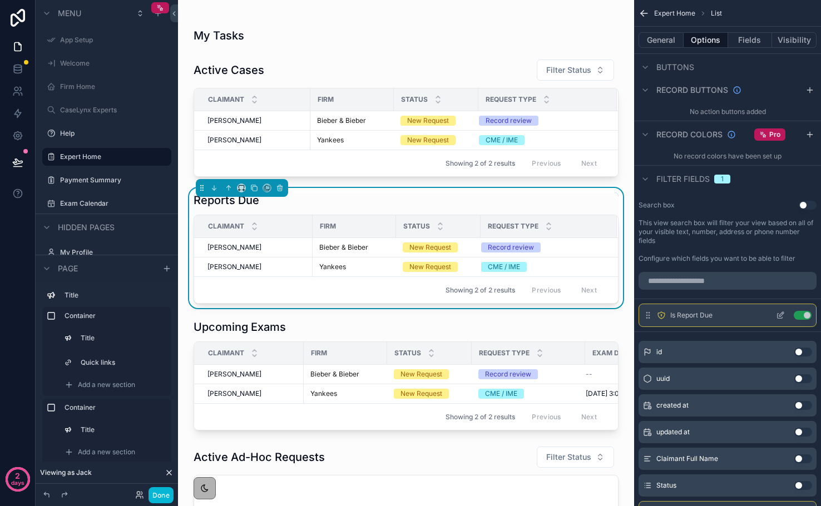
click at [778, 315] on icon "scrollable content" at bounding box center [780, 315] width 9 height 9
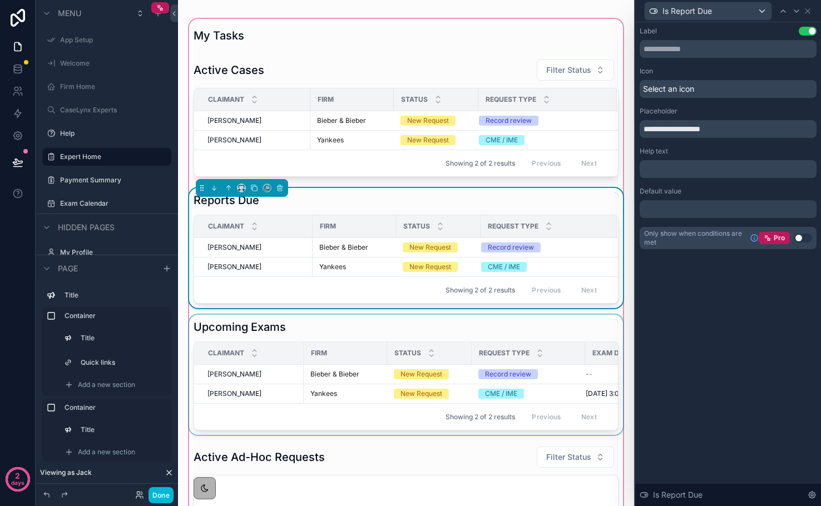
click at [455, 335] on div "scrollable content" at bounding box center [406, 375] width 438 height 120
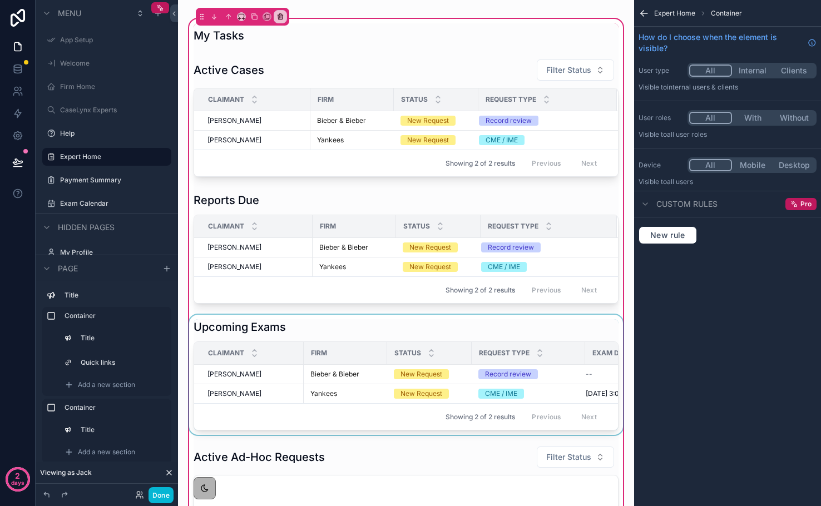
scroll to position [0, 0]
click at [529, 399] on div "scrollable content" at bounding box center [406, 375] width 438 height 120
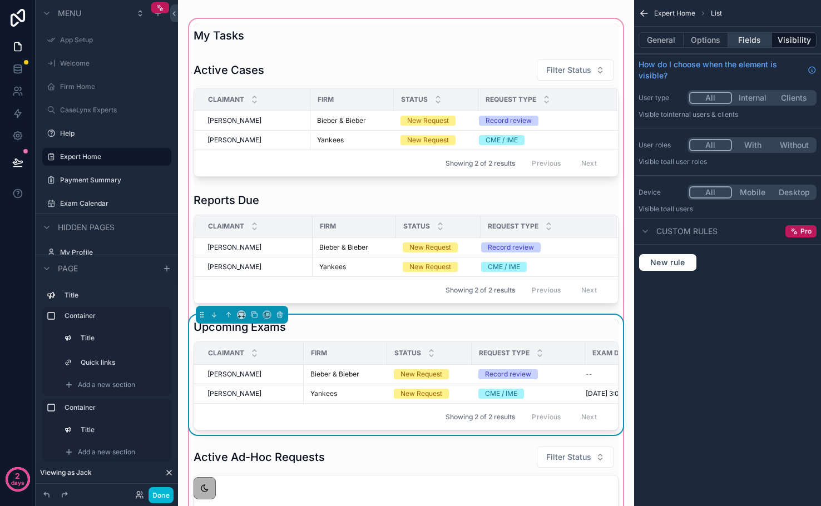
click at [742, 42] on button "Fields" at bounding box center [750, 40] width 45 height 16
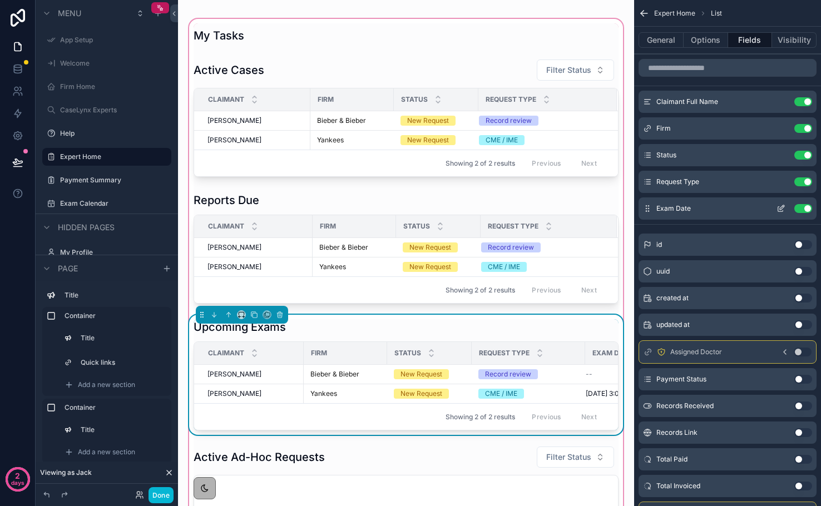
click at [780, 208] on icon "scrollable content" at bounding box center [782, 207] width 4 height 4
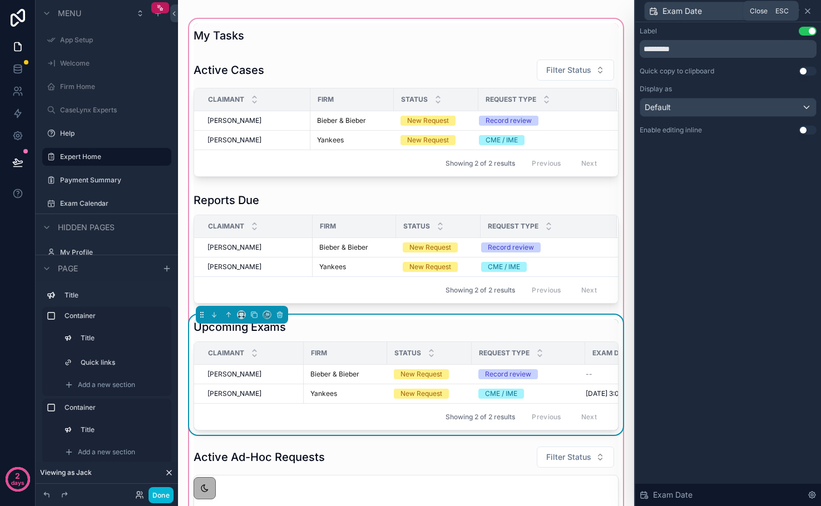
click at [808, 8] on icon at bounding box center [807, 11] width 9 height 9
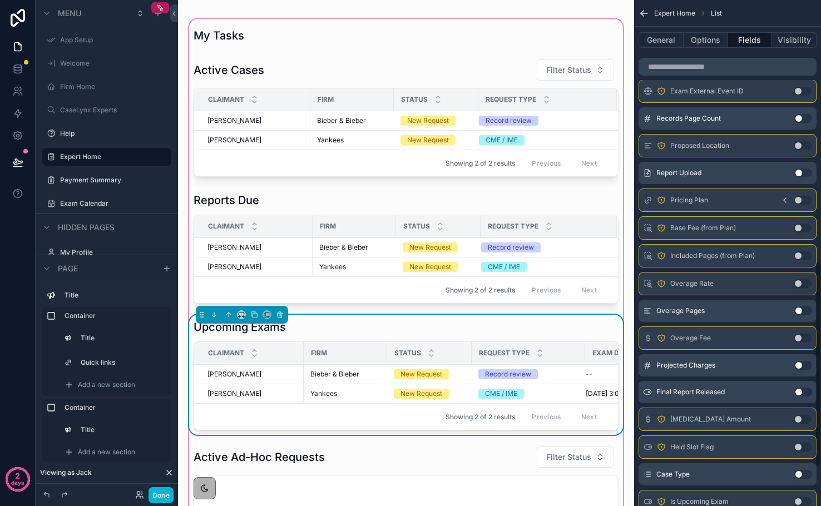
scroll to position [720, 0]
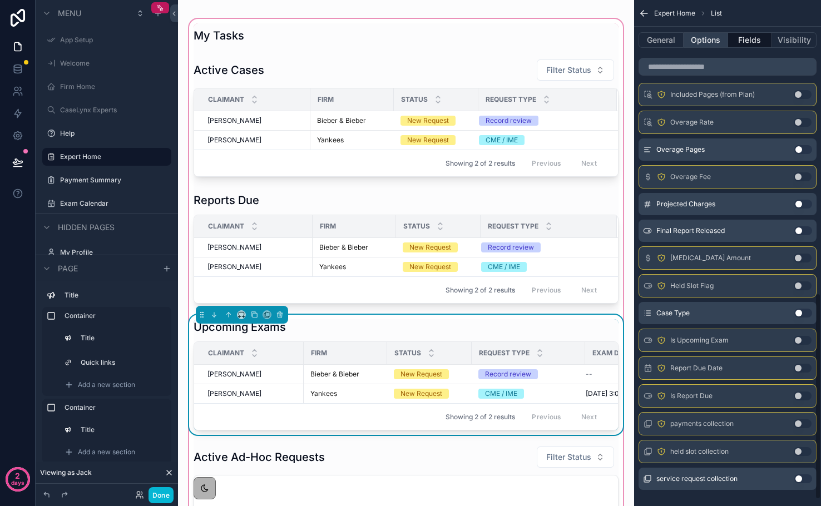
click at [705, 41] on button "Options" at bounding box center [706, 40] width 45 height 16
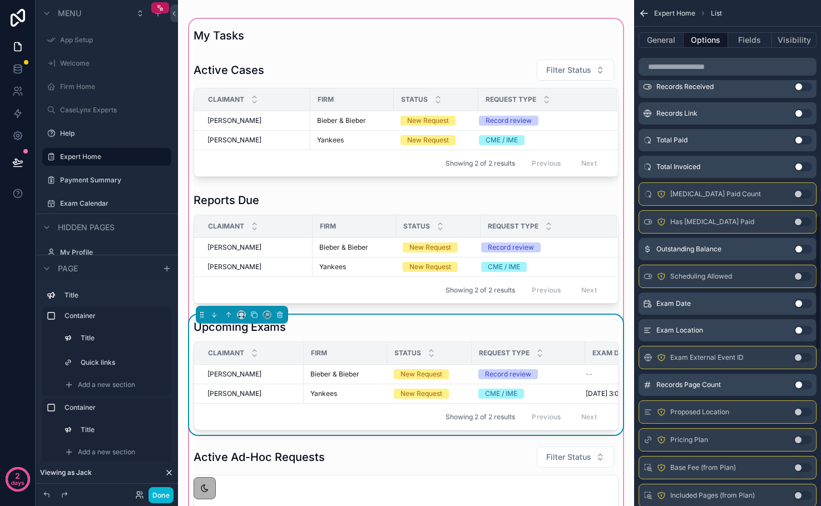
scroll to position [1078, 0]
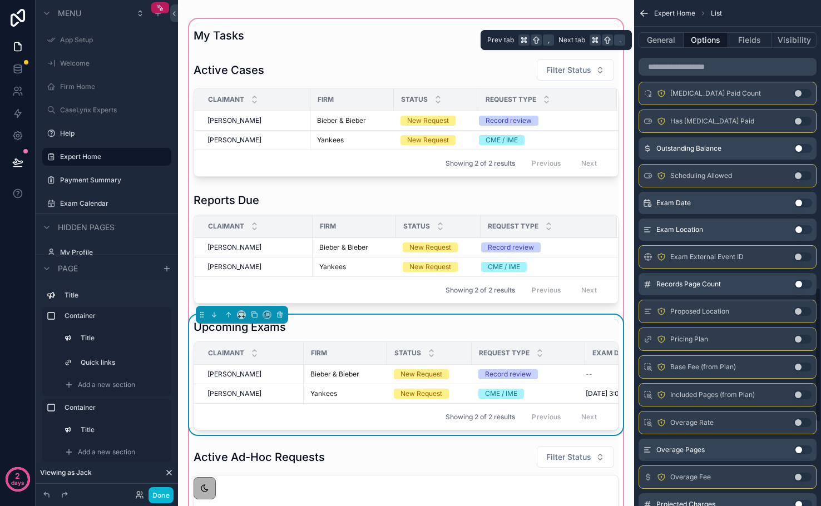
click at [703, 45] on button "Options" at bounding box center [706, 40] width 45 height 16
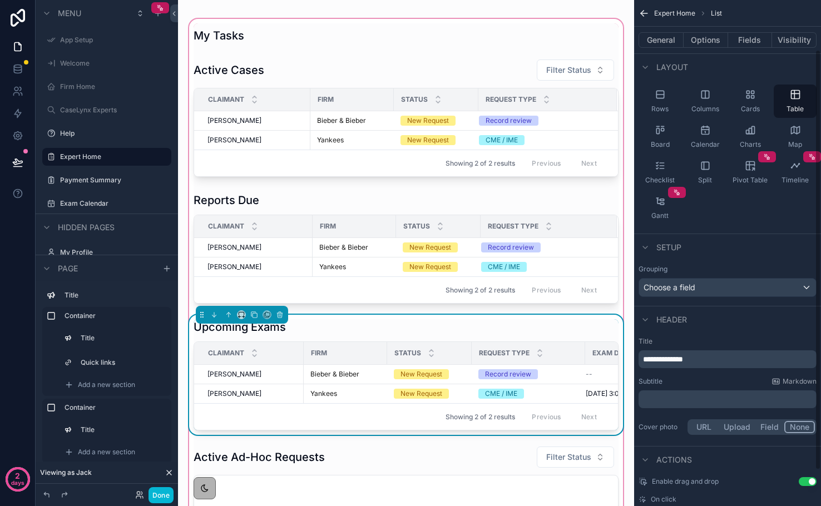
scroll to position [55, 0]
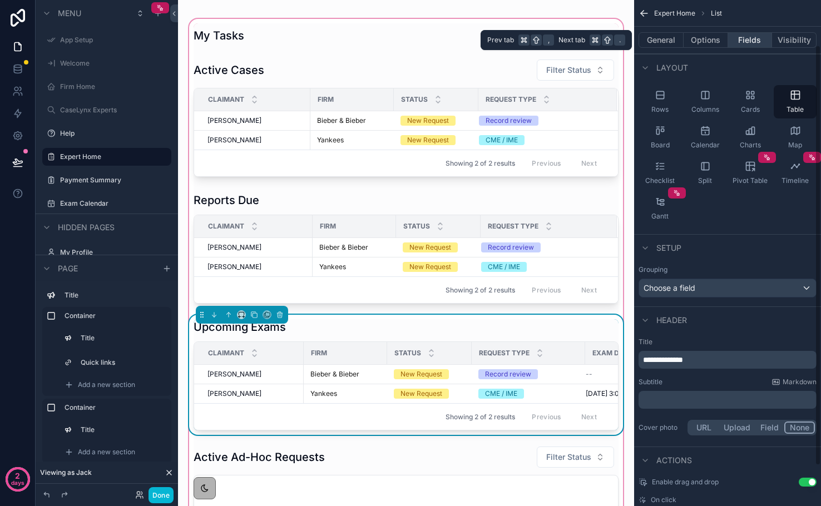
click at [750, 44] on button "Fields" at bounding box center [750, 40] width 45 height 16
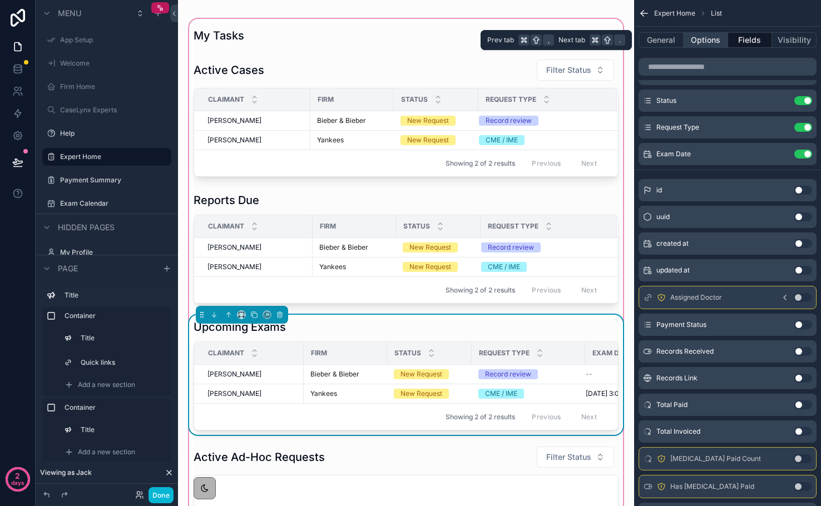
click at [721, 42] on button "Options" at bounding box center [706, 40] width 45 height 16
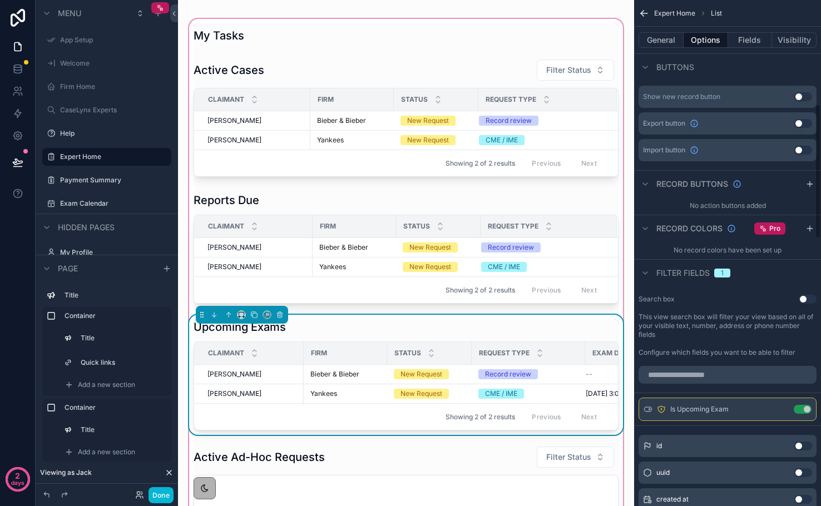
scroll to position [473, 0]
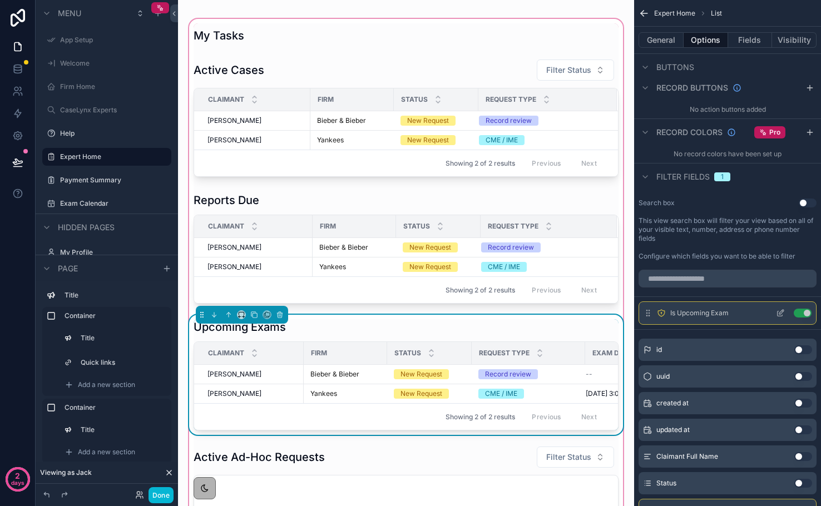
click at [778, 312] on icon "scrollable content" at bounding box center [780, 314] width 5 height 5
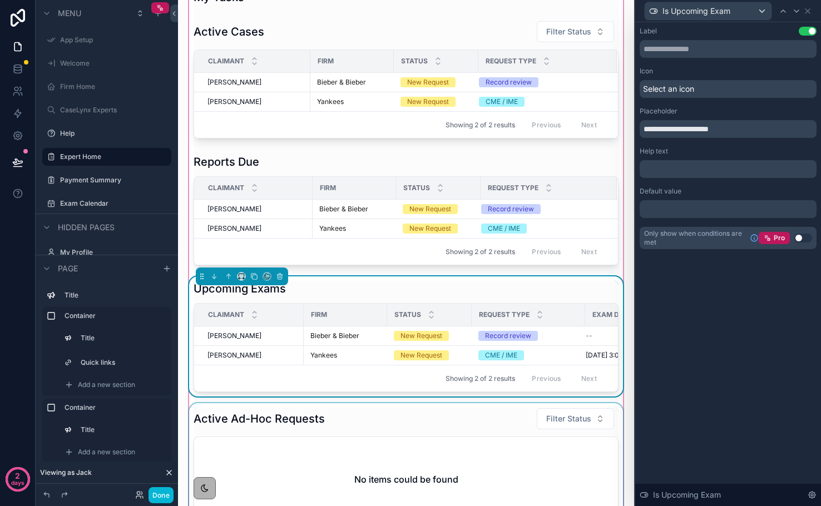
scroll to position [193, 0]
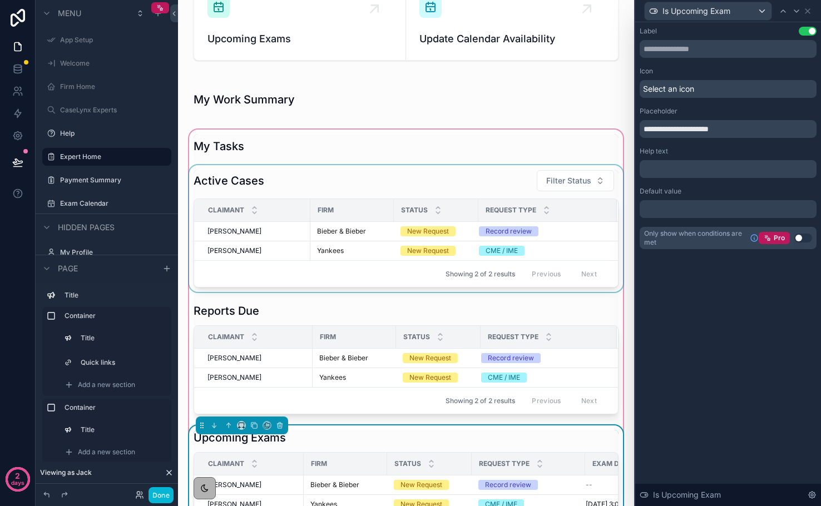
click at [560, 180] on div "scrollable content" at bounding box center [406, 228] width 438 height 127
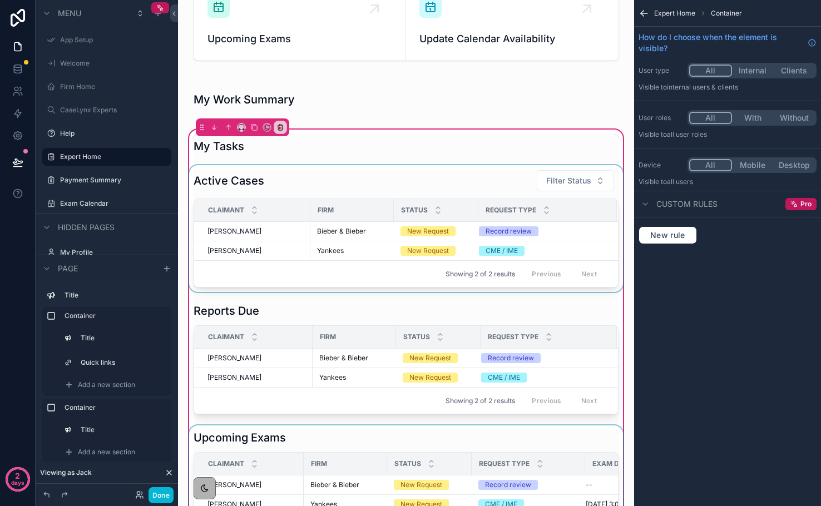
scroll to position [0, 0]
click at [558, 180] on div "scrollable content" at bounding box center [406, 228] width 438 height 127
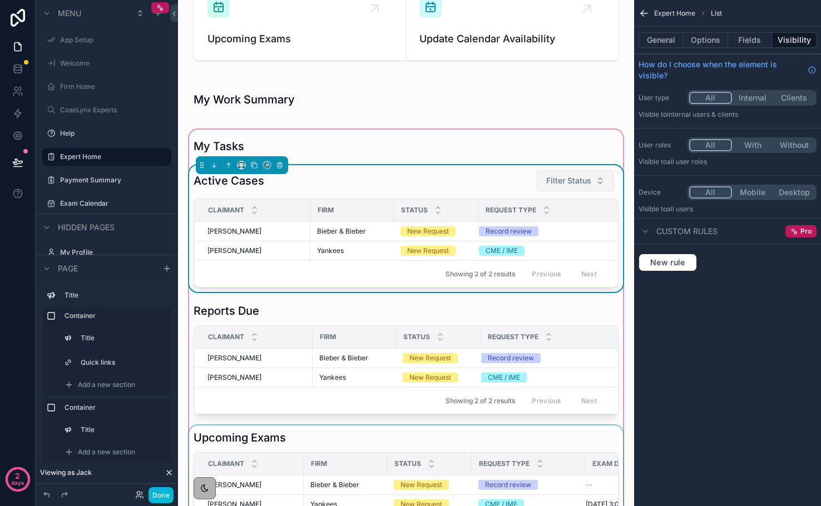
click at [559, 179] on span "Filter Status" at bounding box center [568, 180] width 45 height 11
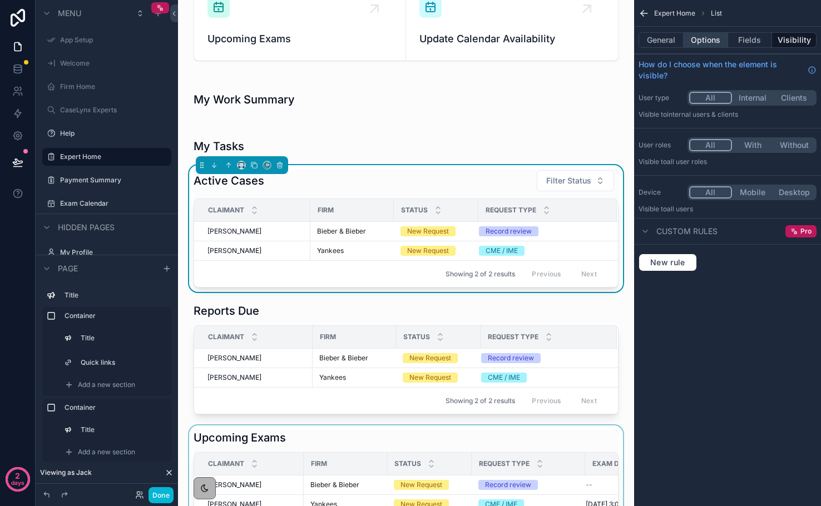
click at [715, 41] on button "Options" at bounding box center [706, 40] width 45 height 16
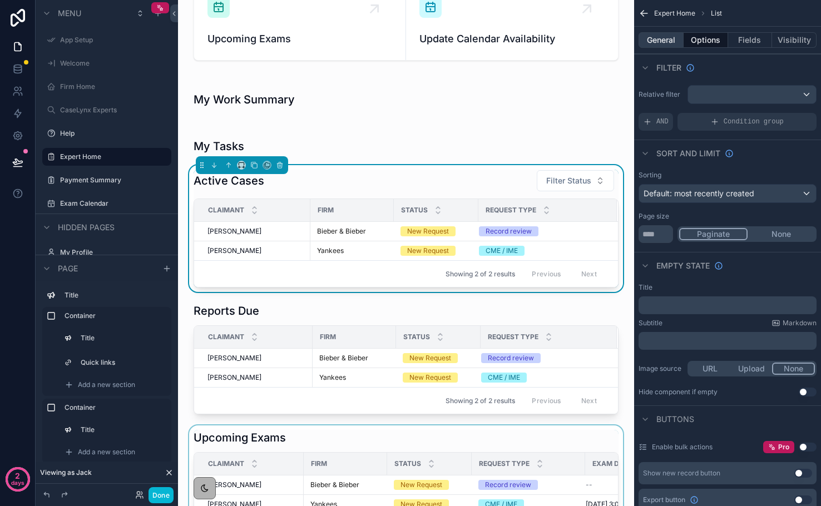
click at [666, 38] on button "General" at bounding box center [661, 40] width 45 height 16
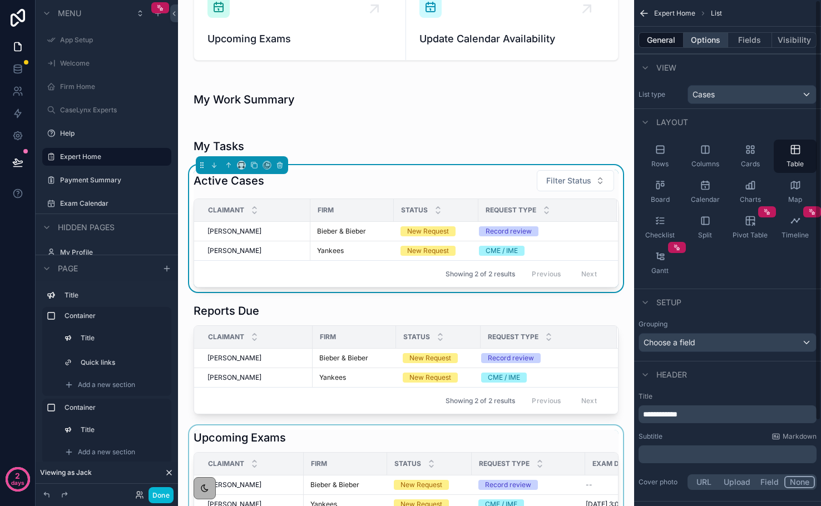
click at [693, 43] on button "Options" at bounding box center [706, 40] width 45 height 16
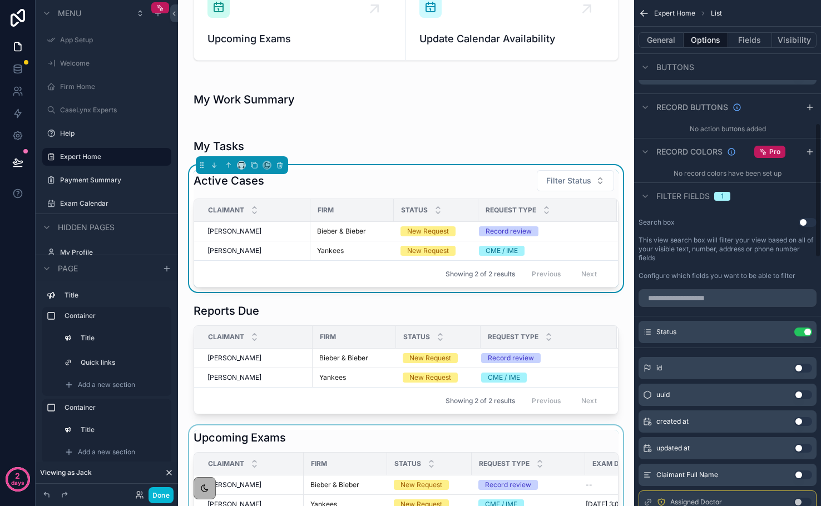
scroll to position [463, 0]
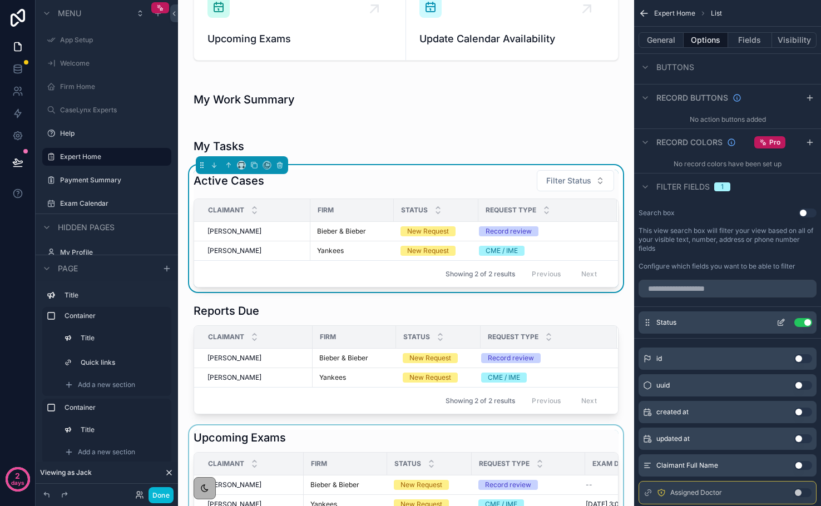
click at [779, 324] on icon "scrollable content" at bounding box center [781, 322] width 9 height 9
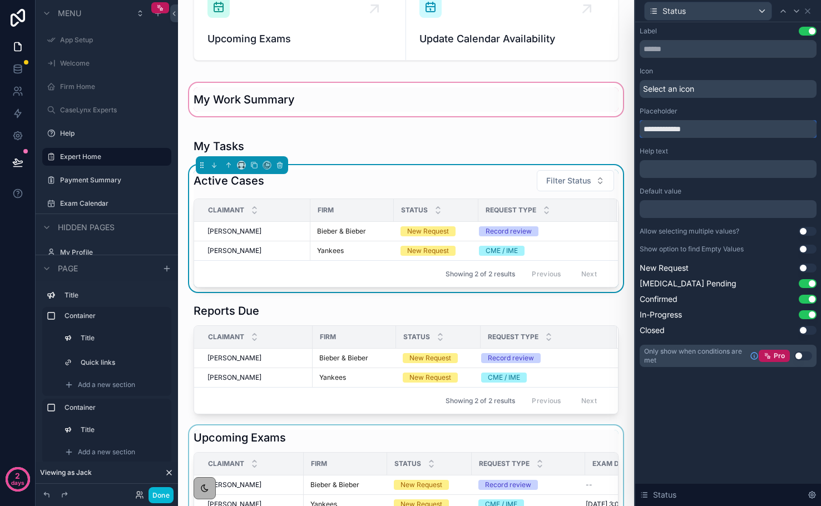
drag, startPoint x: 696, startPoint y: 133, endPoint x: 611, endPoint y: 113, distance: 86.9
click at [611, 113] on div "**********" at bounding box center [410, 253] width 821 height 506
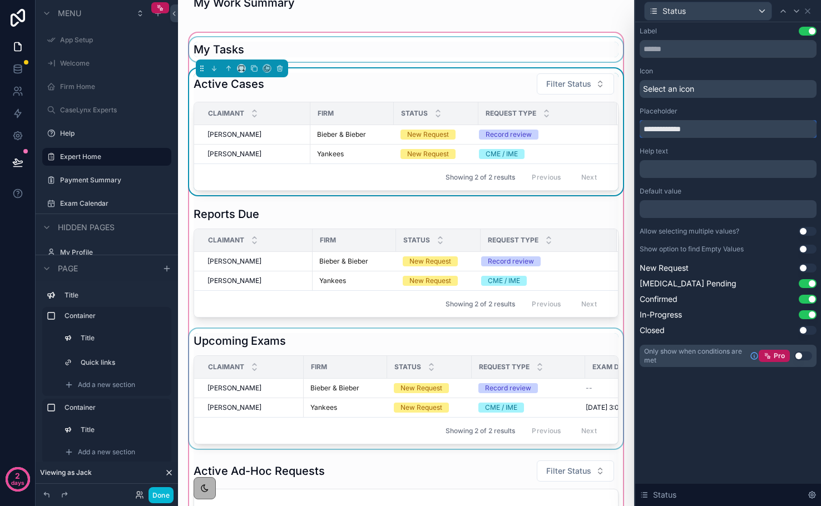
scroll to position [287, 0]
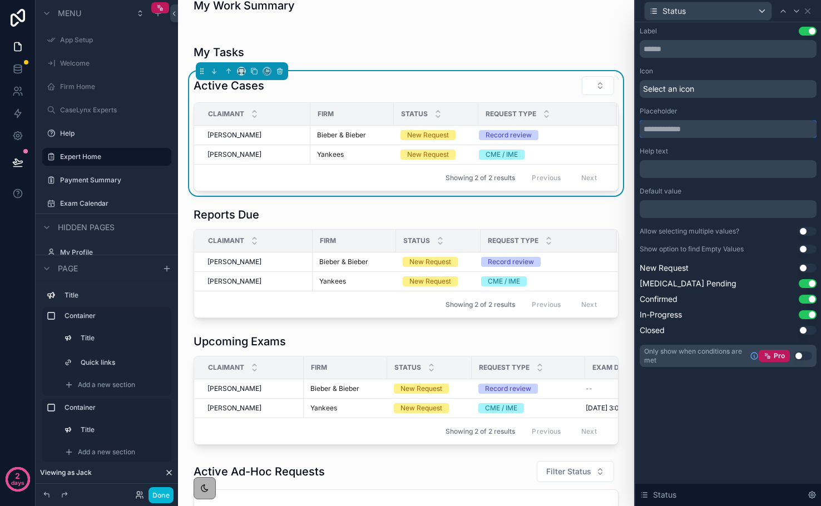
type input "**********"
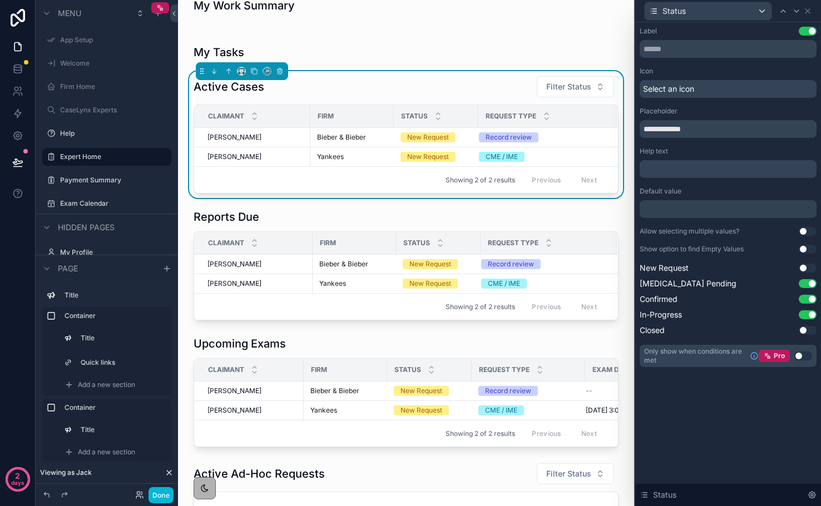
click at [688, 251] on div "Show option to find Empty Values" at bounding box center [692, 249] width 104 height 9
click at [805, 14] on icon at bounding box center [807, 11] width 9 height 9
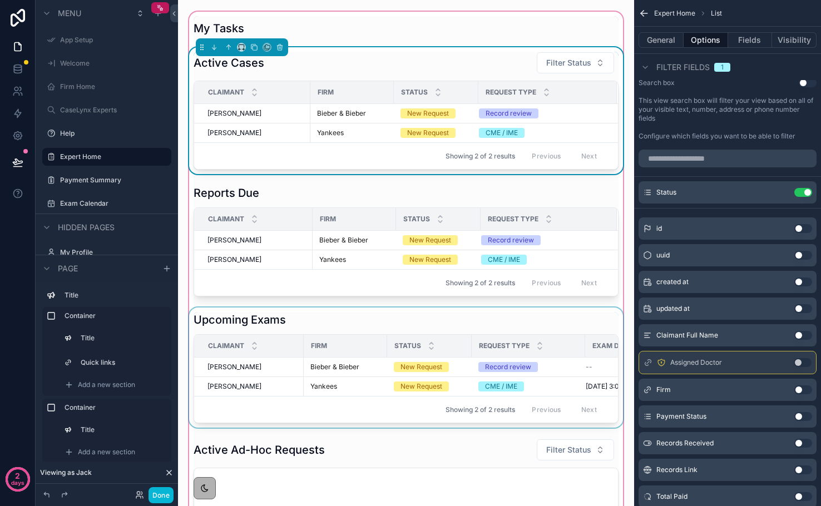
scroll to position [315, 0]
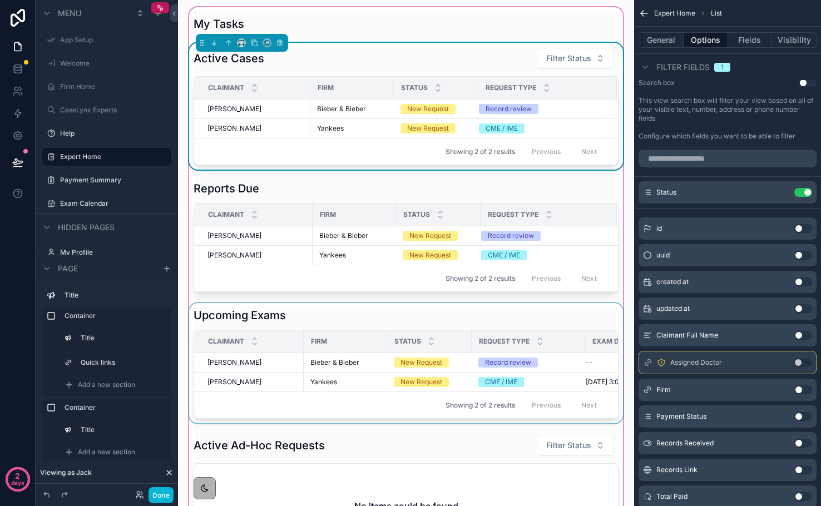
click at [496, 394] on div "Showing 2 of 2 results Previous Next" at bounding box center [406, 405] width 424 height 27
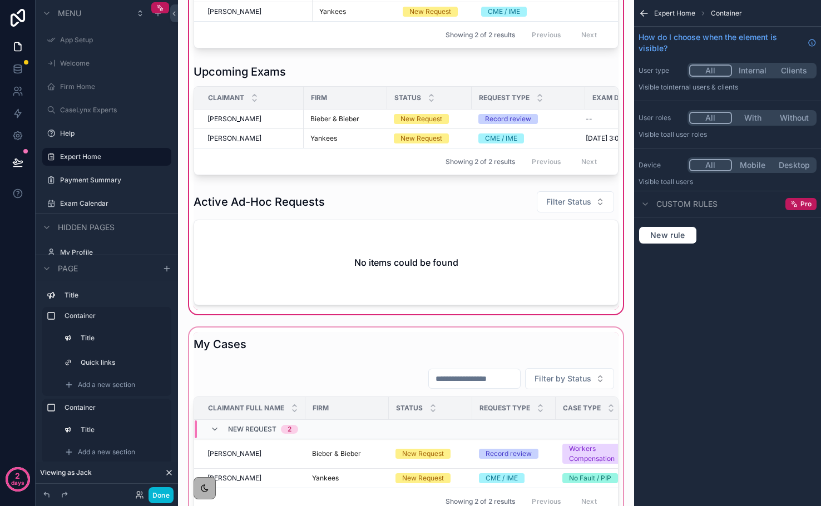
scroll to position [525, 0]
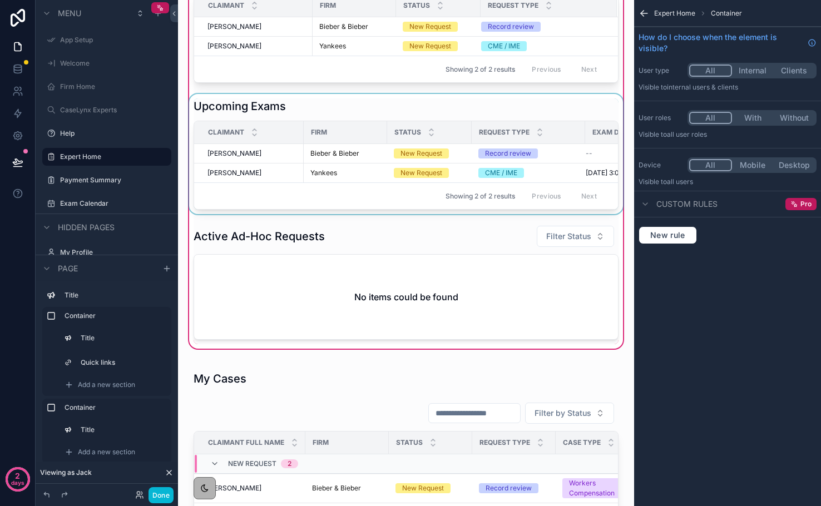
click at [457, 194] on span "Showing 2 of 2 results" at bounding box center [481, 196] width 70 height 9
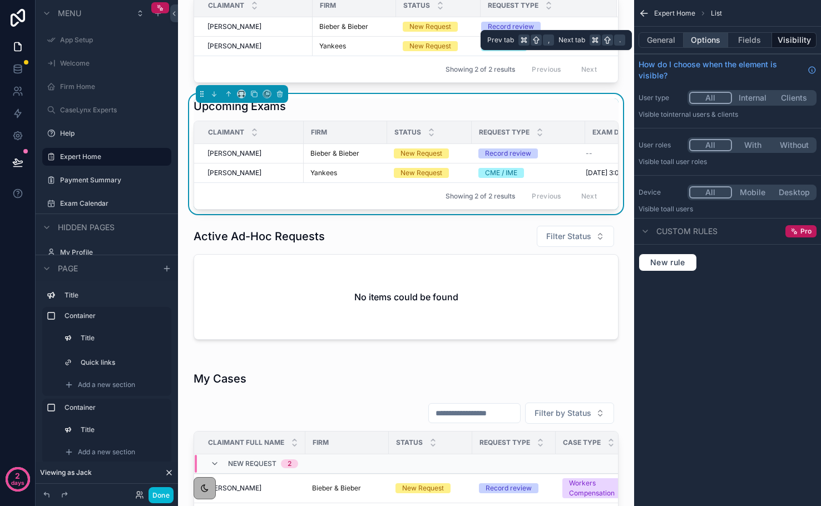
click at [706, 41] on button "Options" at bounding box center [706, 40] width 45 height 16
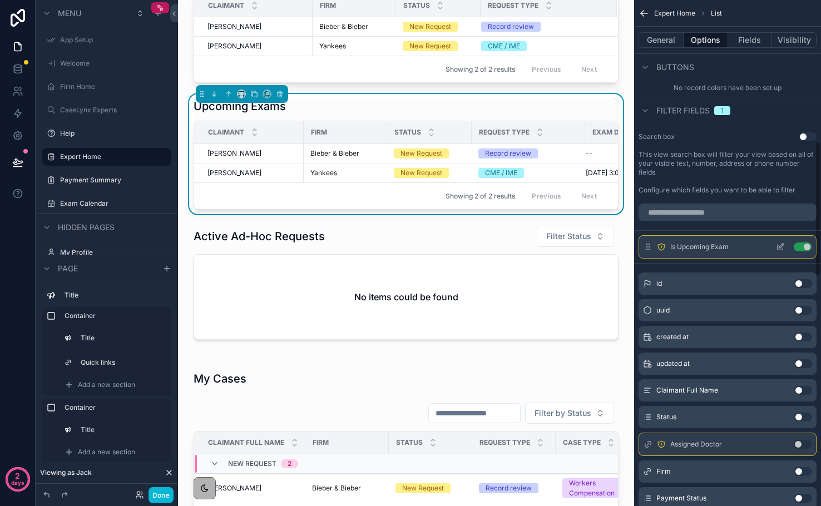
scroll to position [542, 0]
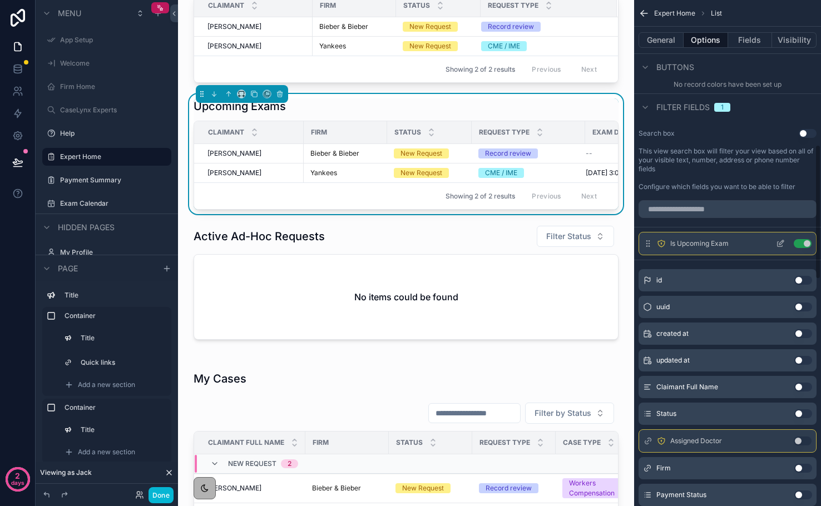
click at [779, 243] on icon "scrollable content" at bounding box center [780, 243] width 9 height 9
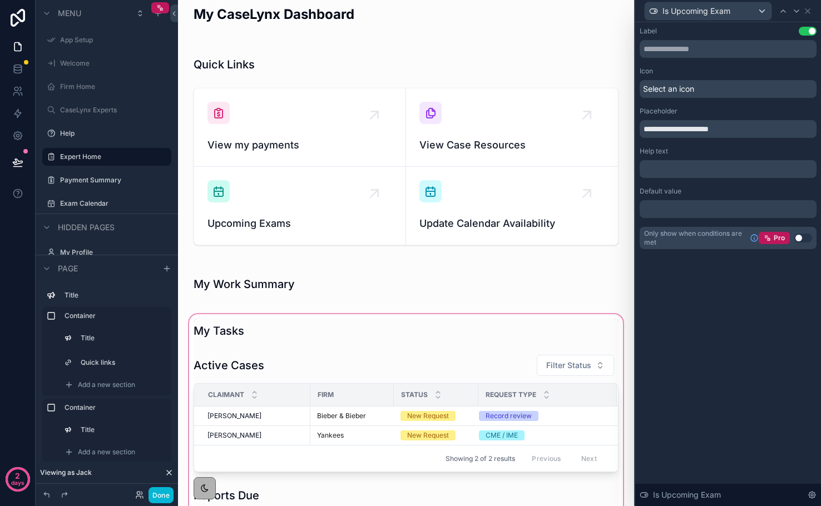
scroll to position [0, 0]
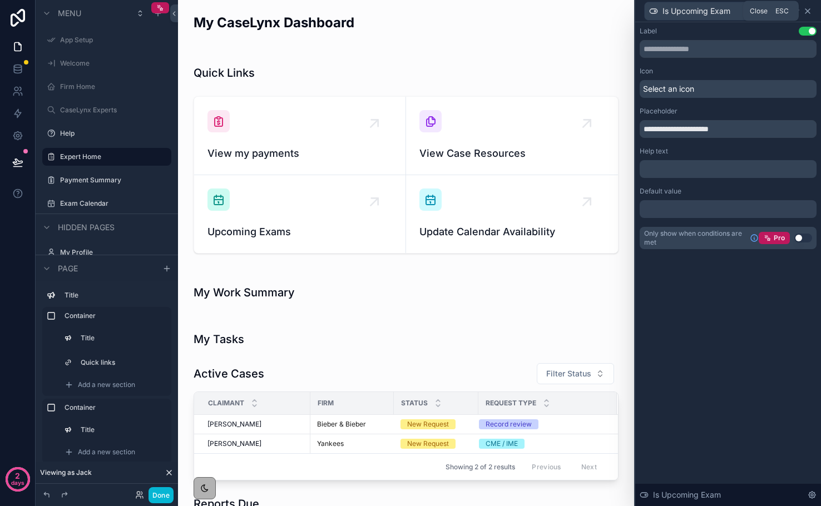
click at [807, 8] on icon at bounding box center [807, 11] width 9 height 9
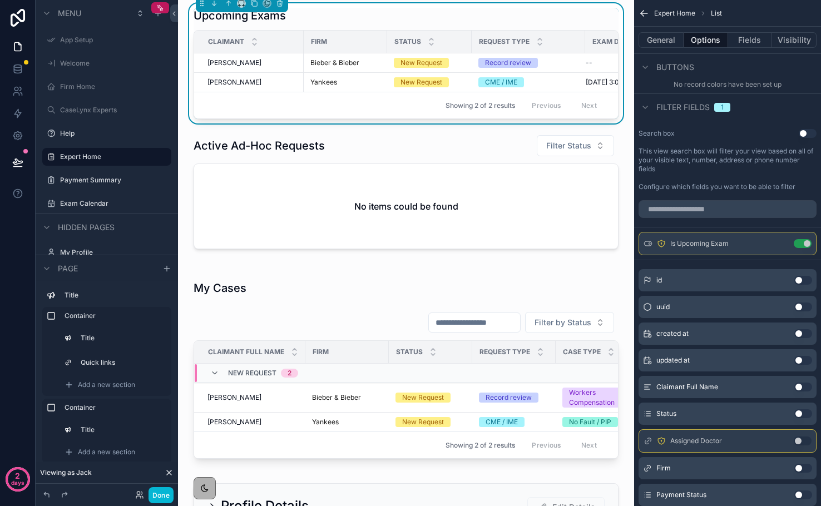
scroll to position [918, 0]
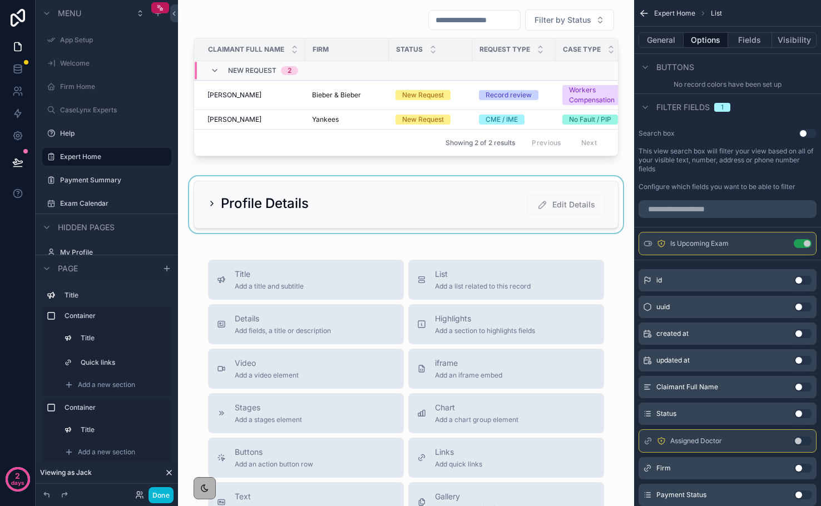
click at [209, 205] on div "scrollable content" at bounding box center [406, 204] width 438 height 57
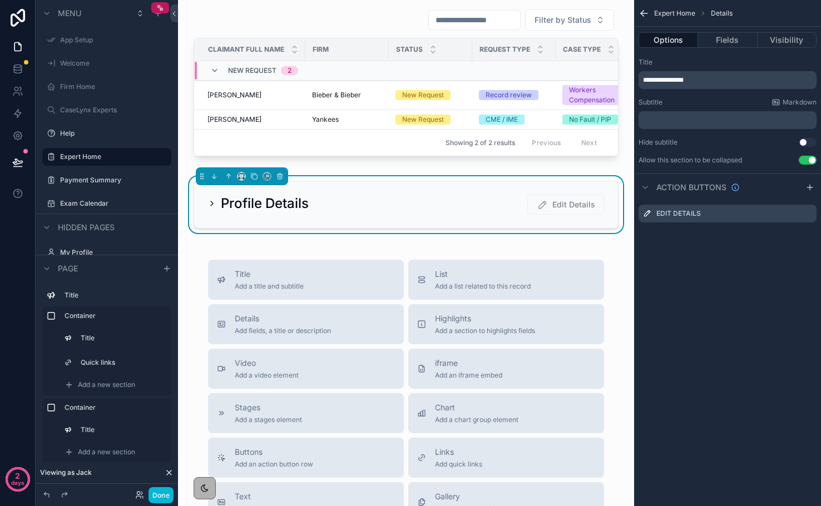
scroll to position [0, 0]
click at [212, 204] on icon "scrollable content" at bounding box center [211, 203] width 9 height 9
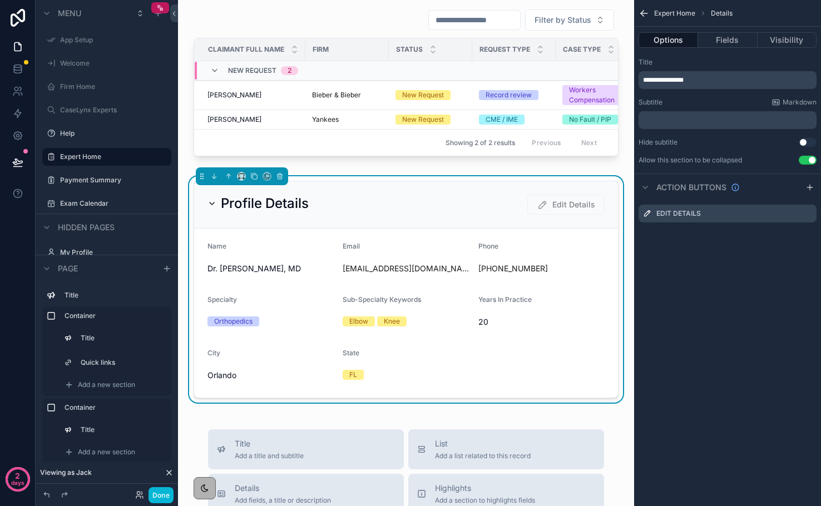
click at [212, 204] on icon "scrollable content" at bounding box center [211, 203] width 9 height 9
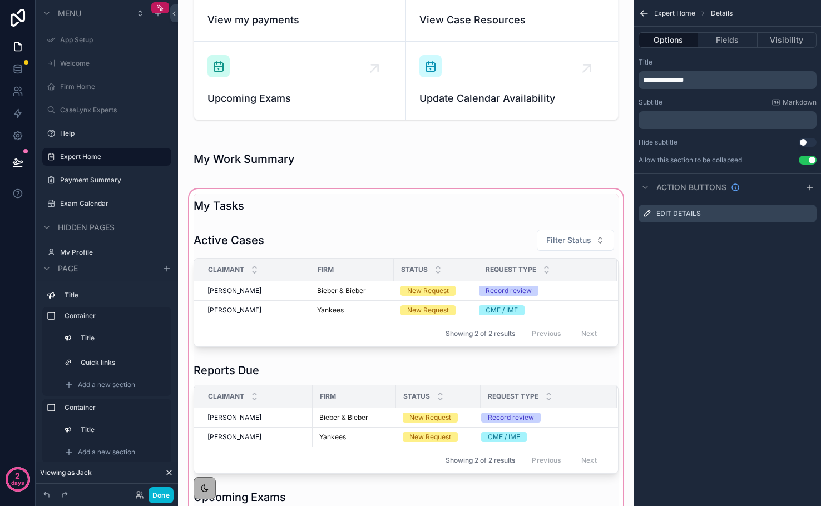
scroll to position [146, 0]
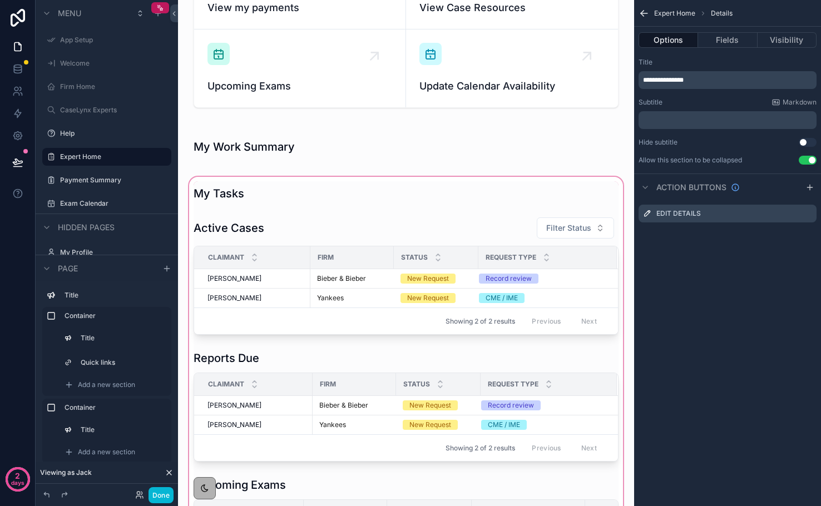
click at [585, 273] on div "scrollable content" at bounding box center [406, 452] width 438 height 555
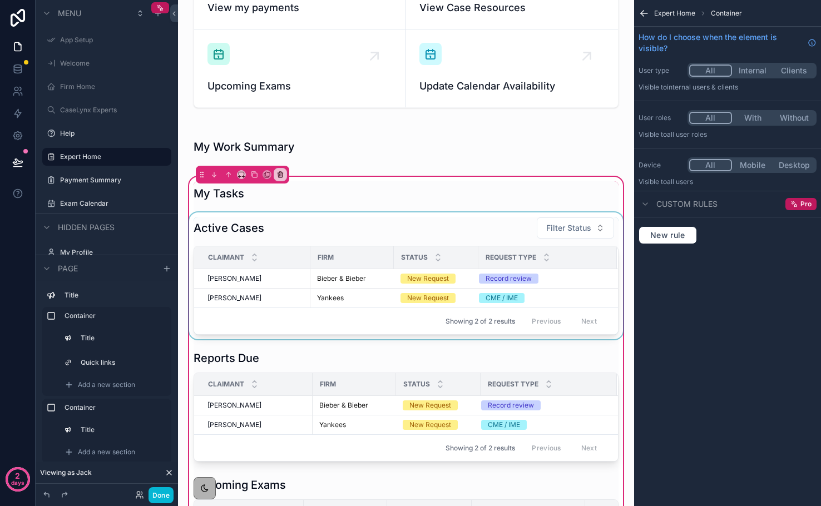
click at [268, 221] on div "scrollable content" at bounding box center [406, 275] width 438 height 127
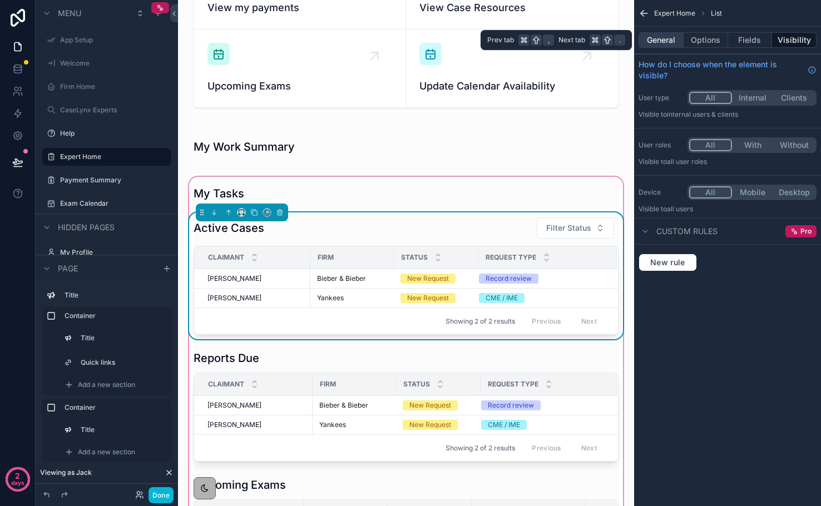
click at [664, 41] on button "General" at bounding box center [661, 40] width 45 height 16
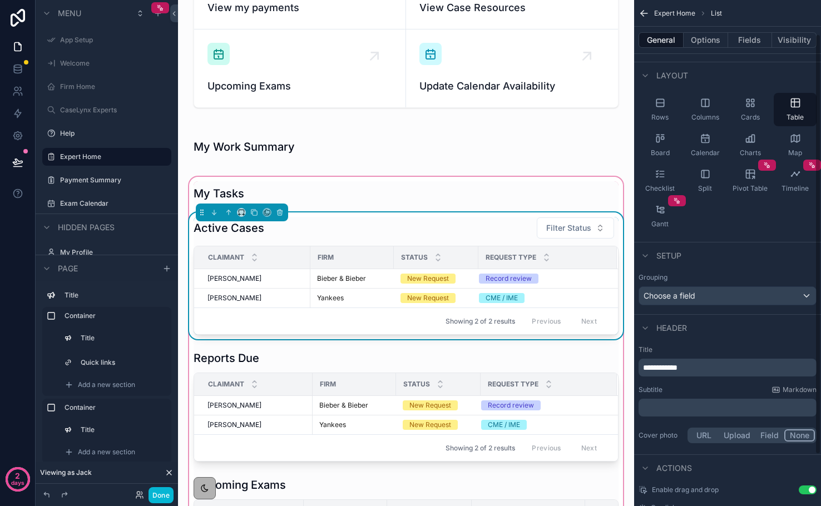
scroll to position [49, 0]
click at [679, 408] on p "﻿" at bounding box center [728, 405] width 171 height 11
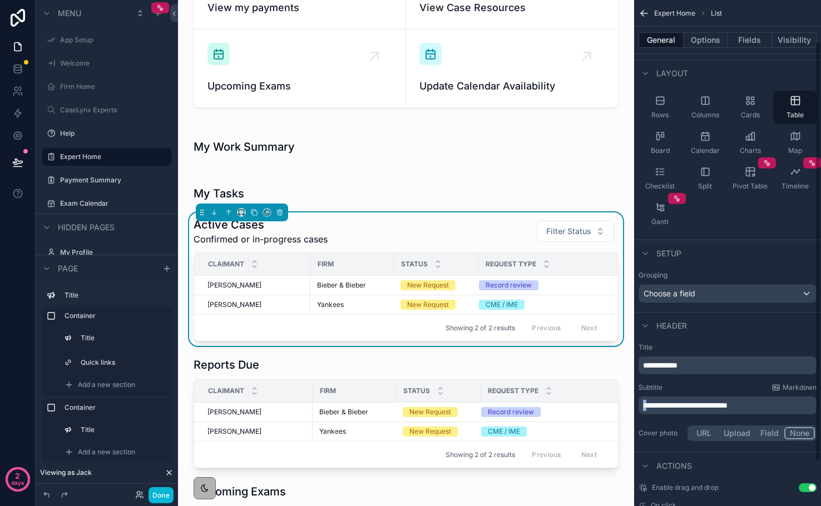
drag, startPoint x: 648, startPoint y: 407, endPoint x: 639, endPoint y: 407, distance: 8.9
click at [639, 407] on div "**********" at bounding box center [728, 406] width 178 height 18
click at [779, 406] on p "**********" at bounding box center [728, 405] width 171 height 11
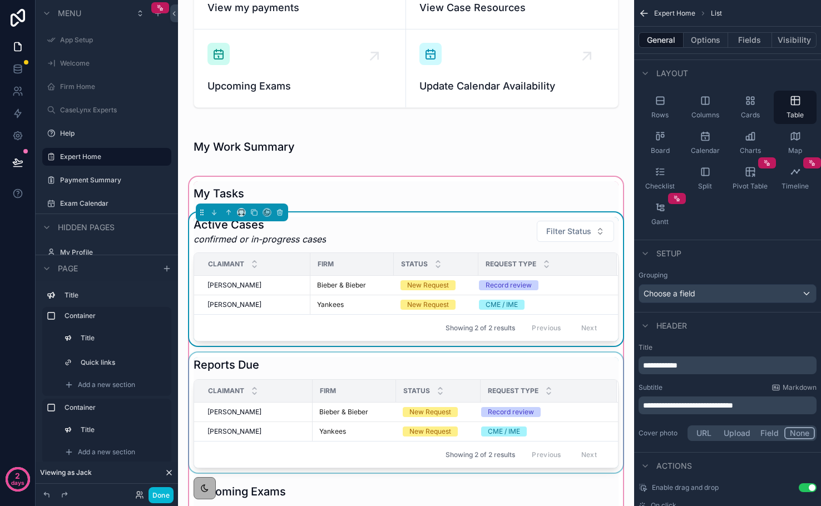
click at [226, 360] on div "scrollable content" at bounding box center [406, 413] width 438 height 120
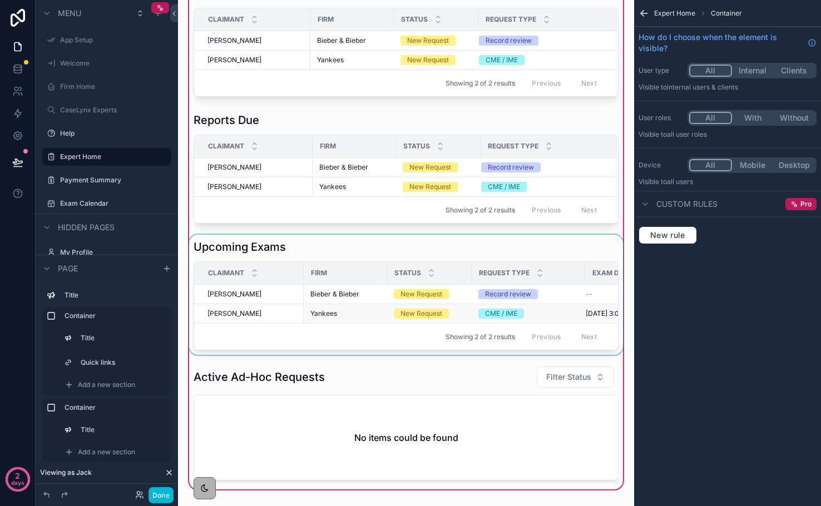
scroll to position [505, 0]
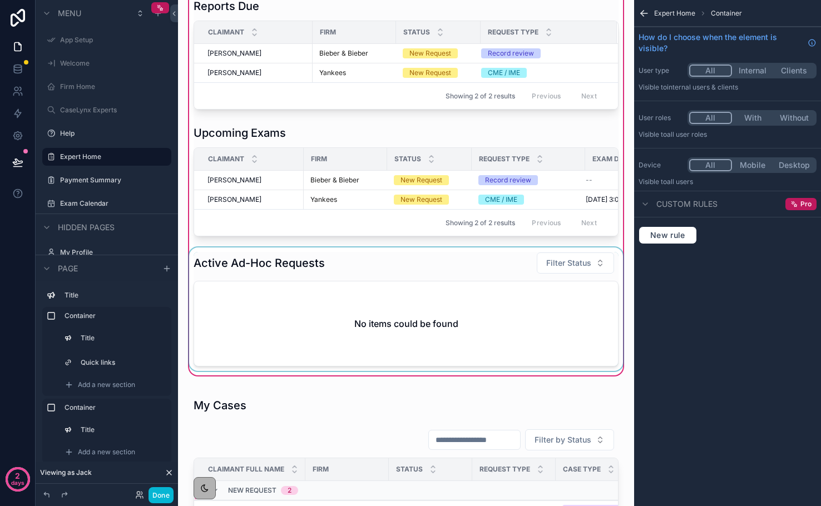
click at [245, 280] on div "scrollable content" at bounding box center [406, 309] width 438 height 123
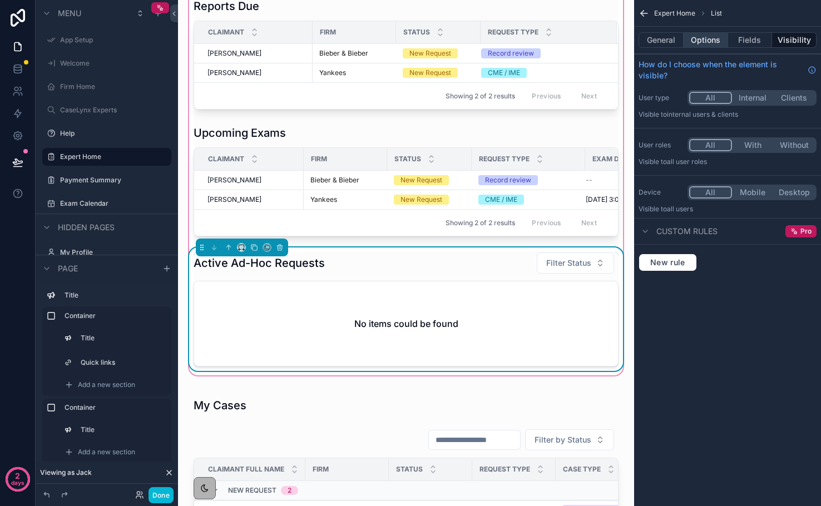
click at [699, 46] on button "Options" at bounding box center [706, 40] width 45 height 16
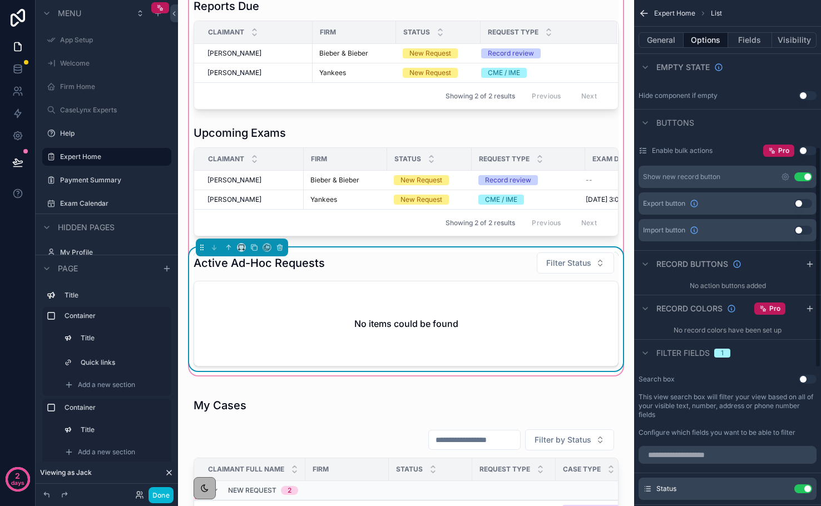
scroll to position [463, 0]
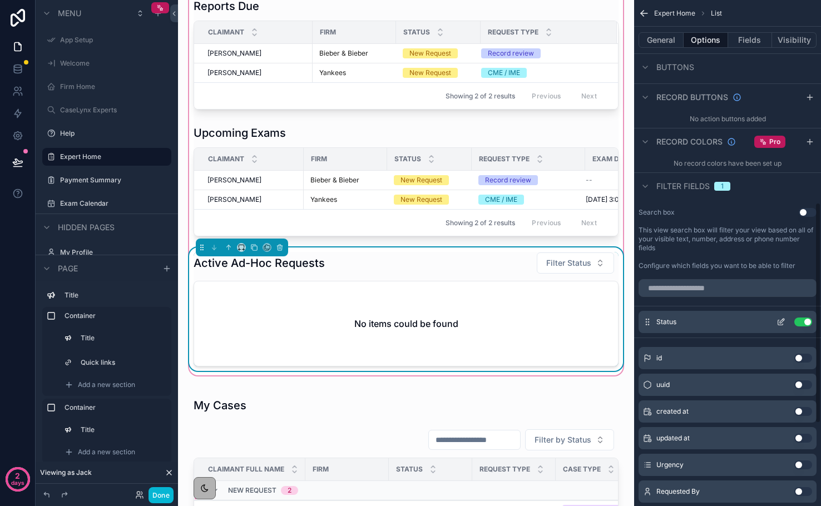
click at [782, 324] on icon "scrollable content" at bounding box center [781, 322] width 9 height 9
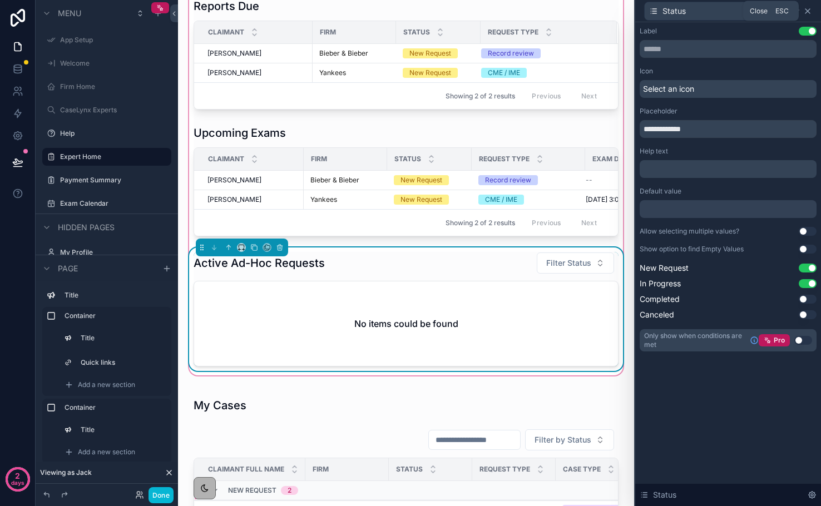
click at [807, 13] on icon at bounding box center [807, 11] width 9 height 9
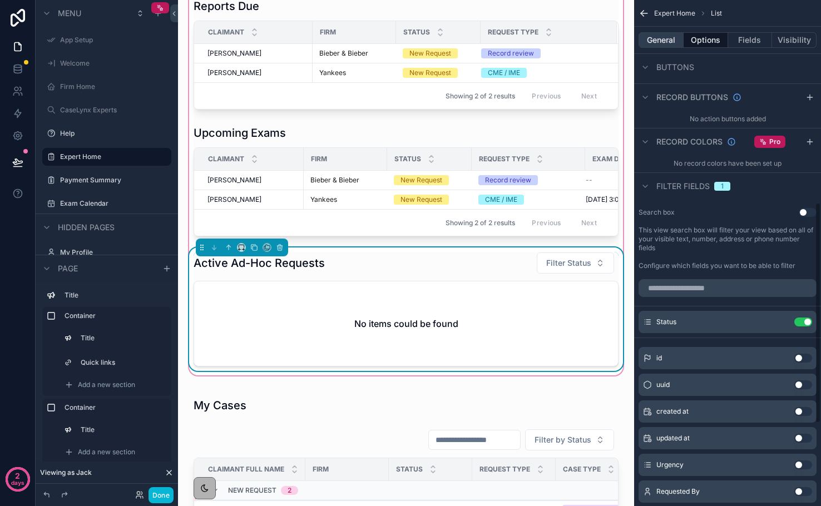
click at [663, 40] on button "General" at bounding box center [661, 40] width 45 height 16
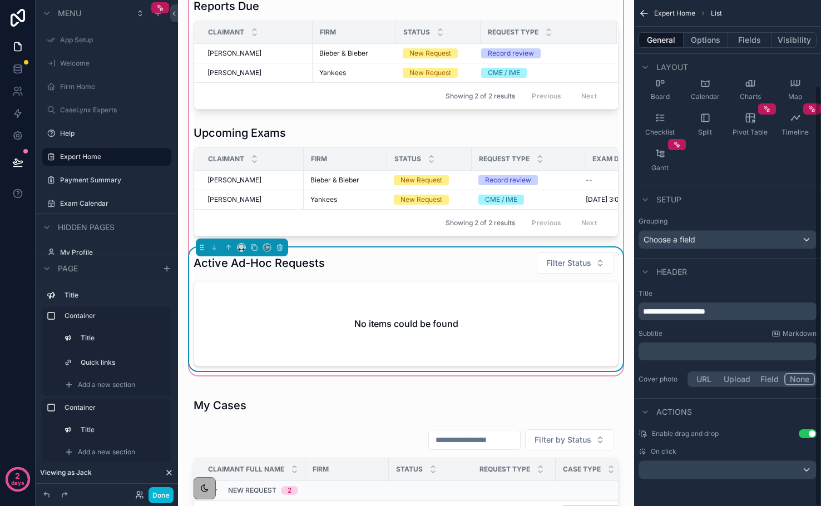
scroll to position [103, 0]
click at [704, 350] on p "﻿" at bounding box center [728, 351] width 171 height 11
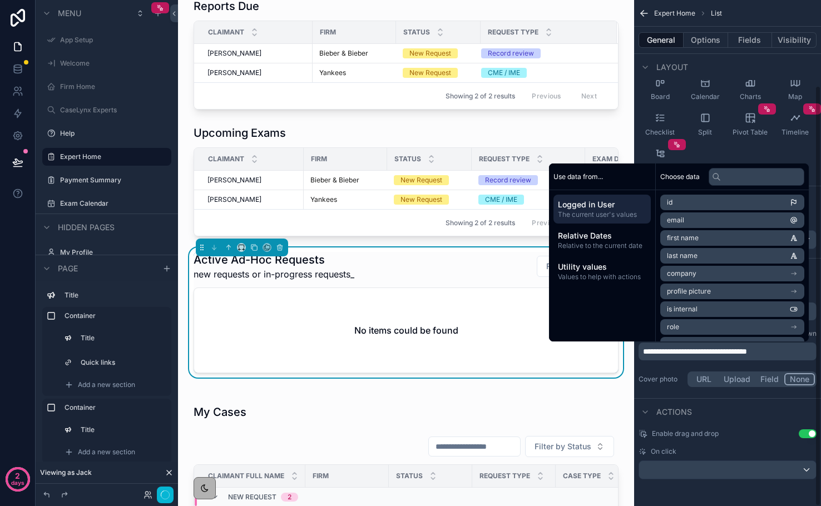
click at [645, 349] on span "**********" at bounding box center [695, 352] width 104 height 8
click at [154, 487] on button "Done" at bounding box center [161, 495] width 25 height 16
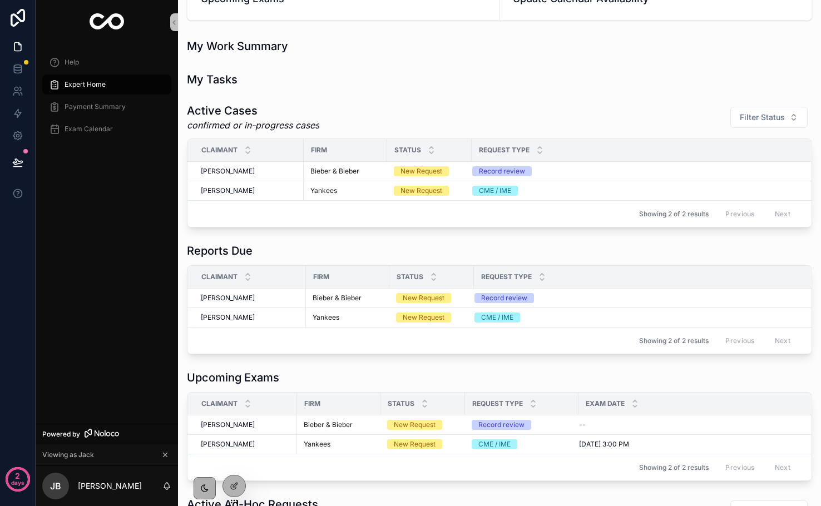
scroll to position [227, 0]
click at [324, 279] on span "Firm" at bounding box center [321, 276] width 16 height 9
click at [236, 483] on icon at bounding box center [234, 486] width 9 height 9
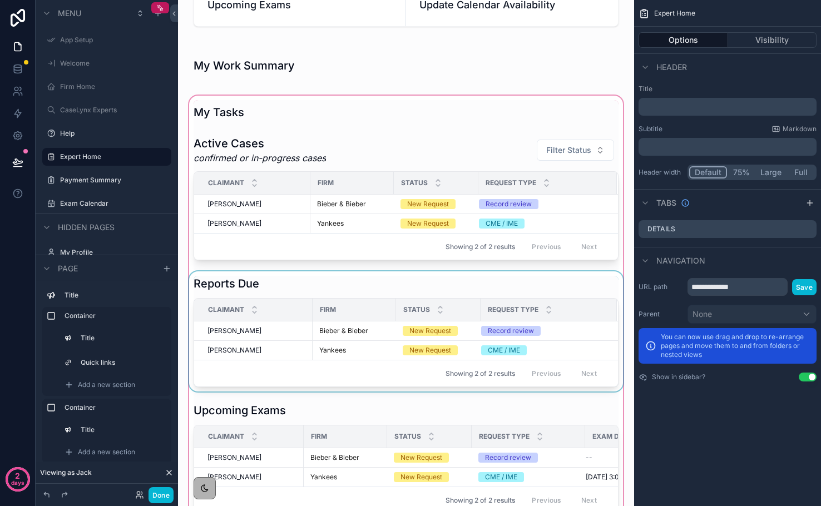
click at [241, 317] on div "Claimant" at bounding box center [253, 309] width 117 height 21
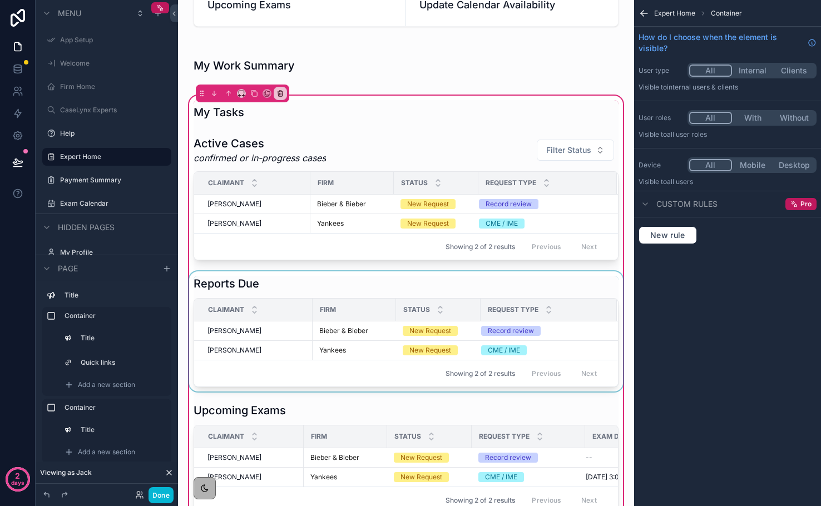
click at [538, 309] on div "Request Type" at bounding box center [548, 309] width 135 height 21
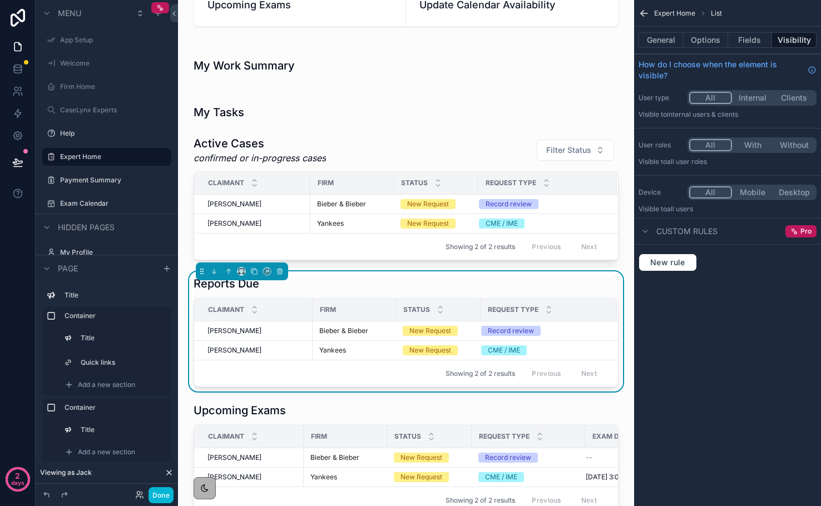
click at [744, 48] on div "General Options Fields Visibility" at bounding box center [727, 40] width 187 height 27
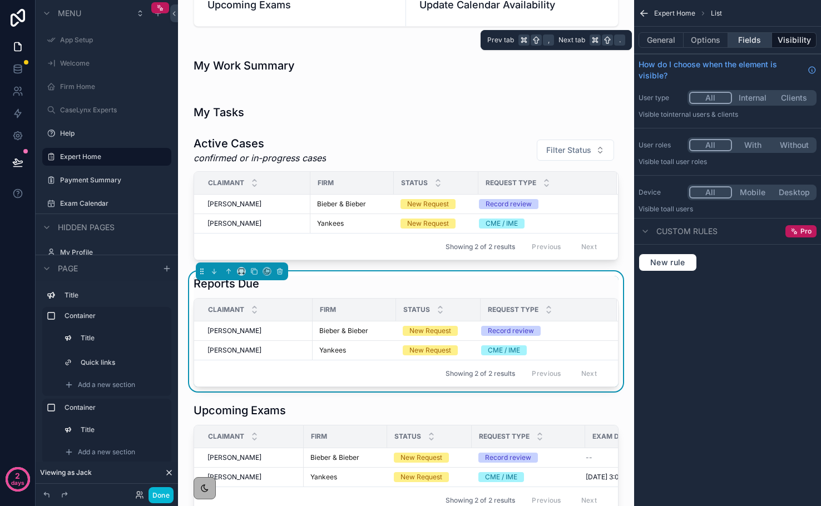
click at [743, 45] on button "Fields" at bounding box center [750, 40] width 45 height 16
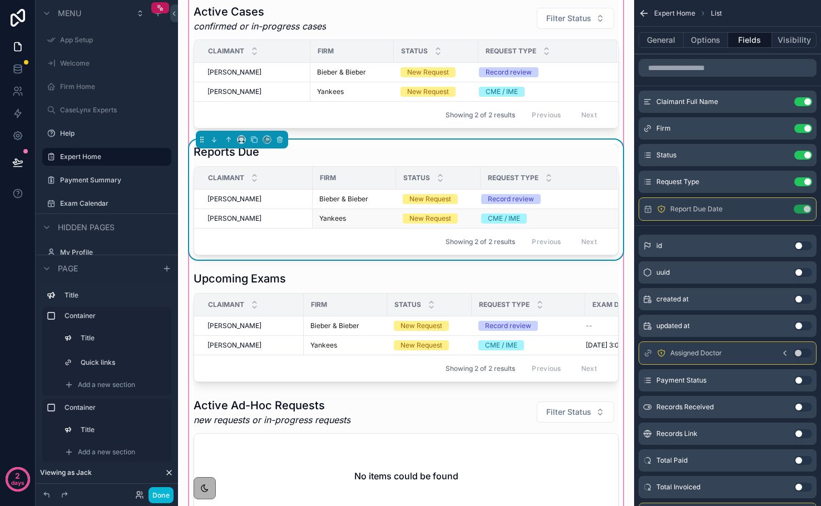
scroll to position [358, 0]
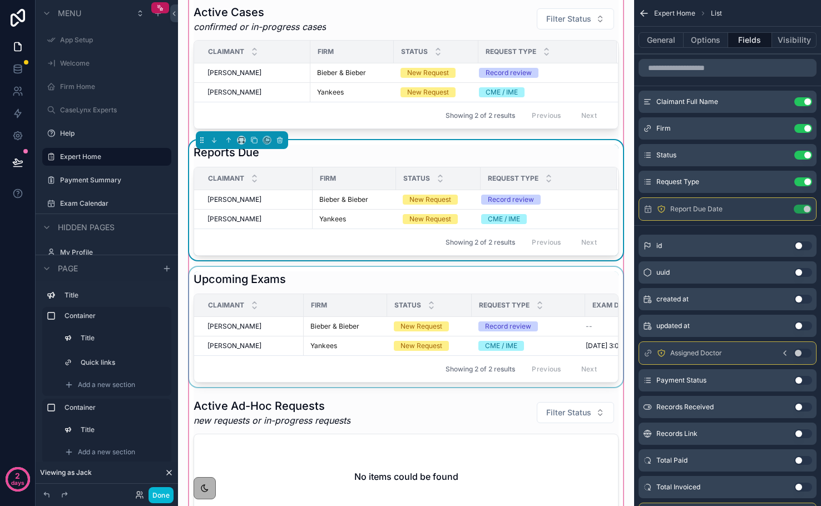
click at [542, 347] on div "scrollable content" at bounding box center [406, 327] width 438 height 120
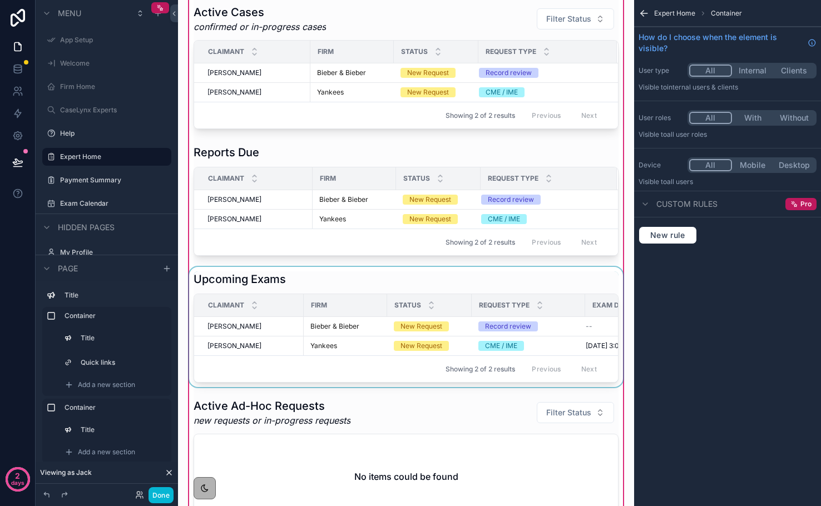
click at [530, 332] on div "scrollable content" at bounding box center [406, 327] width 438 height 120
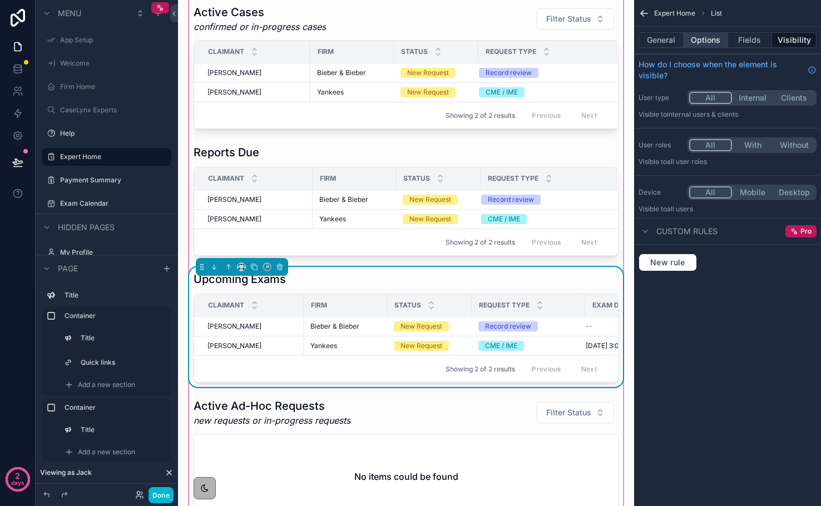
click at [702, 40] on button "Options" at bounding box center [706, 40] width 45 height 16
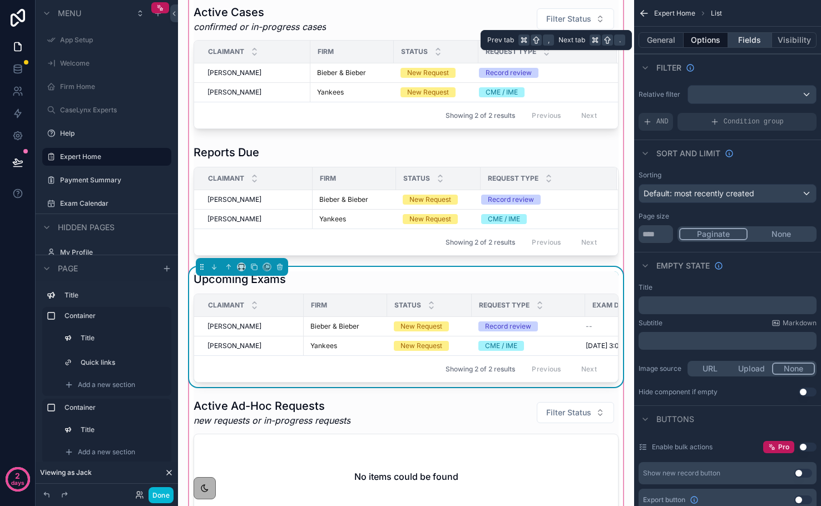
click at [744, 41] on button "Fields" at bounding box center [750, 40] width 45 height 16
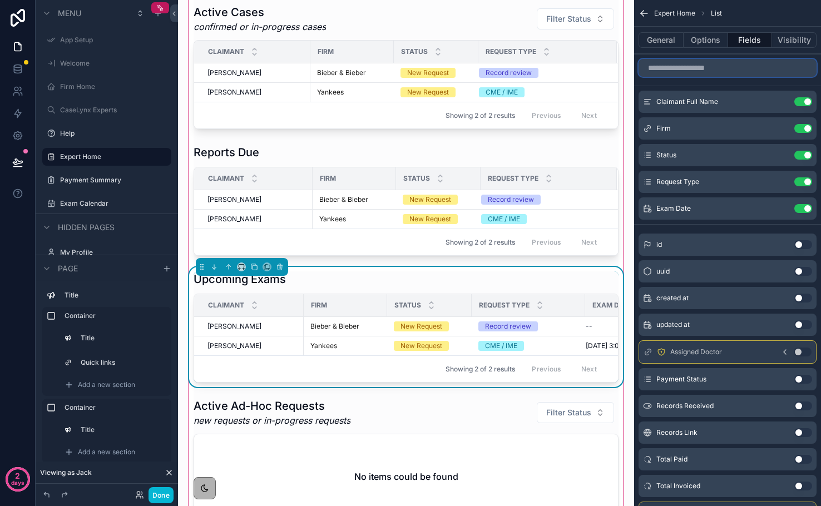
click at [724, 70] on input "scrollable content" at bounding box center [728, 68] width 178 height 18
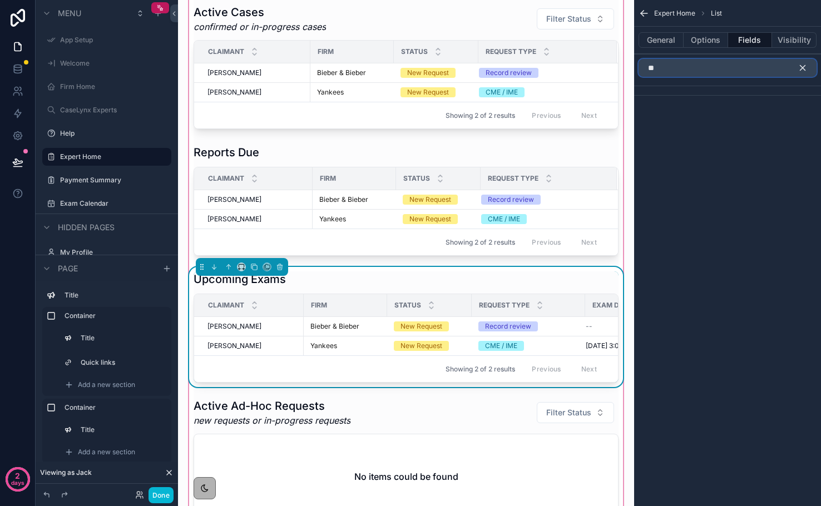
type input "*"
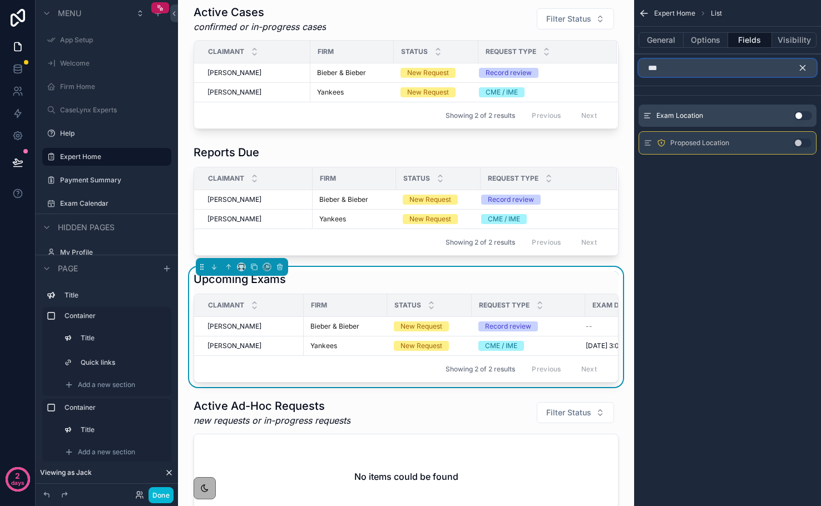
type input "***"
click at [798, 118] on button "Use setting" at bounding box center [803, 115] width 18 height 9
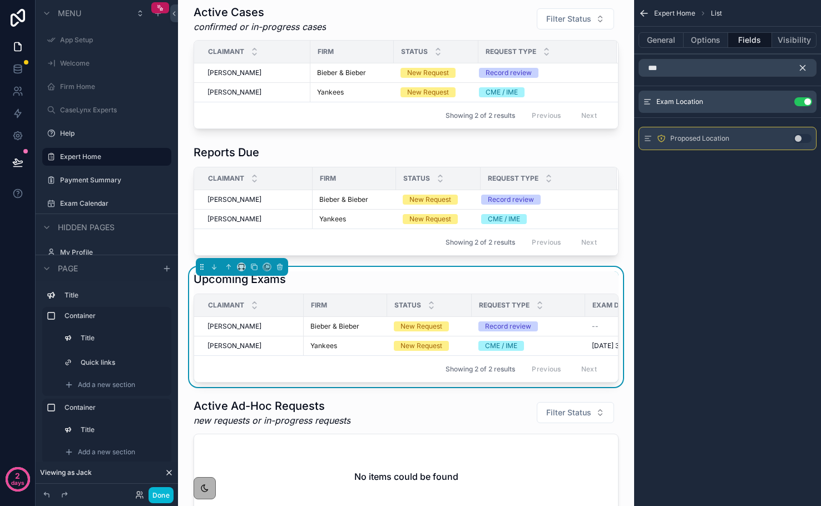
click at [799, 67] on icon "scrollable content" at bounding box center [803, 68] width 10 height 10
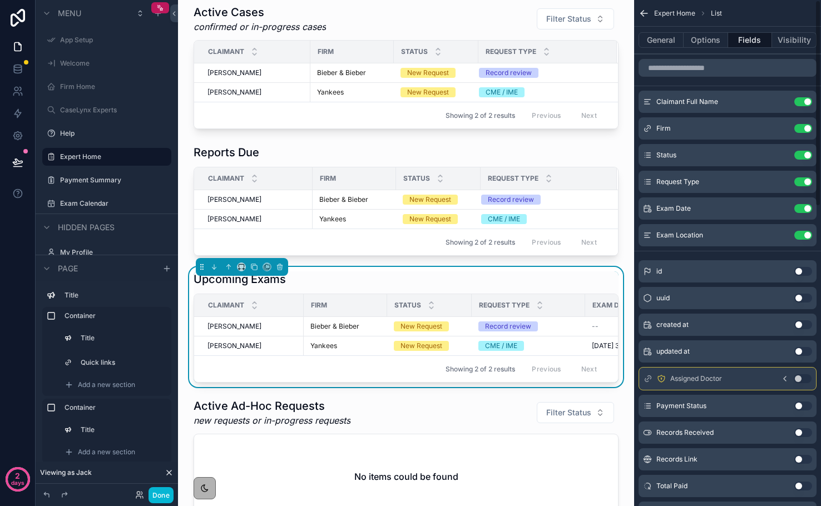
click at [646, 10] on icon "scrollable content" at bounding box center [644, 13] width 11 height 11
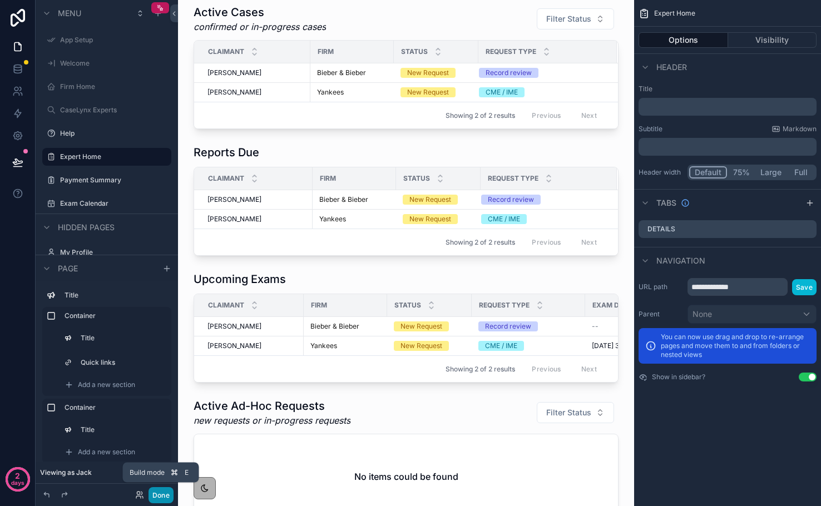
click at [163, 497] on button "Done" at bounding box center [161, 495] width 25 height 16
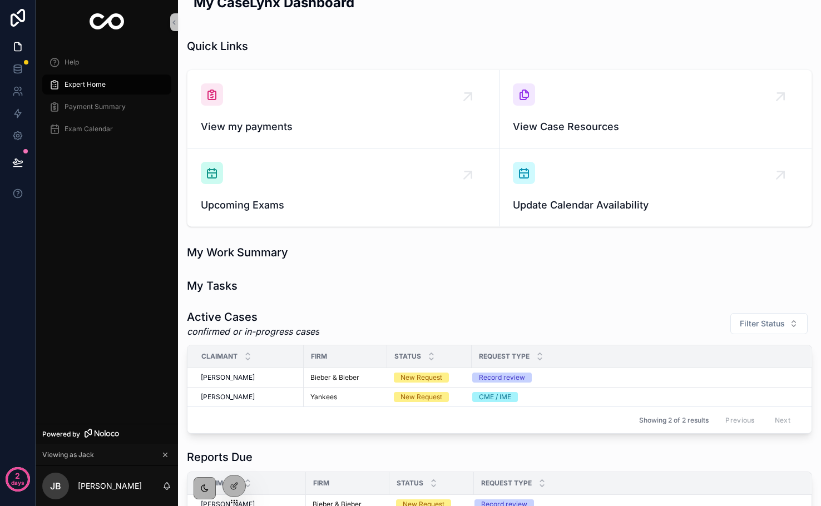
scroll to position [8, 0]
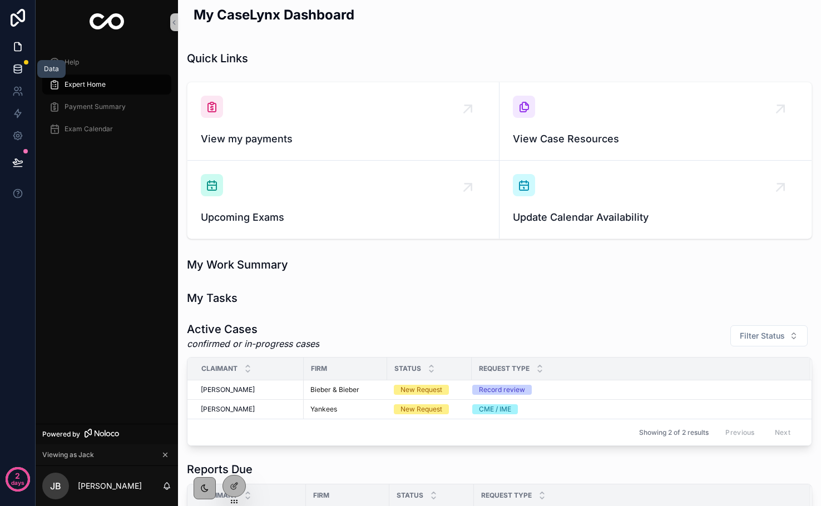
click at [22, 71] on icon at bounding box center [17, 68] width 11 height 11
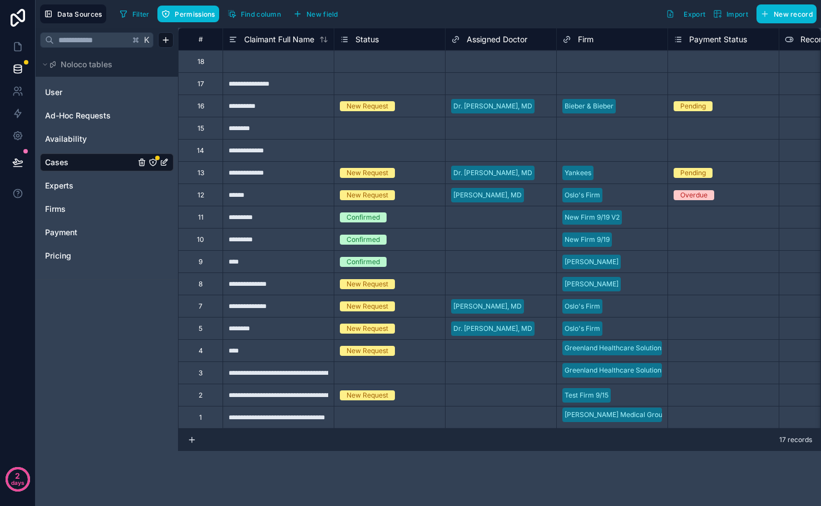
click at [151, 163] on icon "Cases" at bounding box center [153, 162] width 9 height 9
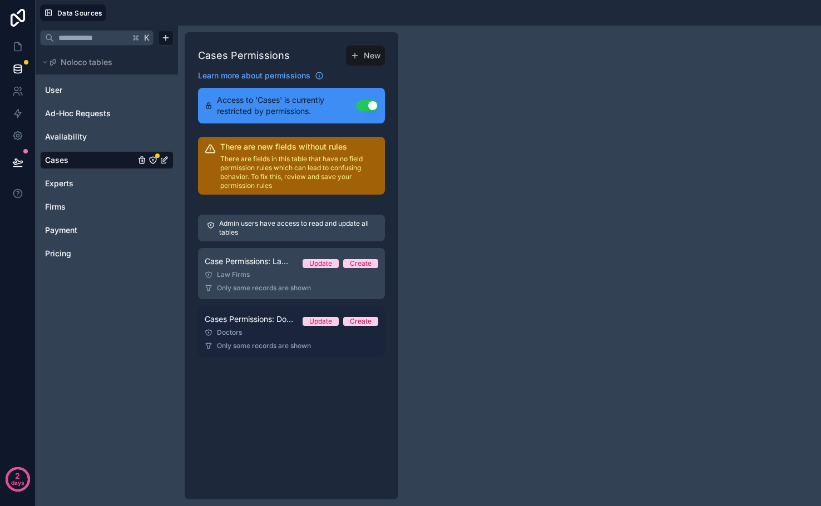
click at [246, 318] on span "Cases Permissions: Doctors" at bounding box center [249, 319] width 89 height 11
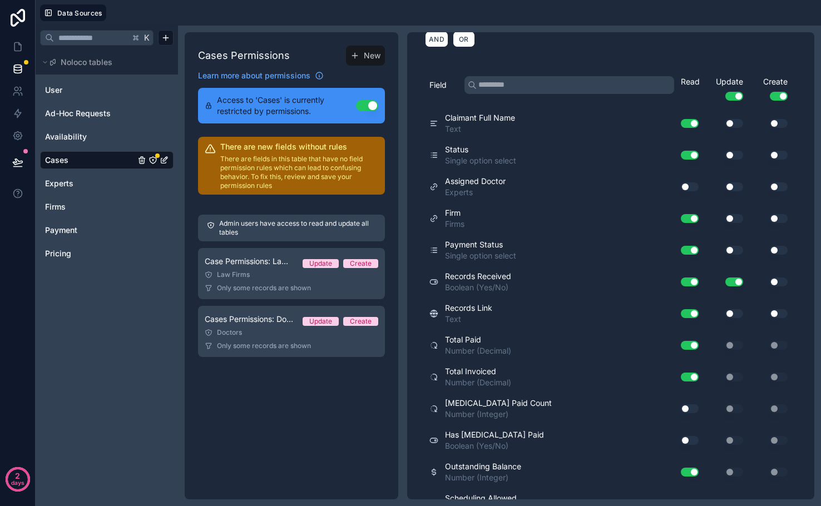
scroll to position [211, 0]
click at [690, 188] on button "Use setting" at bounding box center [690, 185] width 18 height 9
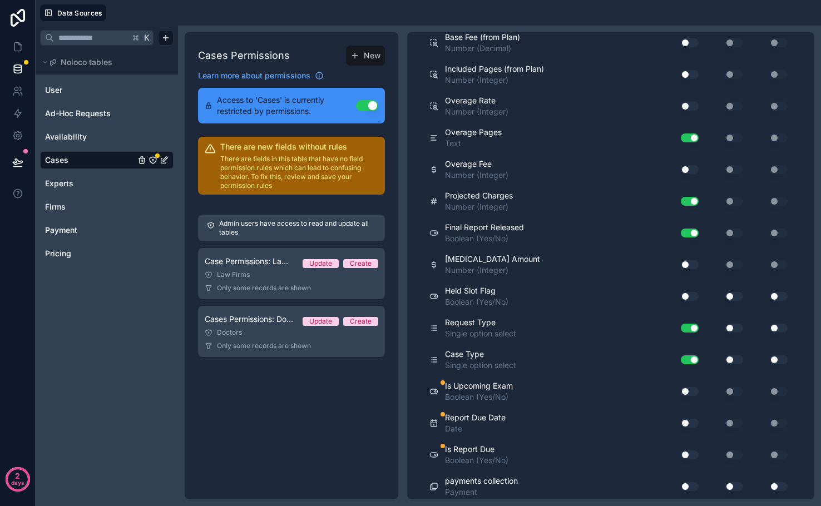
scroll to position [927, 0]
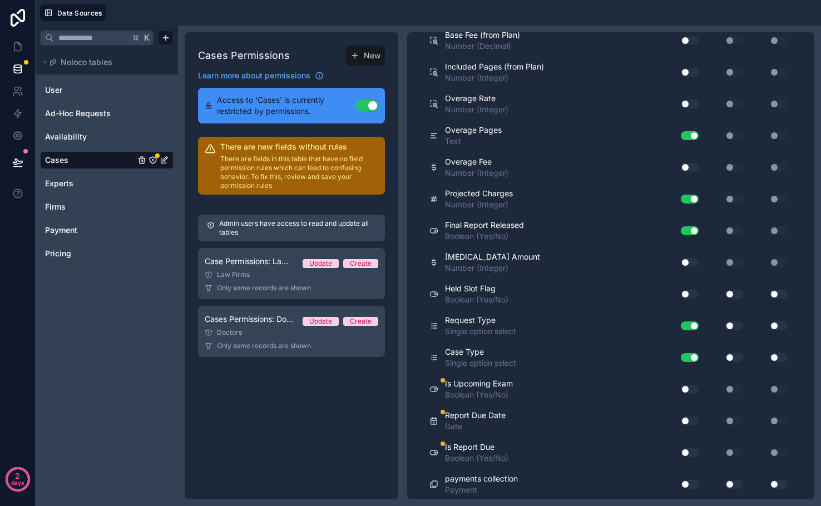
click at [685, 390] on button "Use setting" at bounding box center [690, 389] width 18 height 9
click at [689, 419] on button "Use setting" at bounding box center [690, 421] width 18 height 9
click at [686, 453] on button "Use setting" at bounding box center [690, 452] width 18 height 9
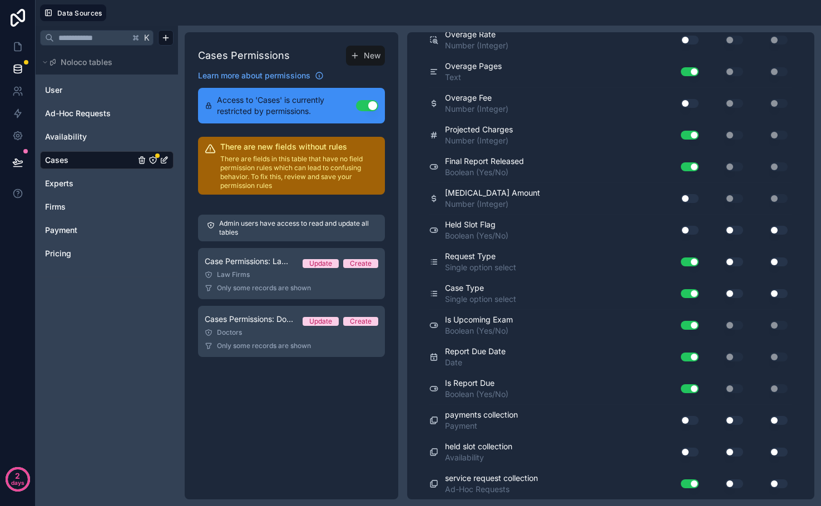
click at [686, 419] on button "Use setting" at bounding box center [690, 420] width 18 height 9
click at [21, 50] on icon at bounding box center [17, 46] width 11 height 11
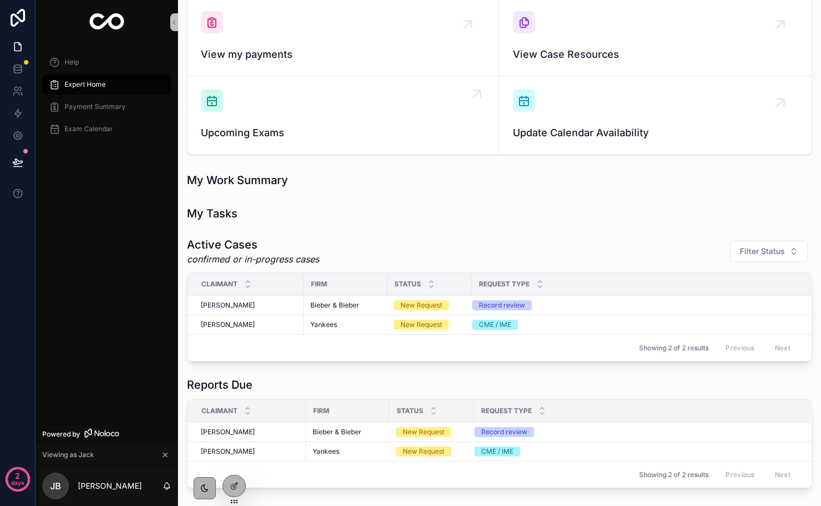
scroll to position [228, 0]
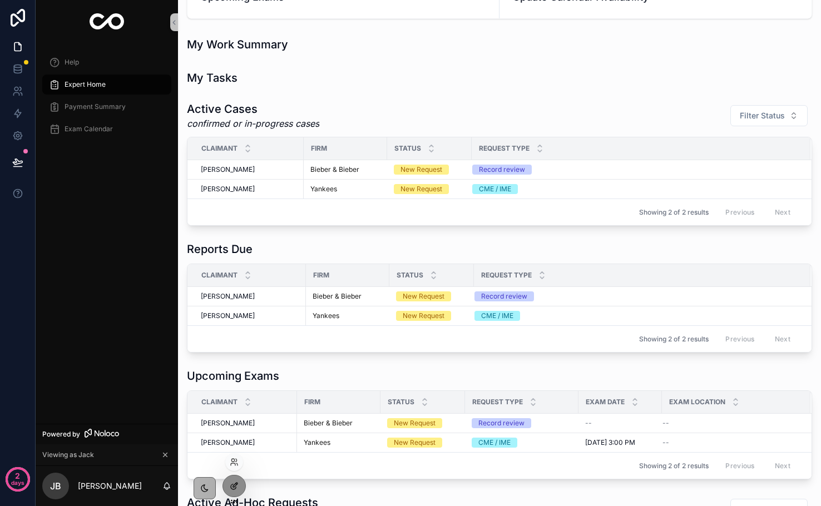
click at [241, 482] on div at bounding box center [234, 486] width 22 height 21
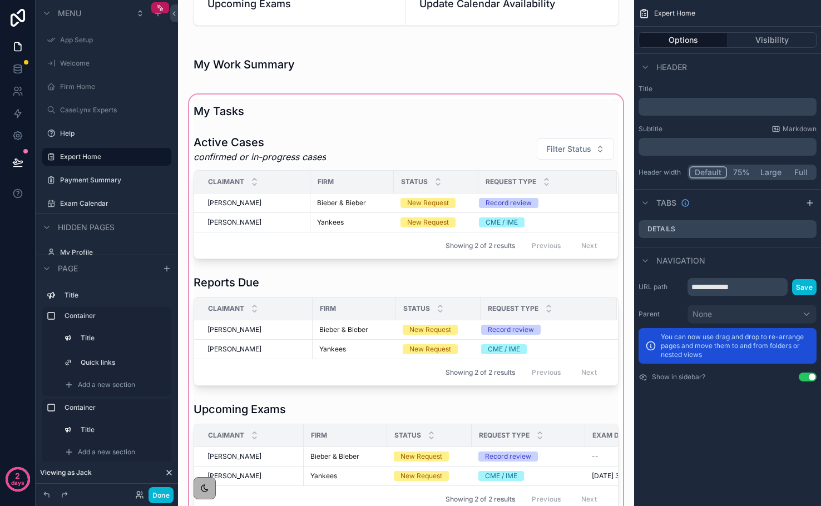
click at [508, 351] on div "scrollable content" at bounding box center [406, 376] width 438 height 569
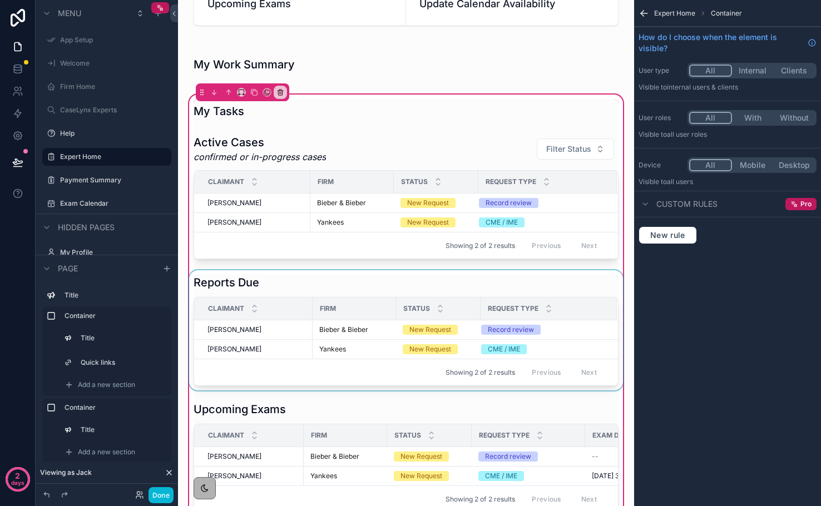
click at [502, 328] on div "scrollable content" at bounding box center [406, 330] width 438 height 120
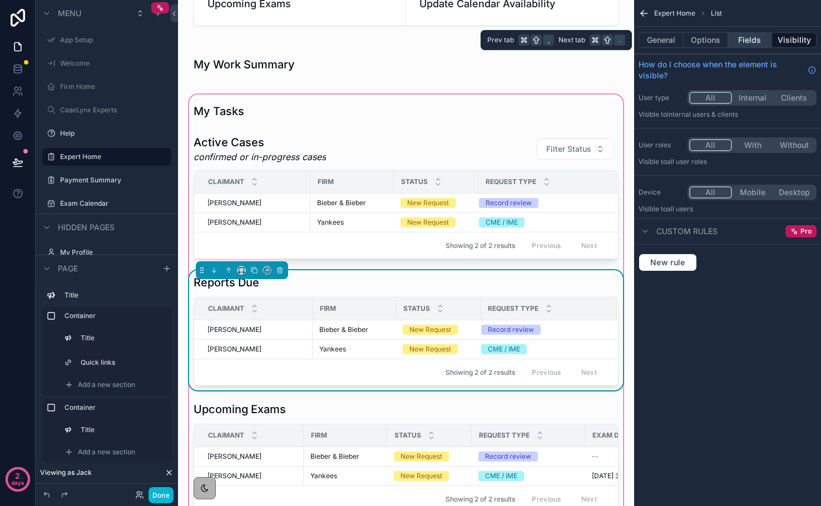
click at [744, 44] on button "Fields" at bounding box center [750, 40] width 45 height 16
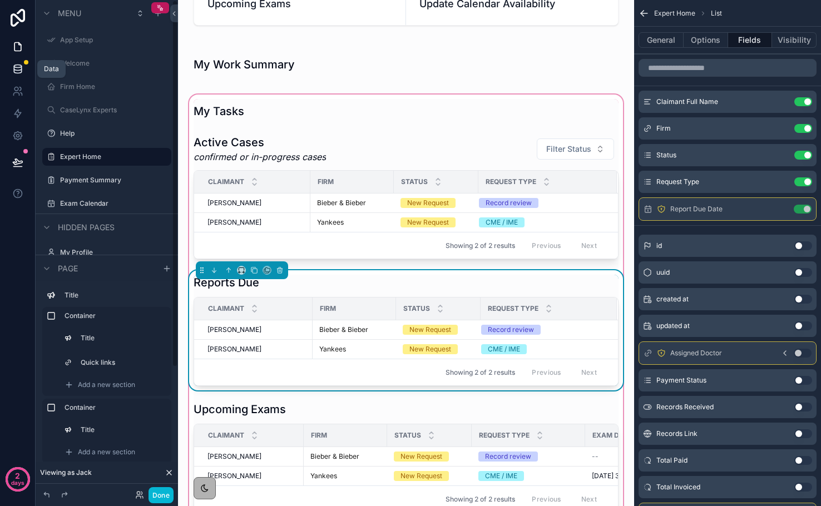
click at [15, 73] on icon at bounding box center [17, 68] width 11 height 11
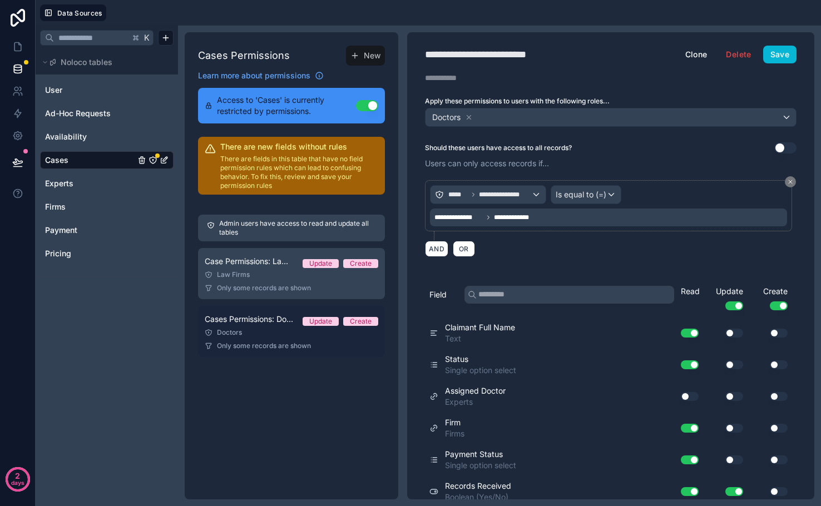
click at [274, 332] on div "Doctors" at bounding box center [292, 332] width 174 height 9
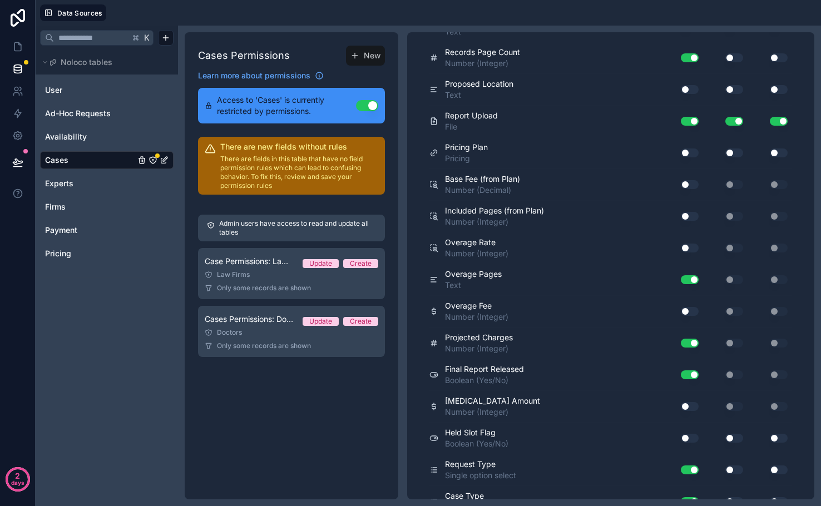
scroll to position [991, 0]
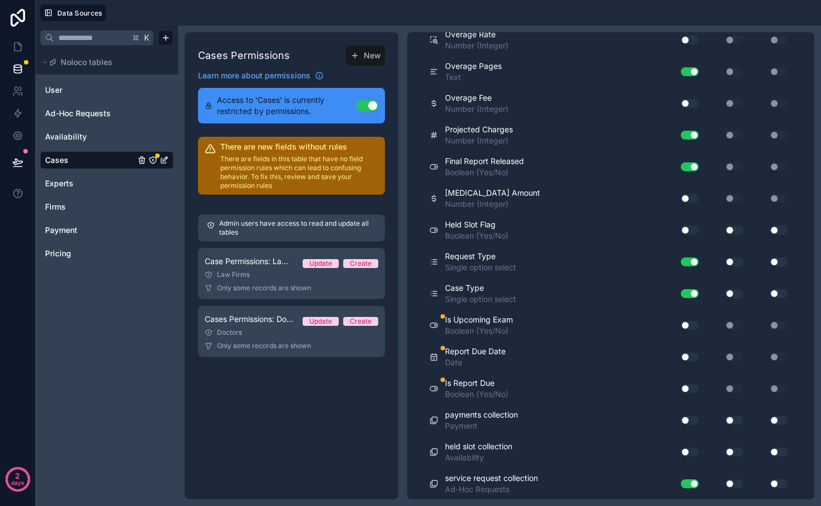
click at [693, 389] on button "Use setting" at bounding box center [690, 388] width 18 height 9
click at [688, 359] on button "Use setting" at bounding box center [690, 357] width 18 height 9
click at [687, 328] on button "Use setting" at bounding box center [690, 325] width 18 height 9
click at [685, 421] on button "Use setting" at bounding box center [690, 420] width 18 height 9
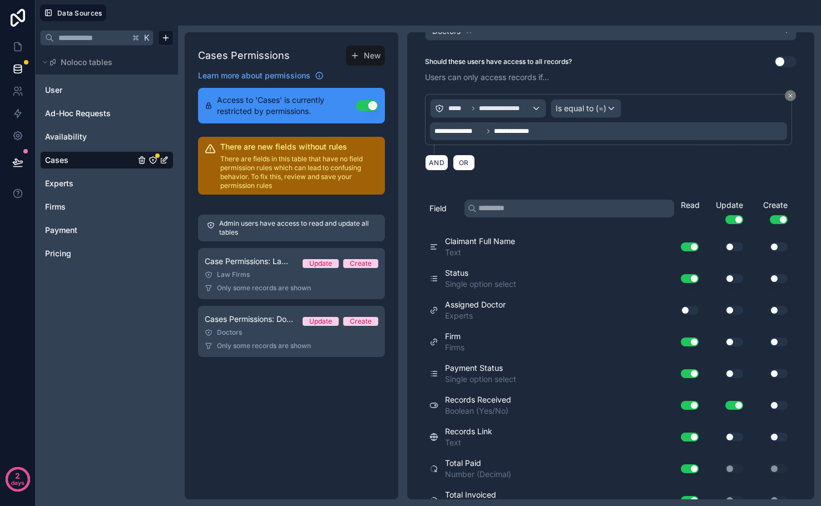
scroll to position [0, 0]
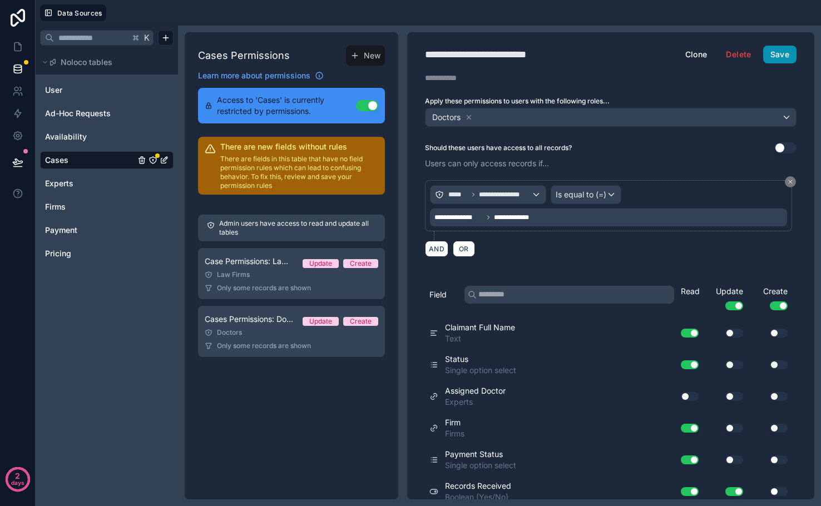
click at [769, 62] on button "Save" at bounding box center [779, 55] width 33 height 18
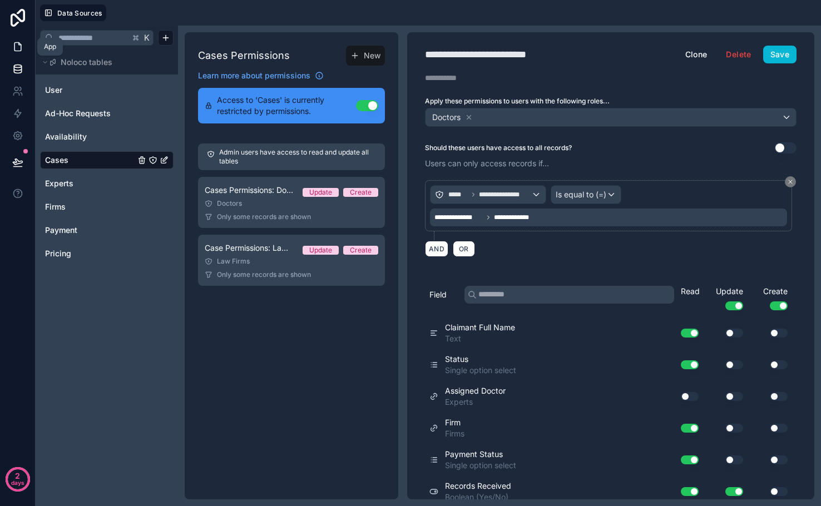
click at [15, 53] on link at bounding box center [17, 47] width 35 height 22
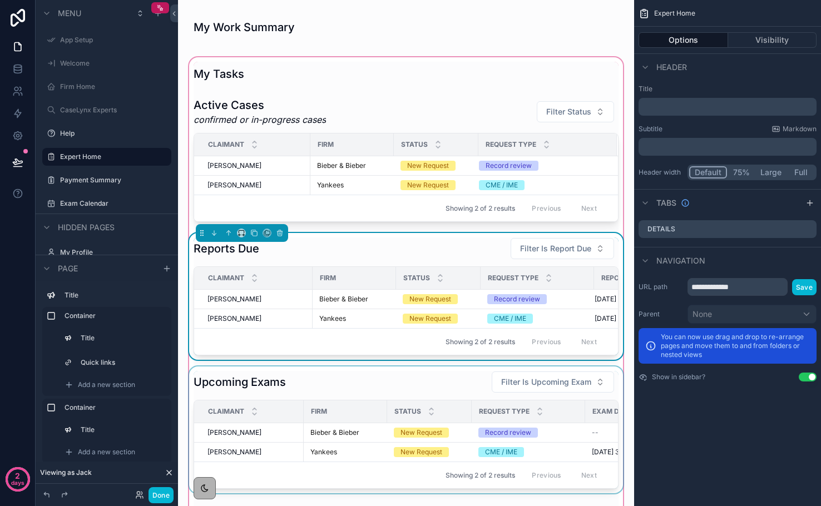
scroll to position [491, 0]
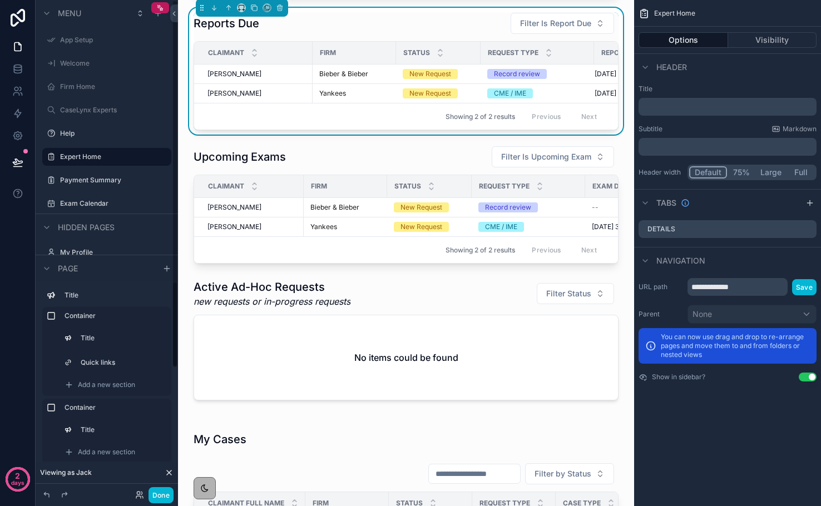
click at [23, 307] on div "2 days" at bounding box center [18, 253] width 36 height 506
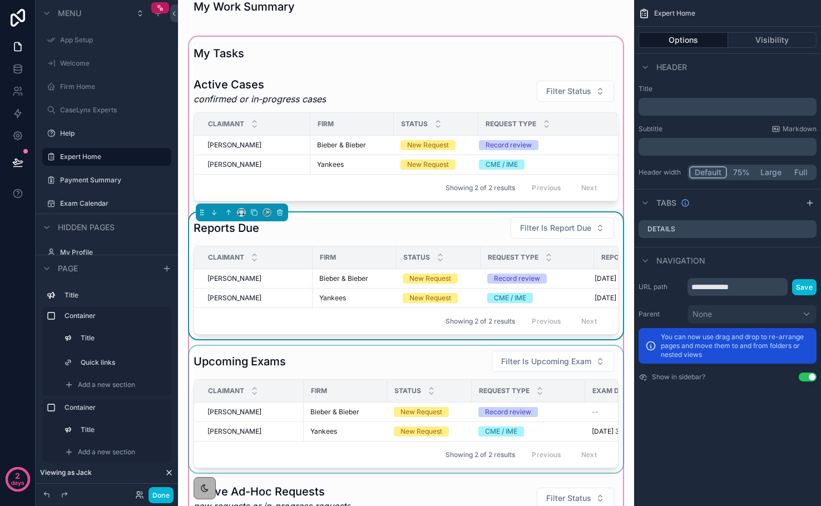
scroll to position [266, 0]
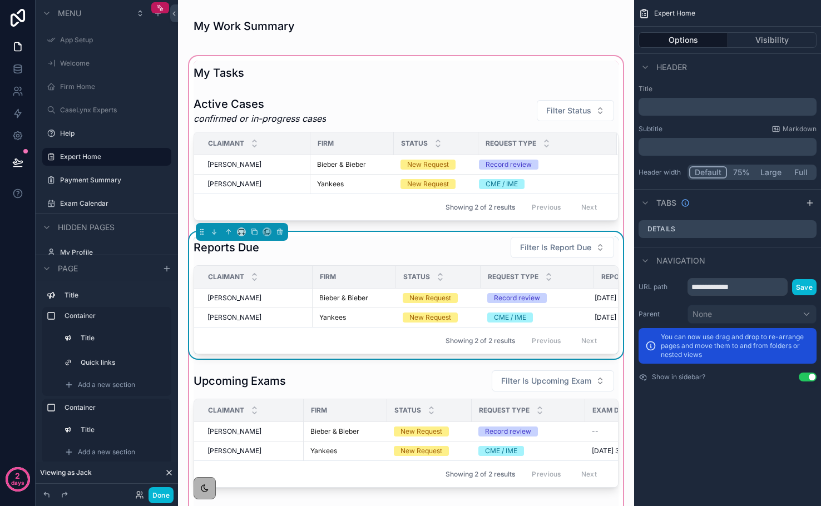
click at [358, 249] on div "Reports Due Filter Is Report Due" at bounding box center [406, 247] width 425 height 22
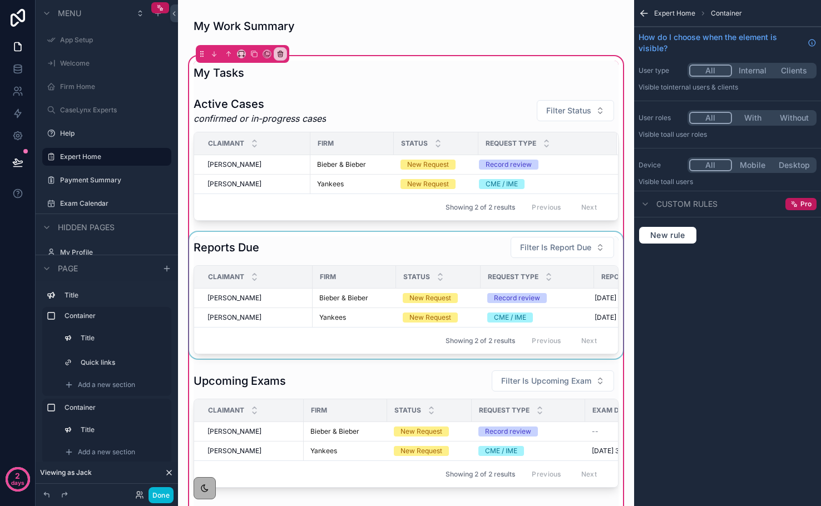
click at [502, 248] on div "scrollable content" at bounding box center [406, 295] width 438 height 127
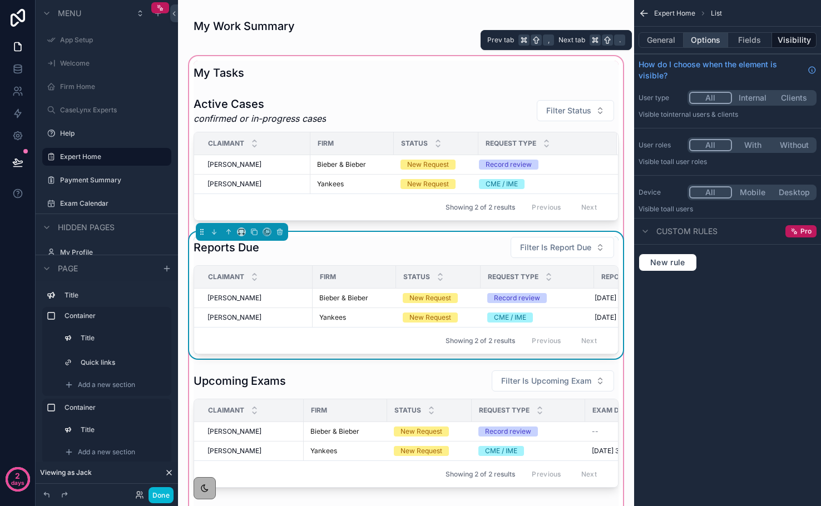
click at [691, 42] on button "Options" at bounding box center [706, 40] width 45 height 16
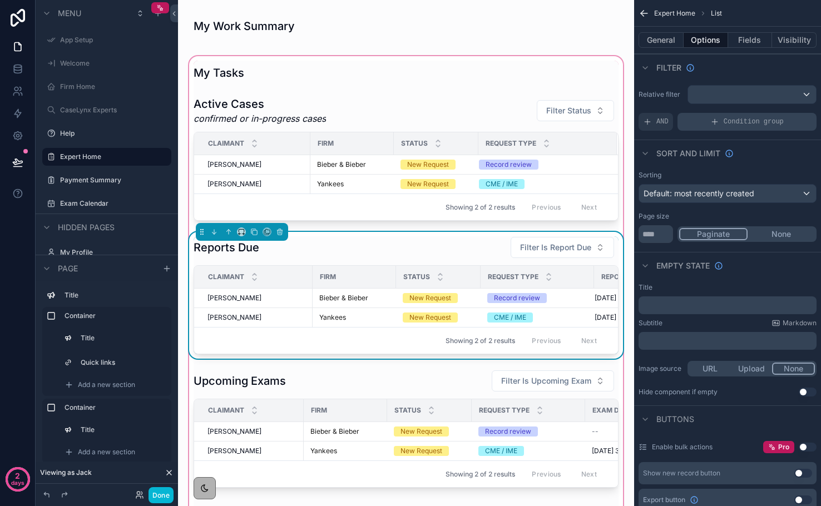
click at [715, 123] on icon "scrollable content" at bounding box center [714, 121] width 9 height 9
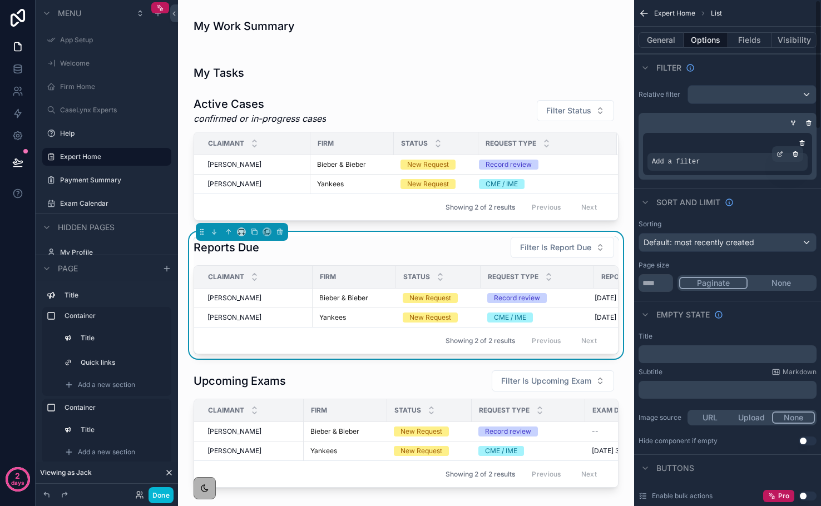
click at [688, 166] on span "Add a filter" at bounding box center [676, 161] width 48 height 9
click at [780, 157] on div "scrollable content" at bounding box center [780, 154] width 16 height 16
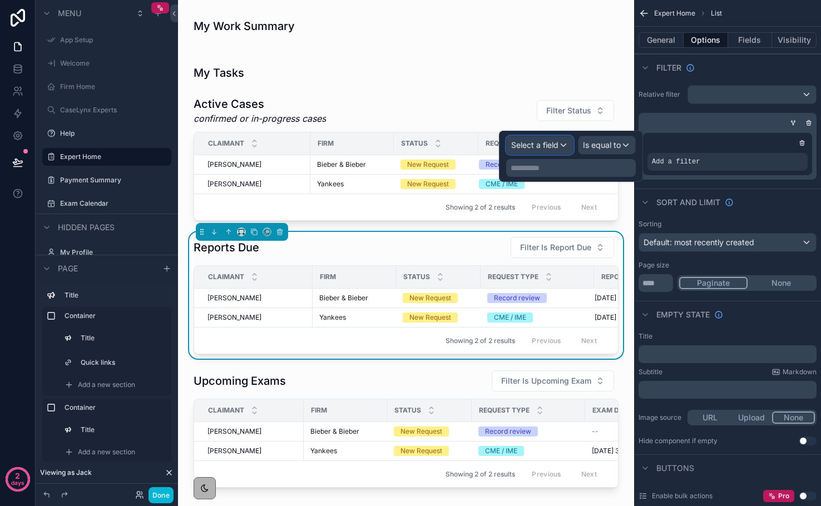
click at [545, 147] on span "Select a field" at bounding box center [534, 144] width 47 height 9
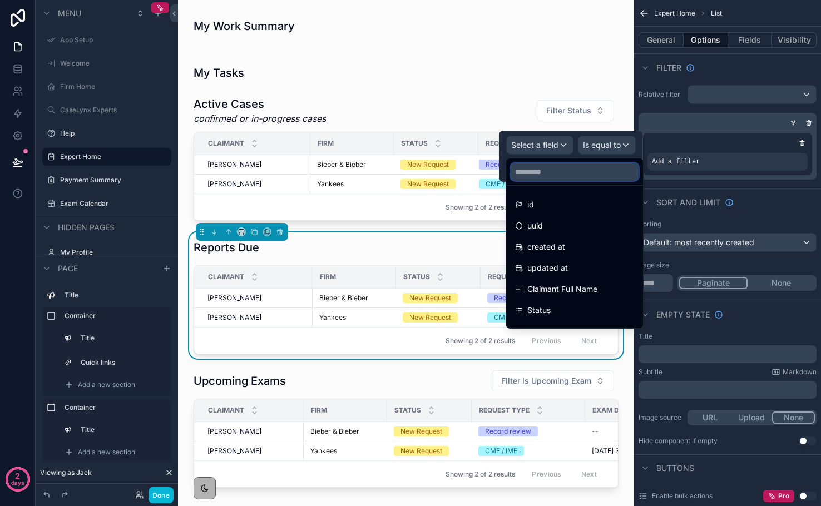
click at [541, 171] on input "text" at bounding box center [575, 172] width 128 height 18
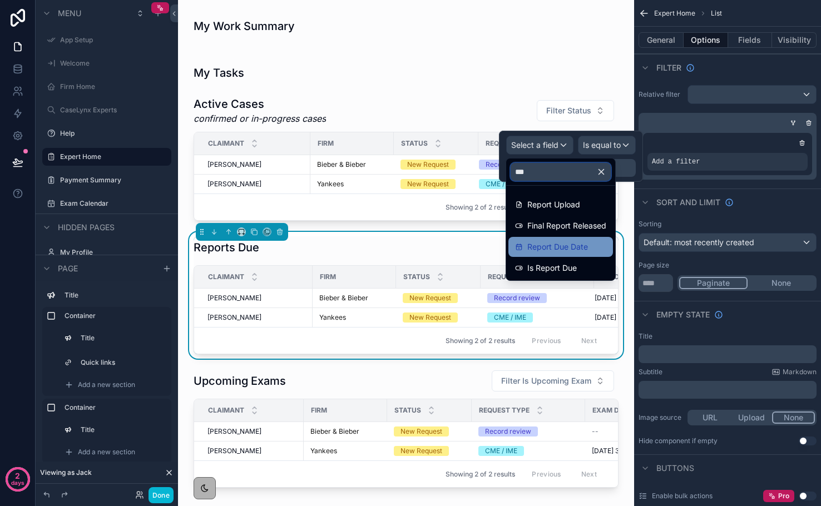
type input "***"
click at [554, 247] on span "Report Due Date" at bounding box center [557, 246] width 61 height 13
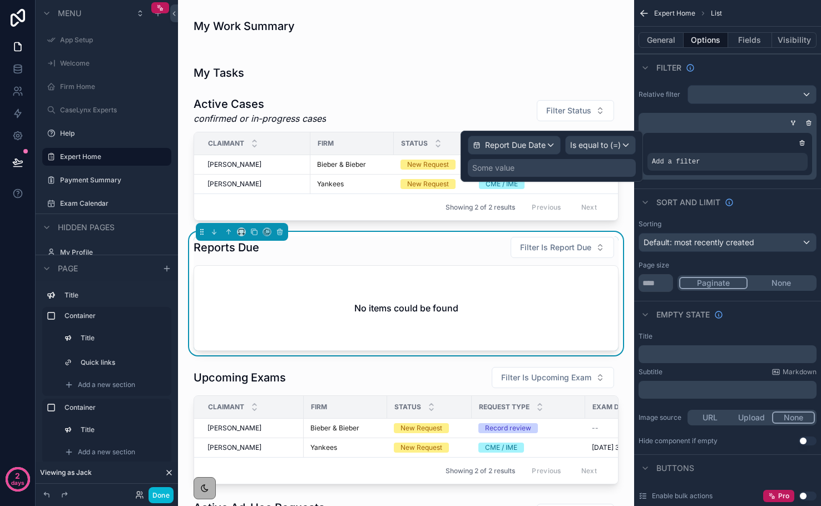
click at [569, 164] on div "Some value" at bounding box center [552, 168] width 168 height 18
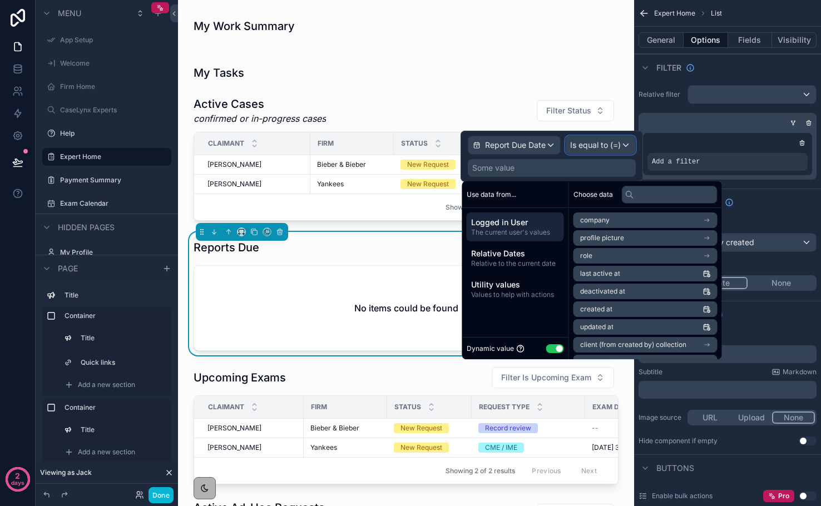
click at [592, 149] on span "Is equal to (=)" at bounding box center [595, 145] width 51 height 11
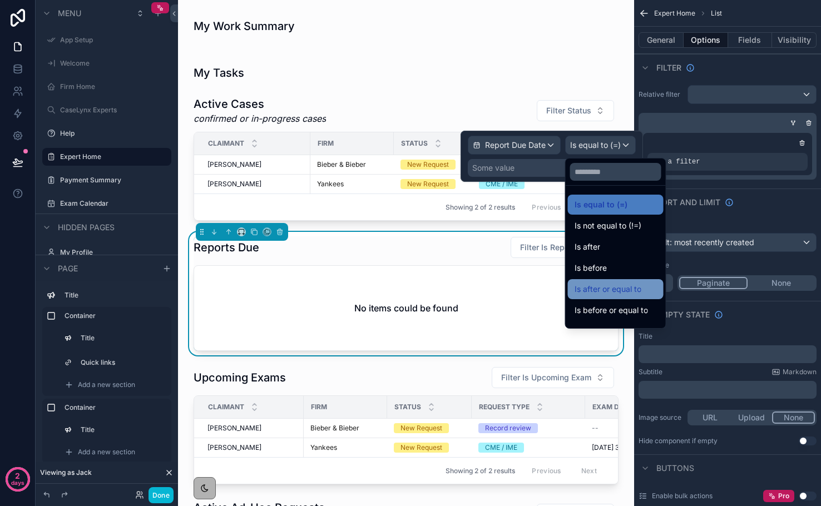
click at [630, 293] on span "Is after or equal to" at bounding box center [608, 289] width 67 height 13
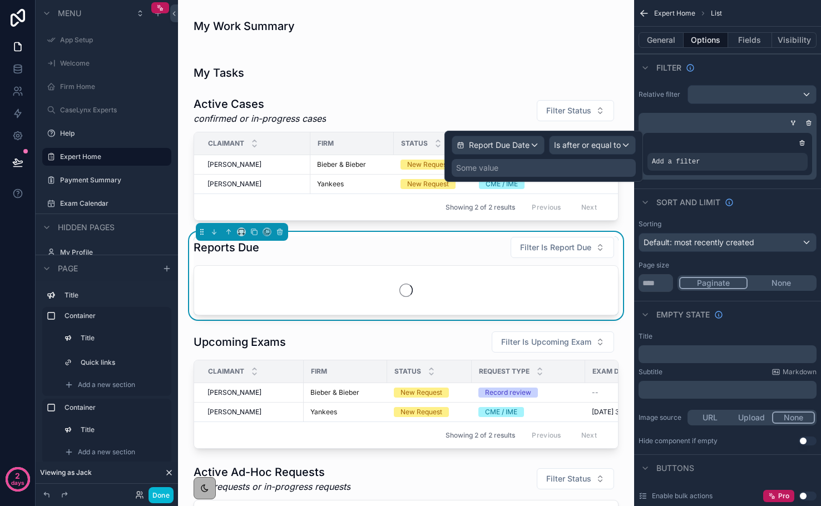
click at [543, 165] on div "Some value" at bounding box center [544, 168] width 184 height 18
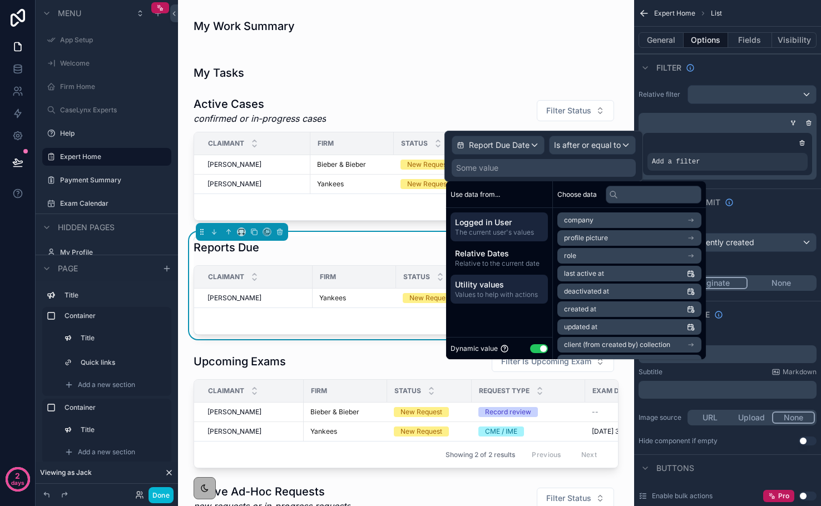
click at [508, 297] on span "Values to help with actions" at bounding box center [499, 294] width 88 height 9
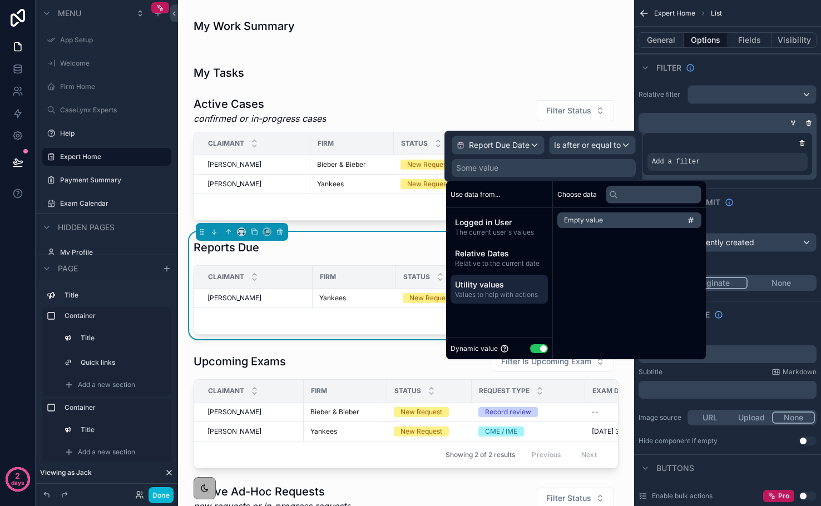
click at [538, 345] on button "Use setting" at bounding box center [539, 348] width 18 height 9
select select "****"
select select "*"
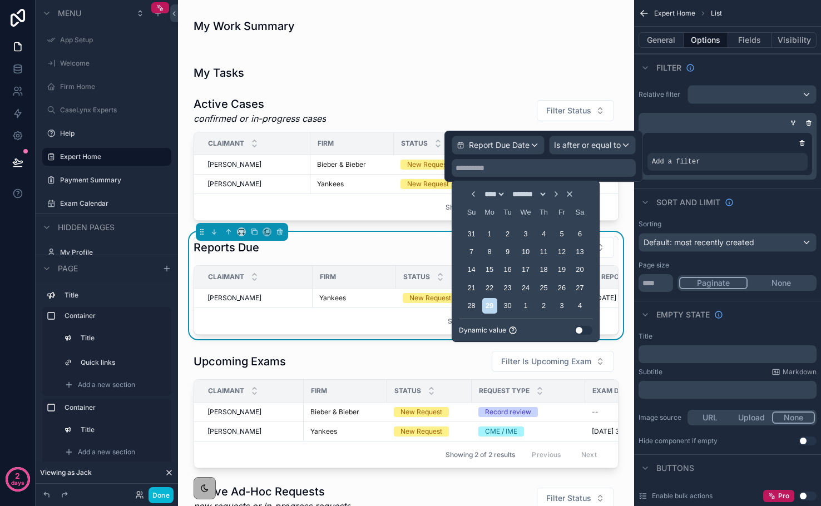
click at [581, 329] on button "Use setting" at bounding box center [584, 330] width 18 height 9
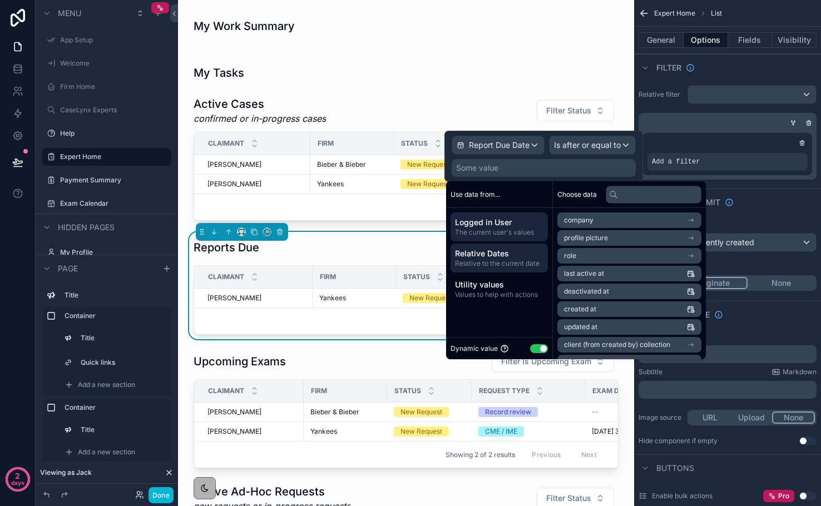
click at [496, 261] on span "Relative to the current date" at bounding box center [499, 263] width 88 height 9
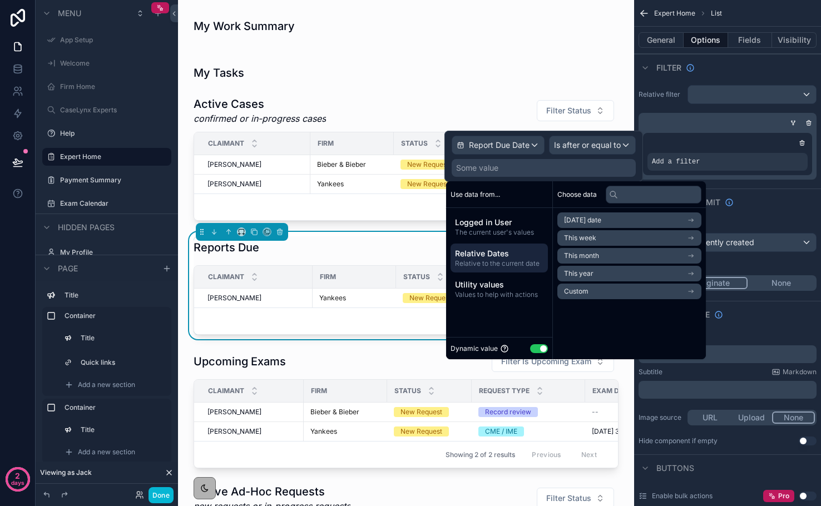
click at [576, 219] on span "Today's date" at bounding box center [582, 220] width 37 height 9
click at [580, 240] on li "Now" at bounding box center [629, 241] width 144 height 16
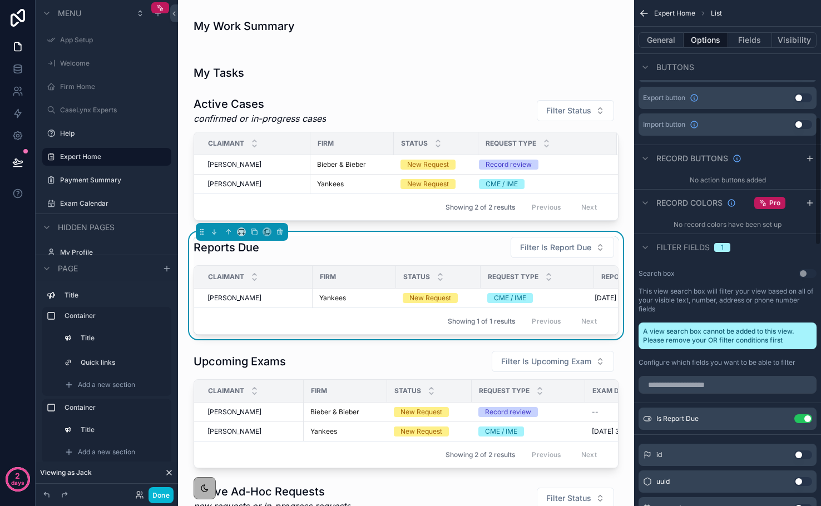
scroll to position [505, 0]
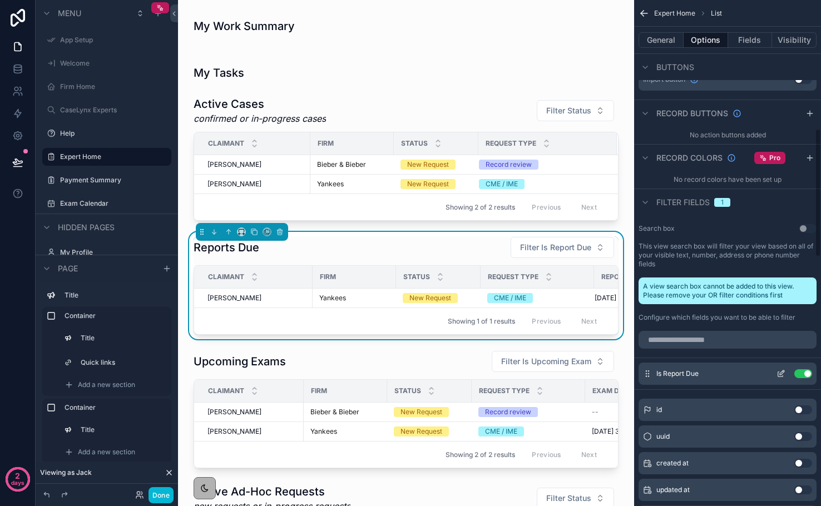
click at [804, 378] on button "Use setting" at bounding box center [803, 373] width 18 height 9
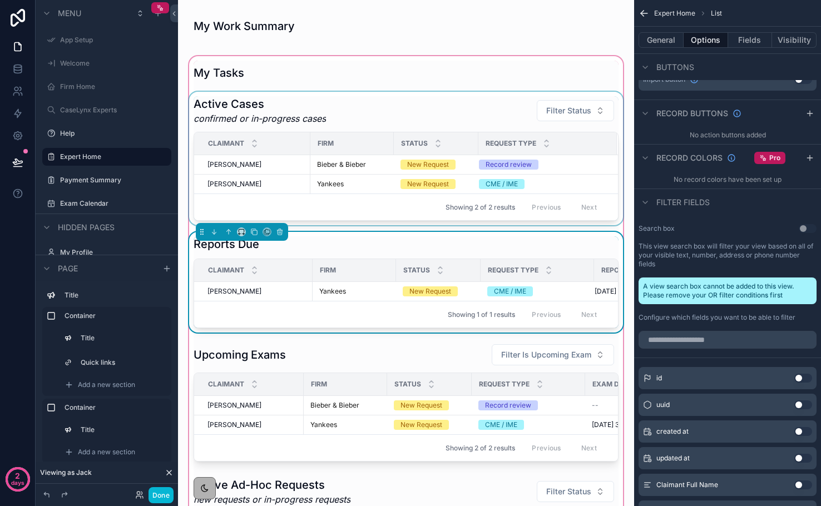
click at [586, 197] on div "Showing 2 of 2 results Previous Next" at bounding box center [406, 207] width 424 height 27
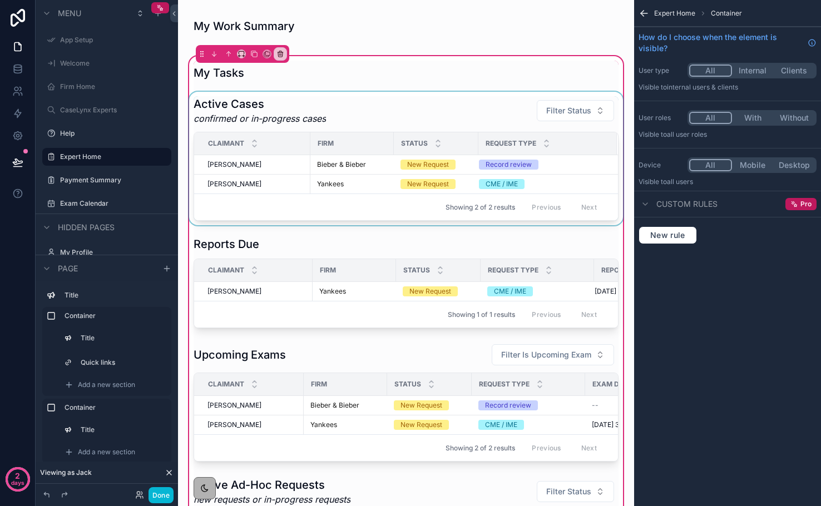
click at [556, 157] on div "scrollable content" at bounding box center [406, 159] width 438 height 134
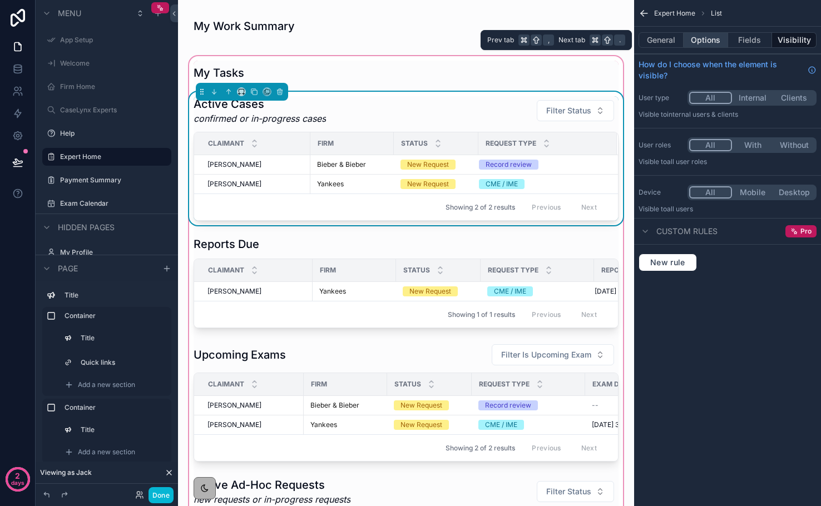
click at [689, 43] on button "Options" at bounding box center [706, 40] width 45 height 16
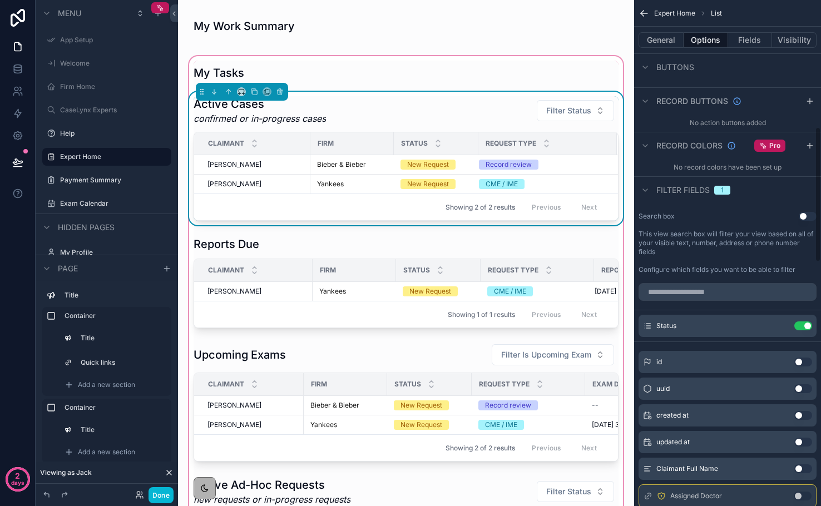
scroll to position [535, 0]
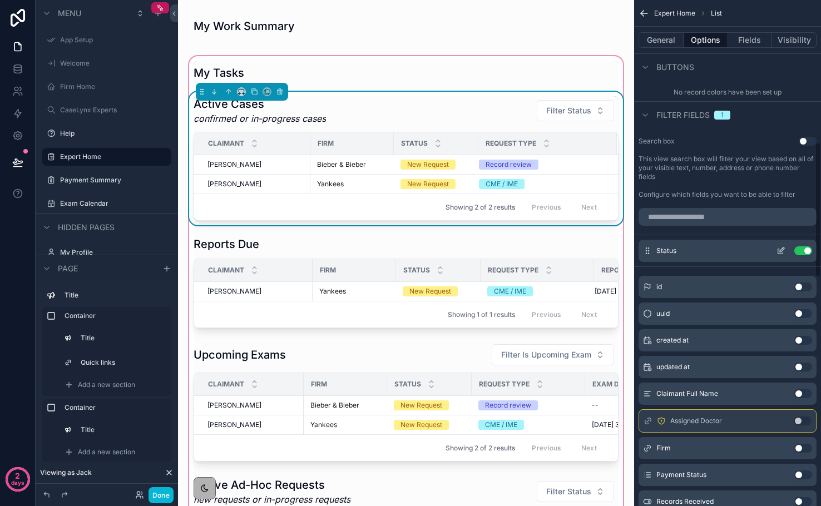
click at [805, 251] on button "Use setting" at bounding box center [803, 250] width 18 height 9
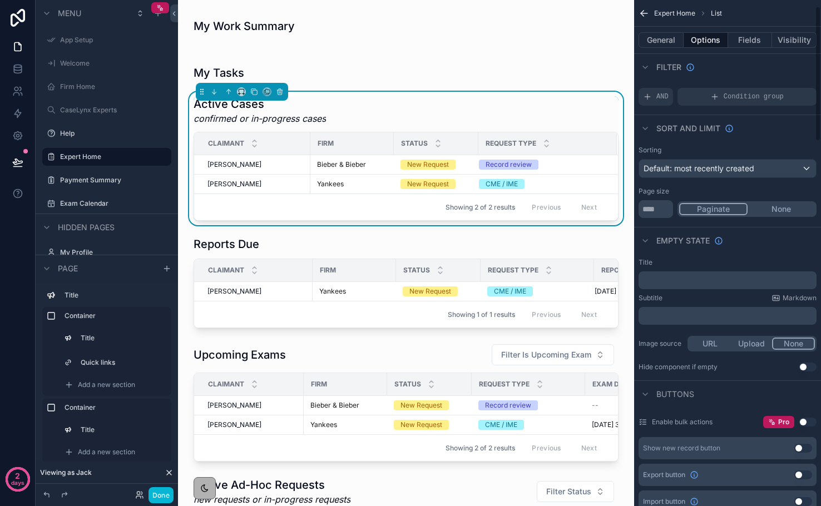
scroll to position [0, 0]
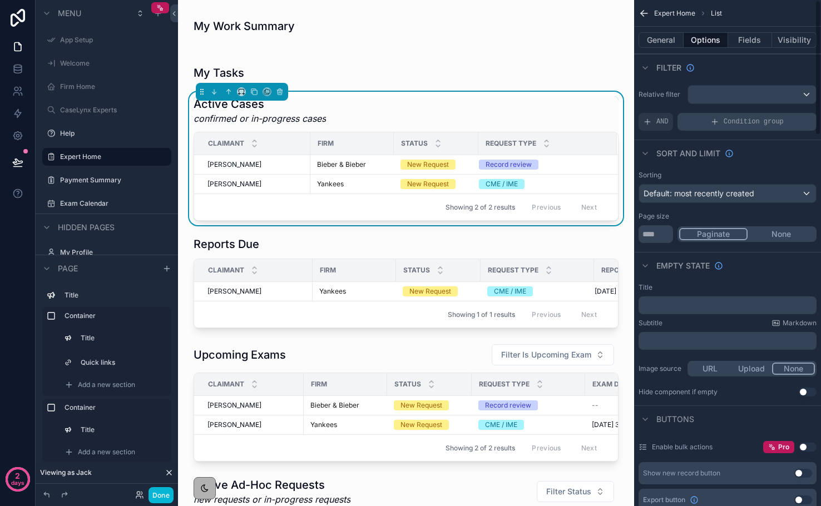
click at [737, 121] on span "Condition group" at bounding box center [754, 121] width 60 height 9
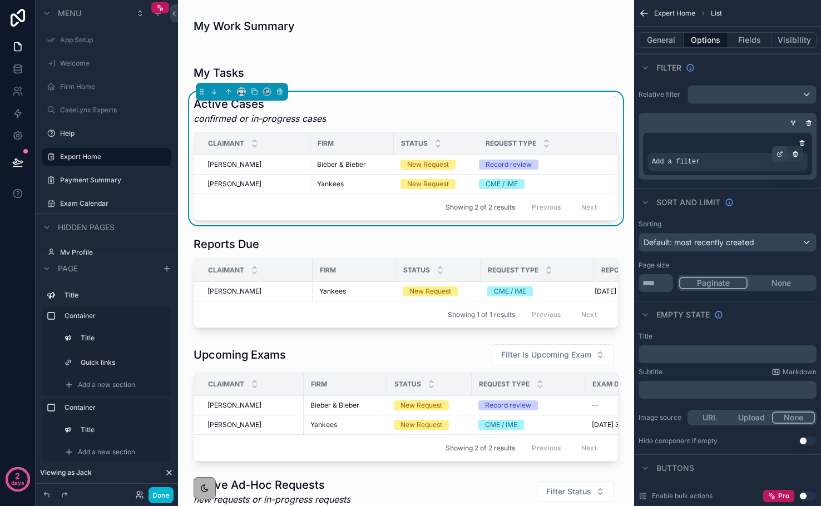
click at [778, 156] on icon "scrollable content" at bounding box center [780, 155] width 4 height 4
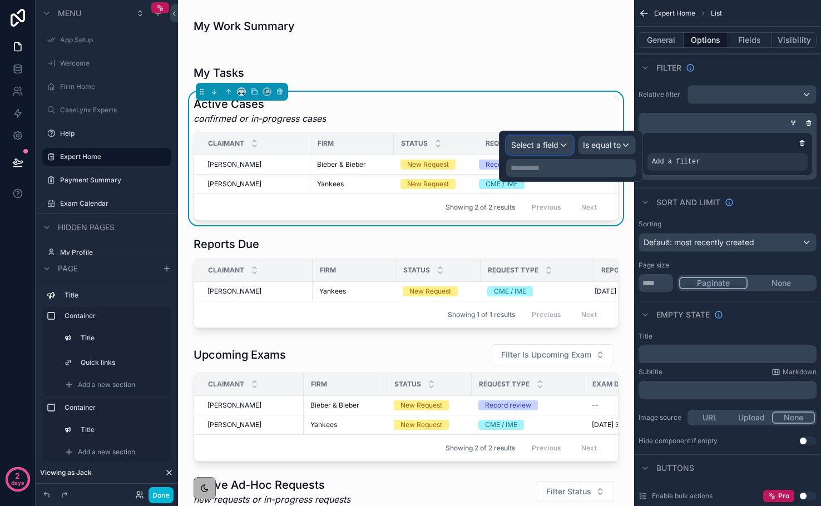
click at [551, 149] on span "Select a field" at bounding box center [534, 144] width 47 height 9
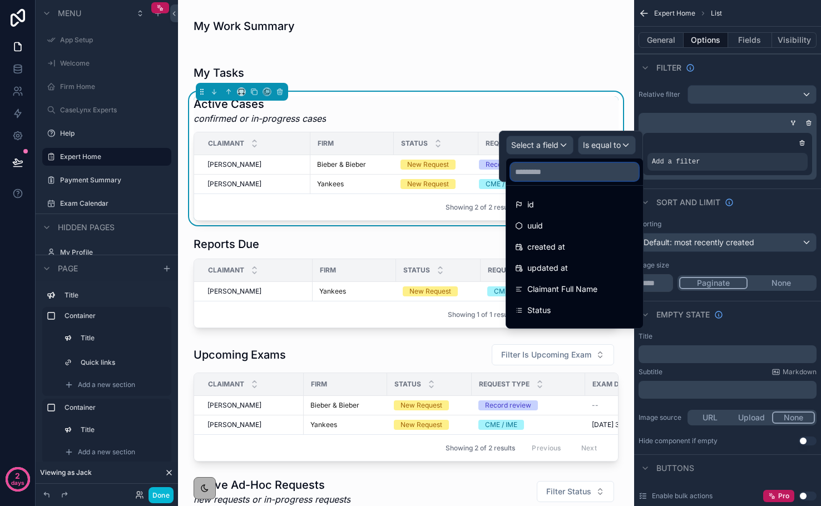
click at [551, 164] on input "text" at bounding box center [575, 172] width 128 height 18
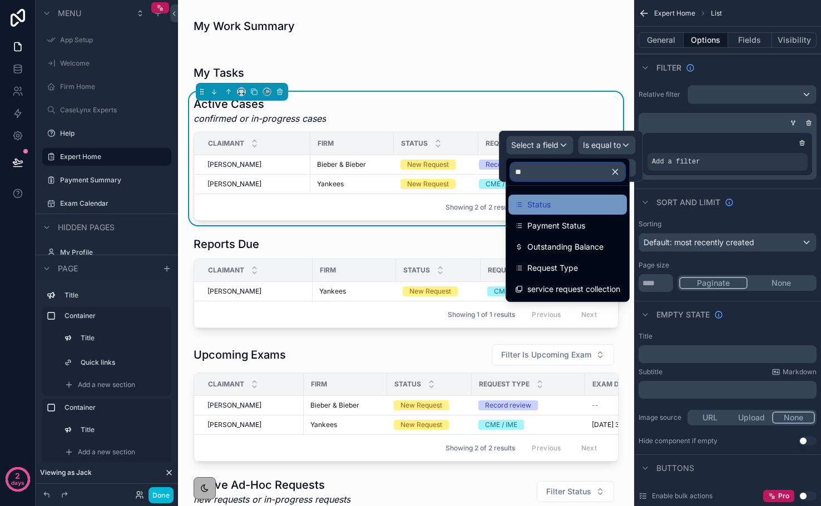
type input "**"
click at [540, 202] on span "Status" at bounding box center [538, 204] width 23 height 13
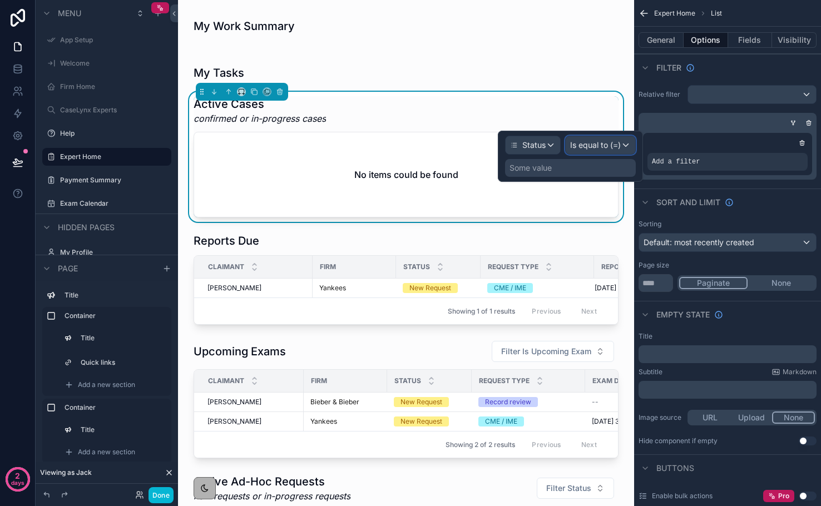
click at [592, 148] on span "Is equal to (=)" at bounding box center [595, 145] width 51 height 11
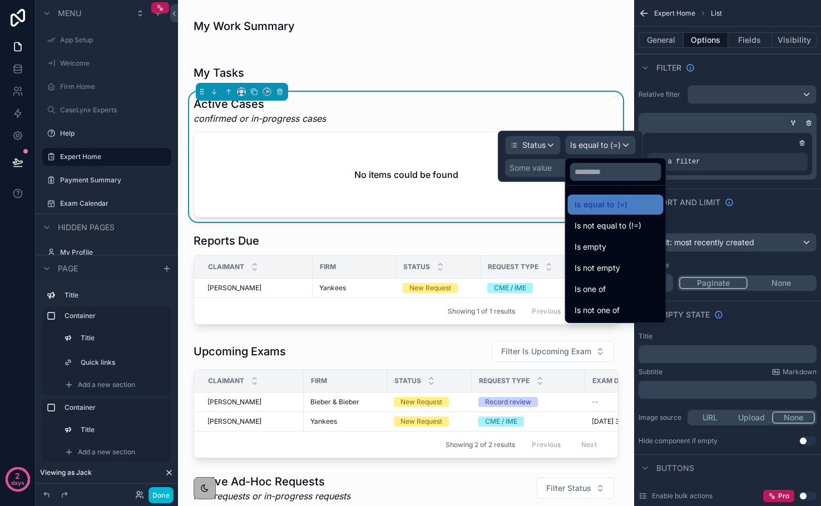
click at [548, 166] on div at bounding box center [570, 156] width 145 height 51
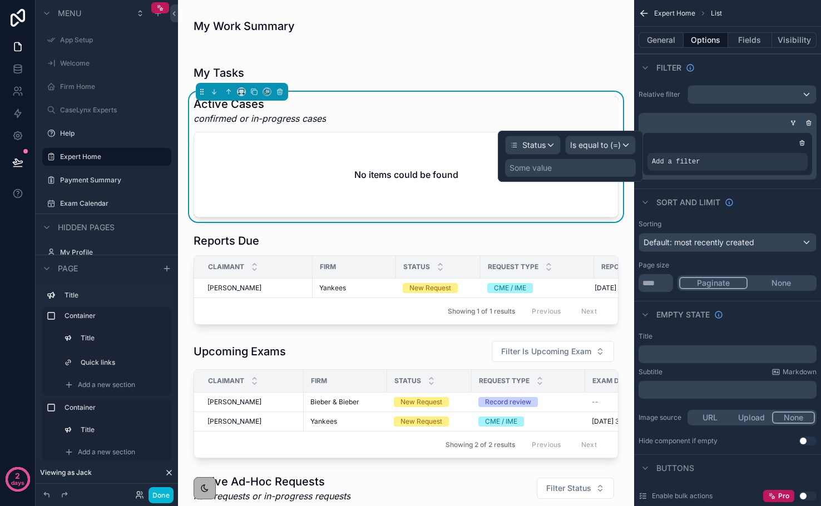
click at [536, 166] on div "Some value" at bounding box center [531, 167] width 42 height 11
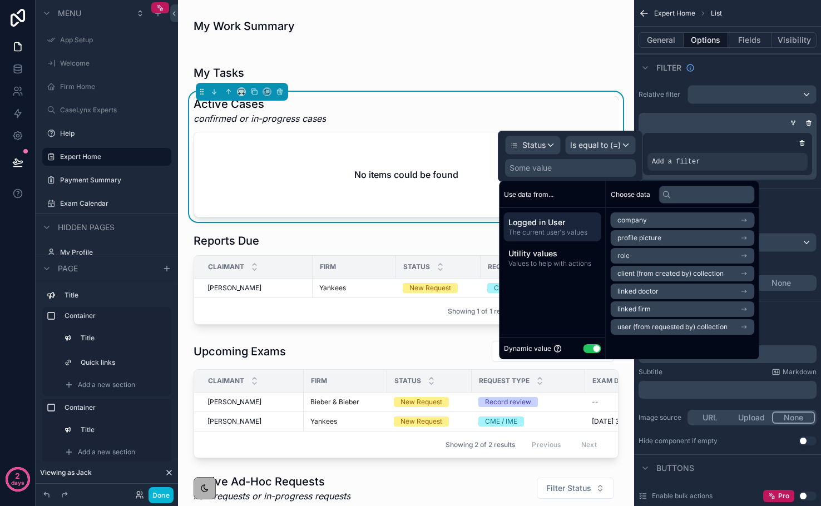
click at [588, 350] on button "Use setting" at bounding box center [593, 348] width 18 height 9
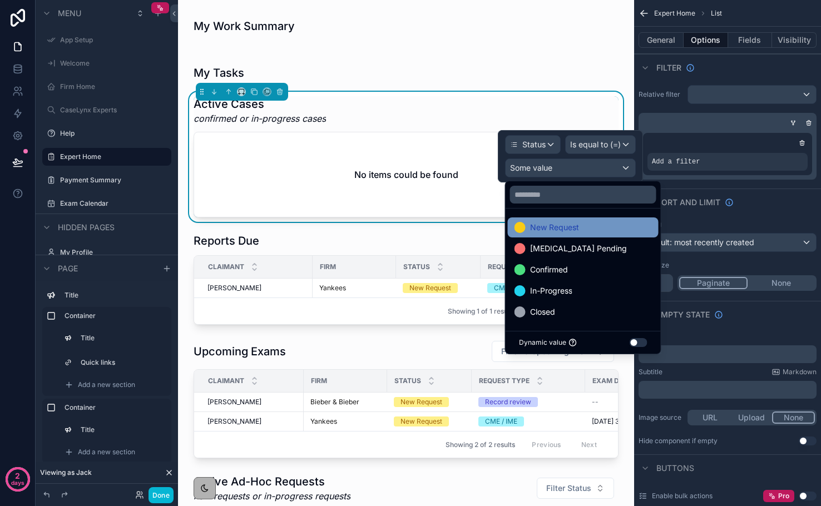
click at [581, 231] on div "New Request" at bounding box center [583, 227] width 137 height 13
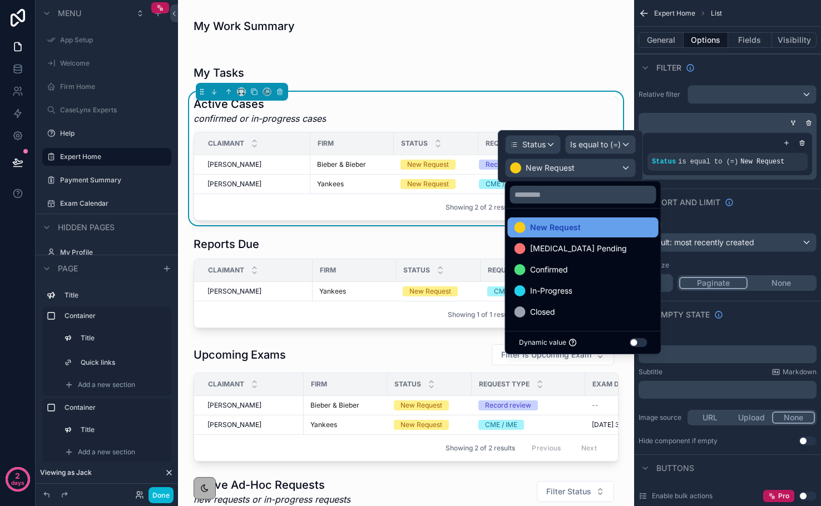
click at [564, 230] on span "New Request" at bounding box center [555, 227] width 51 height 13
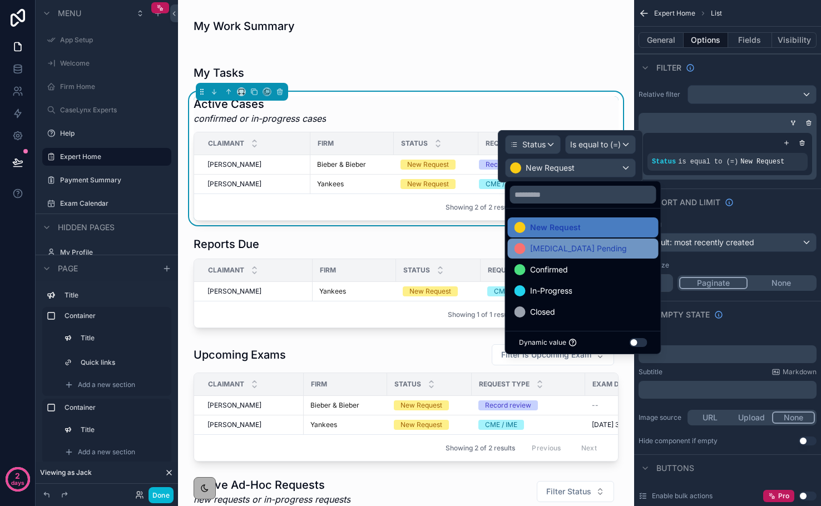
click at [560, 245] on span "Retainer Pending" at bounding box center [578, 248] width 97 height 13
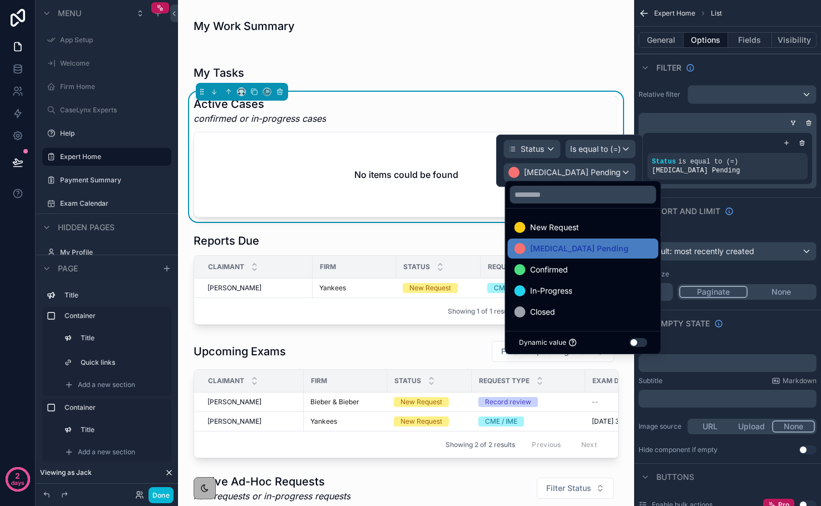
click at [501, 166] on div "Status Is equal to (=) Retainer Pending" at bounding box center [569, 161] width 147 height 52
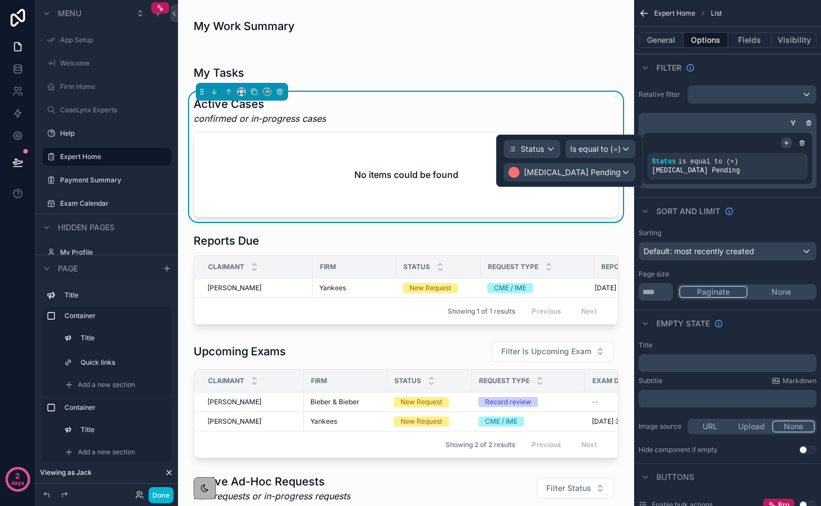
click at [787, 143] on icon "scrollable content" at bounding box center [787, 143] width 0 height 4
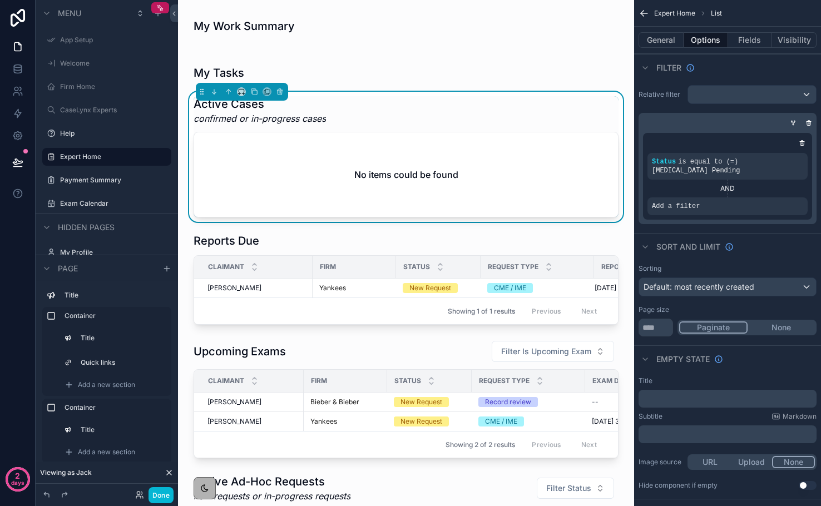
click at [726, 188] on div "AND" at bounding box center [728, 188] width 160 height 9
click at [778, 155] on icon "scrollable content" at bounding box center [780, 155] width 4 height 4
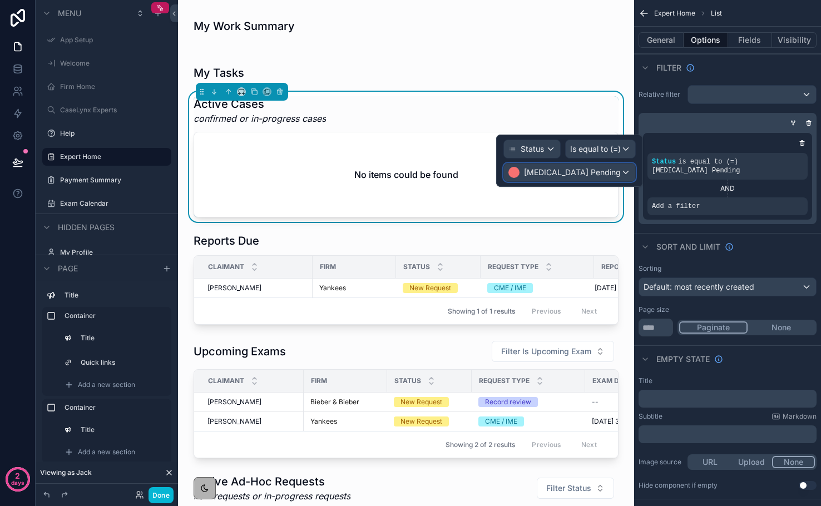
click at [610, 172] on div "Retainer Pending" at bounding box center [569, 173] width 131 height 18
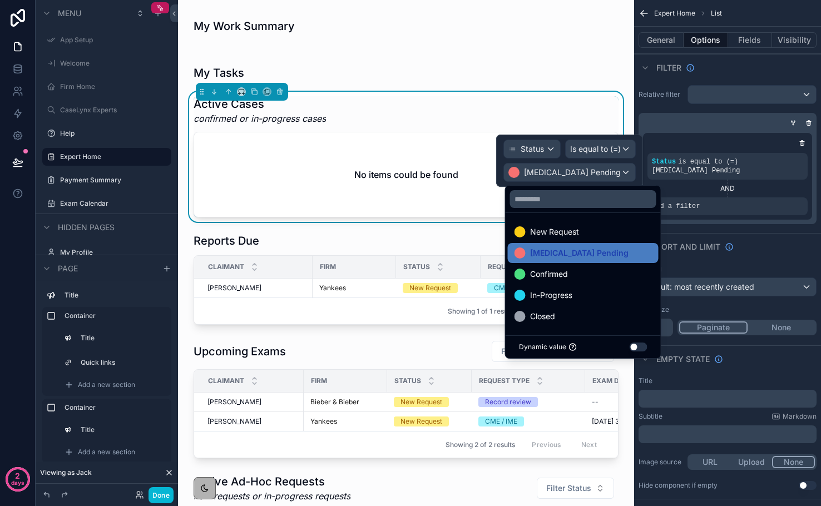
click at [602, 152] on div at bounding box center [569, 161] width 147 height 52
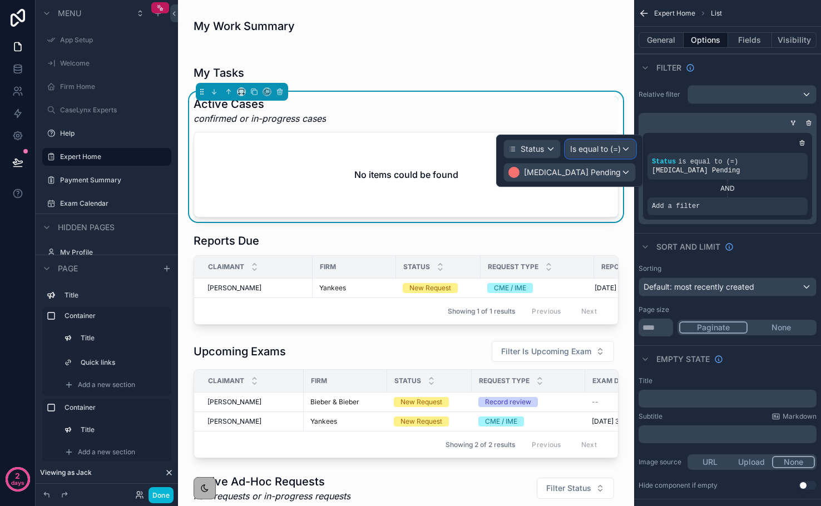
click at [602, 152] on span "Is equal to (=)" at bounding box center [595, 149] width 51 height 11
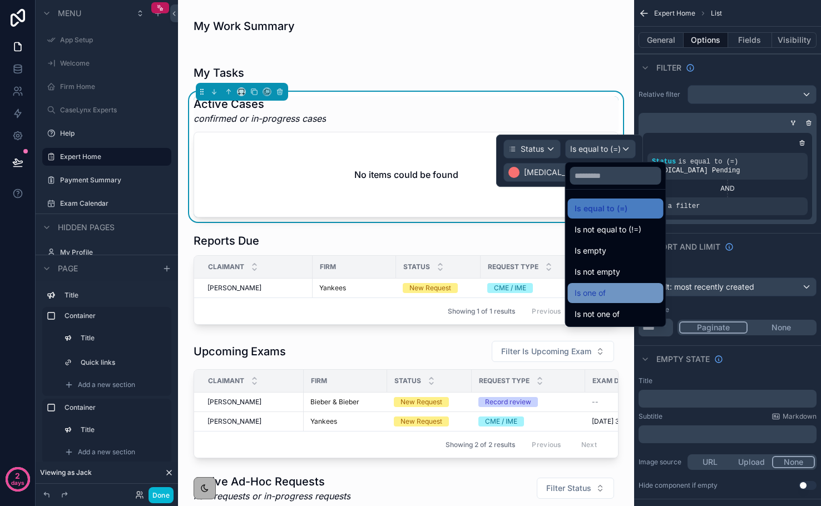
click at [609, 289] on div "Is one of" at bounding box center [616, 292] width 82 height 13
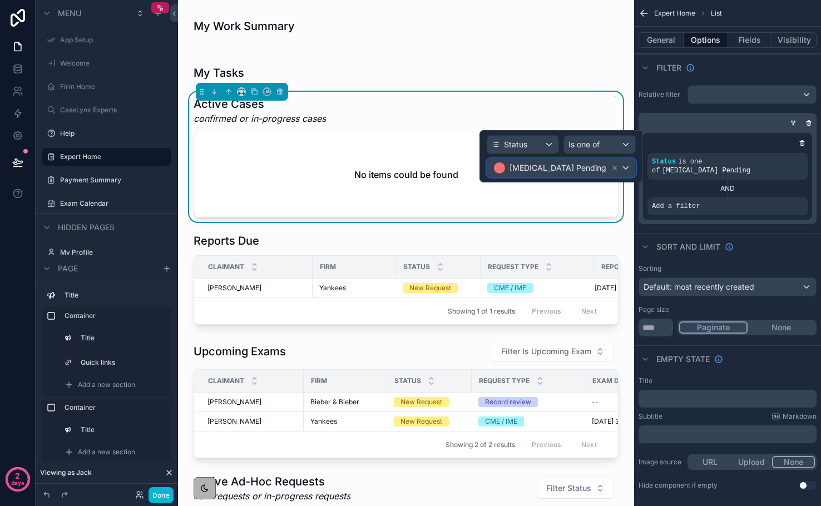
click at [587, 171] on span "Retainer Pending" at bounding box center [558, 167] width 97 height 11
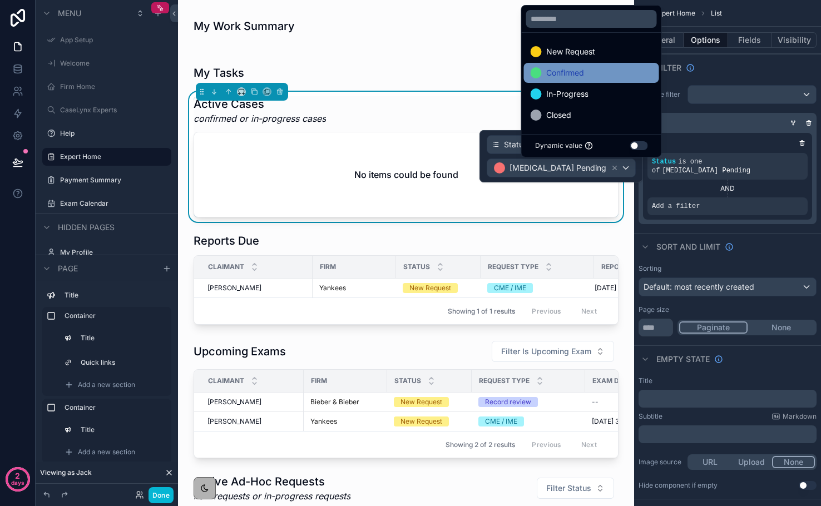
click at [566, 77] on span "Confirmed" at bounding box center [565, 72] width 38 height 13
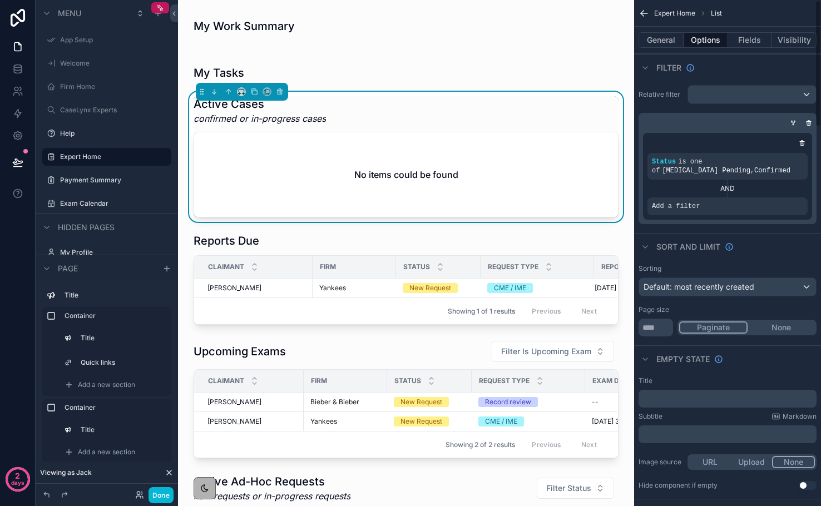
click at [703, 140] on div "scrollable content" at bounding box center [728, 142] width 160 height 11
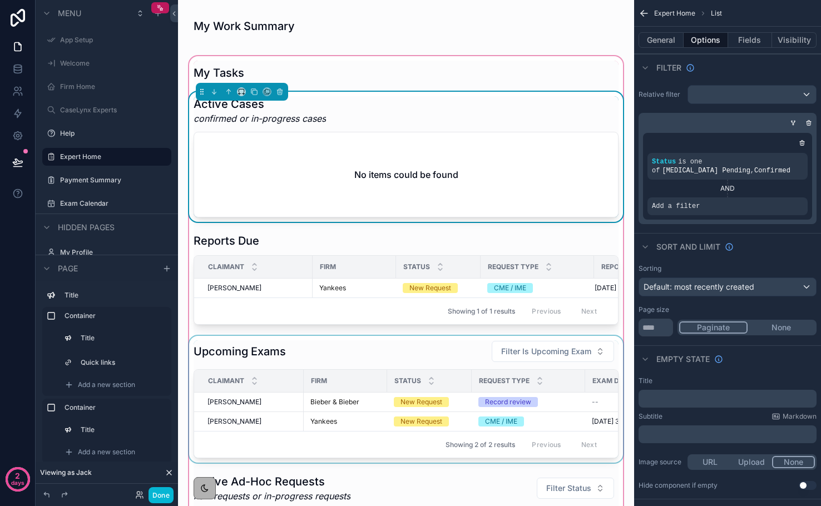
click at [388, 358] on div "scrollable content" at bounding box center [406, 399] width 438 height 127
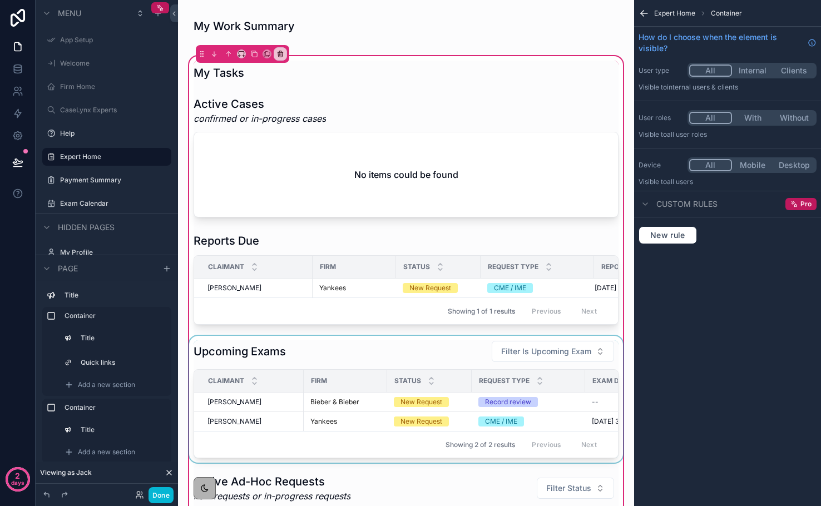
click at [577, 387] on div "Request Type" at bounding box center [528, 380] width 112 height 21
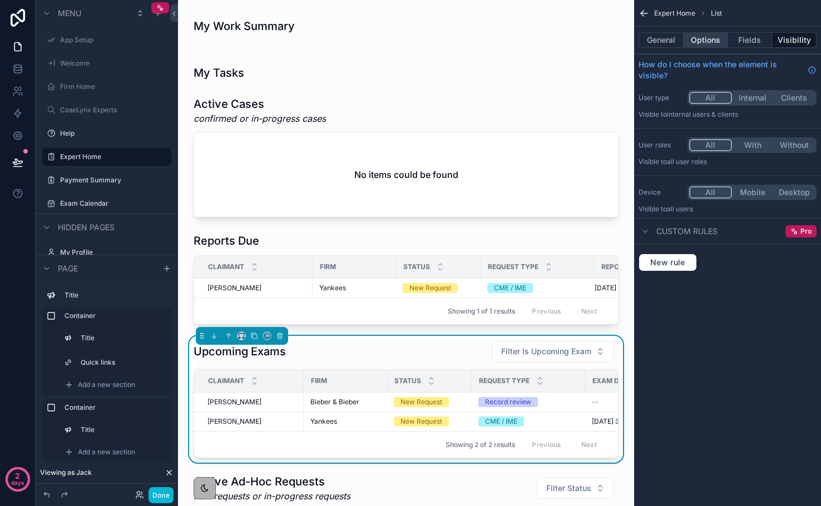
click at [711, 45] on button "Options" at bounding box center [706, 40] width 45 height 16
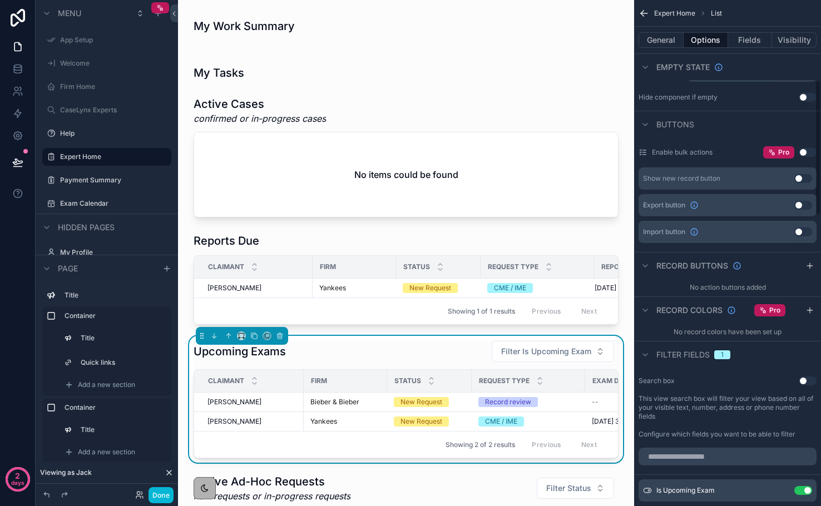
scroll to position [323, 0]
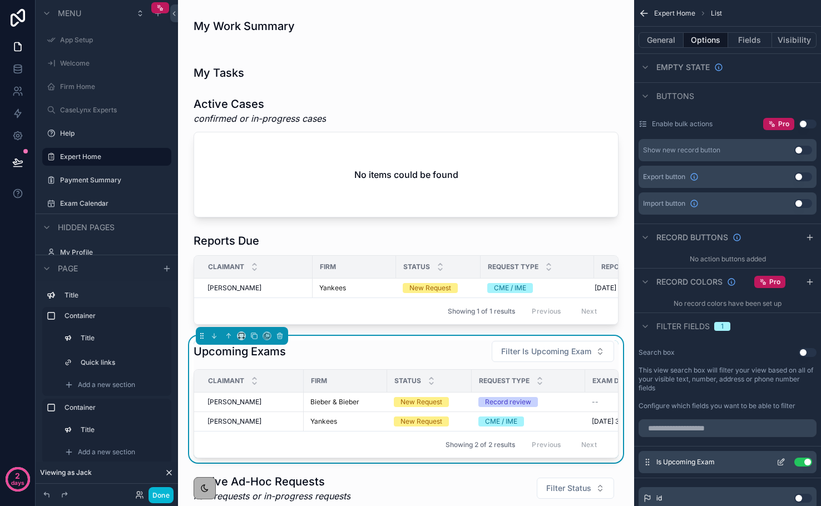
click at [806, 461] on button "Use setting" at bounding box center [803, 462] width 18 height 9
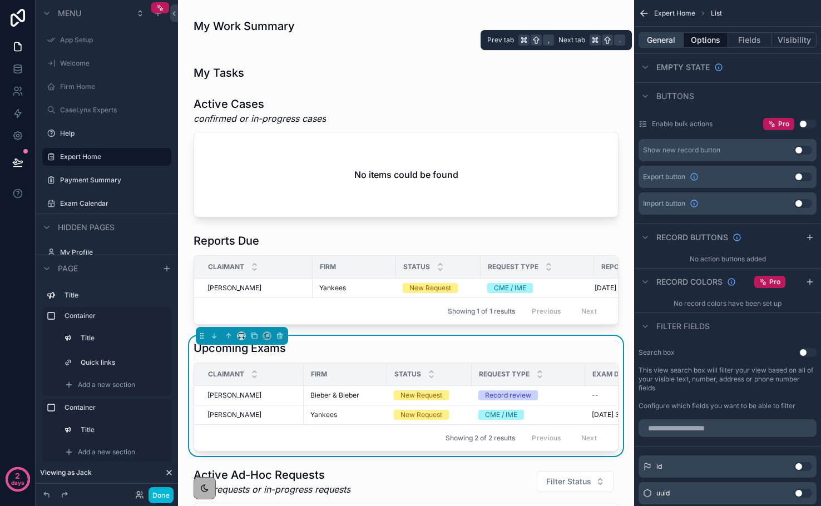
click at [661, 36] on button "General" at bounding box center [661, 40] width 45 height 16
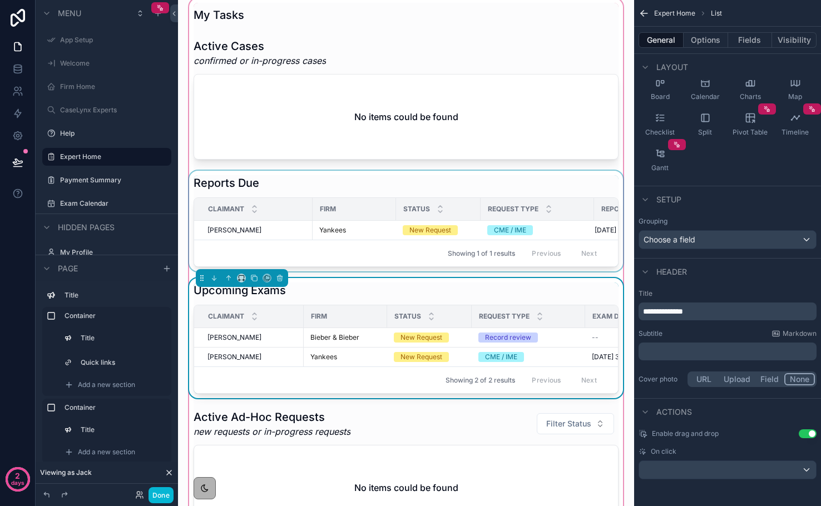
scroll to position [327, 0]
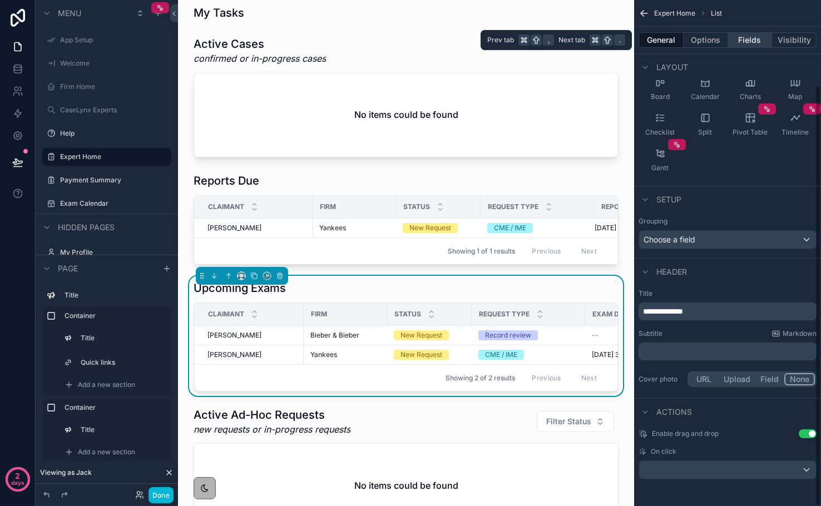
click at [748, 38] on button "Fields" at bounding box center [750, 40] width 45 height 16
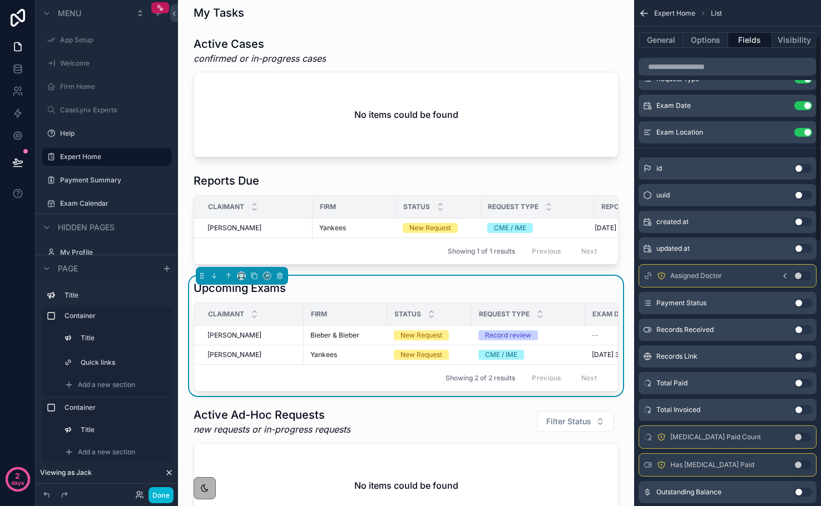
scroll to position [0, 0]
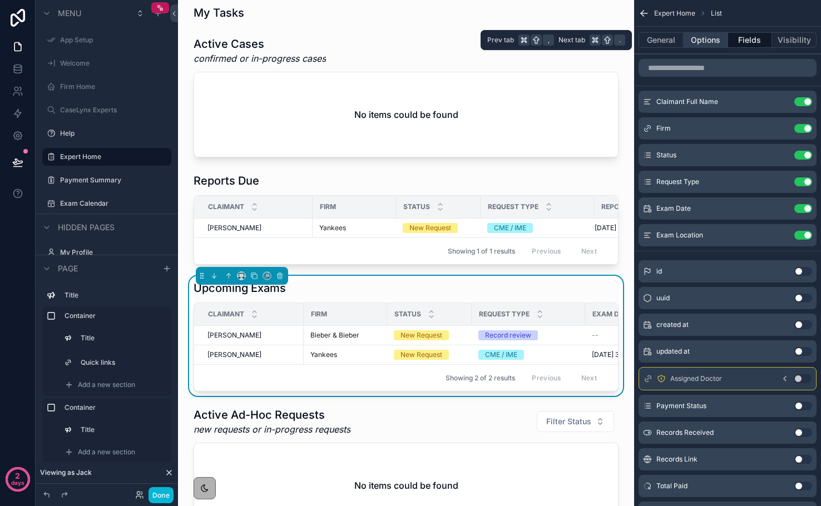
click at [703, 47] on button "Options" at bounding box center [706, 40] width 45 height 16
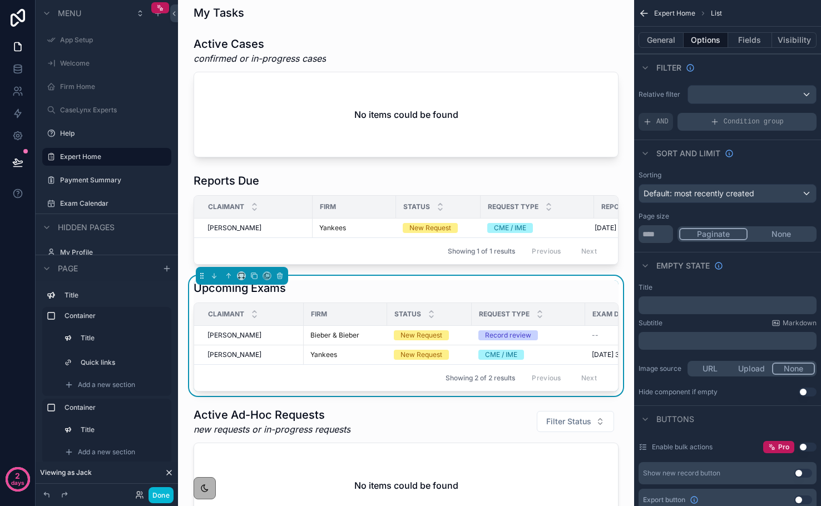
click at [749, 123] on span "Condition group" at bounding box center [754, 121] width 60 height 9
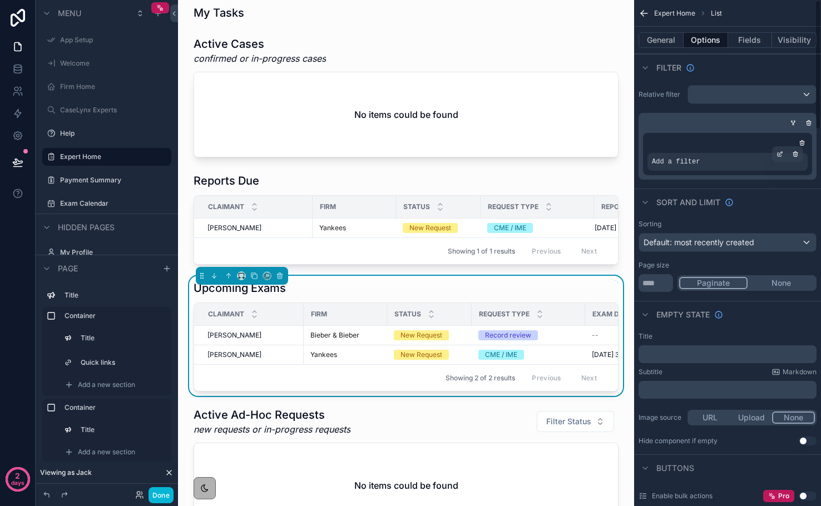
click at [721, 159] on div "Add a filter" at bounding box center [728, 162] width 160 height 18
click at [774, 155] on div "scrollable content" at bounding box center [780, 154] width 16 height 16
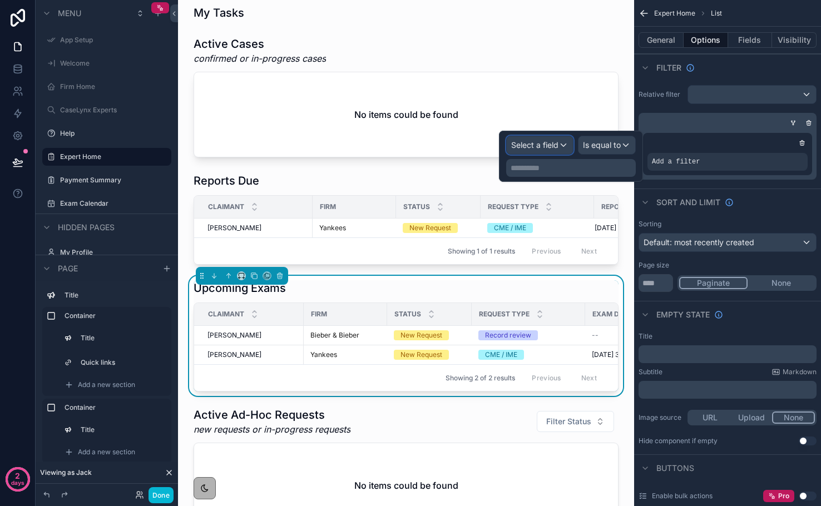
click at [548, 144] on span "Select a field" at bounding box center [534, 144] width 47 height 9
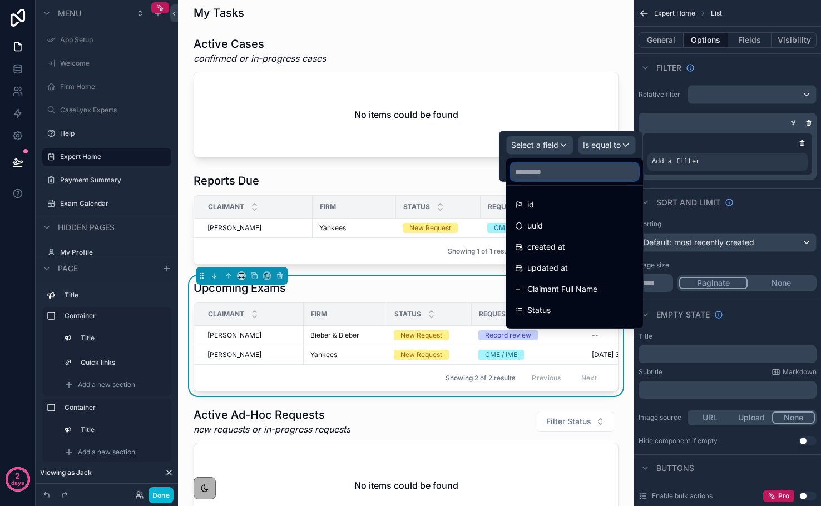
click at [547, 173] on input "text" at bounding box center [575, 172] width 128 height 18
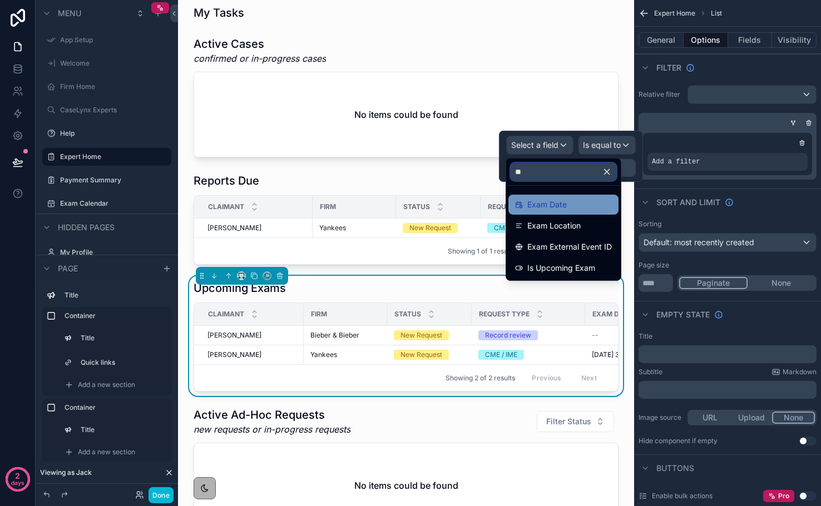
type input "**"
click at [557, 199] on span "Exam Date" at bounding box center [546, 204] width 39 height 13
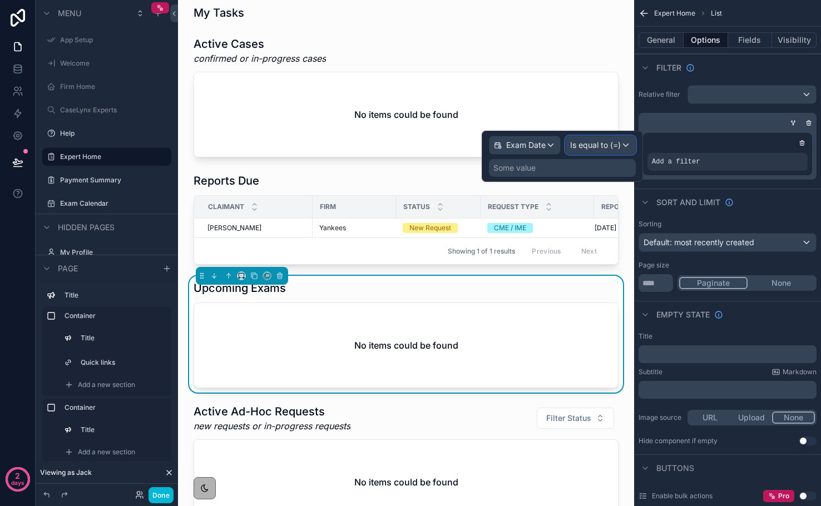
click at [579, 152] on div "Is equal to (=)" at bounding box center [601, 145] width 70 height 18
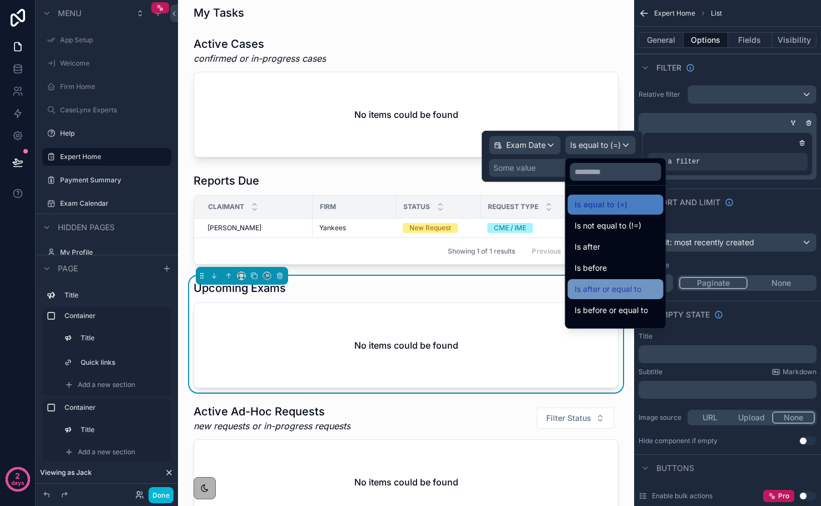
click at [622, 290] on span "Is after or equal to" at bounding box center [608, 289] width 67 height 13
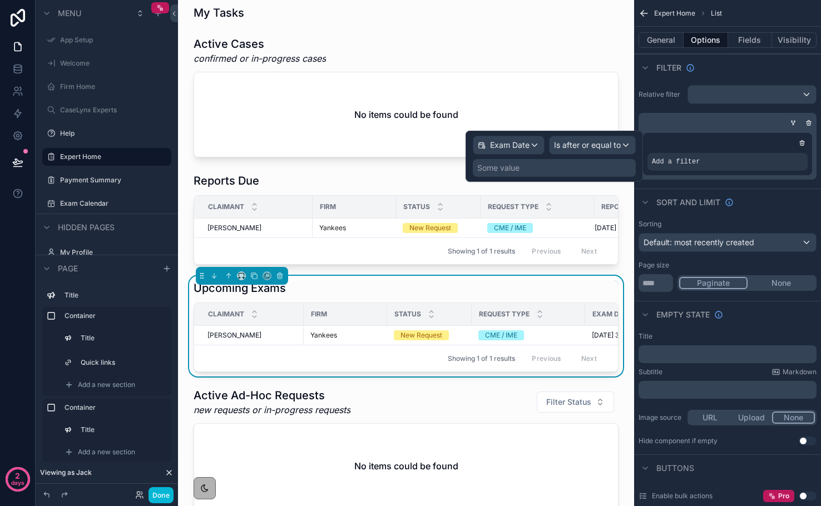
click at [553, 162] on div "Some value" at bounding box center [554, 168] width 163 height 18
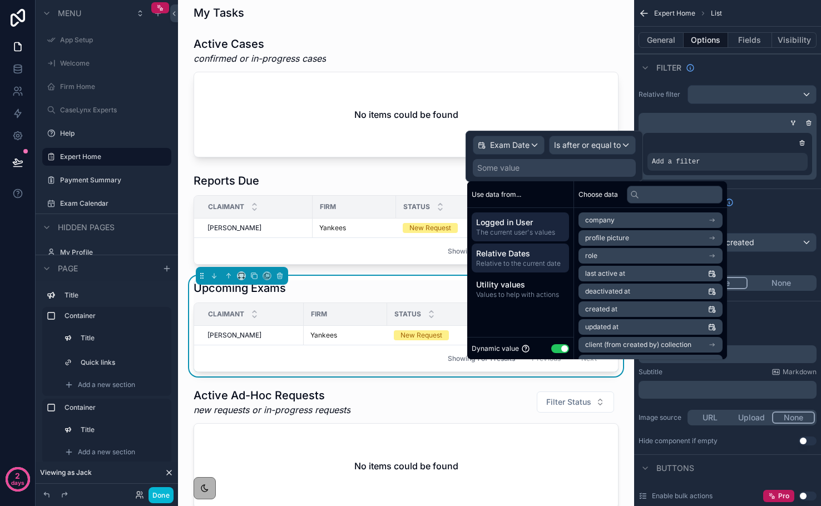
click at [525, 252] on span "Relative Dates" at bounding box center [520, 253] width 88 height 11
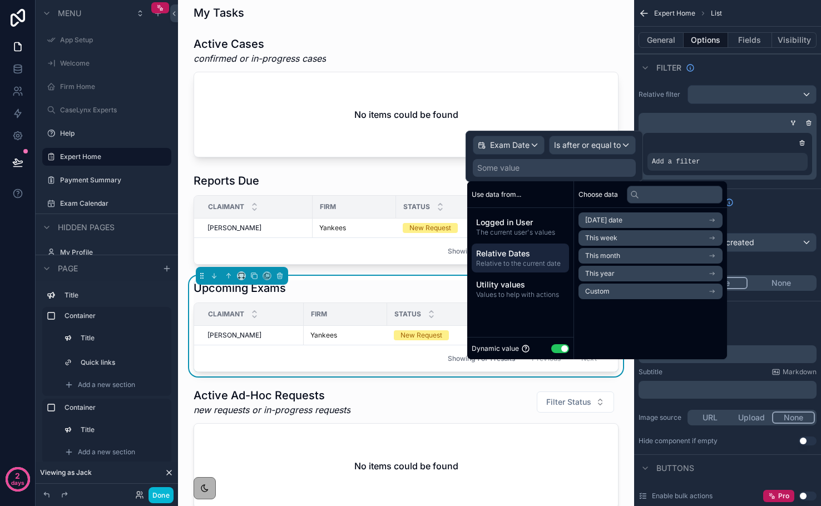
click at [621, 221] on span "Today's date" at bounding box center [603, 220] width 37 height 9
click at [616, 240] on li "Now" at bounding box center [651, 241] width 144 height 16
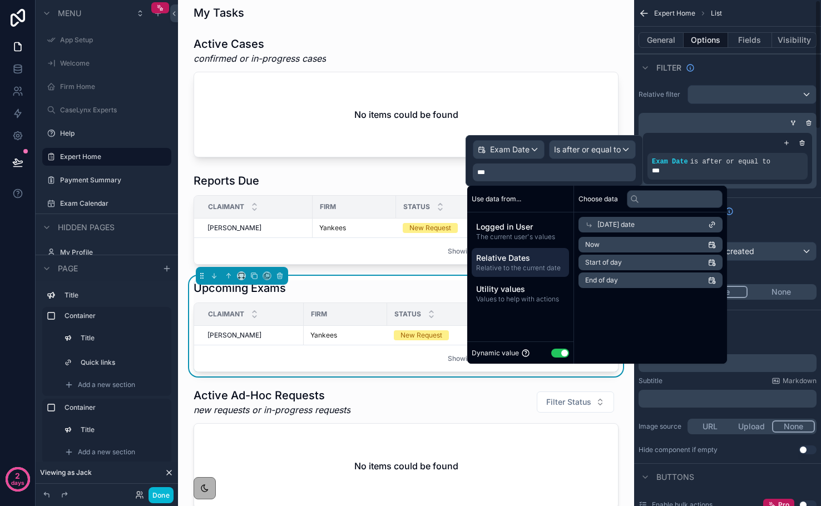
click at [631, 96] on div "My CaseLynx Dashboard Quick Links View my payments View Case Resources Upcoming…" at bounding box center [406, 490] width 456 height 1634
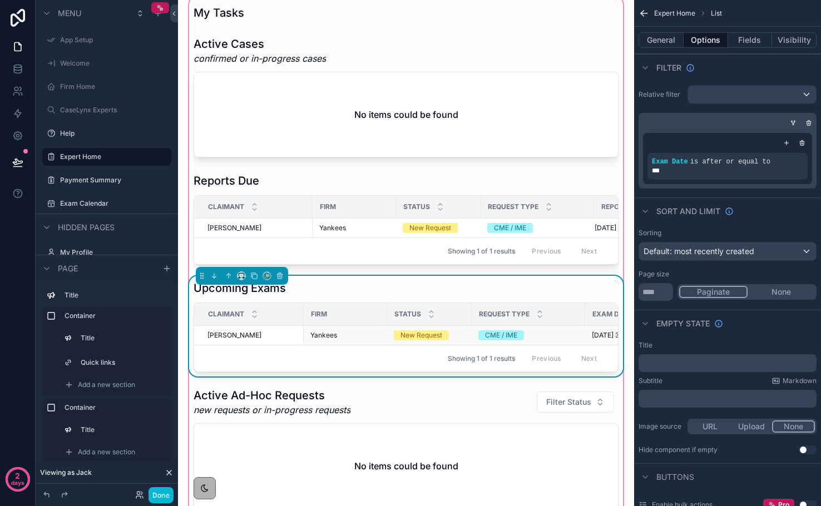
scroll to position [566, 0]
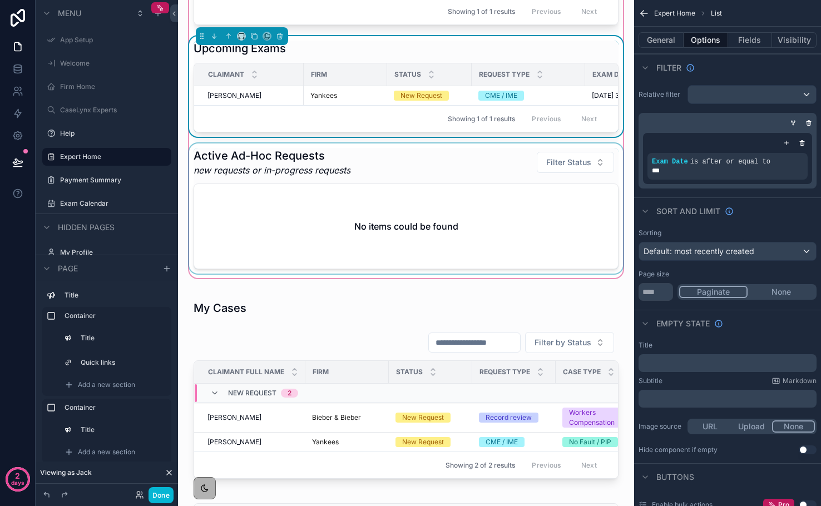
click at [521, 233] on div "scrollable content" at bounding box center [406, 209] width 438 height 130
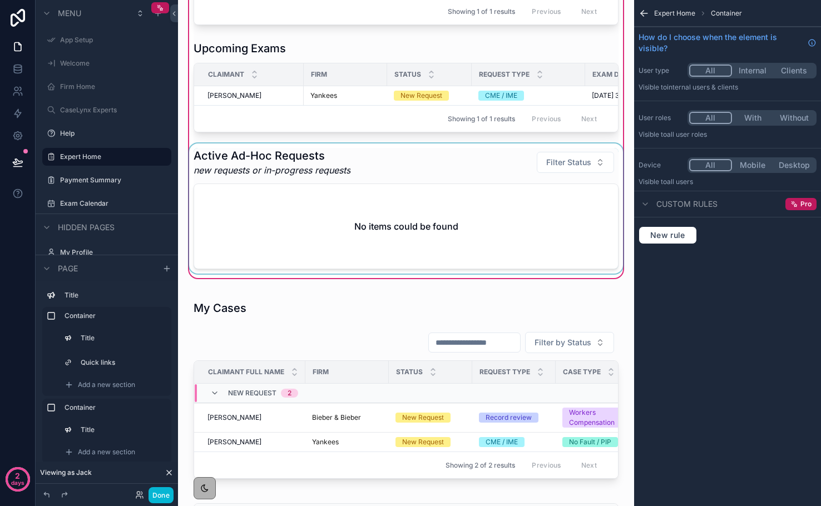
click at [609, 179] on div "scrollable content" at bounding box center [406, 209] width 438 height 130
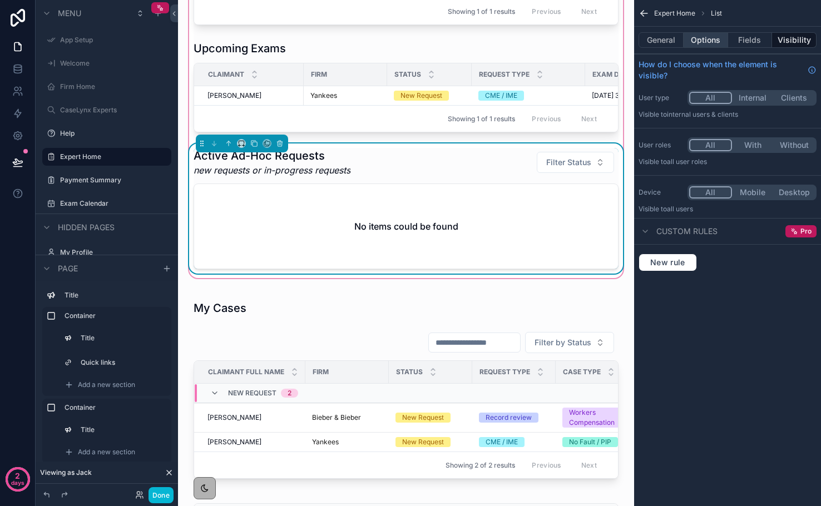
click at [710, 41] on button "Options" at bounding box center [706, 40] width 45 height 16
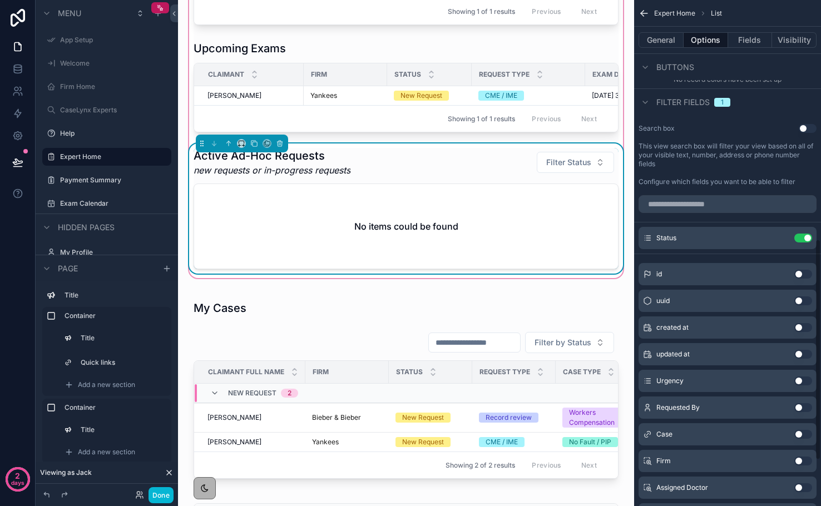
scroll to position [653, 0]
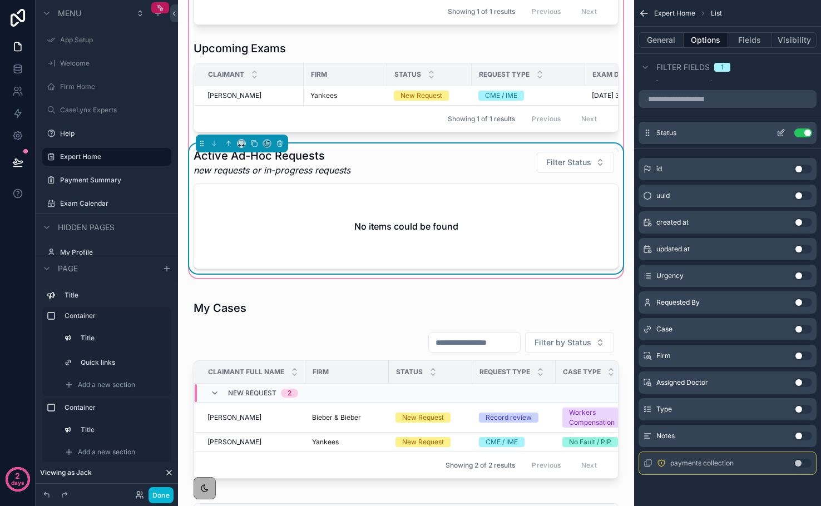
click at [805, 132] on button "Use setting" at bounding box center [803, 133] width 18 height 9
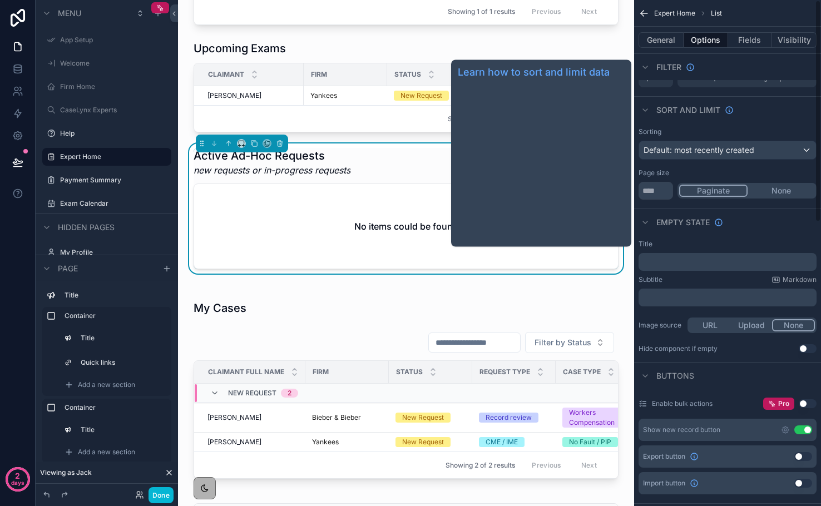
scroll to position [0, 0]
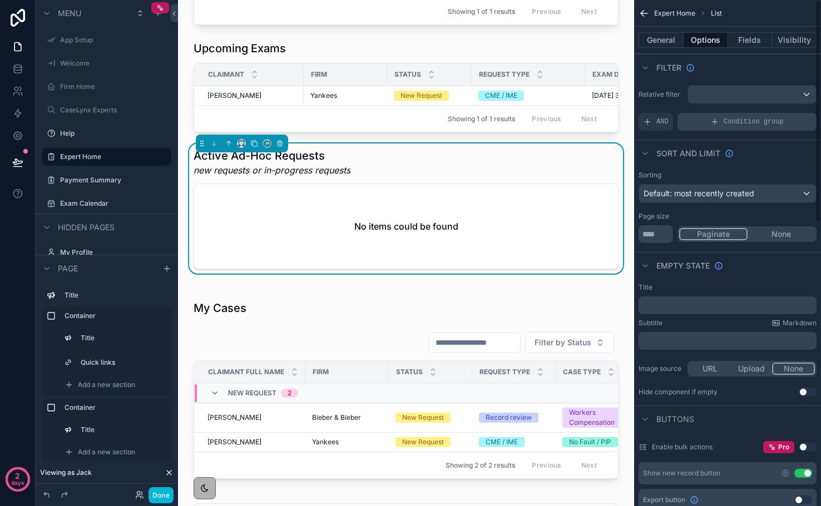
click at [715, 121] on icon "scrollable content" at bounding box center [715, 121] width 0 height 5
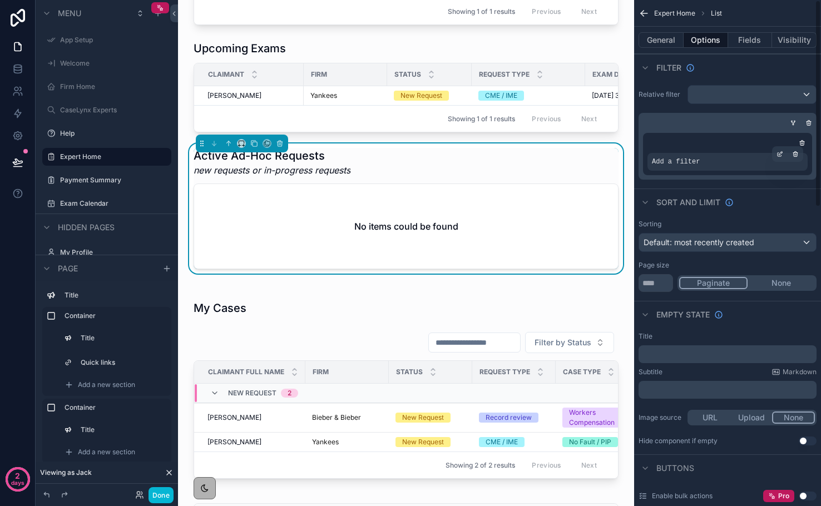
click at [698, 160] on span "Add a filter" at bounding box center [676, 161] width 48 height 9
click at [778, 156] on icon "scrollable content" at bounding box center [780, 155] width 4 height 4
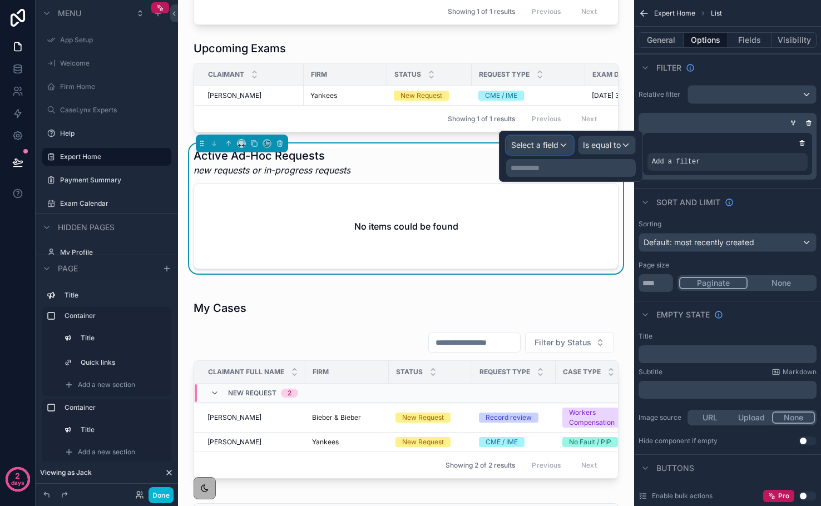
click at [553, 152] on div "Select a field" at bounding box center [540, 145] width 66 height 18
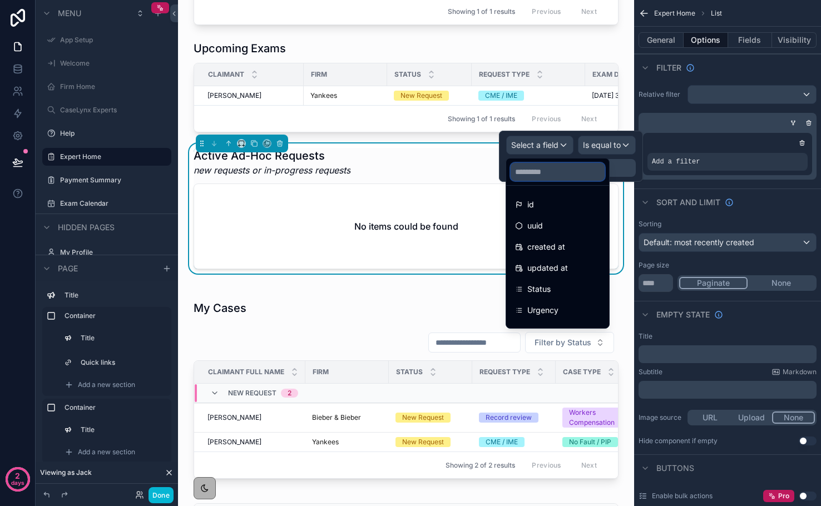
click at [542, 175] on input "text" at bounding box center [558, 172] width 94 height 18
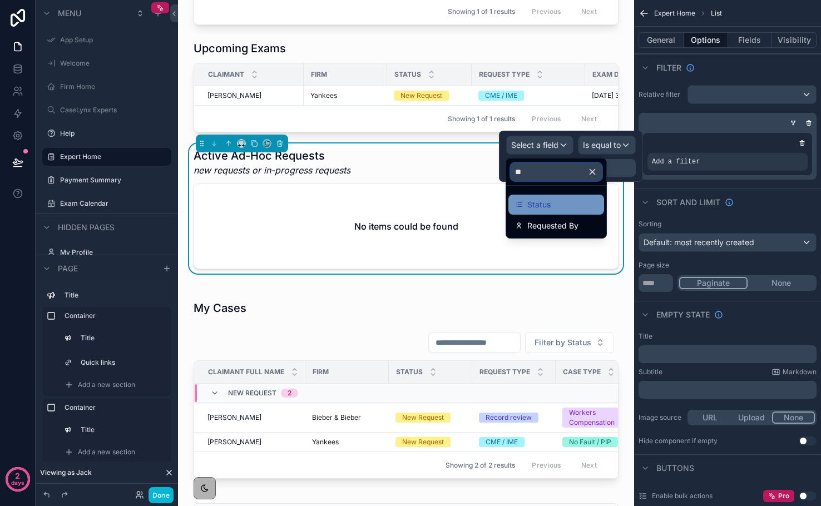
type input "**"
click at [542, 206] on span "Status" at bounding box center [538, 204] width 23 height 13
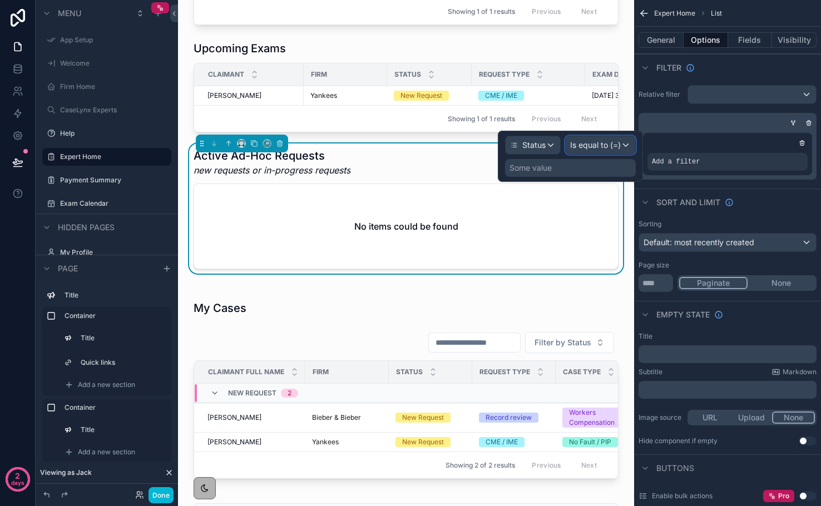
click at [592, 147] on span "Is equal to (=)" at bounding box center [595, 145] width 51 height 11
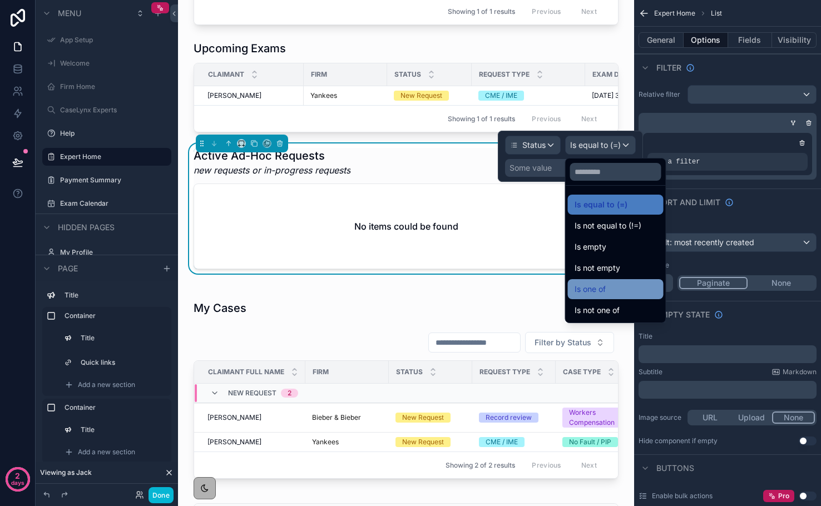
click at [594, 292] on span "Is one of" at bounding box center [590, 289] width 31 height 13
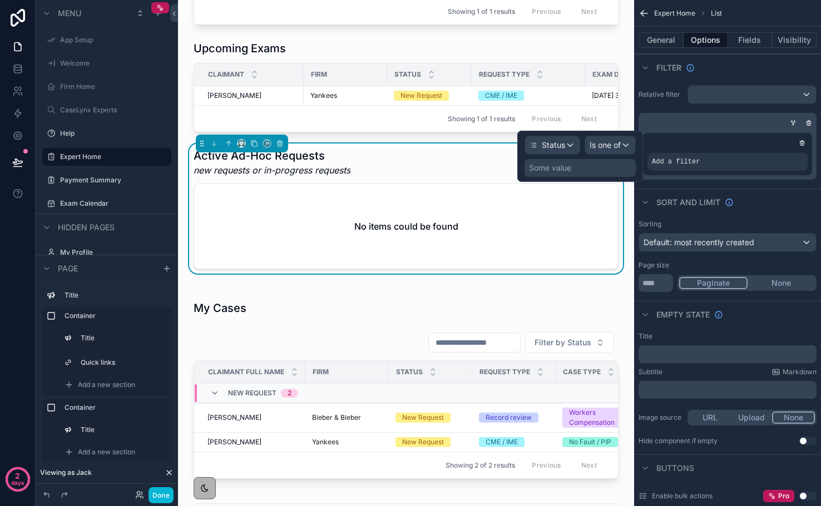
click at [564, 166] on div "Some value" at bounding box center [550, 167] width 42 height 11
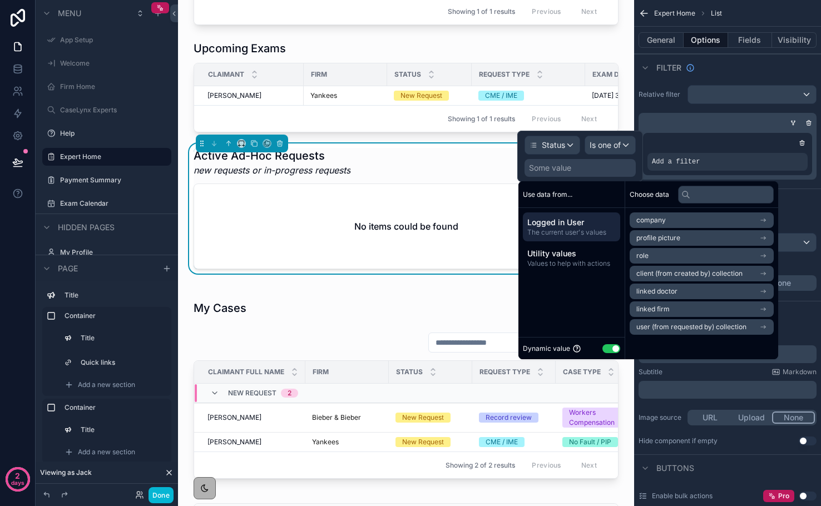
click at [611, 349] on button "Use setting" at bounding box center [611, 348] width 18 height 9
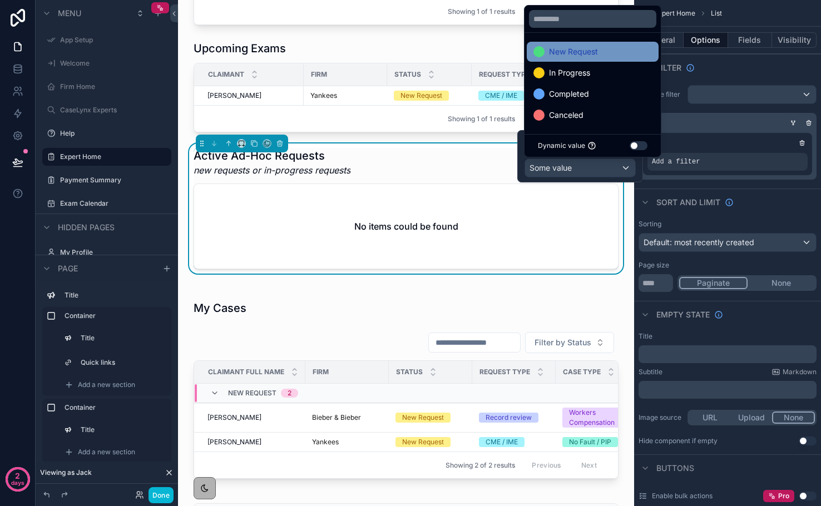
click at [577, 51] on span "New Request" at bounding box center [573, 51] width 49 height 13
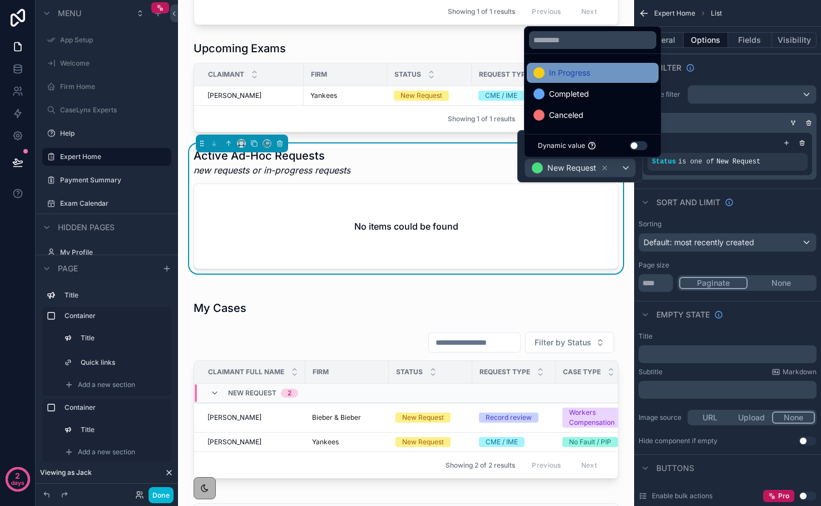
click at [576, 76] on span "In Progress" at bounding box center [569, 72] width 41 height 13
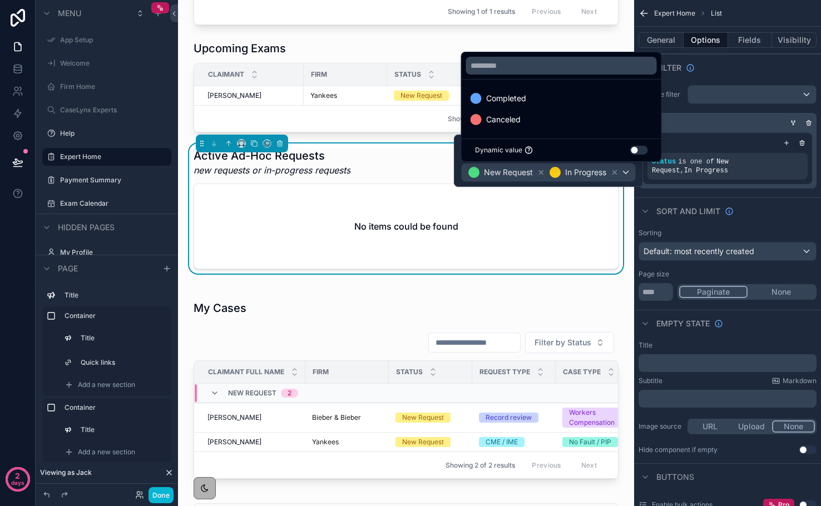
click at [628, 247] on div "My CaseLynx Dashboard Quick Links View my payments View Case Resources Upcoming…" at bounding box center [406, 251] width 456 height 1634
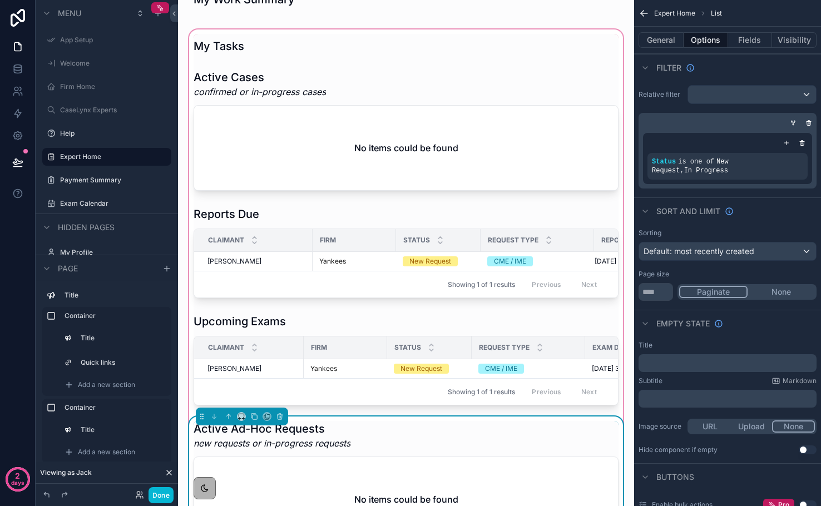
scroll to position [406, 0]
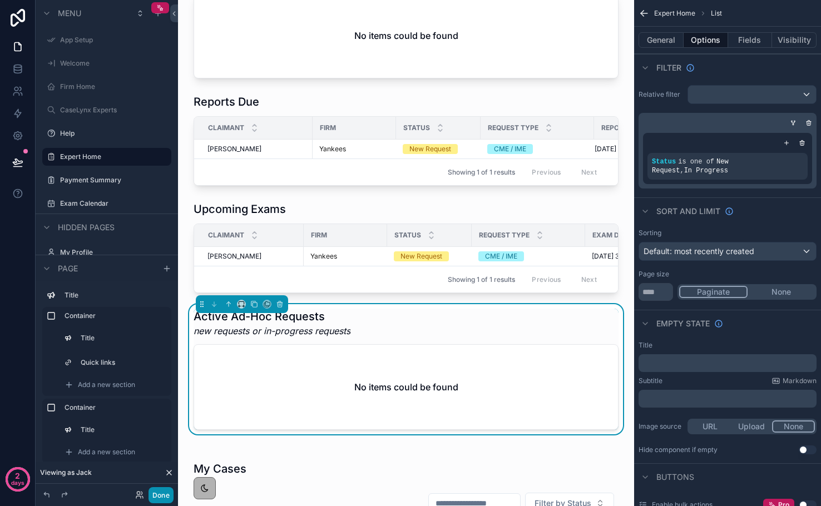
click at [170, 495] on button "Done" at bounding box center [161, 495] width 25 height 16
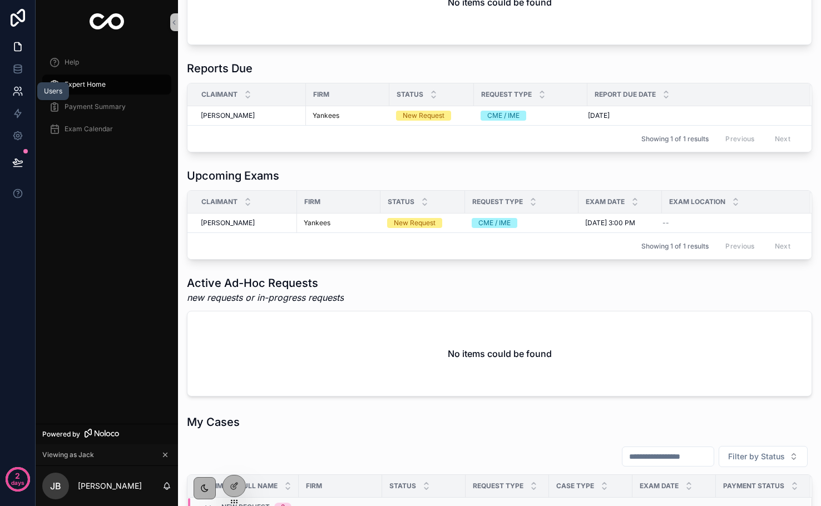
click at [19, 88] on icon at bounding box center [17, 91] width 11 height 11
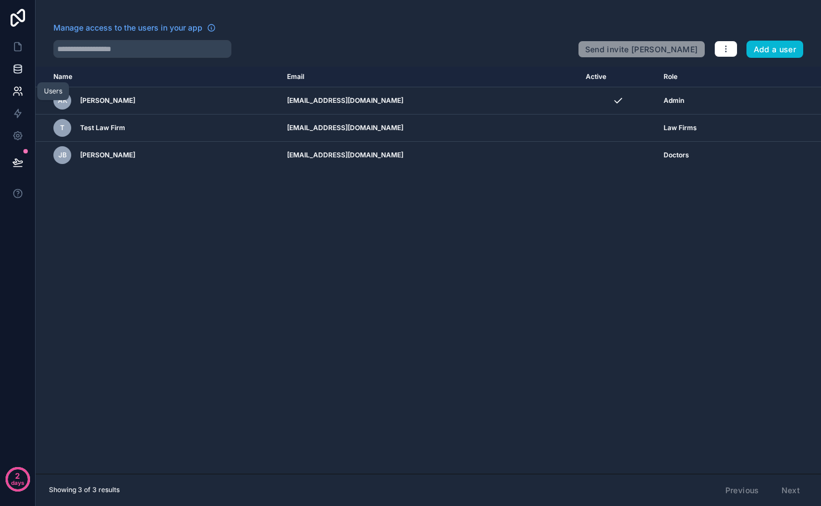
click at [17, 75] on link at bounding box center [17, 69] width 35 height 22
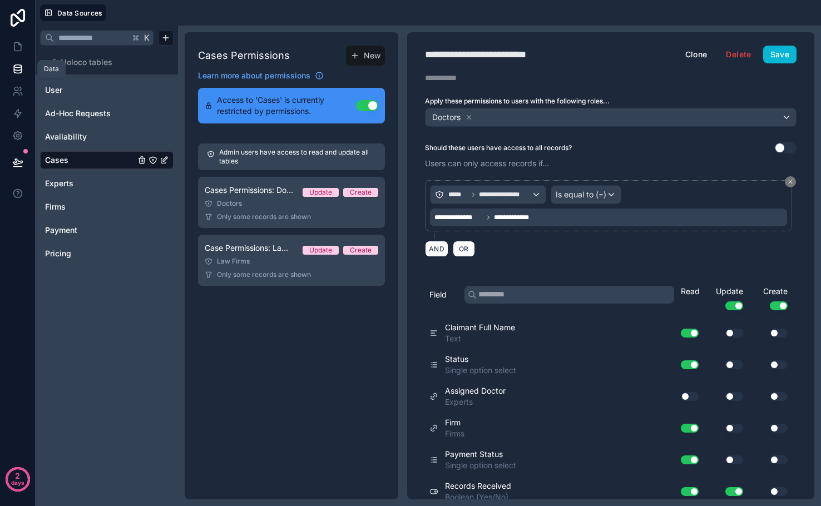
click at [17, 68] on icon at bounding box center [17, 68] width 11 height 11
click at [17, 49] on icon at bounding box center [17, 46] width 11 height 11
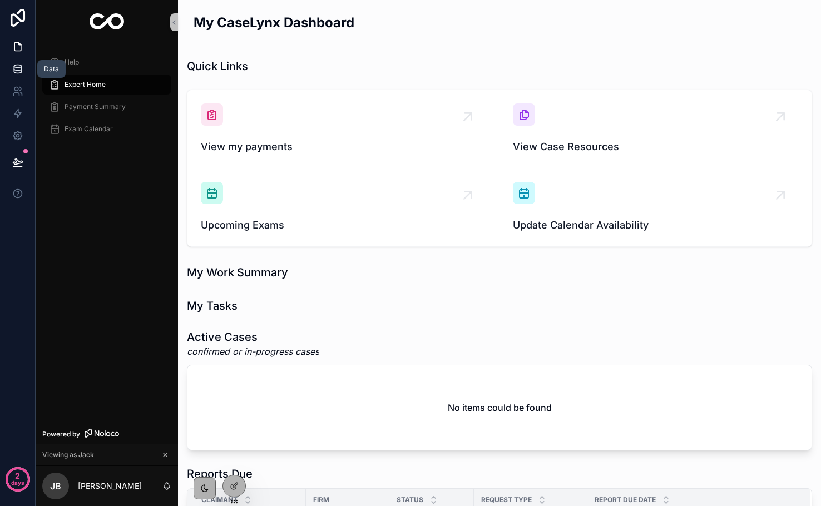
click at [16, 68] on icon at bounding box center [17, 68] width 11 height 11
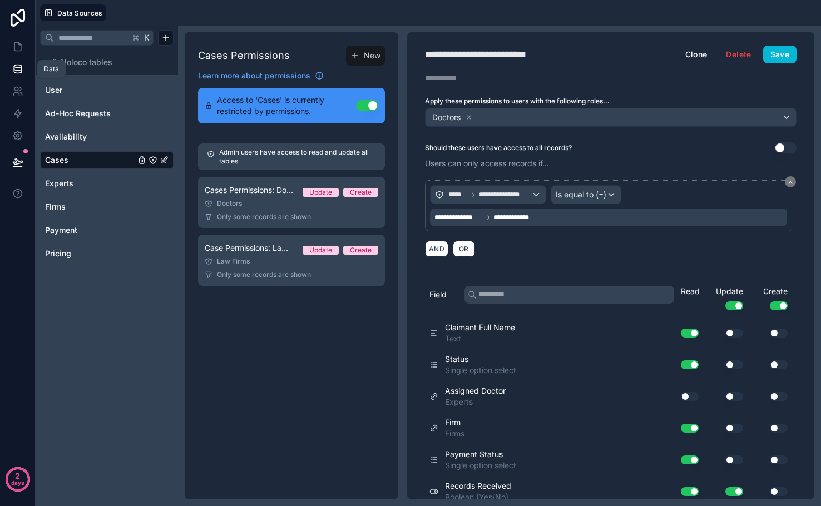
click at [16, 68] on icon at bounding box center [17, 68] width 11 height 11
click at [63, 156] on span "Cases" at bounding box center [56, 160] width 23 height 11
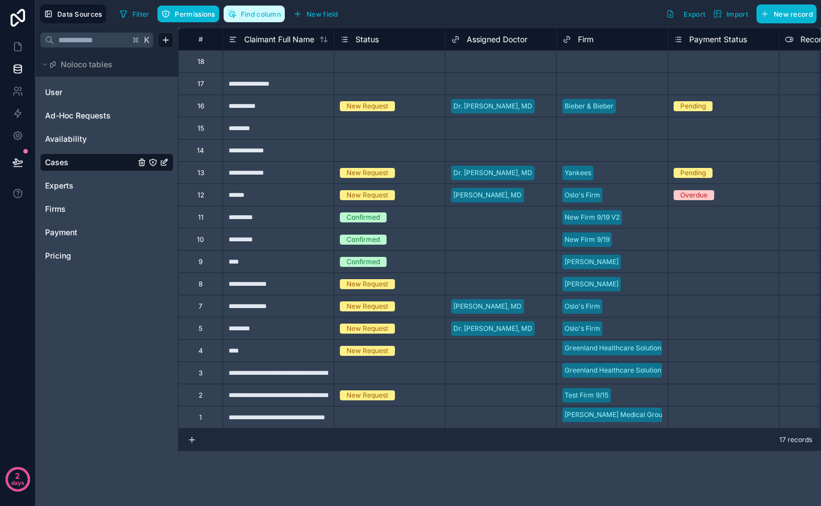
click at [248, 18] on button "Find column" at bounding box center [254, 14] width 61 height 17
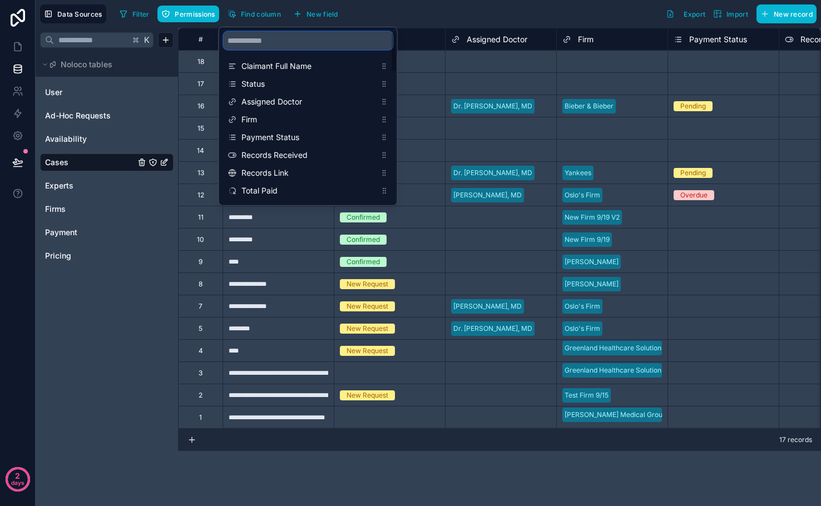
click at [267, 47] on input "scrollable content" at bounding box center [308, 41] width 169 height 18
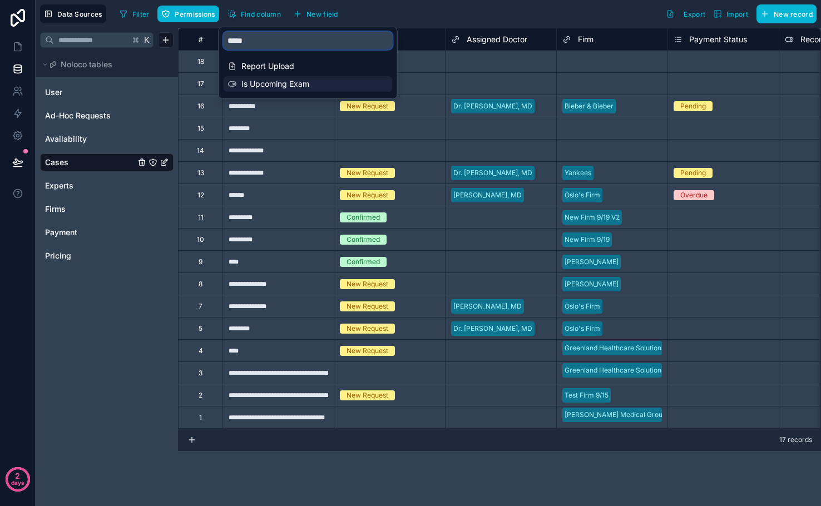
type input "*****"
click at [263, 90] on div "Is Upcoming Exam" at bounding box center [308, 84] width 169 height 16
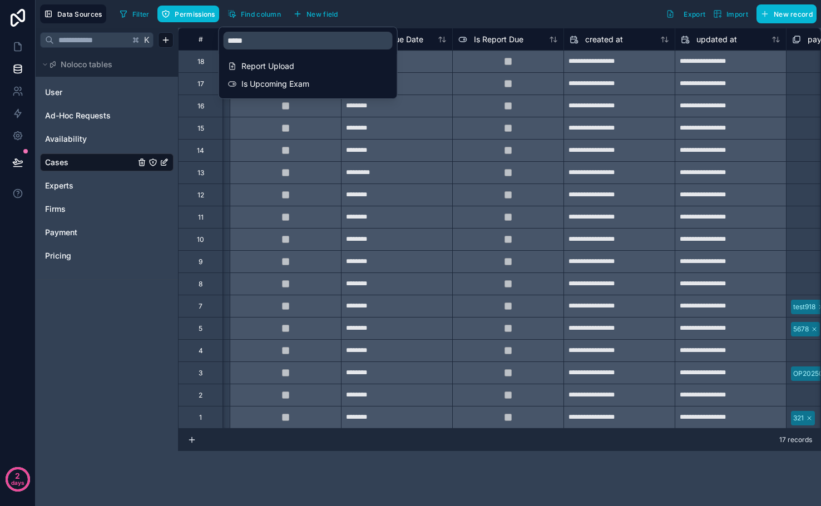
scroll to position [0, 3449]
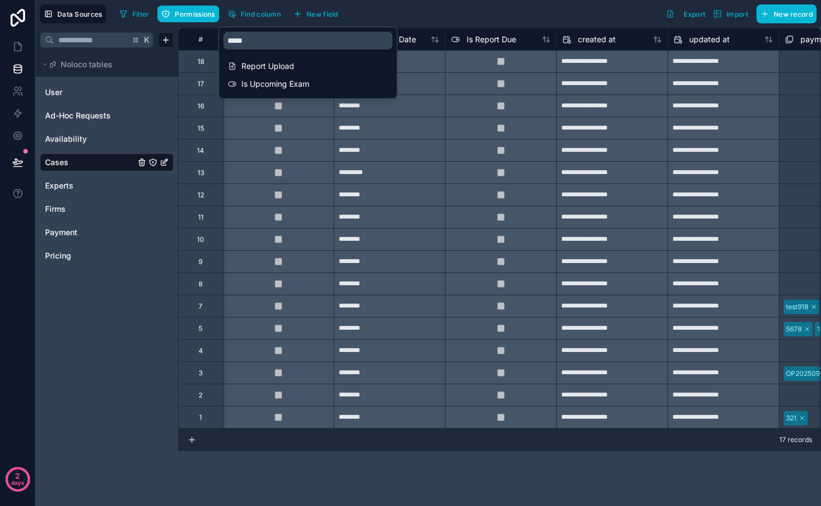
click at [374, 7] on div "Filter Permissions Find column New field Export Import New record" at bounding box center [465, 13] width 701 height 19
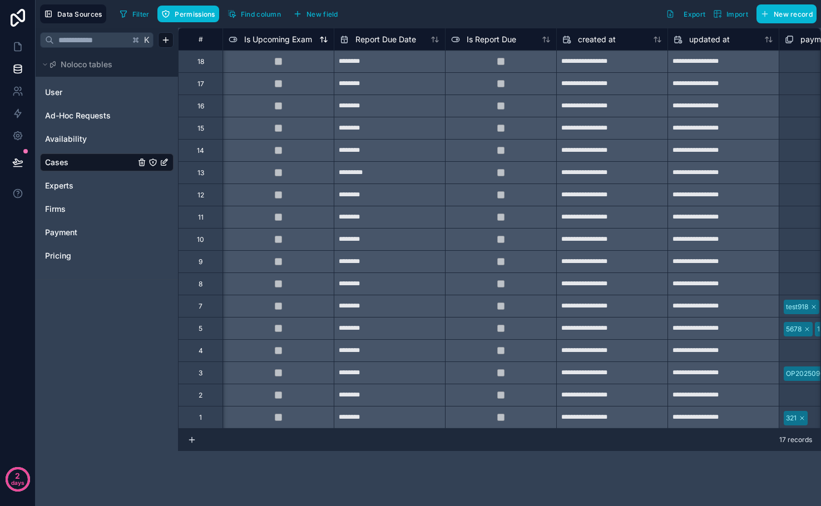
click at [290, 44] on span "Is Upcoming Exam" at bounding box center [278, 39] width 68 height 11
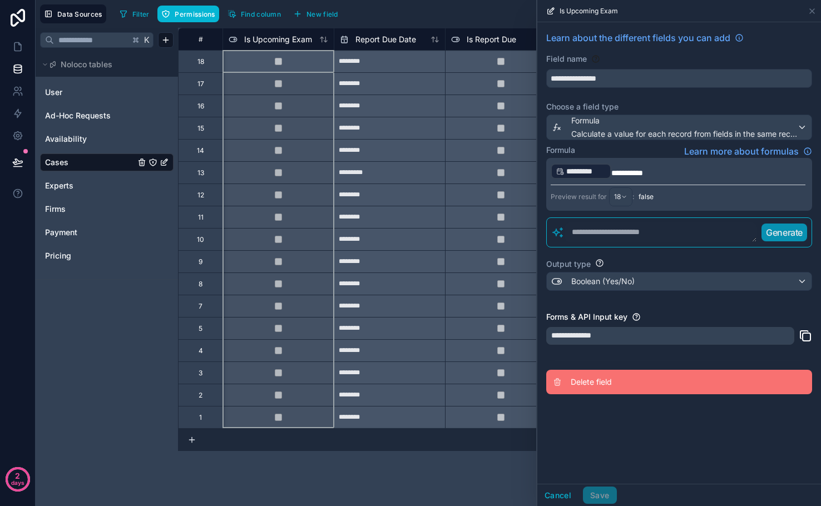
click at [598, 382] on span "Delete field" at bounding box center [651, 382] width 160 height 11
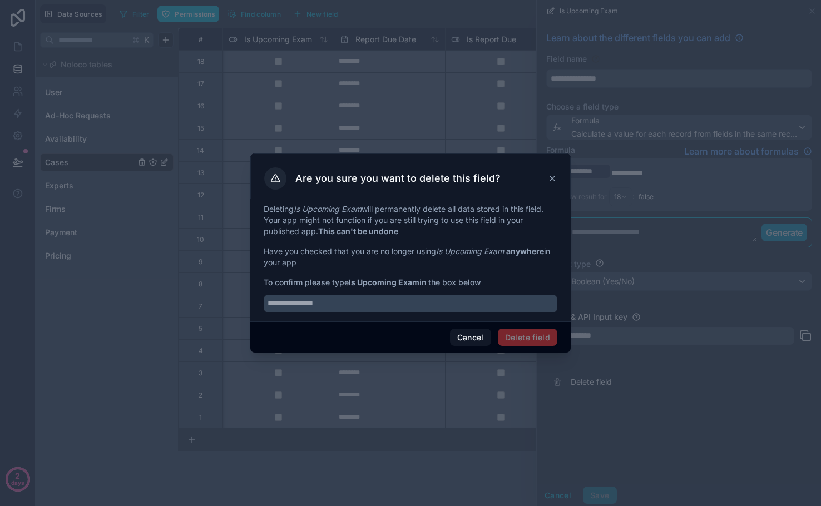
click at [415, 314] on div "Deleting Is Upcoming Exam will permanently delete all data stored in this field…" at bounding box center [410, 260] width 320 height 122
click at [406, 305] on input "text" at bounding box center [411, 304] width 294 height 18
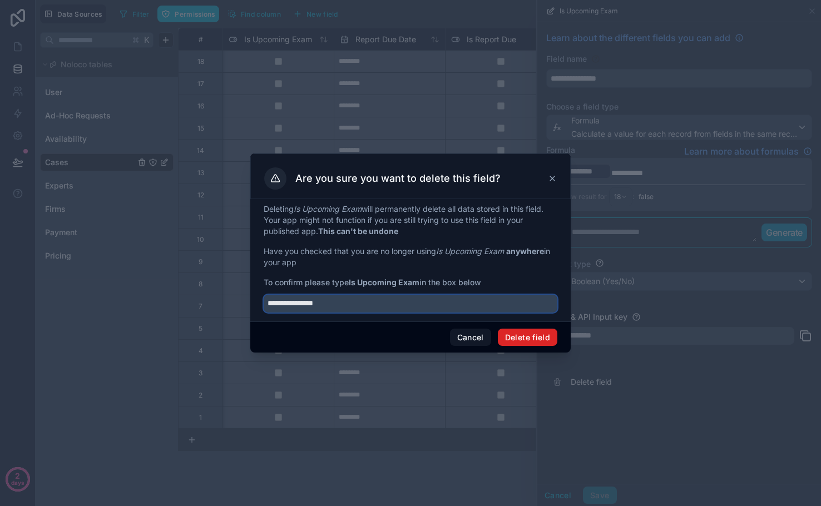
type input "**********"
click at [531, 336] on button "Delete field" at bounding box center [528, 338] width 60 height 18
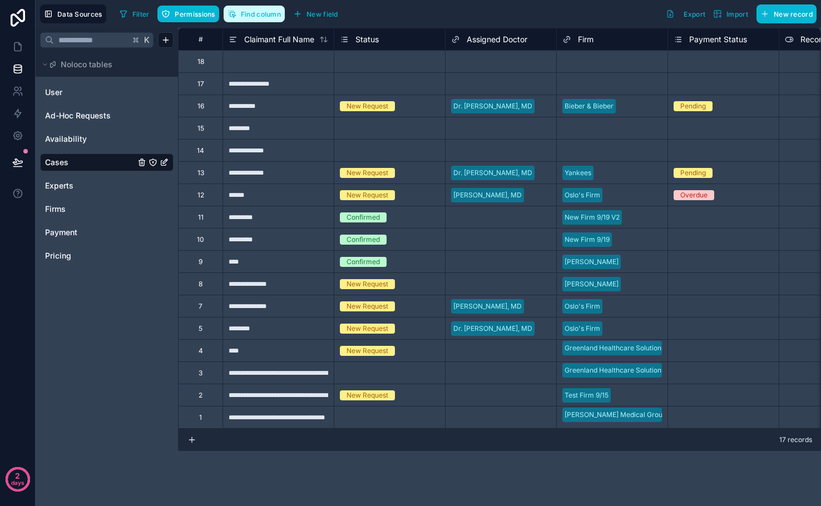
click at [245, 15] on span "Find column" at bounding box center [261, 14] width 40 height 8
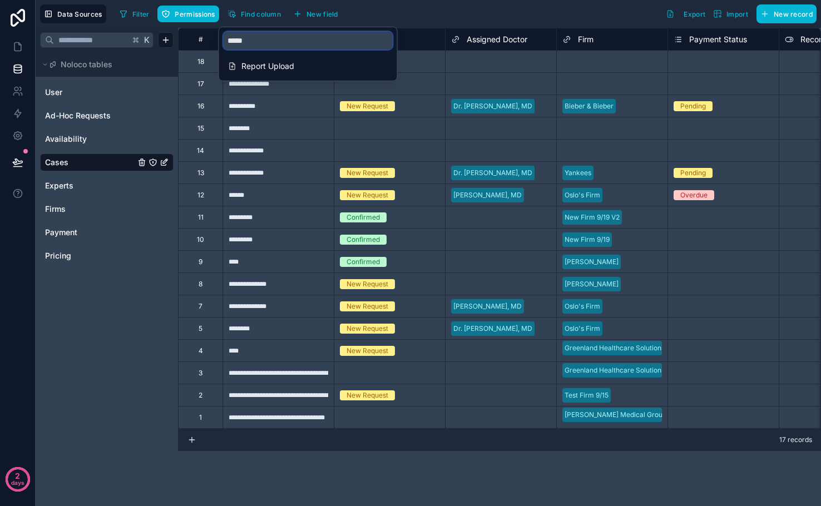
click at [278, 41] on input "*****" at bounding box center [308, 41] width 169 height 18
type input "*"
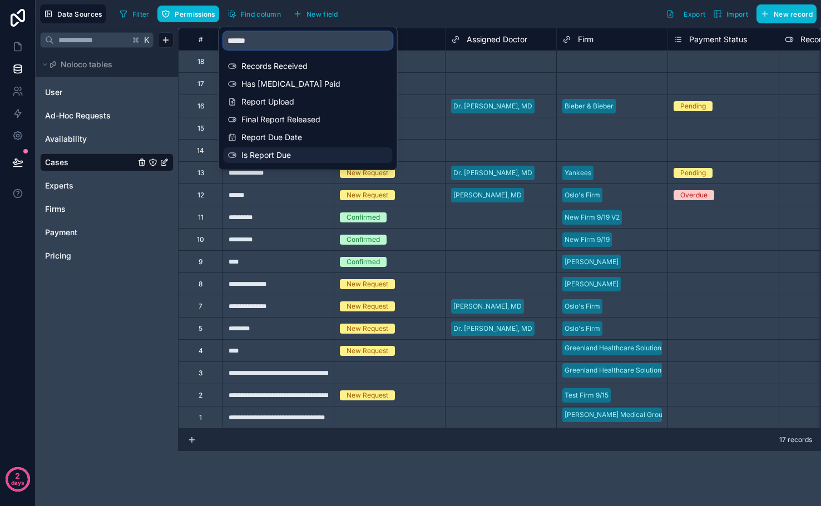
type input "******"
click at [280, 150] on span "Is Report Due" at bounding box center [308, 155] width 135 height 11
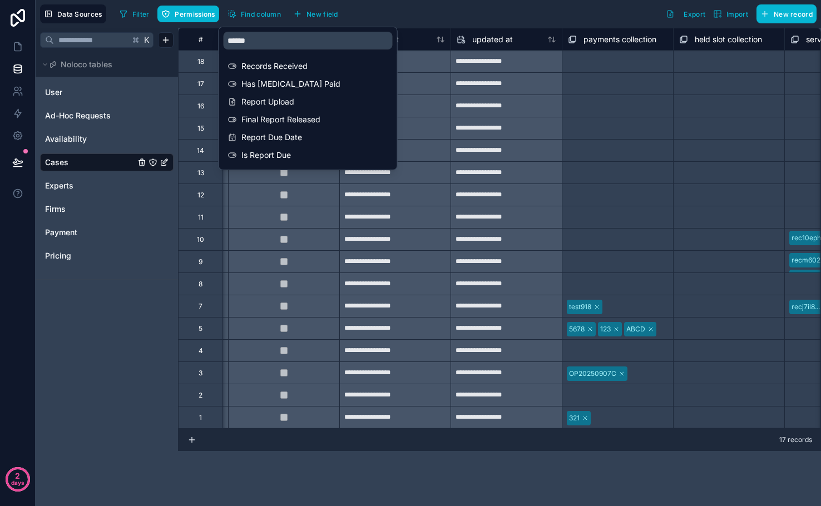
scroll to position [0, 3560]
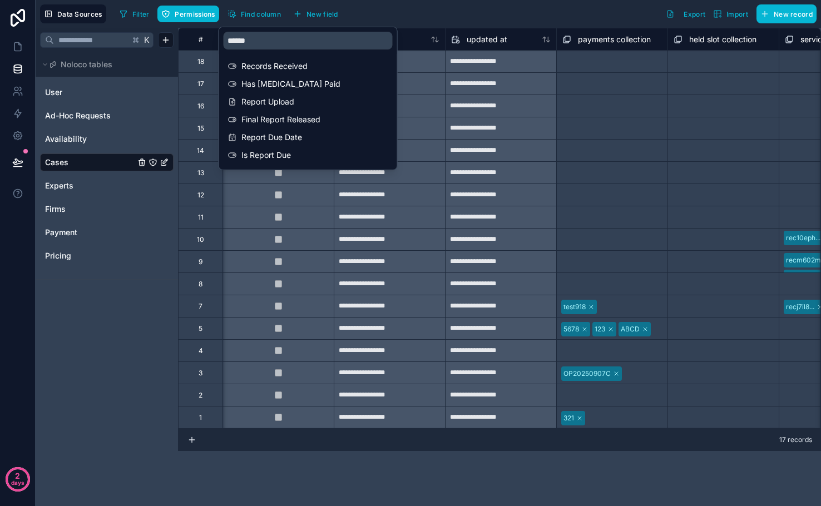
click at [544, 12] on div "Filter Permissions Find column New field Export Import New record" at bounding box center [465, 13] width 701 height 19
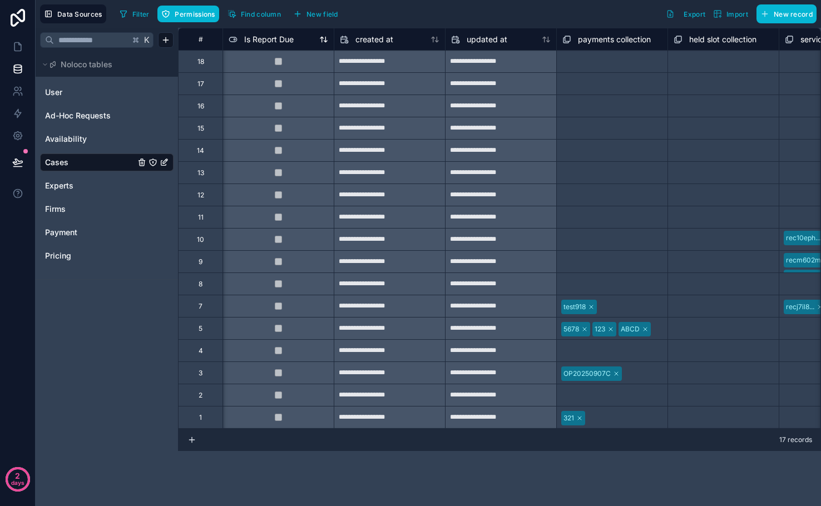
click at [275, 39] on span "Is Report Due" at bounding box center [269, 39] width 50 height 11
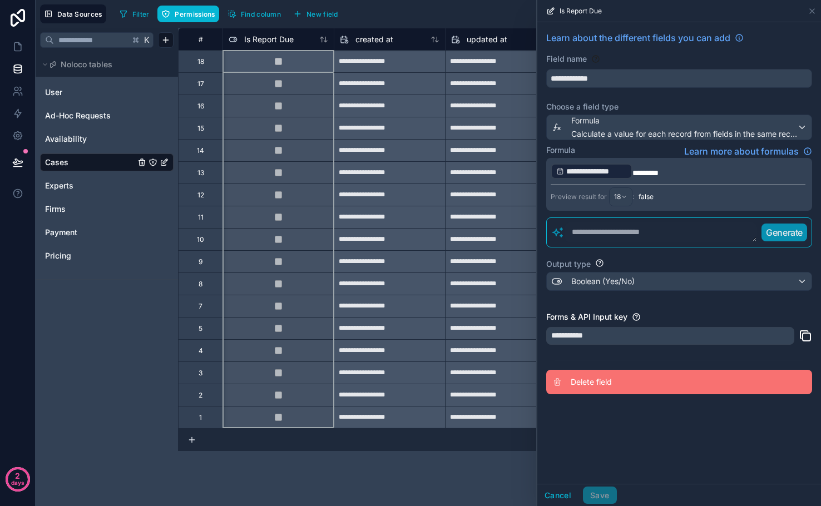
click at [594, 385] on span "Delete field" at bounding box center [651, 382] width 160 height 11
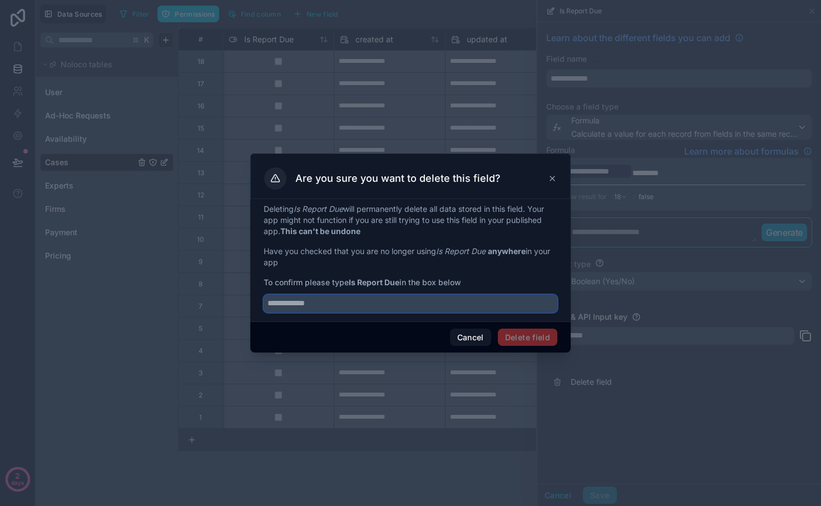
click at [317, 306] on input "text" at bounding box center [411, 304] width 294 height 18
type input "**********"
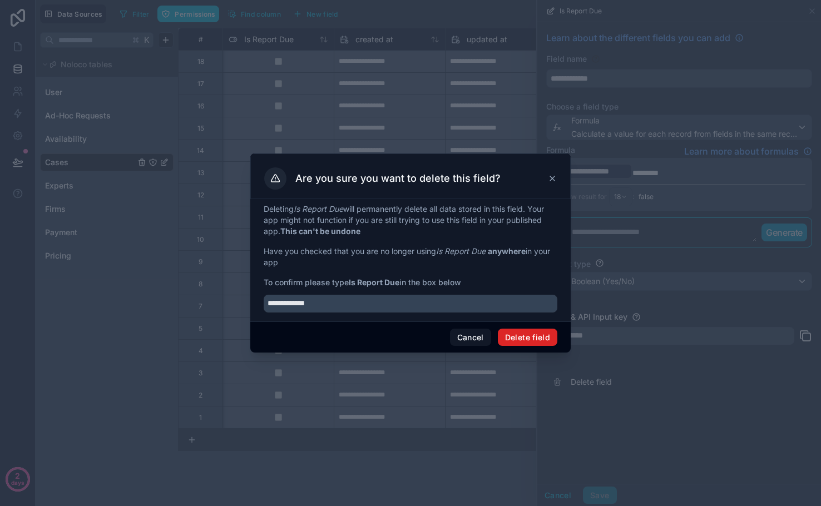
click at [520, 343] on button "Delete field" at bounding box center [528, 338] width 60 height 18
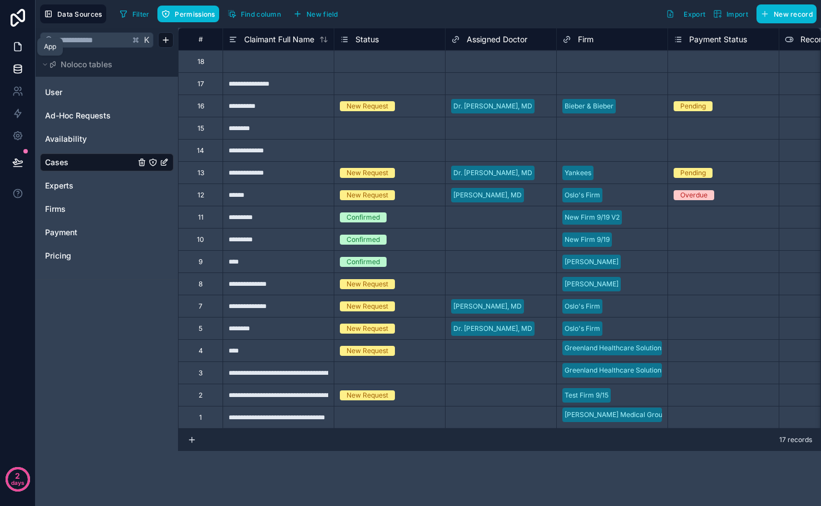
click at [13, 56] on link at bounding box center [17, 47] width 35 height 22
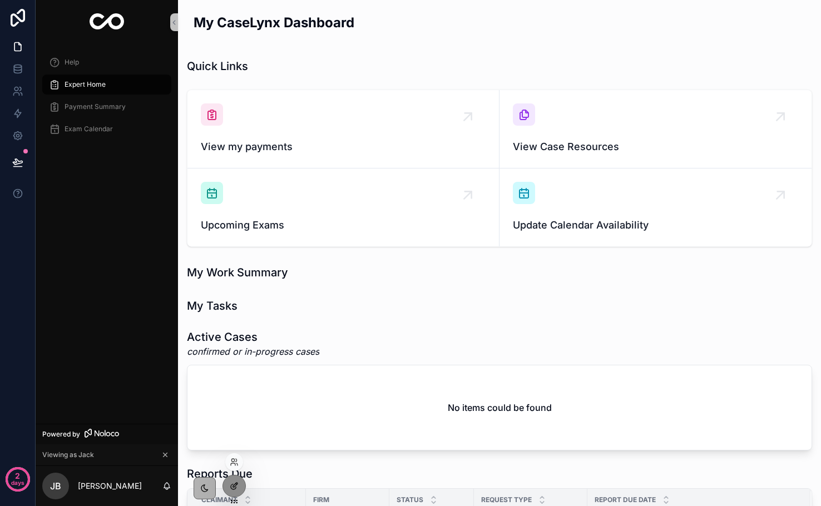
click at [235, 487] on icon at bounding box center [234, 486] width 9 height 9
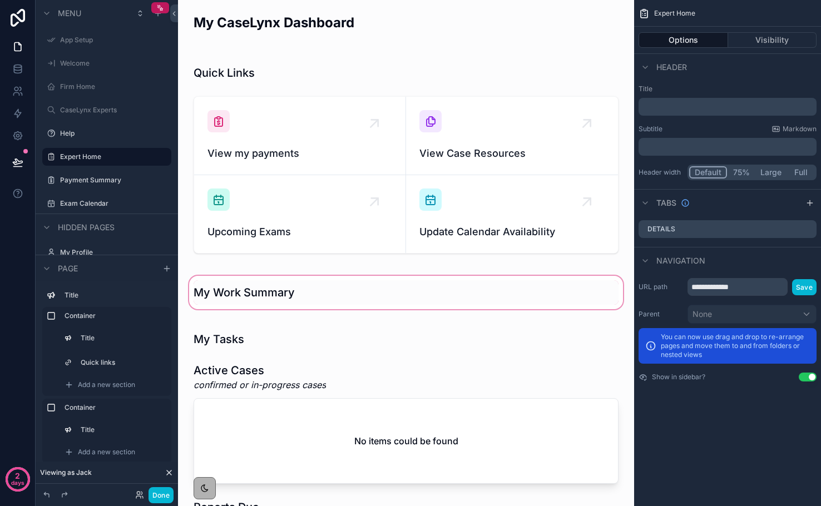
click at [250, 297] on div "scrollable content" at bounding box center [406, 293] width 438 height 38
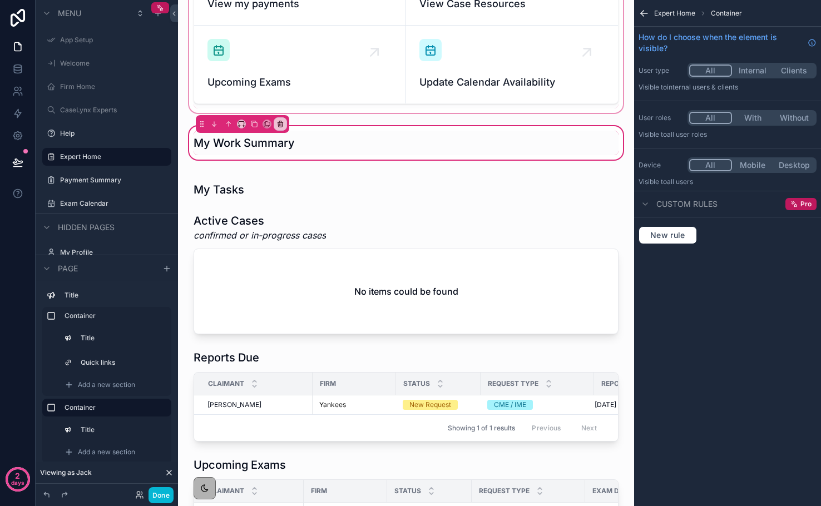
scroll to position [186, 0]
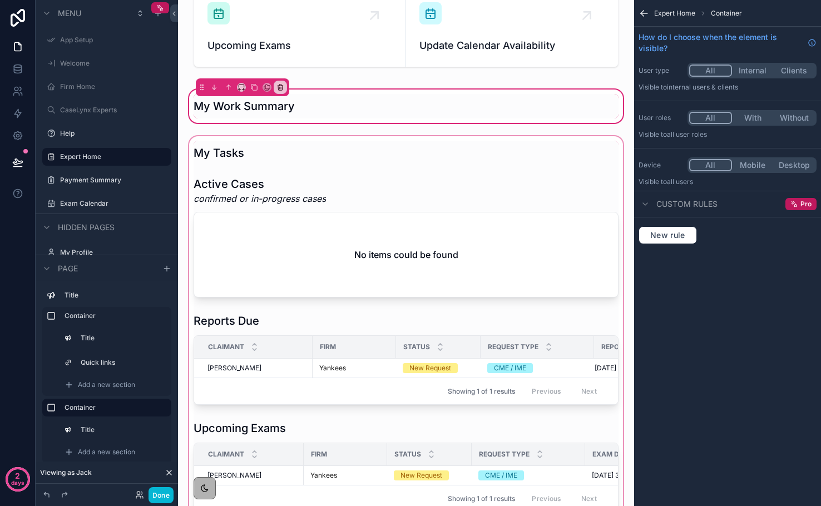
click at [255, 325] on div "scrollable content" at bounding box center [406, 397] width 438 height 526
click at [250, 341] on div "Claimant" at bounding box center [253, 347] width 117 height 21
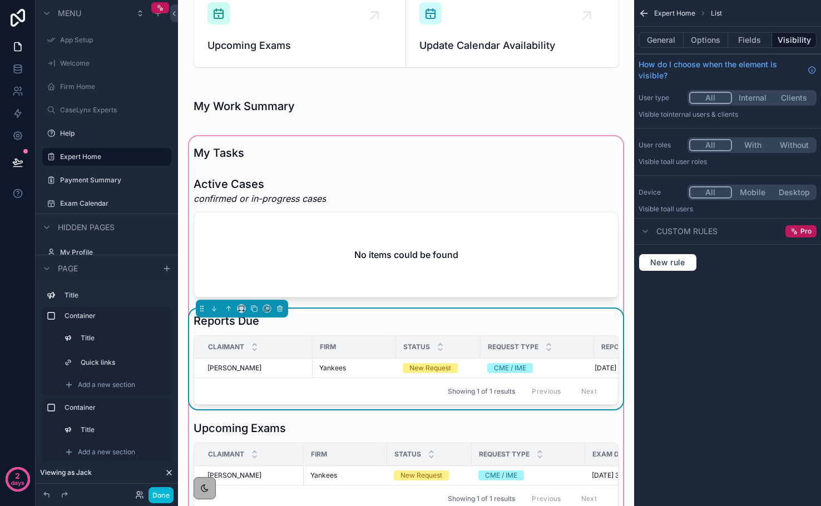
click at [315, 331] on div "Reports Due Claimant Firm Status Request Type Report Due Date Brandon Nimmo Bra…" at bounding box center [406, 359] width 425 height 92
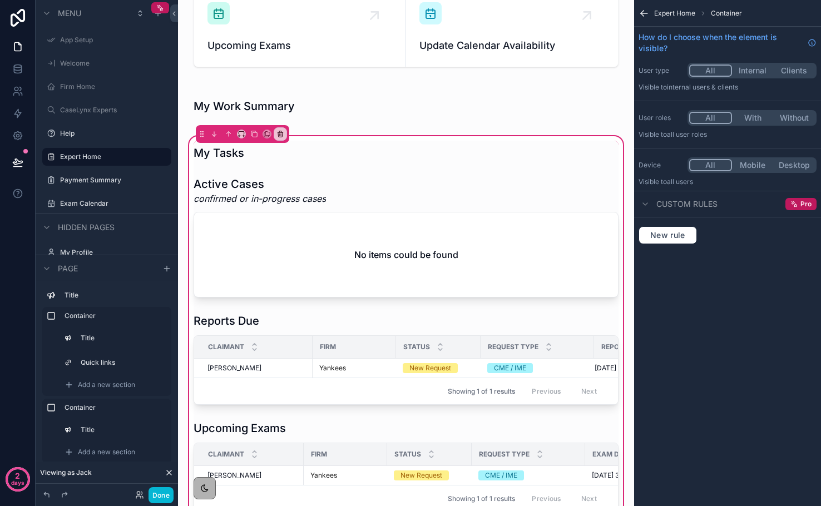
click at [426, 344] on span "Status" at bounding box center [416, 347] width 27 height 9
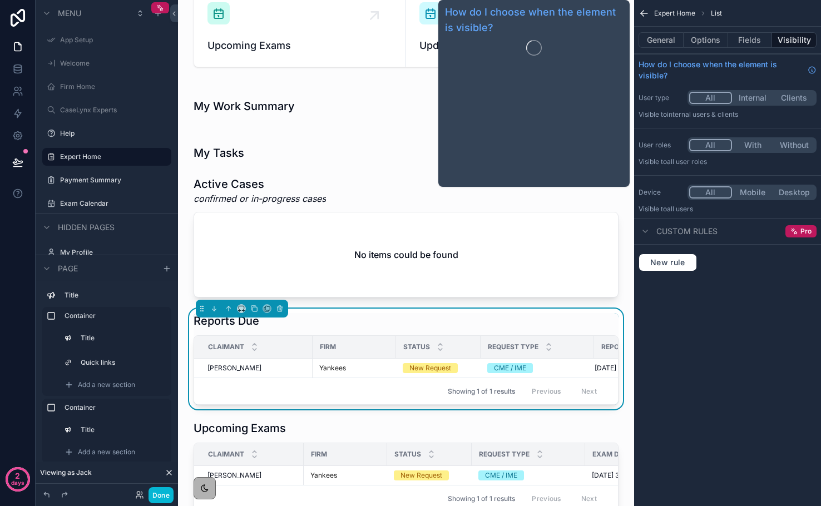
click at [704, 51] on div "General Options Fields Visibility" at bounding box center [727, 40] width 187 height 27
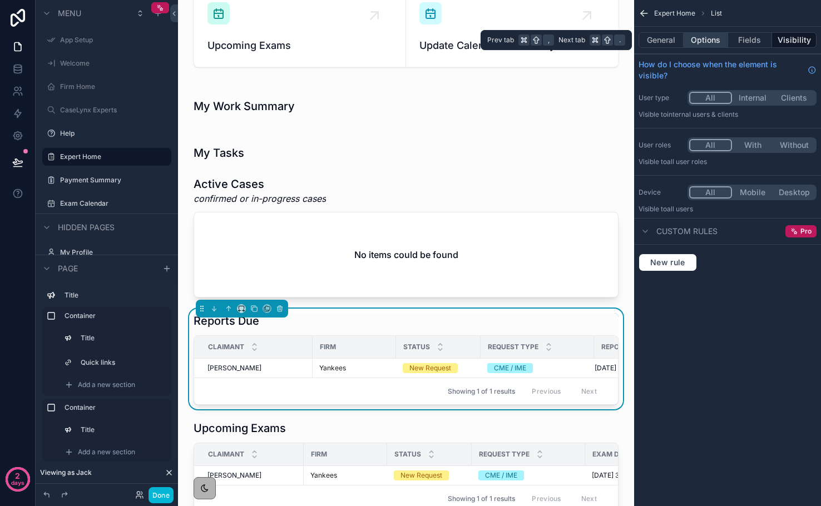
click at [703, 46] on button "Options" at bounding box center [706, 40] width 45 height 16
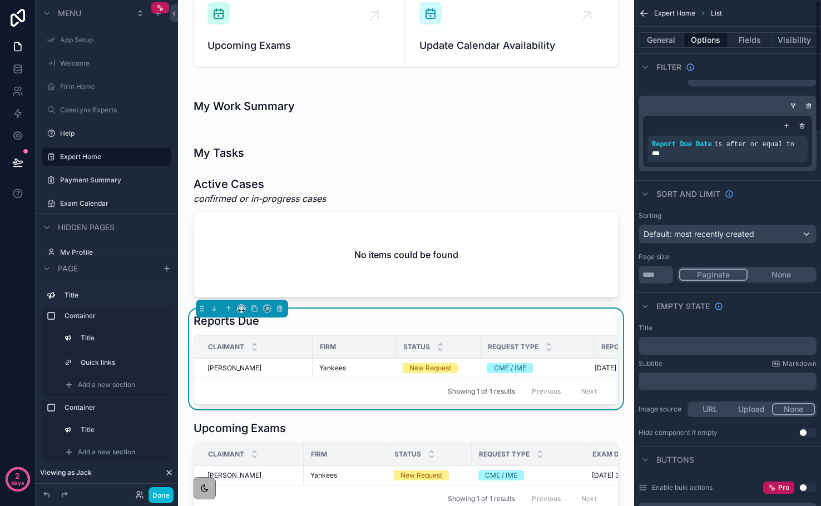
scroll to position [0, 0]
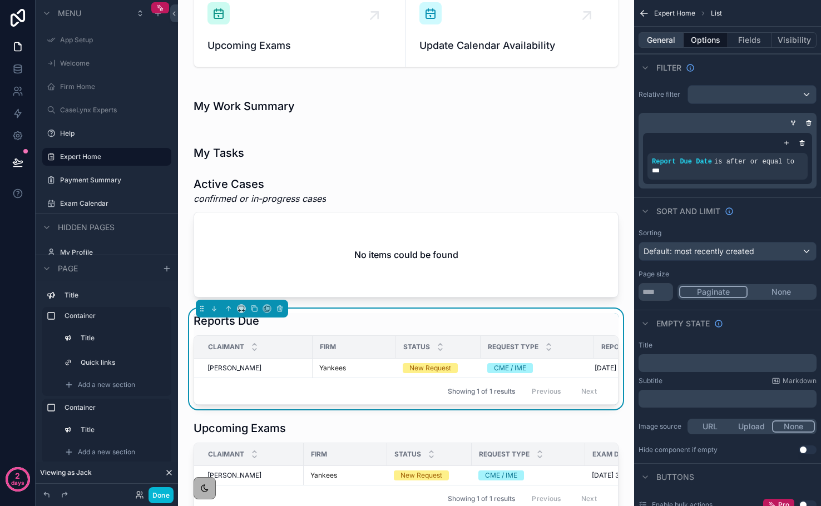
click at [670, 40] on button "General" at bounding box center [661, 40] width 45 height 16
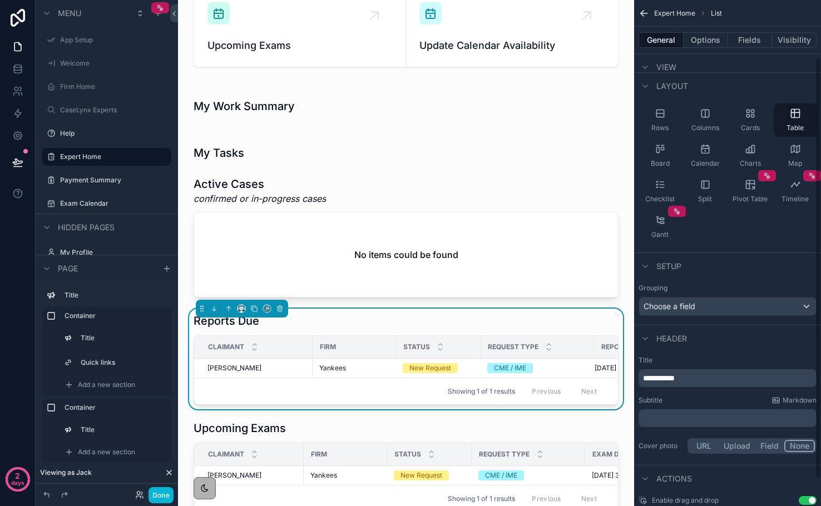
scroll to position [93, 0]
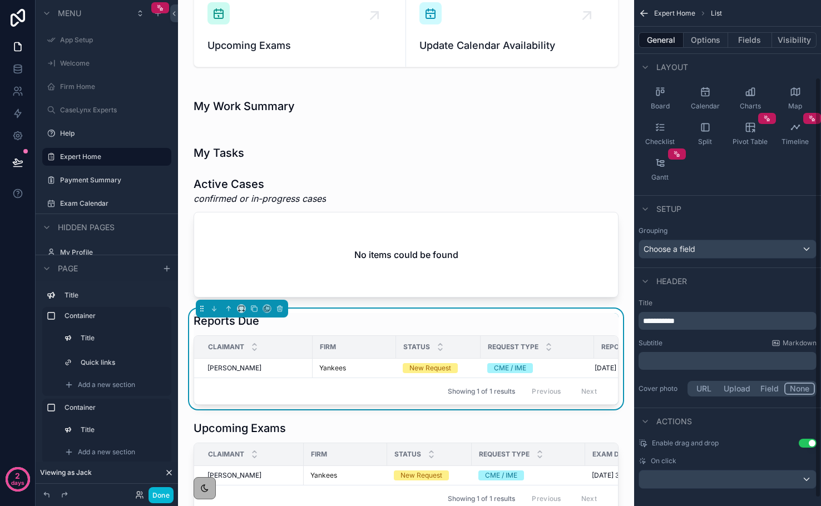
click at [692, 367] on div "﻿" at bounding box center [728, 361] width 178 height 18
click at [690, 362] on p "﻿" at bounding box center [728, 360] width 171 height 11
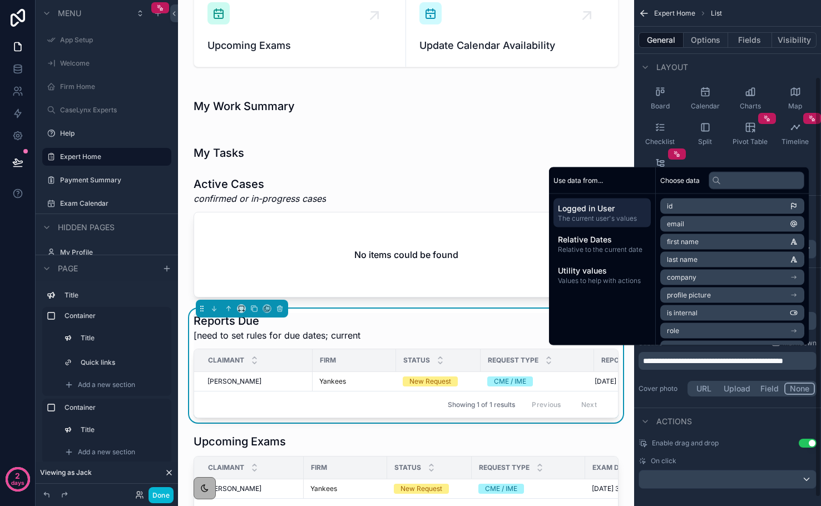
scroll to position [98, 0]
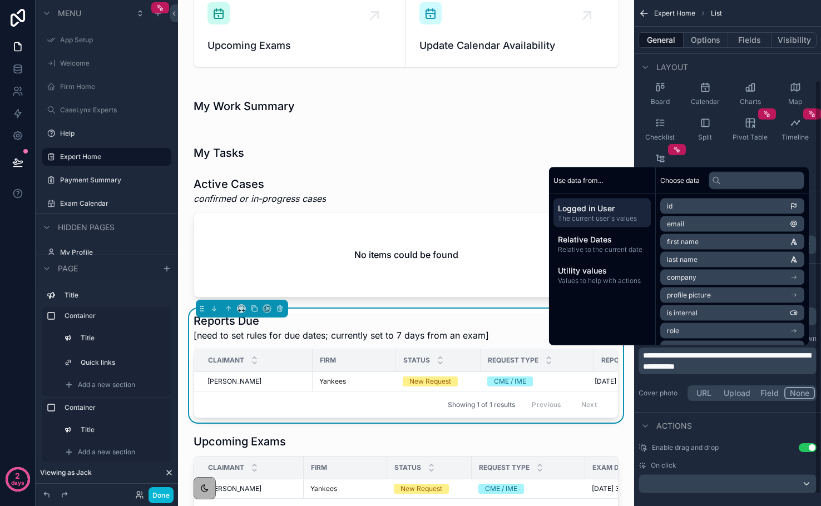
click at [643, 354] on span "**********" at bounding box center [726, 361] width 167 height 19
click at [744, 373] on div "**********" at bounding box center [728, 361] width 178 height 27
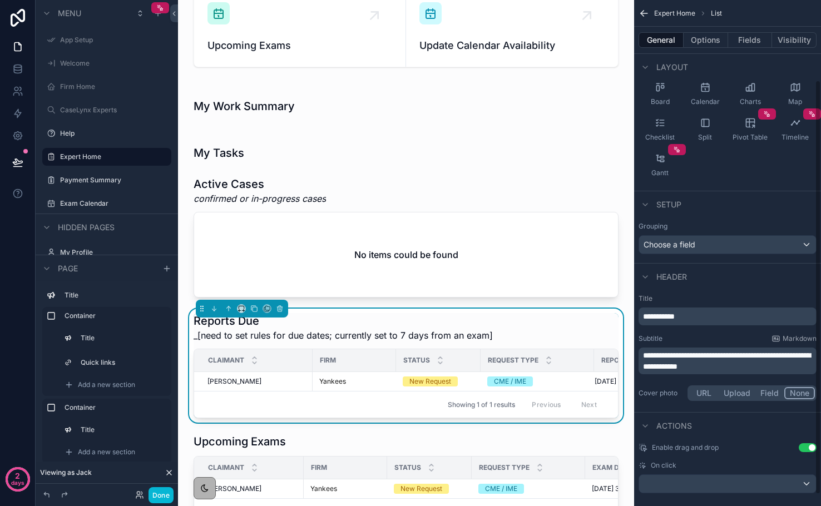
click at [744, 368] on p "**********" at bounding box center [728, 361] width 171 height 22
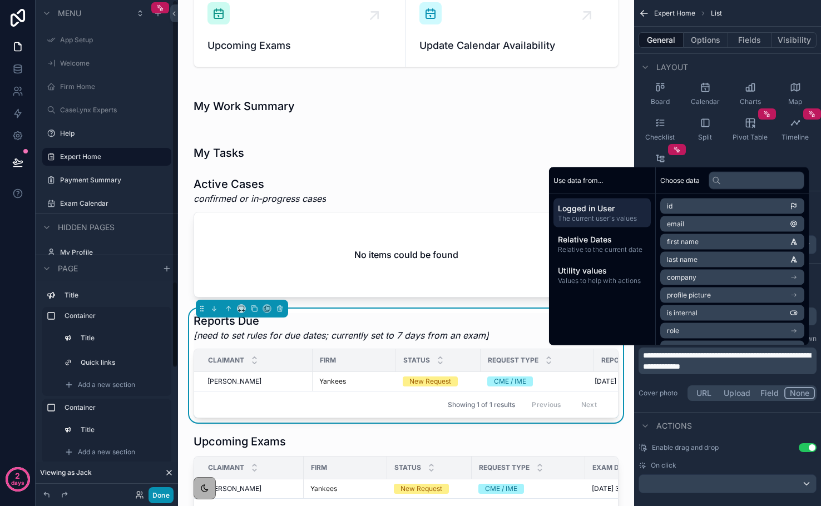
click at [162, 497] on button "Done" at bounding box center [161, 495] width 25 height 16
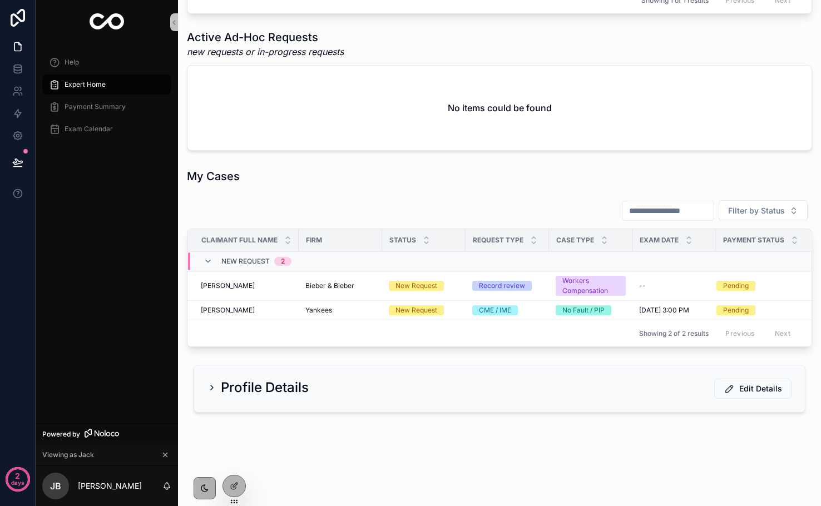
scroll to position [655, 0]
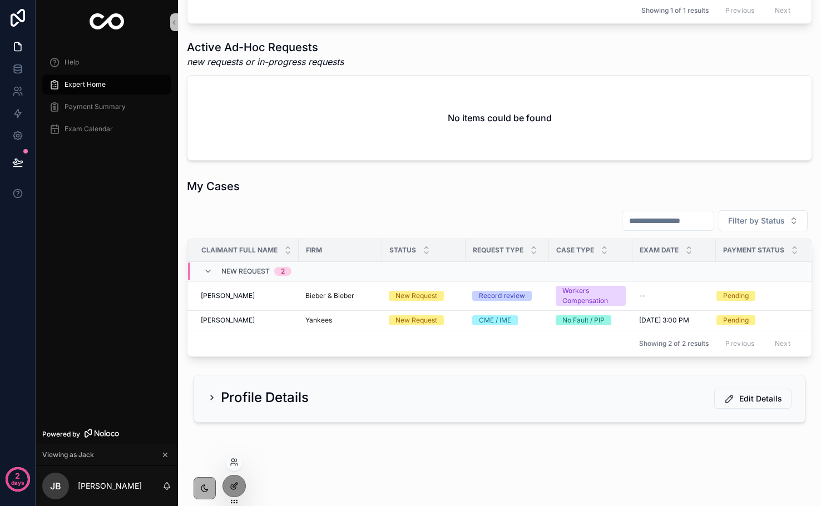
click at [233, 478] on div at bounding box center [234, 486] width 22 height 21
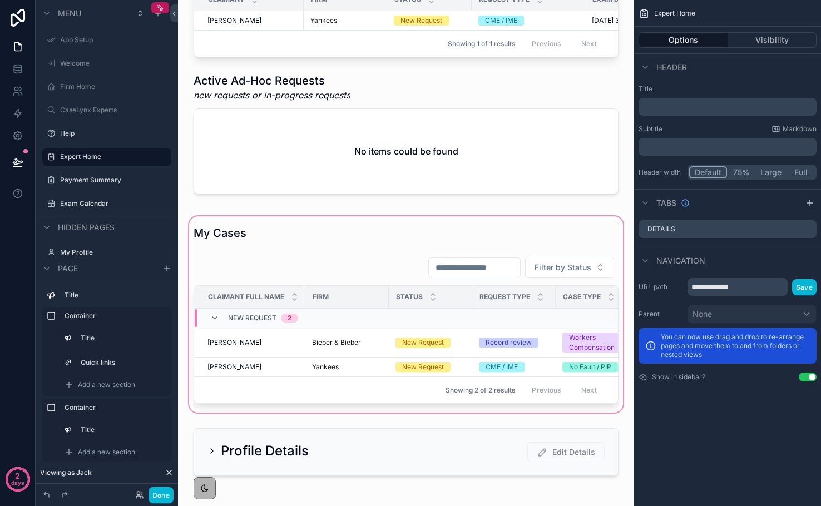
click at [212, 245] on div "scrollable content" at bounding box center [406, 314] width 438 height 201
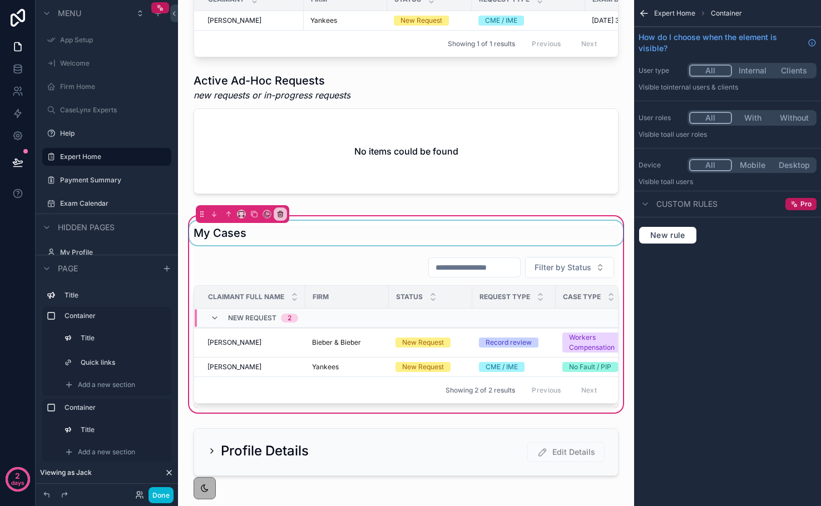
click at [436, 231] on div "scrollable content" at bounding box center [406, 233] width 438 height 24
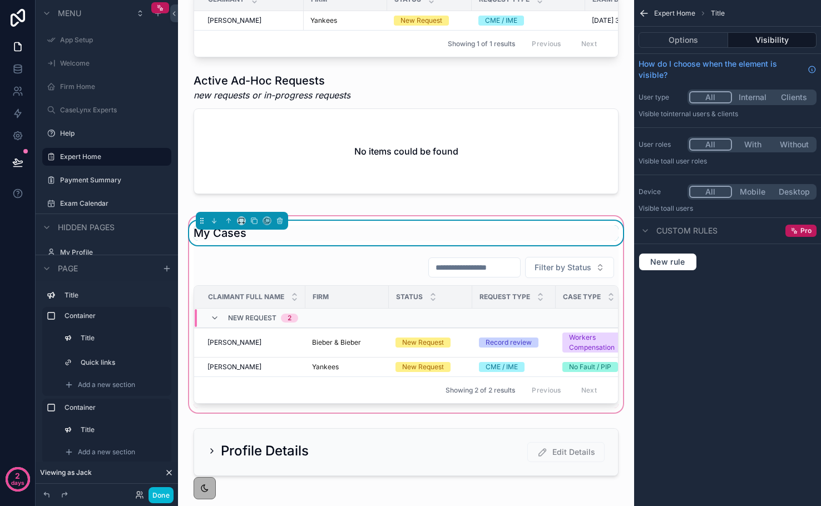
click at [347, 240] on div "My Cases" at bounding box center [406, 233] width 425 height 16
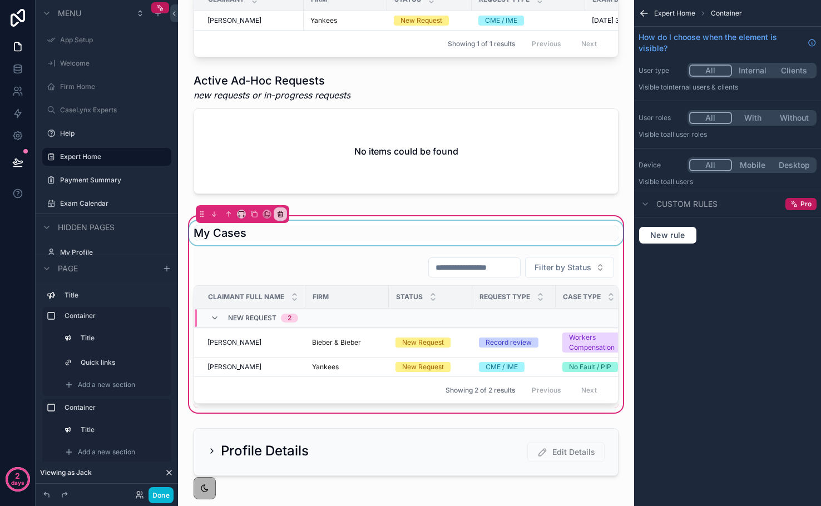
click at [243, 236] on div "scrollable content" at bounding box center [406, 233] width 438 height 24
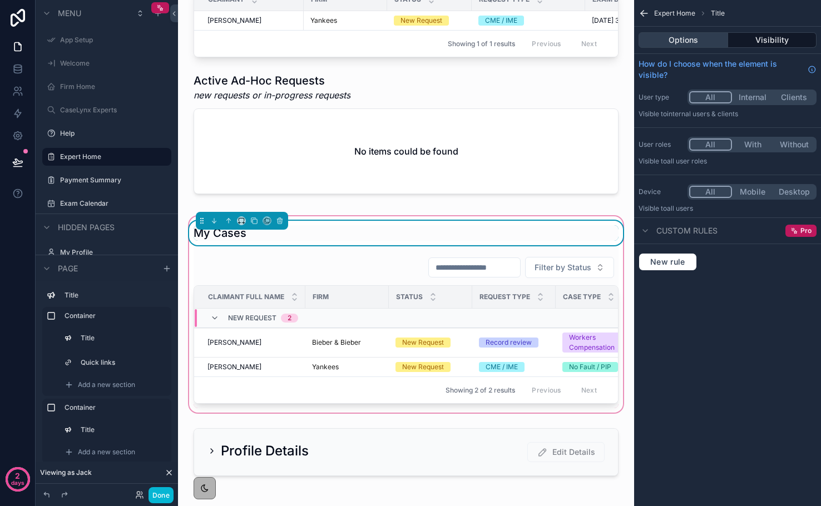
click at [688, 40] on button "Options" at bounding box center [684, 40] width 90 height 16
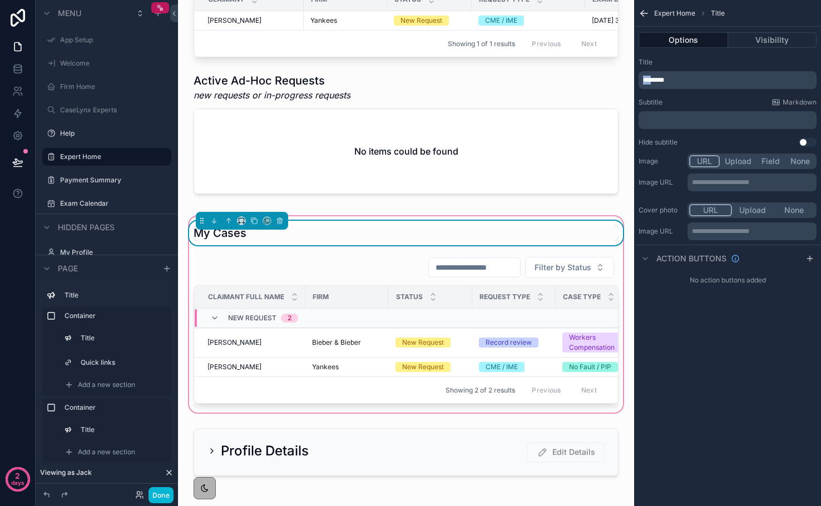
drag, startPoint x: 655, startPoint y: 82, endPoint x: 629, endPoint y: 78, distance: 27.0
click at [629, 79] on div "App Setup Welcome Firm Home CaseLynx Experts Help Expert Home Payment Summary E…" at bounding box center [499, 253] width 643 height 506
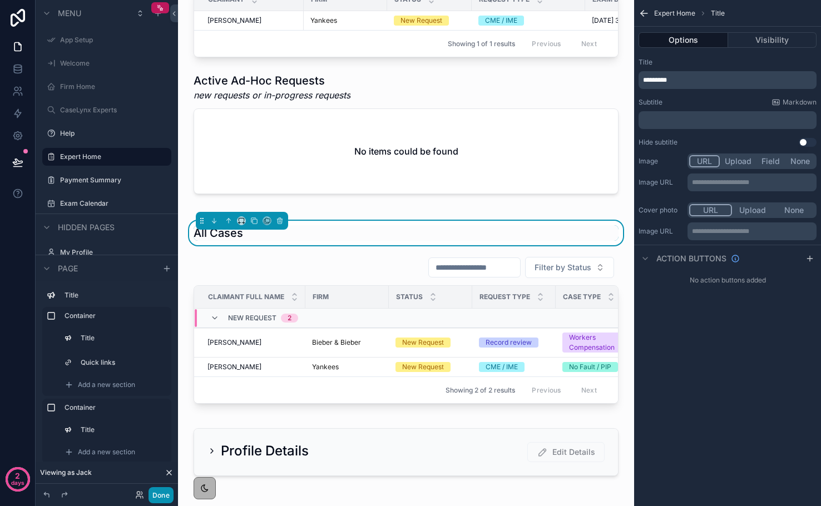
click at [165, 492] on button "Done" at bounding box center [161, 495] width 25 height 16
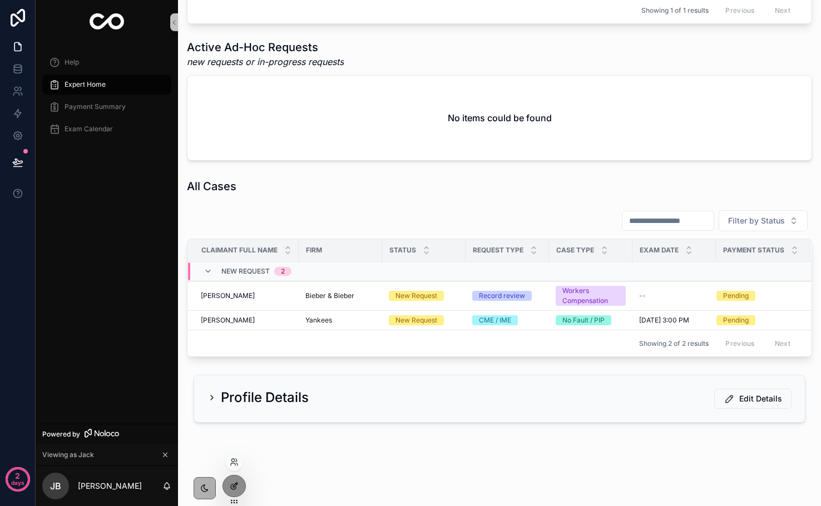
click at [230, 486] on icon at bounding box center [234, 486] width 9 height 9
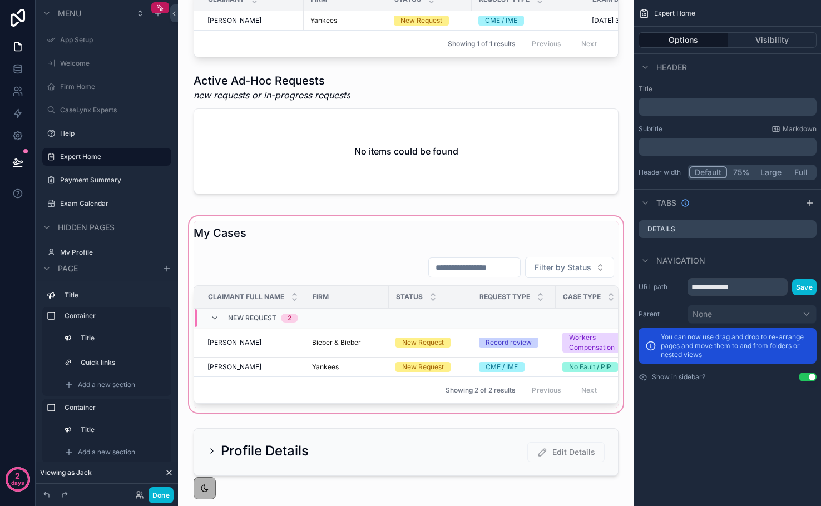
click at [250, 269] on div "scrollable content" at bounding box center [406, 314] width 438 height 201
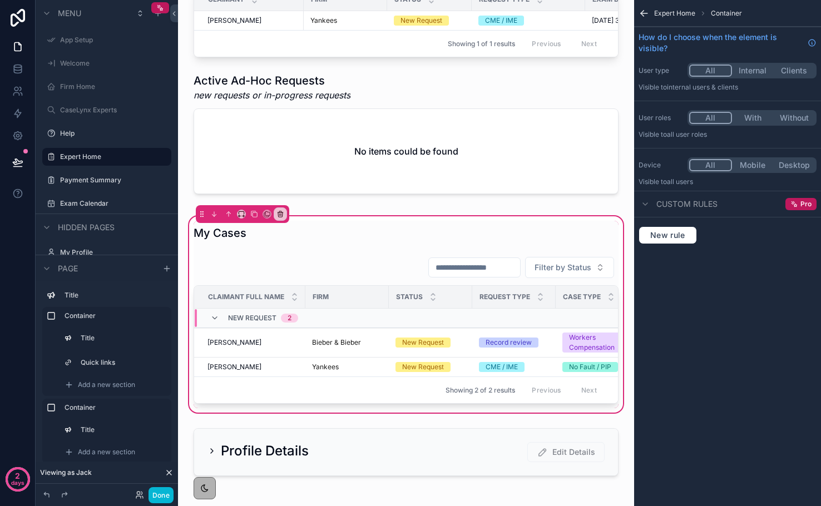
click at [319, 216] on div "My Cases Filter by Status Claimant Full Name Firm Status Request Type Case Type…" at bounding box center [406, 314] width 438 height 201
click at [640, 13] on icon "scrollable content" at bounding box center [644, 13] width 11 height 11
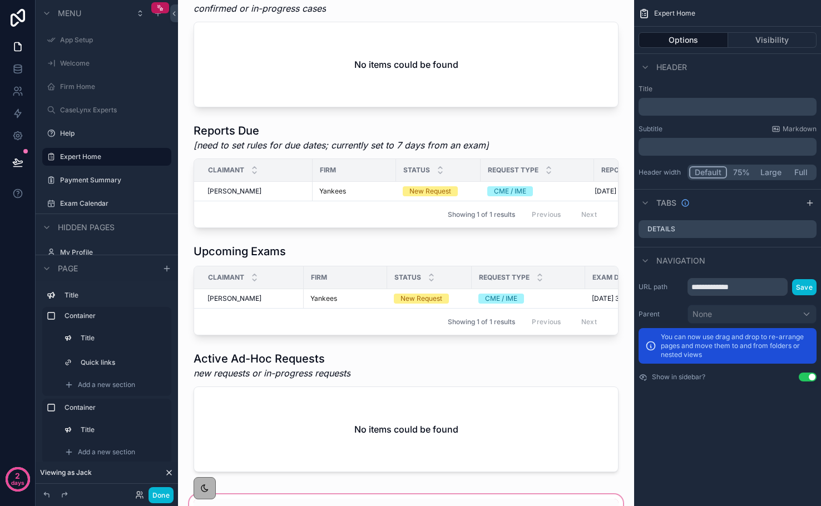
scroll to position [232, 0]
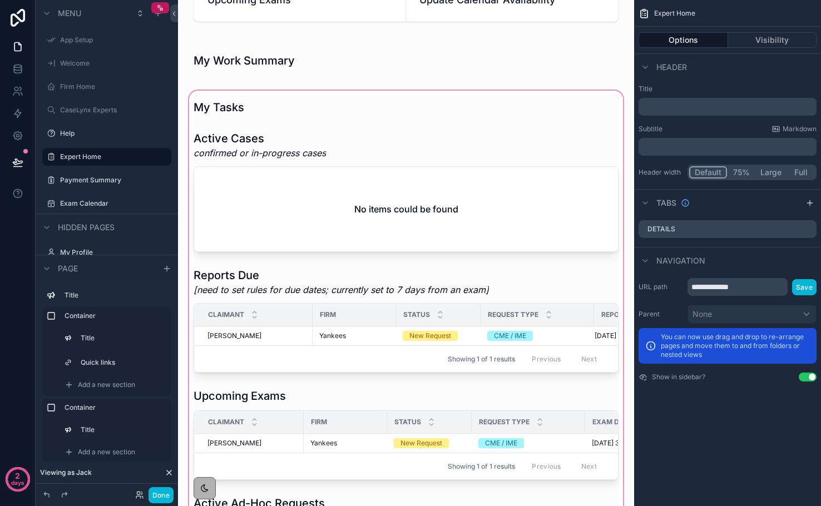
click at [426, 196] on div "scrollable content" at bounding box center [406, 358] width 438 height 540
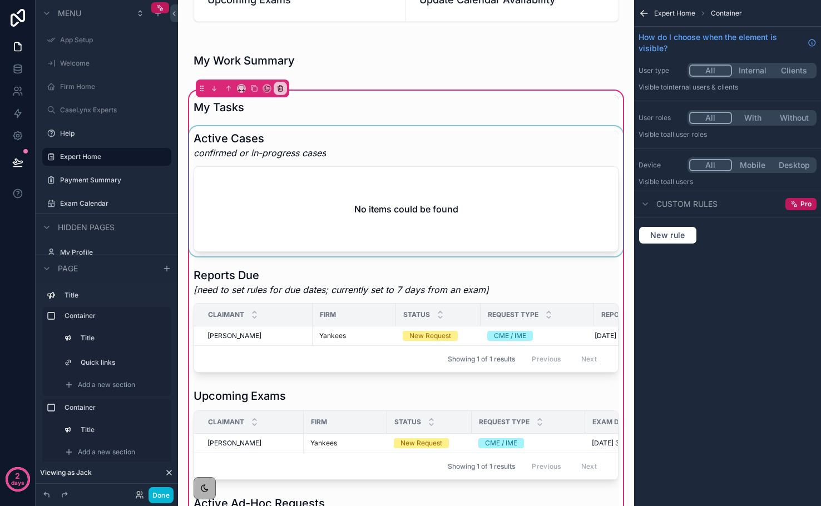
click at [422, 194] on div "scrollable content" at bounding box center [406, 191] width 438 height 130
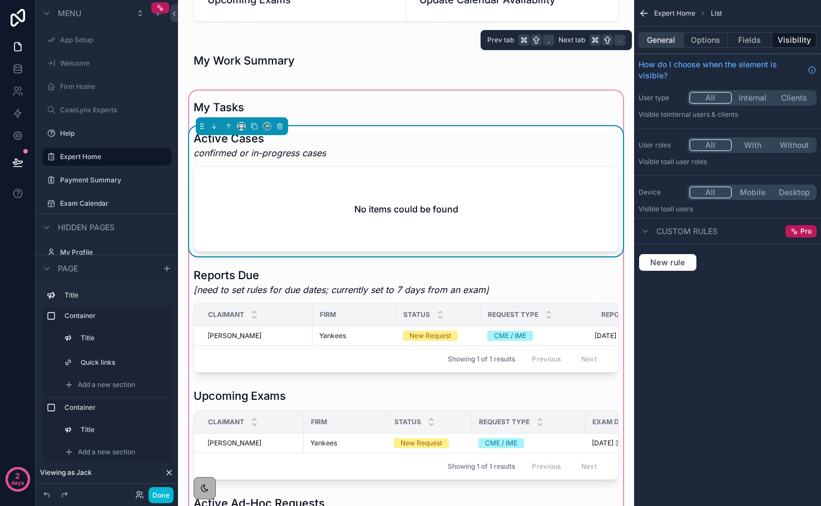
click at [675, 42] on button "General" at bounding box center [661, 40] width 45 height 16
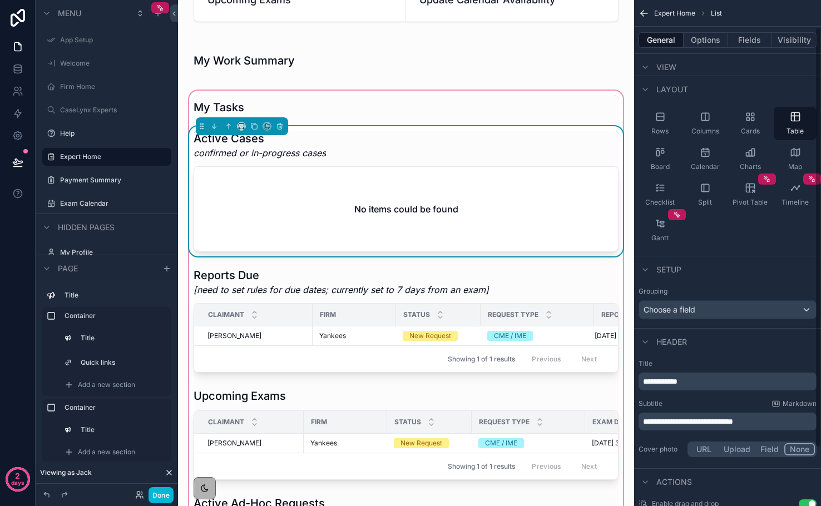
scroll to position [68, 0]
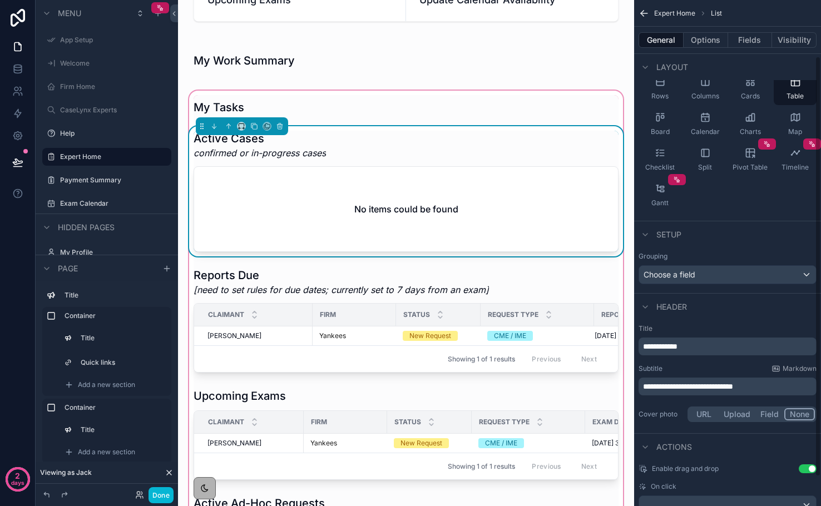
click at [780, 387] on p "**********" at bounding box center [728, 386] width 171 height 11
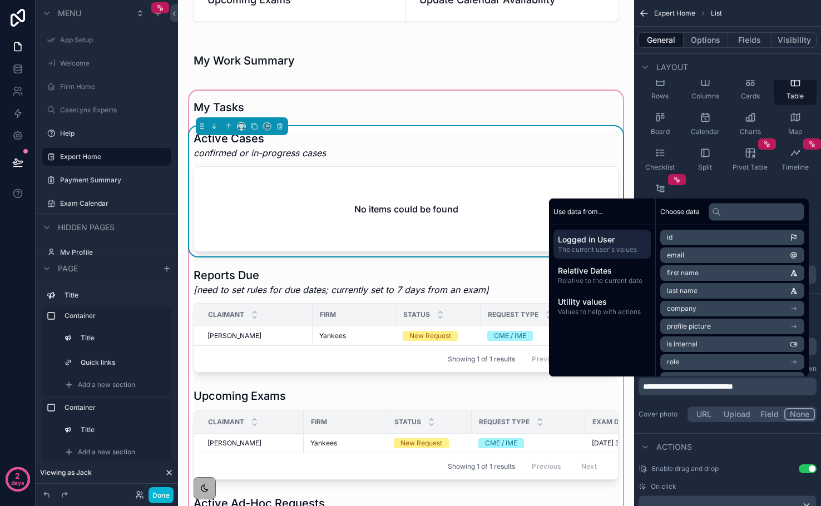
click at [733, 387] on span "**********" at bounding box center [688, 387] width 90 height 8
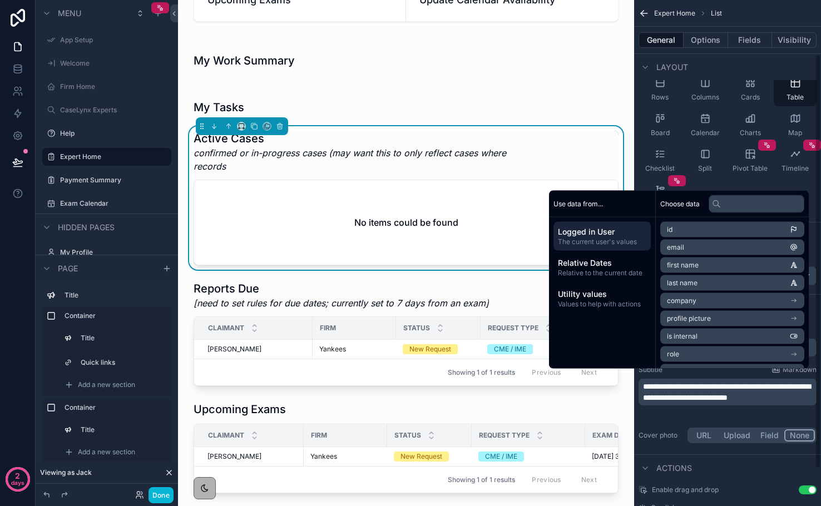
scroll to position [75, 0]
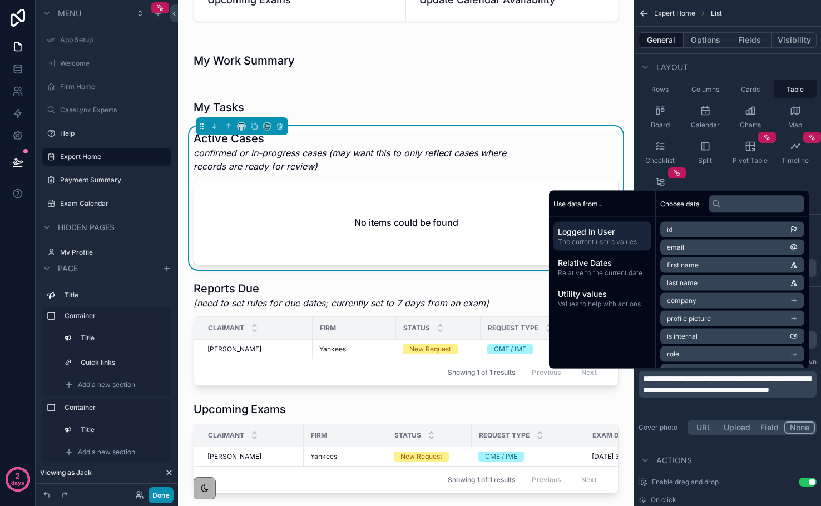
click at [162, 493] on button "Done" at bounding box center [161, 495] width 25 height 16
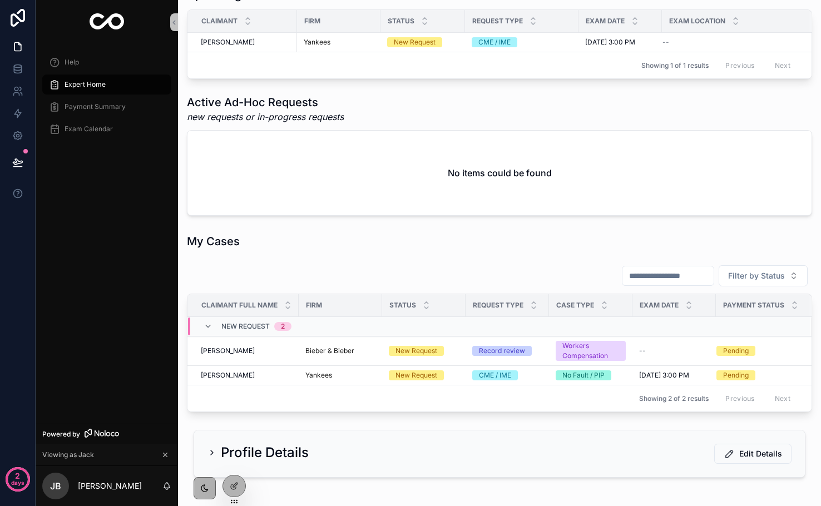
scroll to position [665, 0]
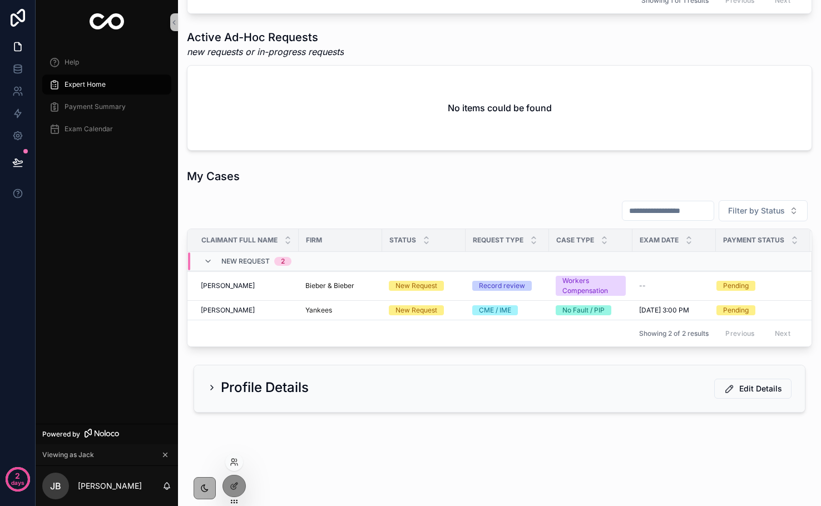
click at [235, 497] on div at bounding box center [234, 486] width 23 height 22
click at [231, 482] on icon at bounding box center [234, 486] width 9 height 9
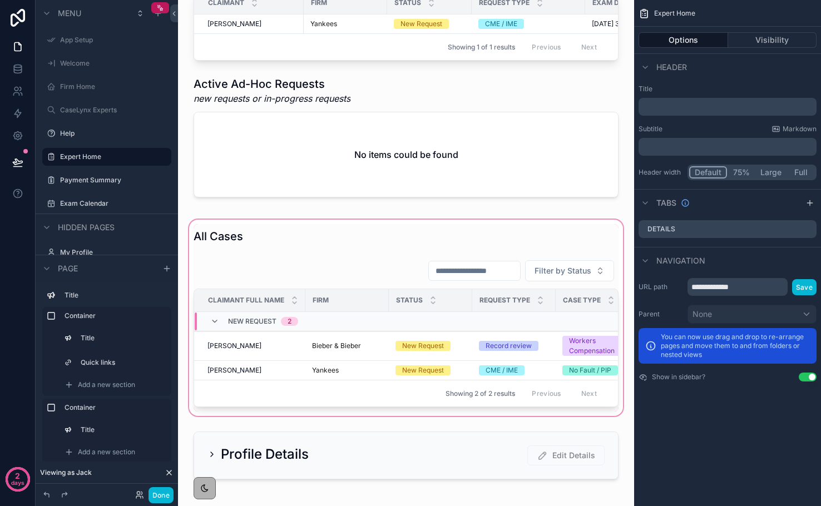
click at [266, 261] on div "scrollable content" at bounding box center [406, 318] width 438 height 201
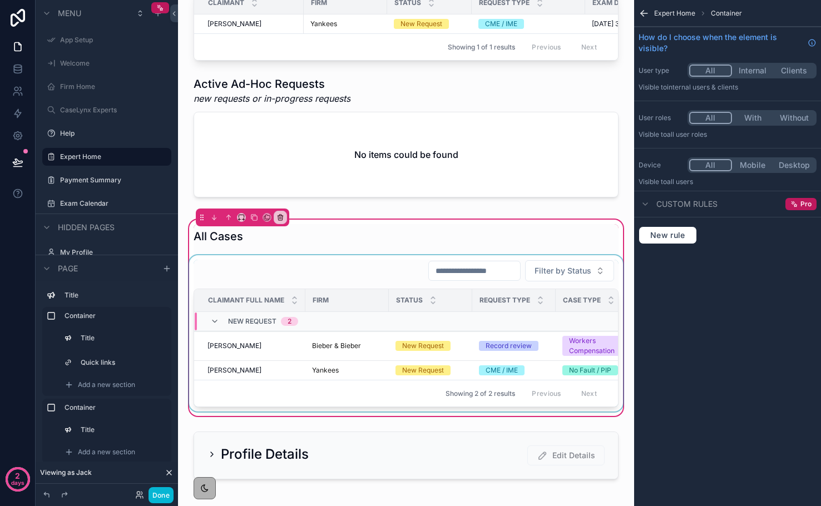
click at [511, 264] on div "scrollable content" at bounding box center [406, 333] width 438 height 156
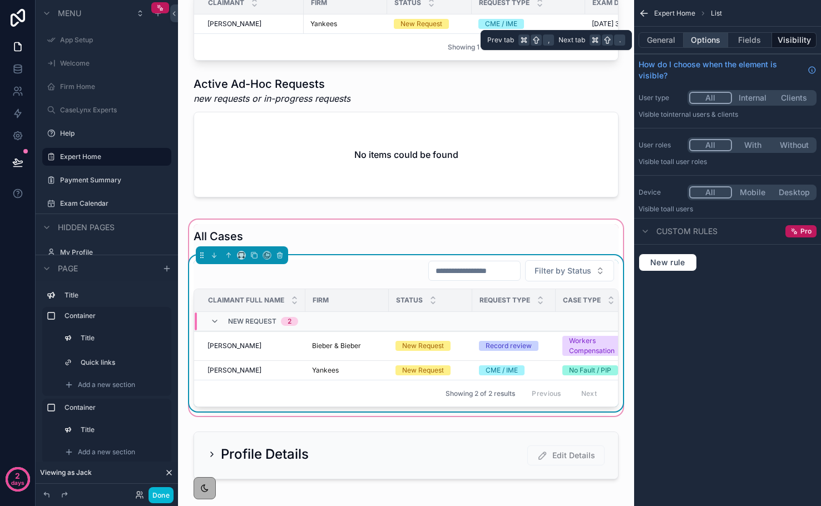
click at [713, 43] on button "Options" at bounding box center [706, 40] width 45 height 16
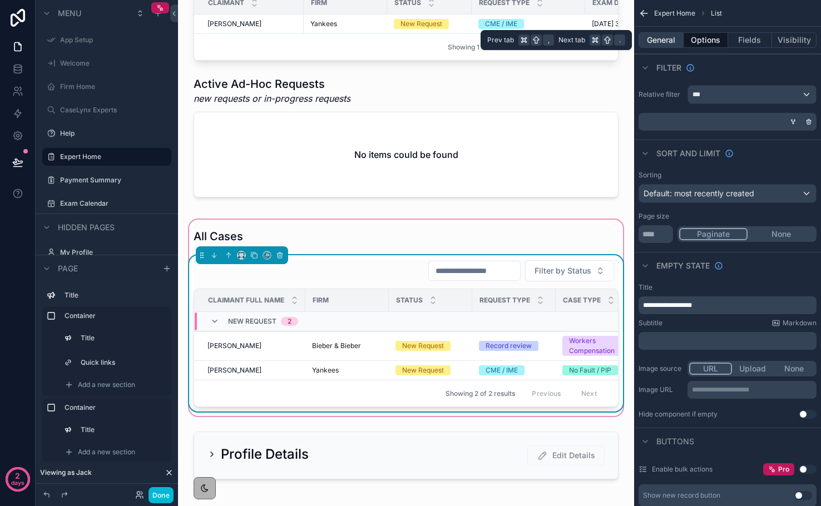
click at [665, 44] on button "General" at bounding box center [661, 40] width 45 height 16
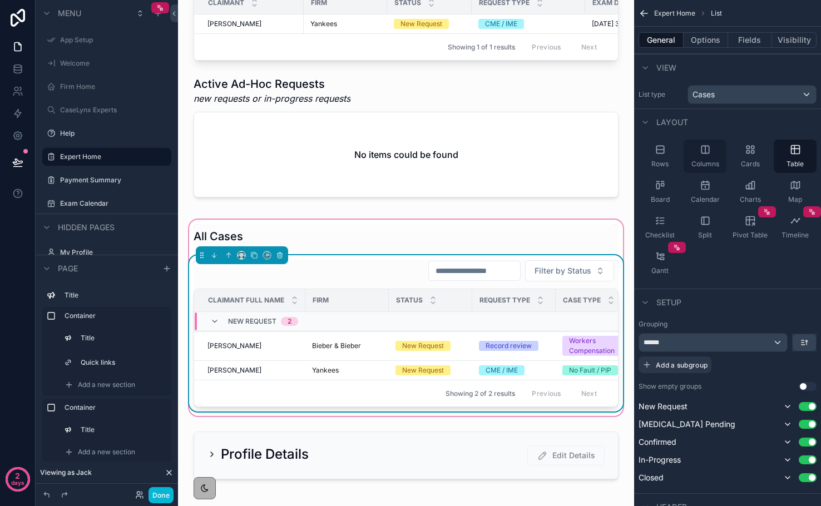
click at [720, 156] on div "Columns" at bounding box center [705, 156] width 43 height 33
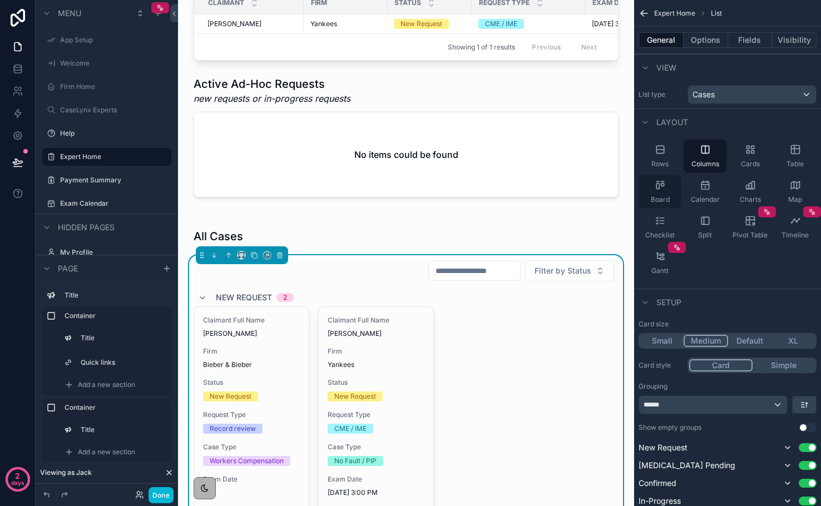
click at [673, 190] on div "Board" at bounding box center [660, 191] width 43 height 33
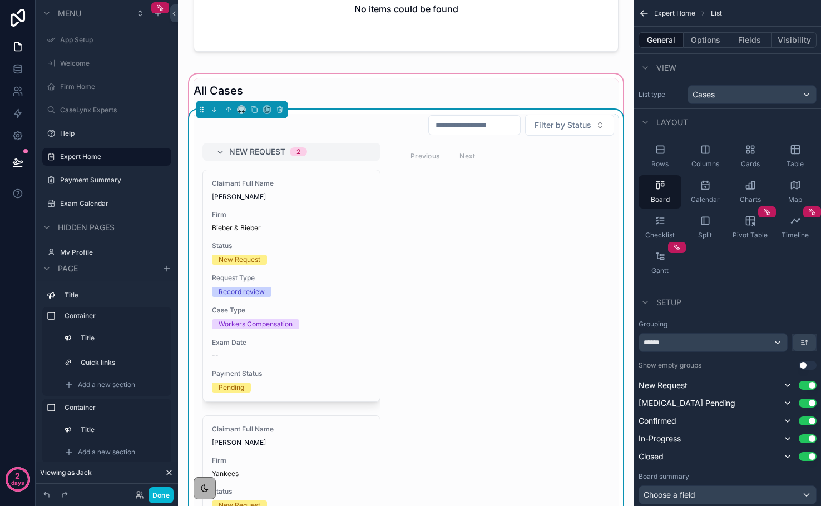
scroll to position [906, 0]
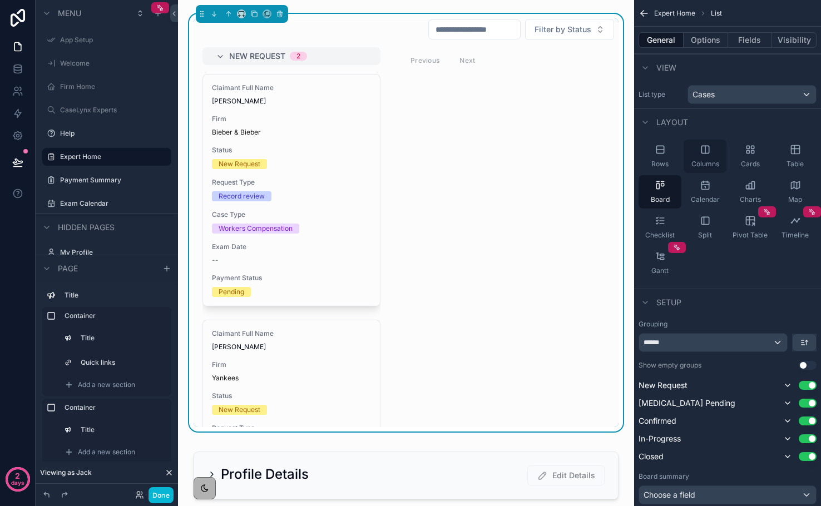
click at [698, 157] on div "Columns" at bounding box center [705, 156] width 43 height 33
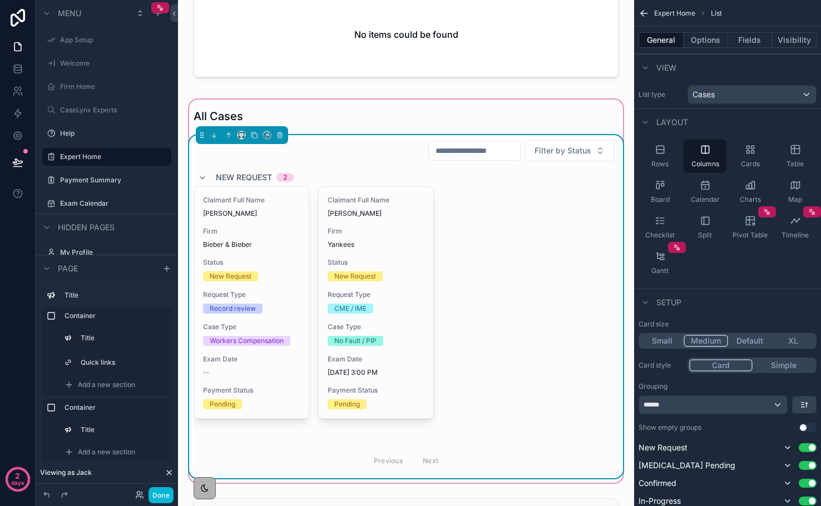
scroll to position [737, 0]
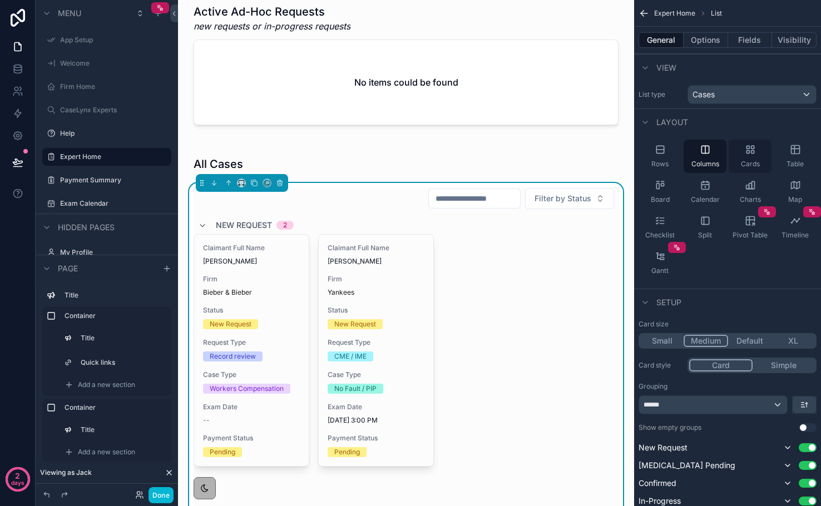
click at [762, 162] on div "Cards" at bounding box center [750, 156] width 43 height 33
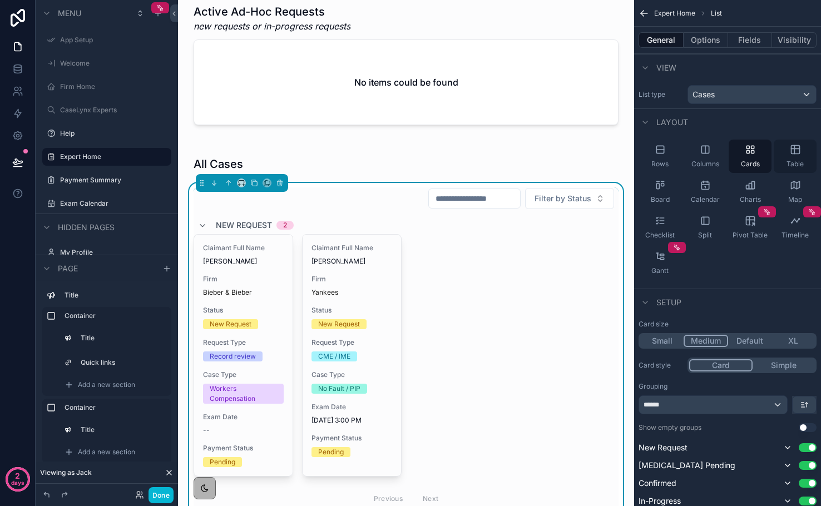
click at [784, 164] on div "Table" at bounding box center [795, 156] width 43 height 33
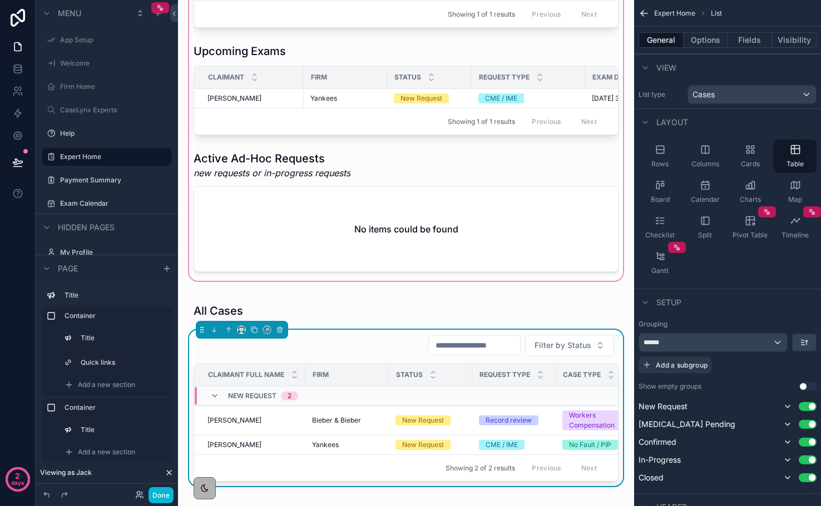
scroll to position [631, 0]
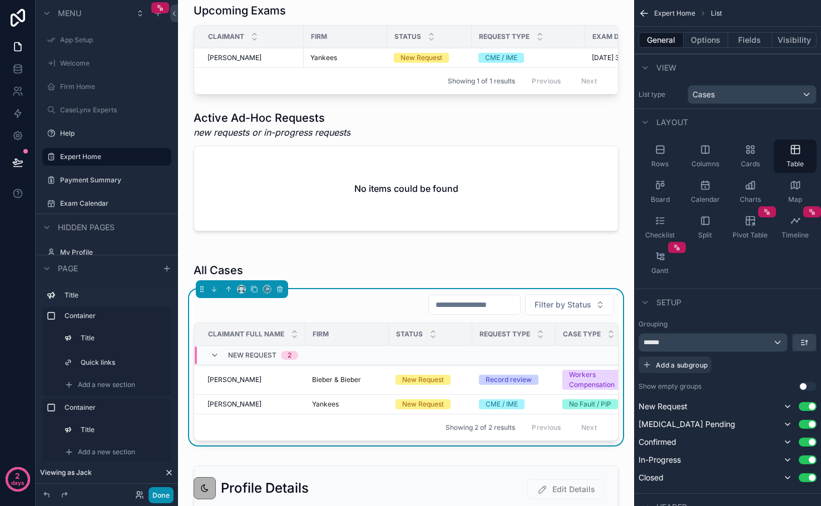
click at [152, 496] on button "Done" at bounding box center [161, 495] width 25 height 16
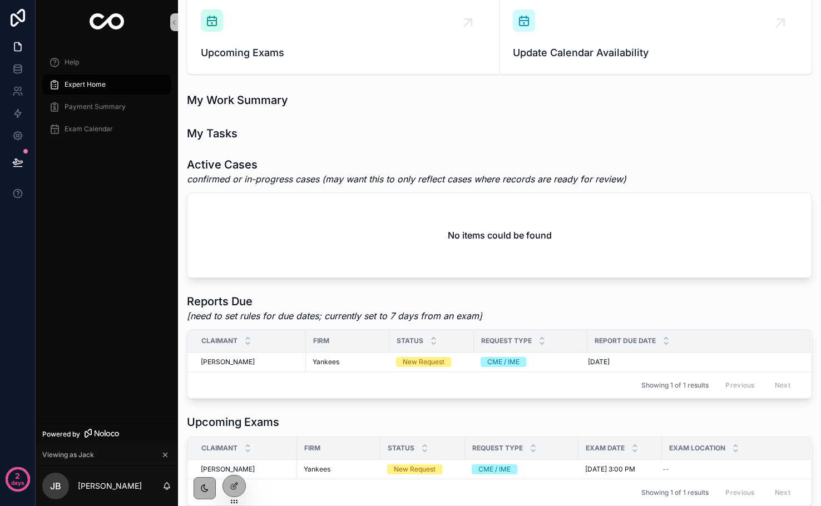
scroll to position [0, 0]
